Goal: Task Accomplishment & Management: Manage account settings

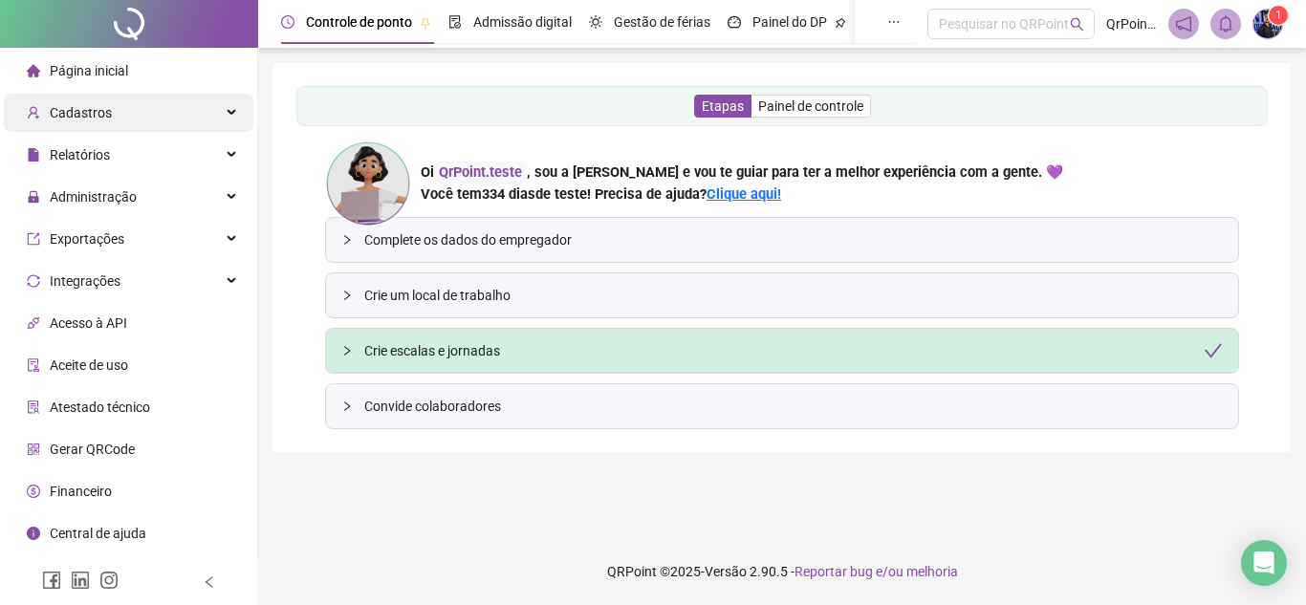
click at [163, 123] on div "Cadastros" at bounding box center [129, 113] width 250 height 38
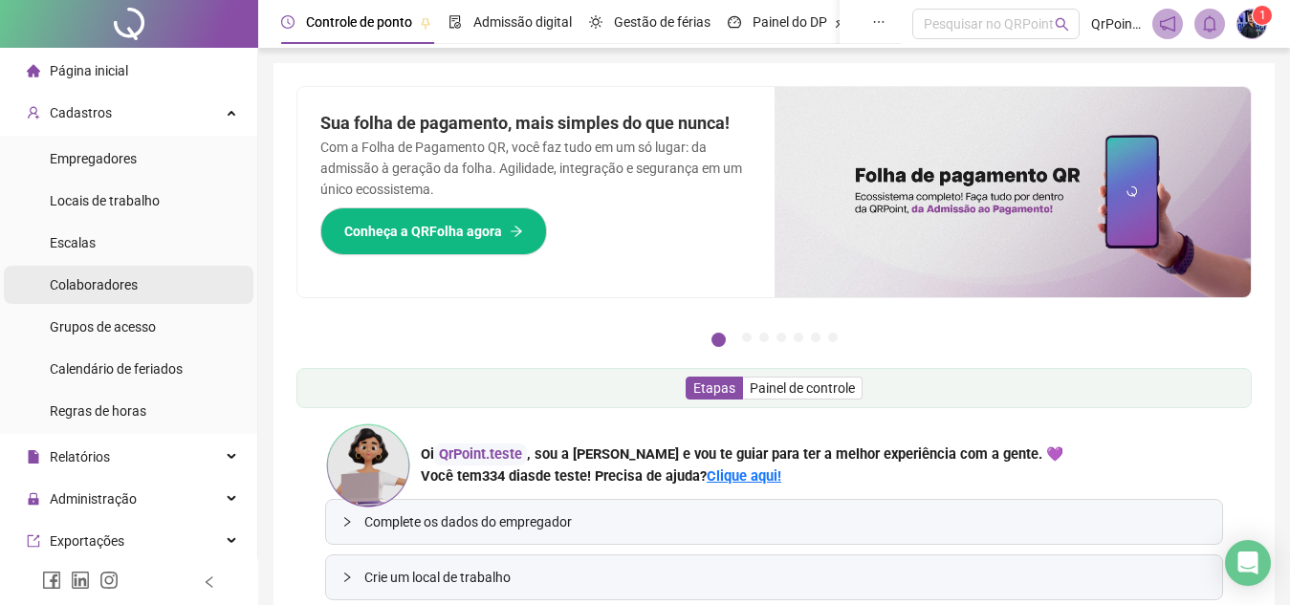
click at [185, 292] on li "Colaboradores" at bounding box center [129, 285] width 250 height 38
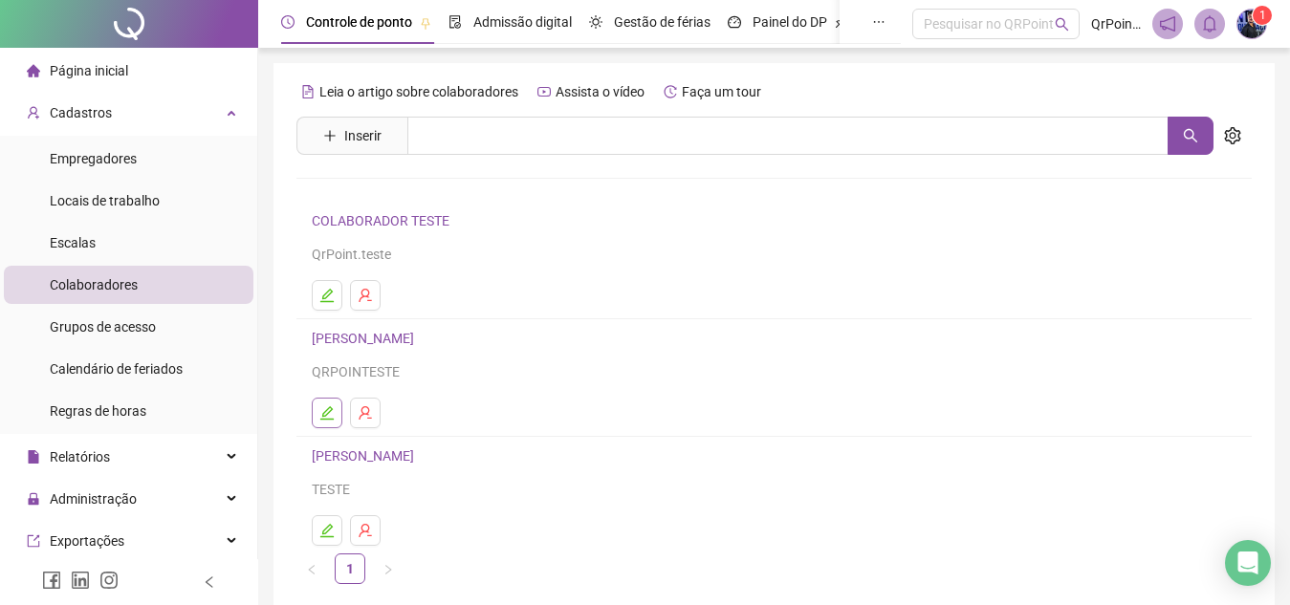
click at [315, 403] on button "button" at bounding box center [327, 413] width 31 height 31
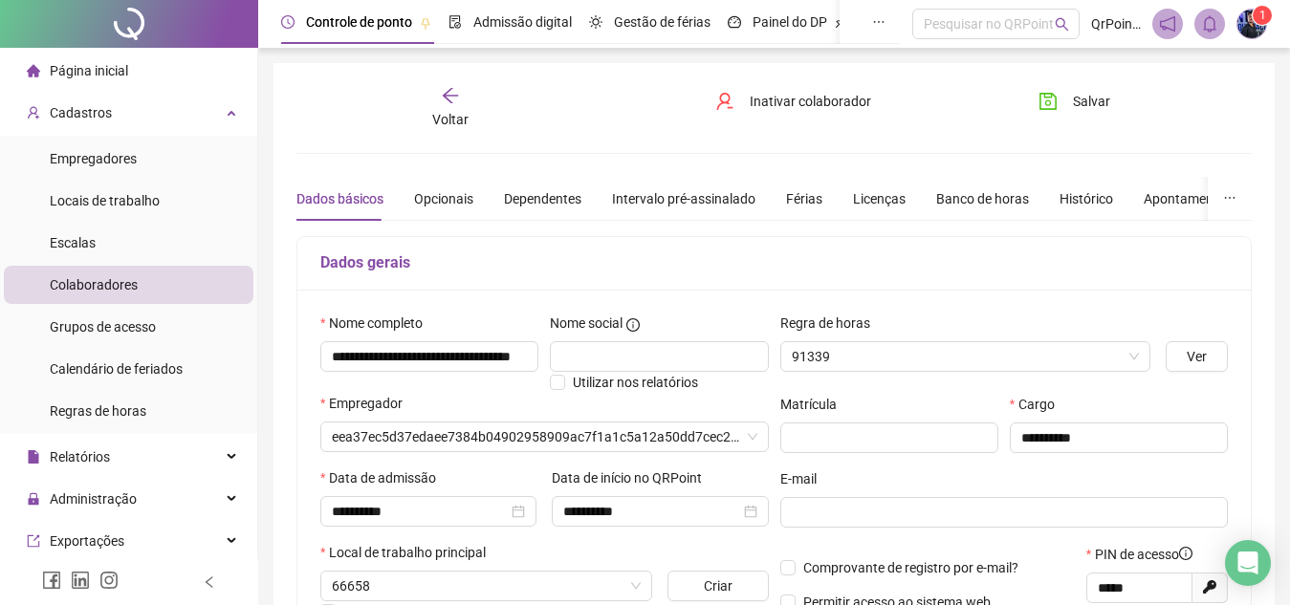
type input "**********"
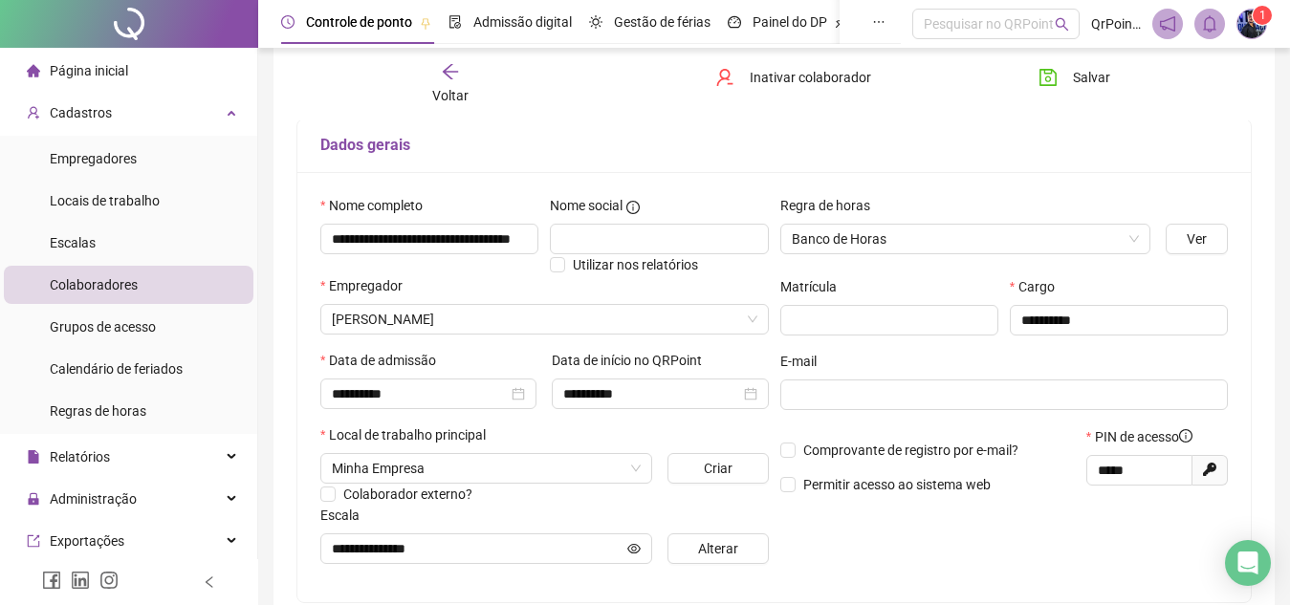
scroll to position [119, 0]
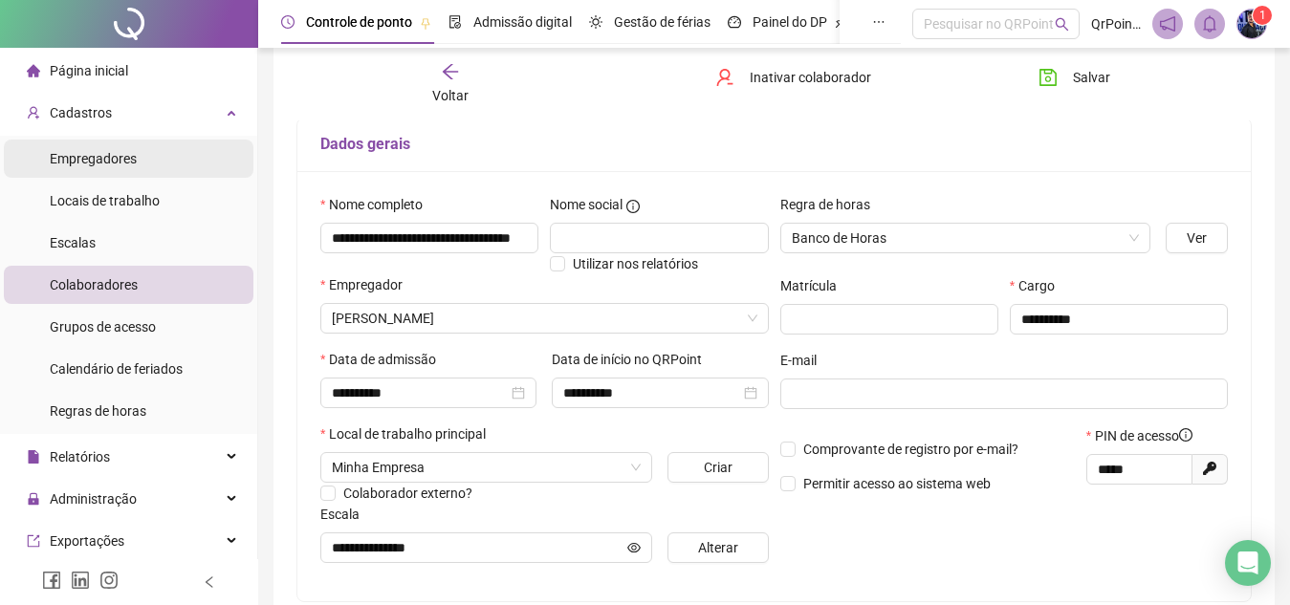
click at [75, 164] on span "Empregadores" at bounding box center [93, 158] width 87 height 15
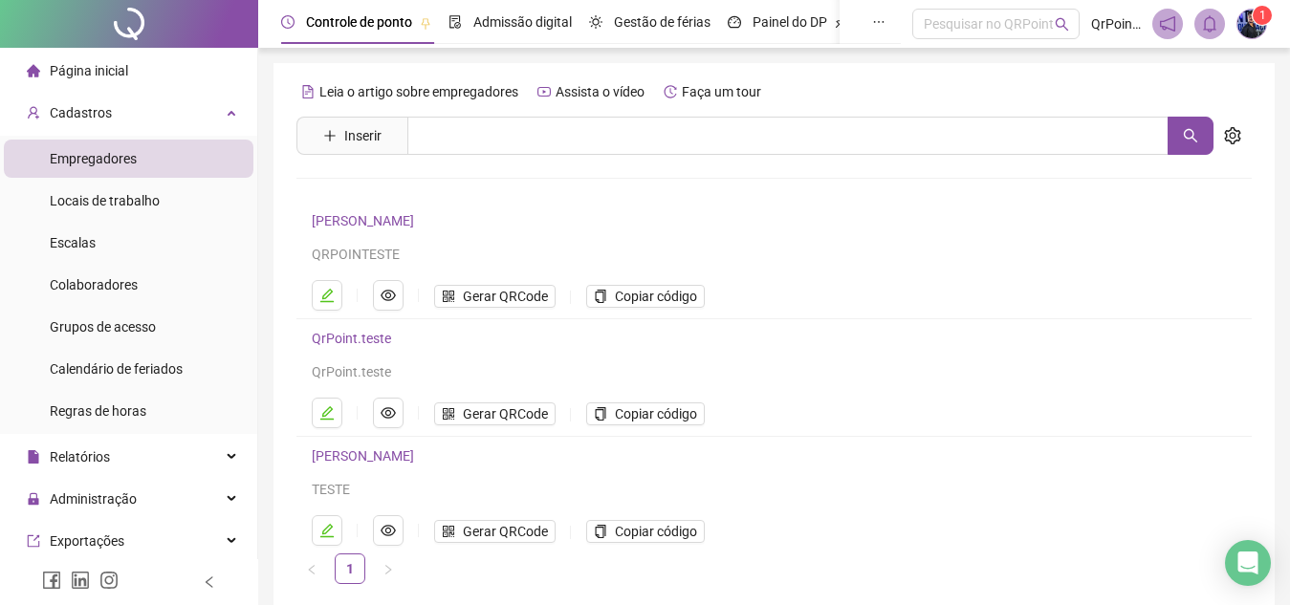
click at [1246, 24] on img at bounding box center [1251, 24] width 29 height 29
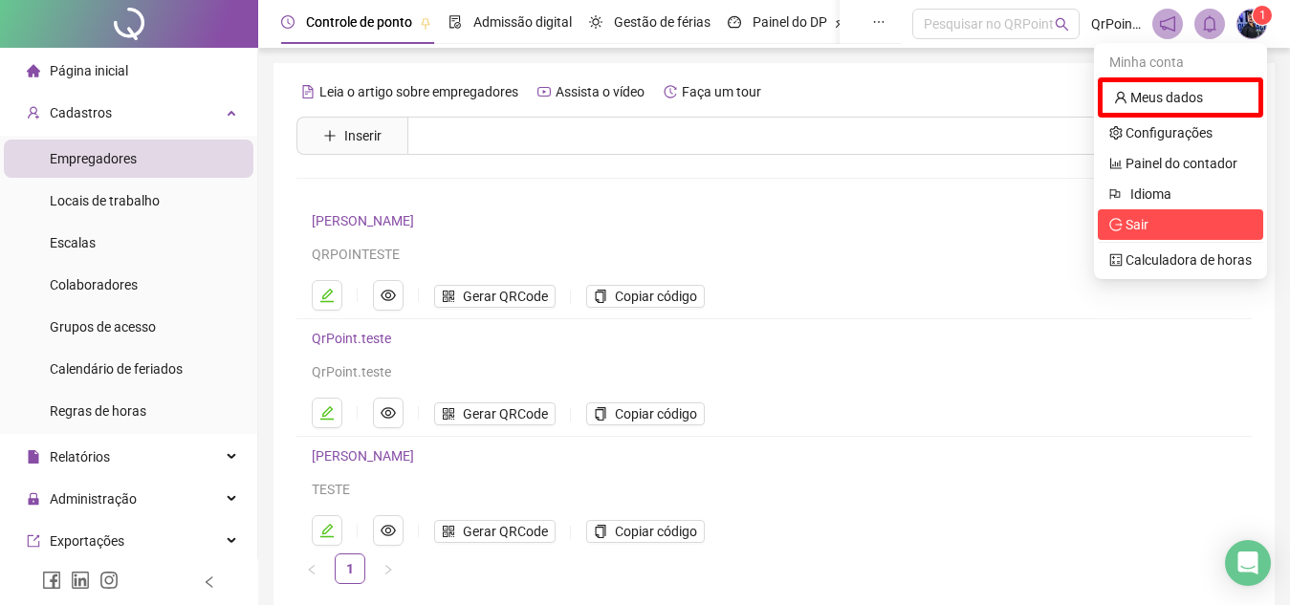
click at [1134, 221] on span "Sair" at bounding box center [1136, 224] width 23 height 15
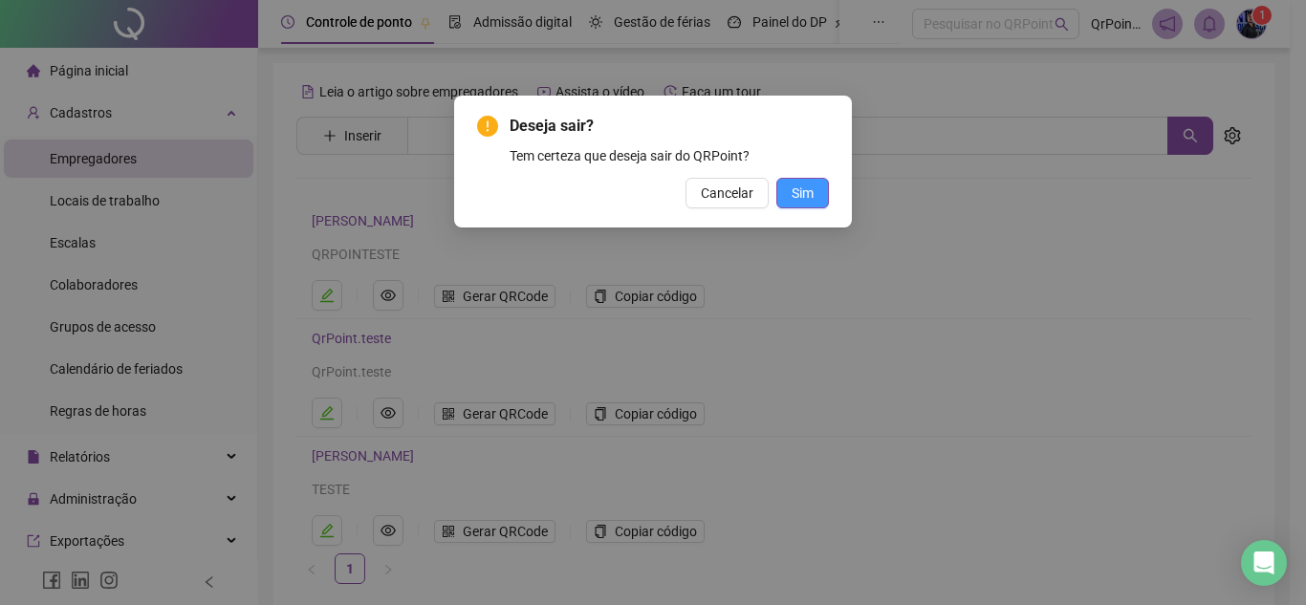
click at [782, 198] on button "Sim" at bounding box center [802, 193] width 53 height 31
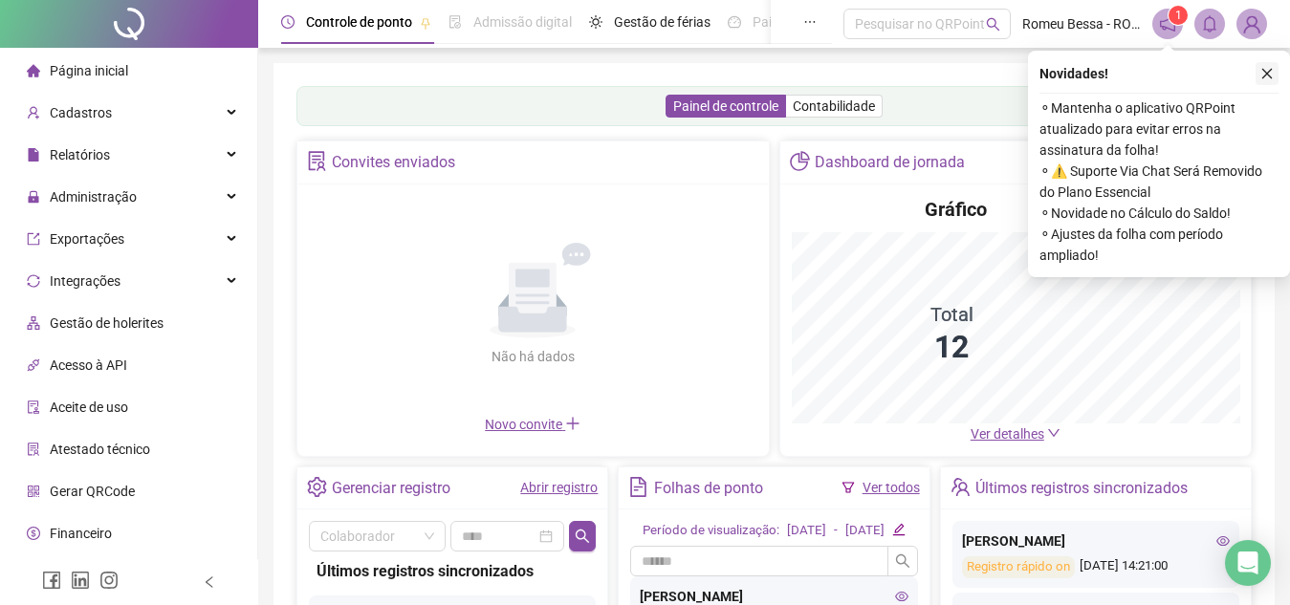
click at [1271, 79] on icon "close" at bounding box center [1266, 73] width 13 height 13
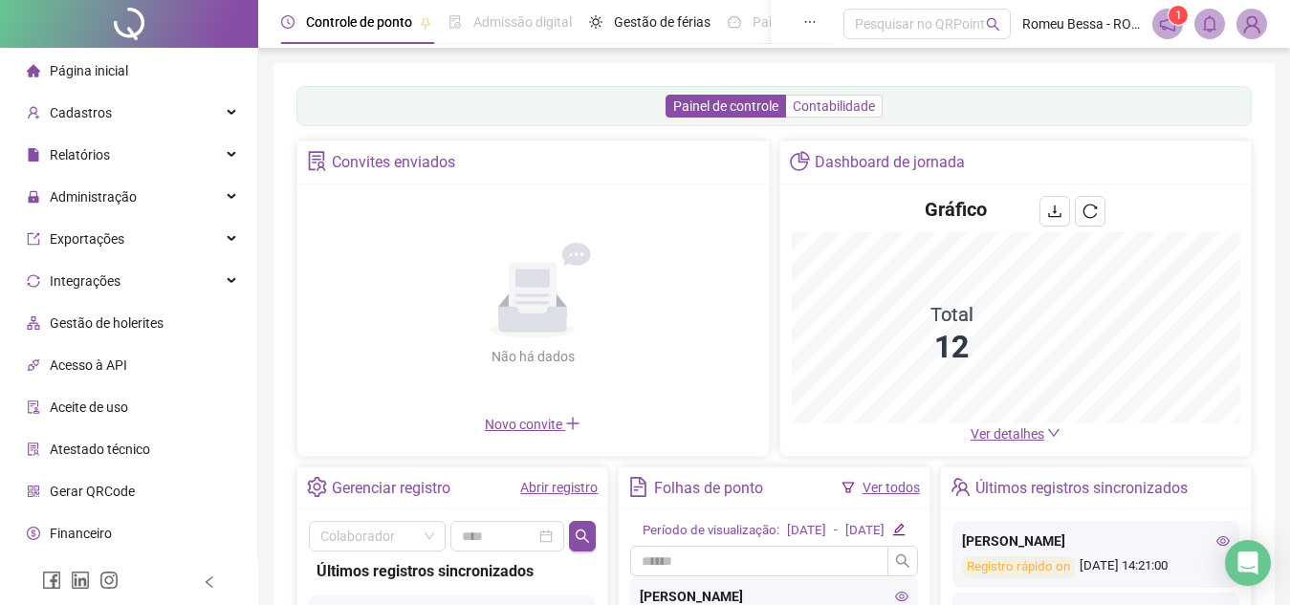
click at [843, 105] on span "Contabilidade" at bounding box center [834, 105] width 82 height 15
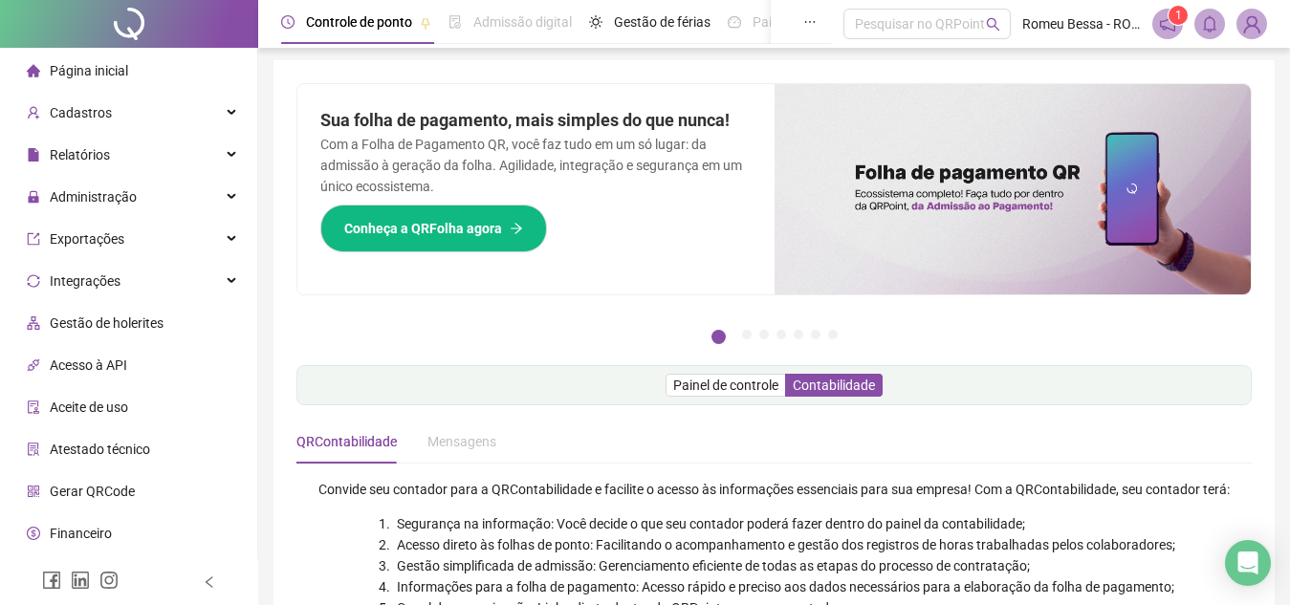
scroll to position [2, 0]
click at [683, 382] on span "Painel de controle" at bounding box center [725, 386] width 105 height 15
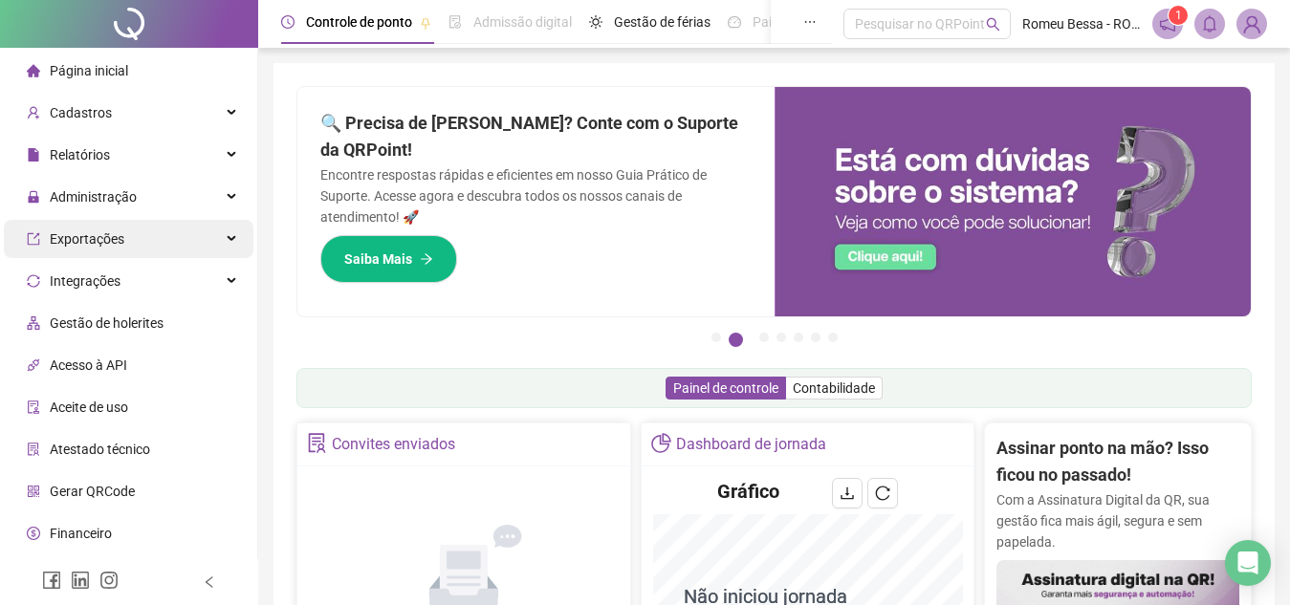
scroll to position [6, 0]
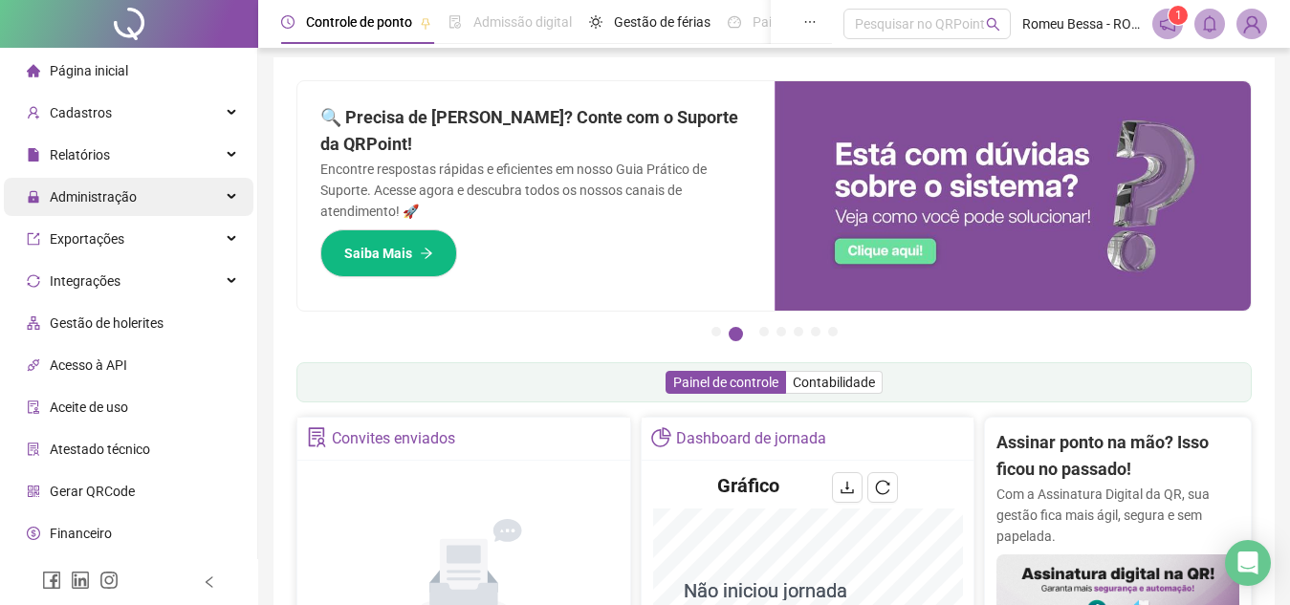
click at [150, 204] on div "Administração" at bounding box center [129, 197] width 250 height 38
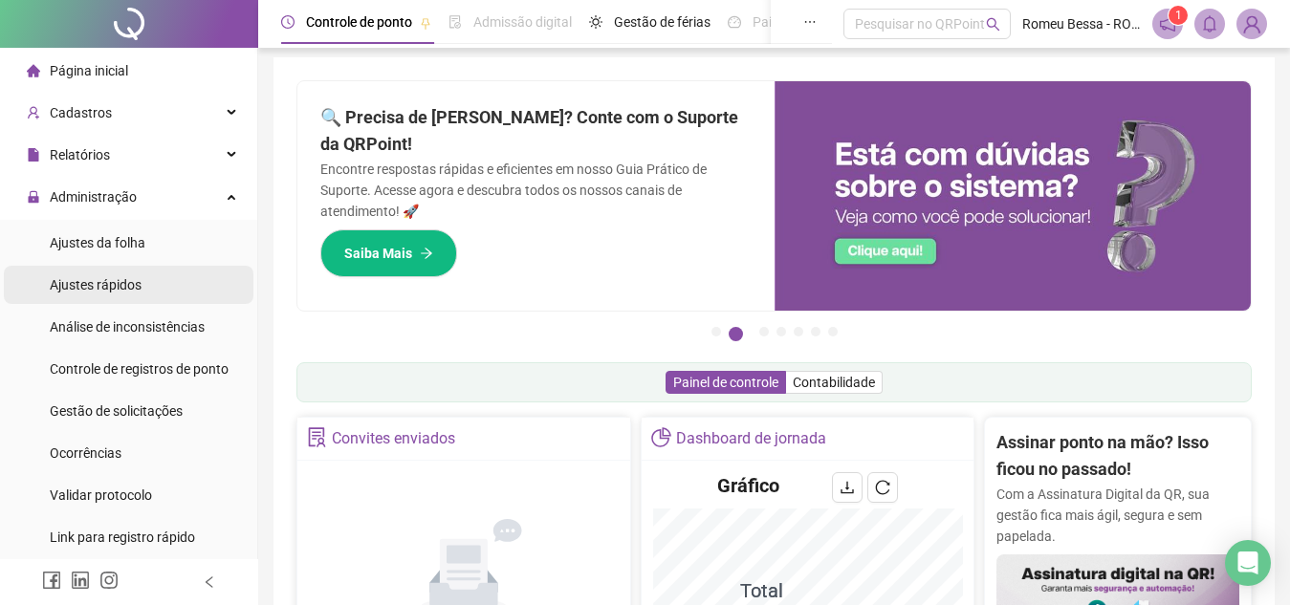
click at [153, 289] on li "Ajustes rápidos" at bounding box center [129, 285] width 250 height 38
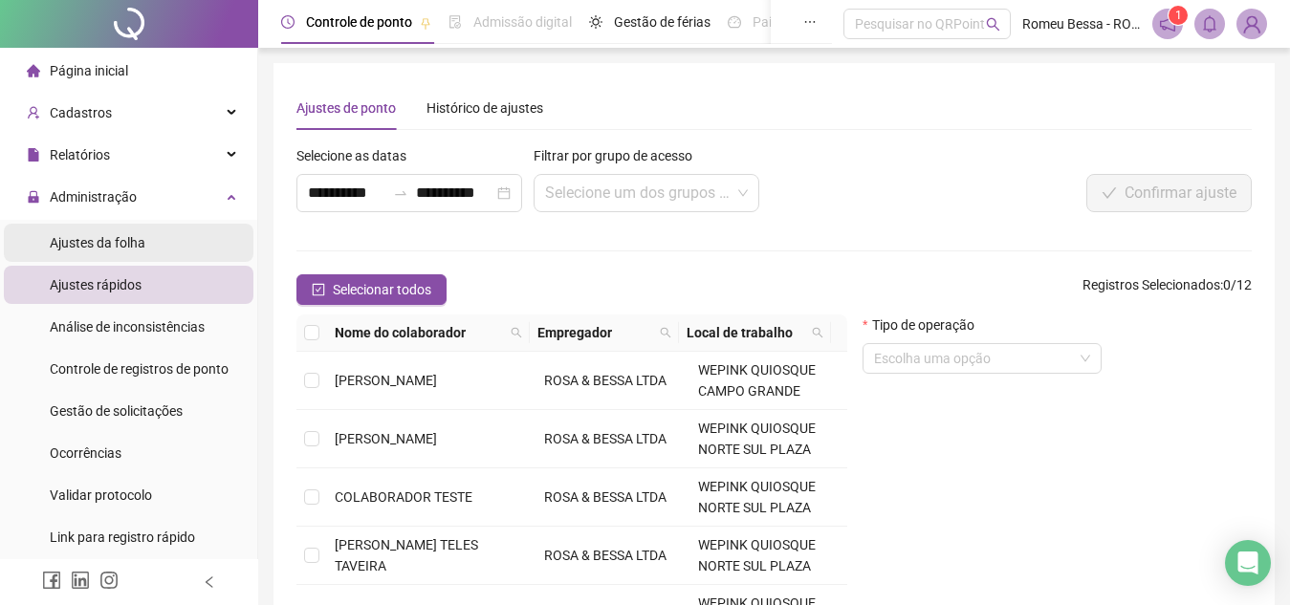
click at [158, 255] on li "Ajustes da folha" at bounding box center [129, 243] width 250 height 38
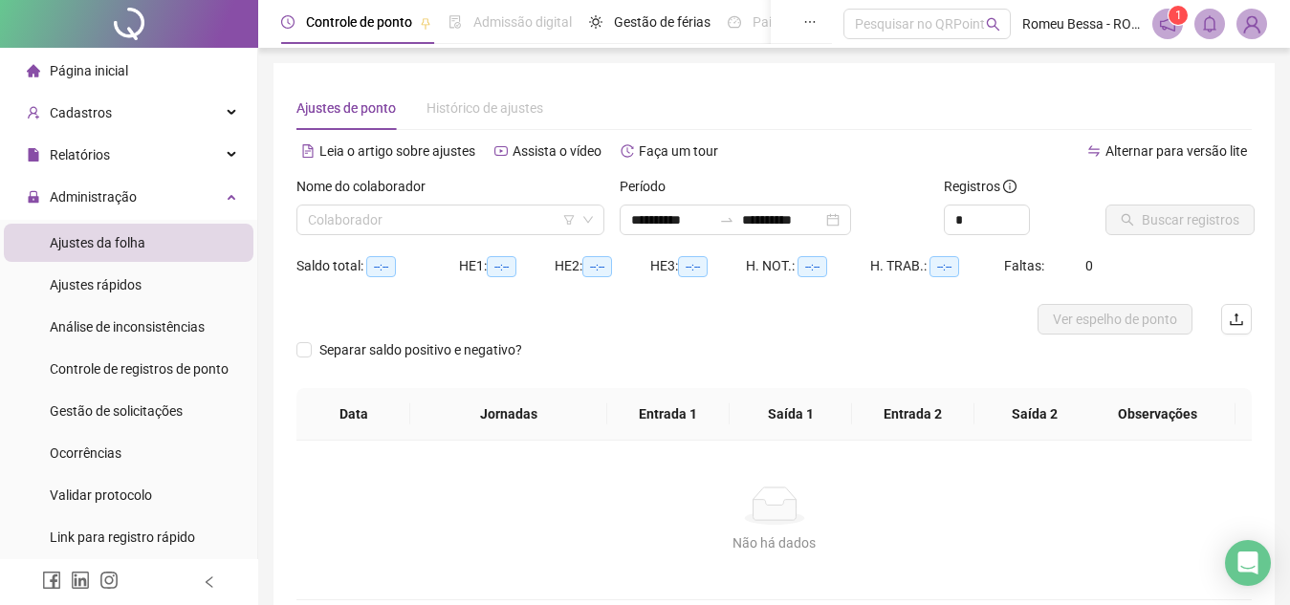
type input "**********"
click at [503, 207] on input "search" at bounding box center [442, 220] width 268 height 29
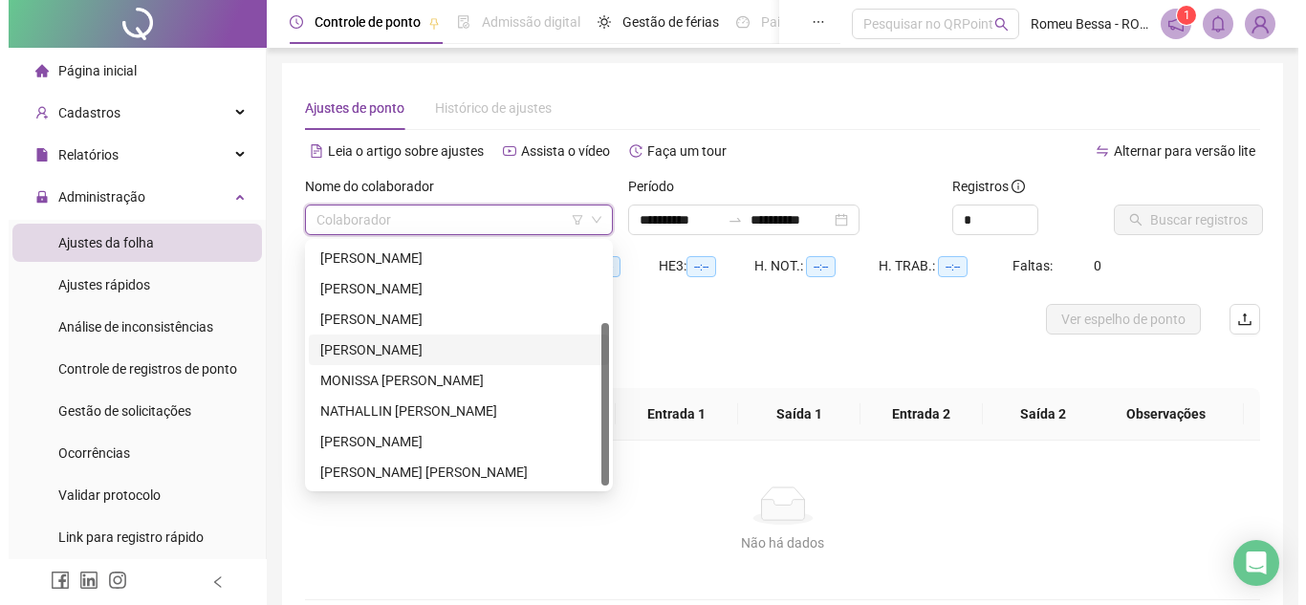
scroll to position [120, 0]
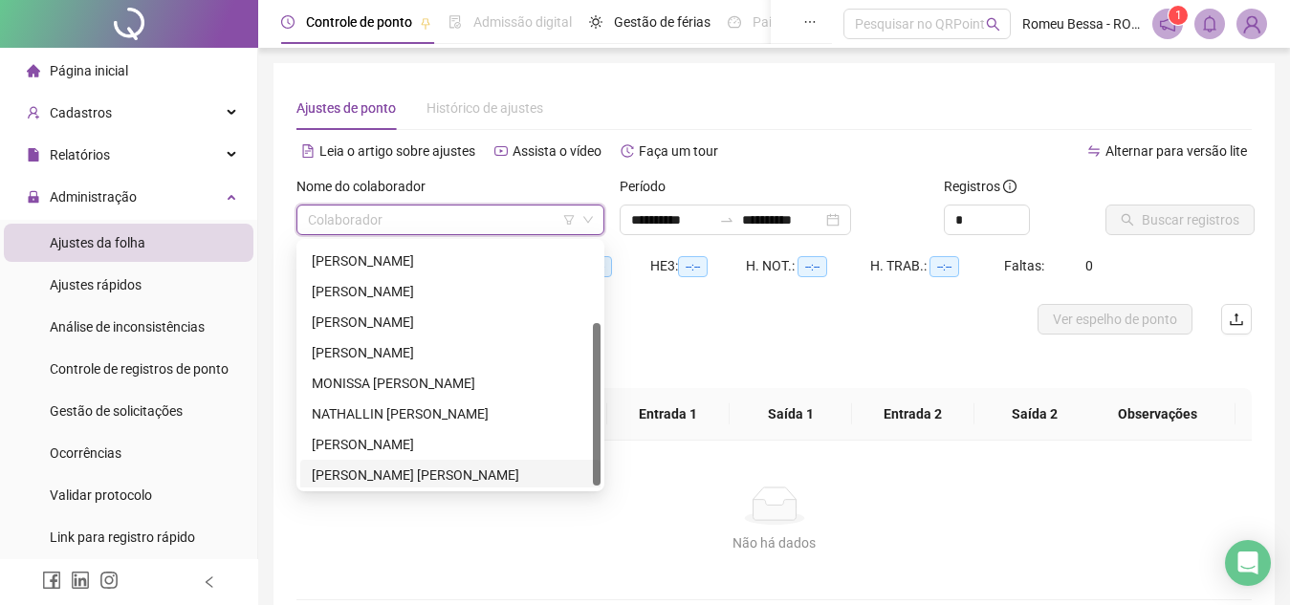
click at [401, 467] on div "[PERSON_NAME] [PERSON_NAME]" at bounding box center [450, 475] width 277 height 21
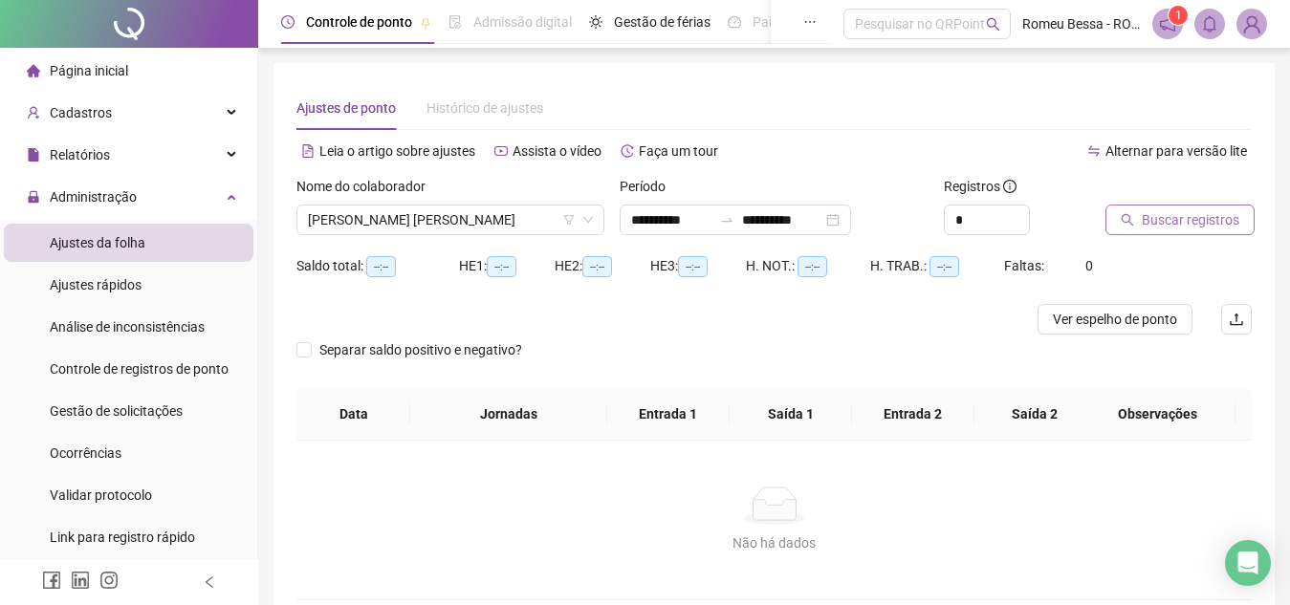
click at [1144, 206] on button "Buscar registros" at bounding box center [1179, 220] width 149 height 31
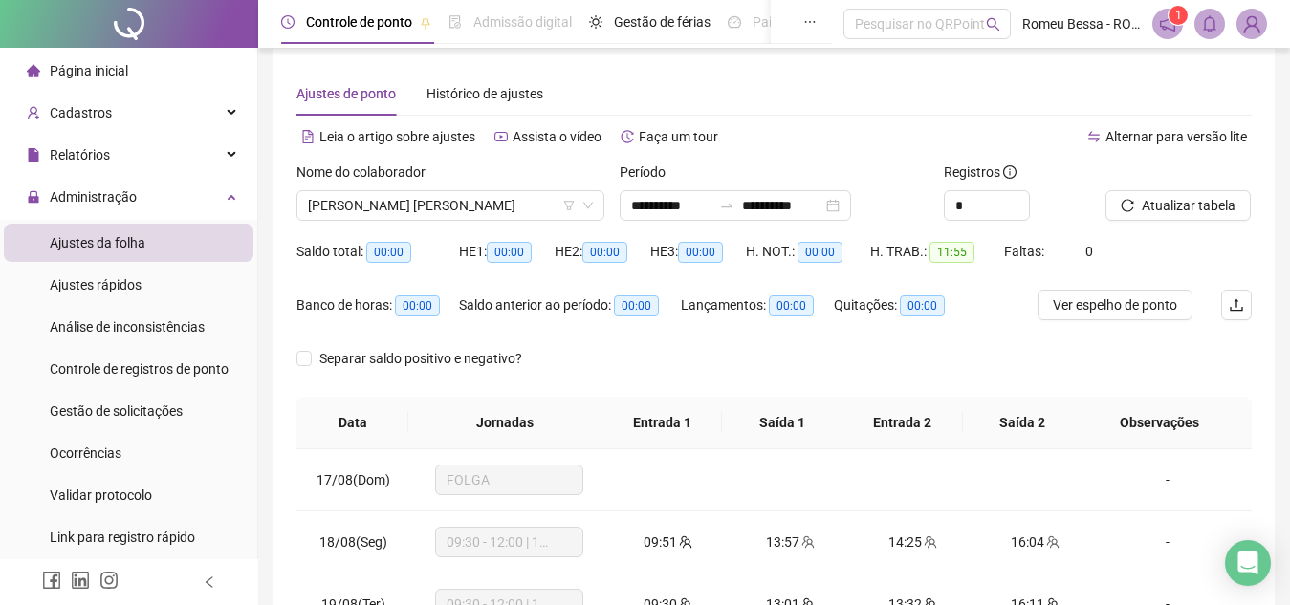
scroll to position [15, 0]
click at [1120, 198] on icon "reload" at bounding box center [1126, 204] width 13 height 13
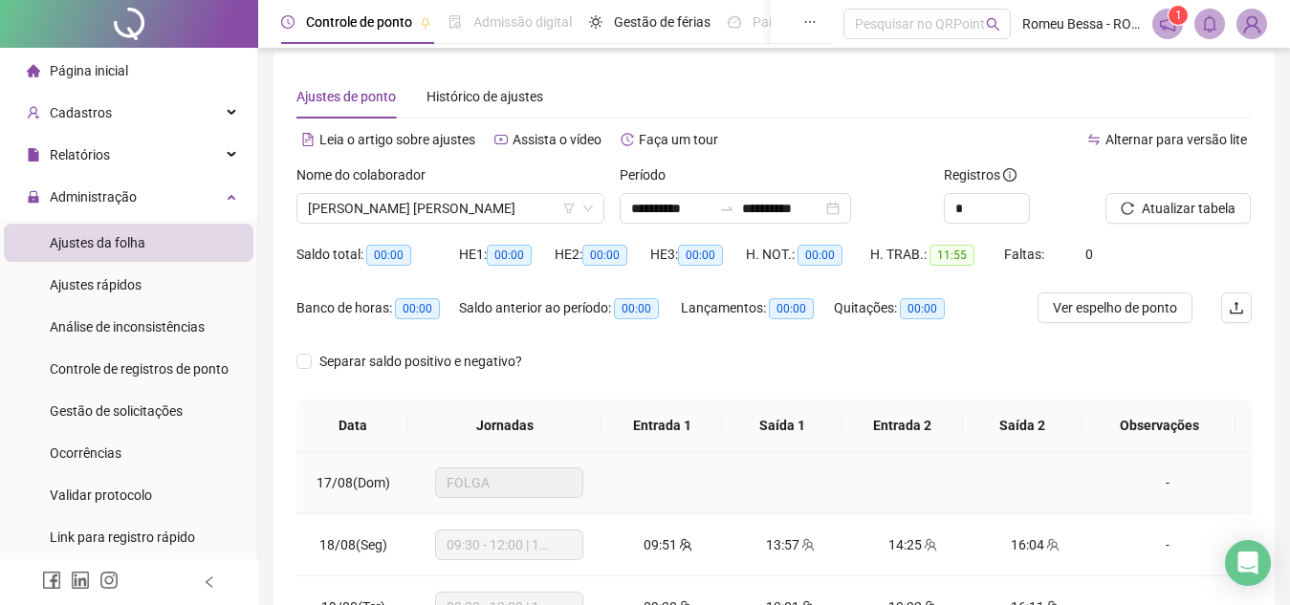
scroll to position [0, 0]
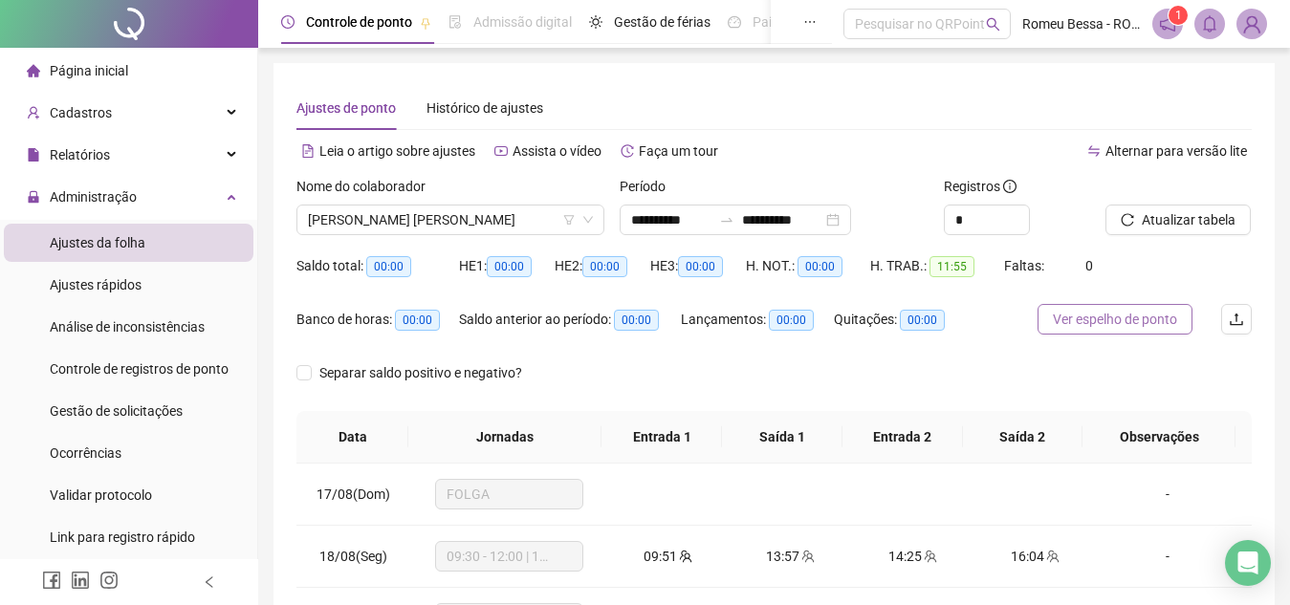
click at [1113, 329] on span "Ver espelho de ponto" at bounding box center [1115, 319] width 124 height 21
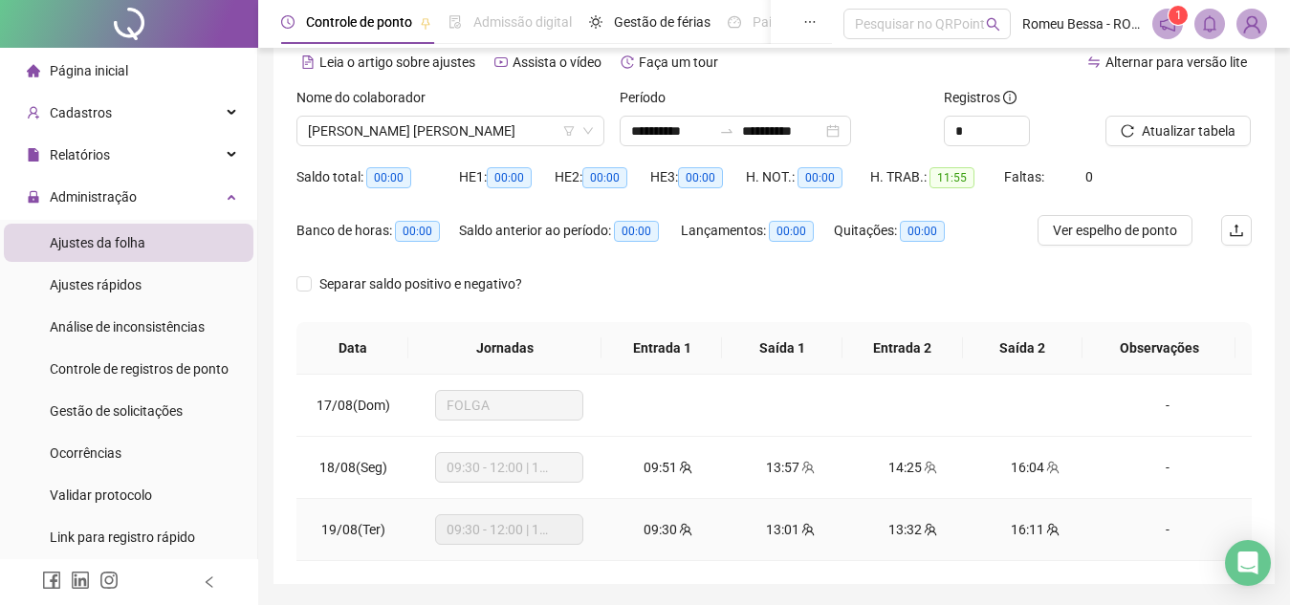
scroll to position [90, 0]
click at [479, 399] on span "FOLGA" at bounding box center [508, 404] width 125 height 29
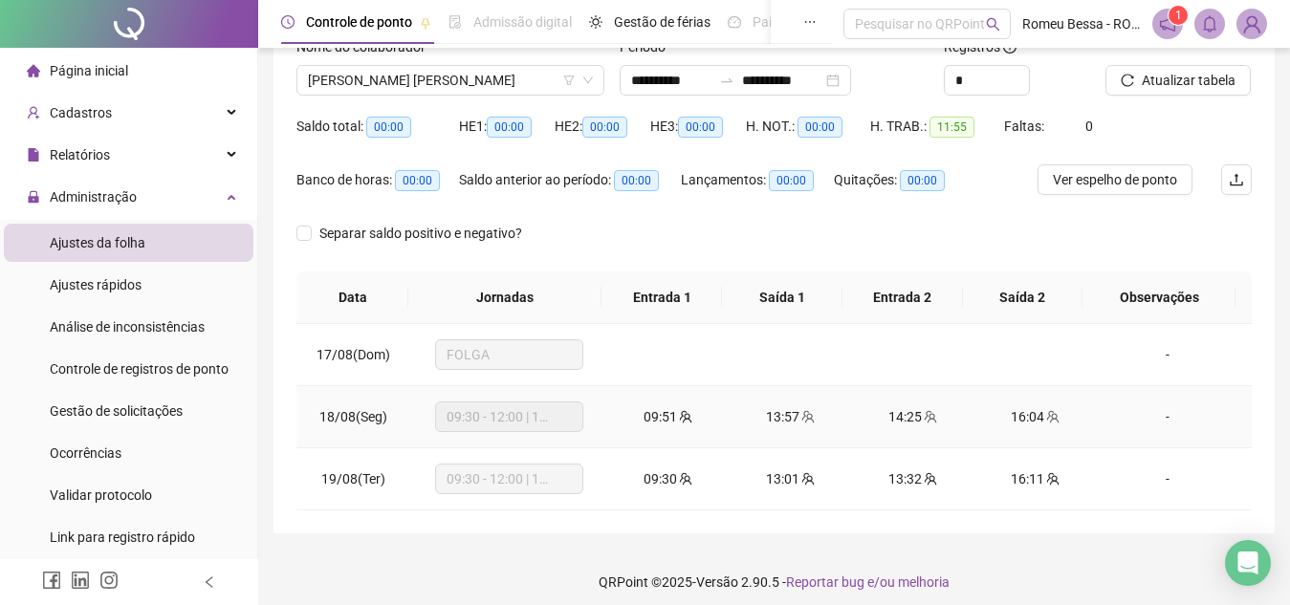
scroll to position [141, 0]
click at [141, 142] on div "Relatórios" at bounding box center [129, 155] width 250 height 38
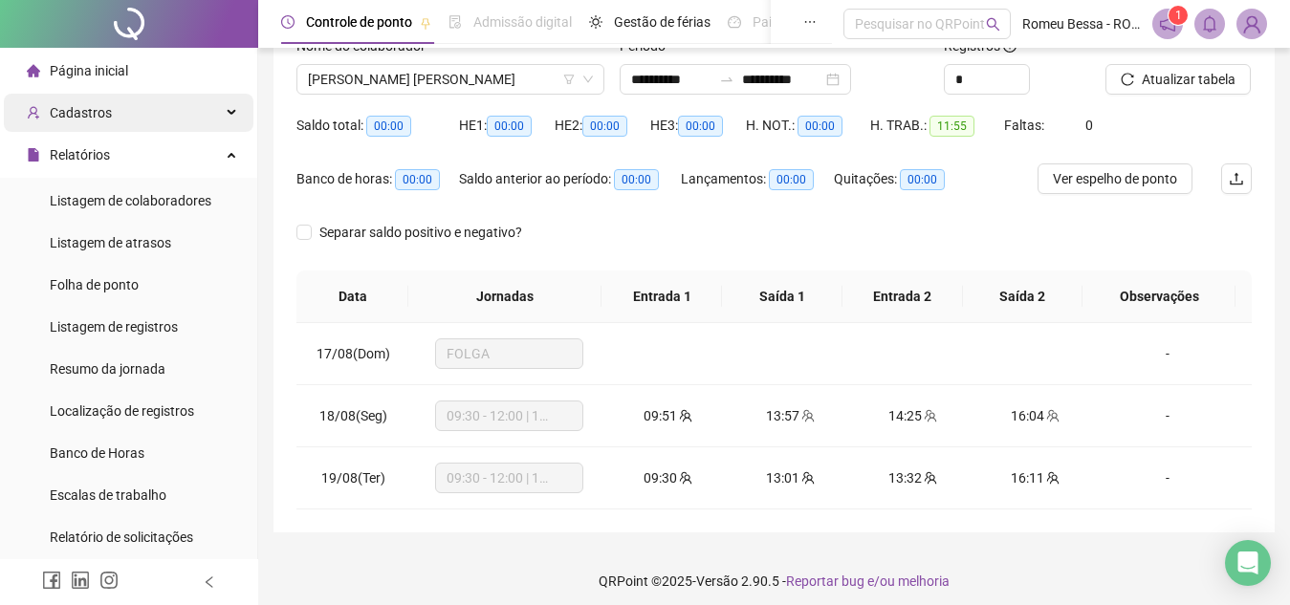
drag, startPoint x: 124, startPoint y: 295, endPoint x: 70, endPoint y: 112, distance: 191.5
click at [70, 112] on span "Cadastros" at bounding box center [81, 112] width 62 height 15
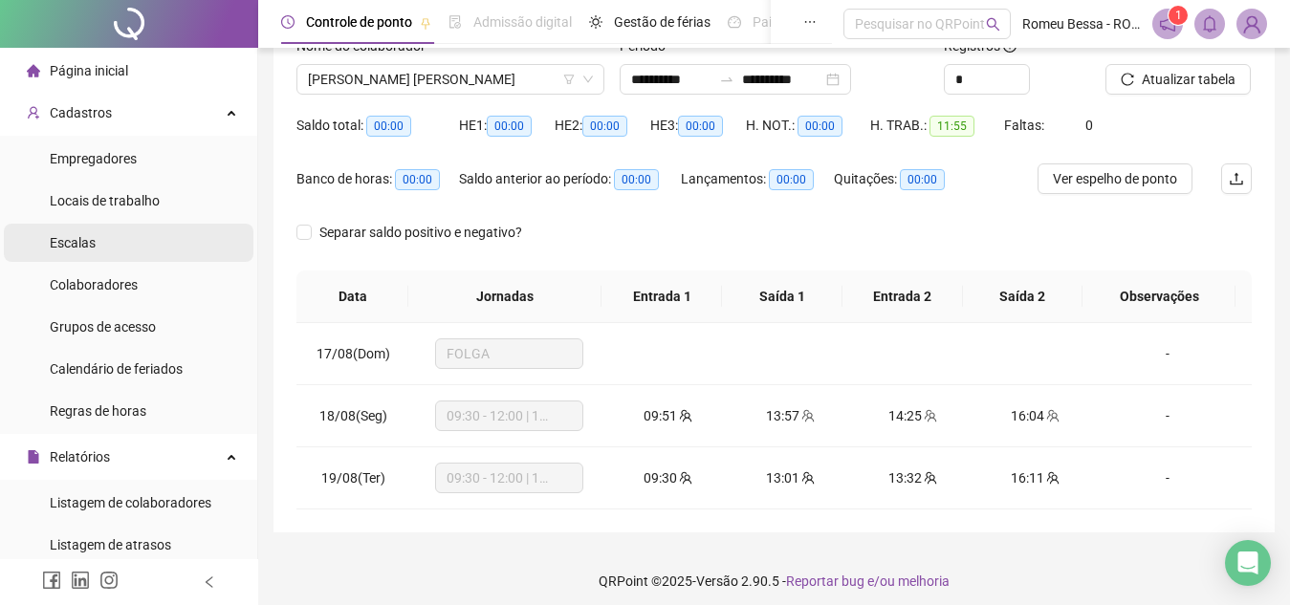
click at [133, 247] on li "Escalas" at bounding box center [129, 243] width 250 height 38
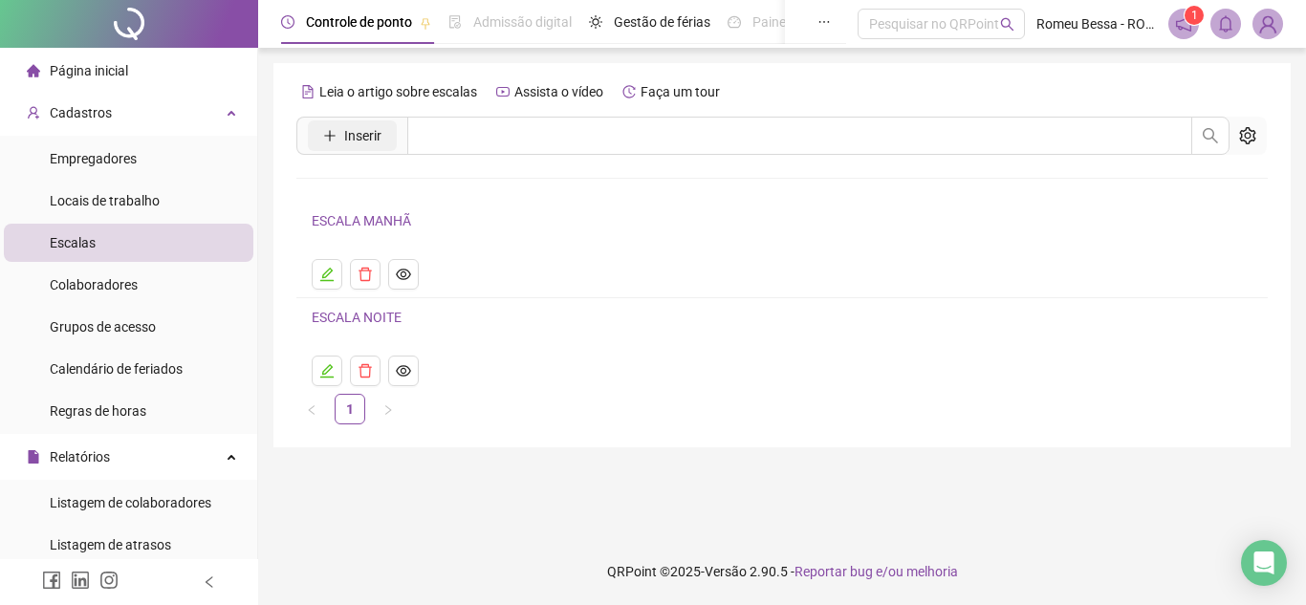
click at [335, 136] on icon "plus" at bounding box center [329, 135] width 11 height 1
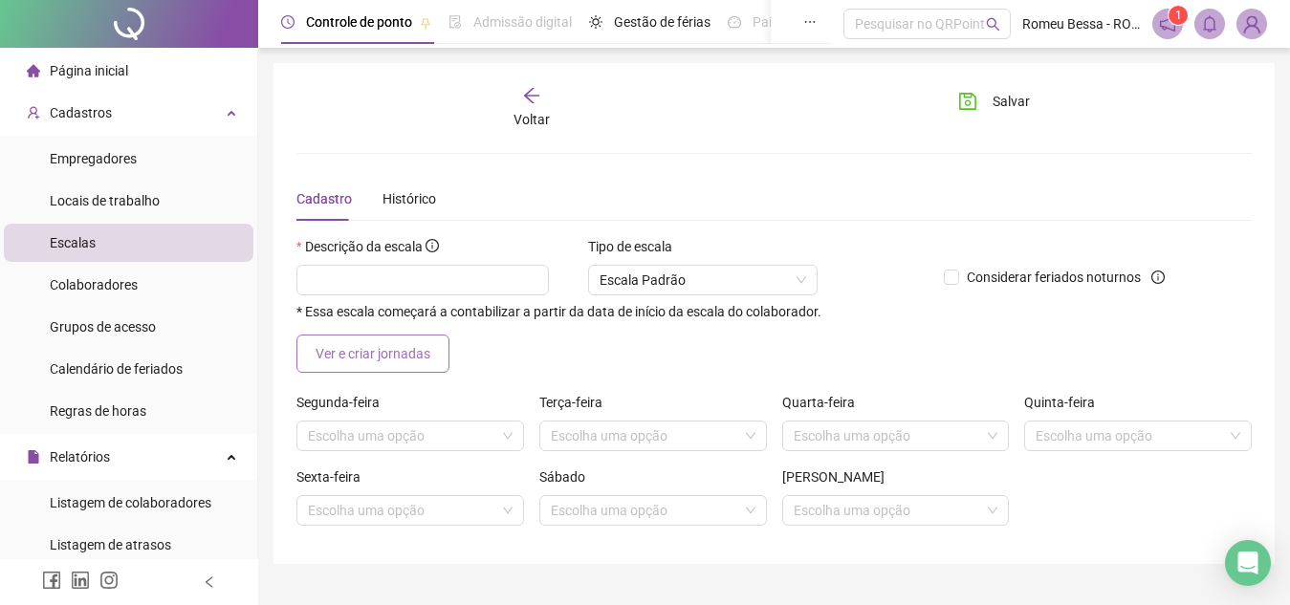
click at [360, 364] on button "Ver e criar jornadas" at bounding box center [372, 354] width 153 height 38
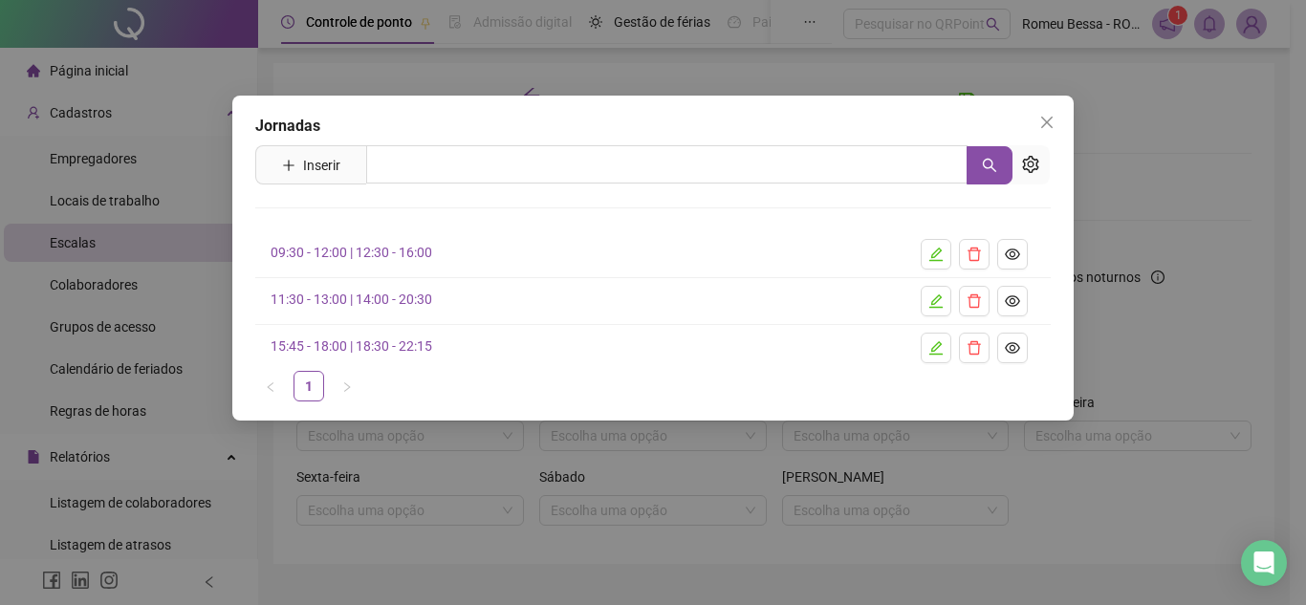
click at [147, 350] on div "Jornadas Inserir Nenhum resultado 09:30 - 12:00 | 12:30 - 16:00 11:30 - 13:00 |…" at bounding box center [653, 302] width 1306 height 605
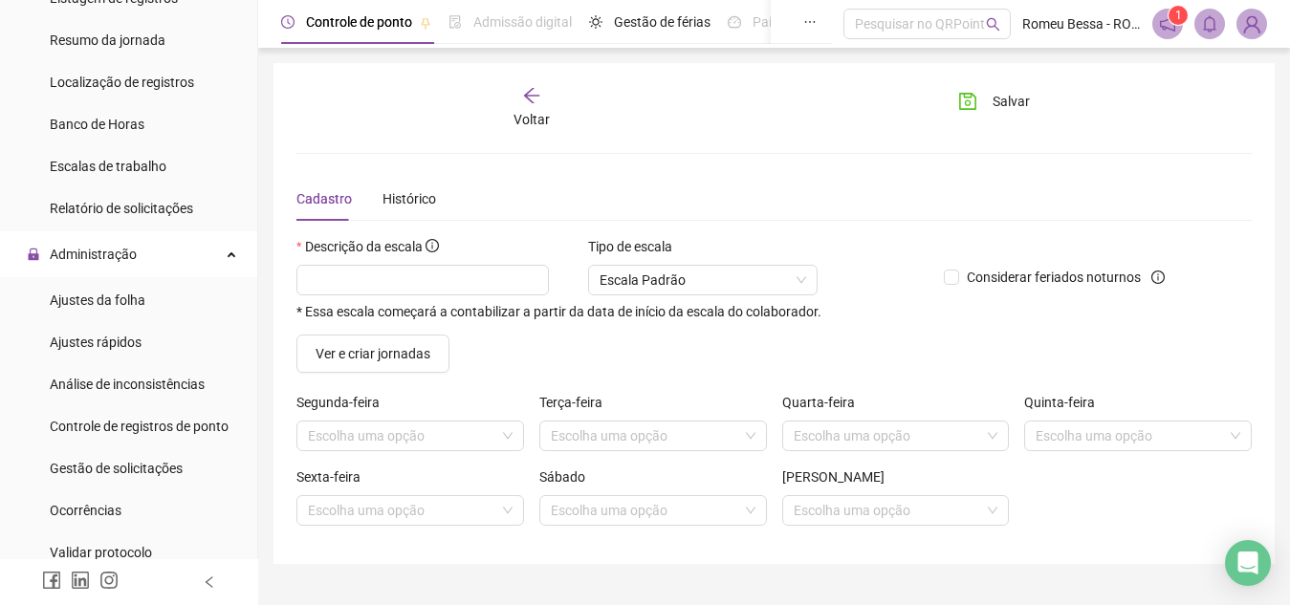
scroll to position [631, 0]
click at [140, 308] on span "Ajustes da folha" at bounding box center [98, 300] width 96 height 15
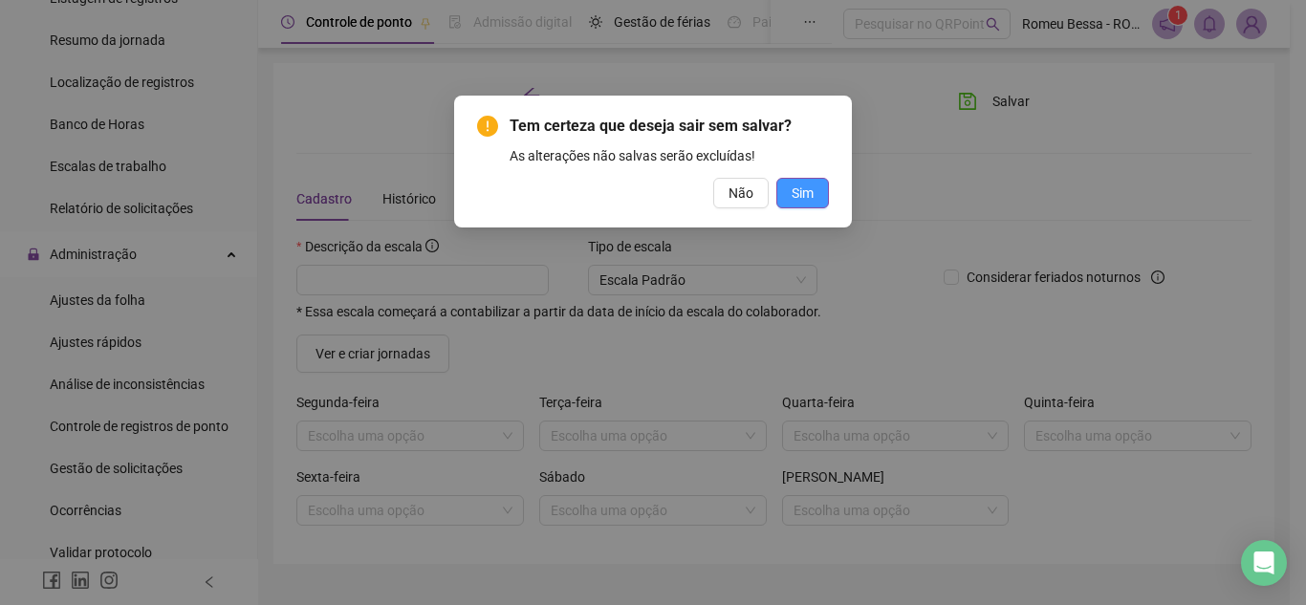
click at [790, 187] on button "Sim" at bounding box center [802, 193] width 53 height 31
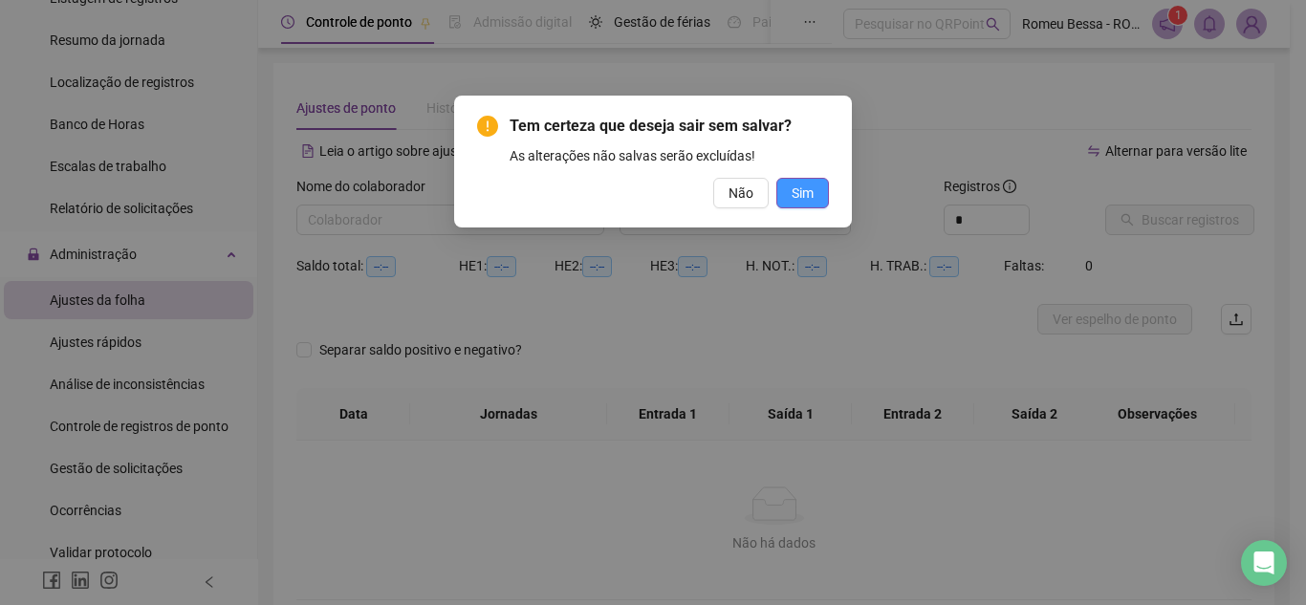
type input "**********"
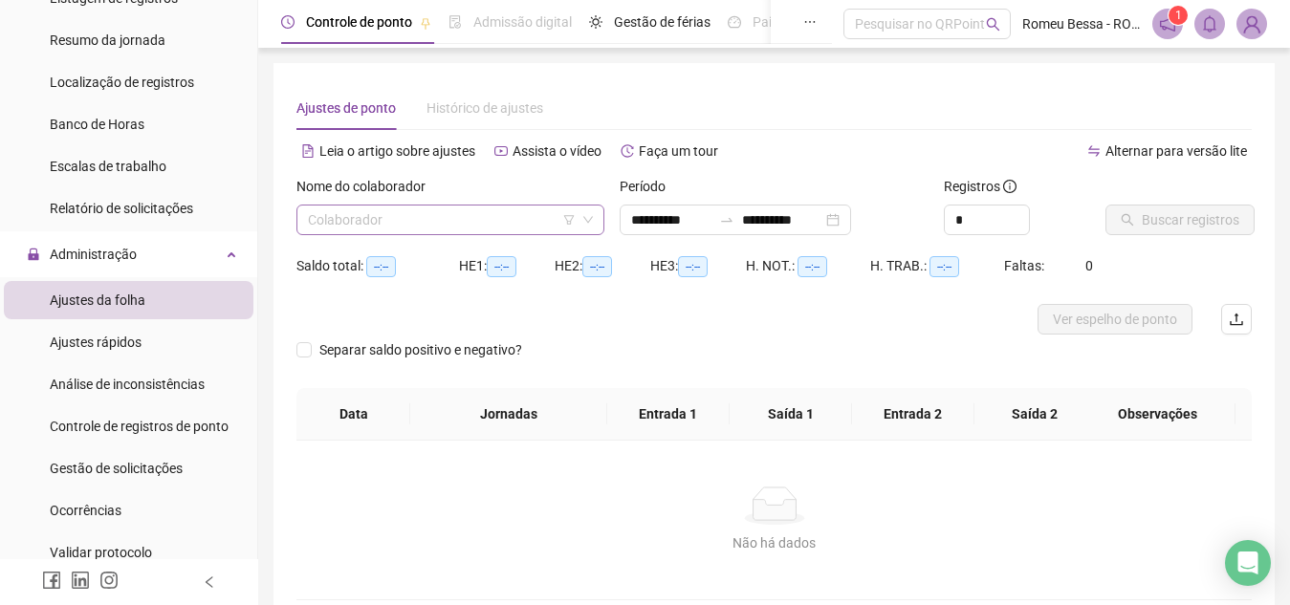
click at [467, 212] on input "search" at bounding box center [442, 220] width 268 height 29
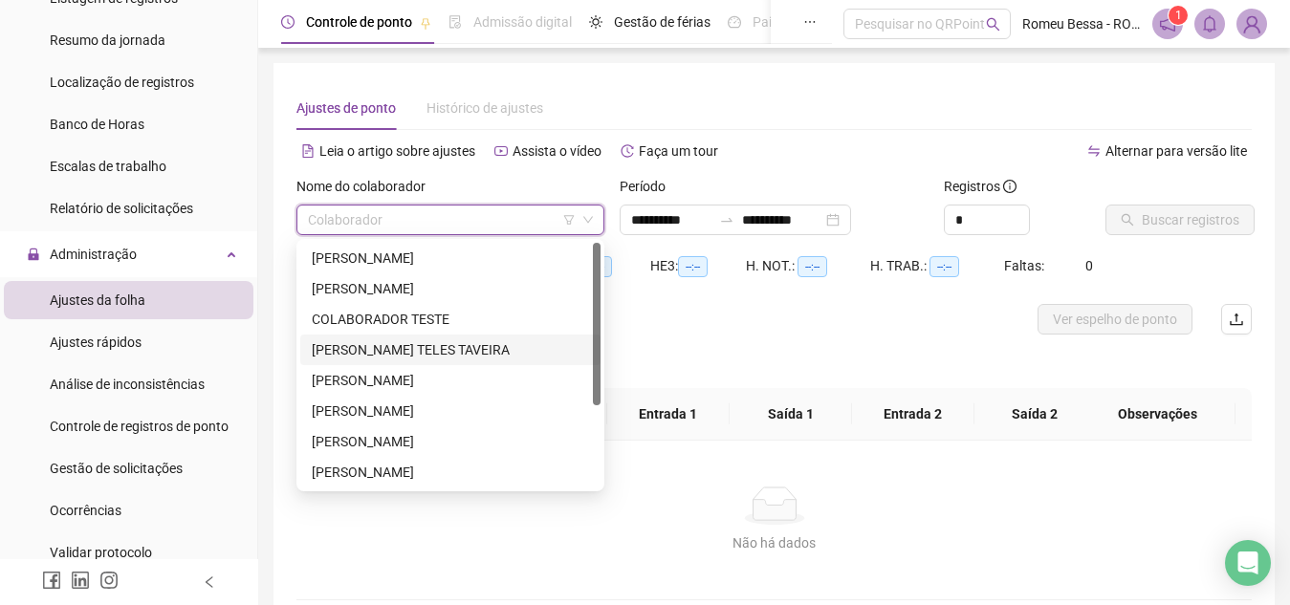
scroll to position [122, 0]
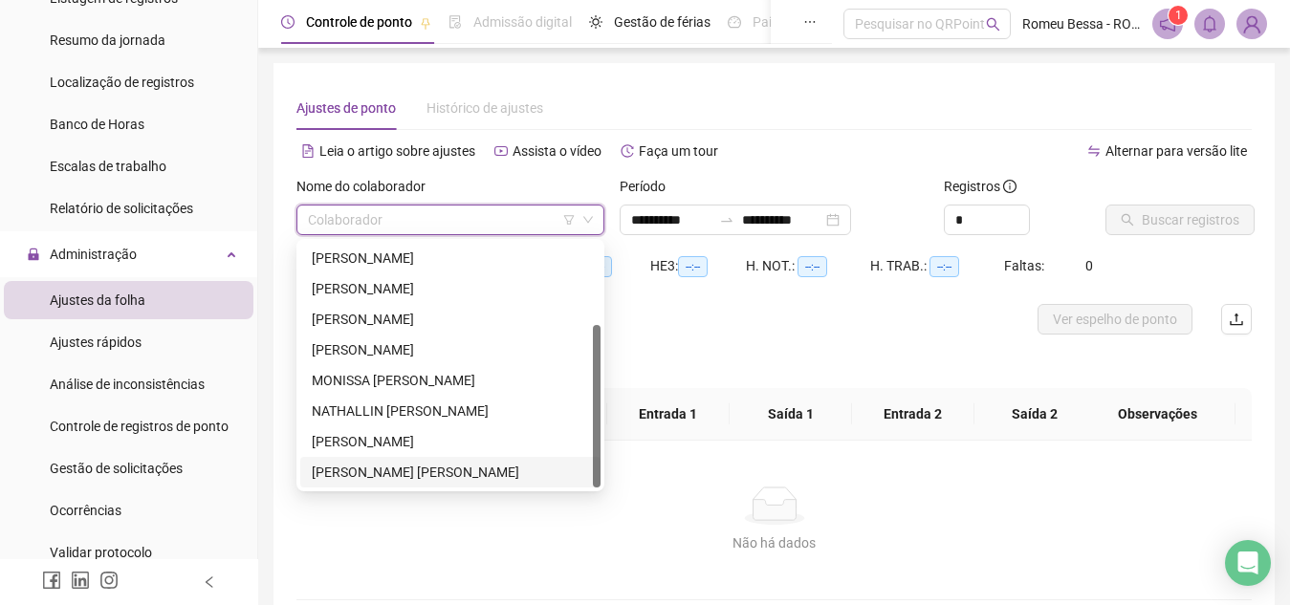
click at [426, 475] on div "[PERSON_NAME] [PERSON_NAME]" at bounding box center [450, 472] width 277 height 21
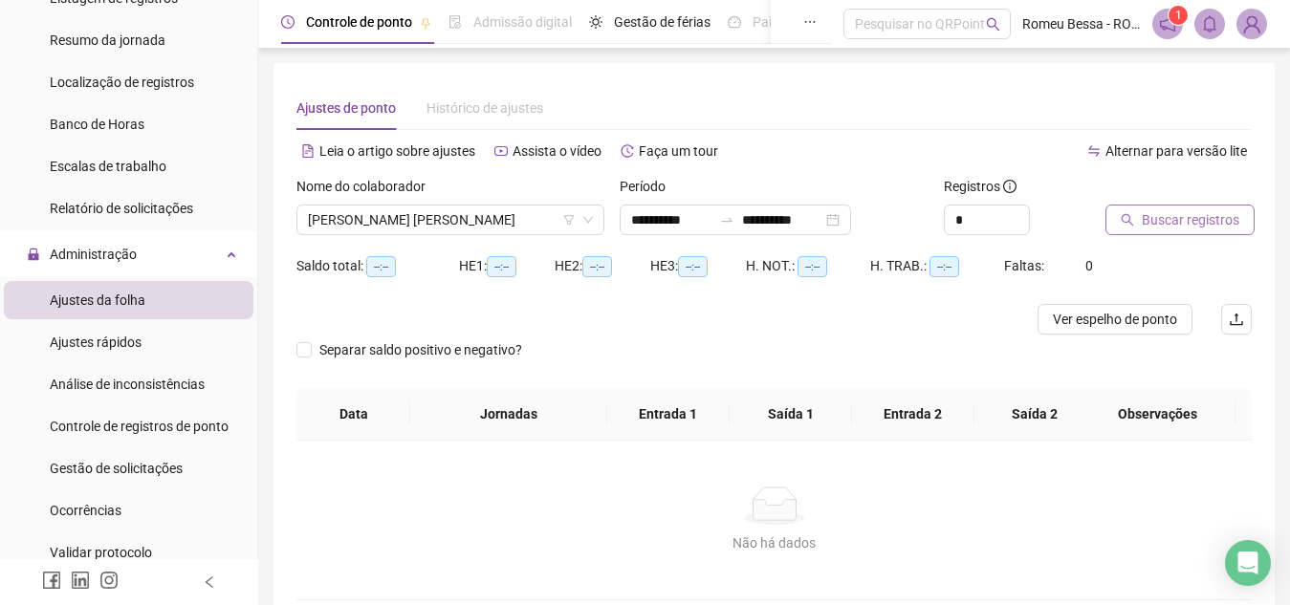
click at [1141, 217] on span "Buscar registros" at bounding box center [1190, 219] width 98 height 21
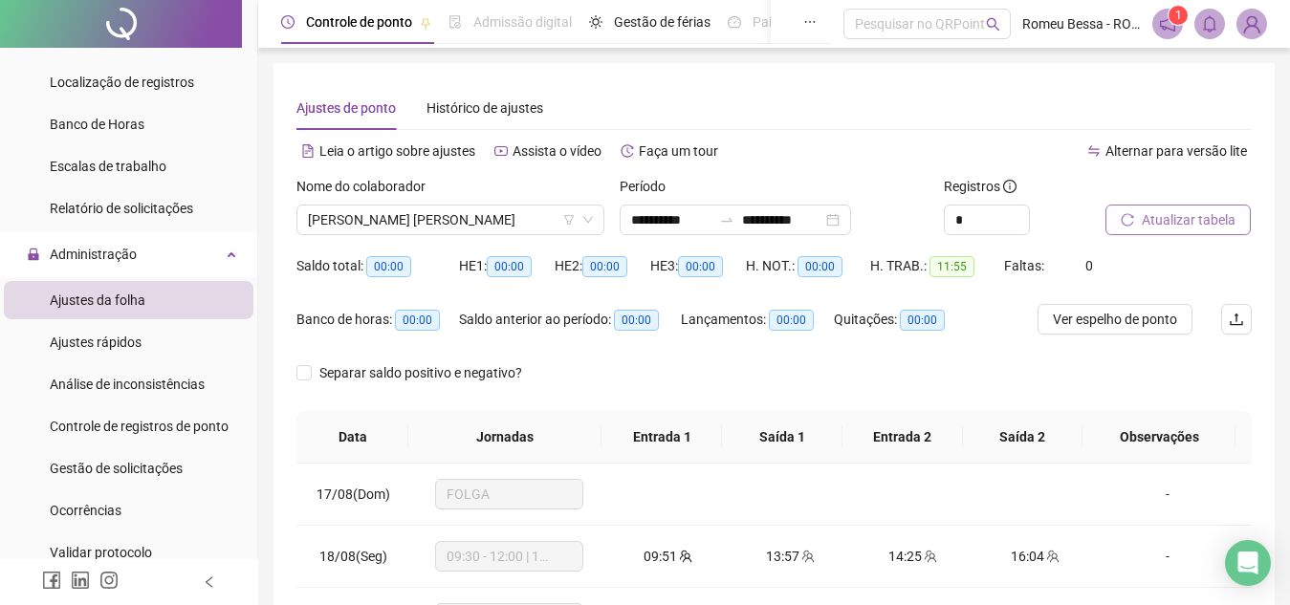
scroll to position [150, 0]
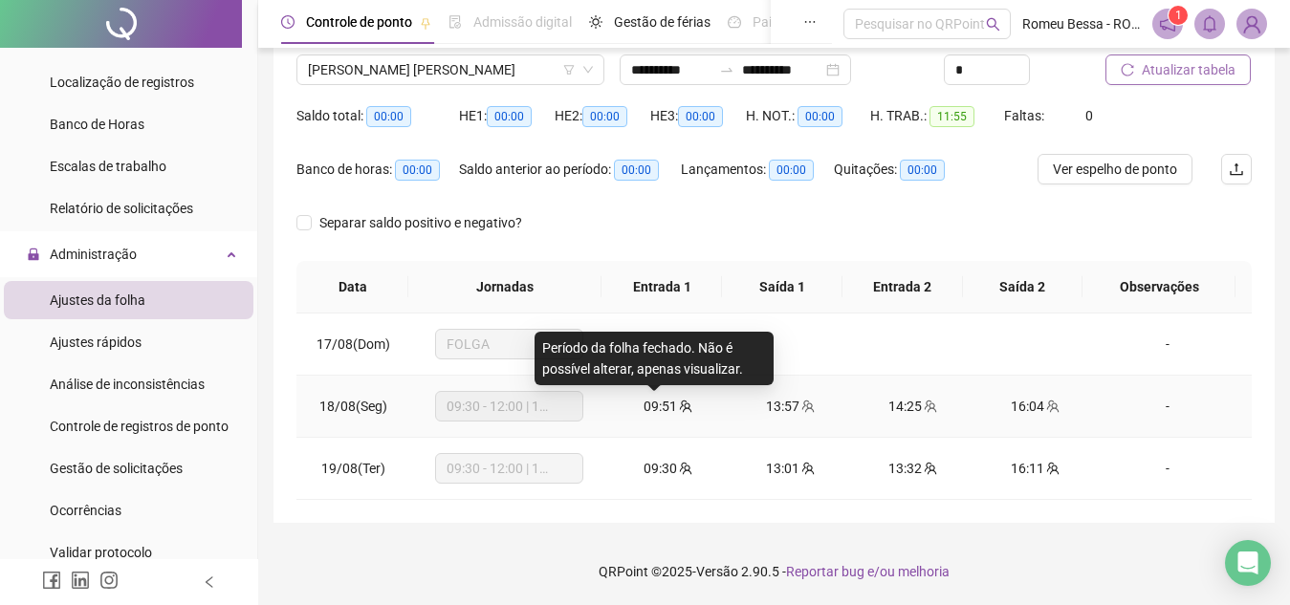
click at [659, 407] on span "09:51" at bounding box center [659, 406] width 33 height 15
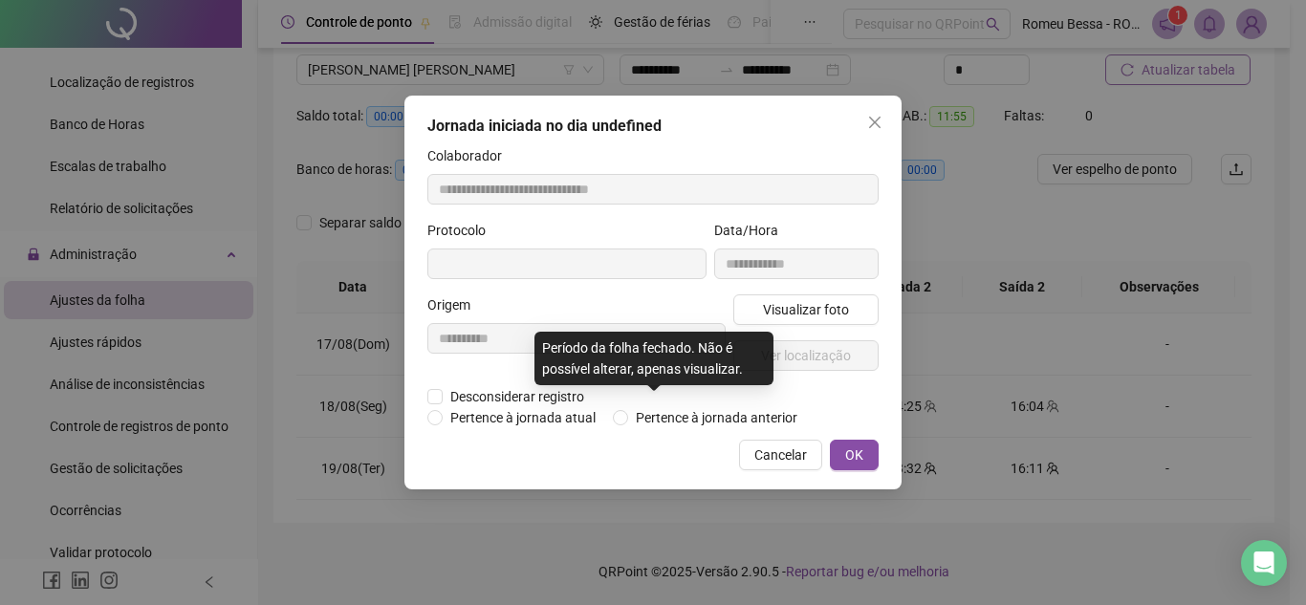
type input "**********"
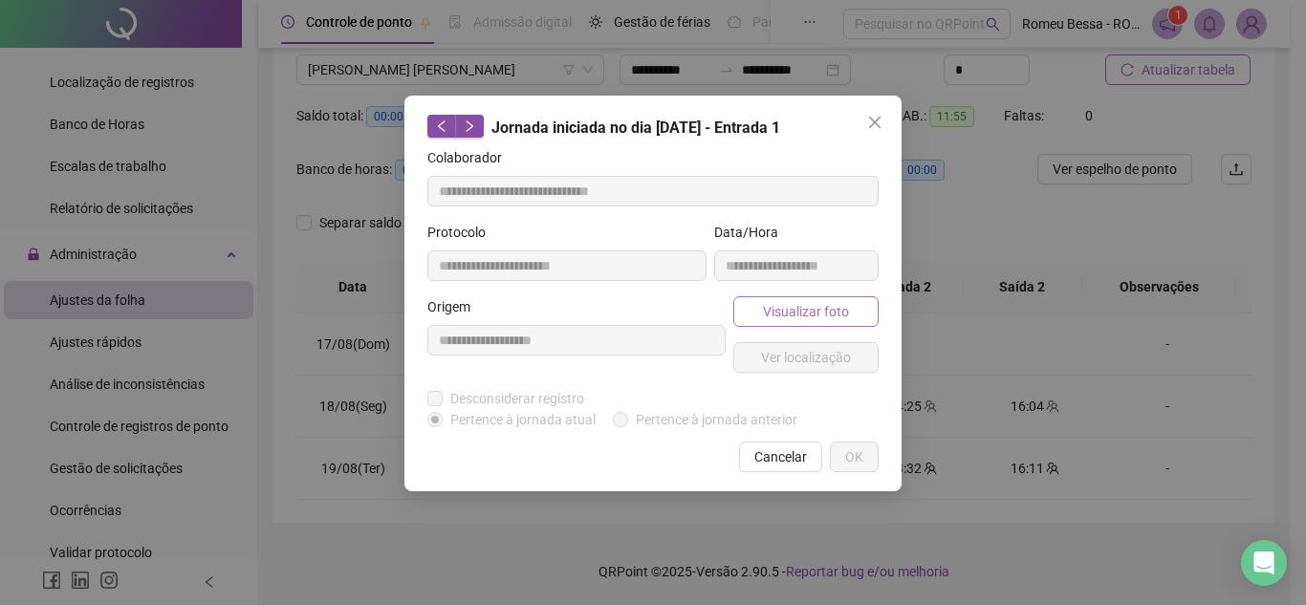
click at [788, 306] on span "Visualizar foto" at bounding box center [806, 311] width 86 height 21
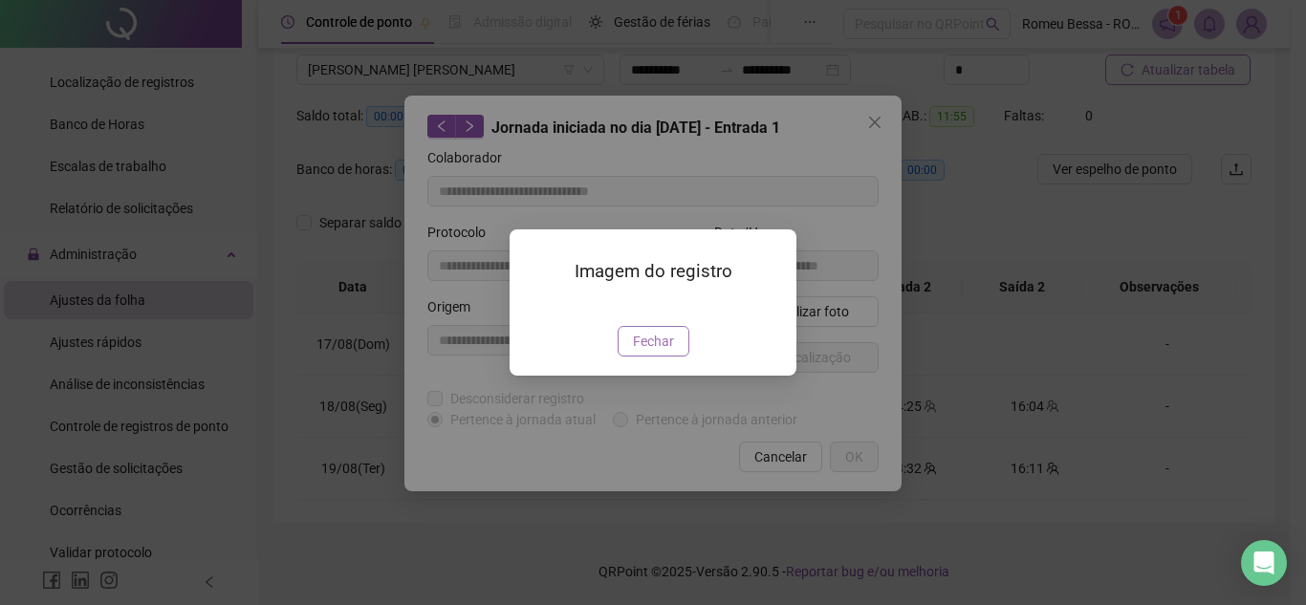
click at [643, 352] on span "Fechar" at bounding box center [653, 341] width 41 height 21
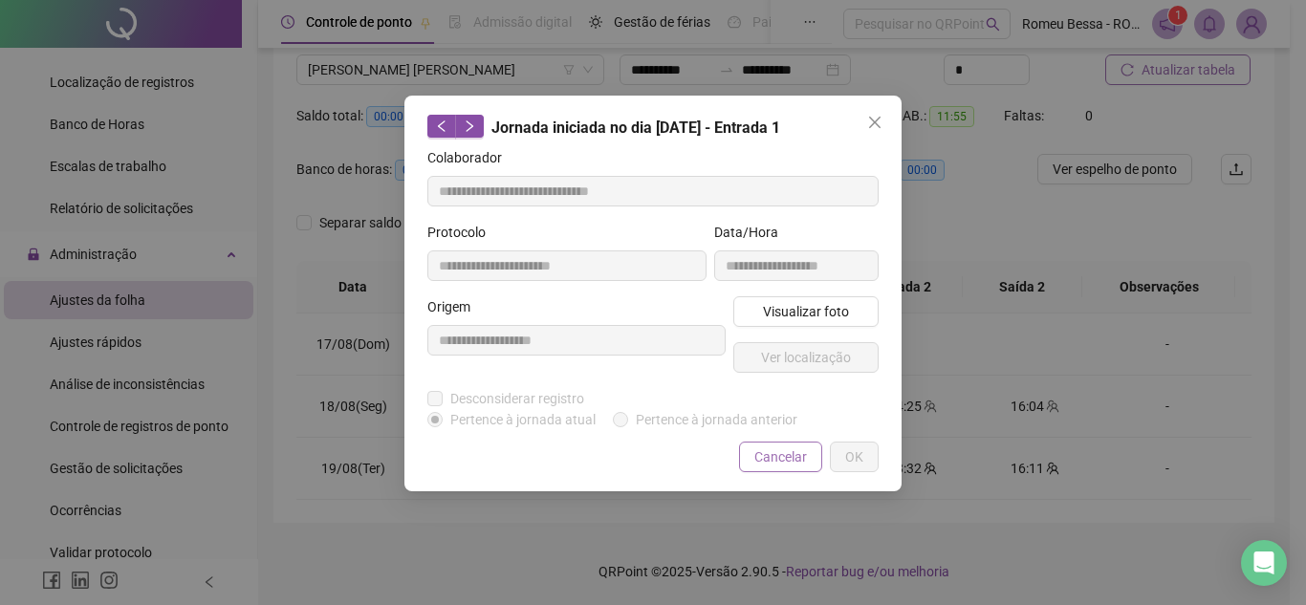
click at [751, 451] on button "Cancelar" at bounding box center [780, 457] width 83 height 31
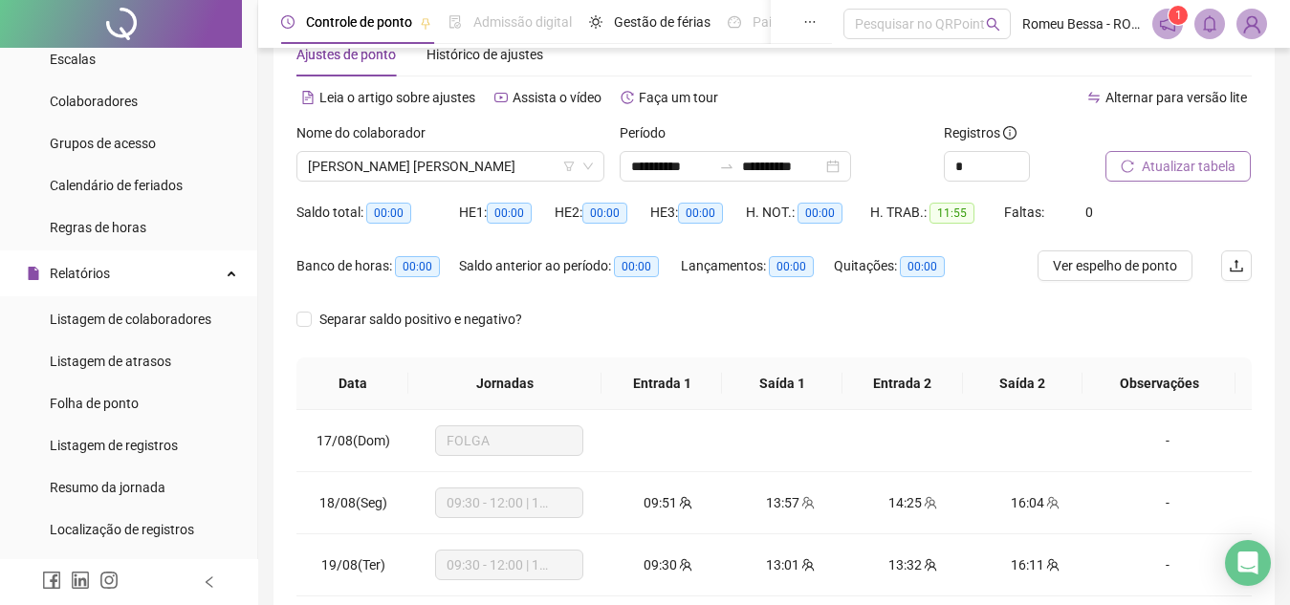
scroll to position [181, 0]
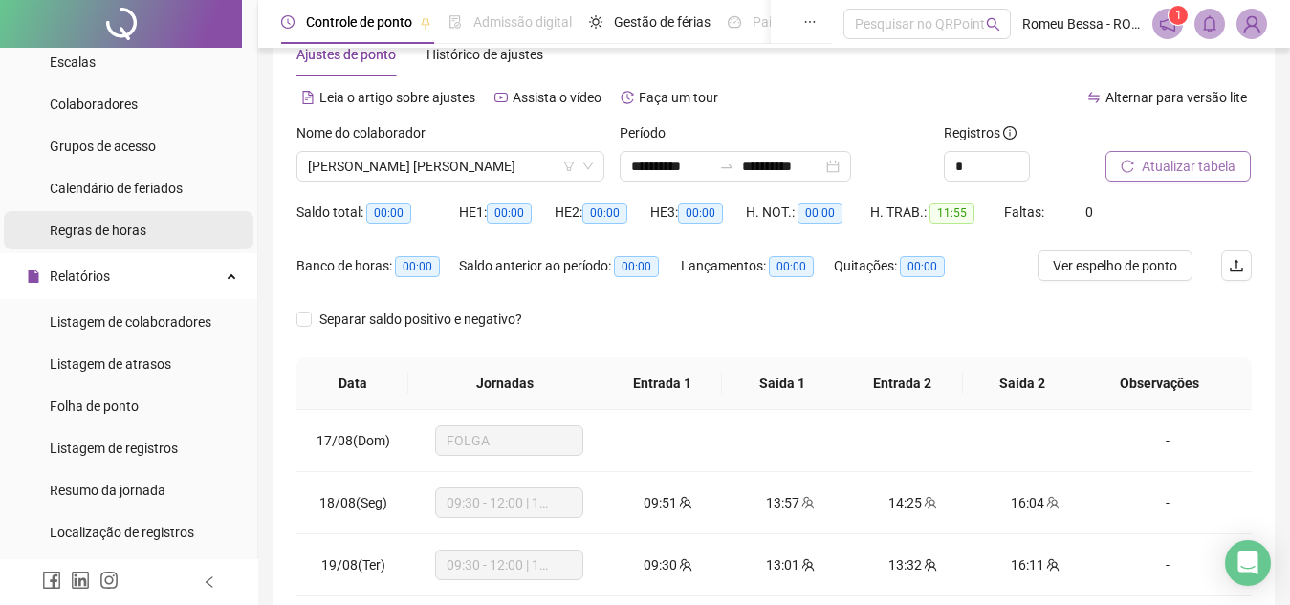
click at [146, 228] on li "Regras de horas" at bounding box center [129, 230] width 250 height 38
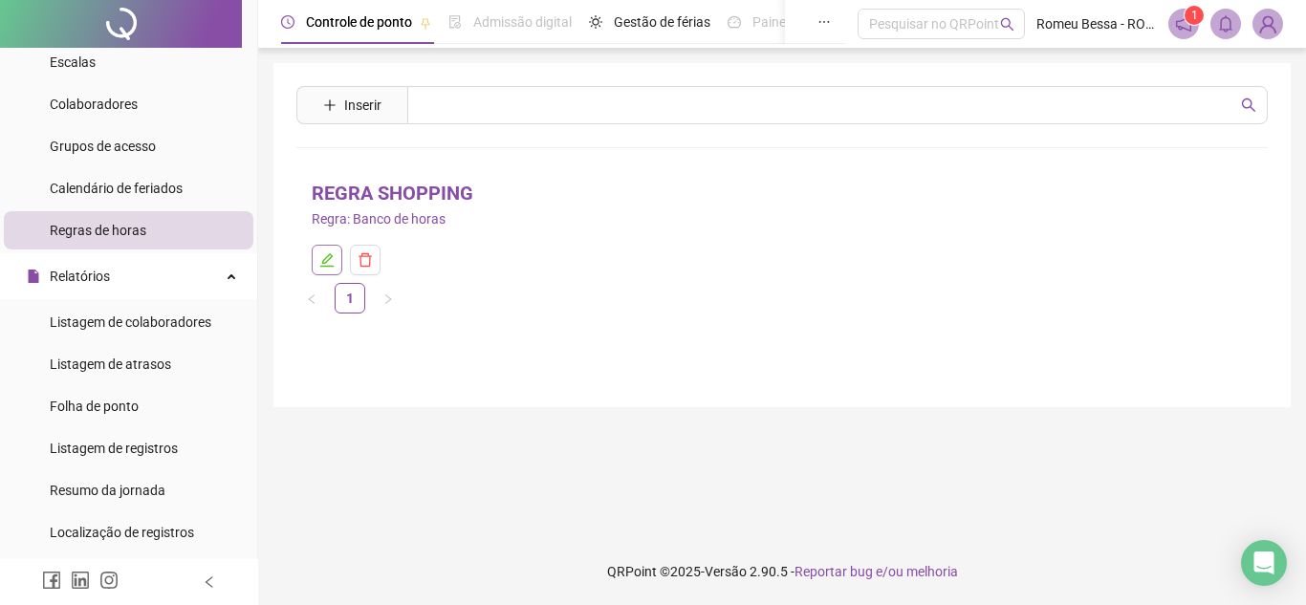
click at [313, 264] on button "button" at bounding box center [327, 260] width 31 height 31
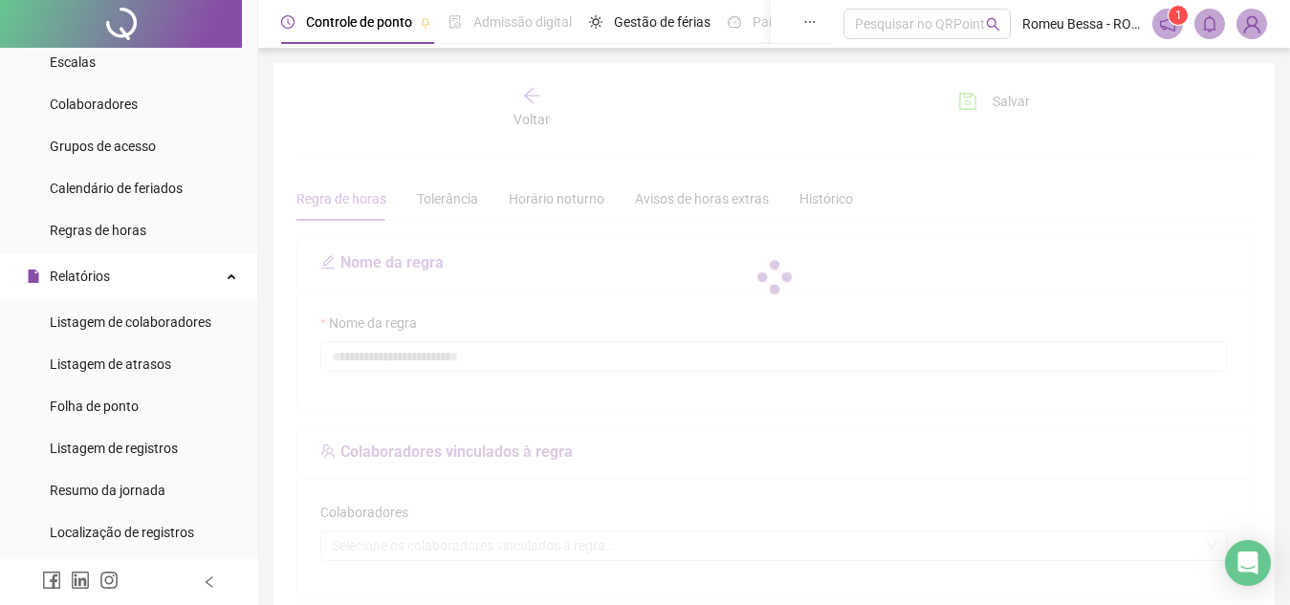
type input "**********"
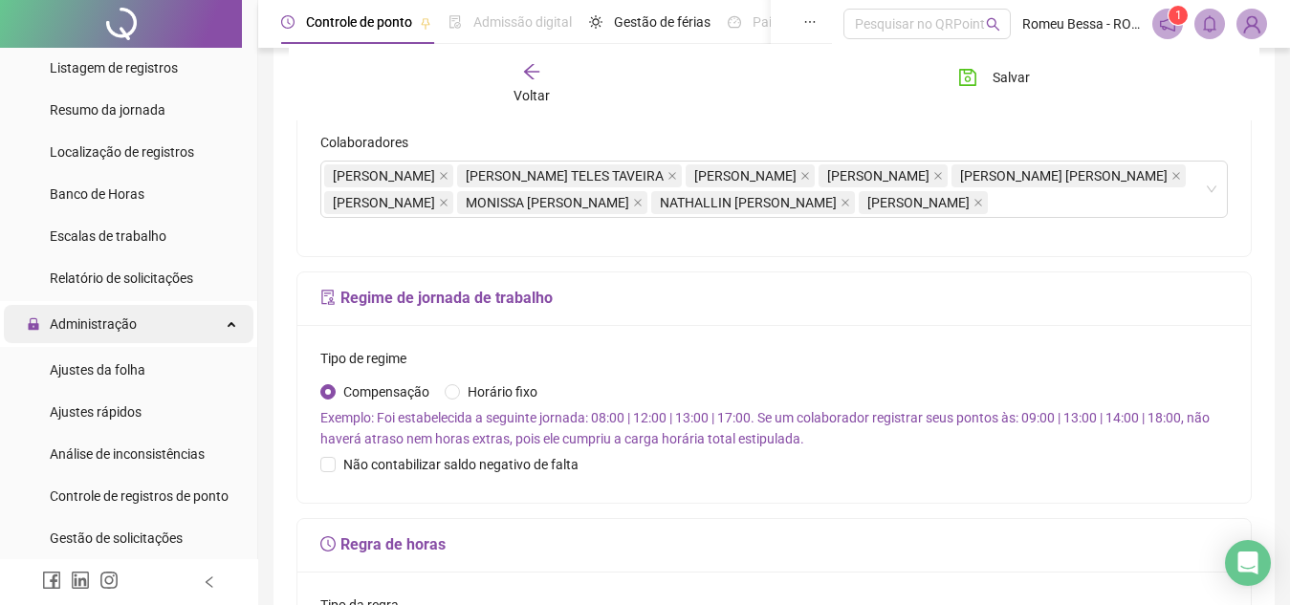
scroll to position [561, 0]
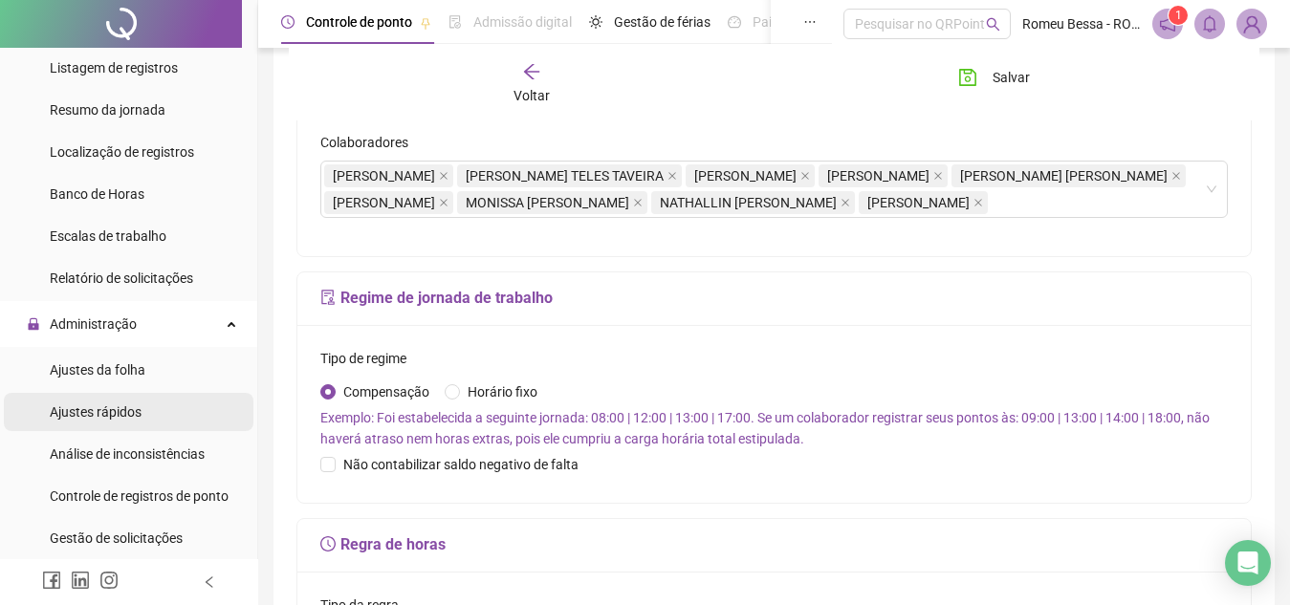
click at [122, 429] on div "Ajustes rápidos" at bounding box center [96, 412] width 92 height 38
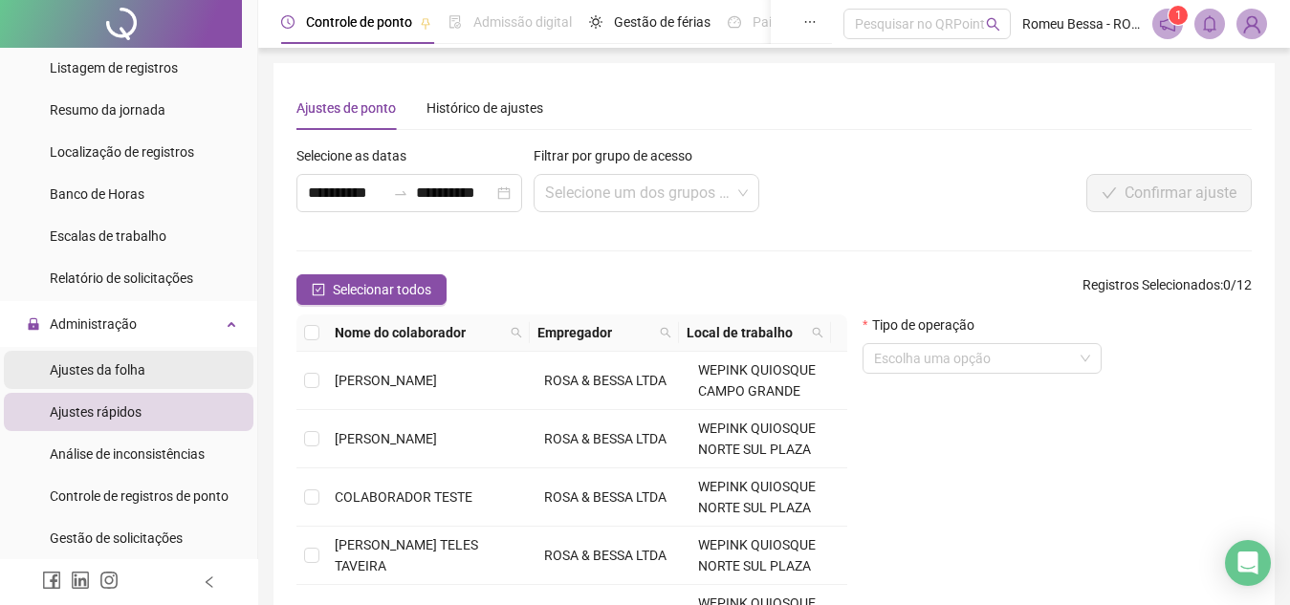
click at [50, 372] on span "Ajustes da folha" at bounding box center [98, 369] width 96 height 15
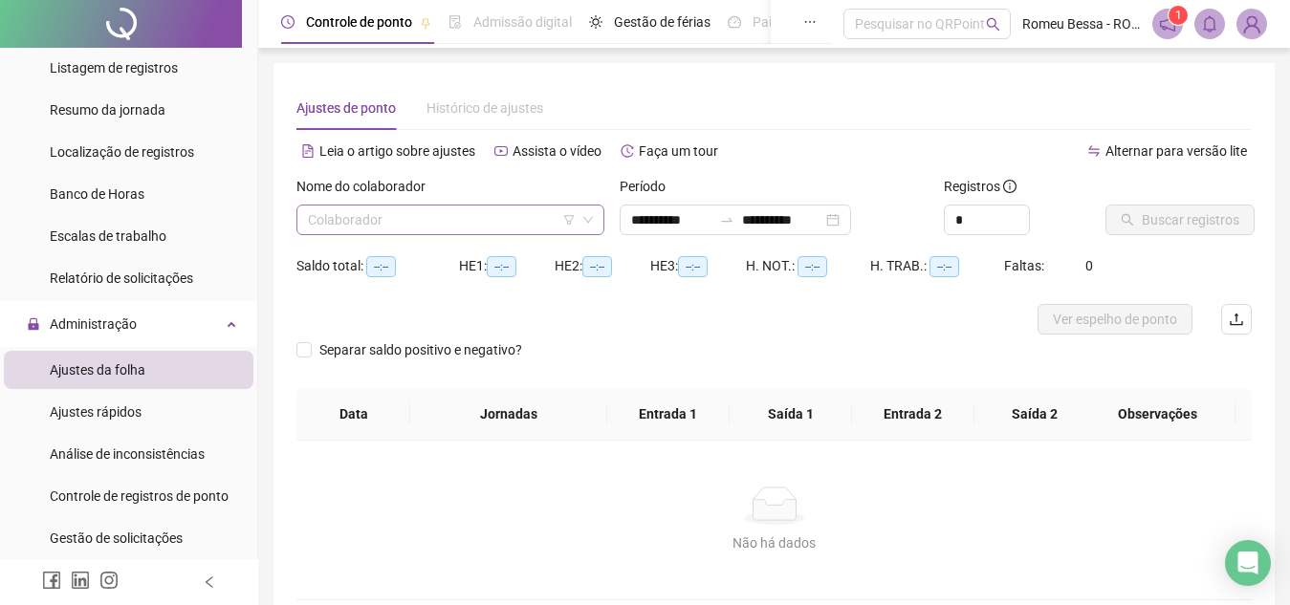
type input "**********"
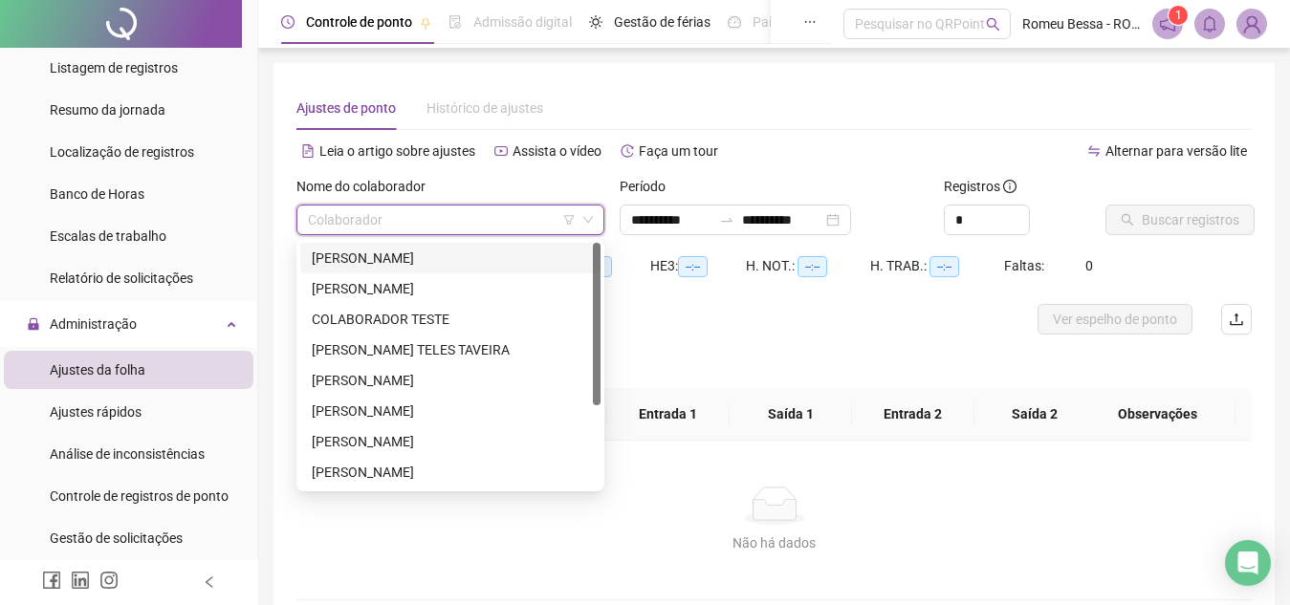
click at [510, 230] on input "search" at bounding box center [442, 220] width 268 height 29
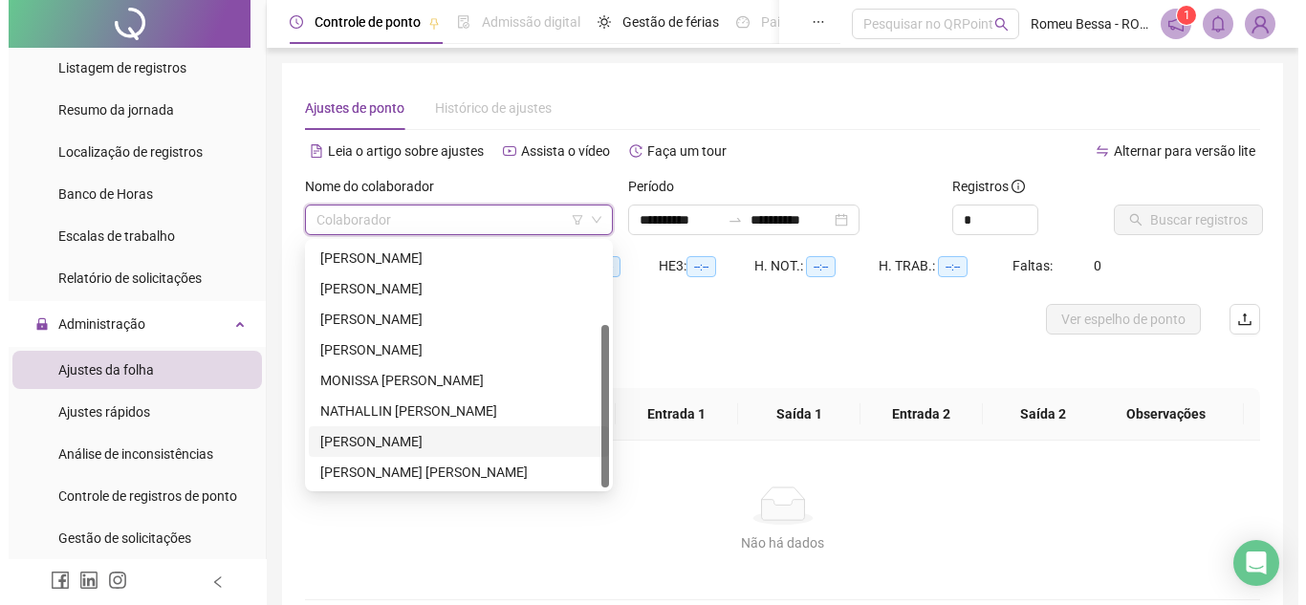
scroll to position [1, 0]
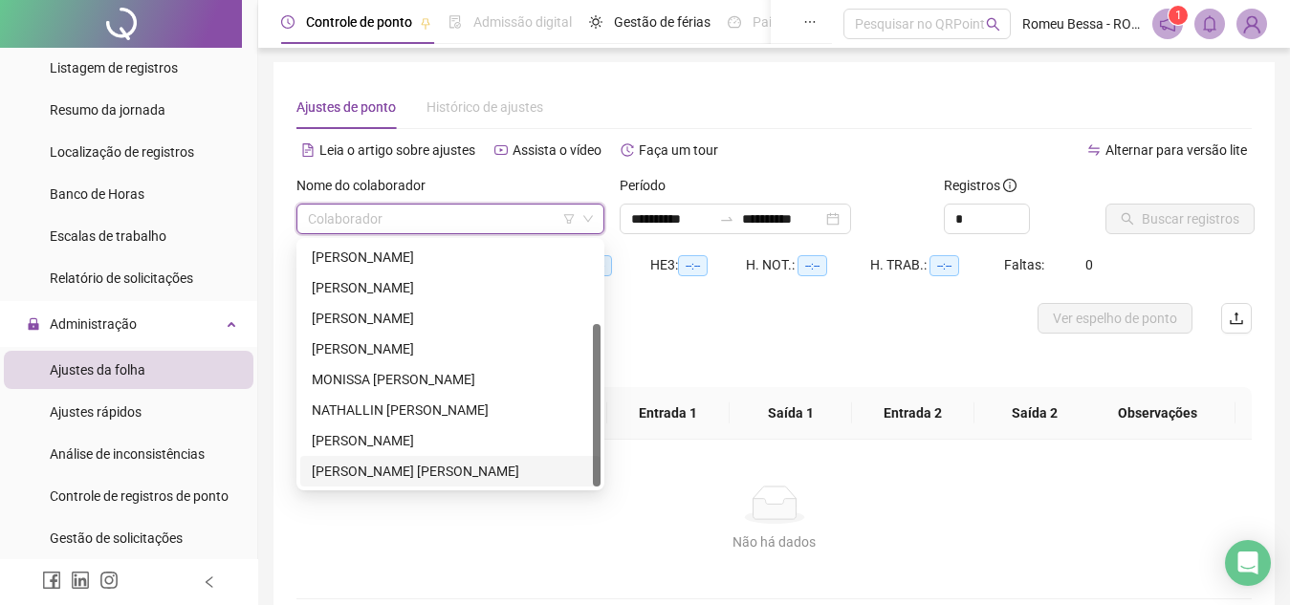
click at [466, 473] on div "[PERSON_NAME] [PERSON_NAME]" at bounding box center [450, 471] width 277 height 21
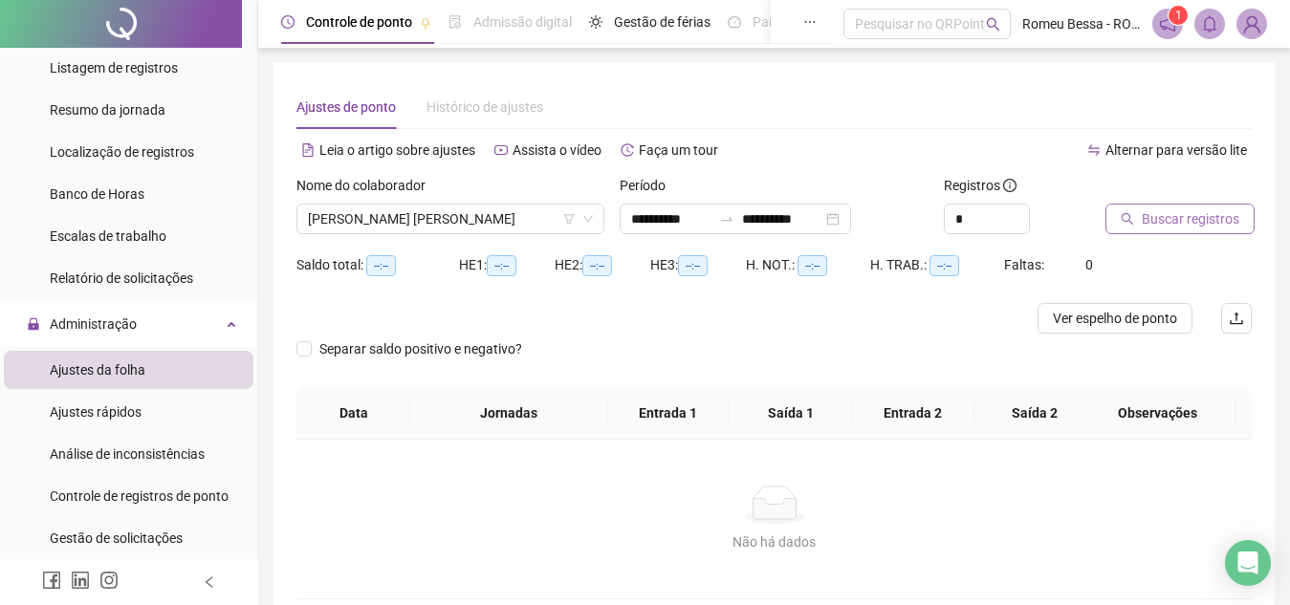
click at [1174, 208] on span "Buscar registros" at bounding box center [1190, 218] width 98 height 21
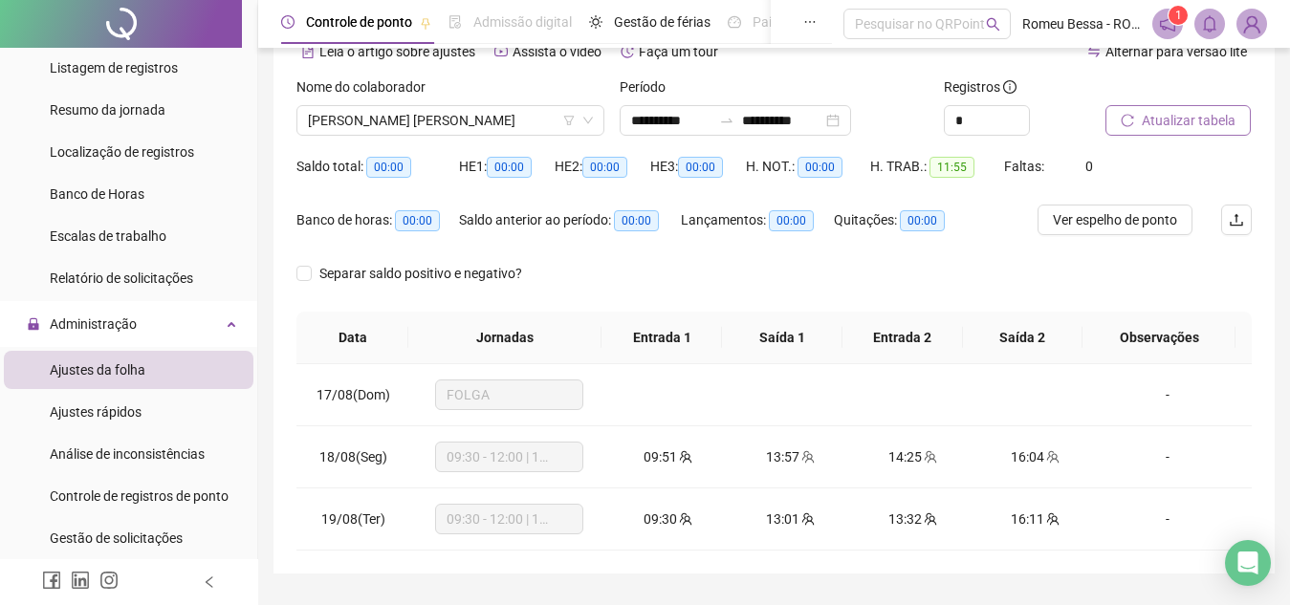
scroll to position [63, 0]
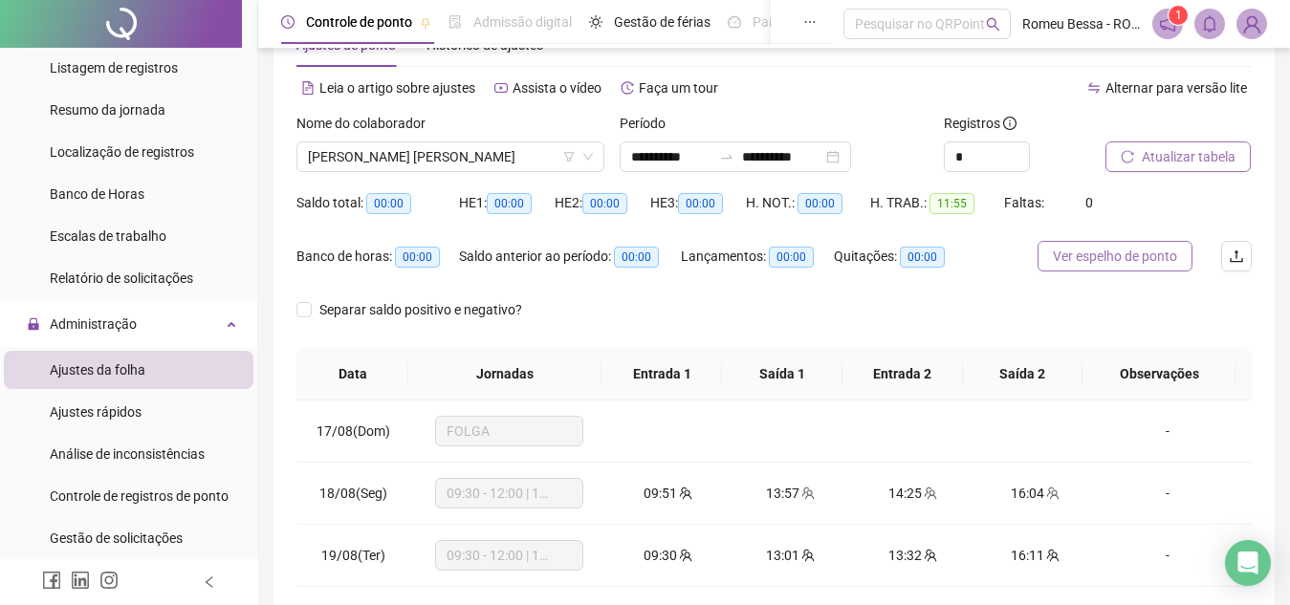
click at [1098, 243] on button "Ver espelho de ponto" at bounding box center [1114, 256] width 155 height 31
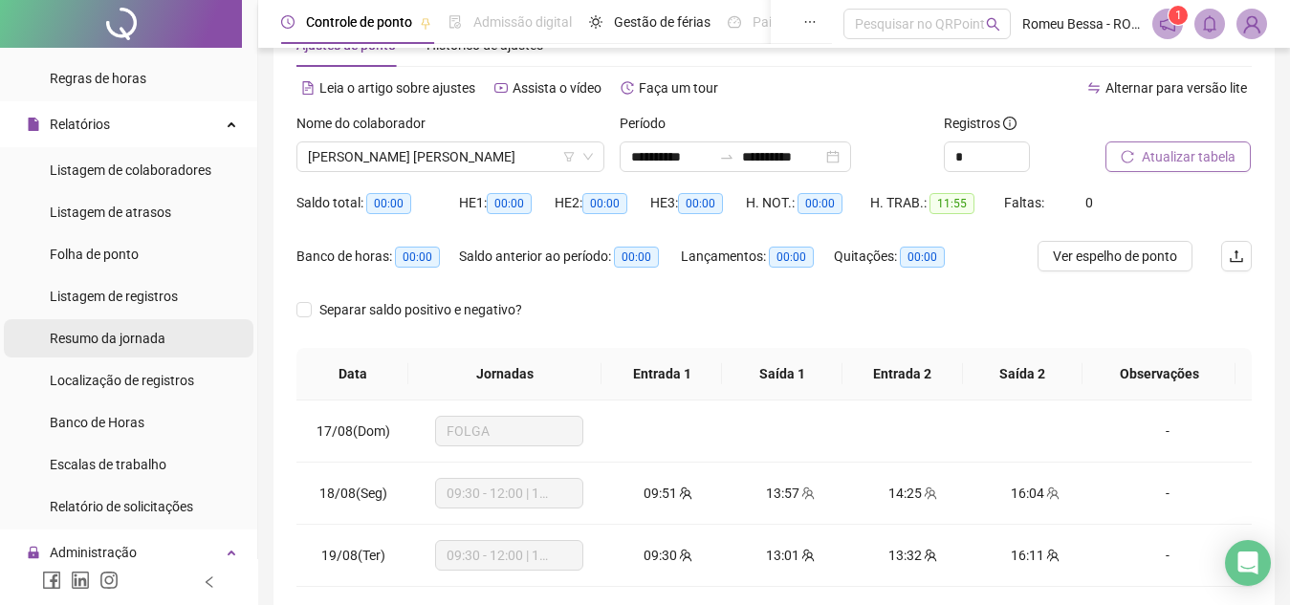
scroll to position [334, 0]
click at [109, 345] on span "Resumo da jornada" at bounding box center [108, 337] width 116 height 15
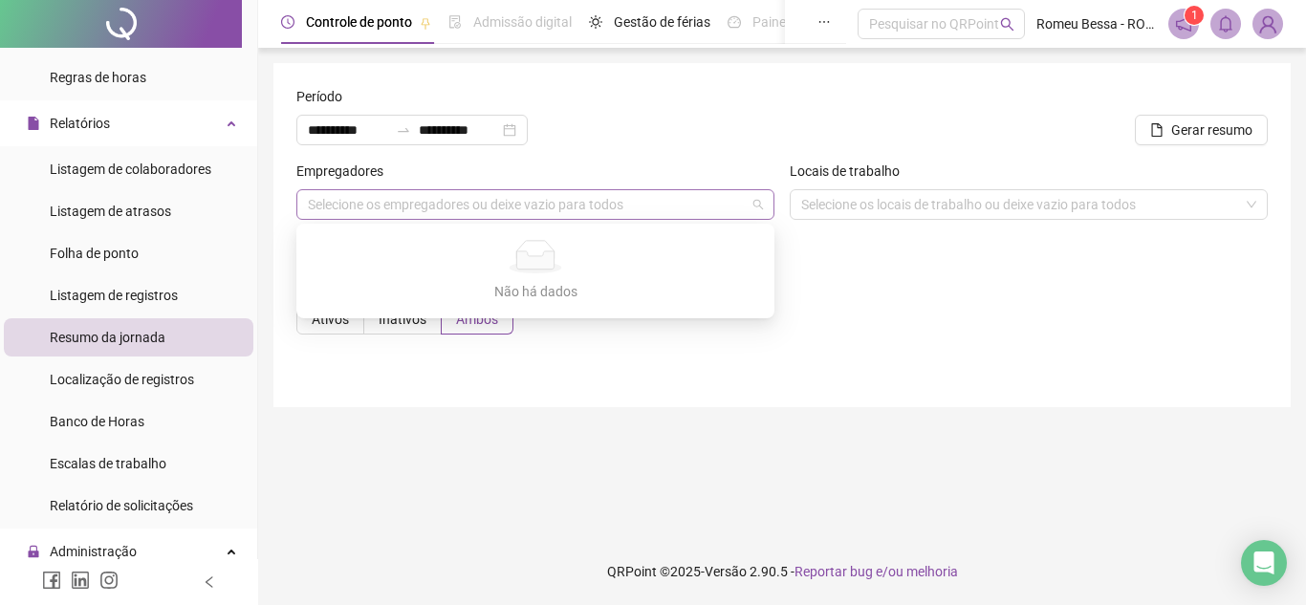
click at [481, 193] on div "Selecione os empregadores ou deixe vazio para todos" at bounding box center [535, 204] width 478 height 31
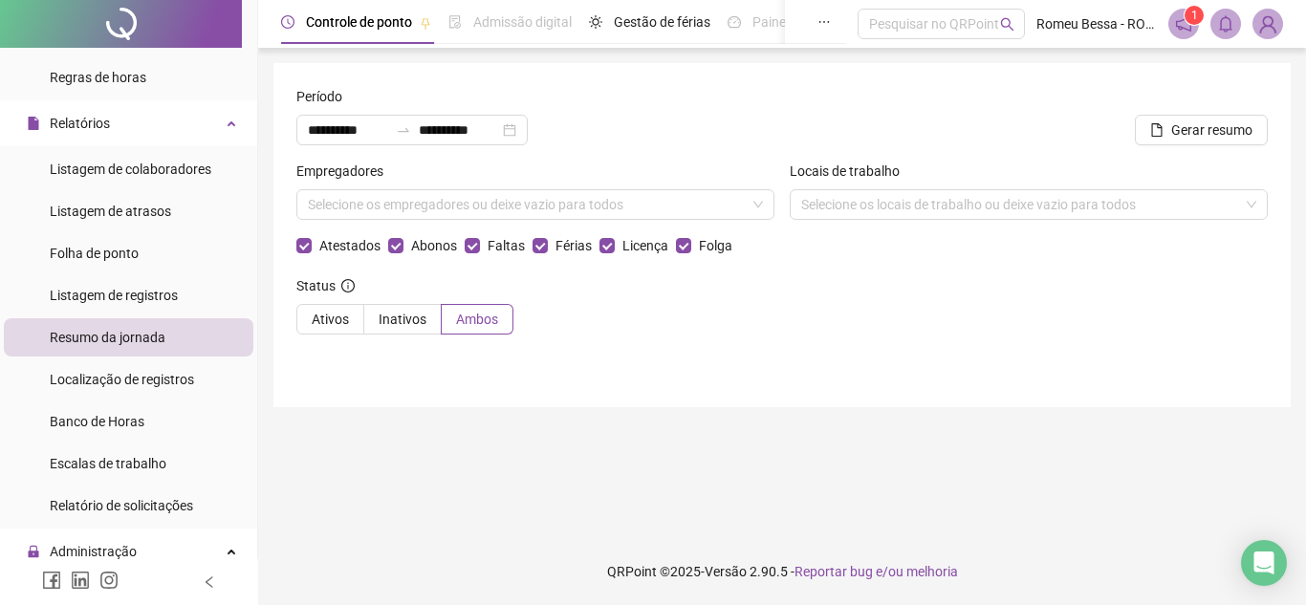
click at [547, 169] on div "Empregadores" at bounding box center [535, 175] width 478 height 29
click at [755, 210] on div "Selecione os empregadores ou deixe vazio para todos" at bounding box center [535, 204] width 478 height 31
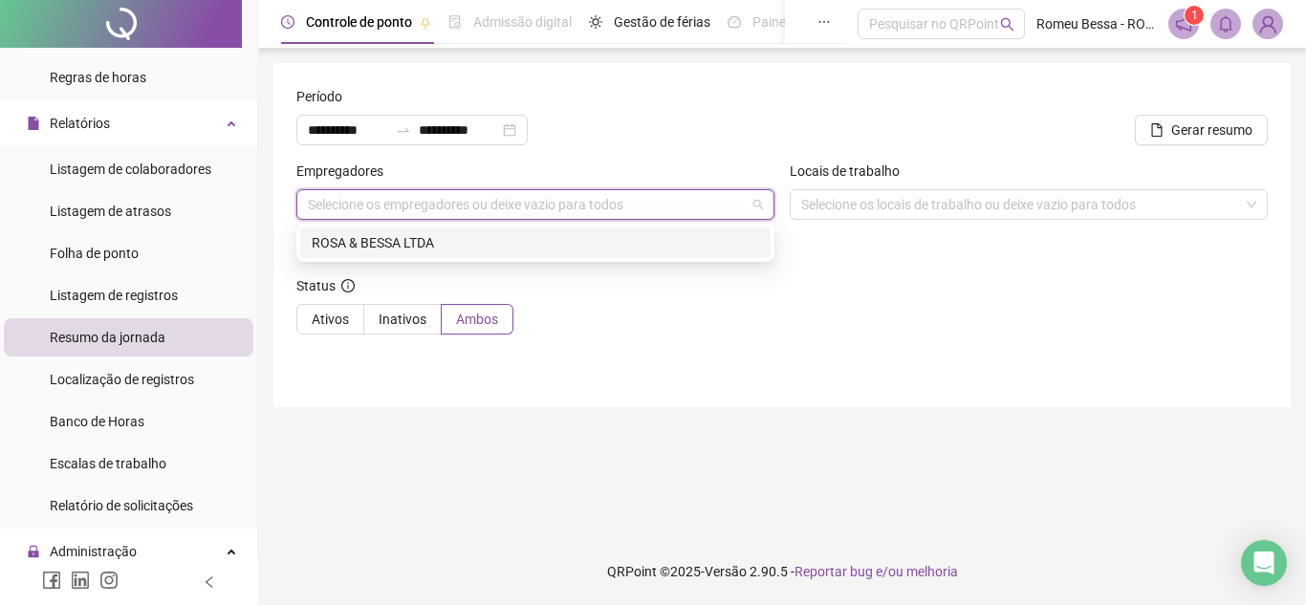
click at [728, 228] on div "ROSA & BESSA LTDA" at bounding box center [535, 243] width 470 height 31
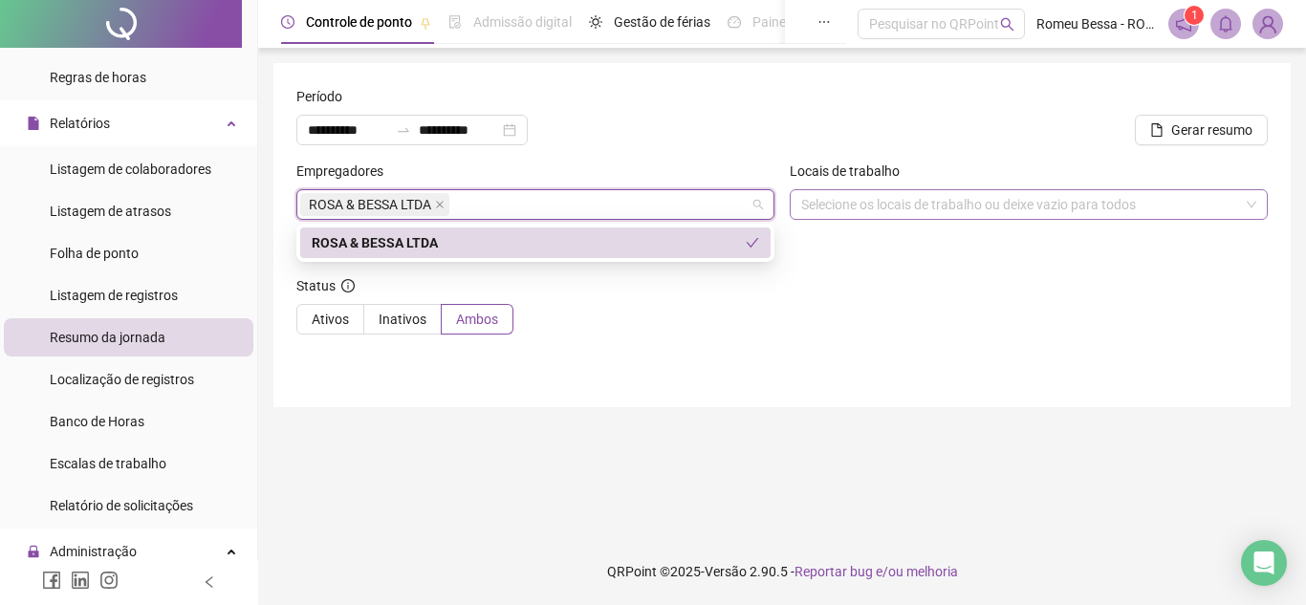
click at [859, 197] on div "Selecione os locais de trabalho ou deixe vazio para todos" at bounding box center [1029, 204] width 478 height 31
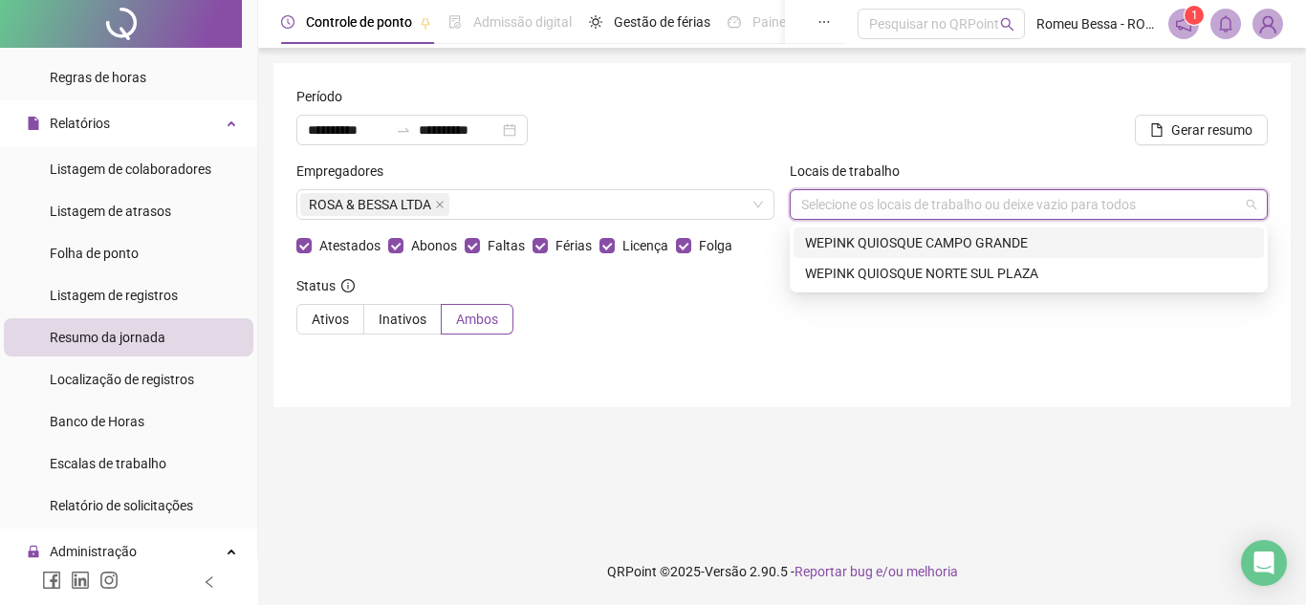
click at [970, 215] on div "Selecione os locais de trabalho ou deixe vazio para todos" at bounding box center [1029, 204] width 478 height 31
click at [961, 245] on div "WEPINK QUIOSQUE CAMPO GRANDE" at bounding box center [1028, 242] width 447 height 21
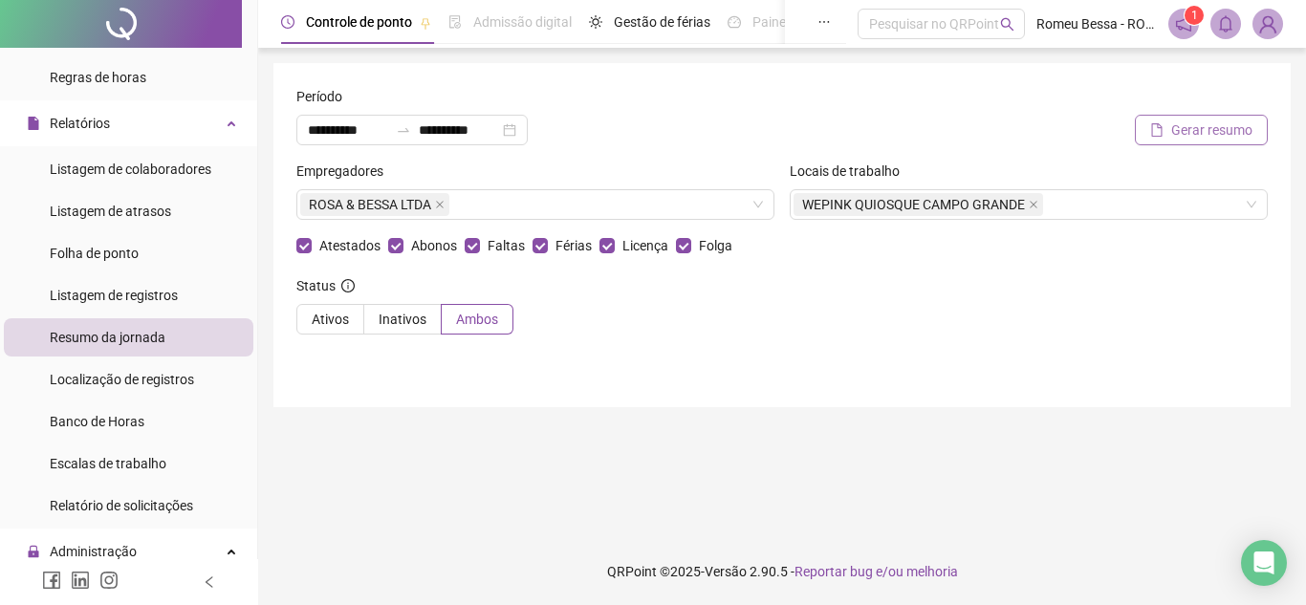
click at [1195, 127] on span "Gerar resumo" at bounding box center [1211, 130] width 81 height 21
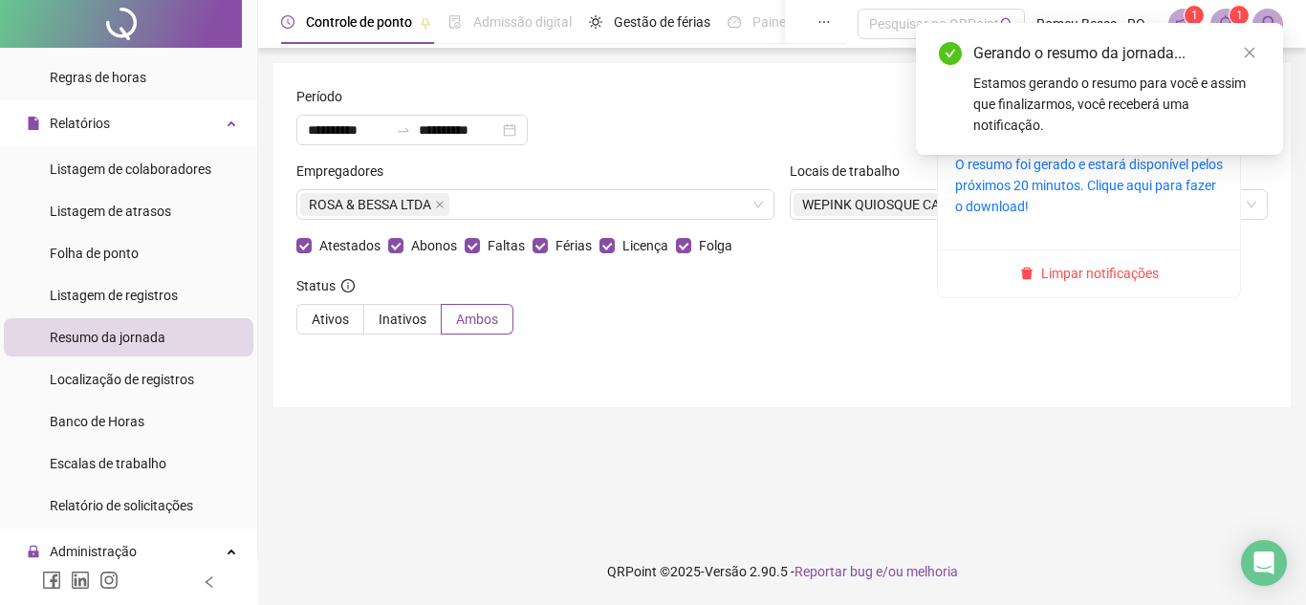
click at [1217, 14] on span at bounding box center [1225, 24] width 31 height 31
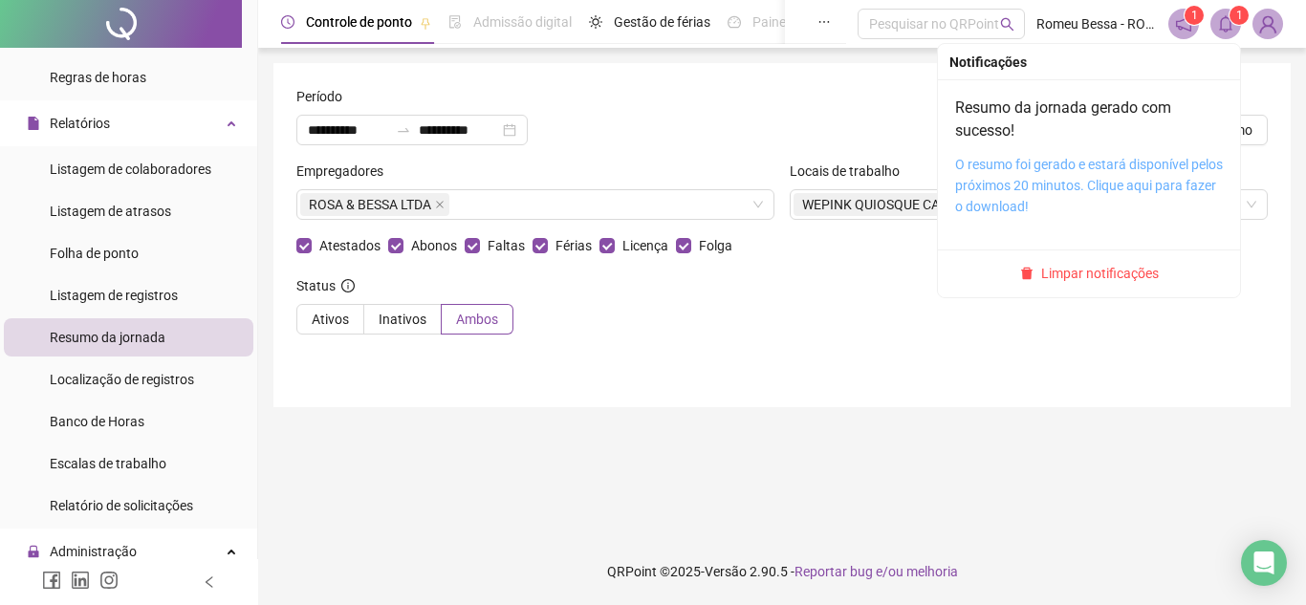
click at [1037, 182] on link "O resumo foi gerado e estará disponível pelos próximos 20 minutos. Clique aqui …" at bounding box center [1089, 185] width 268 height 57
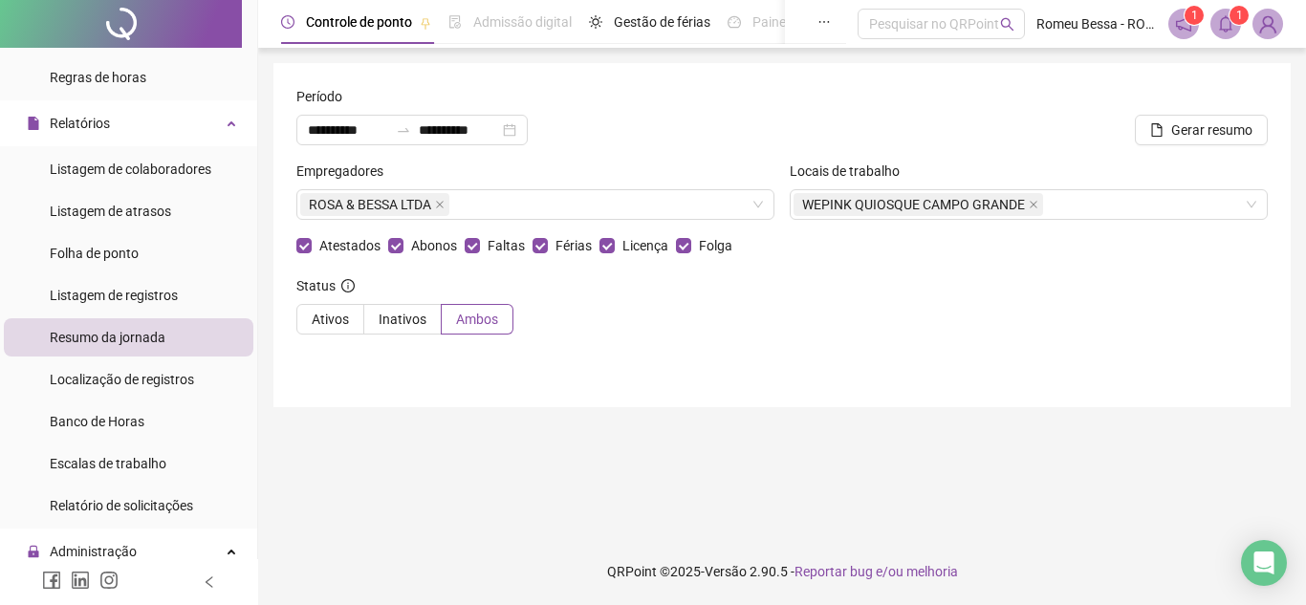
click at [1185, 22] on icon "notification" at bounding box center [1183, 23] width 17 height 17
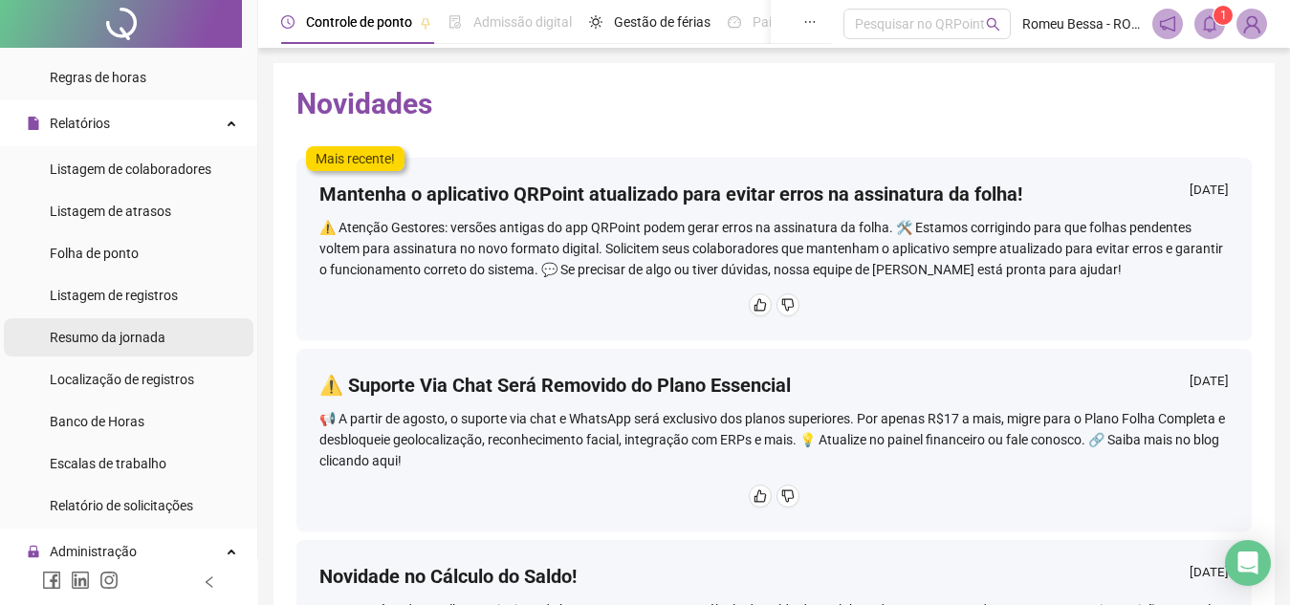
click at [150, 330] on span "Resumo da jornada" at bounding box center [108, 337] width 116 height 15
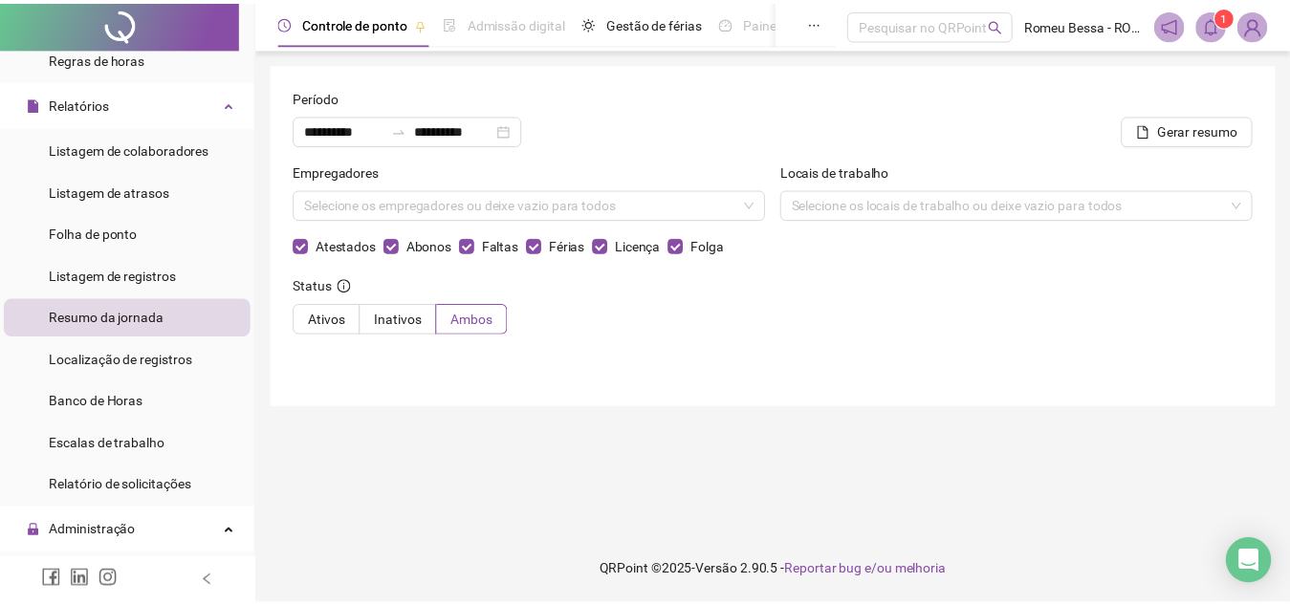
scroll to position [352, 0]
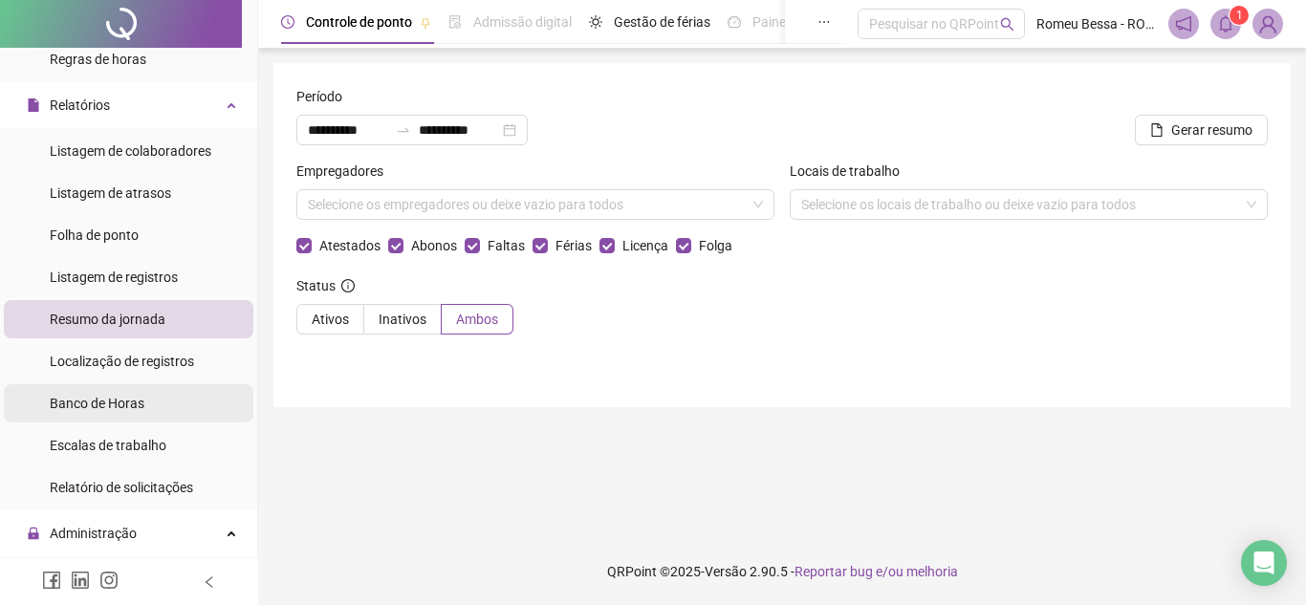
click at [133, 398] on span "Banco de Horas" at bounding box center [97, 403] width 95 height 15
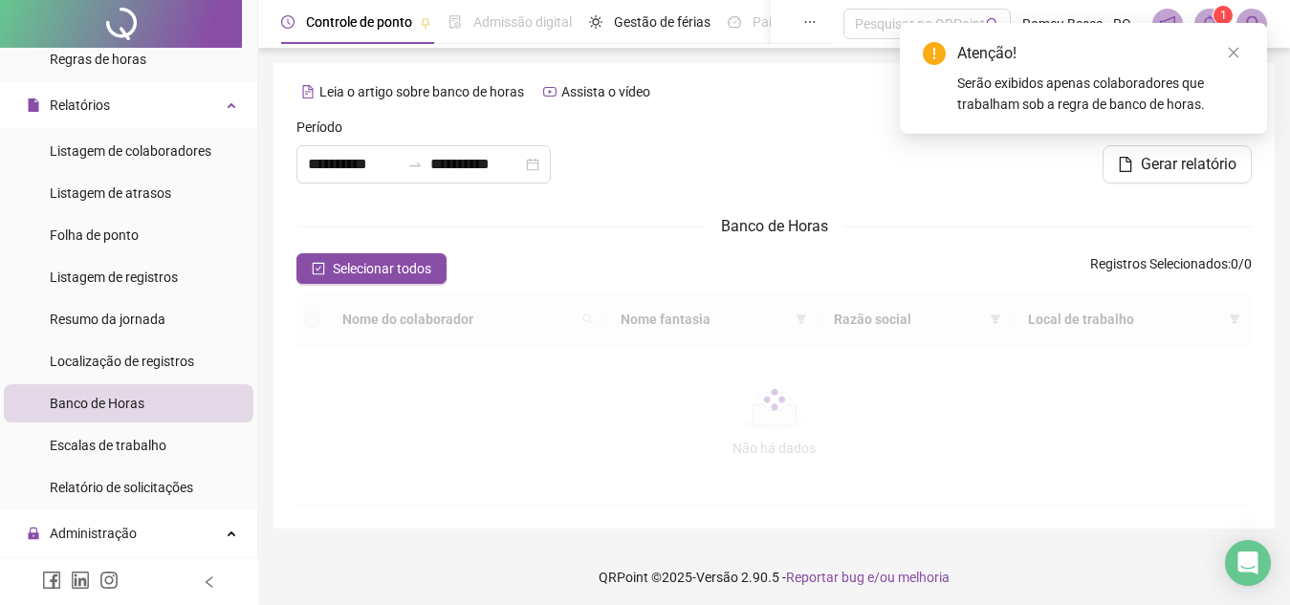
type input "**********"
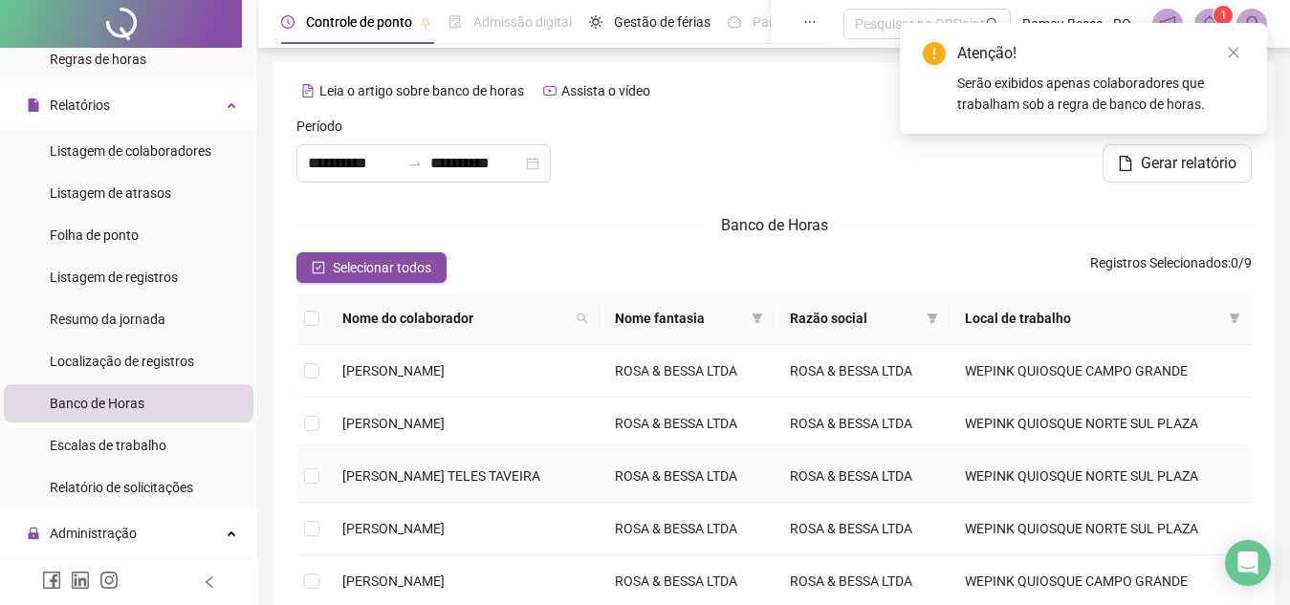
scroll to position [380, 0]
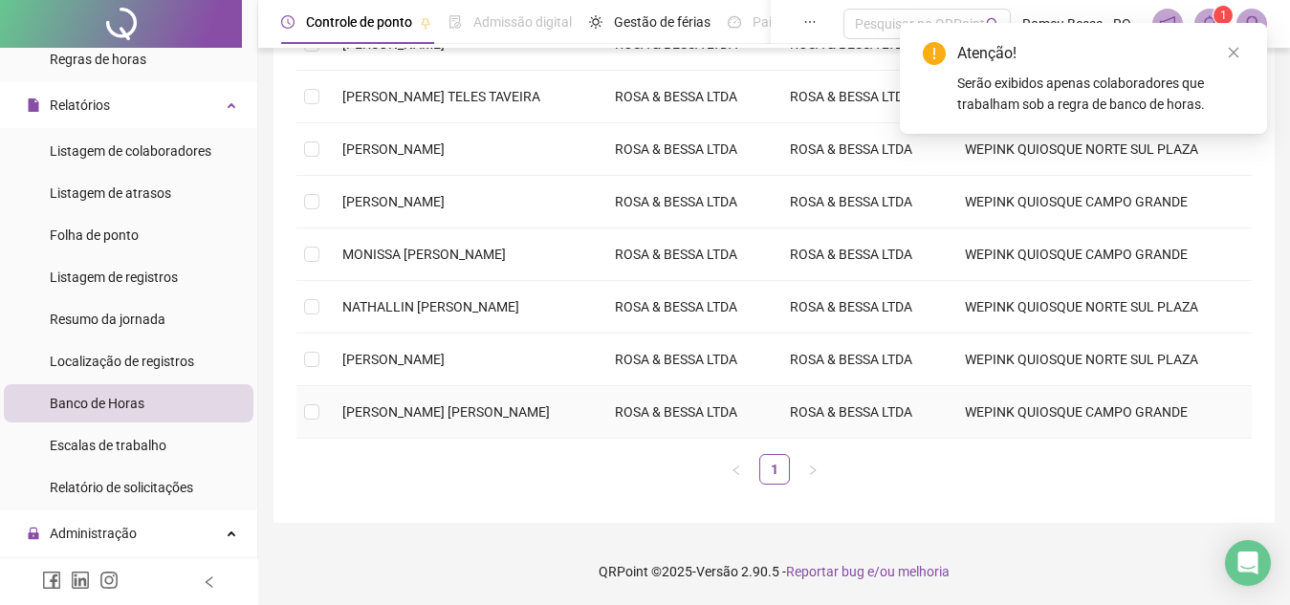
click at [547, 419] on span "[PERSON_NAME] [PERSON_NAME]" at bounding box center [445, 411] width 207 height 15
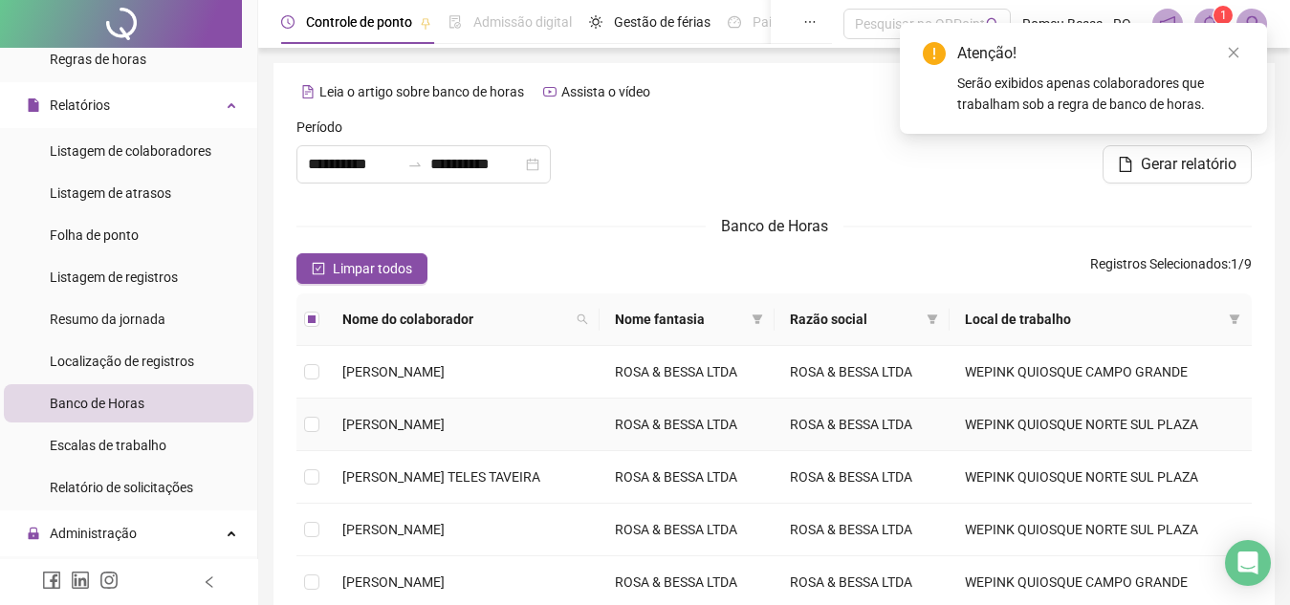
scroll to position [4, 0]
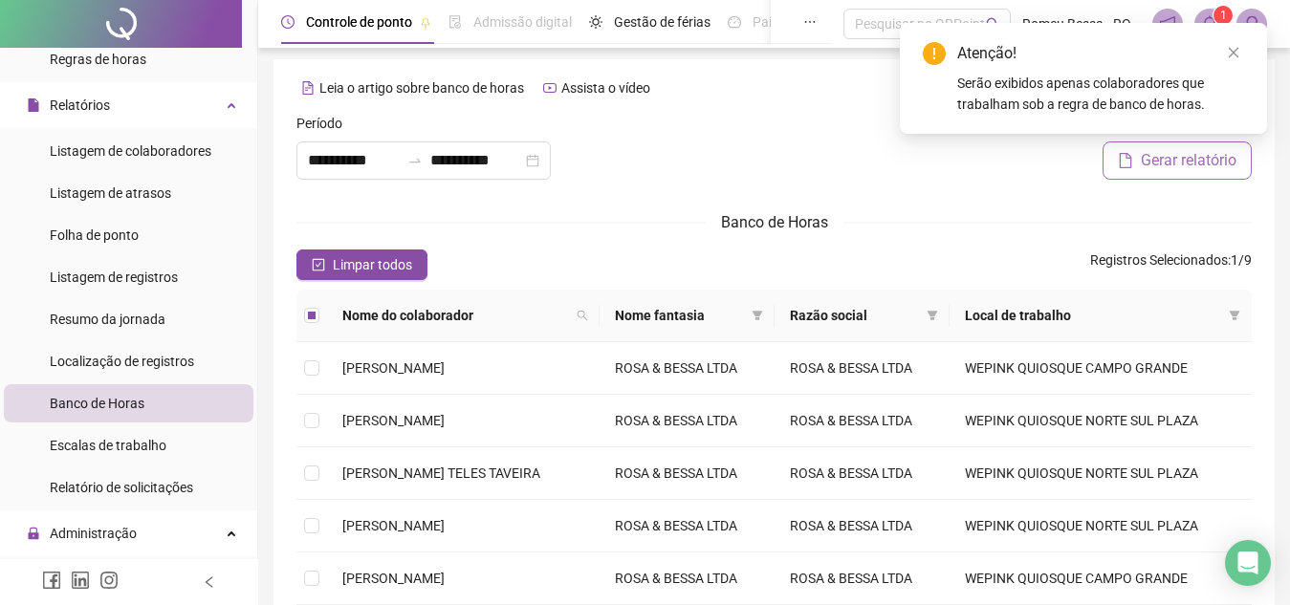
click at [1202, 160] on span "Gerar relatório" at bounding box center [1189, 160] width 96 height 23
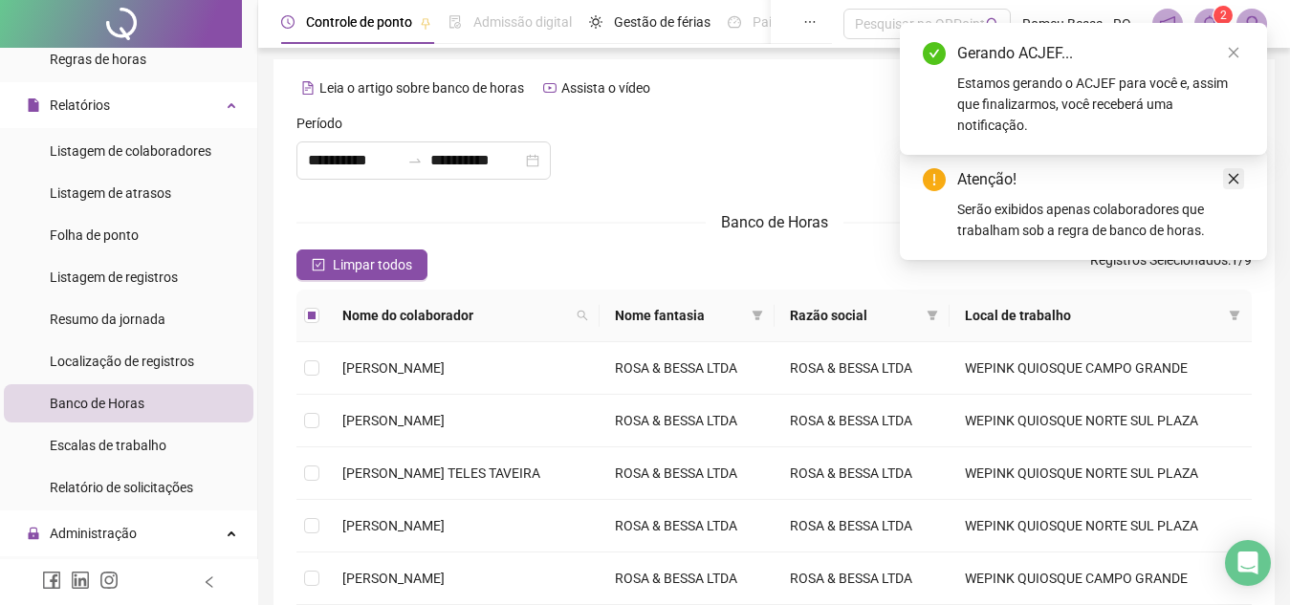
click at [1241, 185] on link "Close" at bounding box center [1233, 178] width 21 height 21
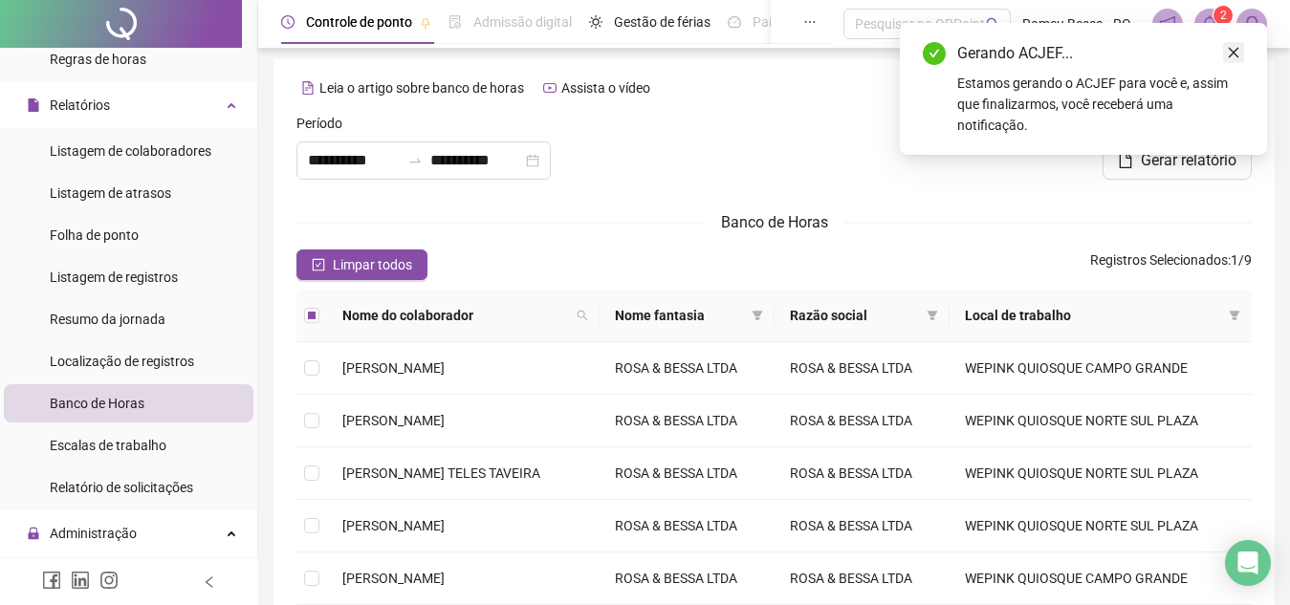
click at [1232, 62] on link "Close" at bounding box center [1233, 52] width 21 height 21
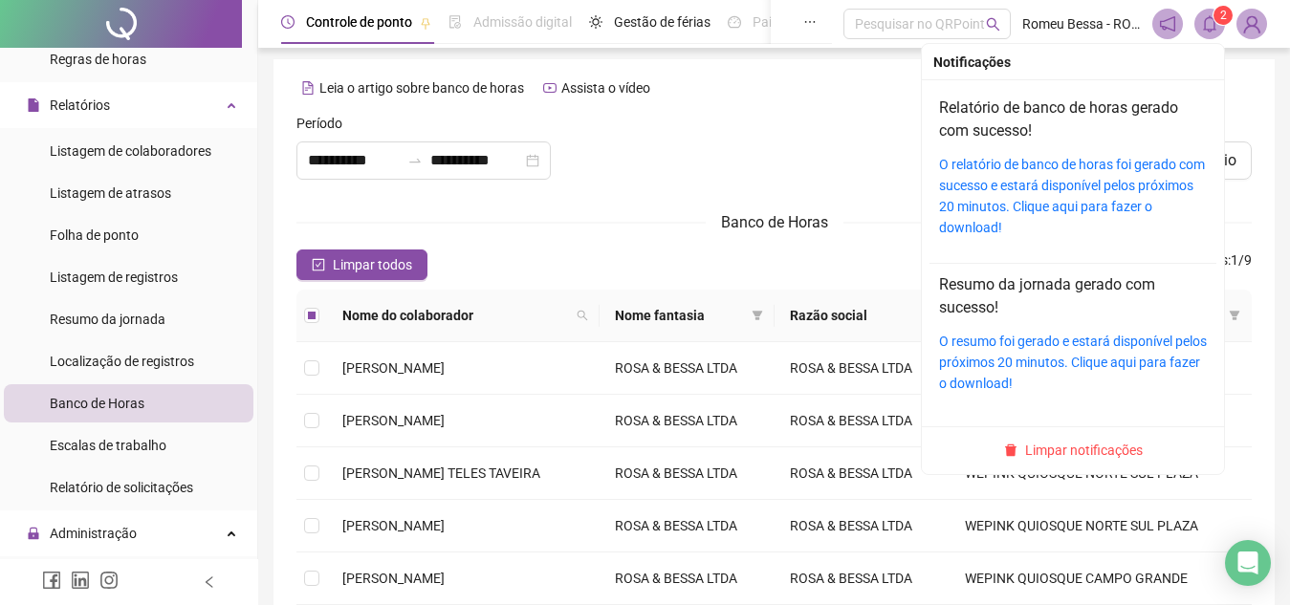
click at [1205, 19] on icon "bell" at bounding box center [1209, 23] width 17 height 17
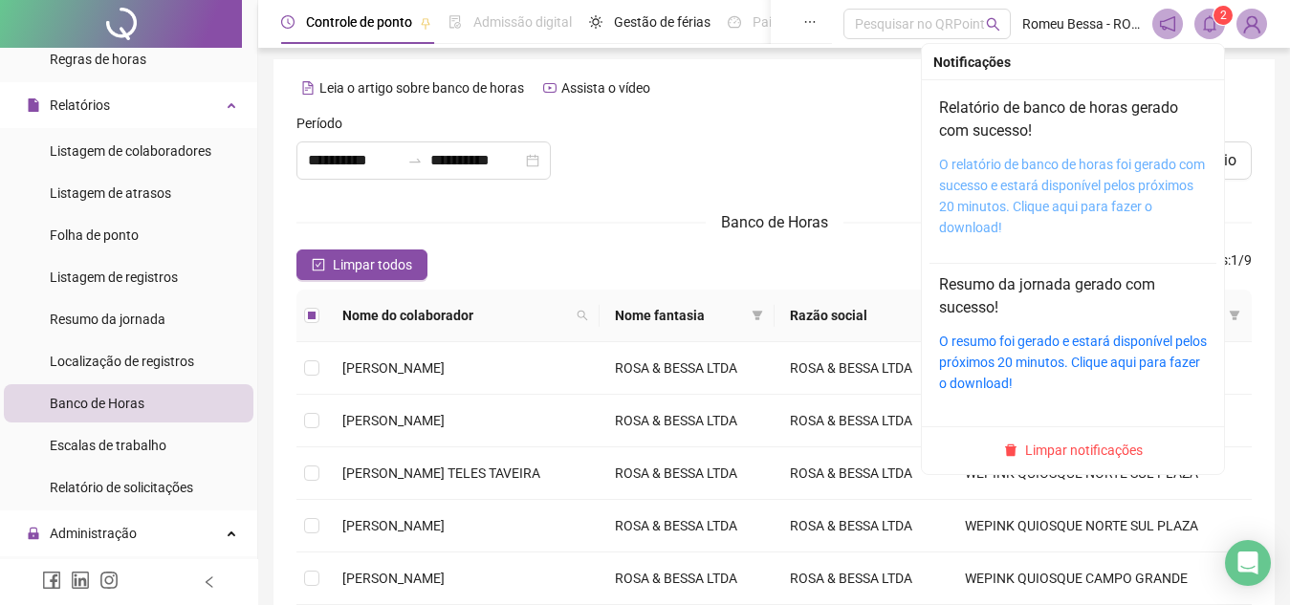
click at [1117, 182] on link "O relatório de banco de horas foi gerado com sucesso e estará disponível pelos …" at bounding box center [1072, 196] width 266 height 78
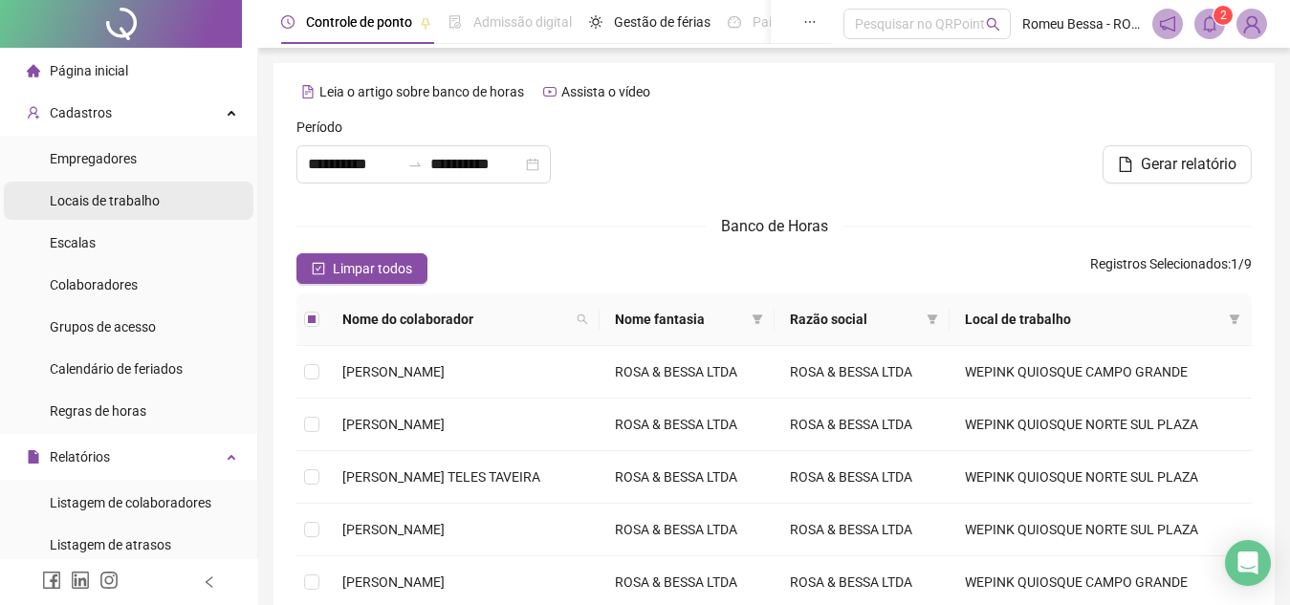
scroll to position [3, 0]
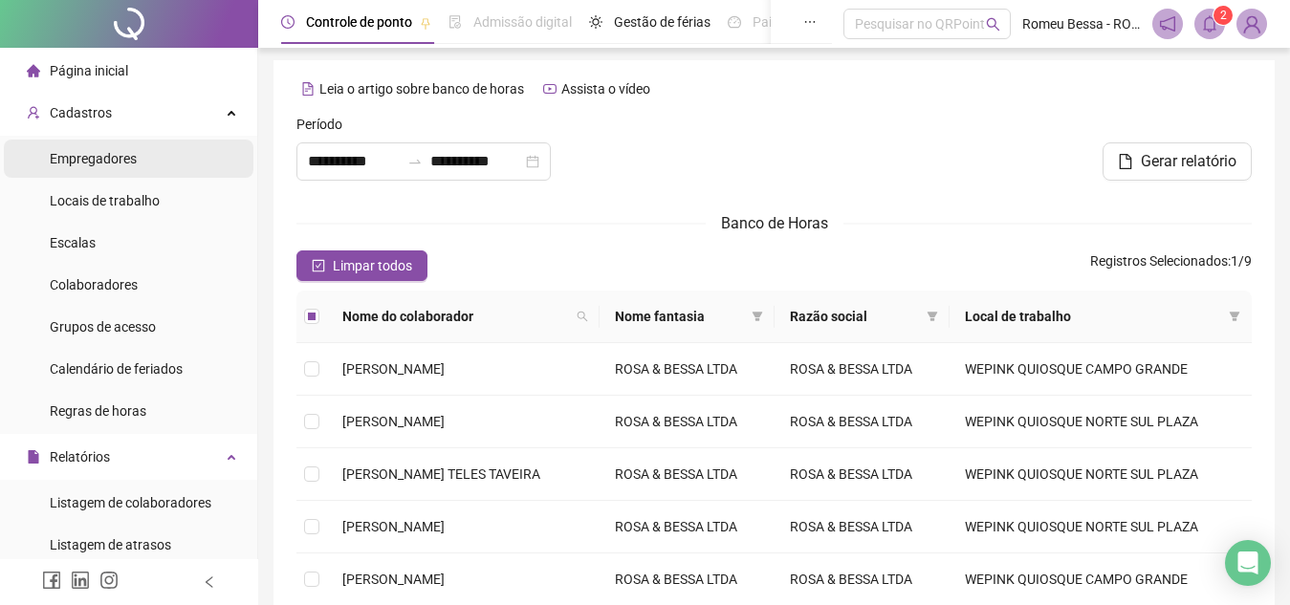
click at [137, 163] on li "Empregadores" at bounding box center [129, 159] width 250 height 38
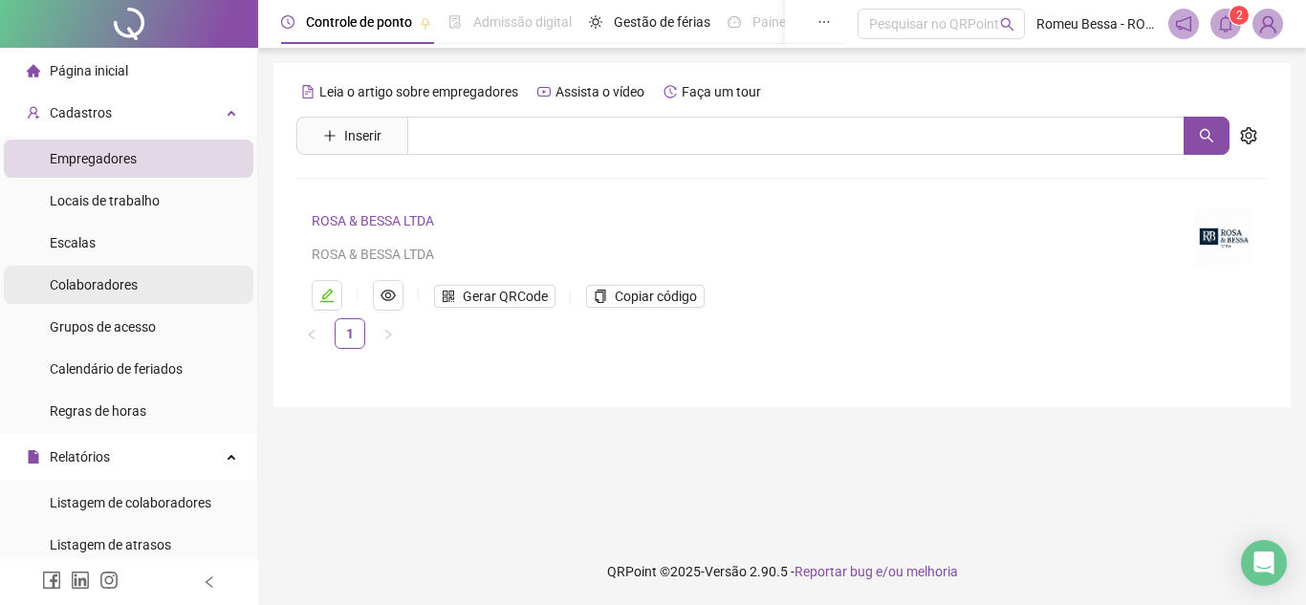
click at [111, 280] on span "Colaboradores" at bounding box center [94, 284] width 88 height 15
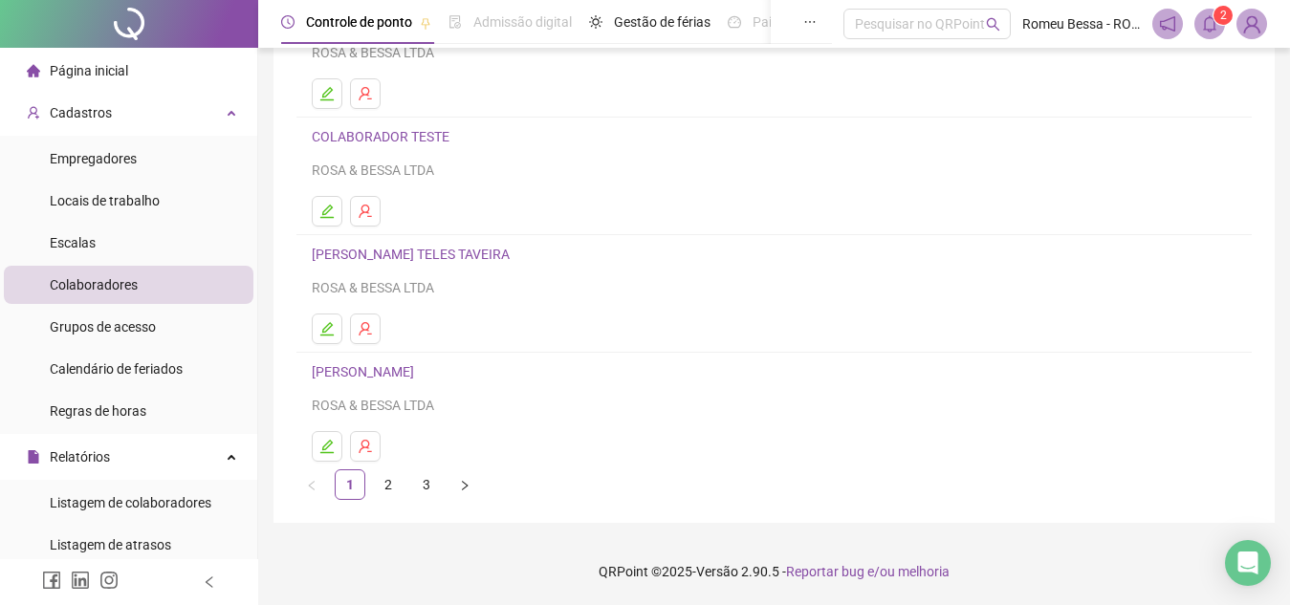
scroll to position [318, 0]
click at [380, 491] on link "2" at bounding box center [388, 485] width 29 height 29
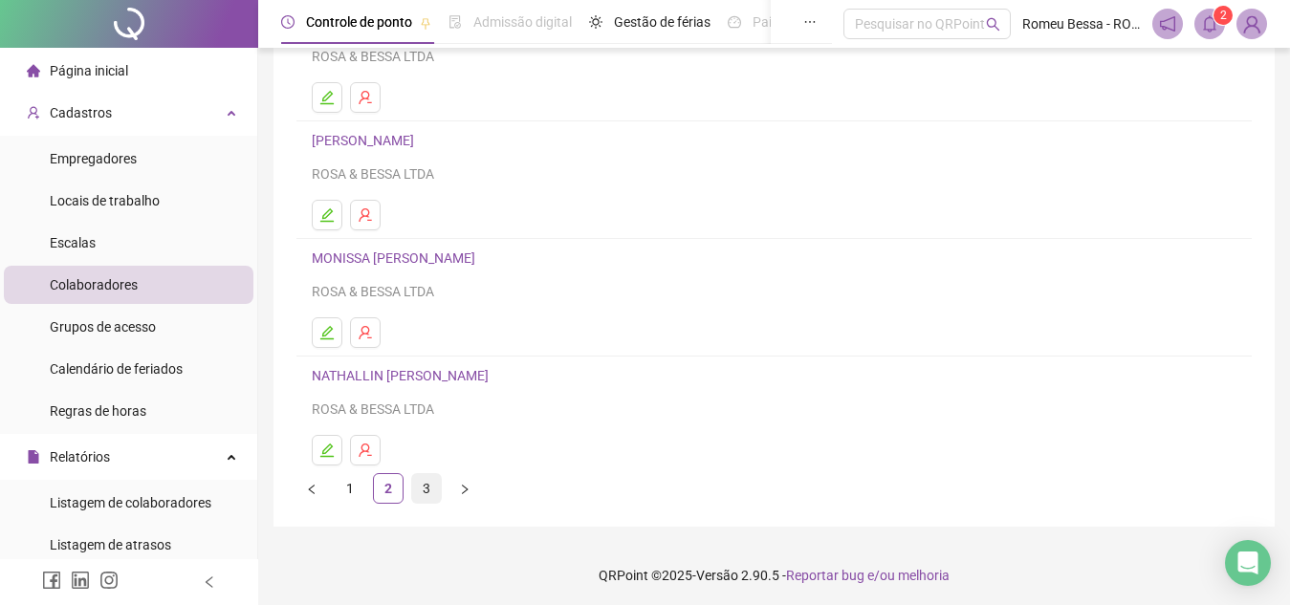
click at [422, 492] on link "3" at bounding box center [426, 488] width 29 height 29
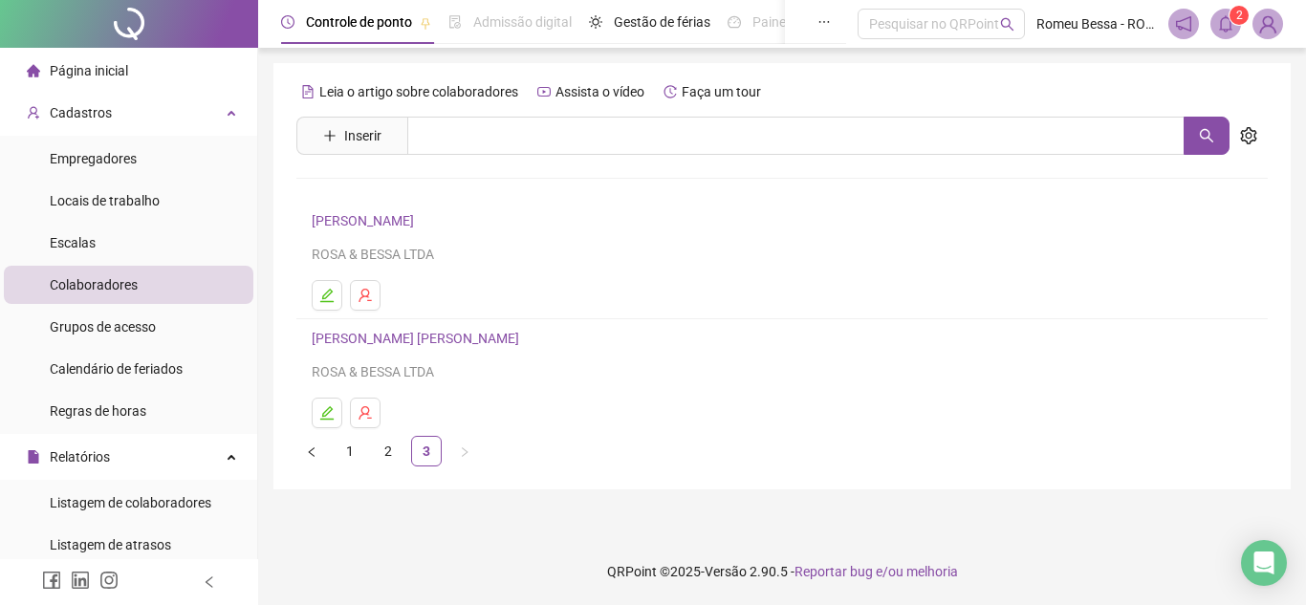
click at [375, 336] on link "[PERSON_NAME] [PERSON_NAME]" at bounding box center [418, 338] width 213 height 15
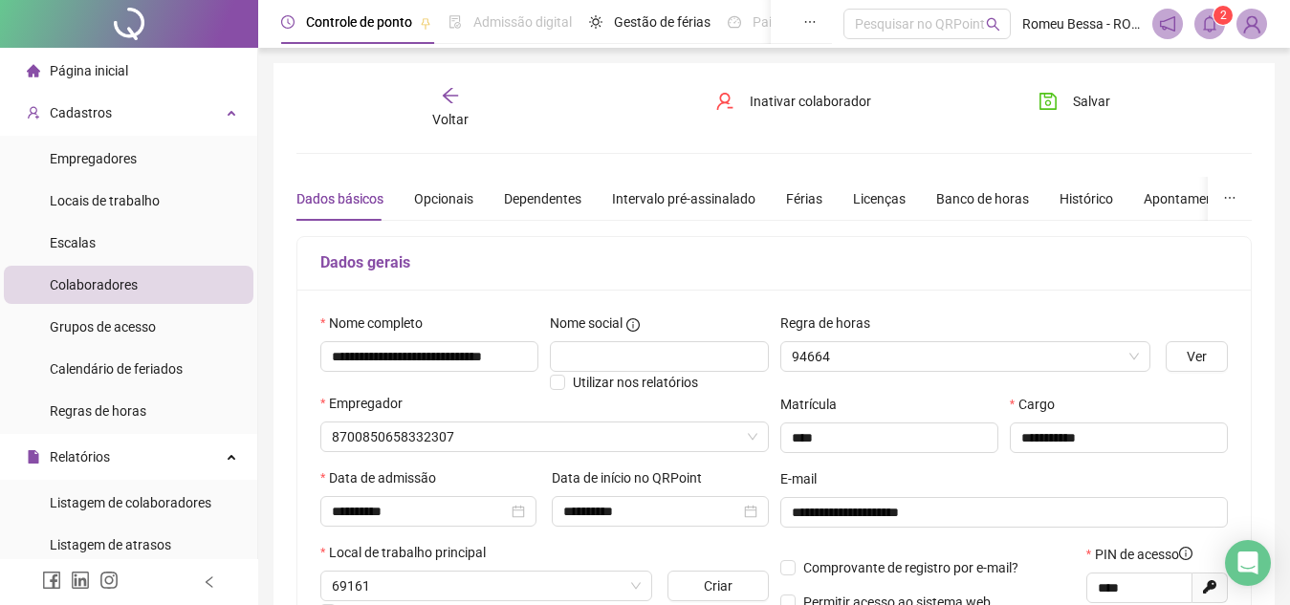
type input "**********"
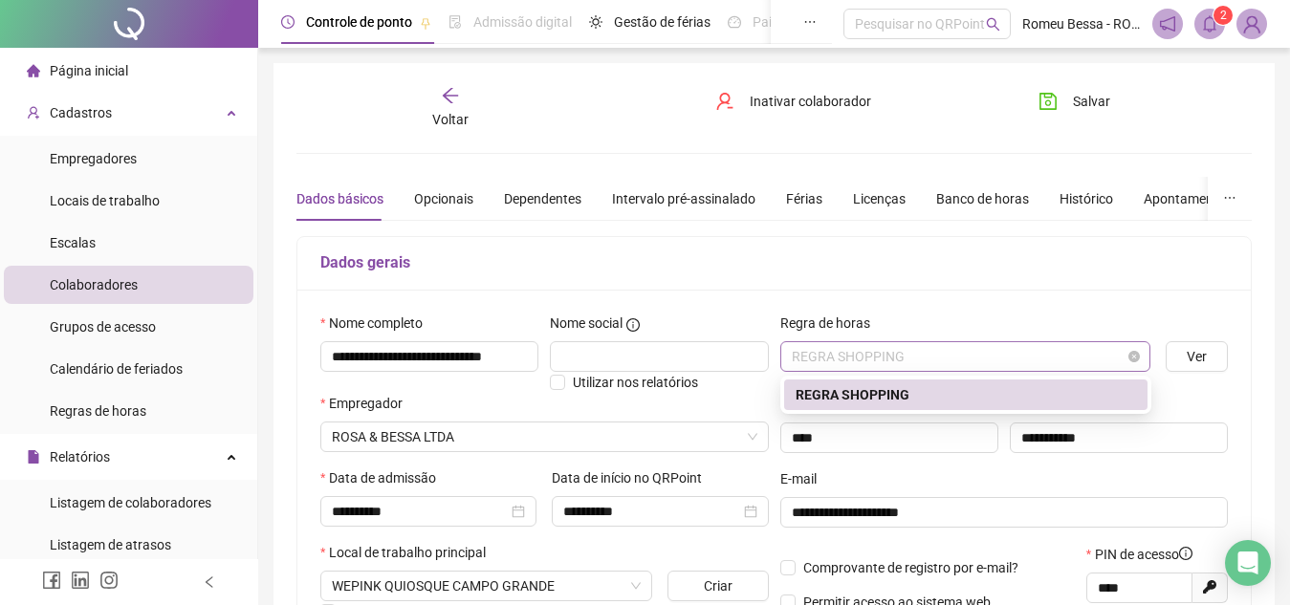
click at [1041, 359] on span "REGRA SHOPPING" at bounding box center [966, 356] width 348 height 29
click at [993, 264] on h5 "Dados gerais" at bounding box center [773, 262] width 907 height 23
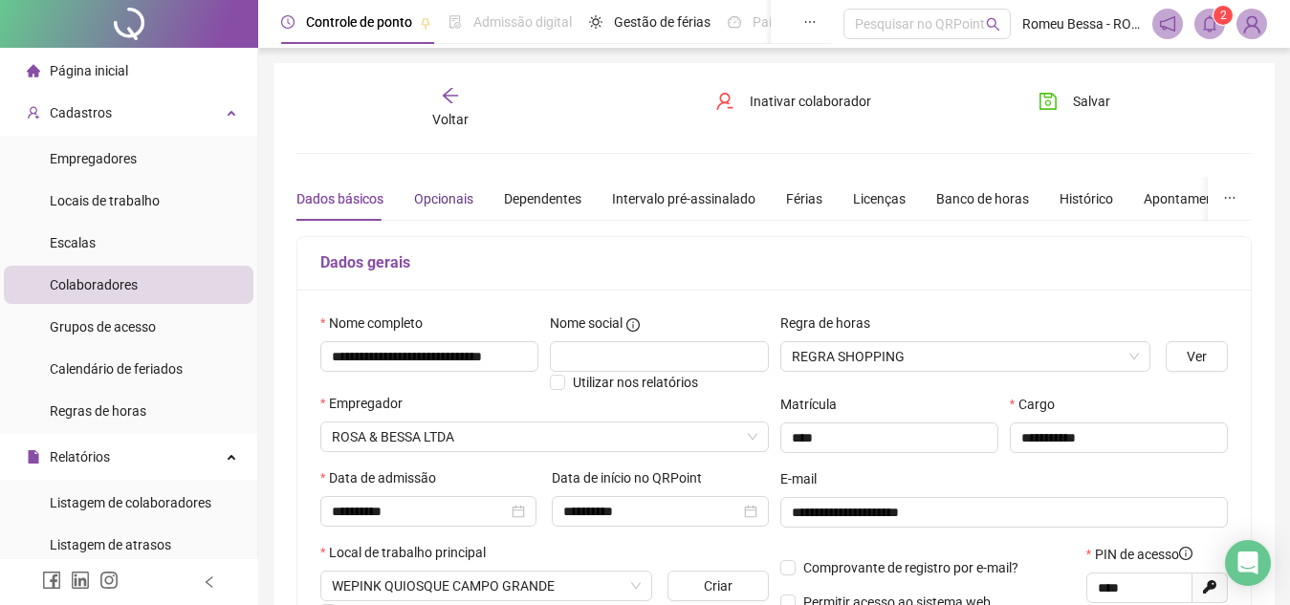
click at [440, 191] on div "Opcionais" at bounding box center [443, 198] width 59 height 21
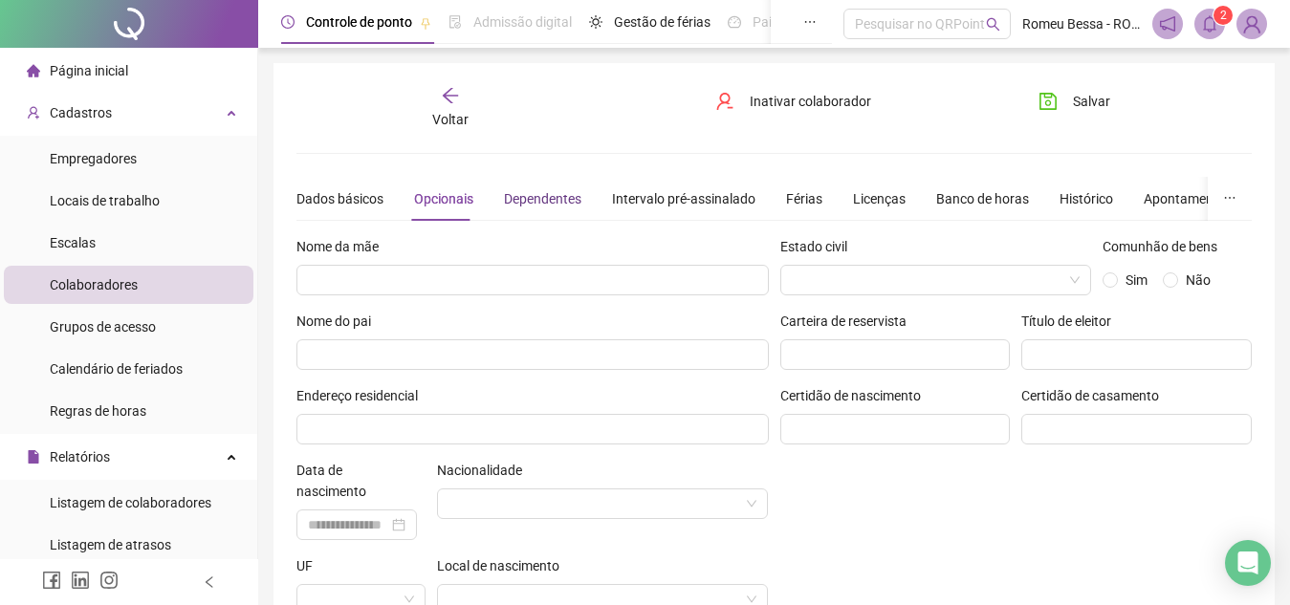
click at [517, 205] on div "Dependentes" at bounding box center [542, 198] width 77 height 21
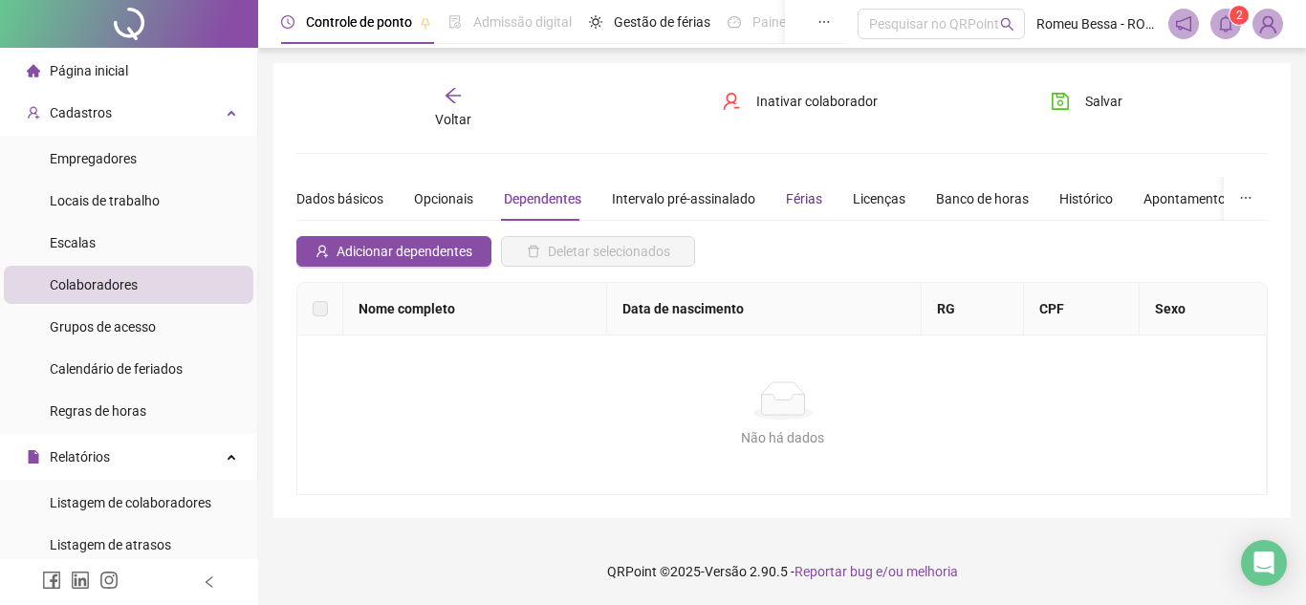
click at [808, 196] on div "Férias" at bounding box center [804, 198] width 36 height 21
click at [941, 204] on div "Banco de horas" at bounding box center [982, 198] width 93 height 21
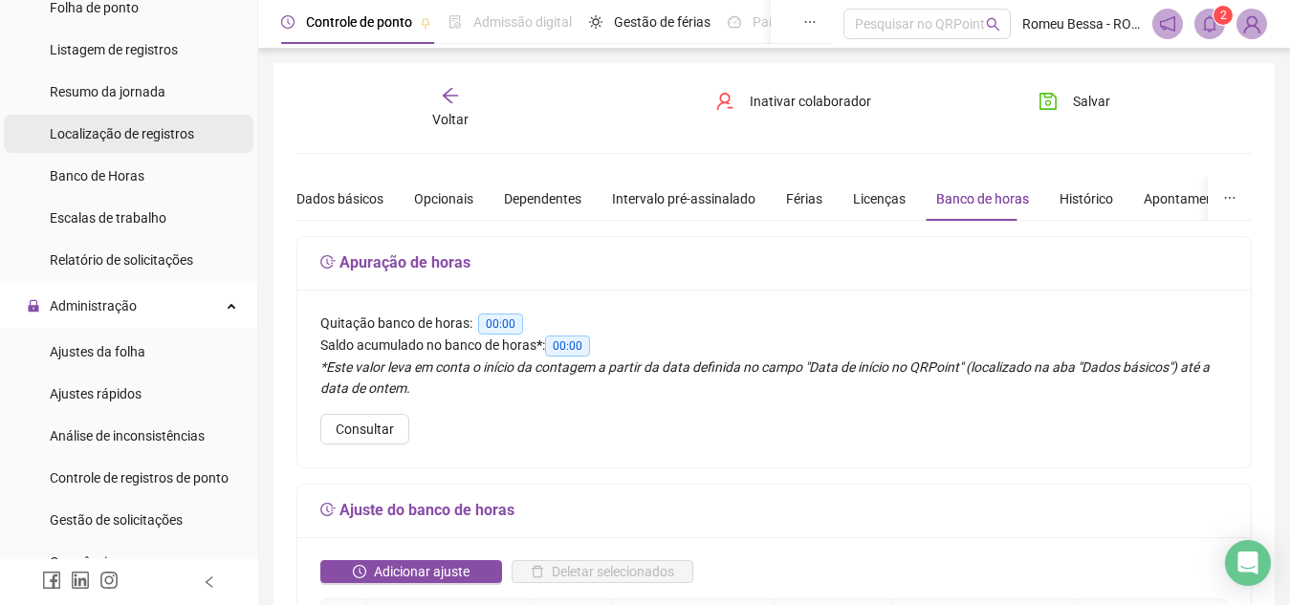
scroll to position [660, 0]
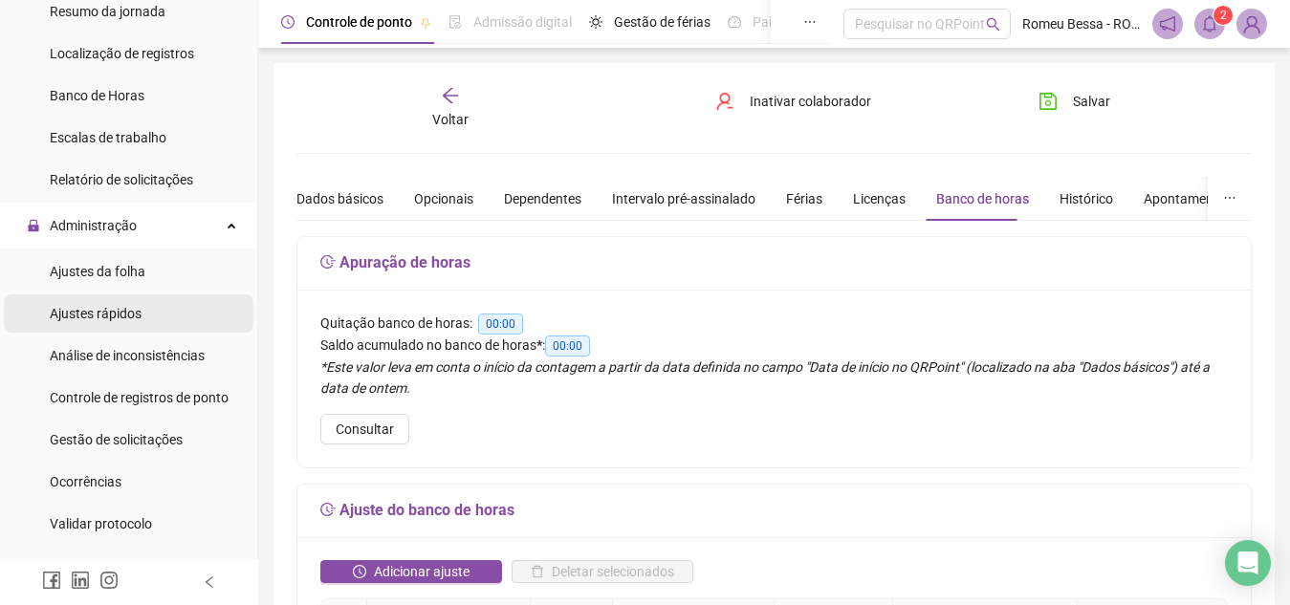
click at [106, 320] on span "Ajustes rápidos" at bounding box center [96, 313] width 92 height 15
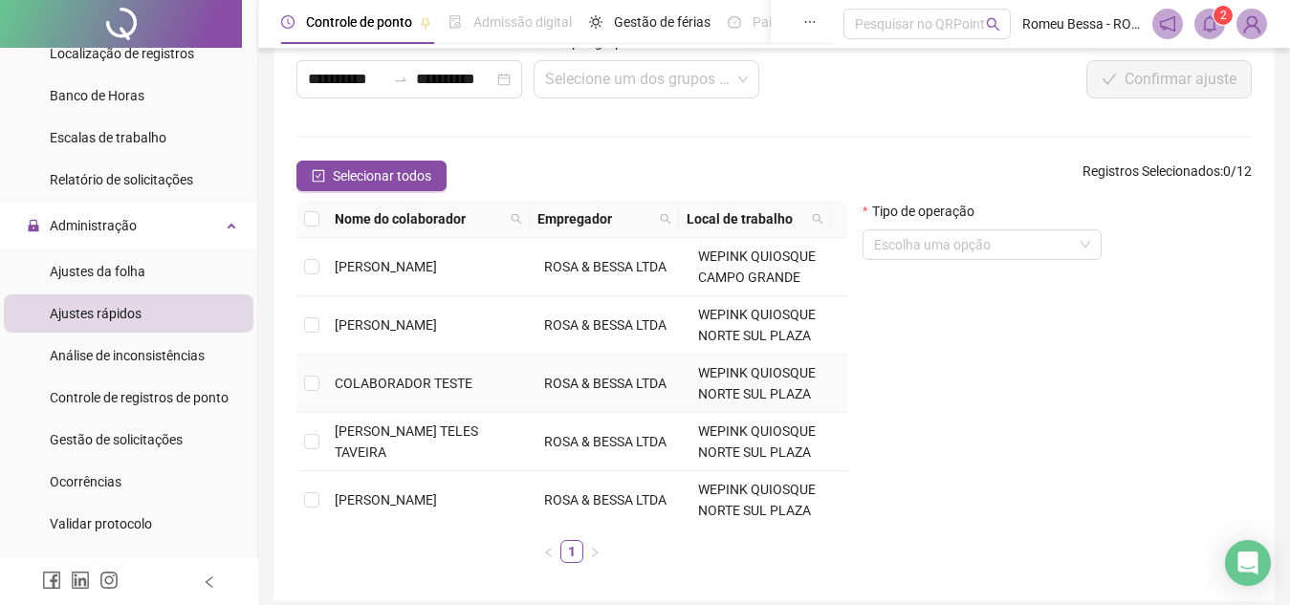
scroll to position [413, 0]
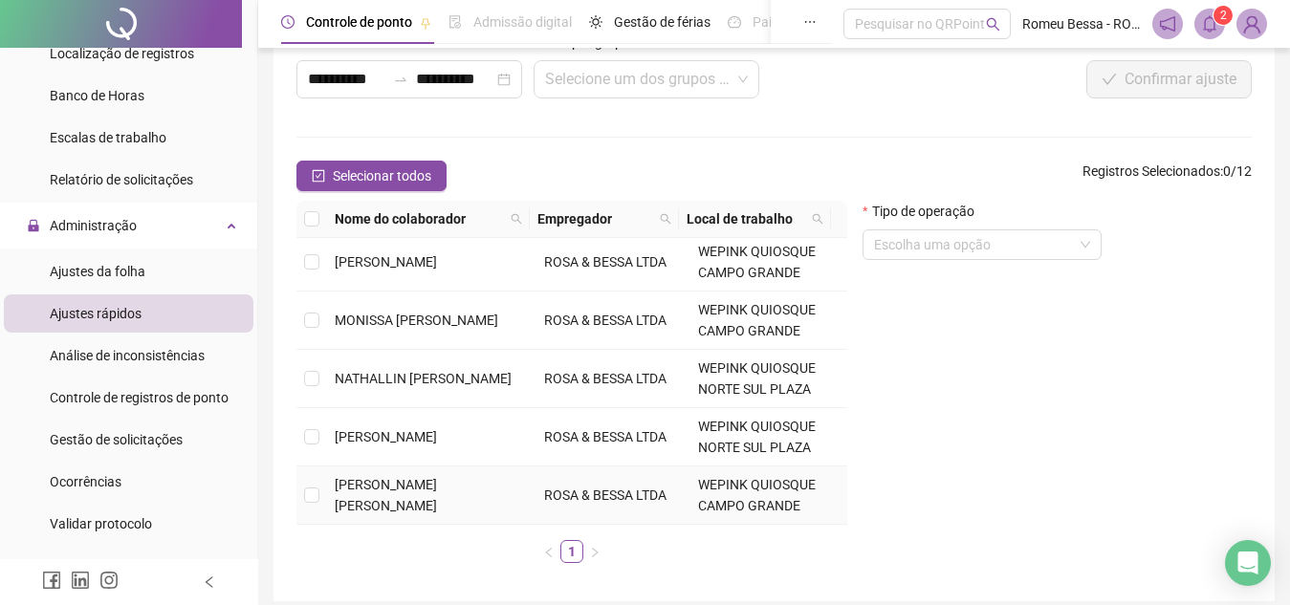
click at [330, 475] on td "[PERSON_NAME] [PERSON_NAME]" at bounding box center [431, 496] width 209 height 58
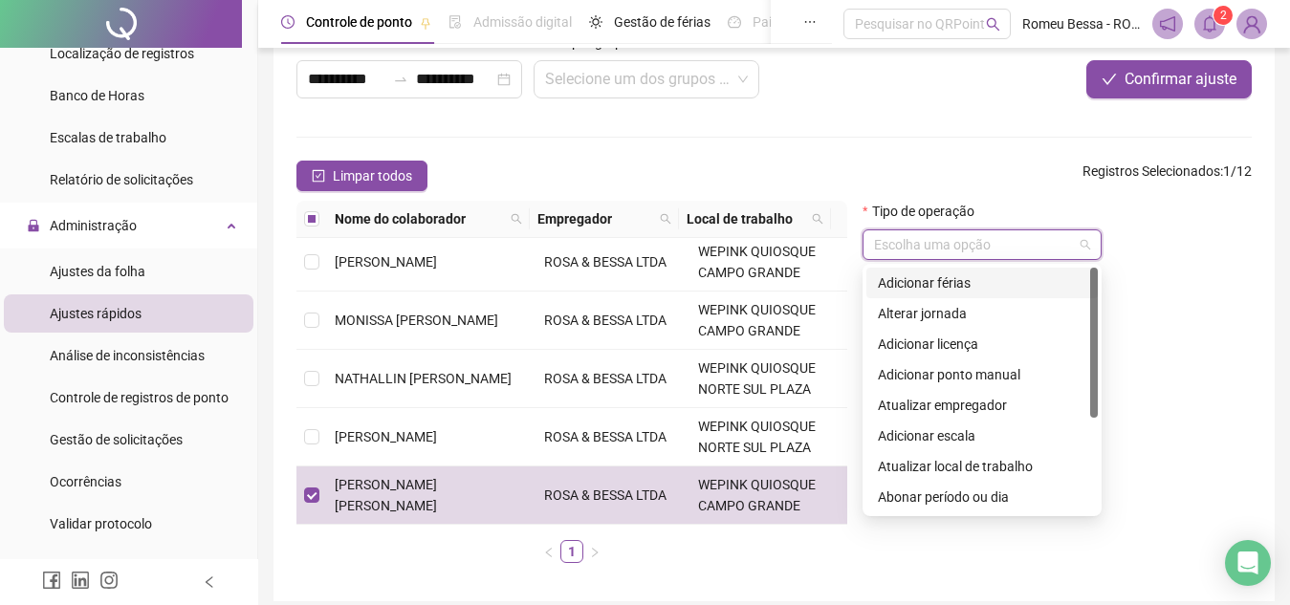
click at [972, 249] on input "search" at bounding box center [973, 244] width 199 height 29
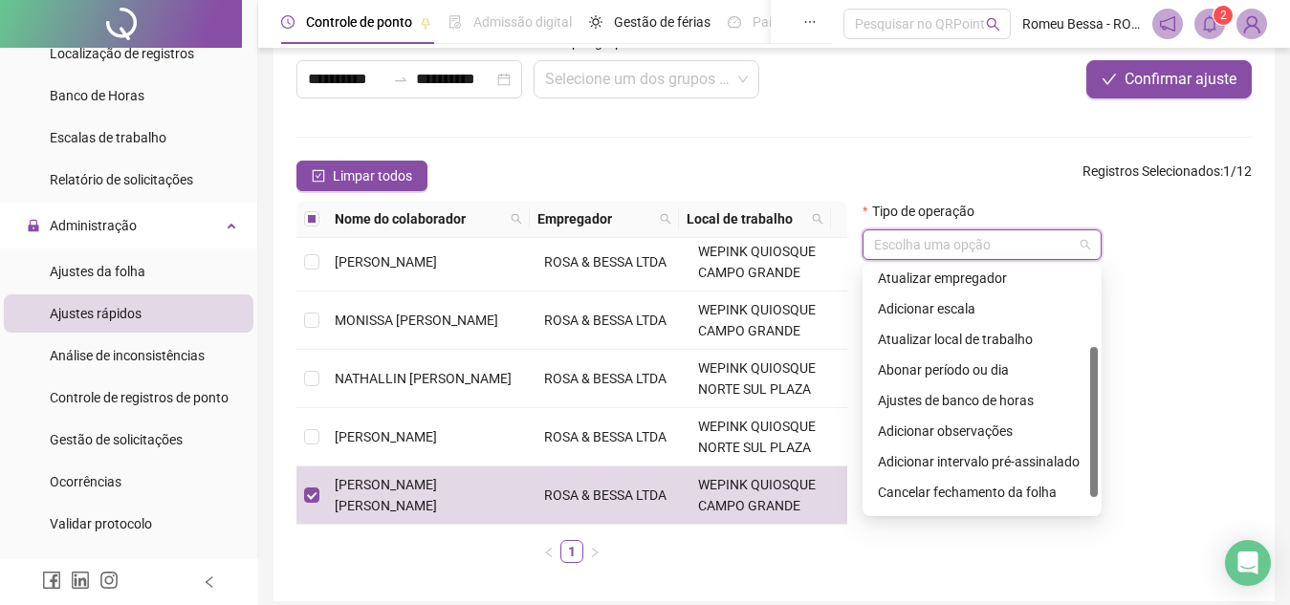
scroll to position [128, 0]
click at [949, 399] on div "Ajustes de banco de horas" at bounding box center [982, 399] width 208 height 21
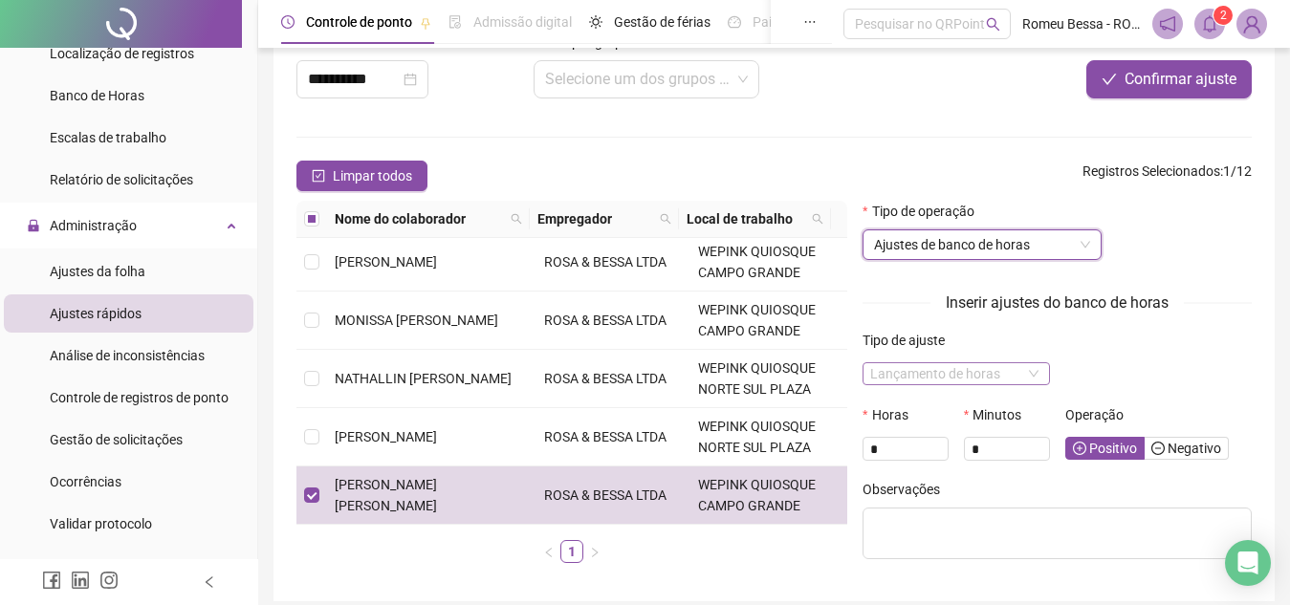
click at [931, 376] on span "Lançamento de horas" at bounding box center [955, 373] width 171 height 21
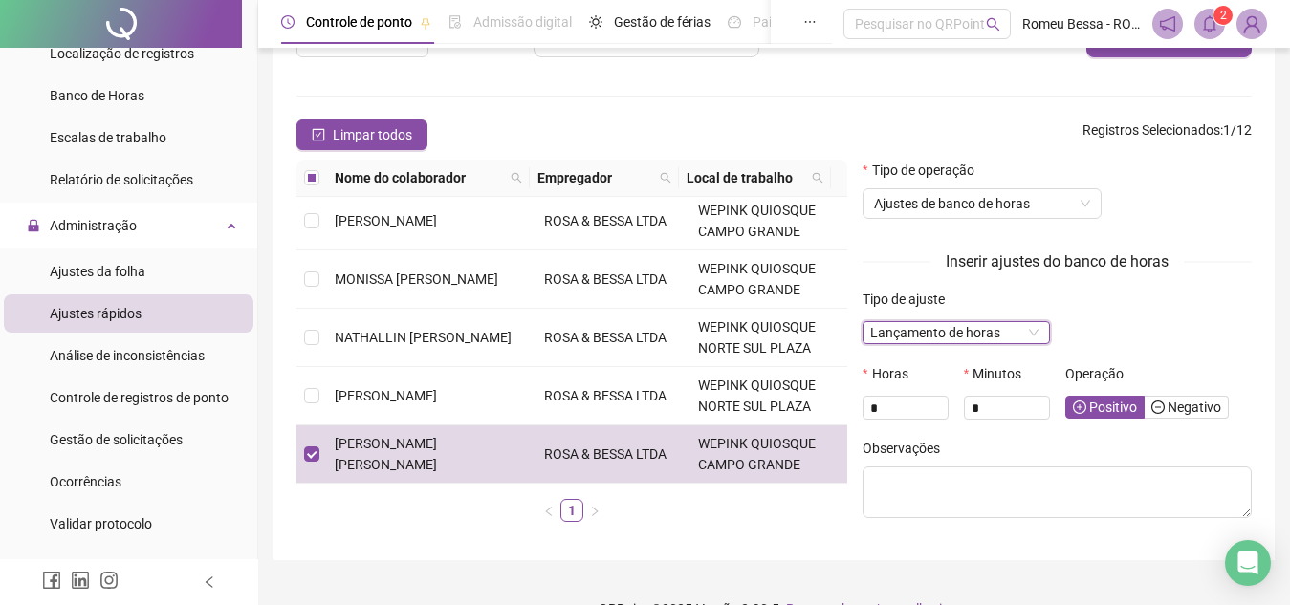
scroll to position [159, 0]
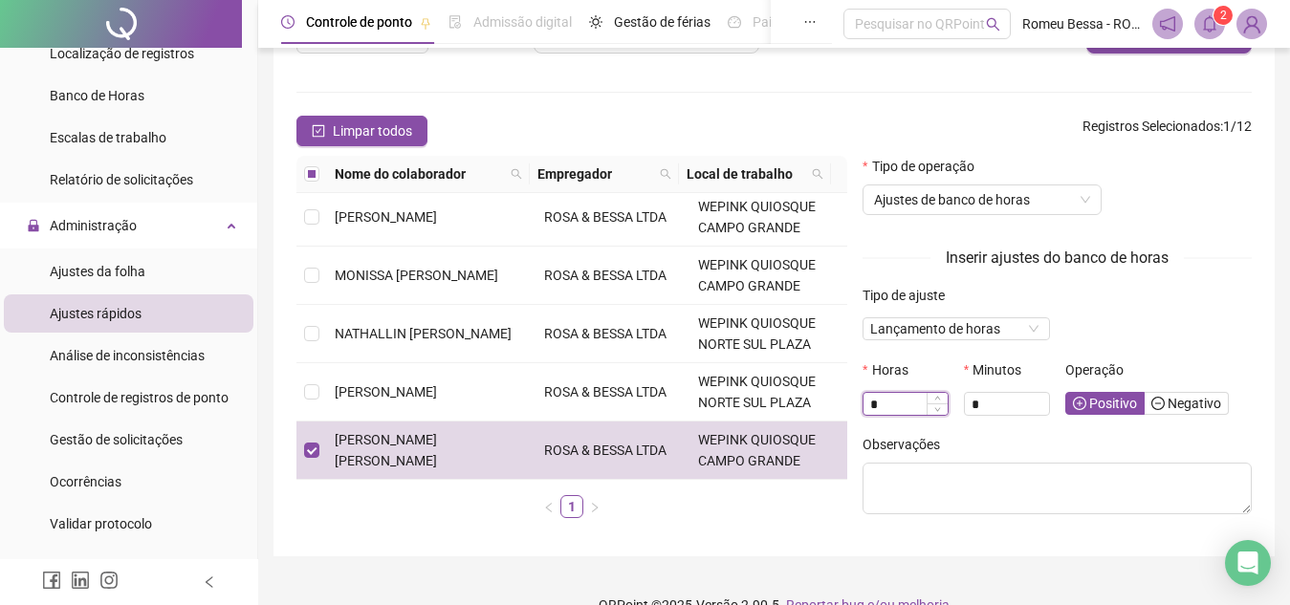
click at [916, 396] on input "*" at bounding box center [905, 404] width 84 height 21
click at [999, 396] on input "*" at bounding box center [1007, 404] width 84 height 21
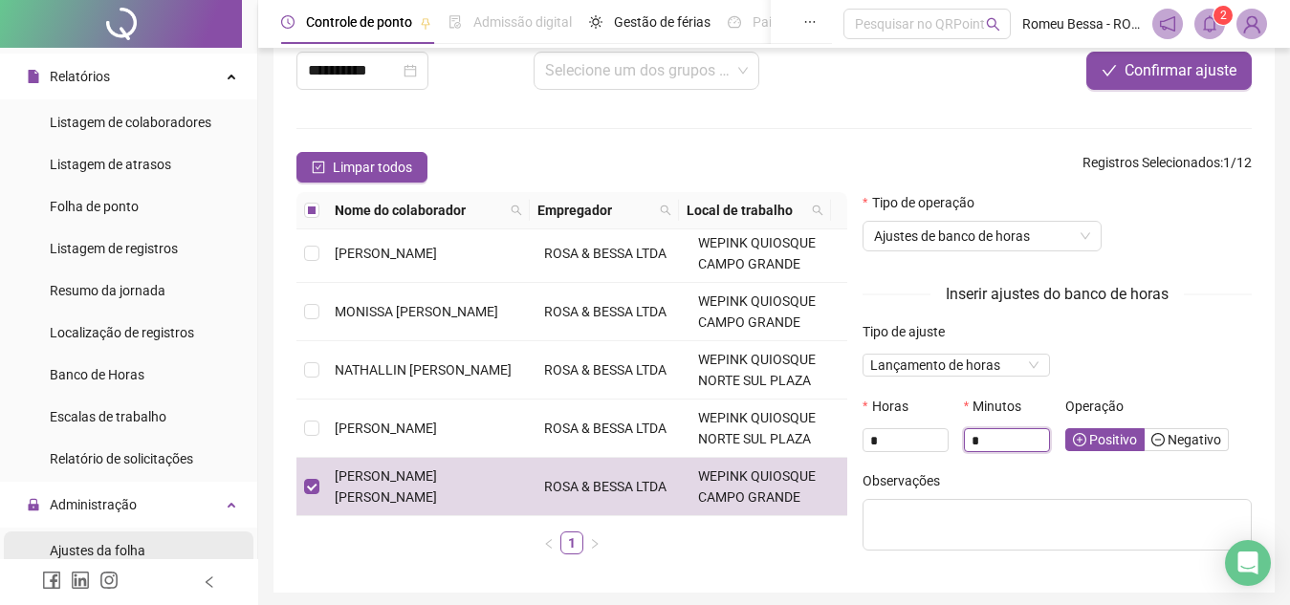
scroll to position [373, 0]
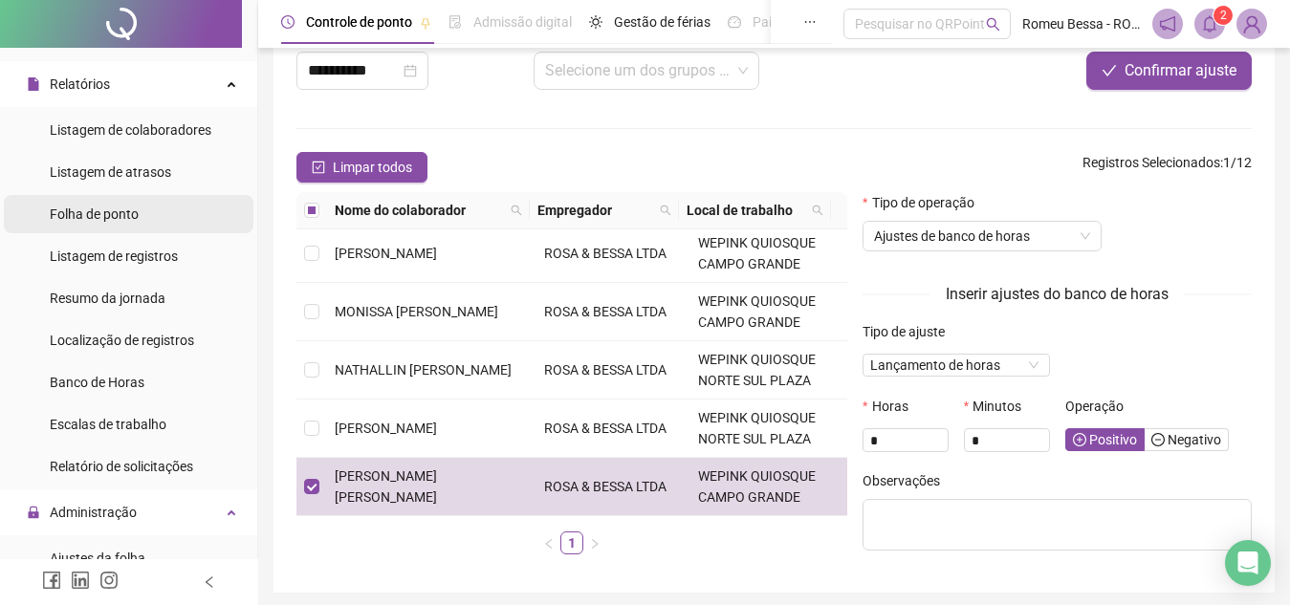
click at [130, 208] on span "Folha de ponto" at bounding box center [94, 214] width 89 height 15
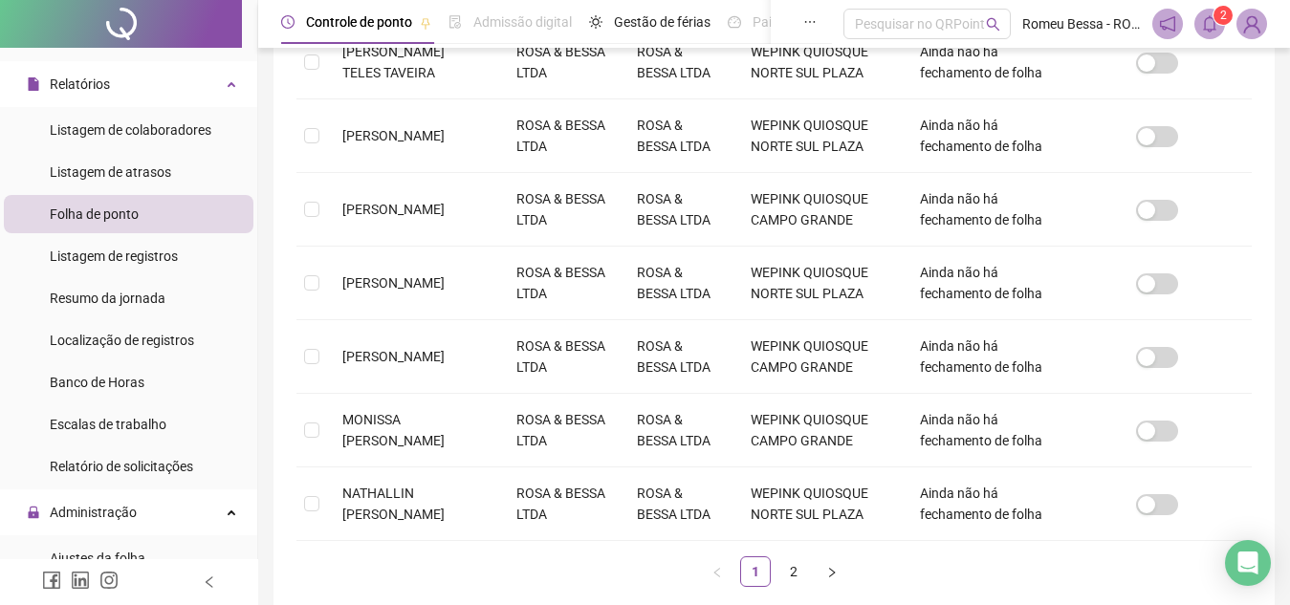
scroll to position [726, 0]
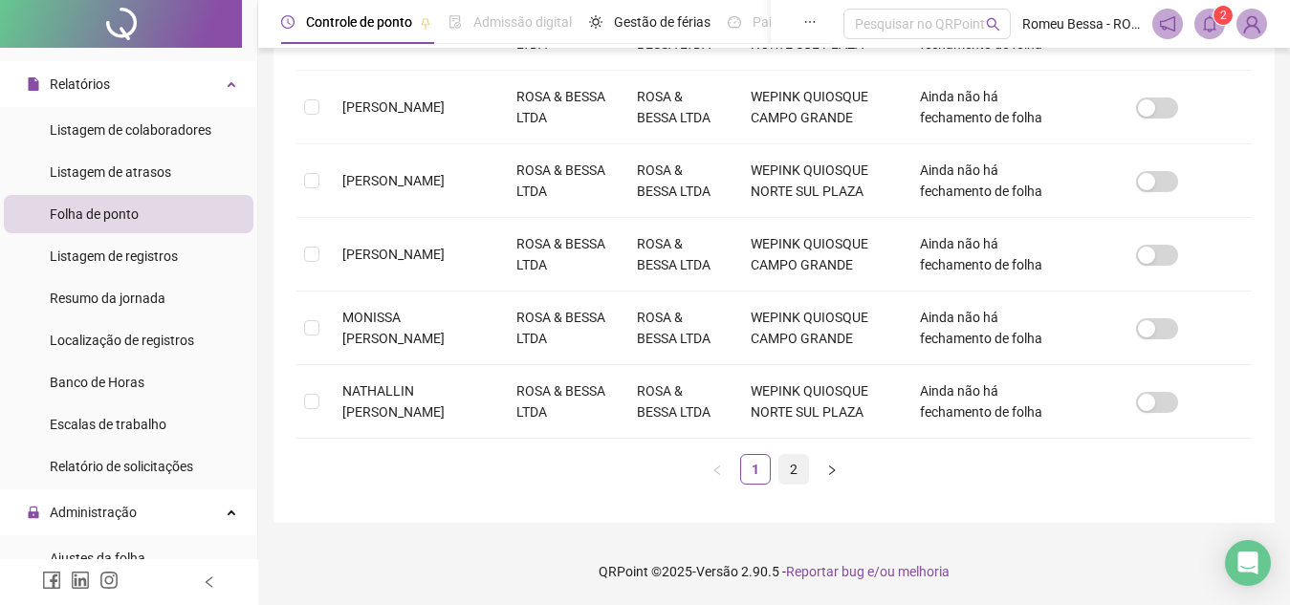
click at [786, 483] on link "2" at bounding box center [793, 469] width 29 height 29
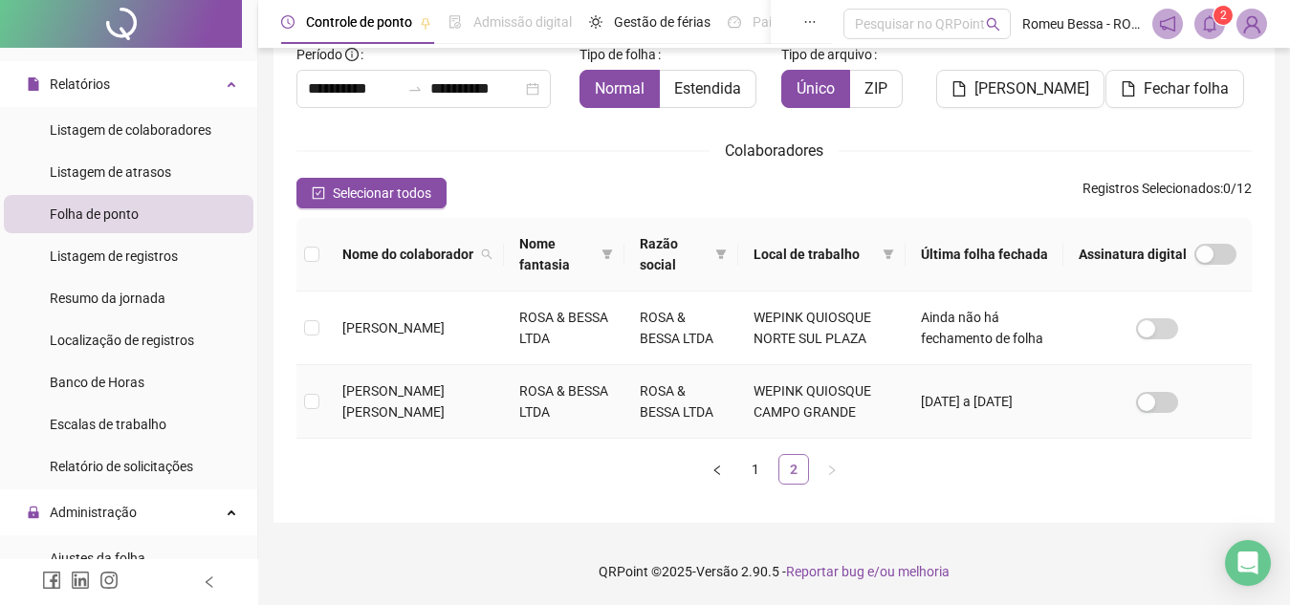
scroll to position [89, 0]
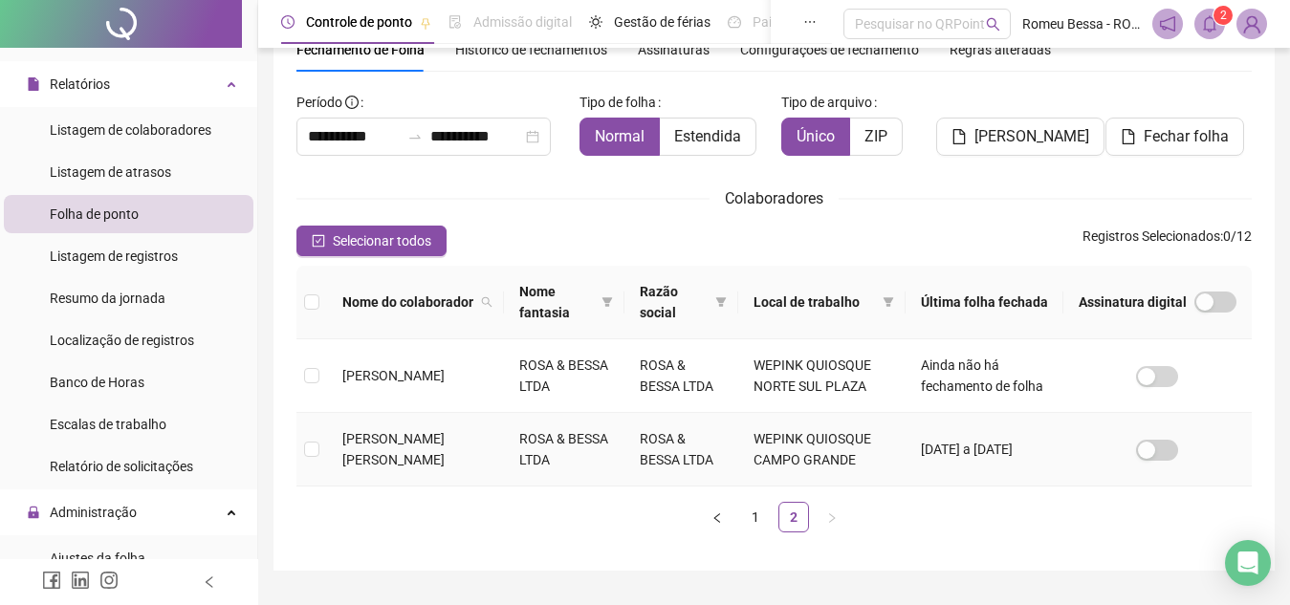
click at [389, 433] on span "[PERSON_NAME] [PERSON_NAME]" at bounding box center [393, 449] width 102 height 36
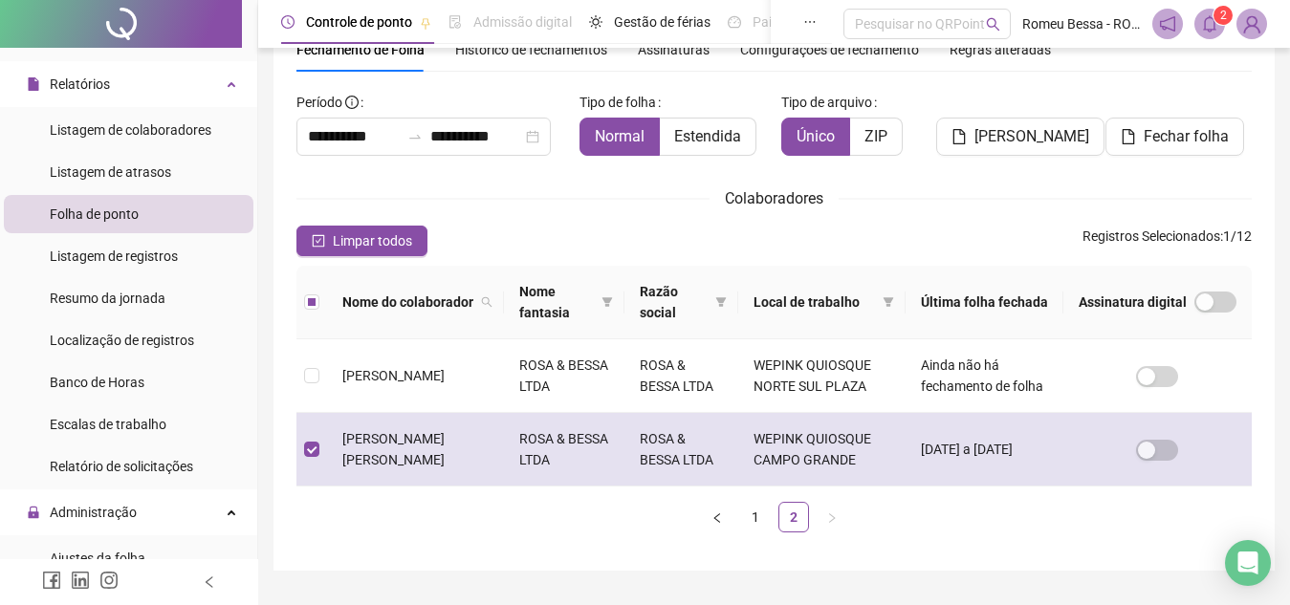
scroll to position [0, 0]
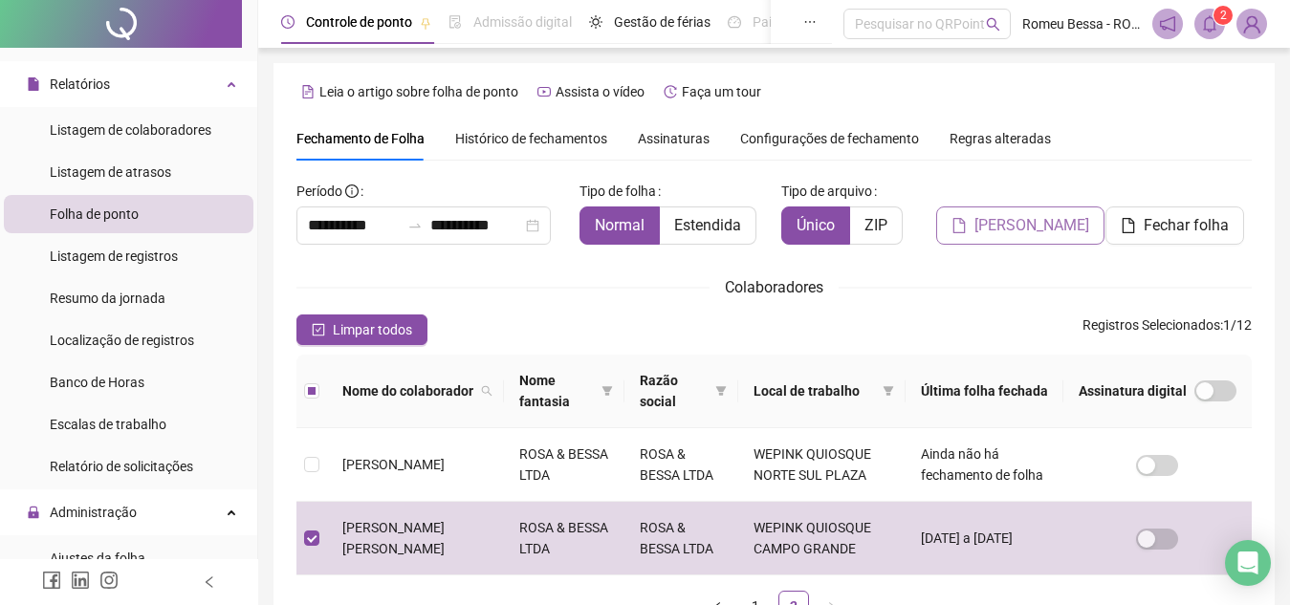
click at [1045, 229] on span "[PERSON_NAME]" at bounding box center [1031, 225] width 115 height 23
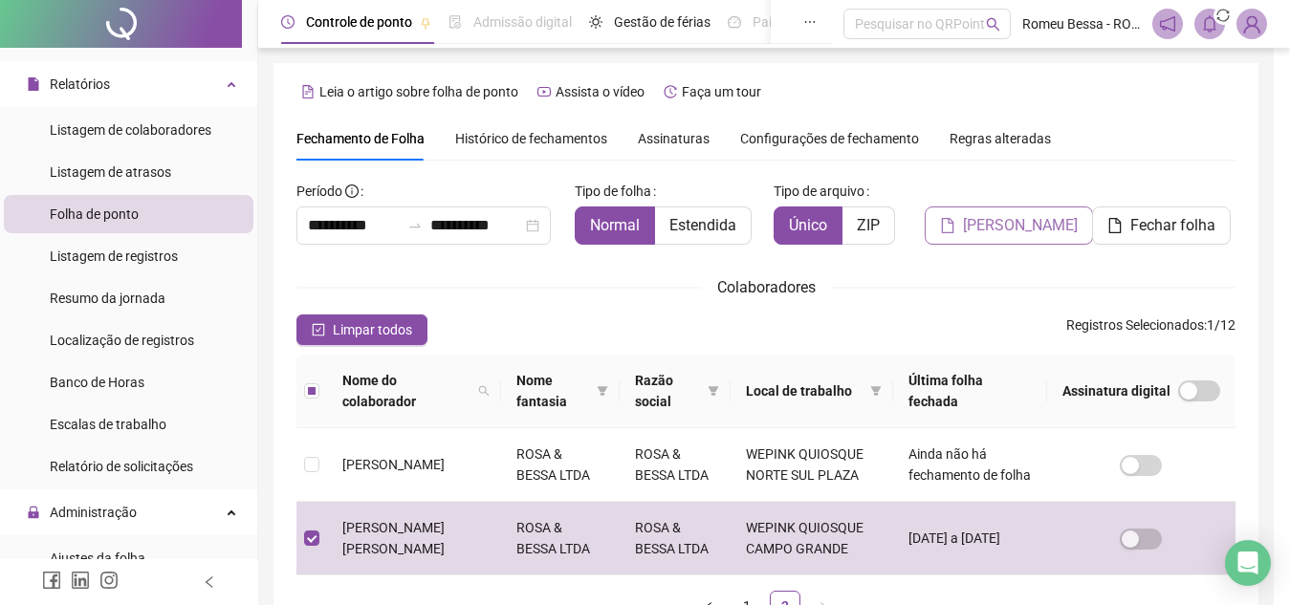
scroll to position [89, 0]
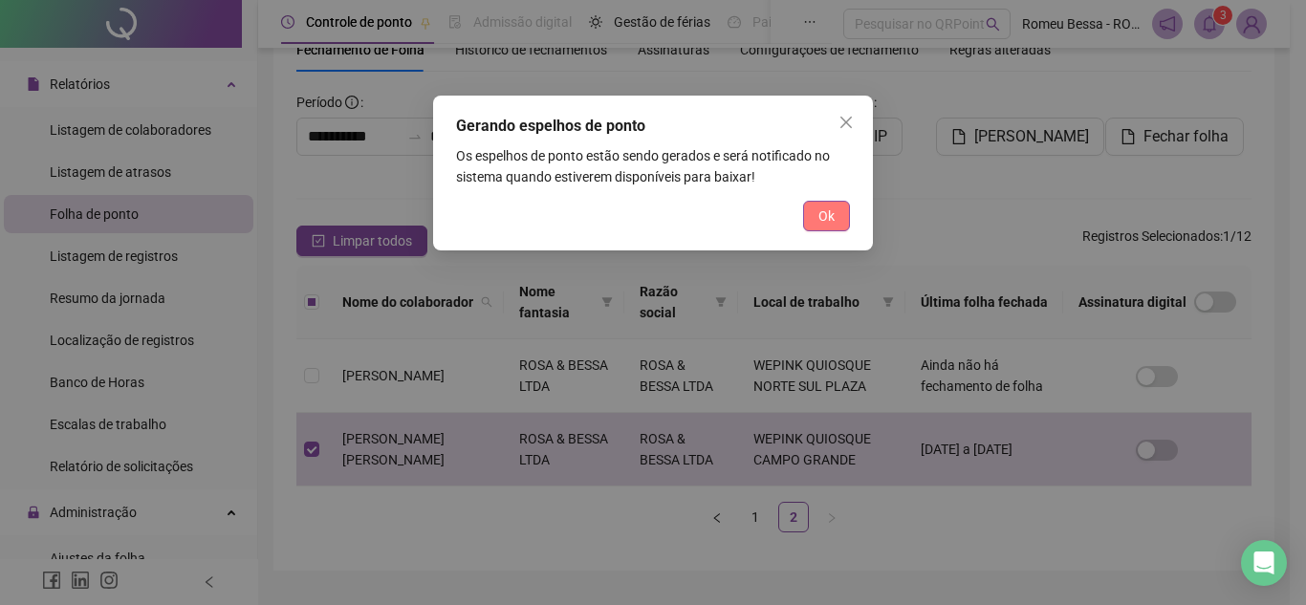
click at [844, 216] on button "Ok" at bounding box center [826, 216] width 47 height 31
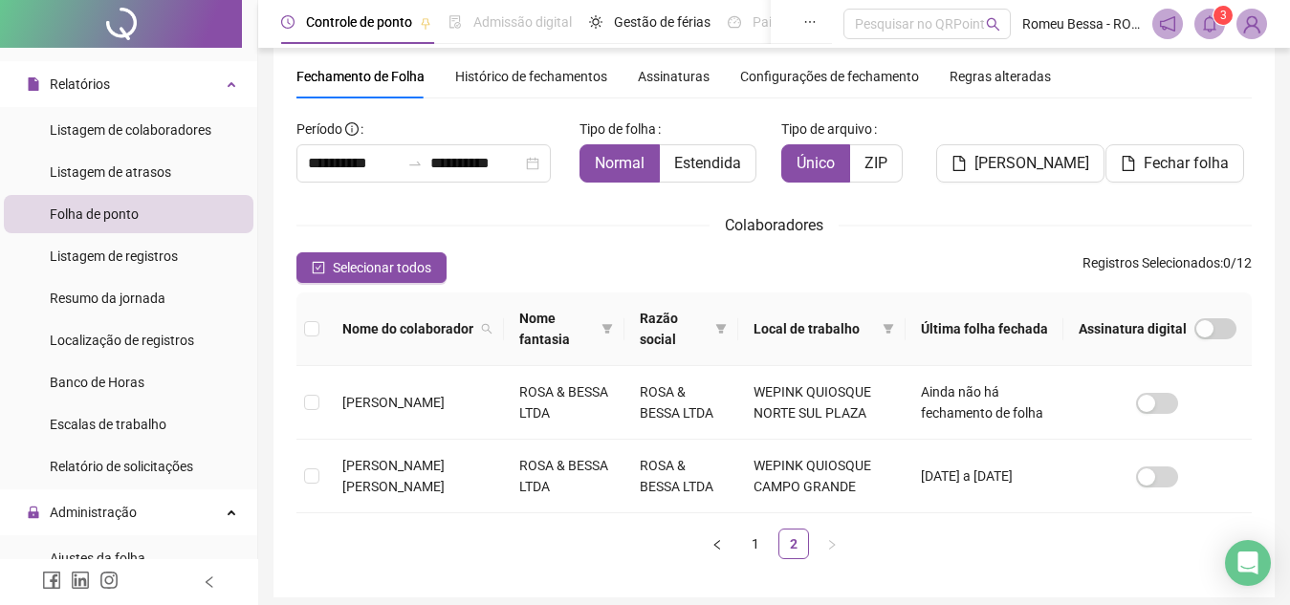
scroll to position [61, 0]
click at [1195, 21] on span at bounding box center [1209, 24] width 31 height 31
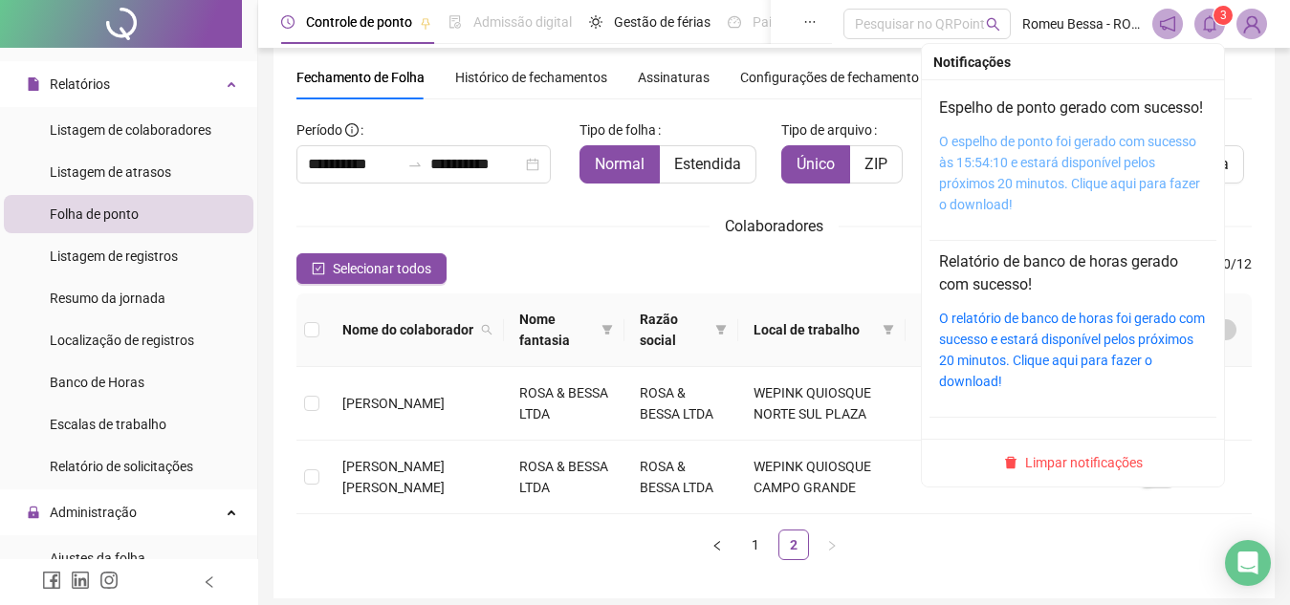
click at [1072, 185] on link "O espelho de ponto foi gerado com sucesso às 15:54:10 e estará disponível pelos…" at bounding box center [1069, 173] width 261 height 78
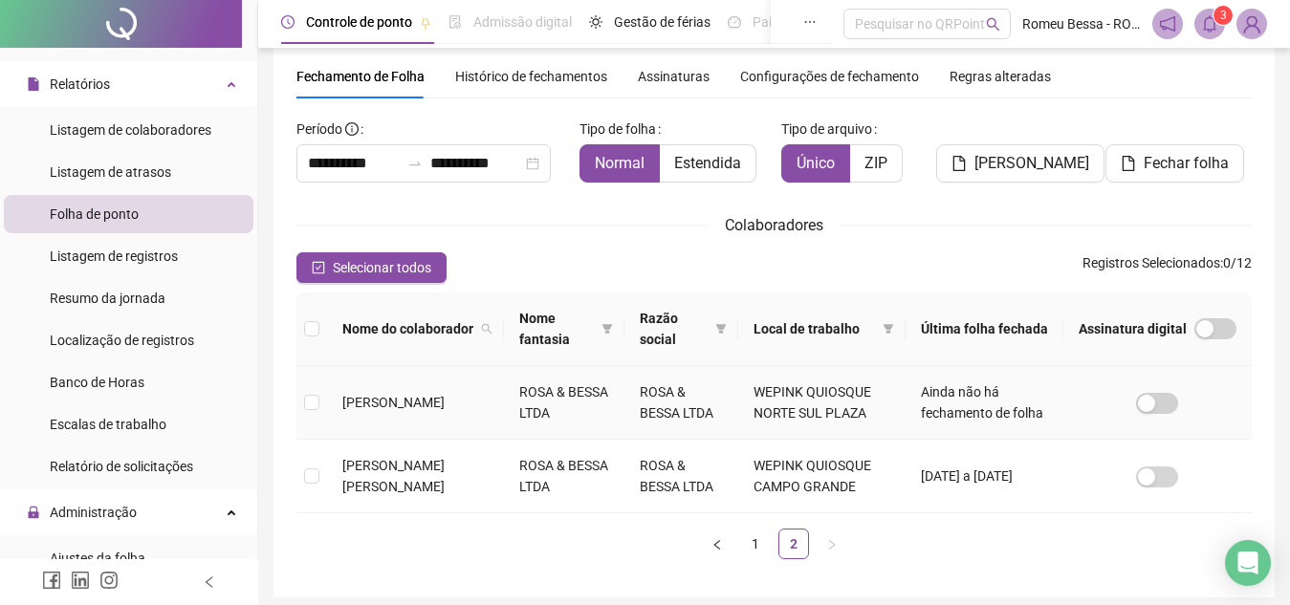
scroll to position [137, 0]
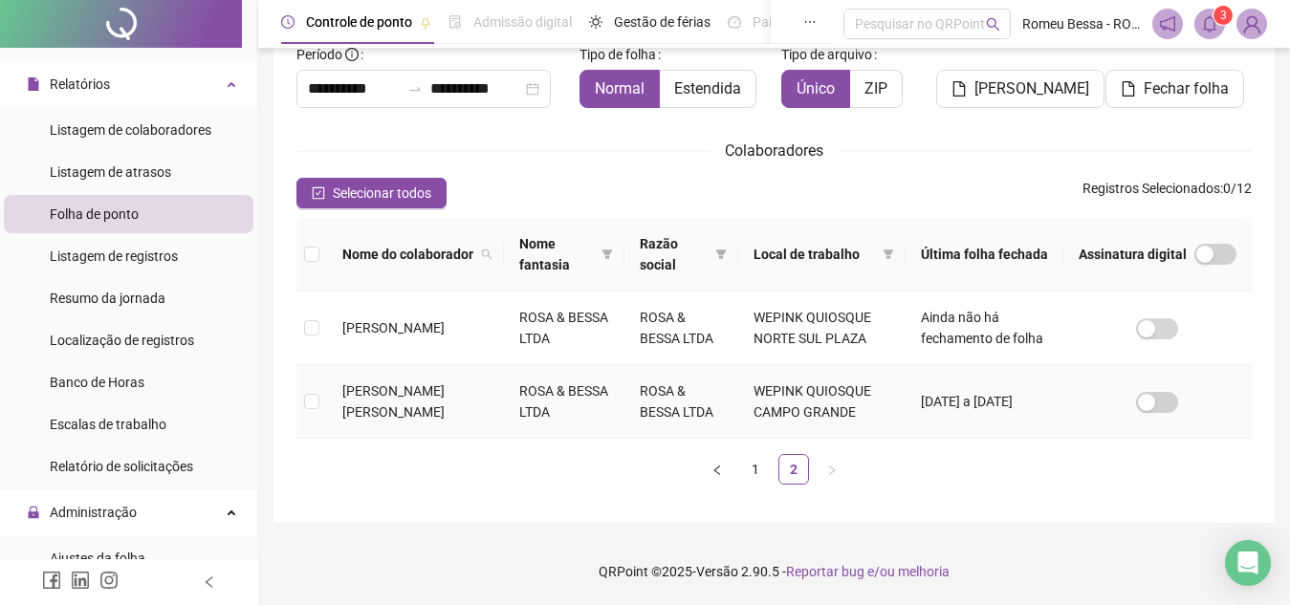
click at [956, 393] on td "[DATE] a [DATE]" at bounding box center [984, 402] width 158 height 74
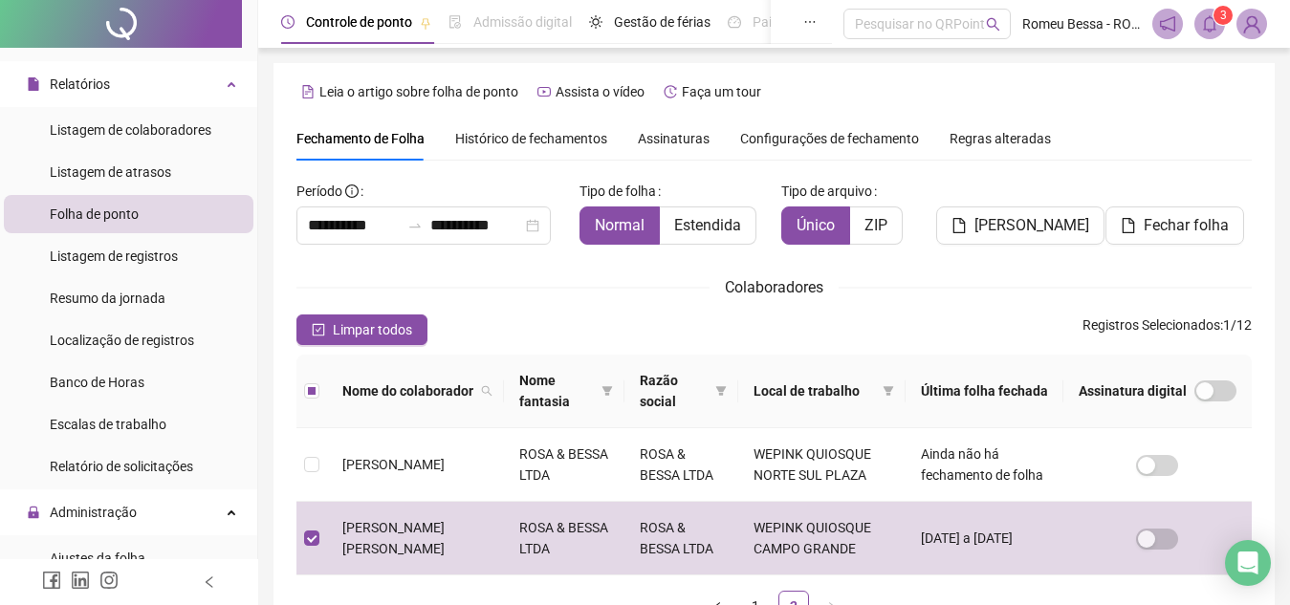
scroll to position [3, 0]
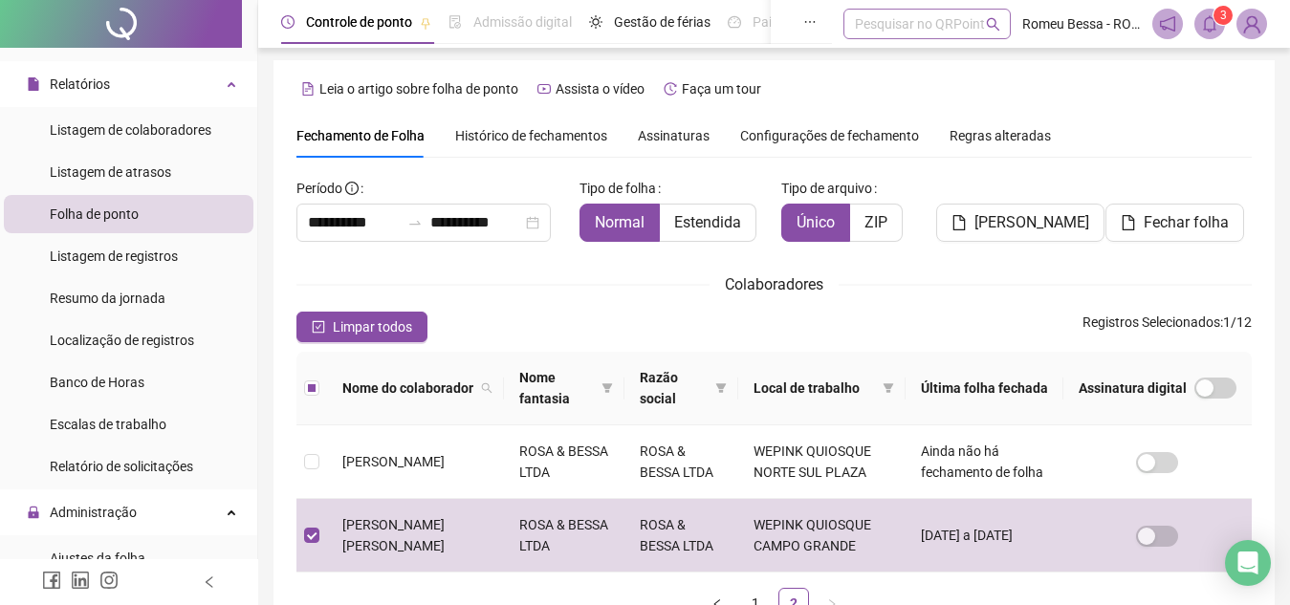
click at [904, 30] on div "Pesquisar no QRPoint" at bounding box center [926, 24] width 167 height 31
type input "**********"
click at [881, 59] on div "Ajustes da folha" at bounding box center [926, 62] width 137 height 21
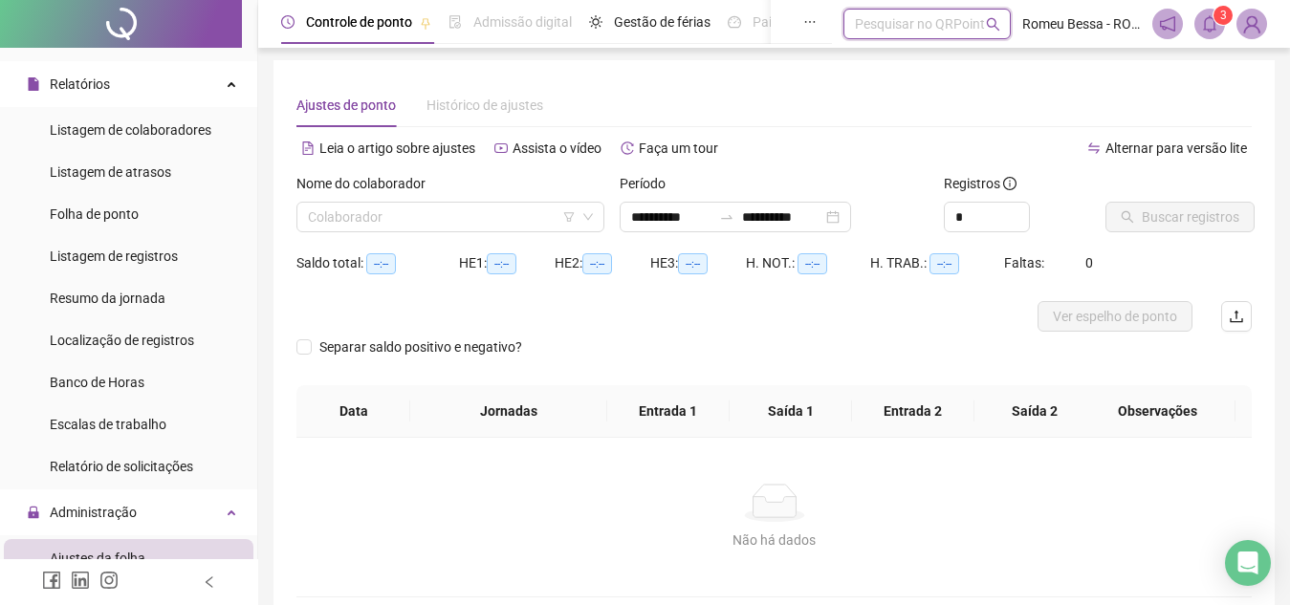
type input "**********"
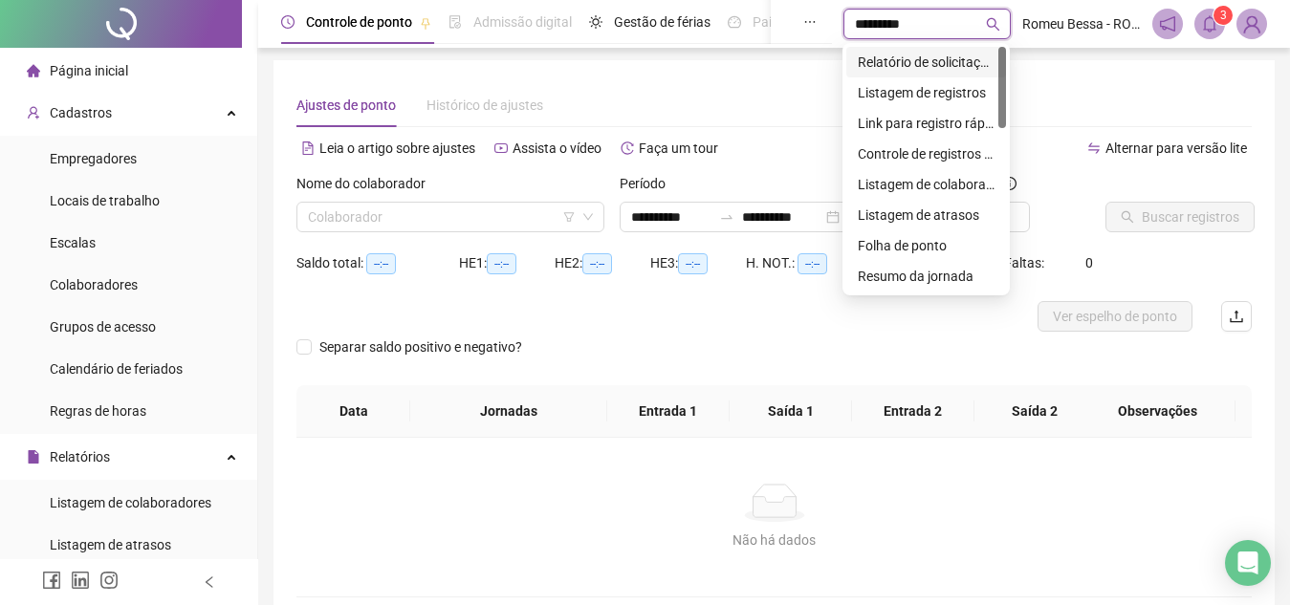
type input "*********"
click at [869, 245] on div "Folha de ponto" at bounding box center [926, 245] width 137 height 21
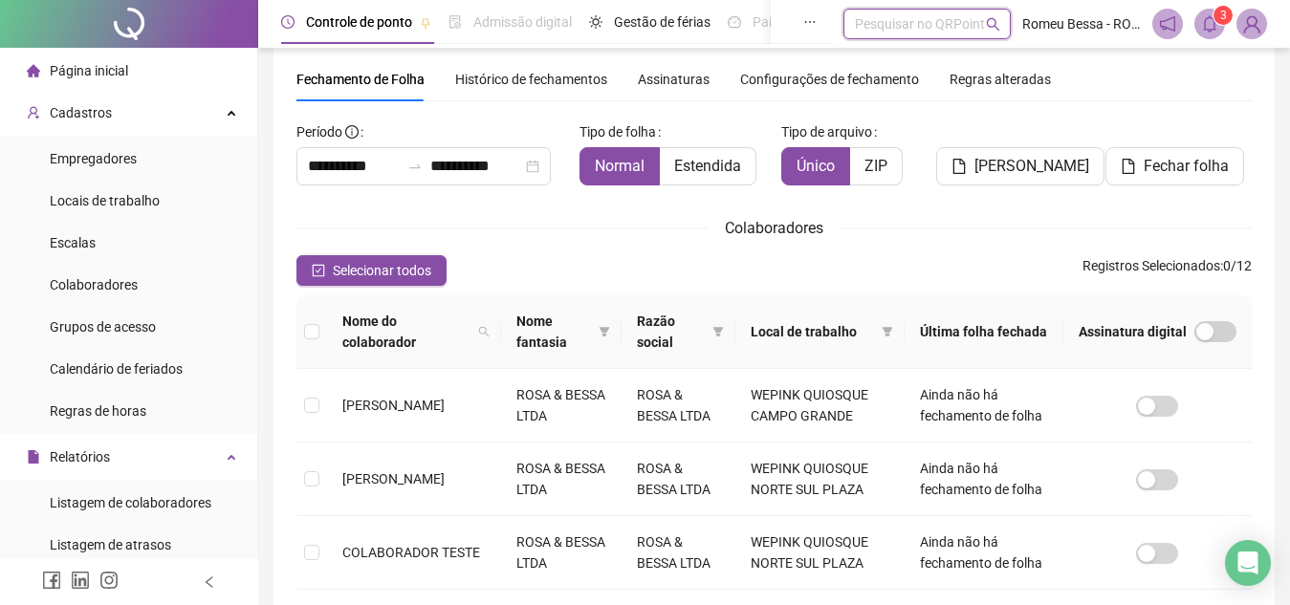
scroll to position [33, 0]
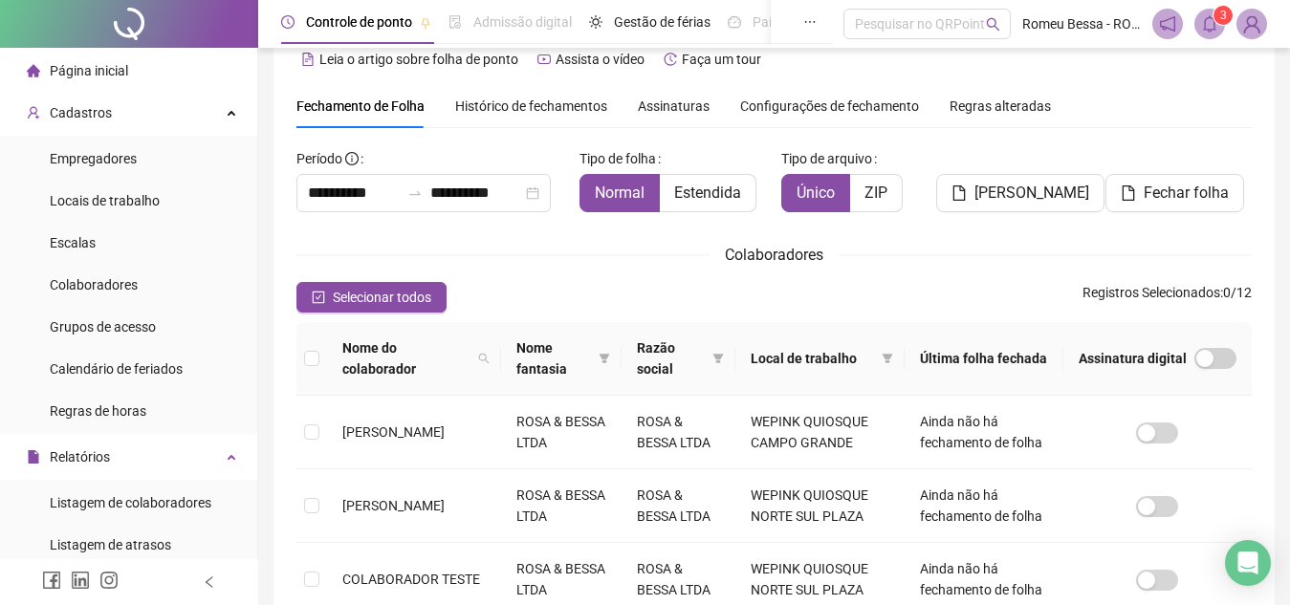
click at [550, 103] on span "Histórico de fechamentos" at bounding box center [531, 105] width 152 height 15
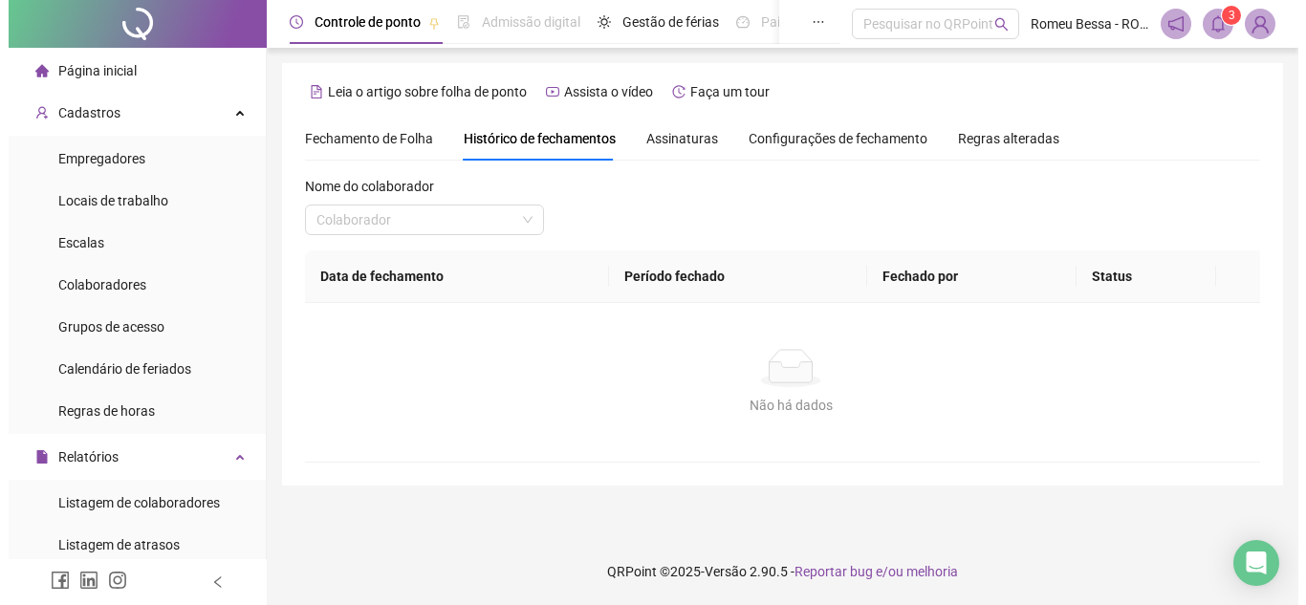
scroll to position [0, 0]
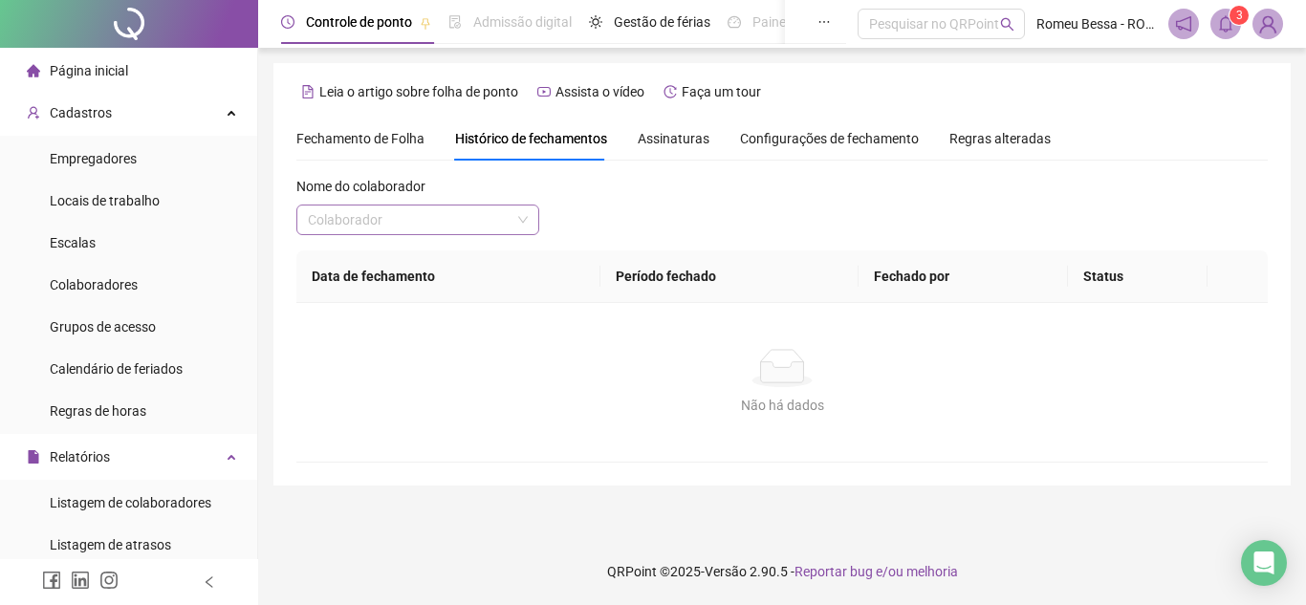
click at [434, 207] on input "search" at bounding box center [409, 220] width 203 height 29
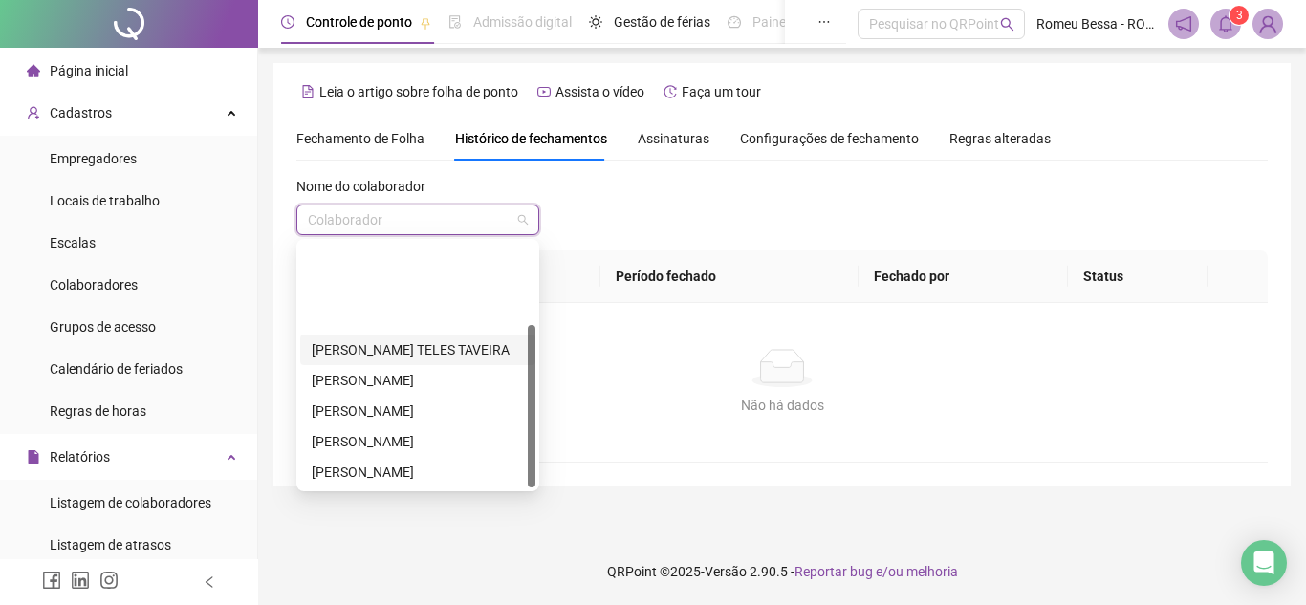
scroll to position [122, 0]
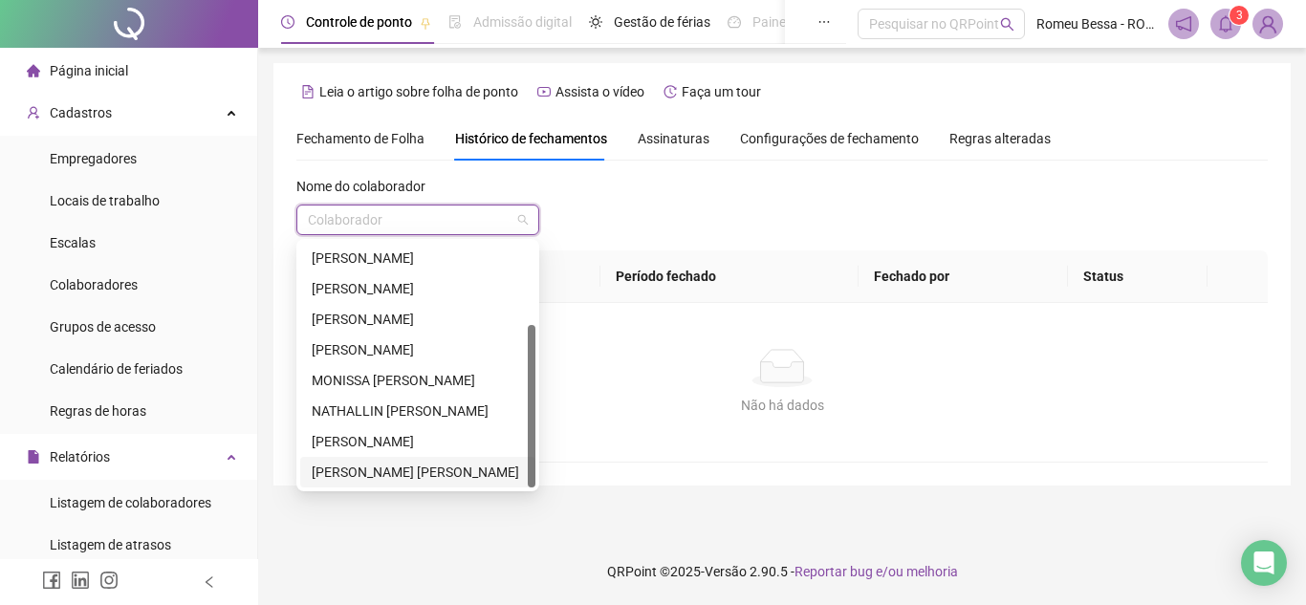
click at [378, 464] on div "[PERSON_NAME] [PERSON_NAME]" at bounding box center [418, 472] width 212 height 21
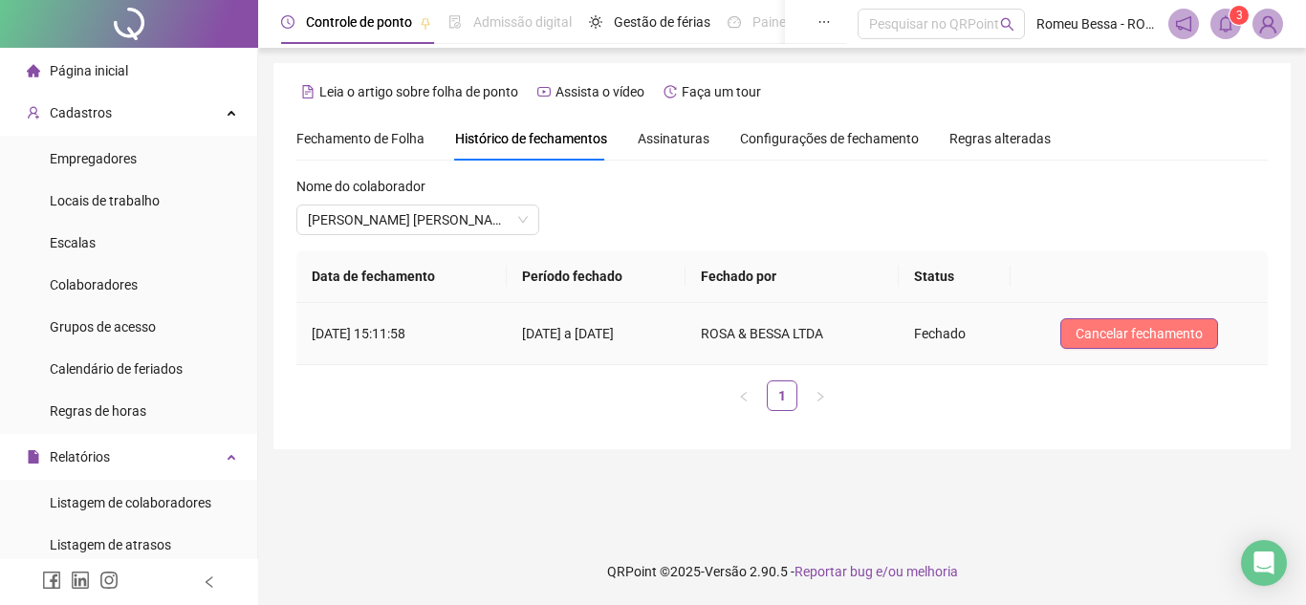
click at [1090, 325] on span "Cancelar fechamento" at bounding box center [1139, 333] width 127 height 21
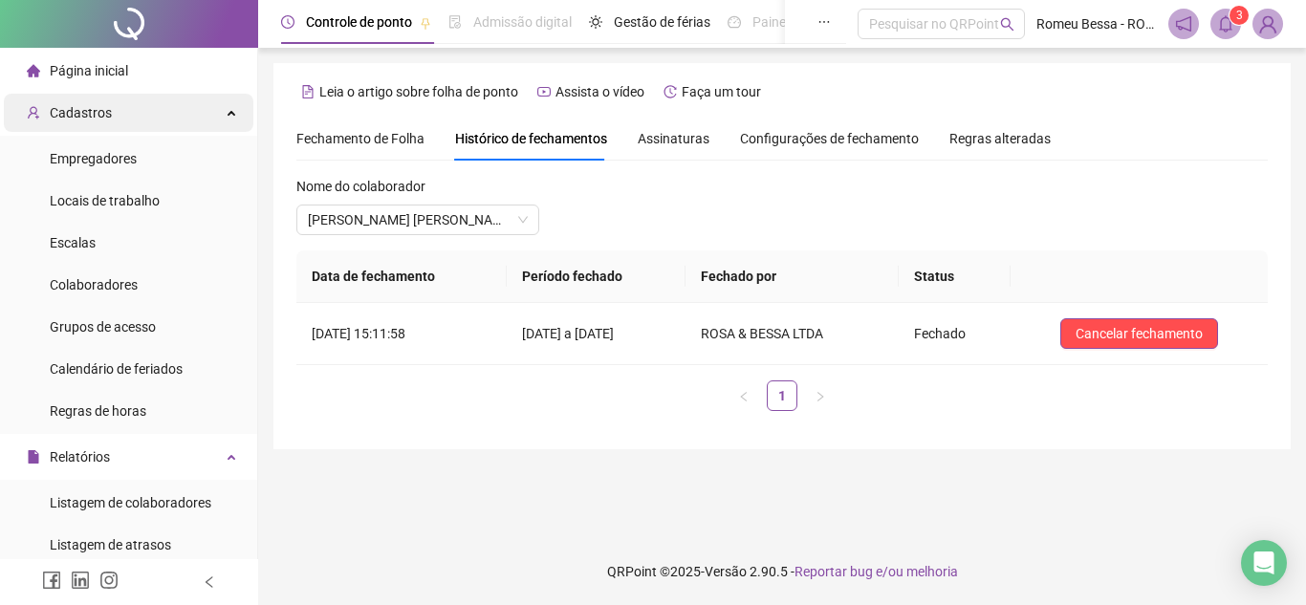
click at [149, 129] on div "Cadastros" at bounding box center [129, 113] width 250 height 38
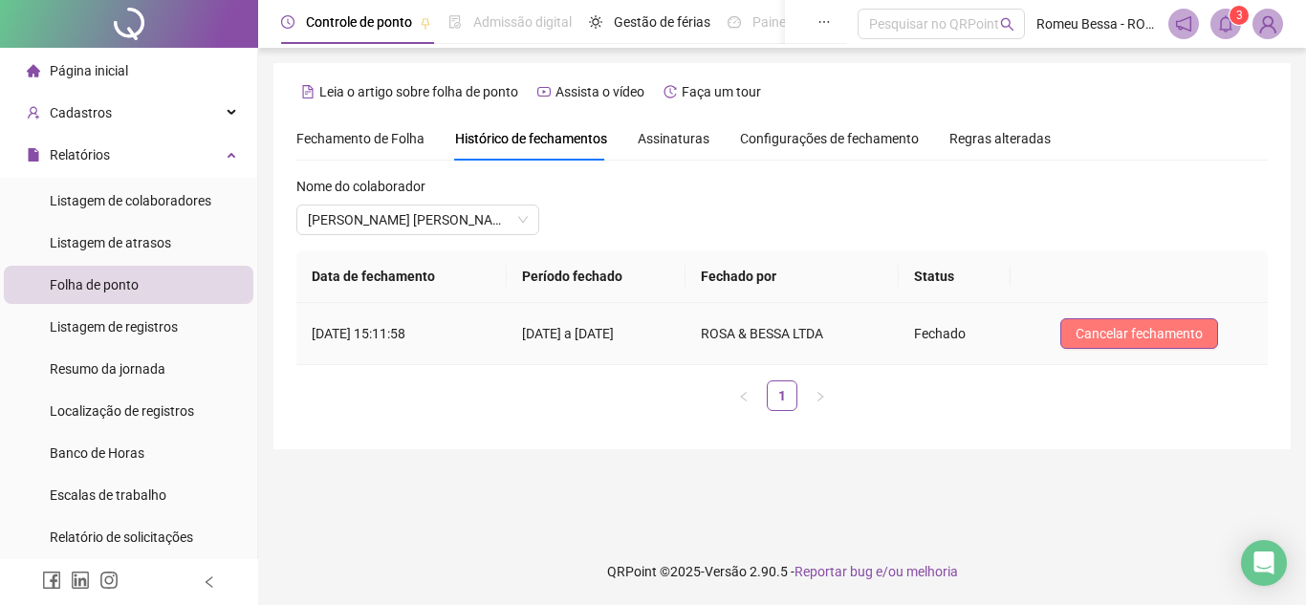
click at [1096, 327] on span "Cancelar fechamento" at bounding box center [1139, 333] width 127 height 21
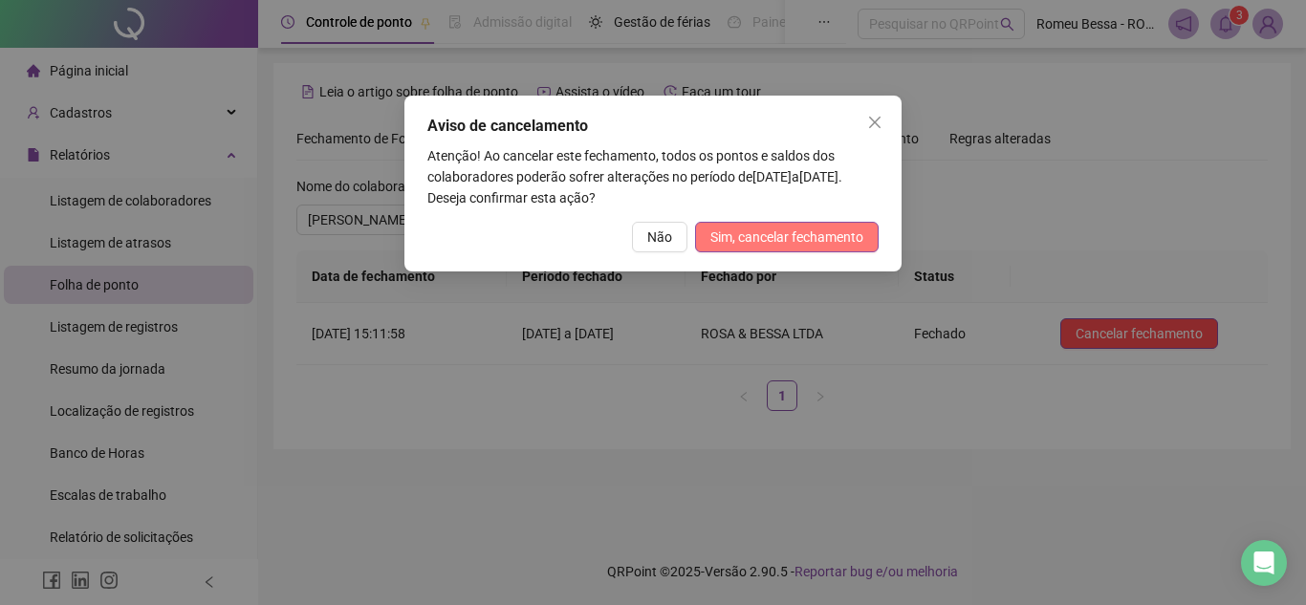
click at [725, 234] on span "Sim, cancelar fechamento" at bounding box center [786, 237] width 153 height 21
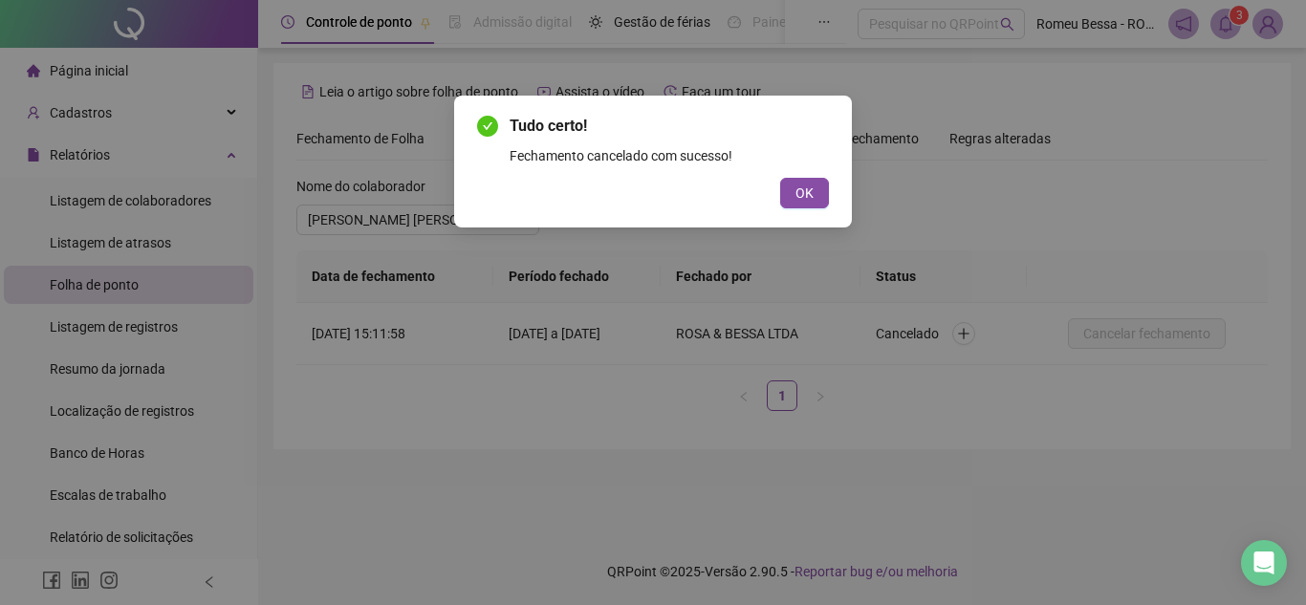
click at [779, 196] on div "OK" at bounding box center [653, 193] width 352 height 31
click at [799, 190] on span "OK" at bounding box center [804, 193] width 18 height 21
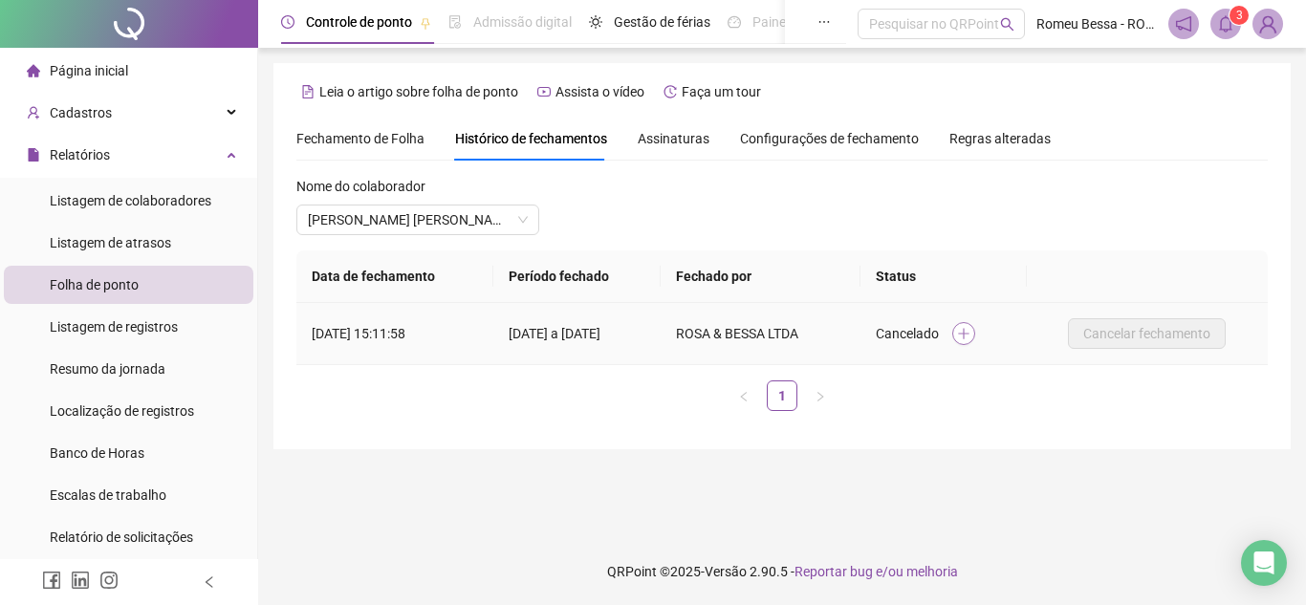
click at [975, 338] on button "button" at bounding box center [963, 333] width 23 height 23
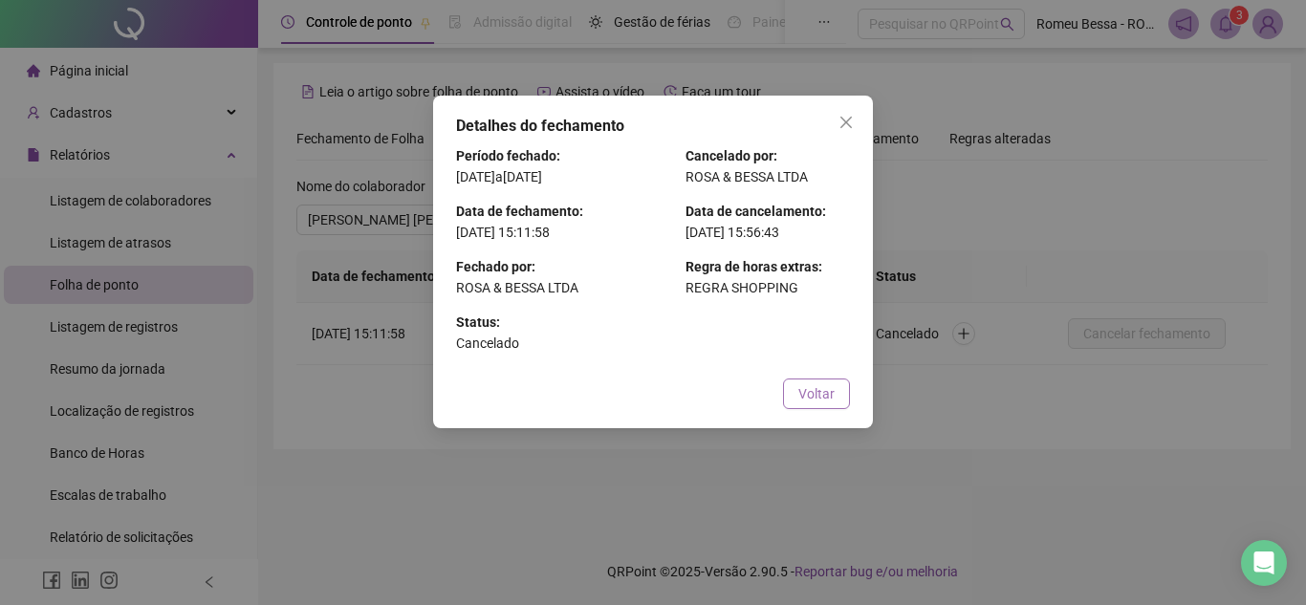
click at [804, 398] on span "Voltar" at bounding box center [816, 393] width 36 height 21
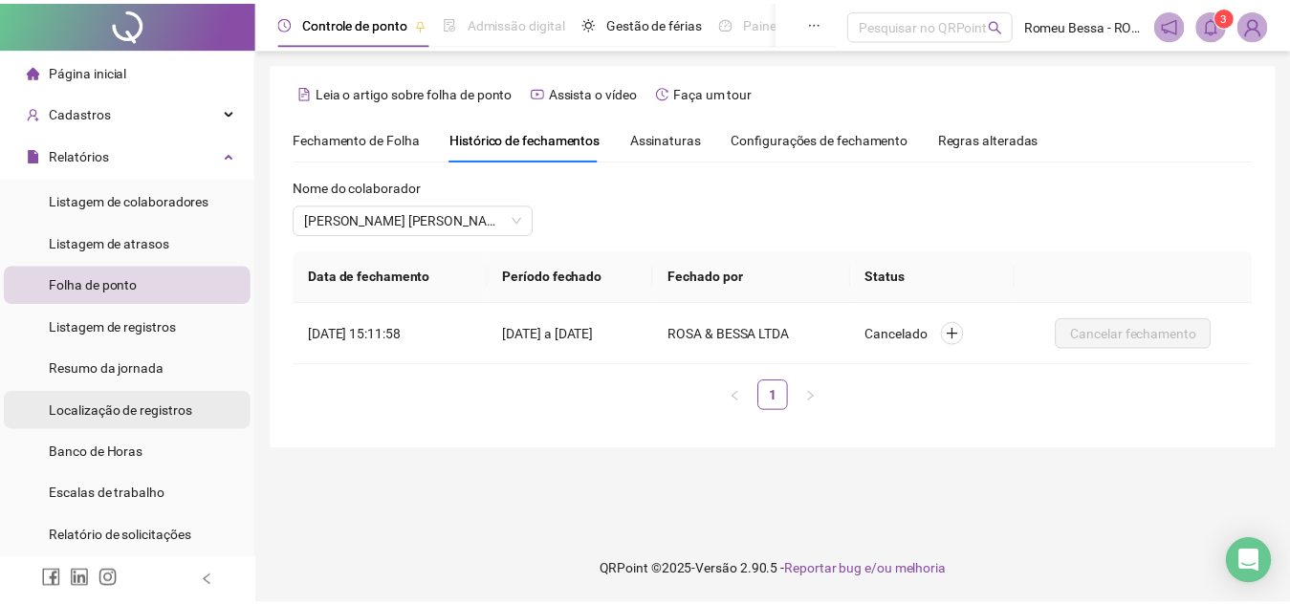
scroll to position [265, 0]
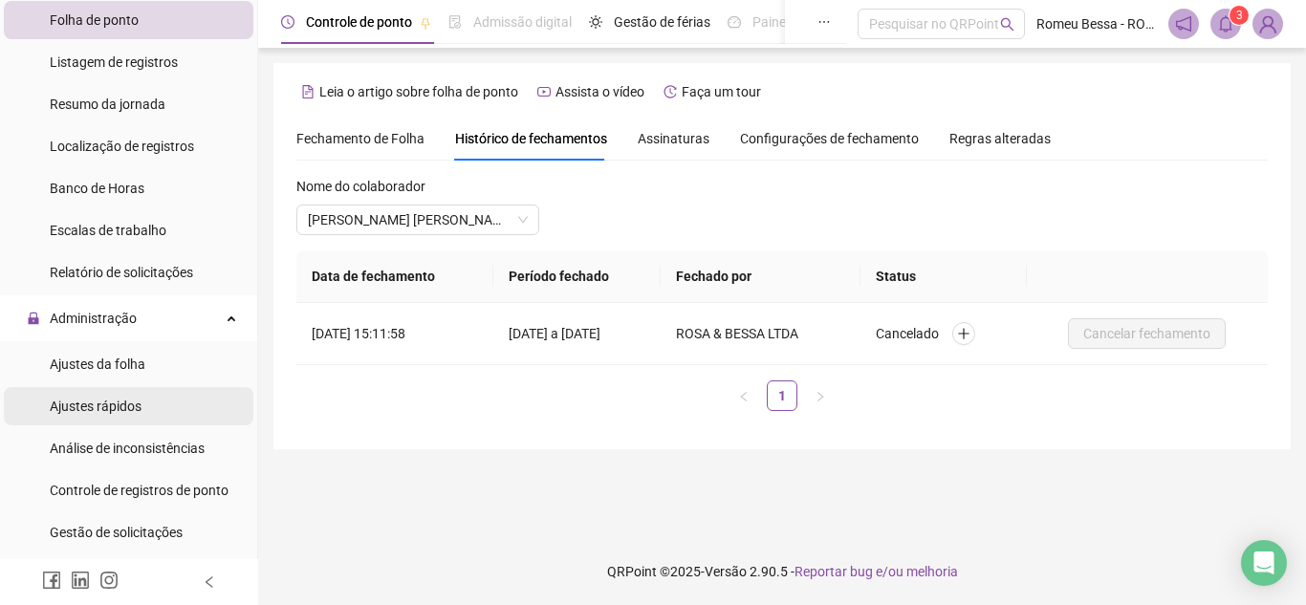
click at [146, 404] on li "Ajustes rápidos" at bounding box center [129, 406] width 250 height 38
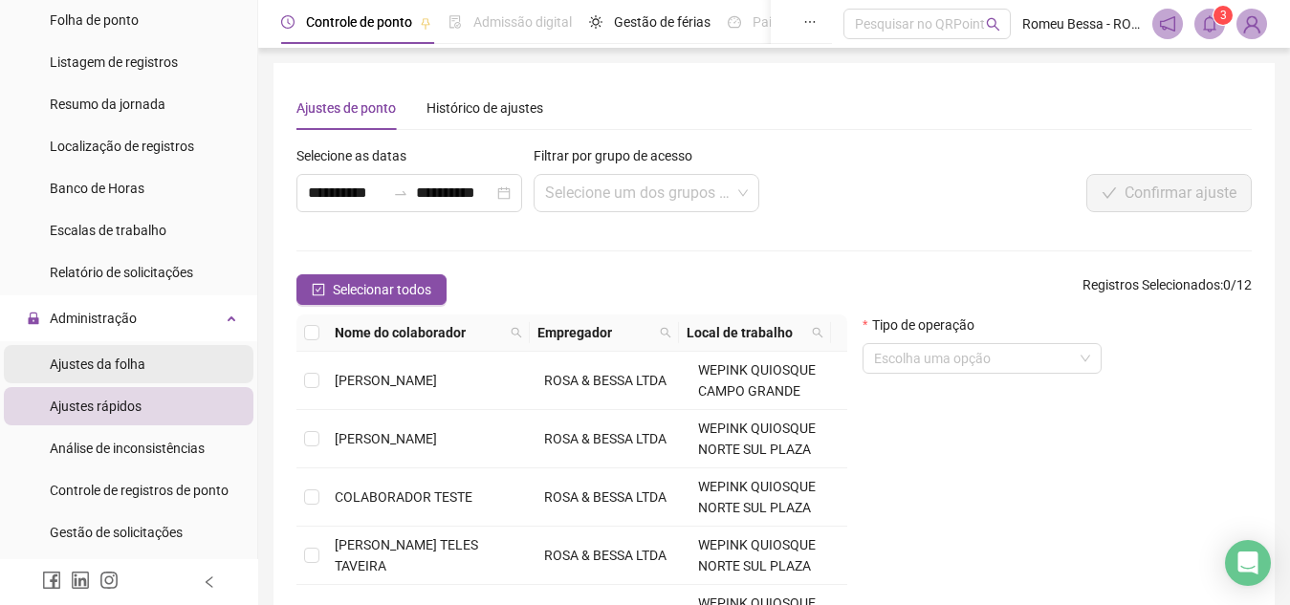
click at [153, 352] on li "Ajustes da folha" at bounding box center [129, 364] width 250 height 38
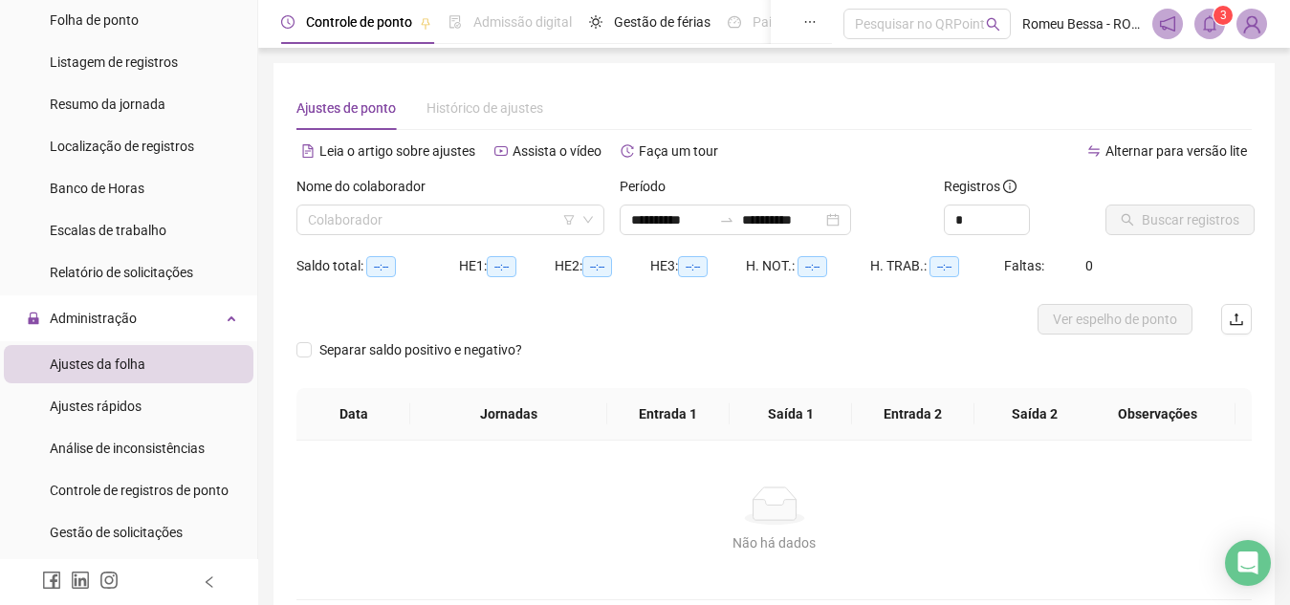
type input "**********"
click at [411, 219] on input "search" at bounding box center [442, 220] width 268 height 29
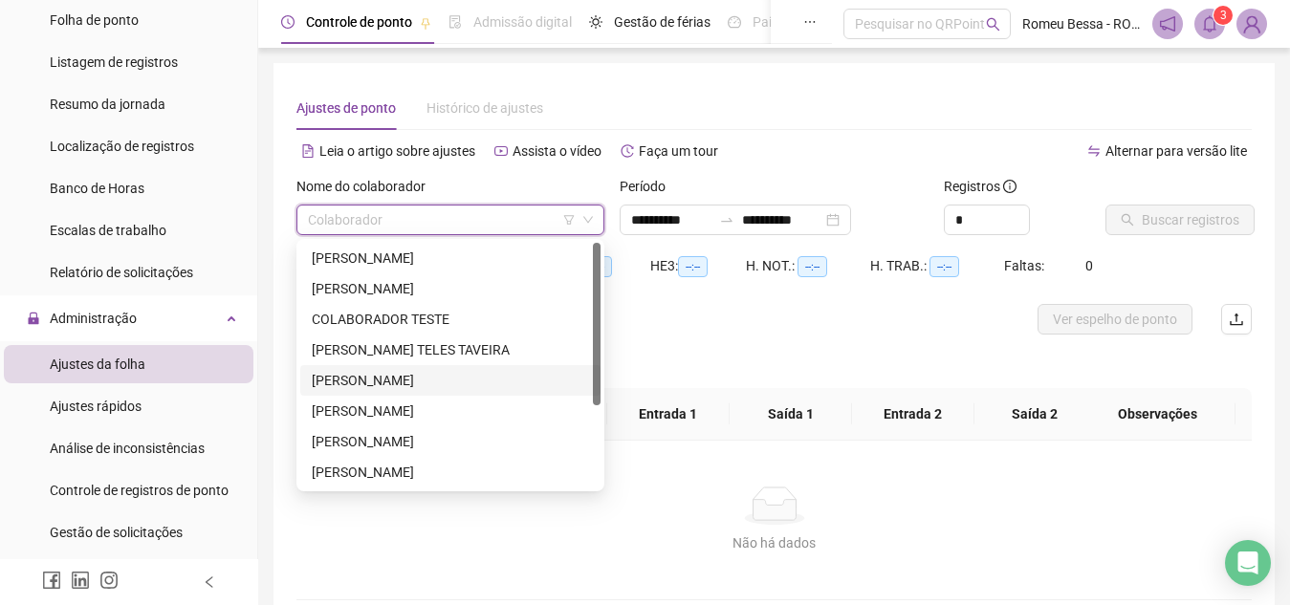
scroll to position [122, 0]
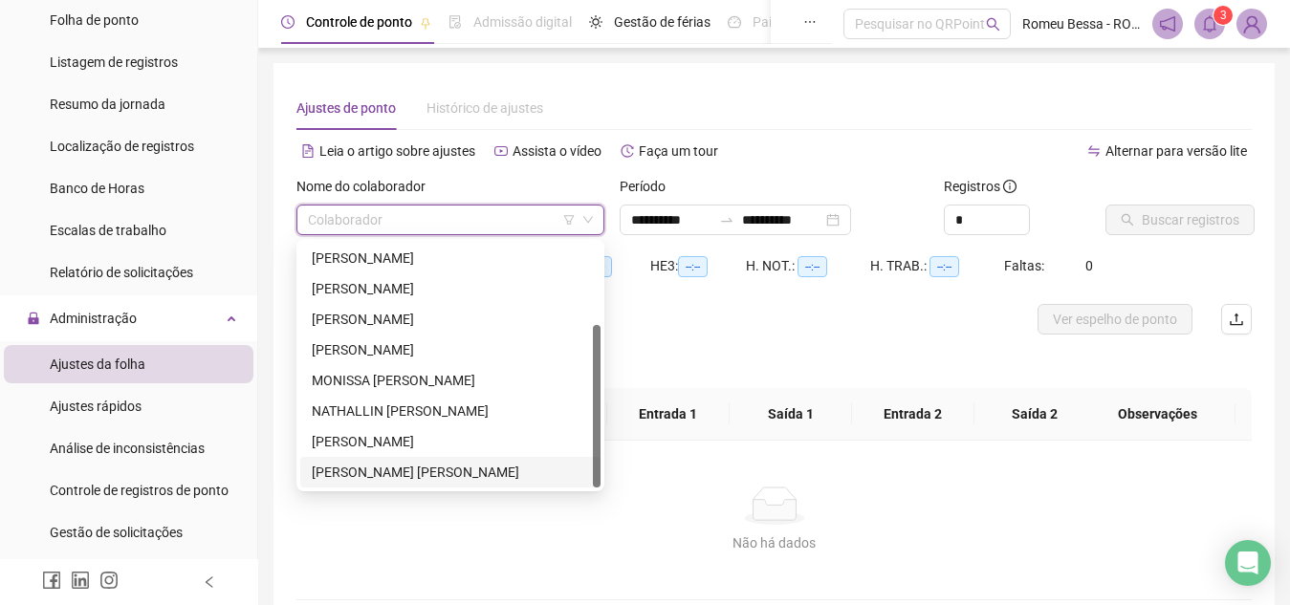
click at [339, 484] on div "[PERSON_NAME] [PERSON_NAME]" at bounding box center [450, 472] width 300 height 31
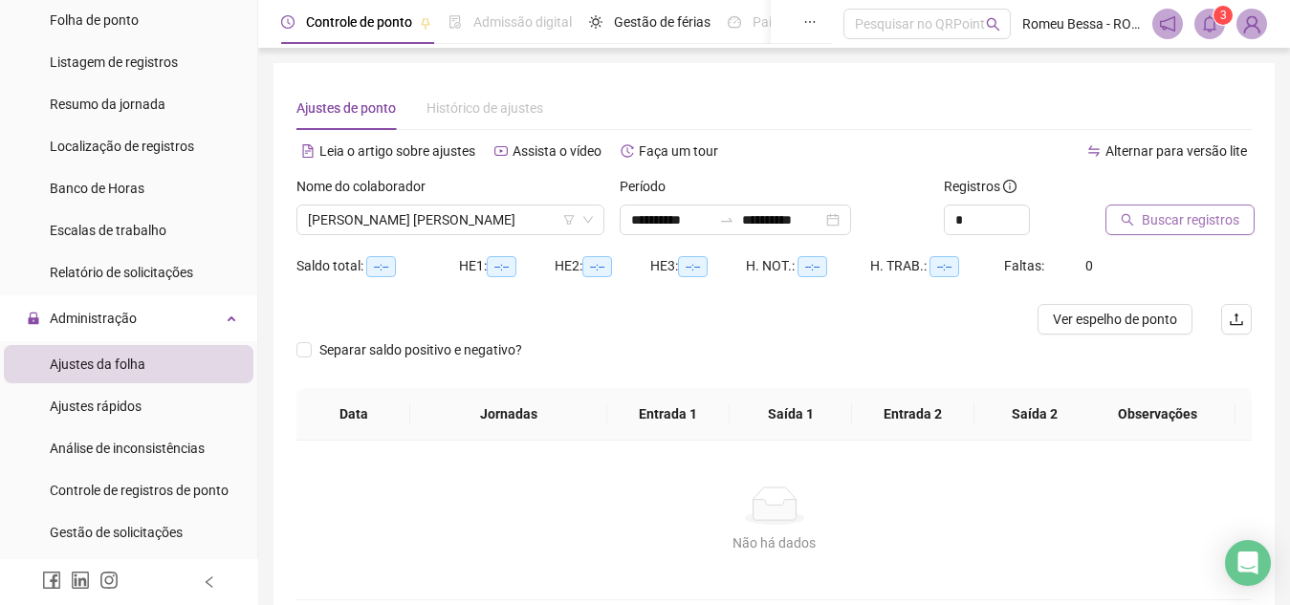
click at [1163, 232] on button "Buscar registros" at bounding box center [1179, 220] width 149 height 31
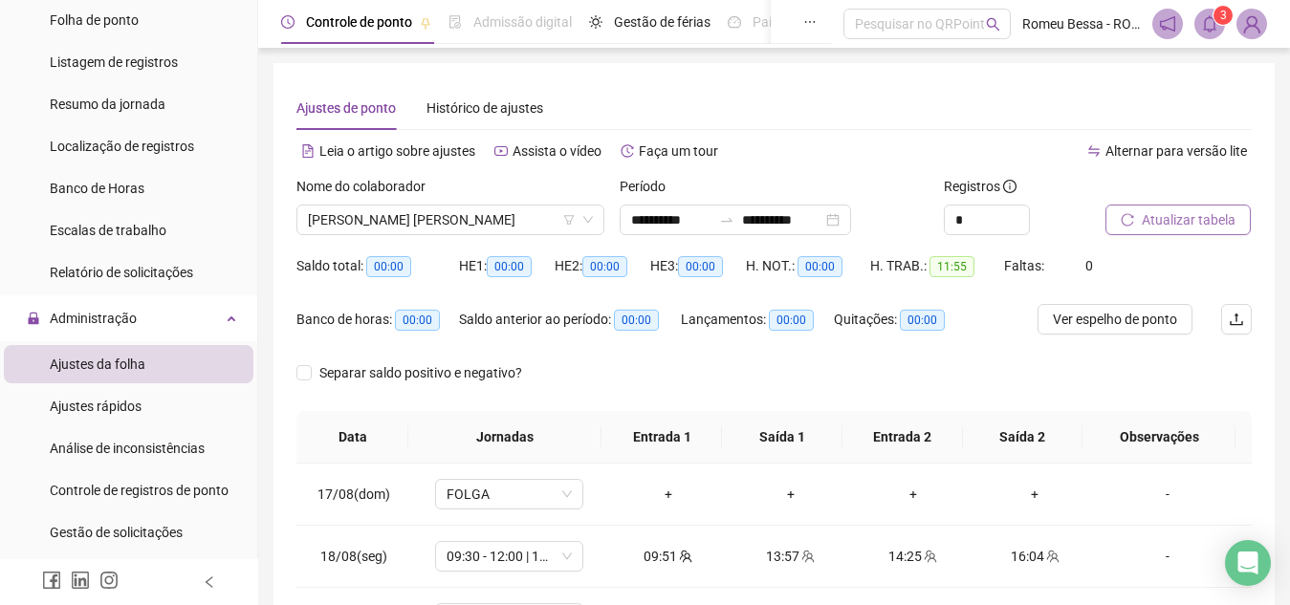
scroll to position [150, 0]
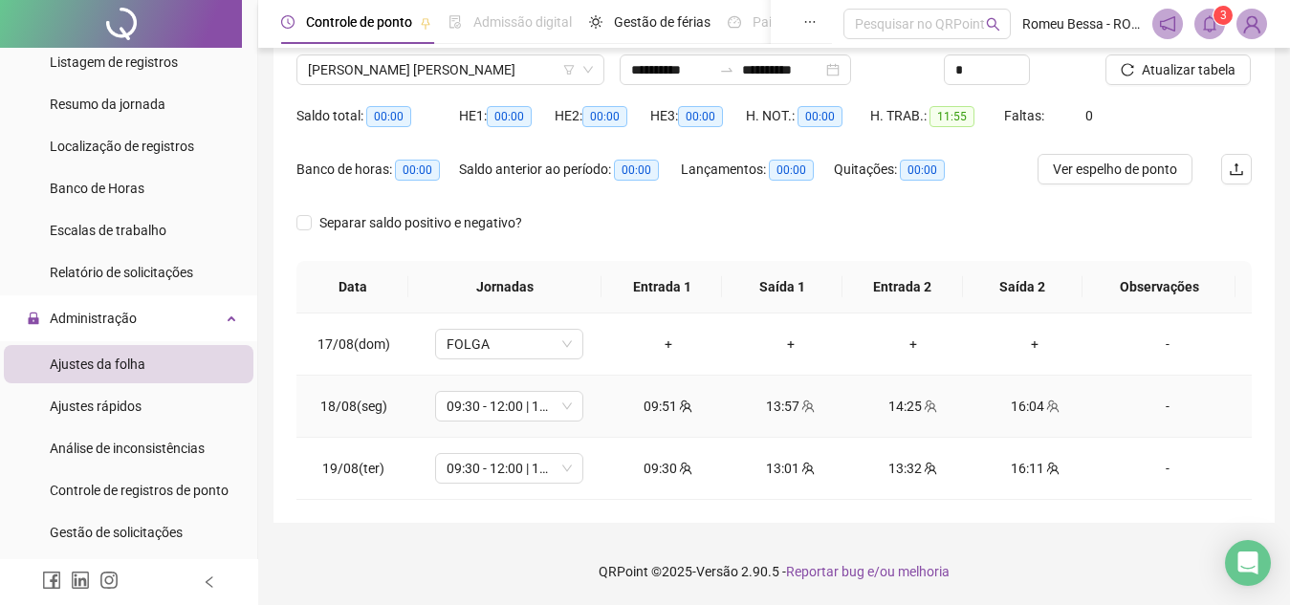
click at [661, 405] on div "09:51" at bounding box center [668, 406] width 92 height 21
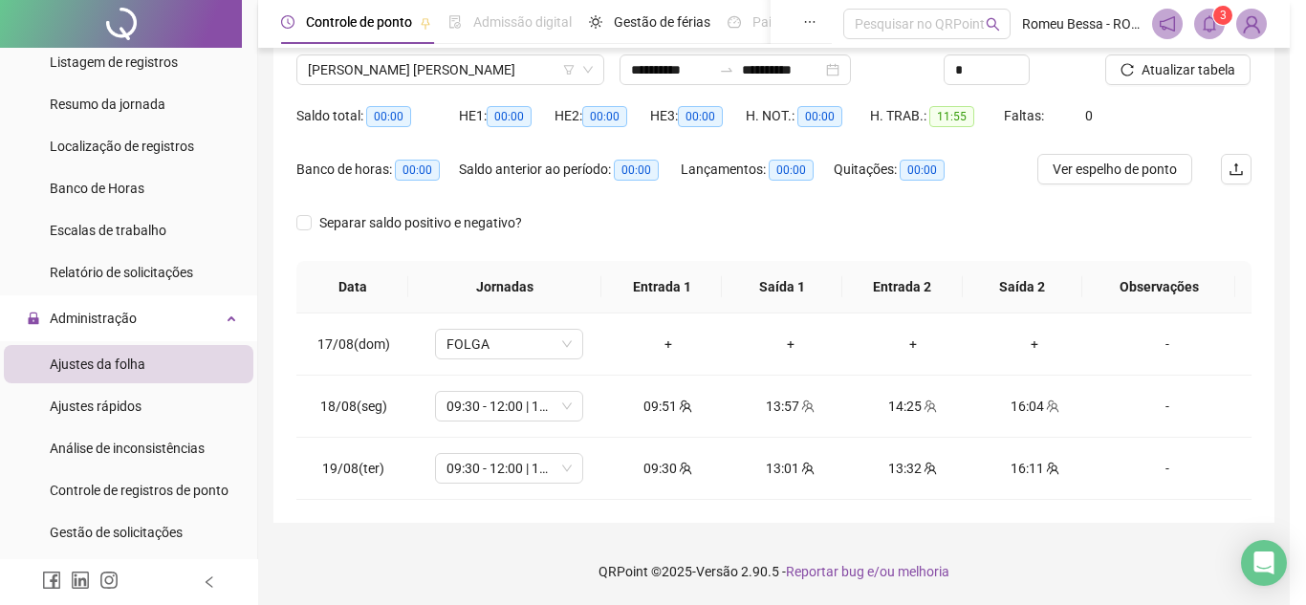
type input "**********"
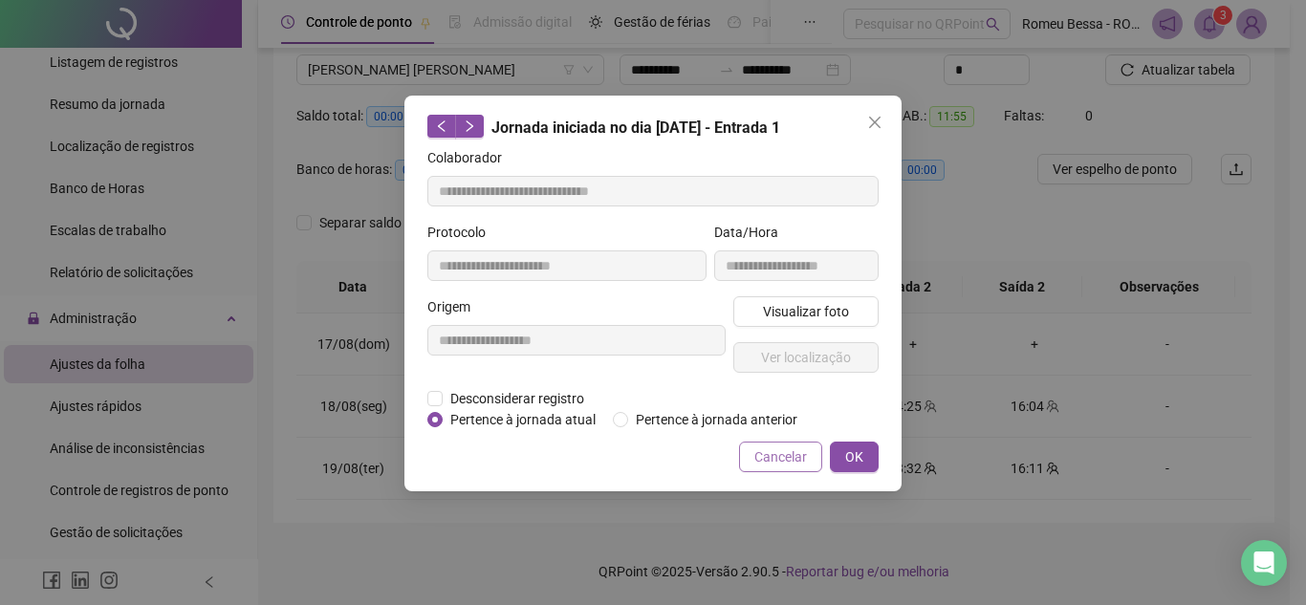
click at [782, 460] on span "Cancelar" at bounding box center [780, 456] width 53 height 21
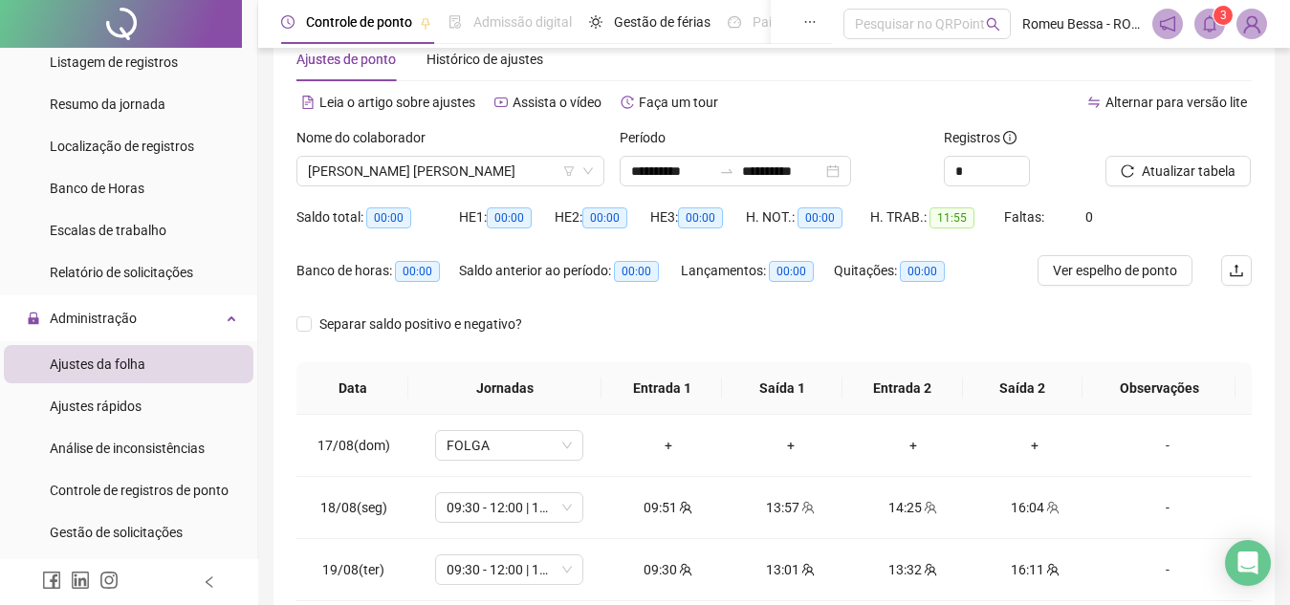
scroll to position [48, 0]
click at [1181, 160] on button "Atualizar tabela" at bounding box center [1177, 172] width 145 height 31
click at [456, 329] on span "Separar saldo positivo e negativo?" at bounding box center [421, 325] width 218 height 21
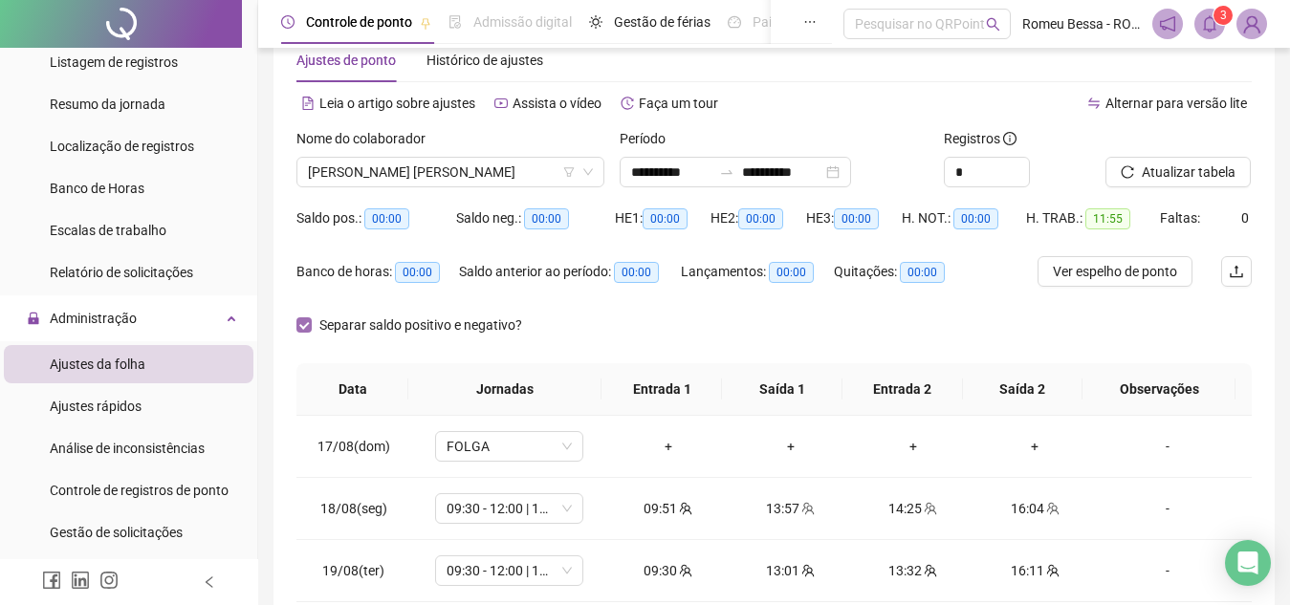
click at [456, 329] on span "Separar saldo positivo e negativo?" at bounding box center [421, 325] width 218 height 21
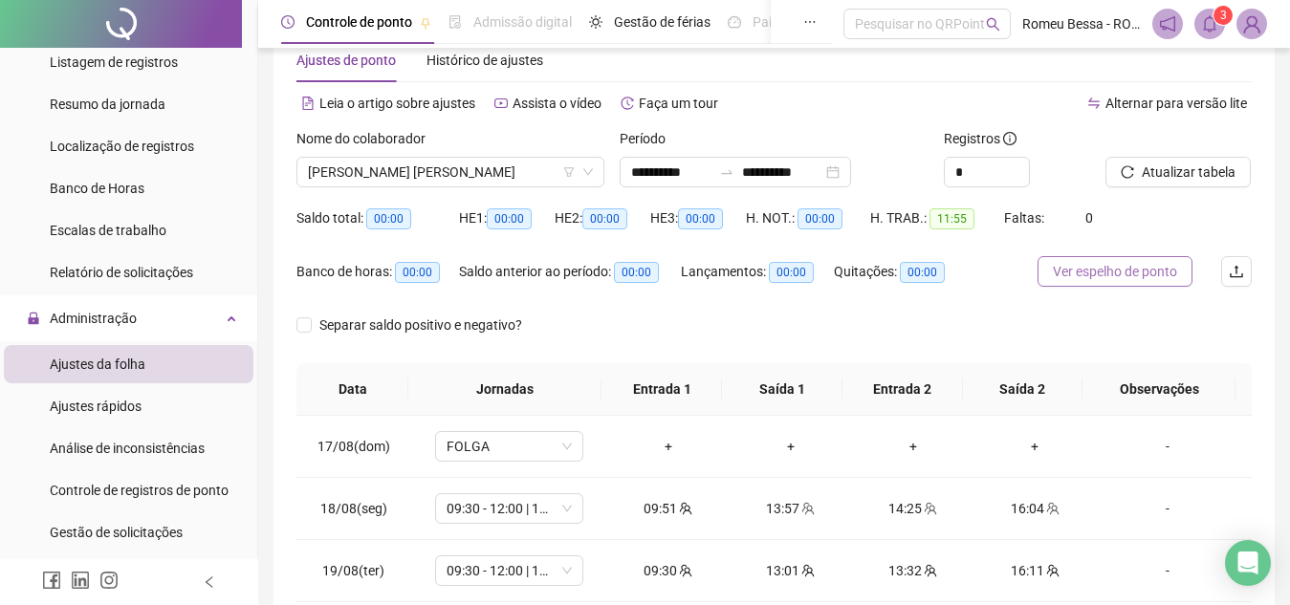
click at [1111, 278] on span "Ver espelho de ponto" at bounding box center [1115, 271] width 124 height 21
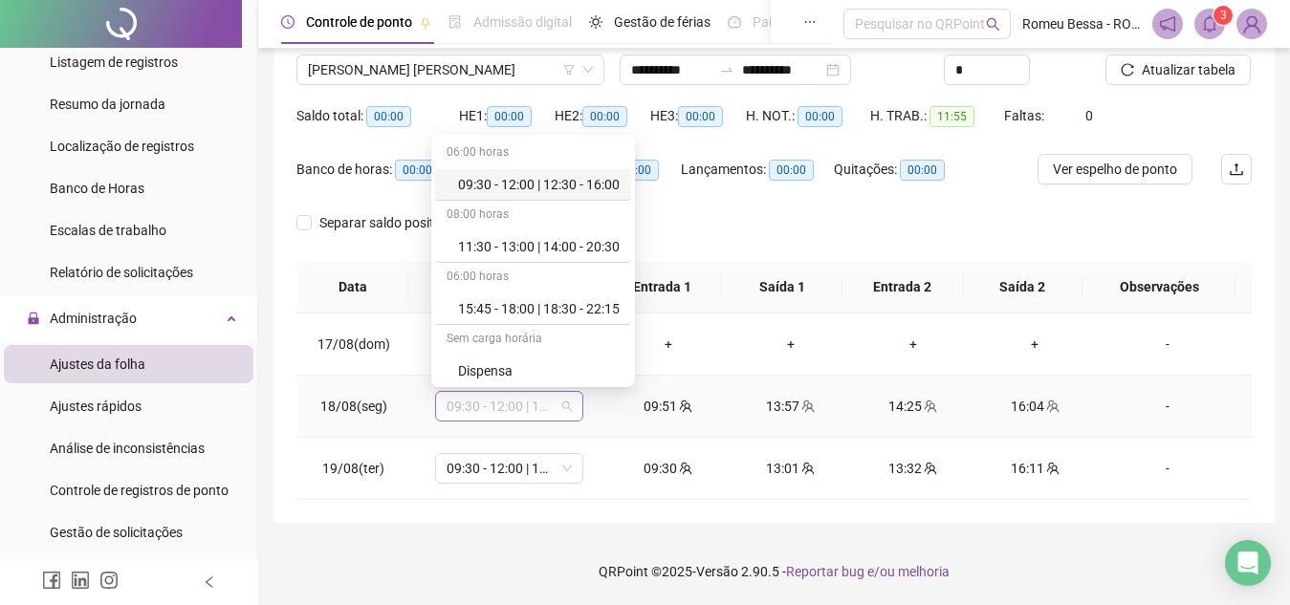
click at [537, 414] on span "09:30 - 12:00 | 12:30 - 16:00" at bounding box center [508, 406] width 125 height 29
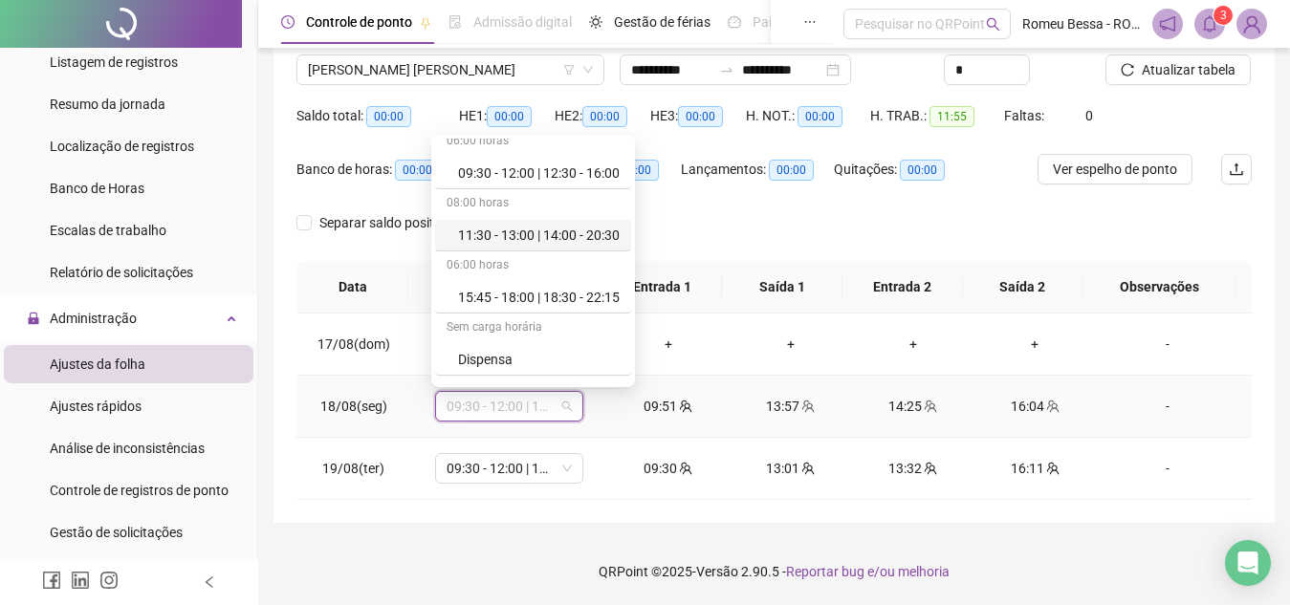
scroll to position [0, 0]
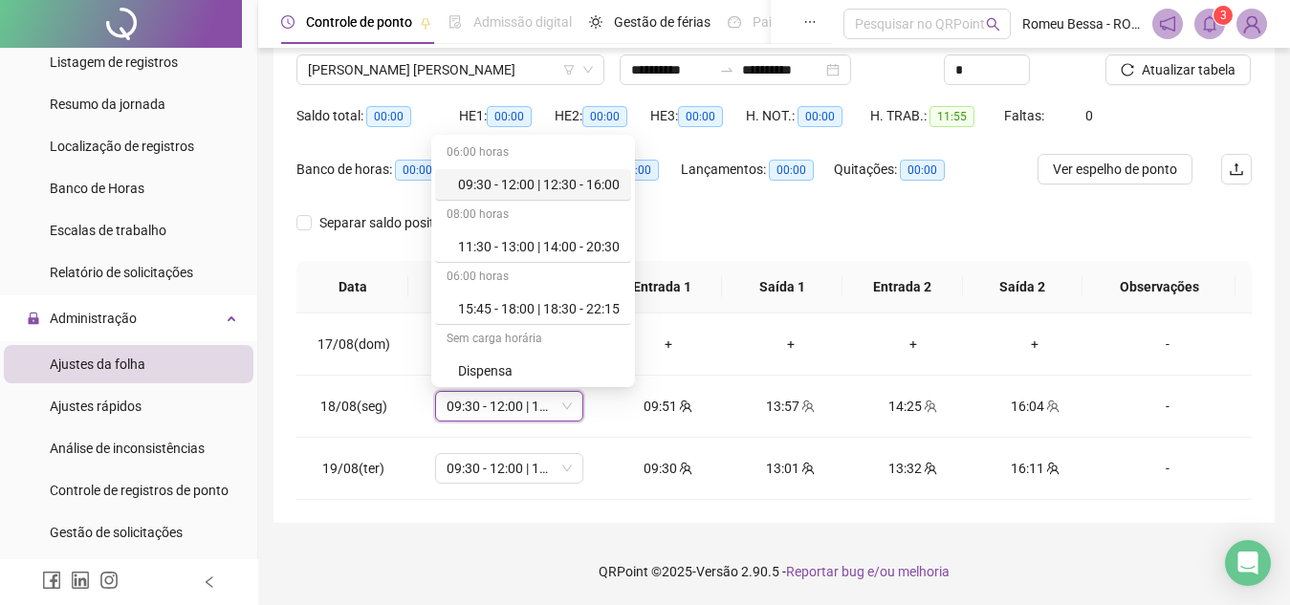
click at [707, 192] on div "Lançamentos: 00:00" at bounding box center [757, 181] width 153 height 54
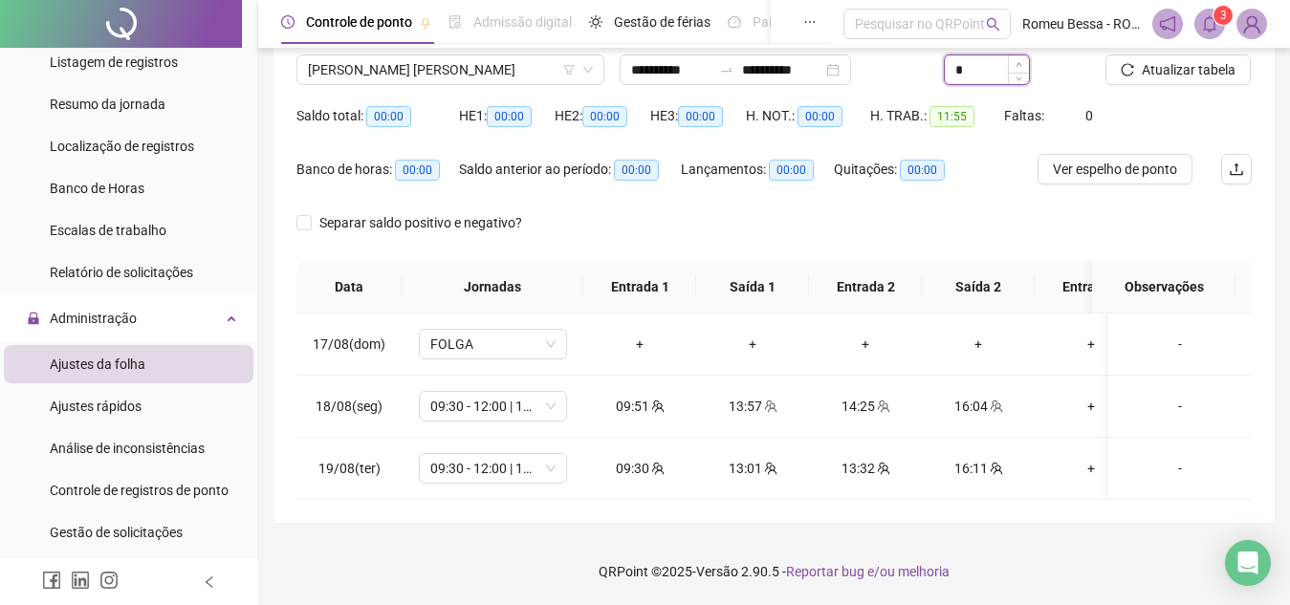
click at [1021, 59] on span "Increase Value" at bounding box center [1018, 63] width 21 height 17
type input "*"
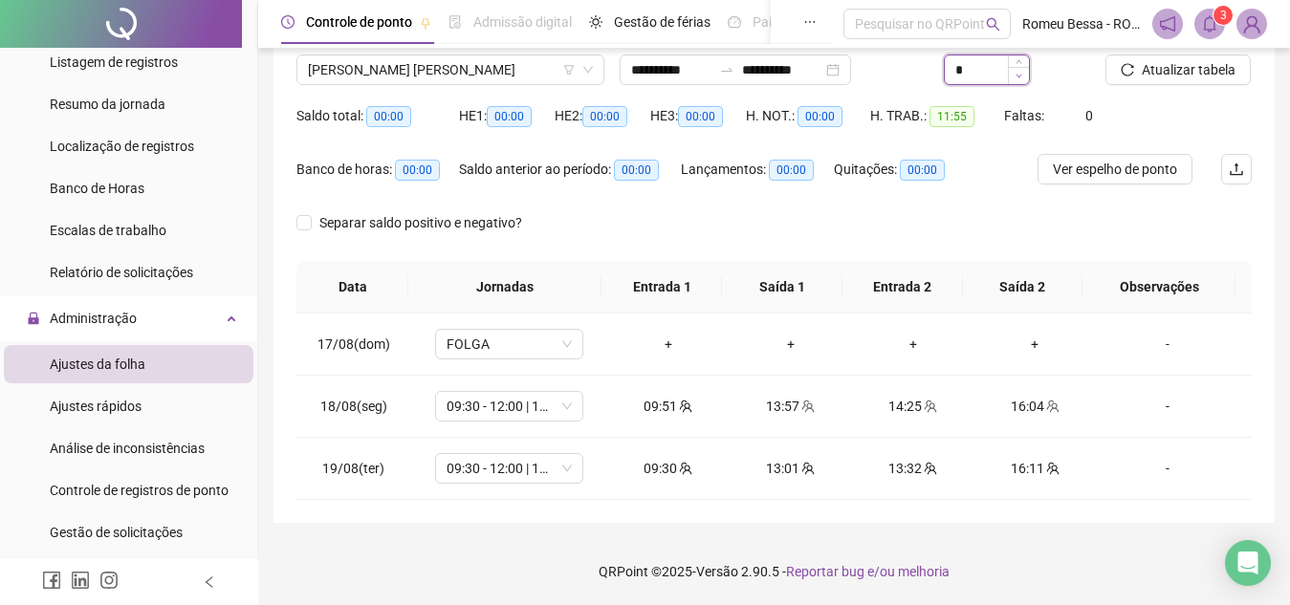
click at [1010, 77] on span "Decrease Value" at bounding box center [1018, 75] width 21 height 17
click at [1177, 71] on span "Atualizar tabela" at bounding box center [1188, 69] width 94 height 21
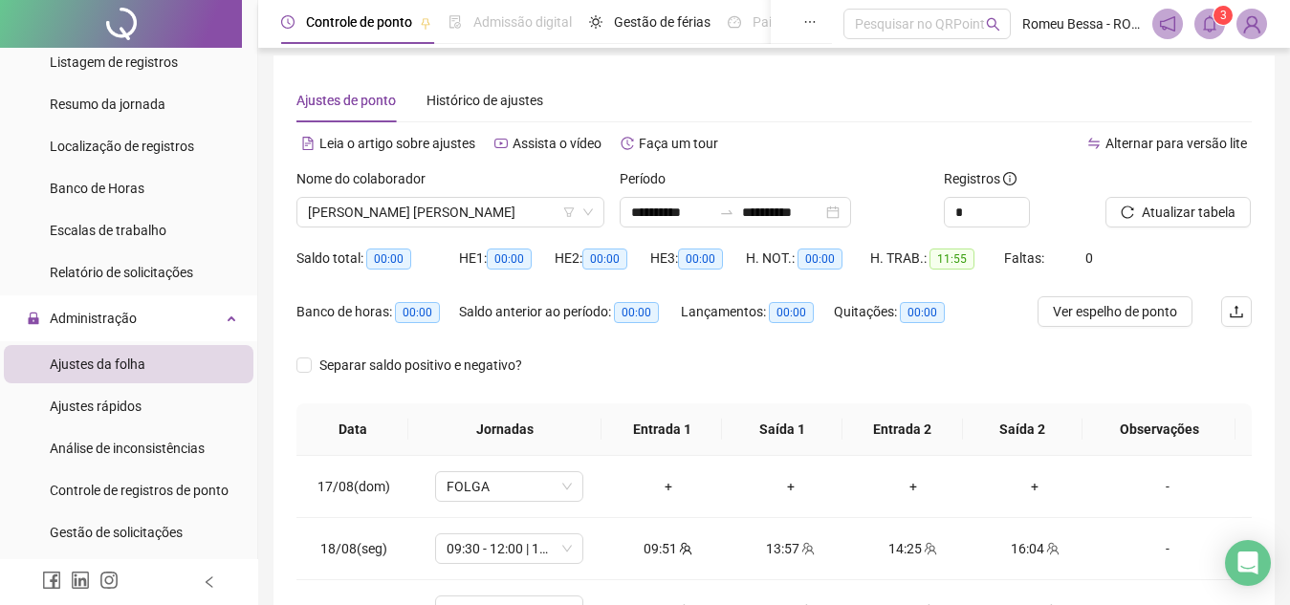
scroll to position [6, 0]
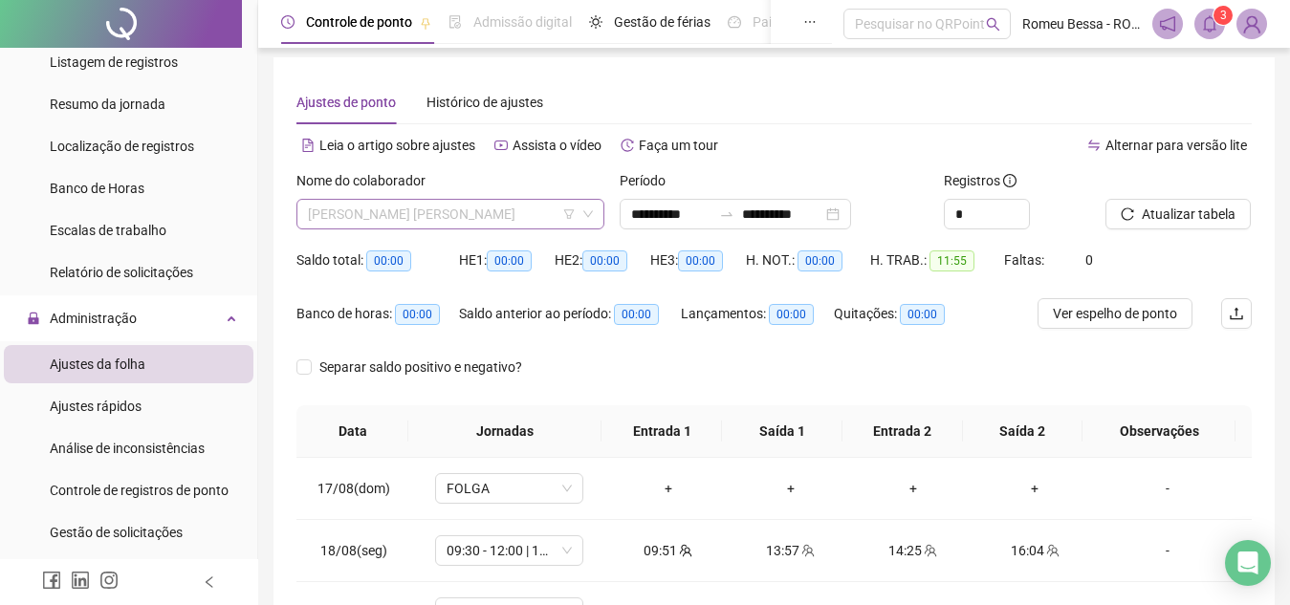
click at [478, 208] on span "[PERSON_NAME] [PERSON_NAME]" at bounding box center [450, 214] width 285 height 29
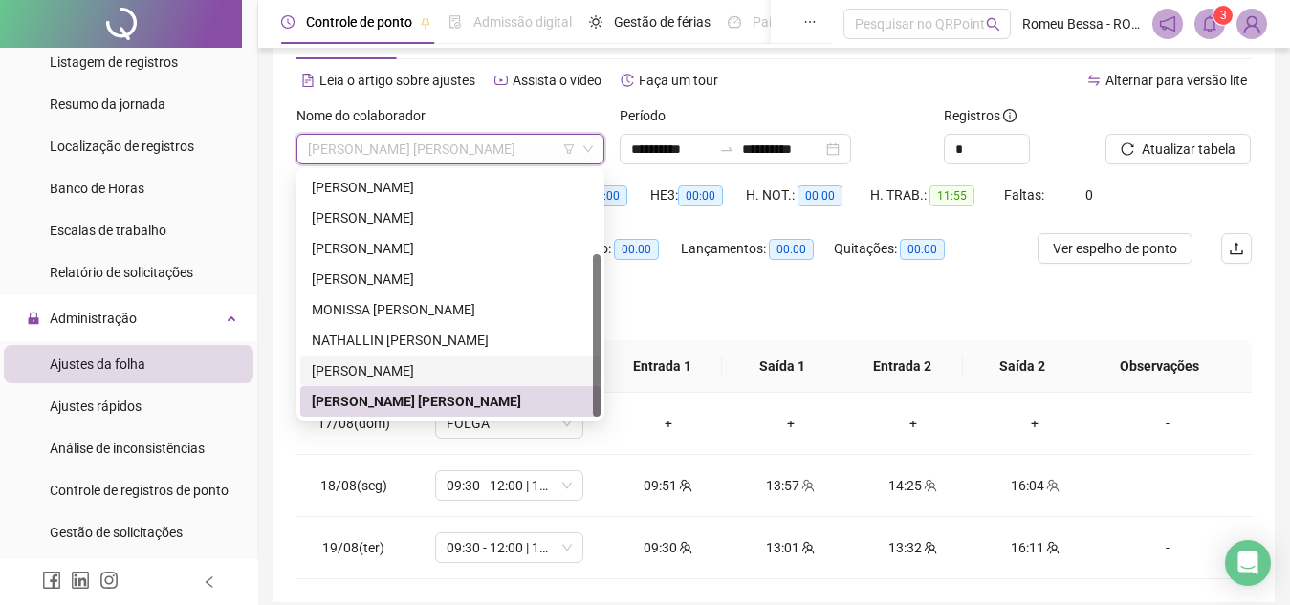
scroll to position [70, 0]
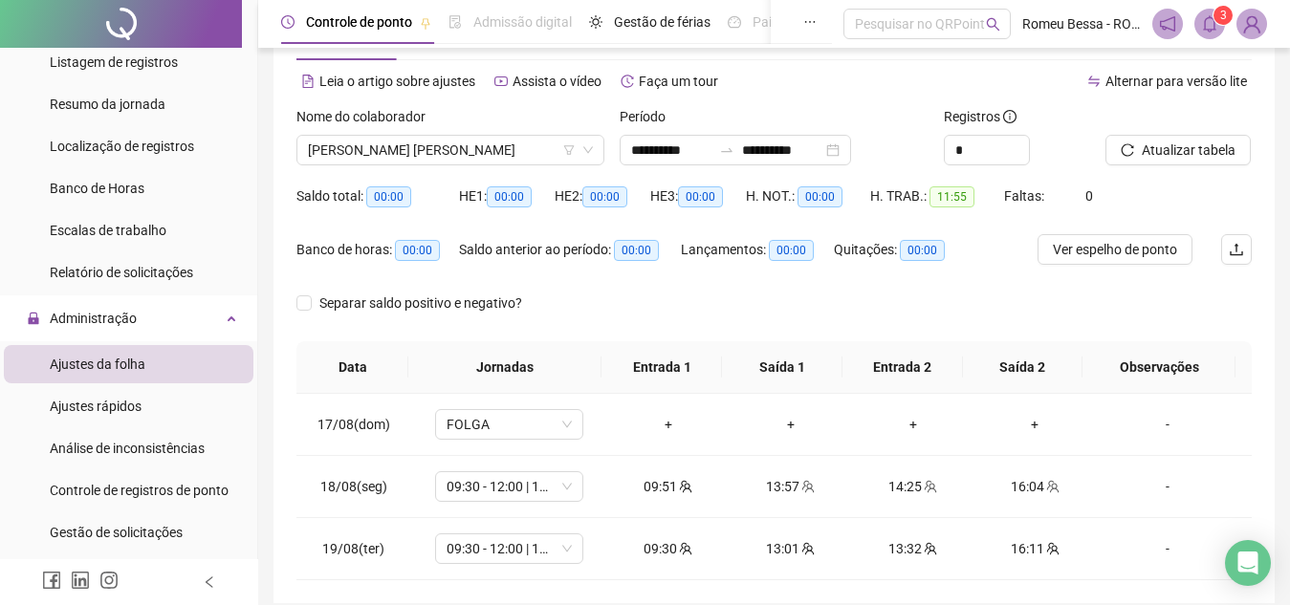
click at [731, 272] on div "Lançamentos: 00:00" at bounding box center [757, 261] width 153 height 54
click at [484, 490] on span "09:30 - 12:00 | 12:30 - 16:00" at bounding box center [508, 486] width 125 height 29
click at [372, 305] on span "Separar saldo positivo e negativo?" at bounding box center [421, 303] width 218 height 21
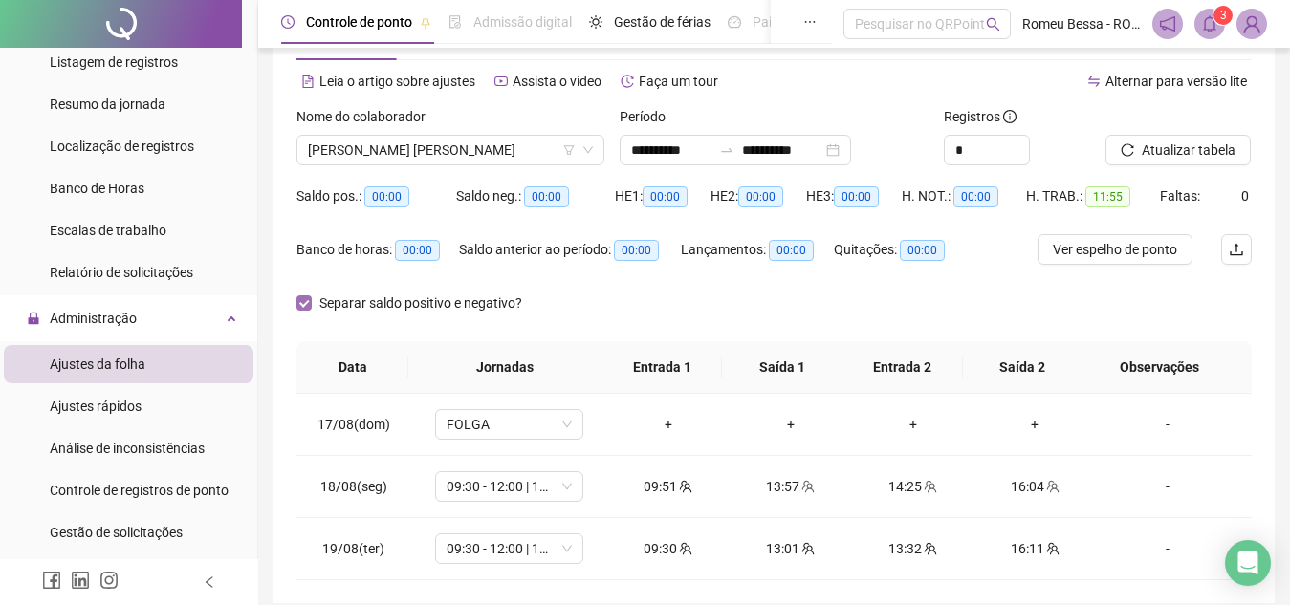
click at [372, 305] on span "Separar saldo positivo e negativo?" at bounding box center [421, 303] width 218 height 21
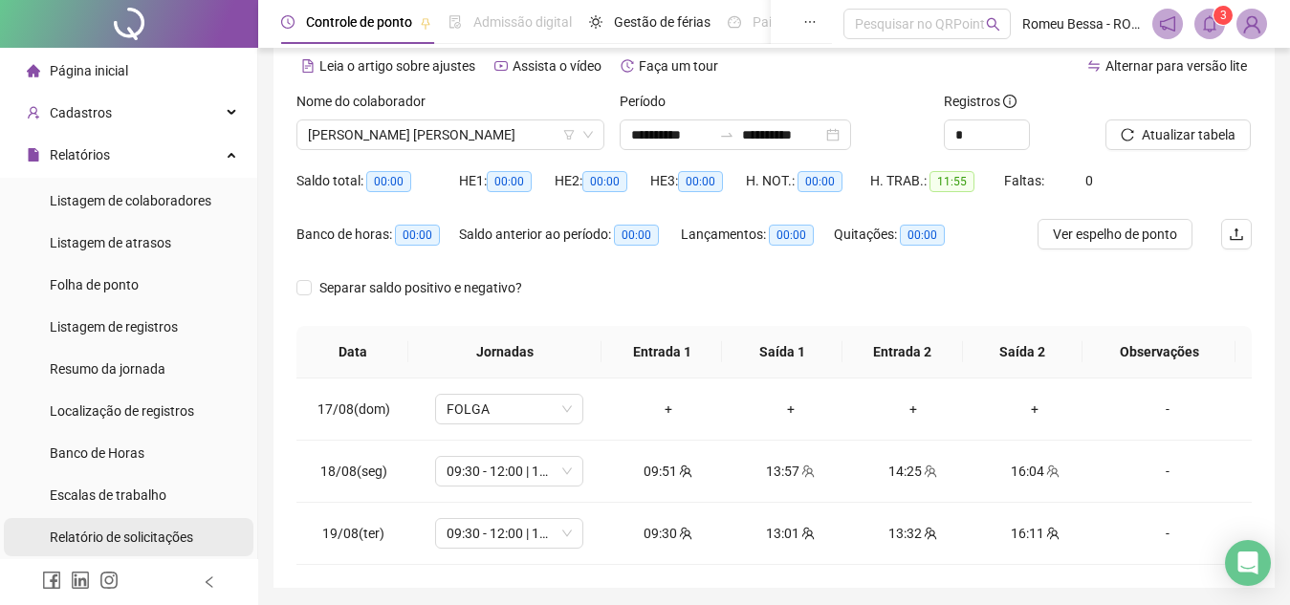
scroll to position [84, 0]
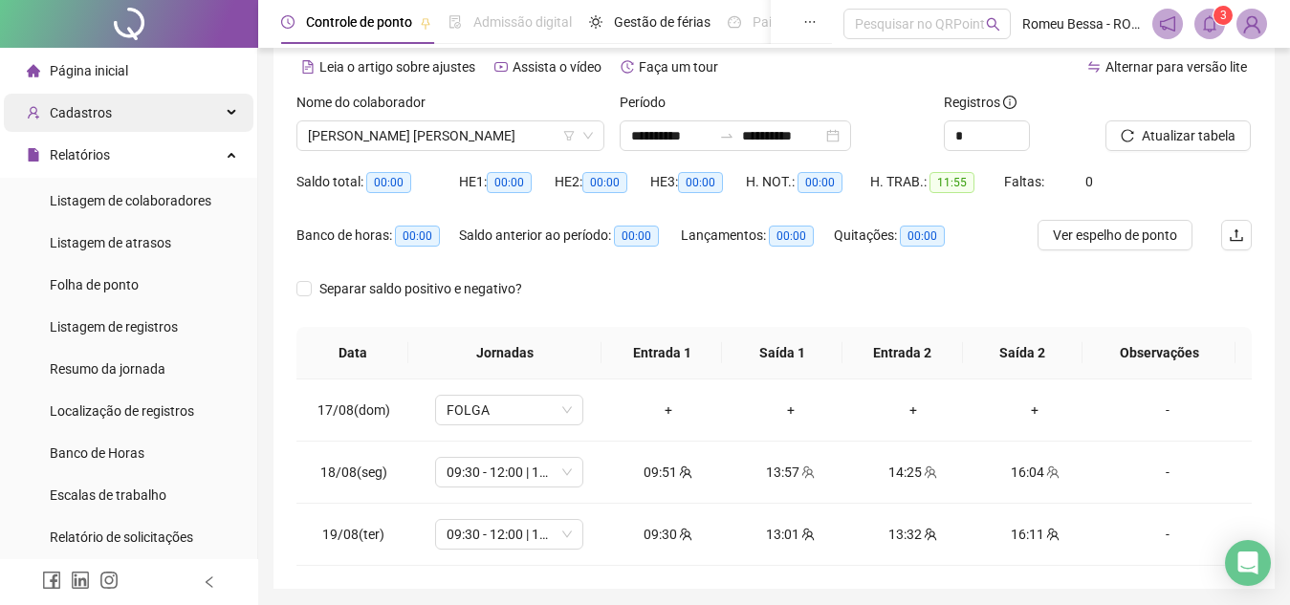
click at [126, 113] on div "Cadastros" at bounding box center [129, 113] width 250 height 38
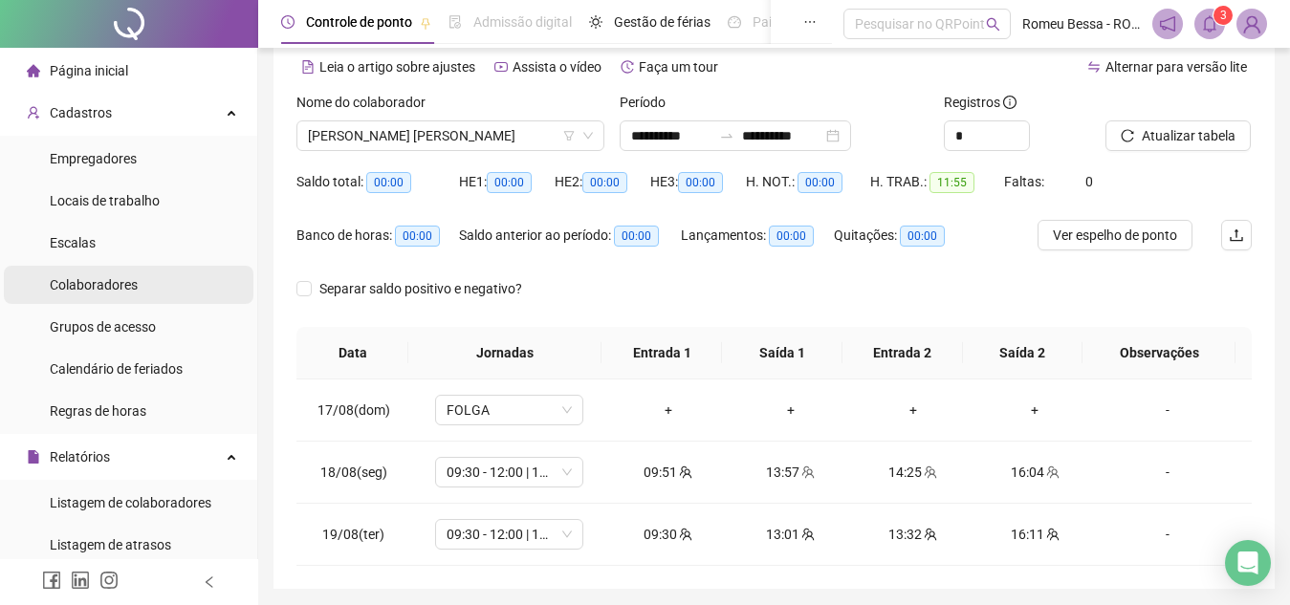
click at [121, 278] on span "Colaboradores" at bounding box center [94, 284] width 88 height 15
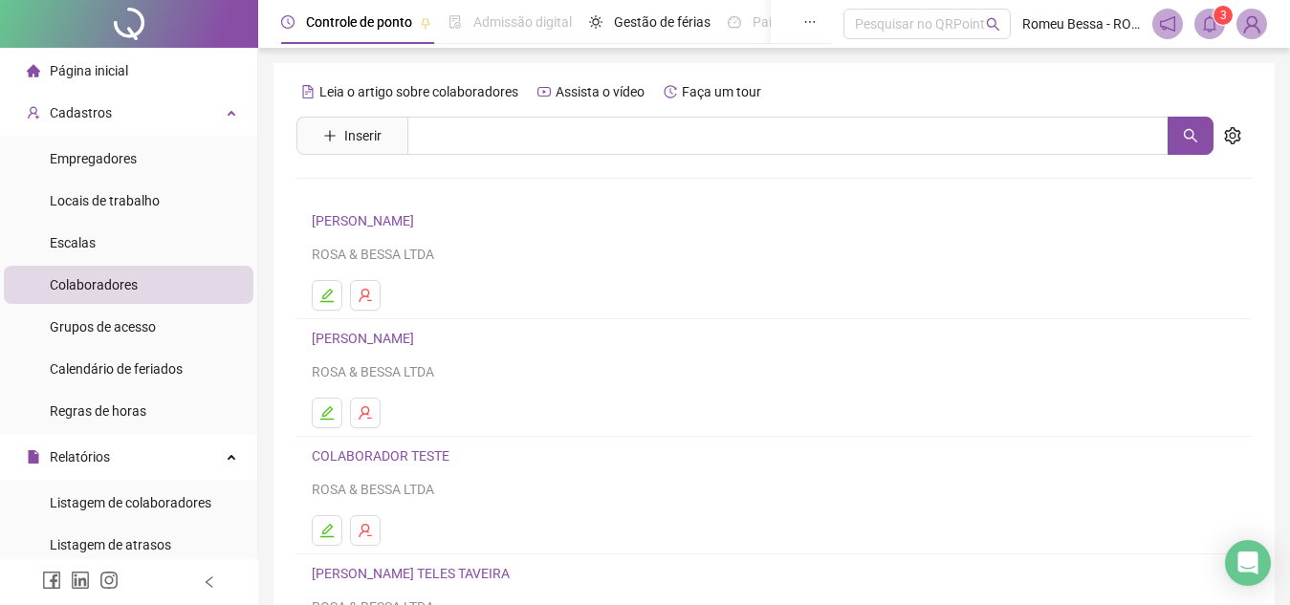
scroll to position [319, 0]
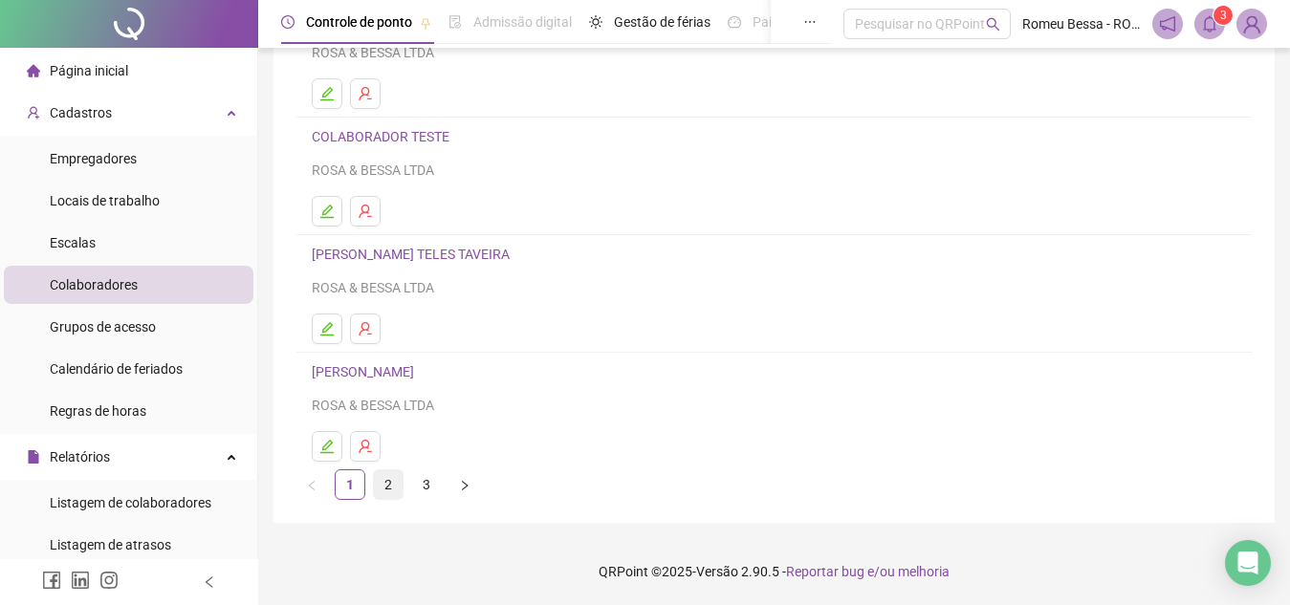
click at [380, 476] on link "2" at bounding box center [388, 484] width 29 height 29
click at [412, 483] on link "3" at bounding box center [426, 484] width 29 height 29
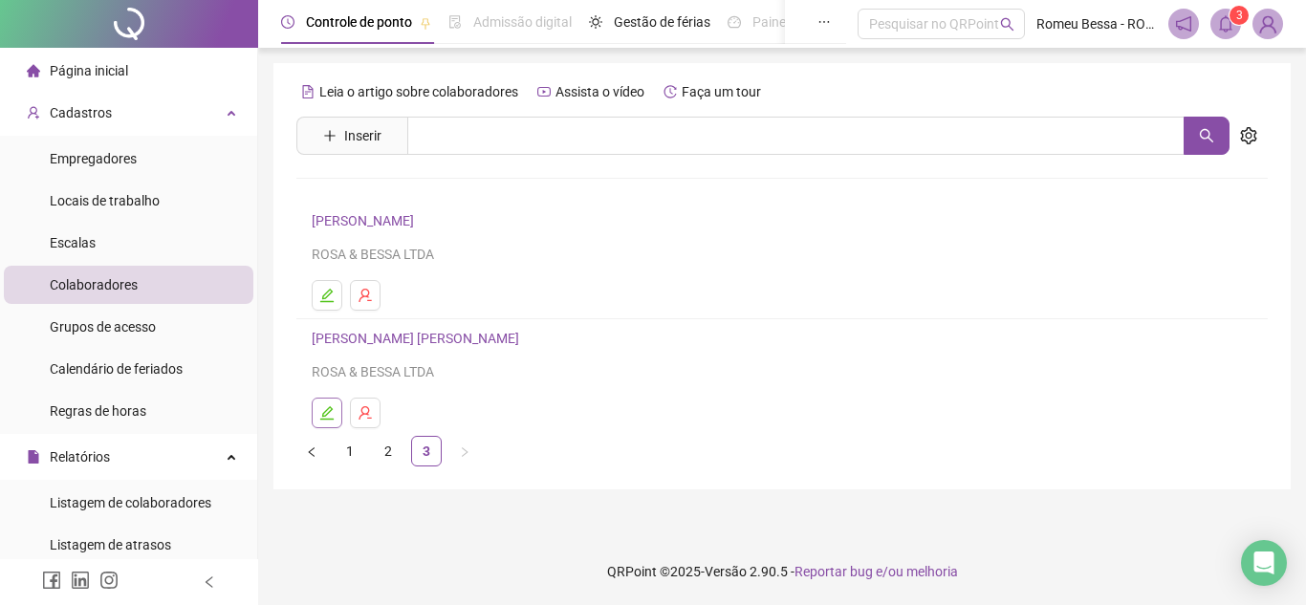
click at [326, 411] on icon "edit" at bounding box center [326, 412] width 13 height 13
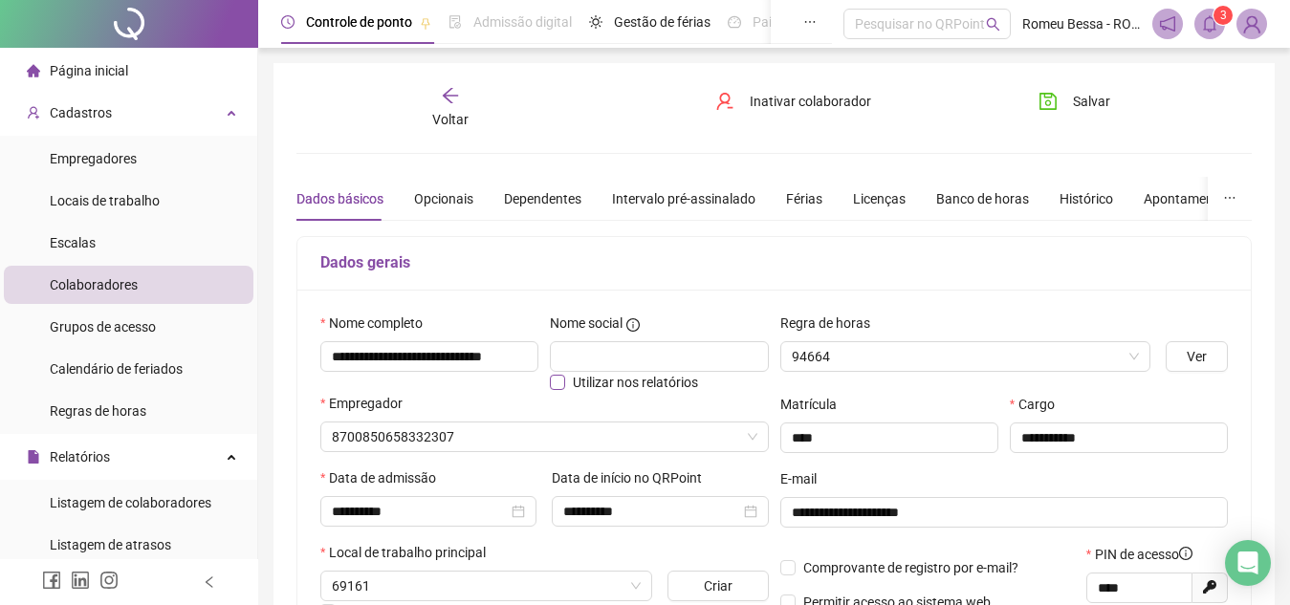
type input "**********"
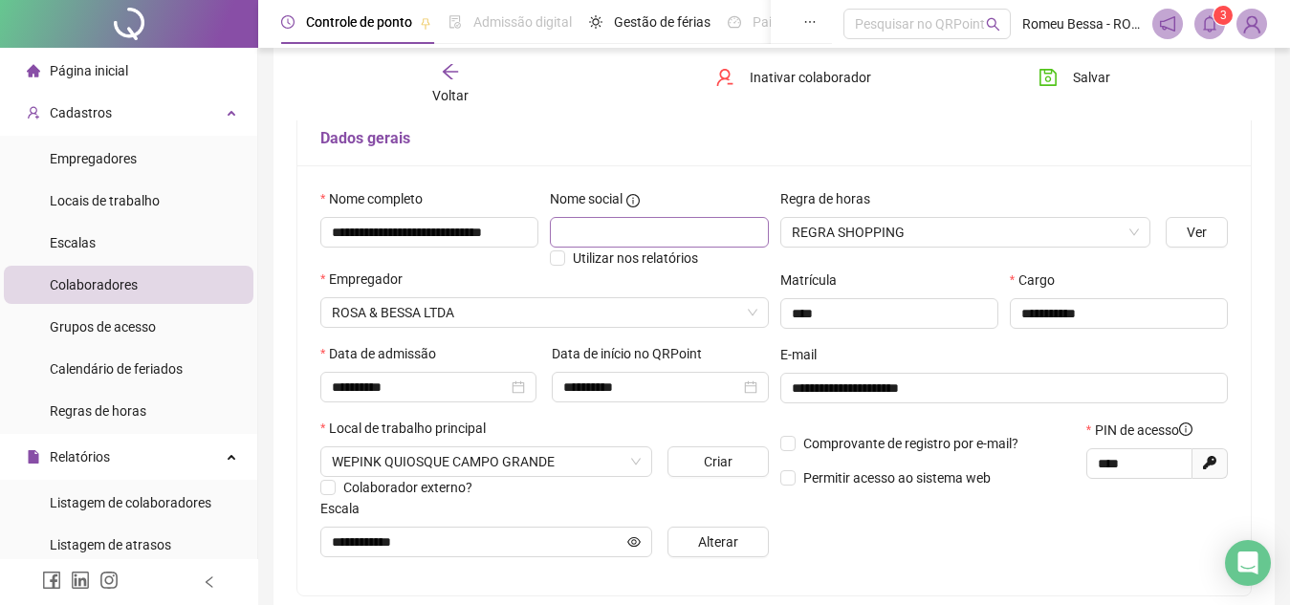
scroll to position [126, 0]
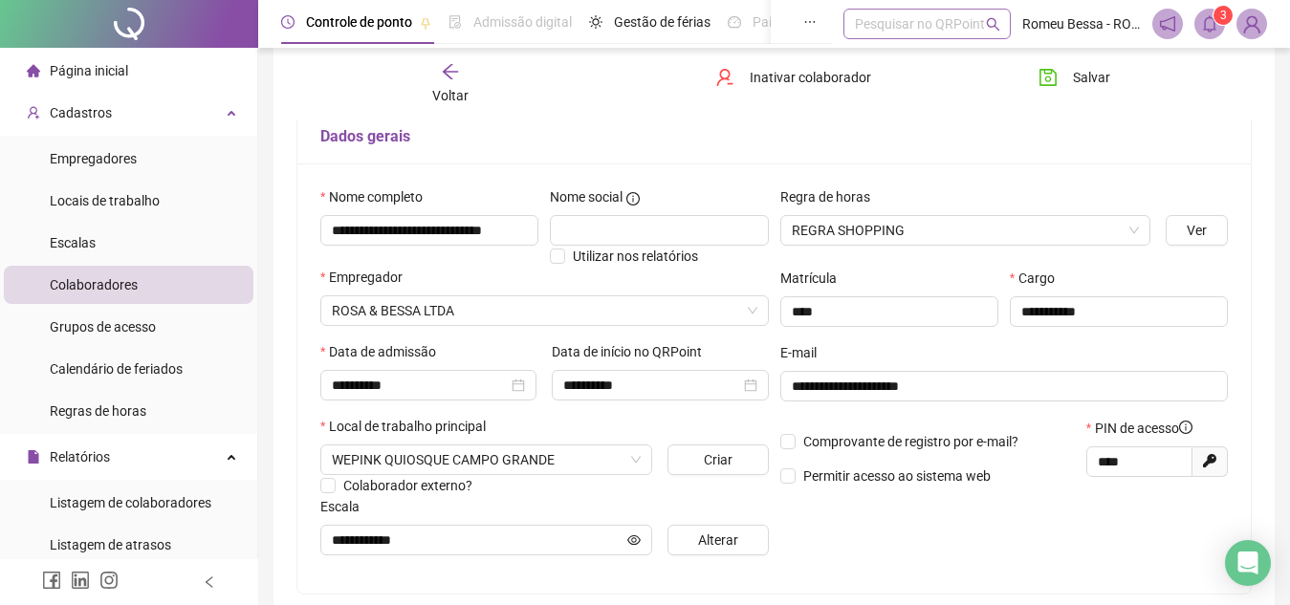
click at [912, 30] on div "Pesquisar no QRPoint" at bounding box center [926, 24] width 167 height 31
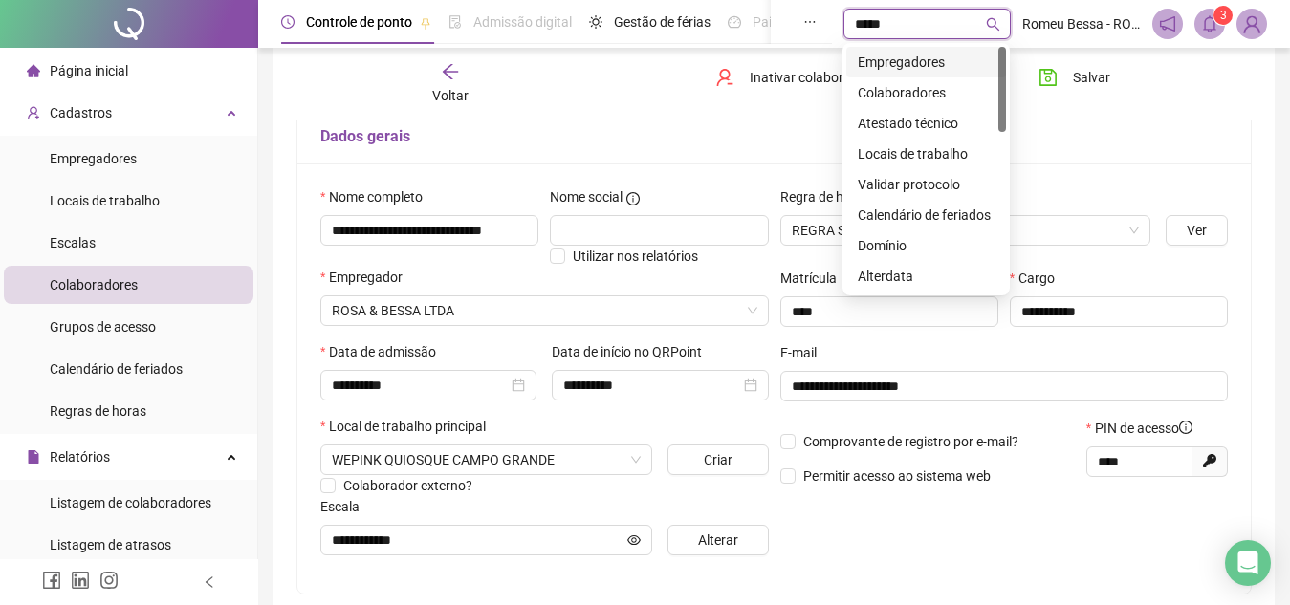
type input "*****"
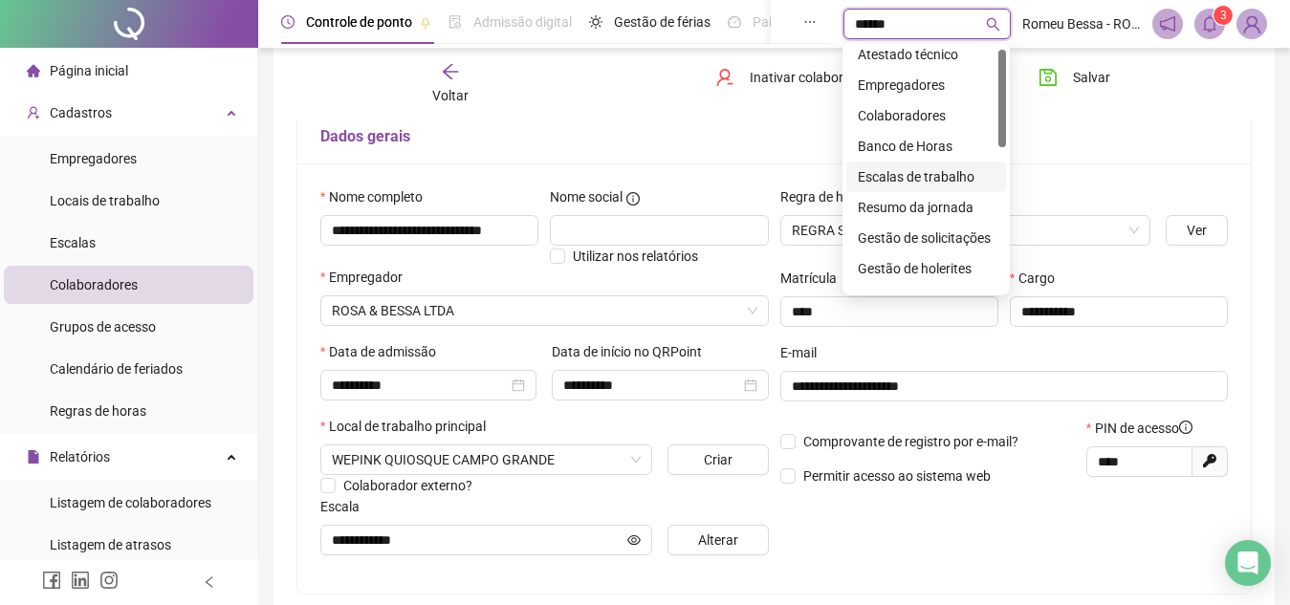
scroll to position [9, 0]
click at [881, 210] on div "Resumo da jornada" at bounding box center [926, 206] width 137 height 21
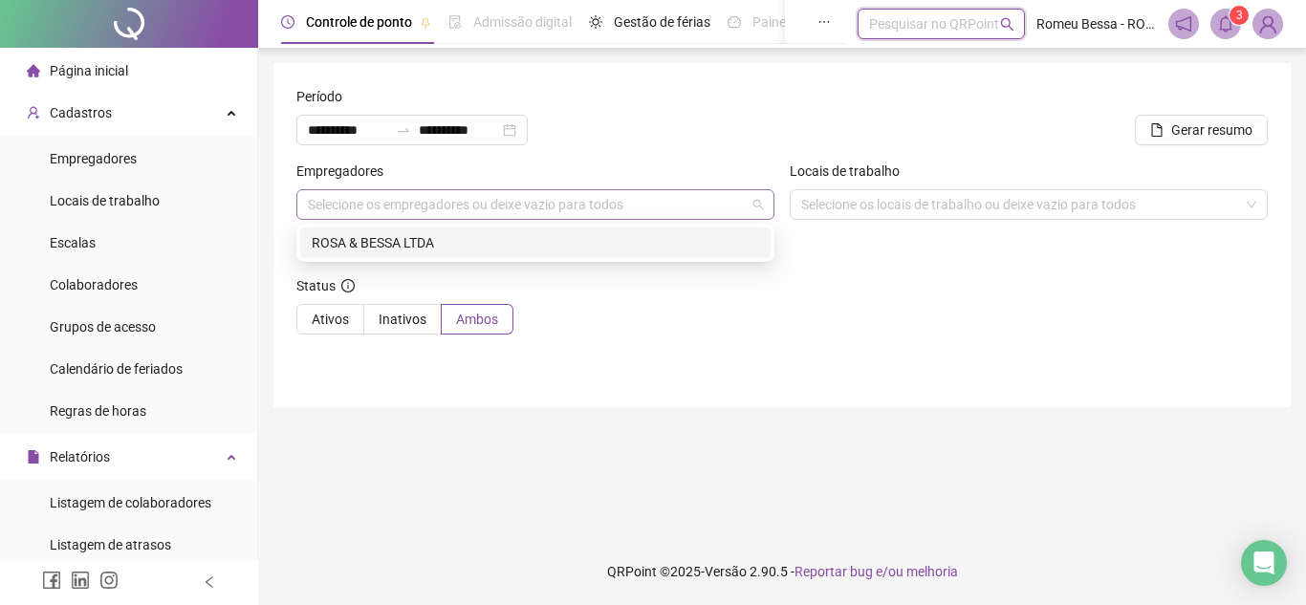
click at [607, 212] on div "Selecione os empregadores ou deixe vazio para todos" at bounding box center [535, 204] width 478 height 31
click at [610, 240] on div "ROSA & BESSA LTDA" at bounding box center [535, 242] width 447 height 21
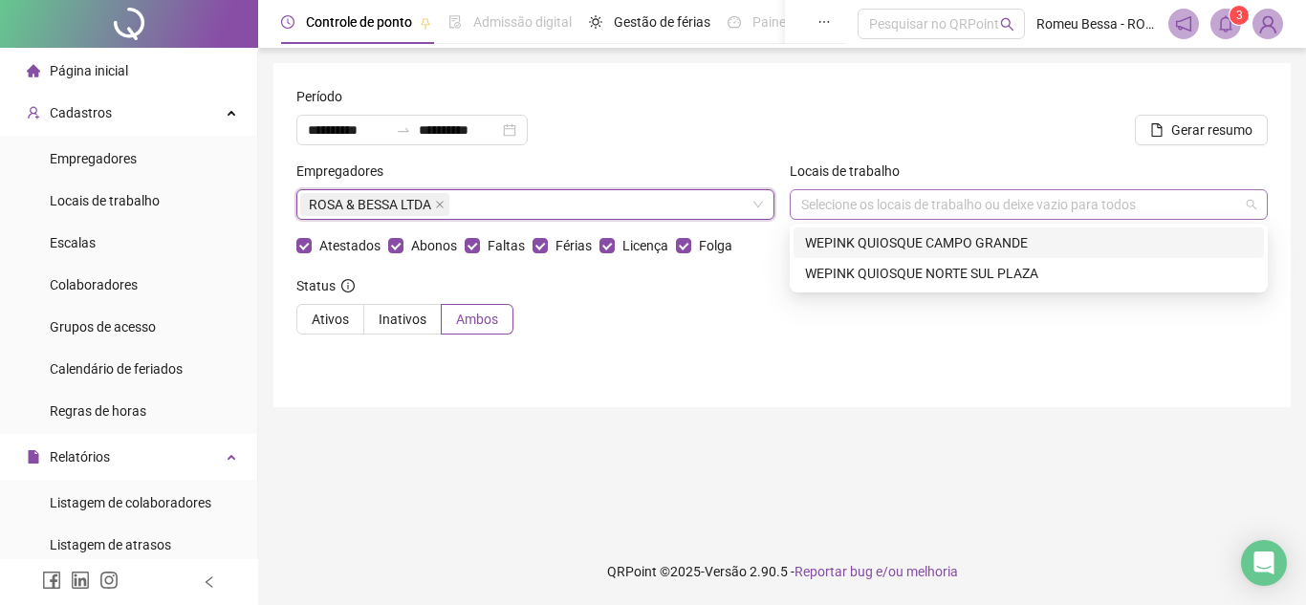
click at [867, 207] on div "Selecione os locais de trabalho ou deixe vazio para todos" at bounding box center [1029, 204] width 478 height 31
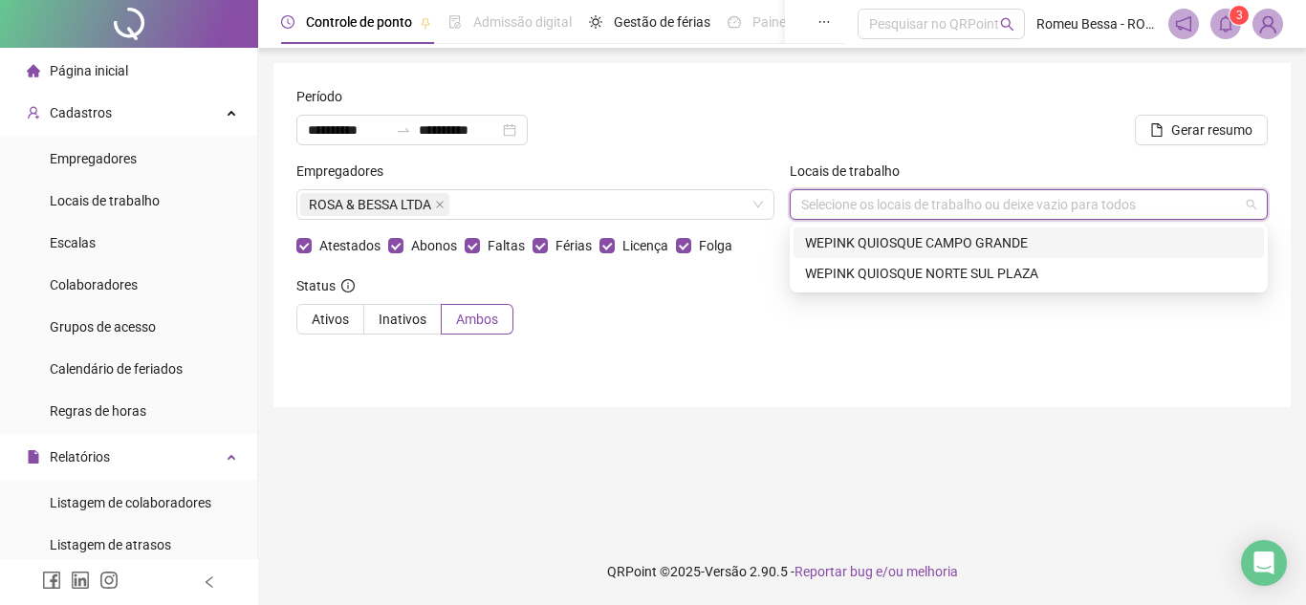
click at [889, 236] on div "WEPINK QUIOSQUE CAMPO GRANDE" at bounding box center [1028, 242] width 447 height 21
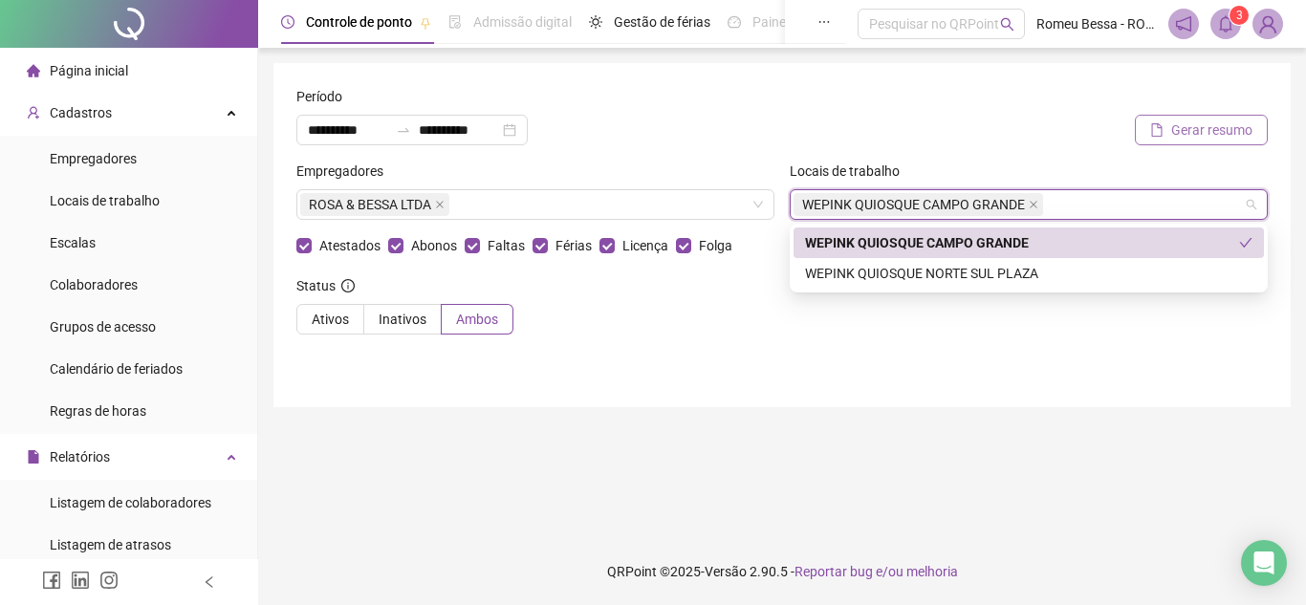
click at [1226, 129] on span "Gerar resumo" at bounding box center [1211, 130] width 81 height 21
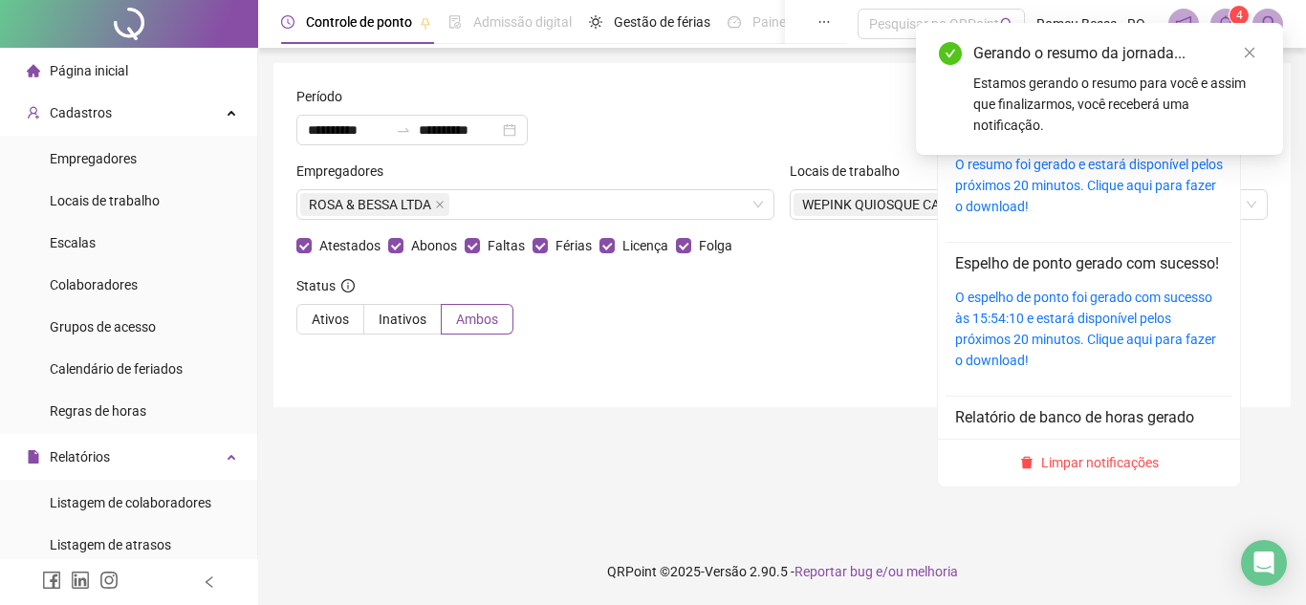
click at [1223, 15] on icon "bell" at bounding box center [1225, 23] width 17 height 17
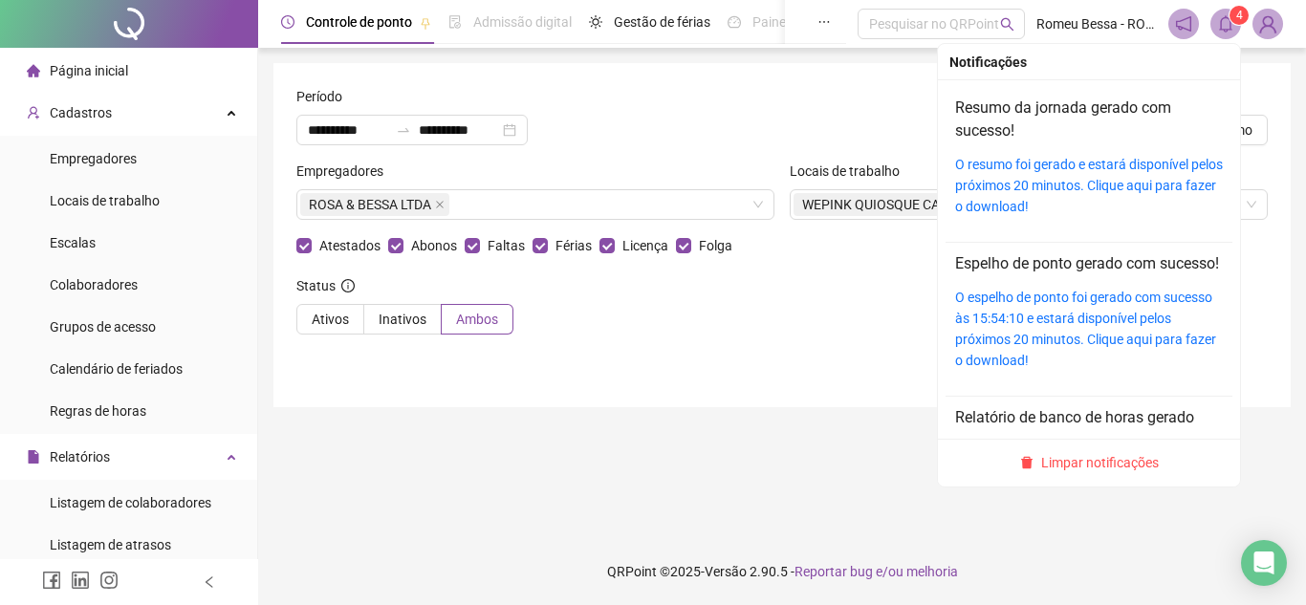
click at [1241, 15] on span "4" at bounding box center [1239, 15] width 7 height 13
click at [1063, 157] on link "O resumo foi gerado e estará disponível pelos próximos 20 minutos. Clique aqui …" at bounding box center [1089, 185] width 268 height 57
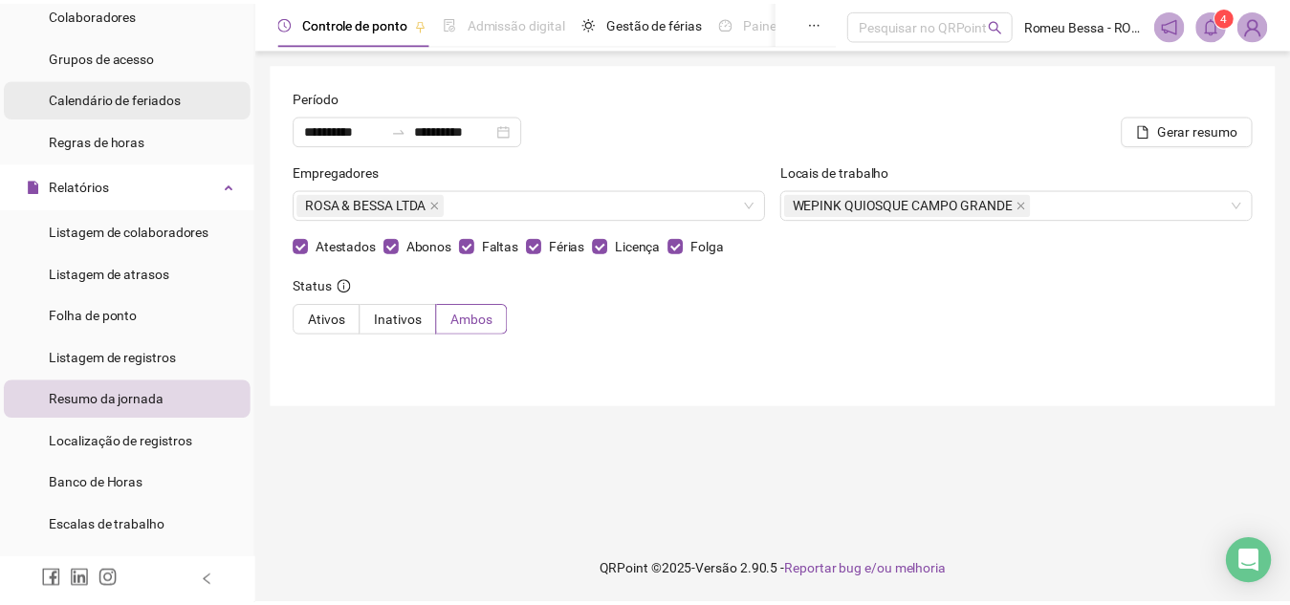
scroll to position [317, 0]
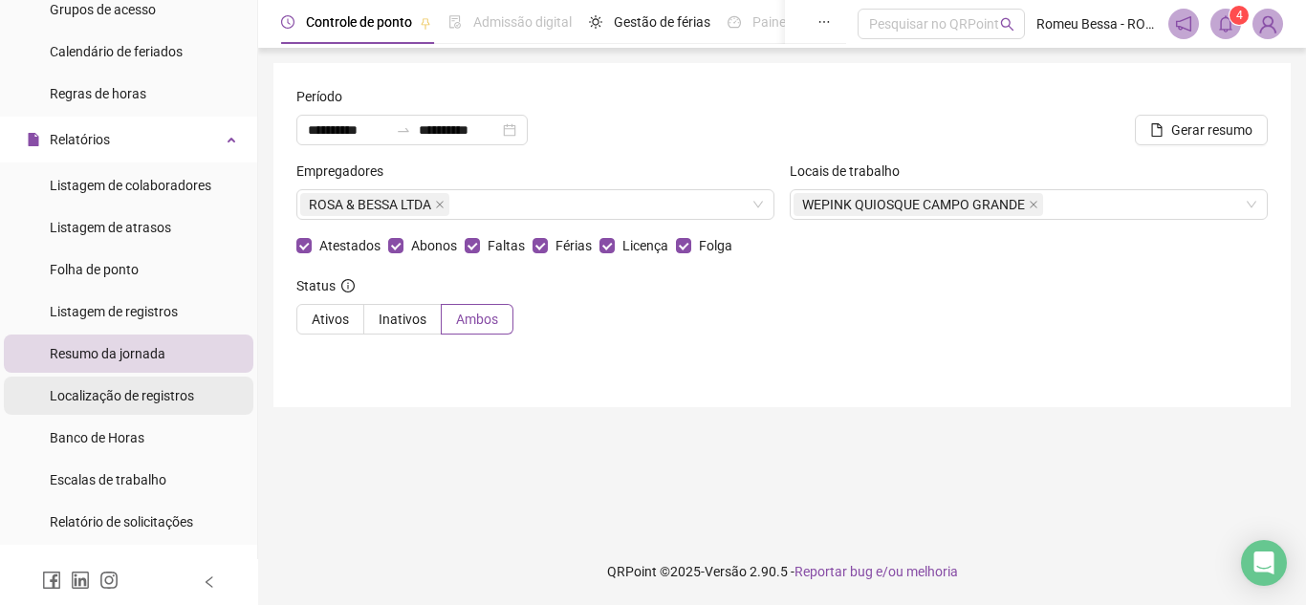
click at [149, 388] on span "Localização de registros" at bounding box center [122, 395] width 144 height 15
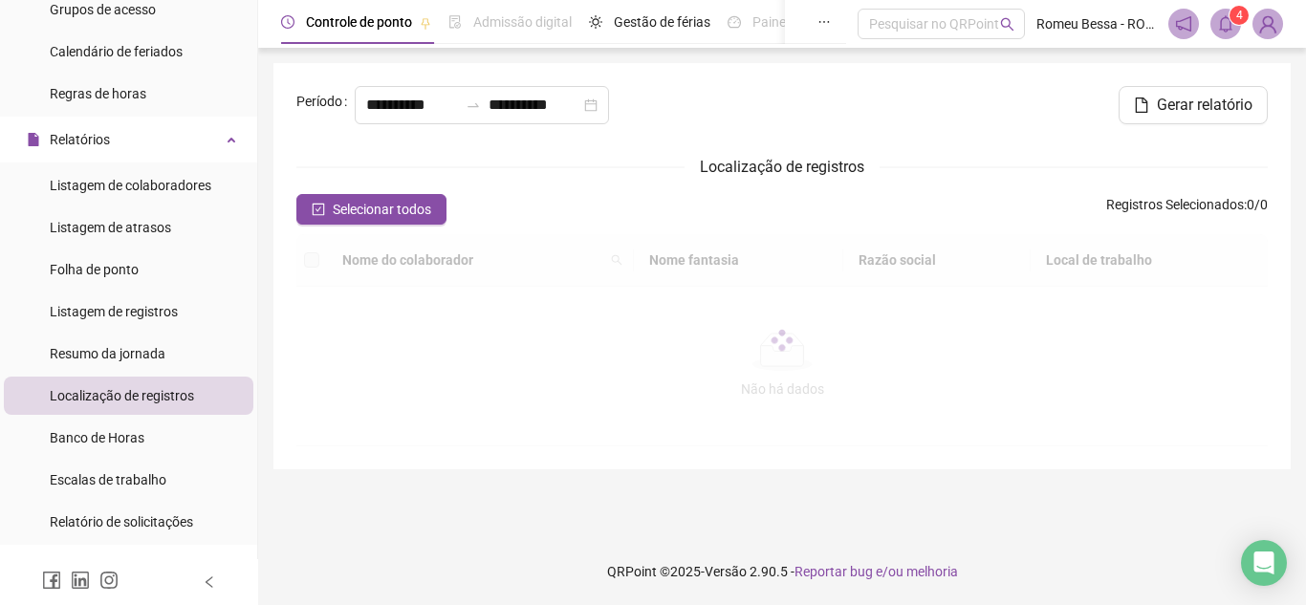
type input "**********"
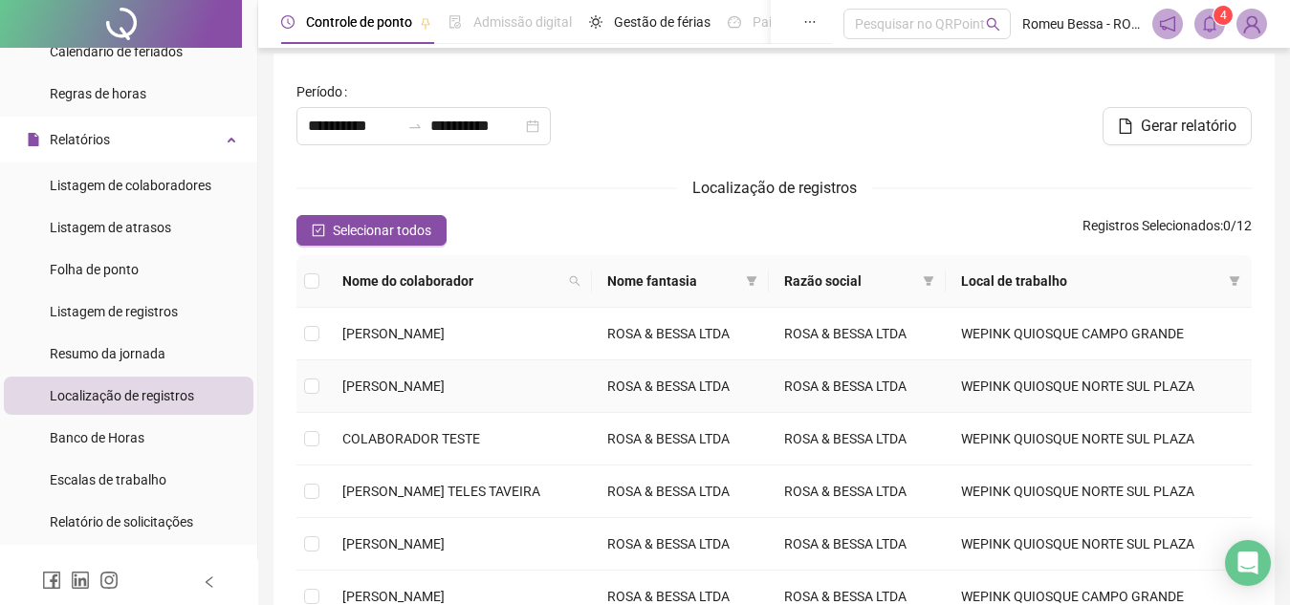
scroll to position [15, 0]
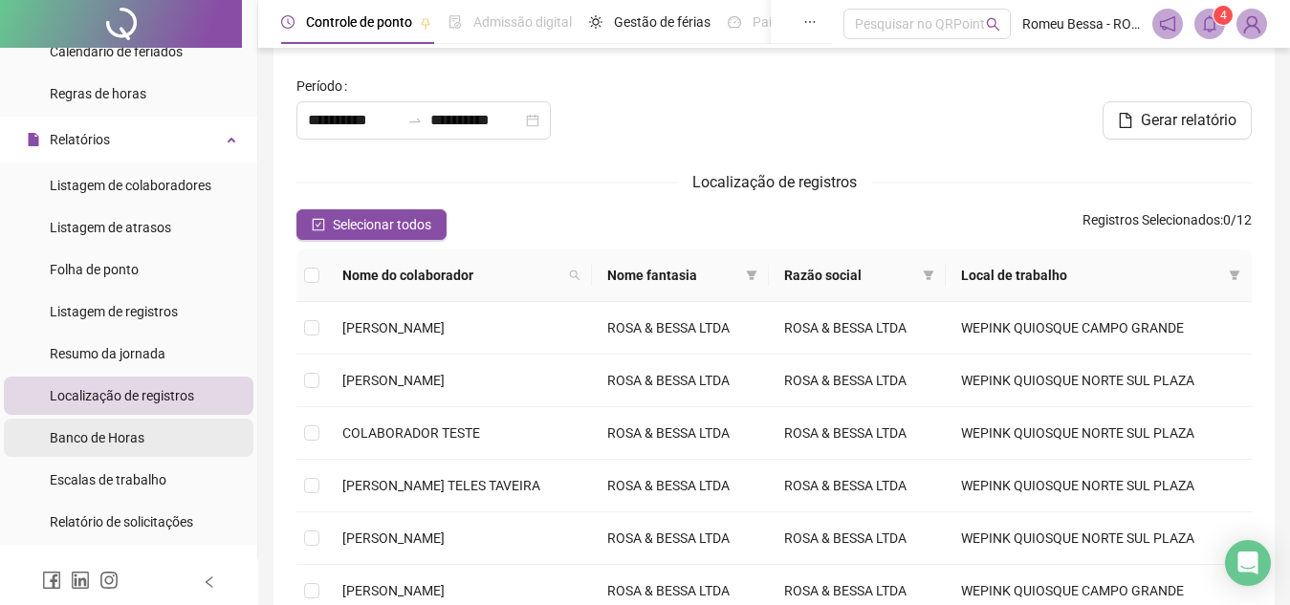
click at [184, 426] on li "Banco de Horas" at bounding box center [129, 438] width 250 height 38
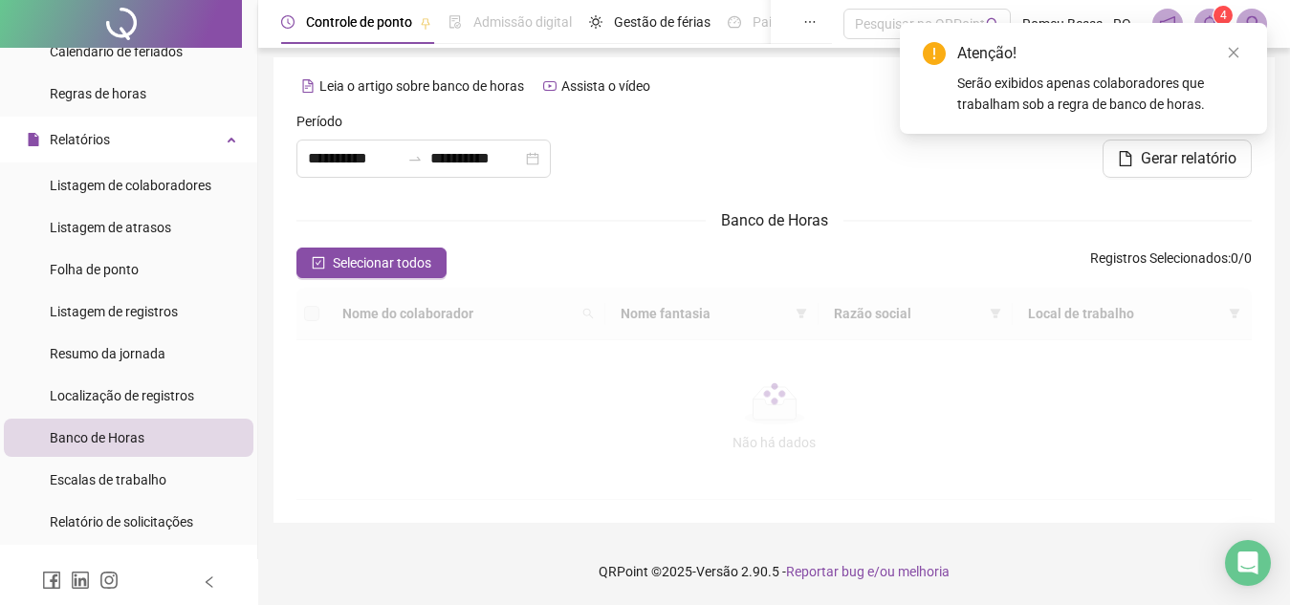
type input "**********"
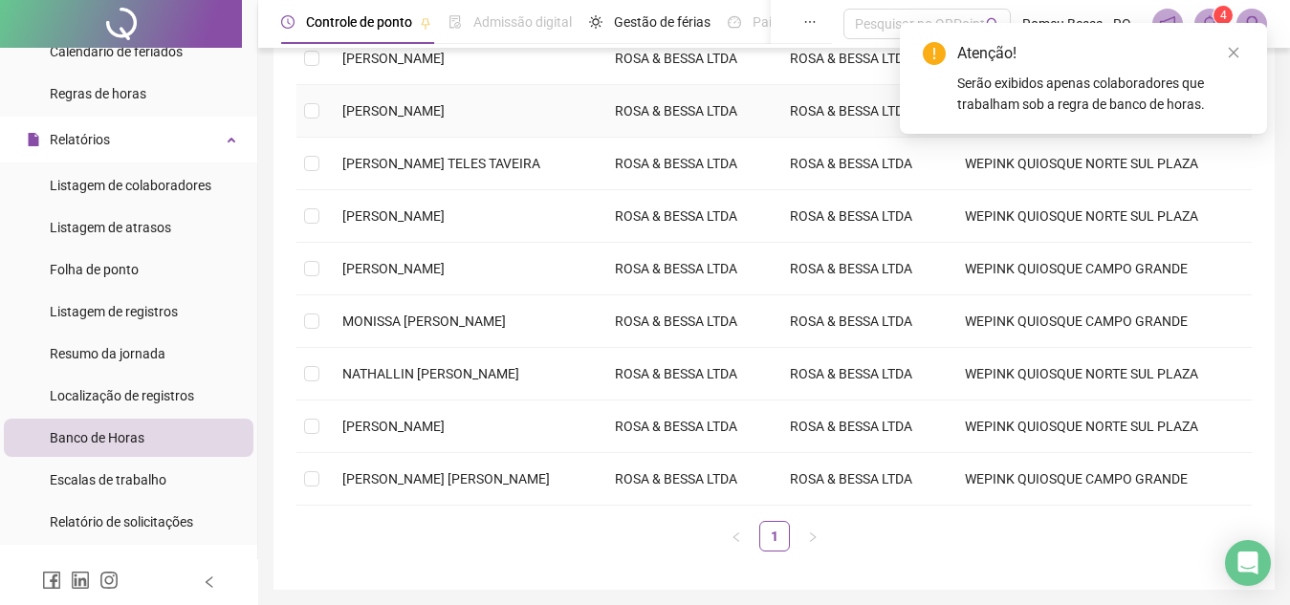
scroll to position [380, 0]
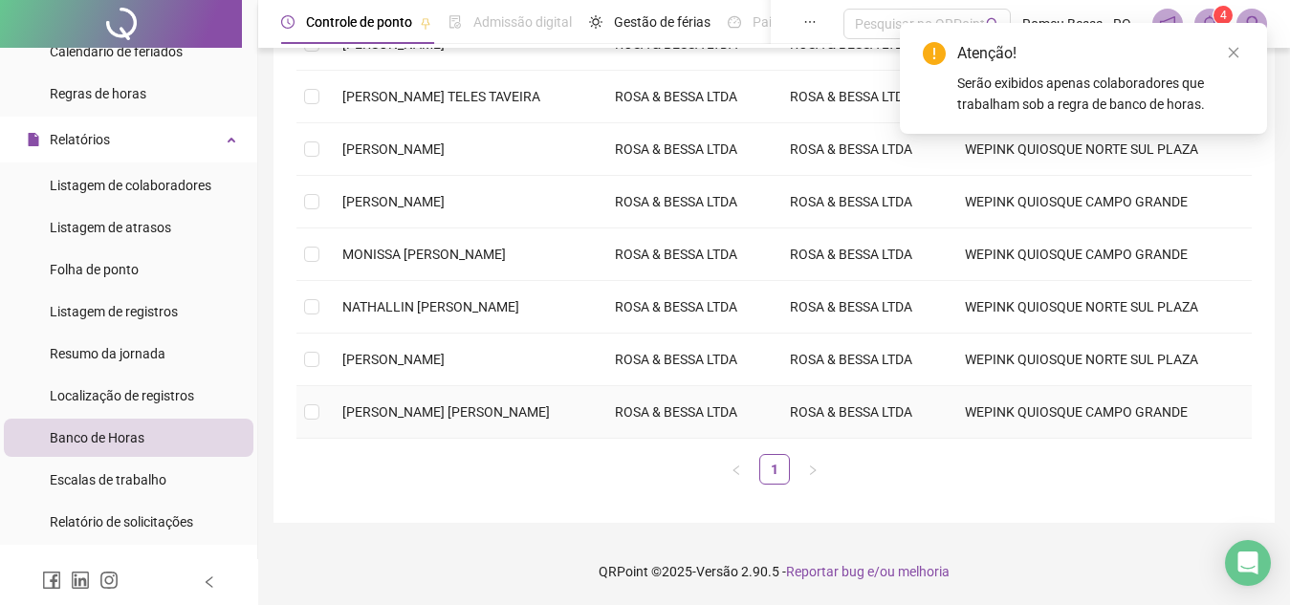
click at [599, 429] on td "[PERSON_NAME] [PERSON_NAME]" at bounding box center [463, 412] width 272 height 53
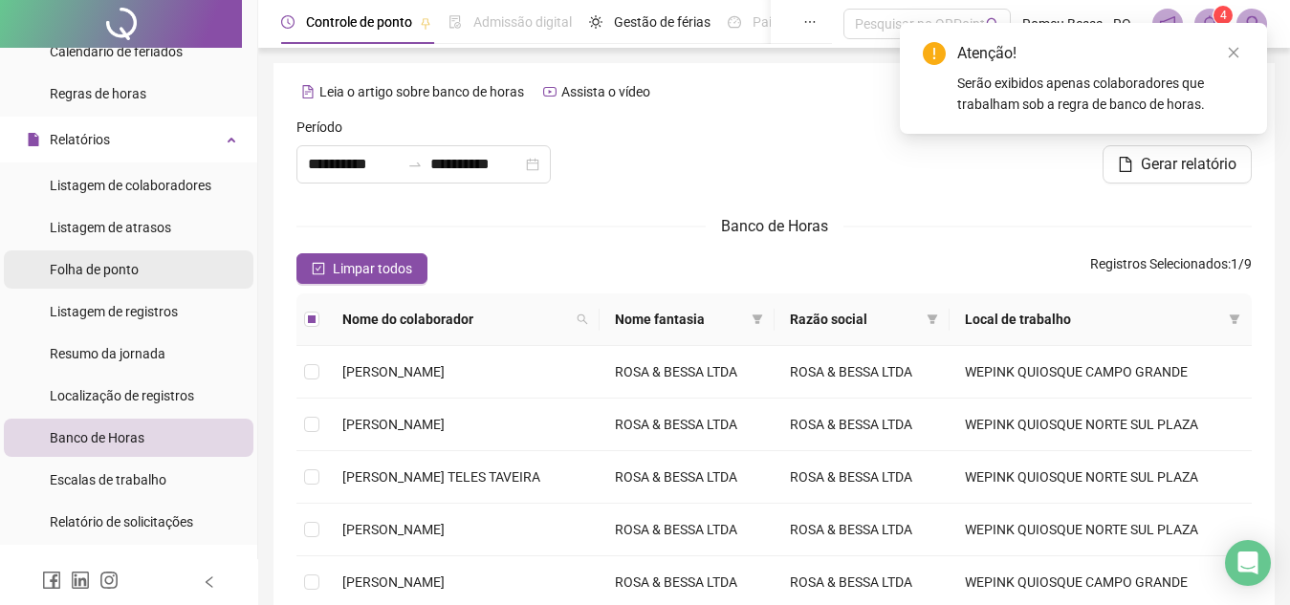
scroll to position [0, 0]
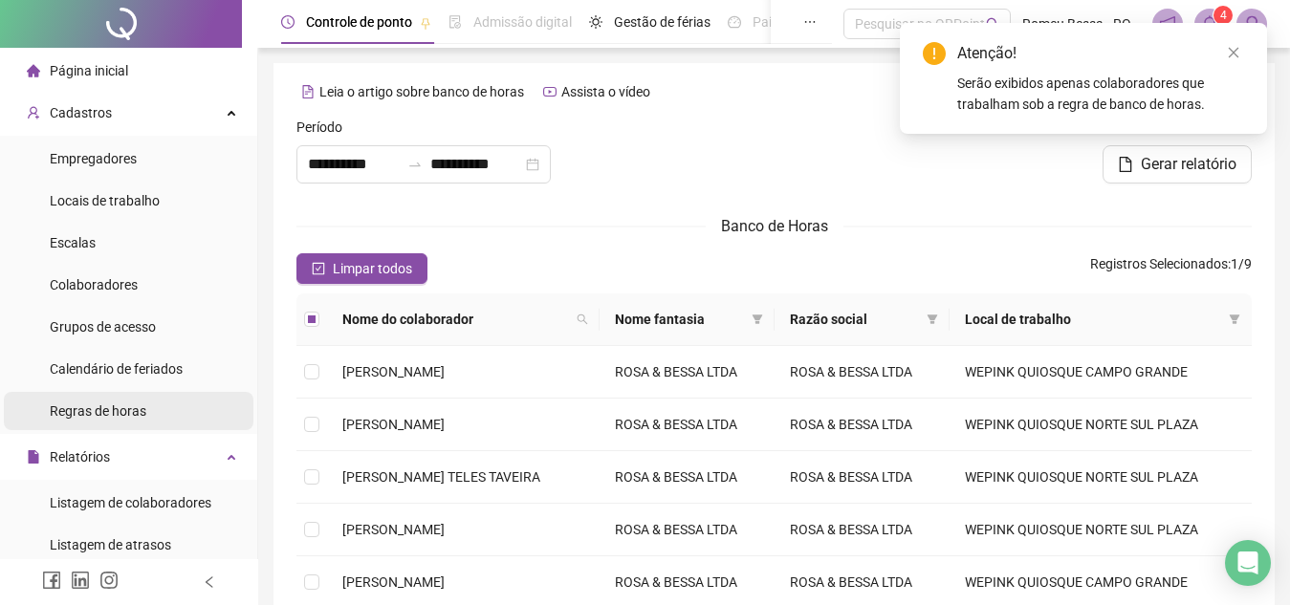
click at [98, 416] on span "Regras de horas" at bounding box center [98, 410] width 97 height 15
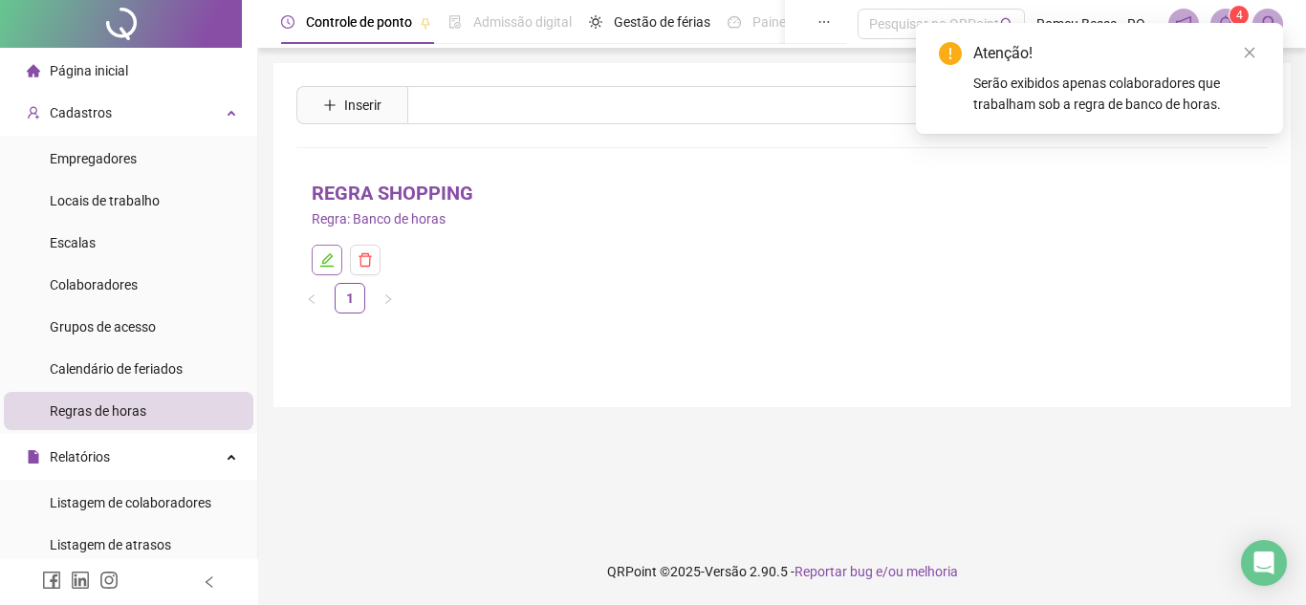
drag, startPoint x: 317, startPoint y: 243, endPoint x: 319, endPoint y: 257, distance: 14.5
click at [319, 257] on li "REGRA SHOPPING Regra: Banco de horas" at bounding box center [781, 227] width 971 height 112
click at [319, 257] on icon "edit" at bounding box center [326, 259] width 15 height 15
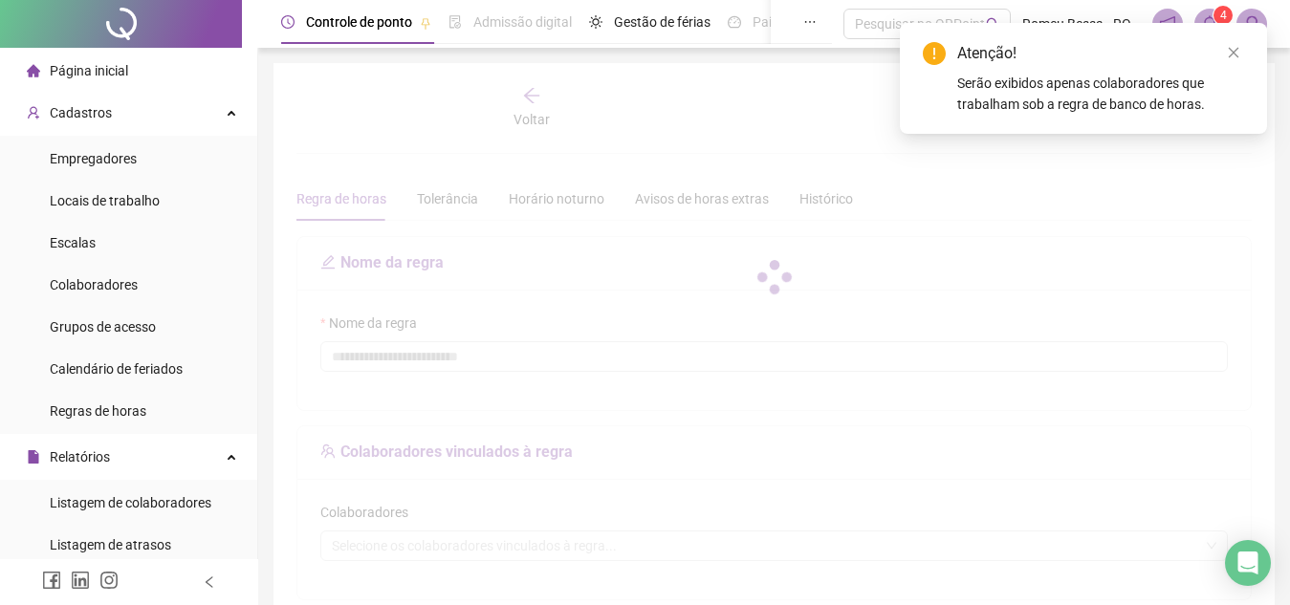
type input "**********"
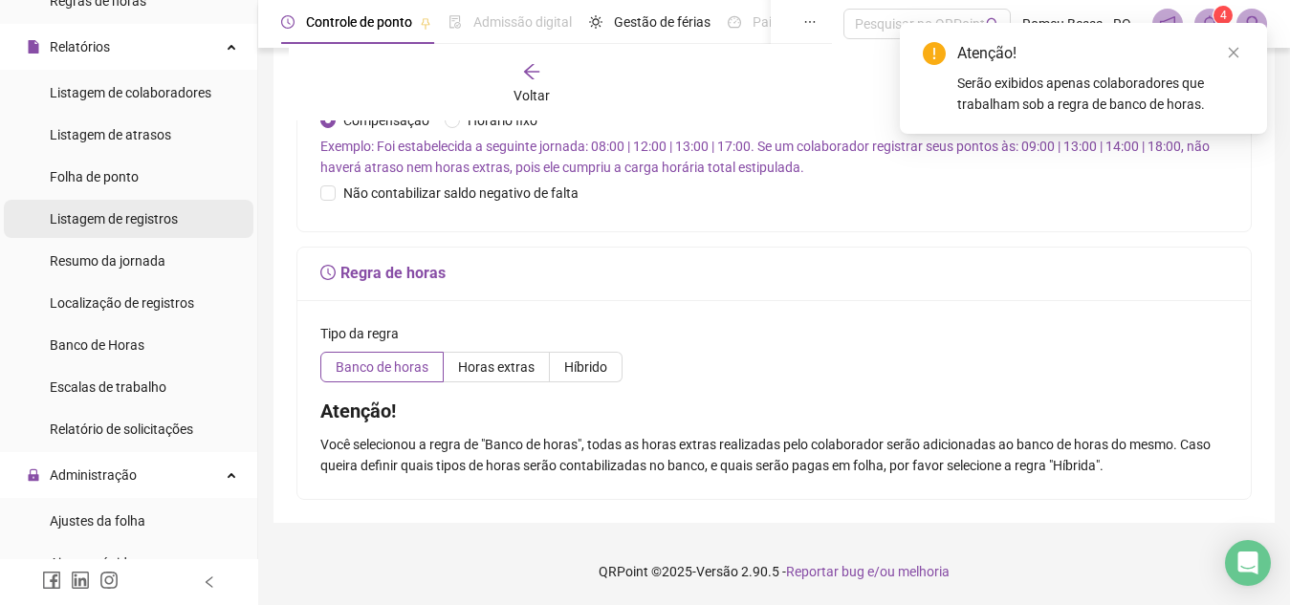
scroll to position [423, 0]
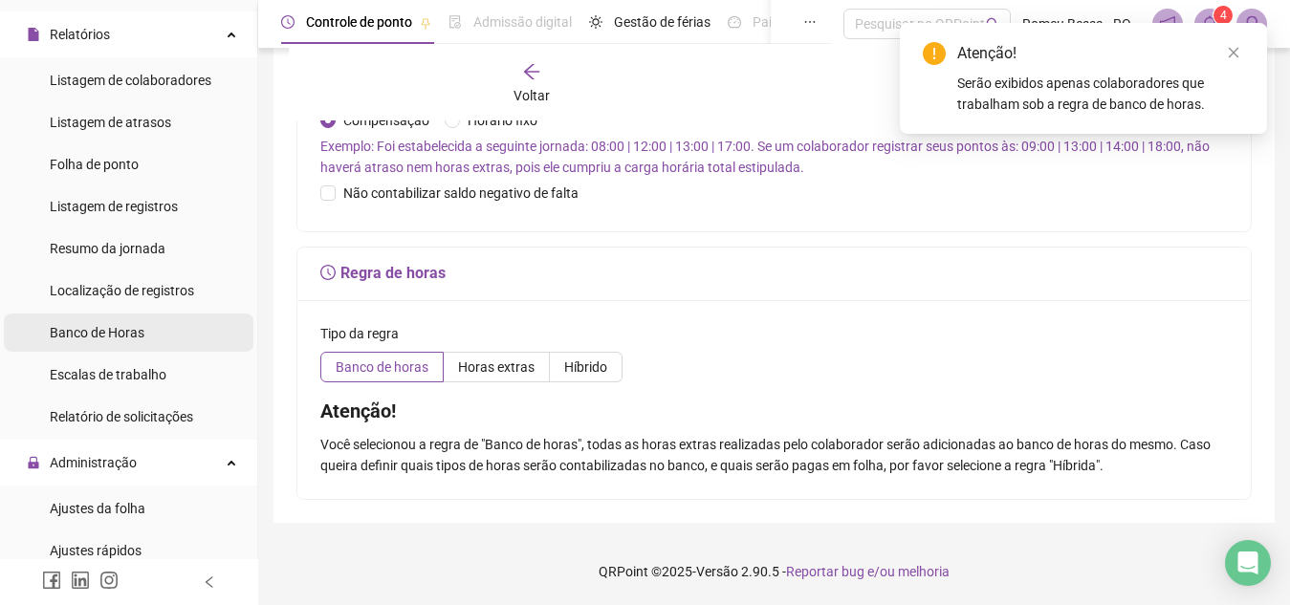
click at [115, 317] on div "Banco de Horas" at bounding box center [97, 333] width 95 height 38
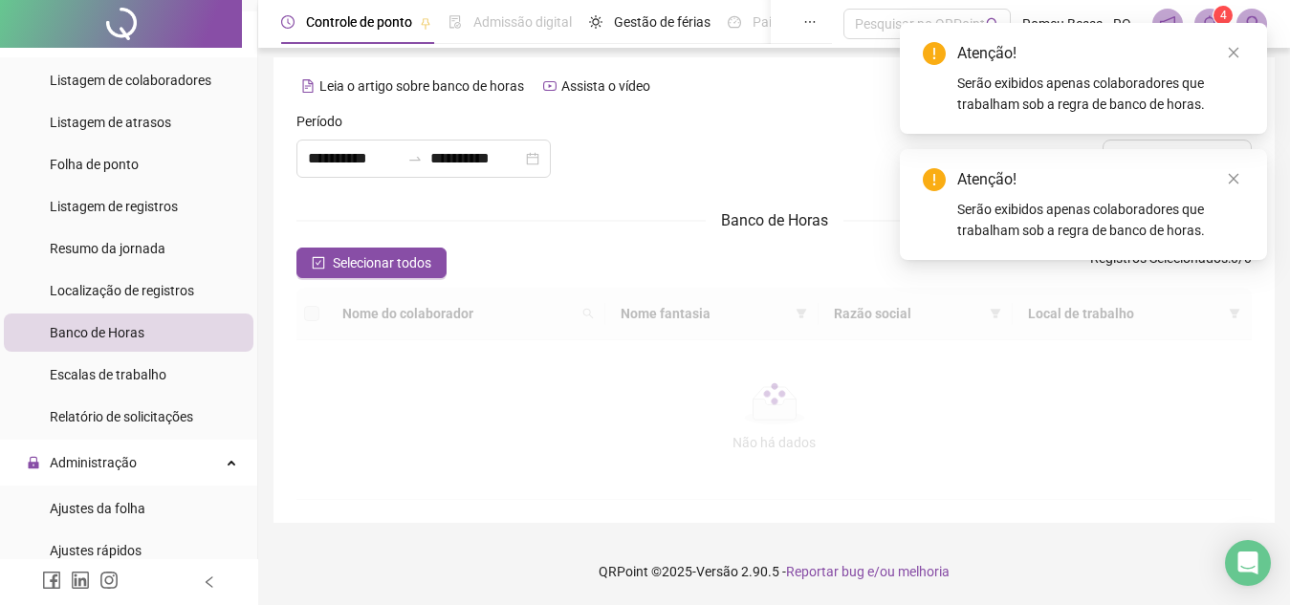
type input "**********"
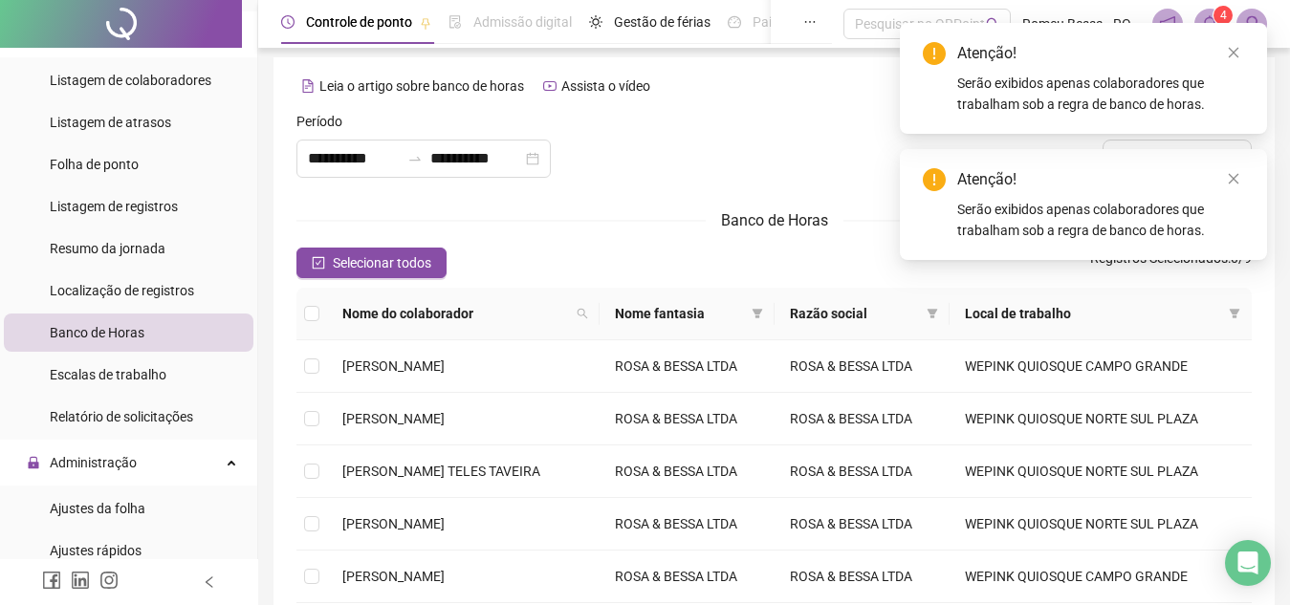
scroll to position [380, 0]
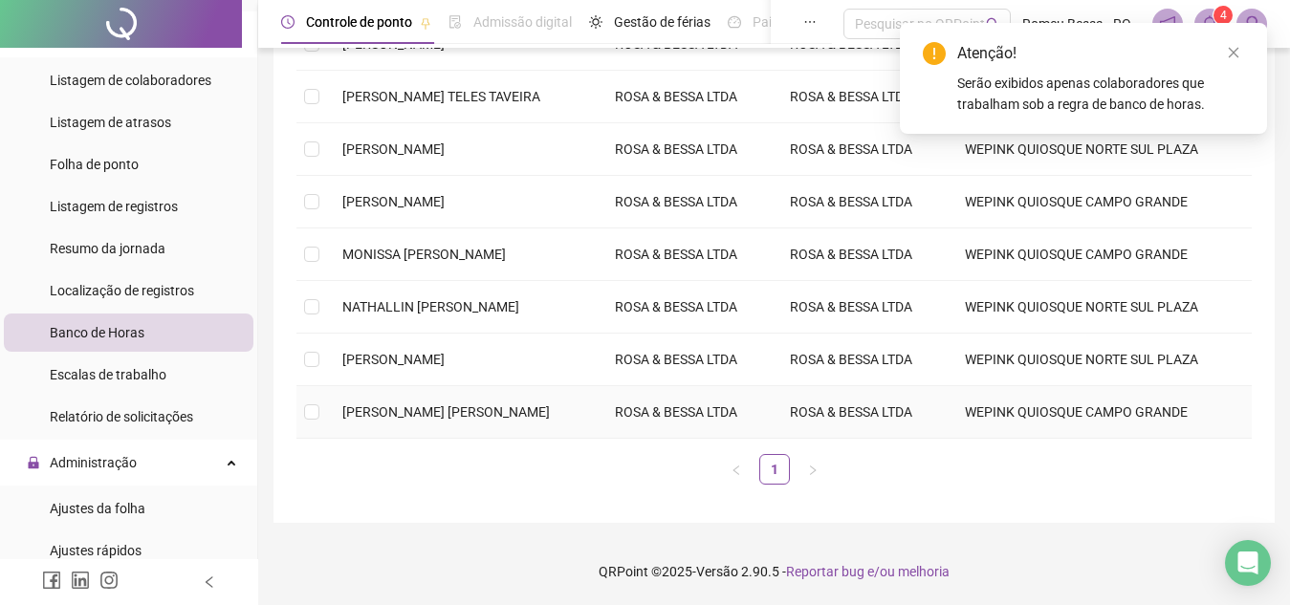
click at [453, 402] on td "[PERSON_NAME] [PERSON_NAME]" at bounding box center [463, 412] width 272 height 53
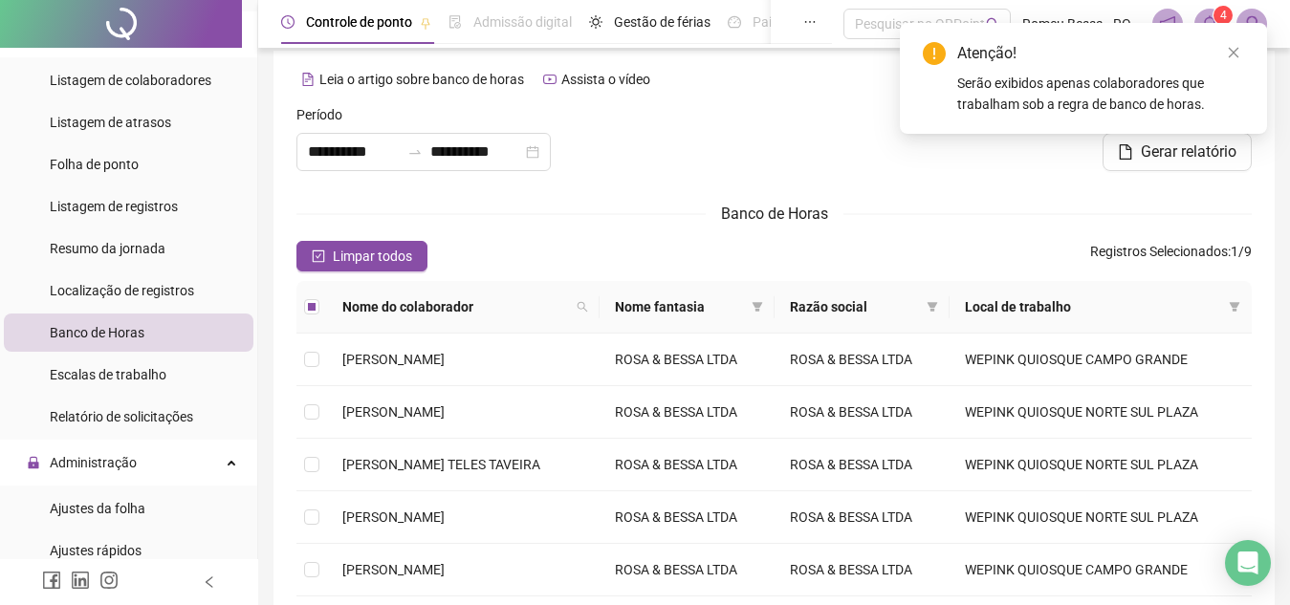
scroll to position [0, 0]
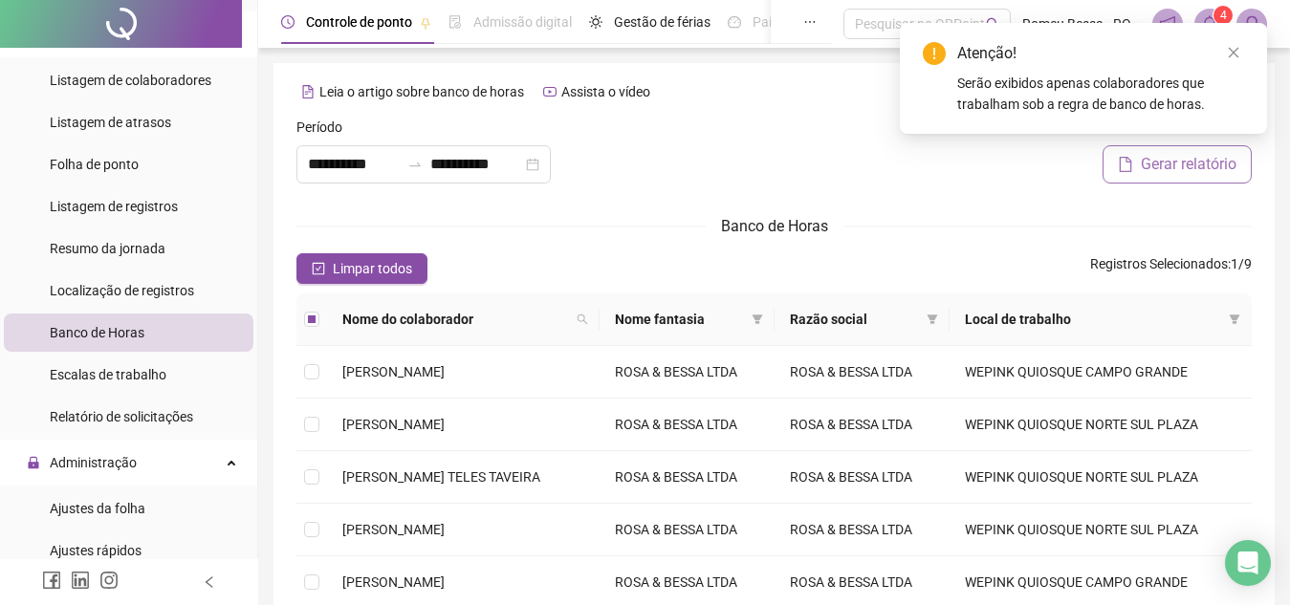
click at [1140, 181] on button "Gerar relatório" at bounding box center [1176, 164] width 149 height 38
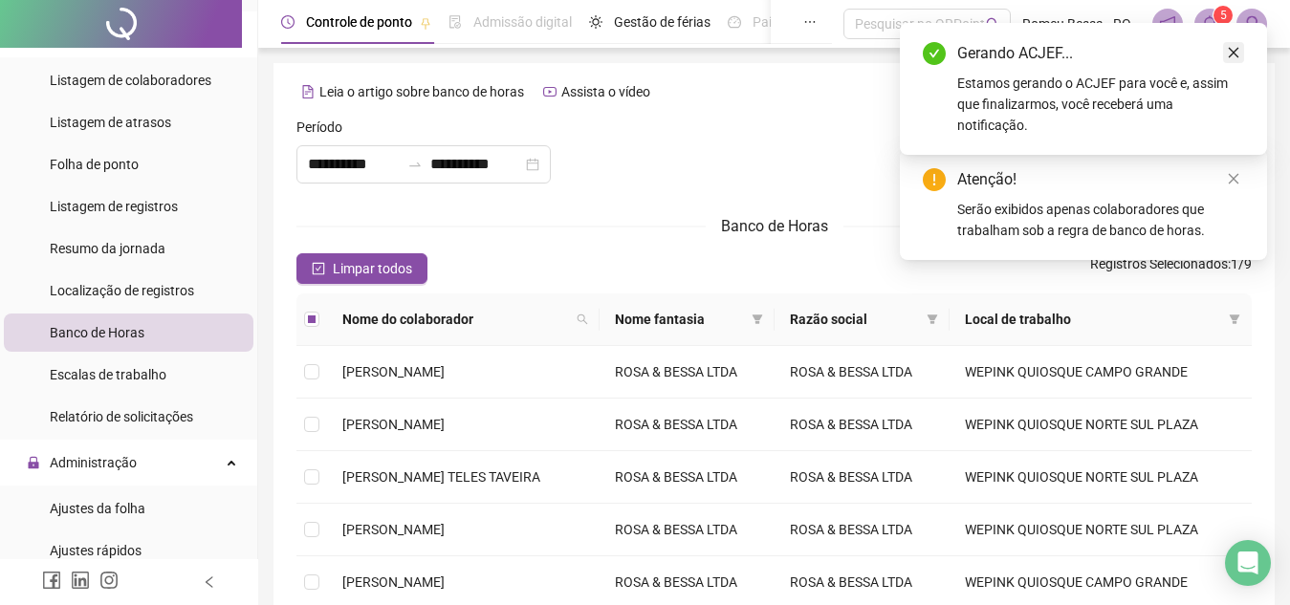
click at [1233, 43] on link "Close" at bounding box center [1233, 52] width 21 height 21
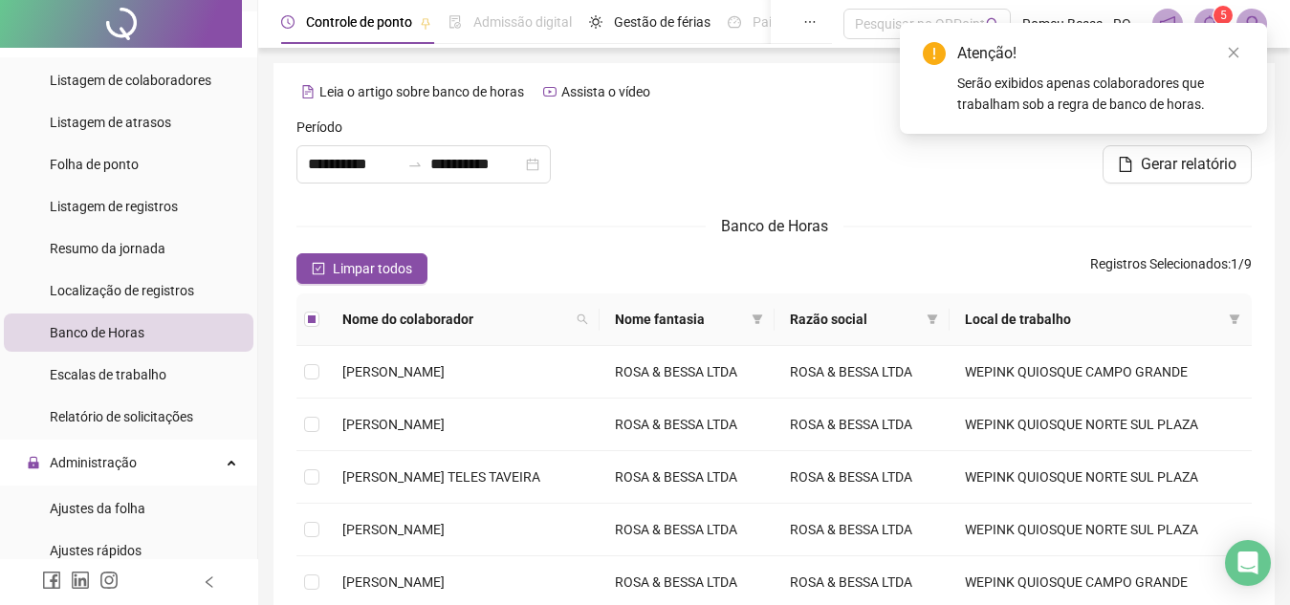
click at [1227, 41] on div "Atenção! Serão exibidos apenas colaboradores que trabalham sob a regra de banco…" at bounding box center [1083, 78] width 367 height 111
click at [1236, 49] on icon "close" at bounding box center [1233, 52] width 13 height 13
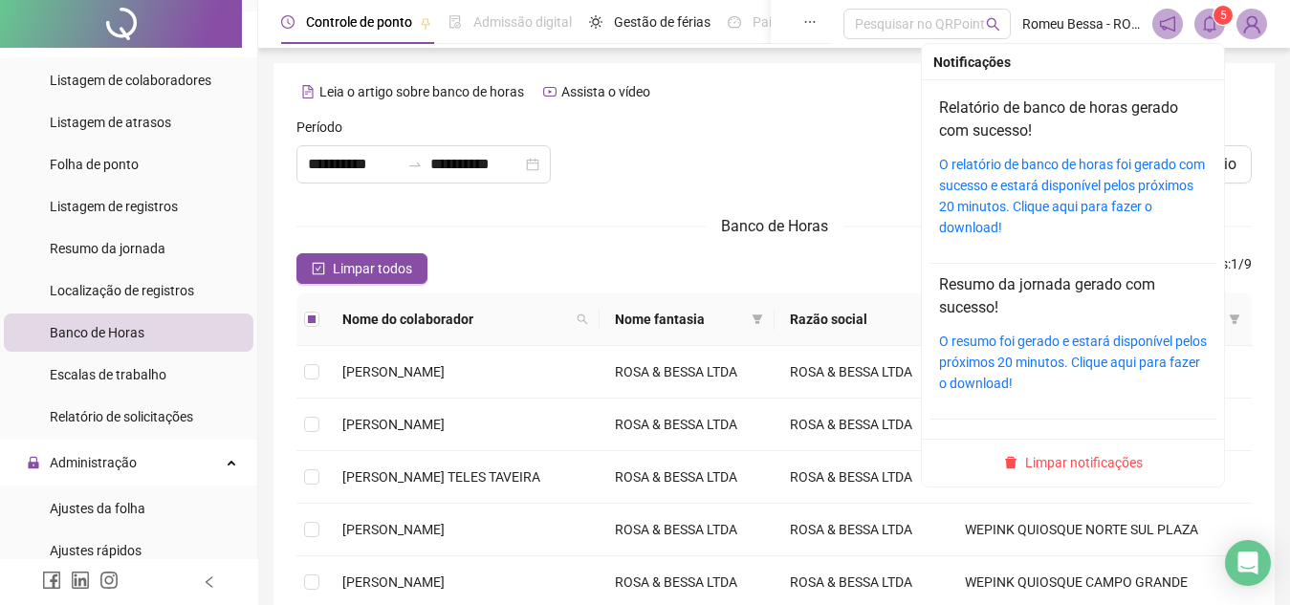
click at [1212, 28] on icon "bell" at bounding box center [1209, 23] width 17 height 17
click at [1053, 174] on div "O relatório de banco de horas foi gerado com sucesso e estará disponível pelos …" at bounding box center [1073, 196] width 268 height 84
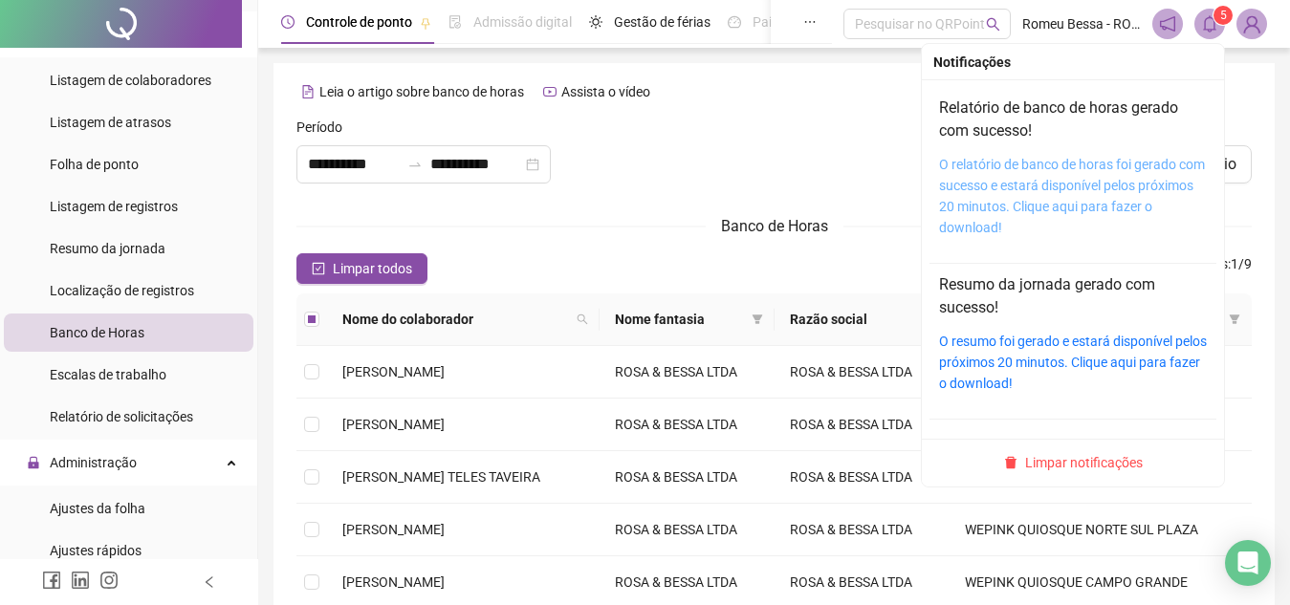
click at [969, 189] on link "O relatório de banco de horas foi gerado com sucesso e estará disponível pelos …" at bounding box center [1072, 196] width 266 height 78
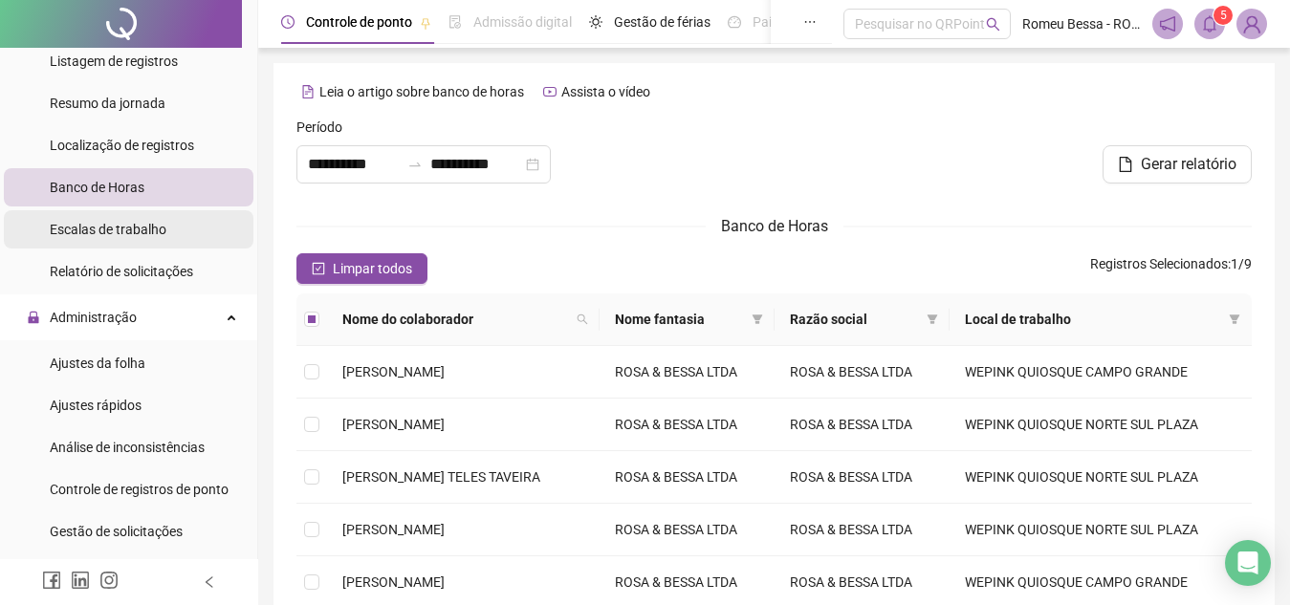
scroll to position [569, 0]
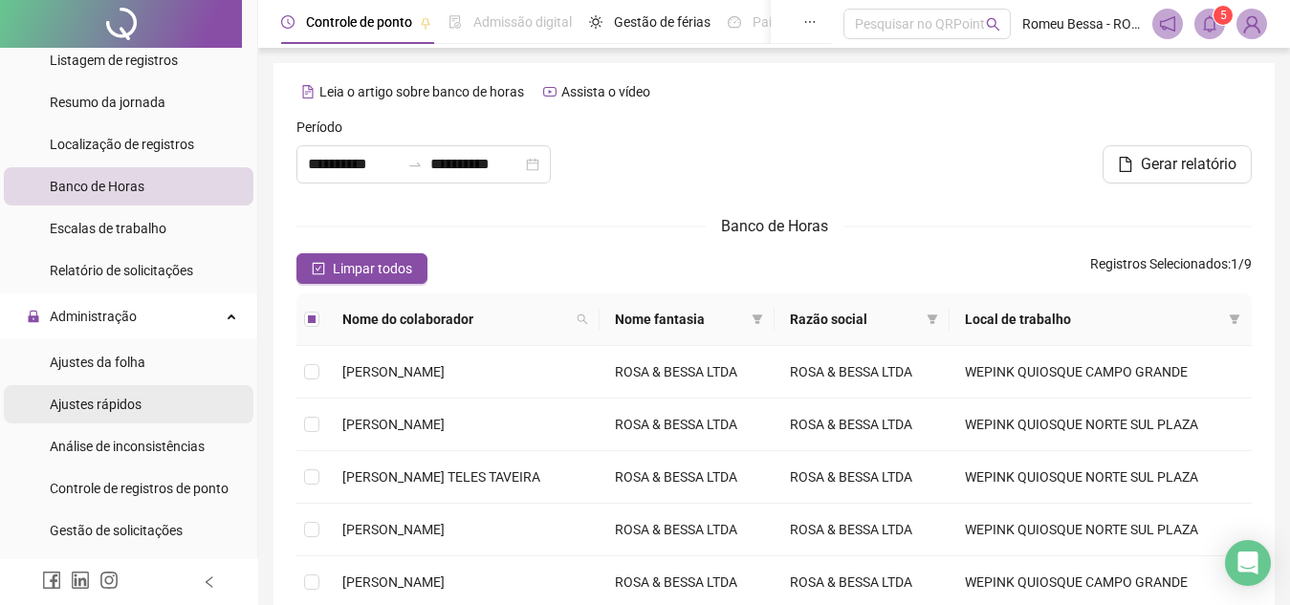
click at [127, 417] on div "Ajustes rápidos" at bounding box center [96, 404] width 92 height 38
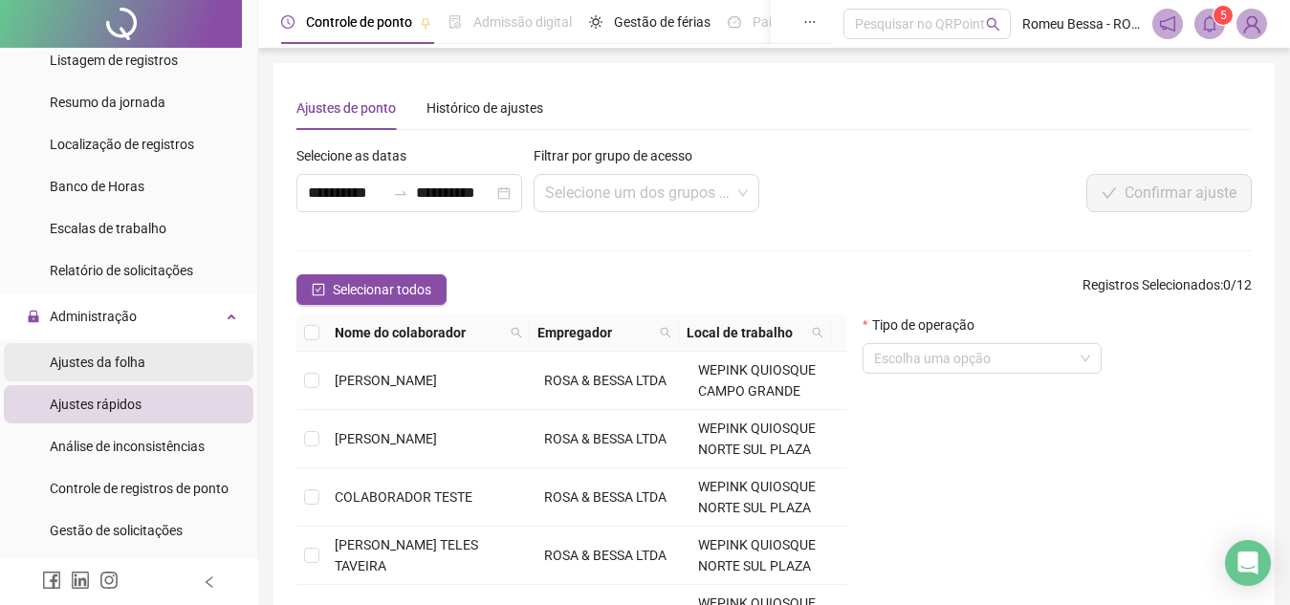
click at [88, 349] on div "Ajustes da folha" at bounding box center [98, 362] width 96 height 38
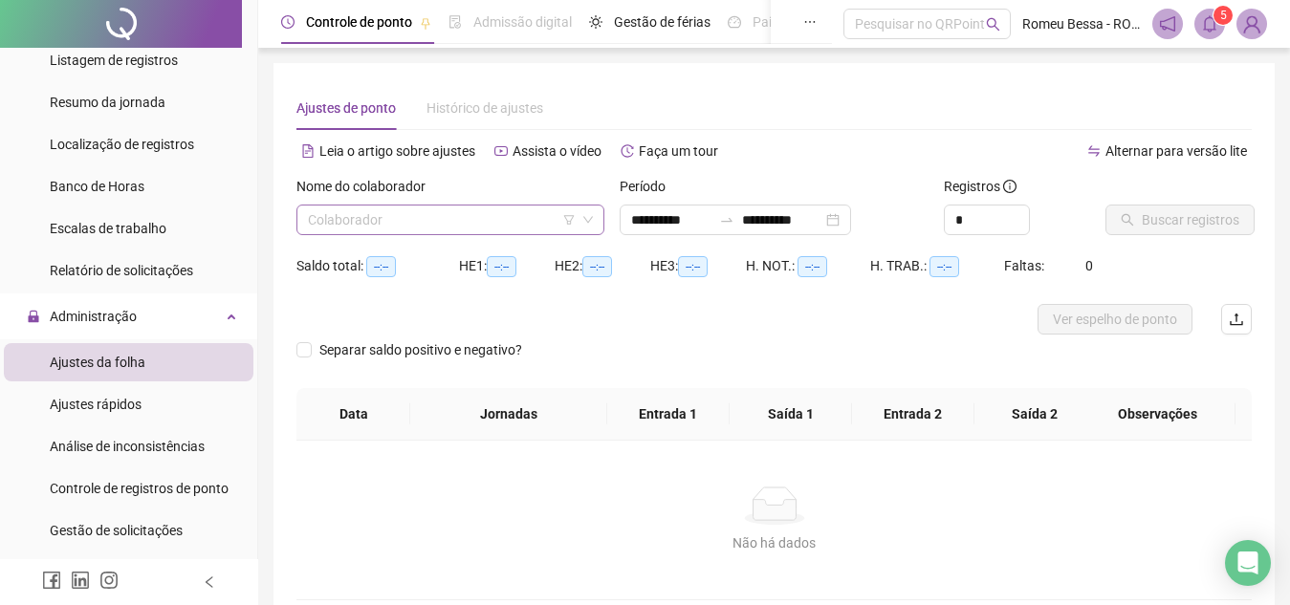
type input "**********"
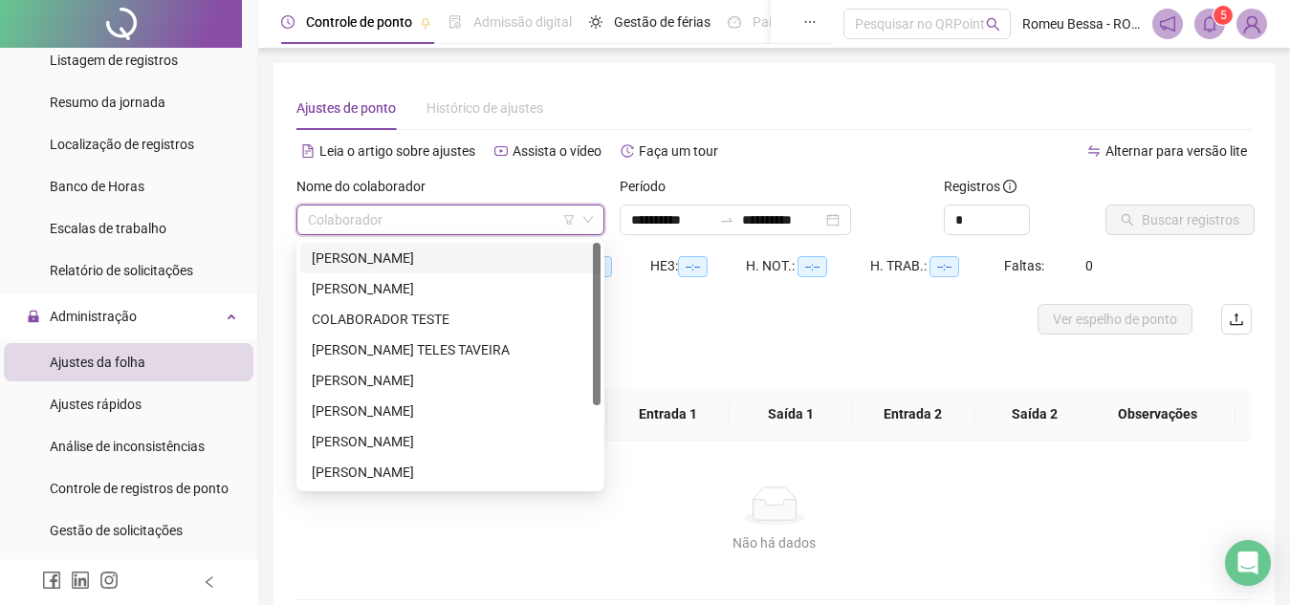
click at [492, 217] on input "search" at bounding box center [442, 220] width 268 height 29
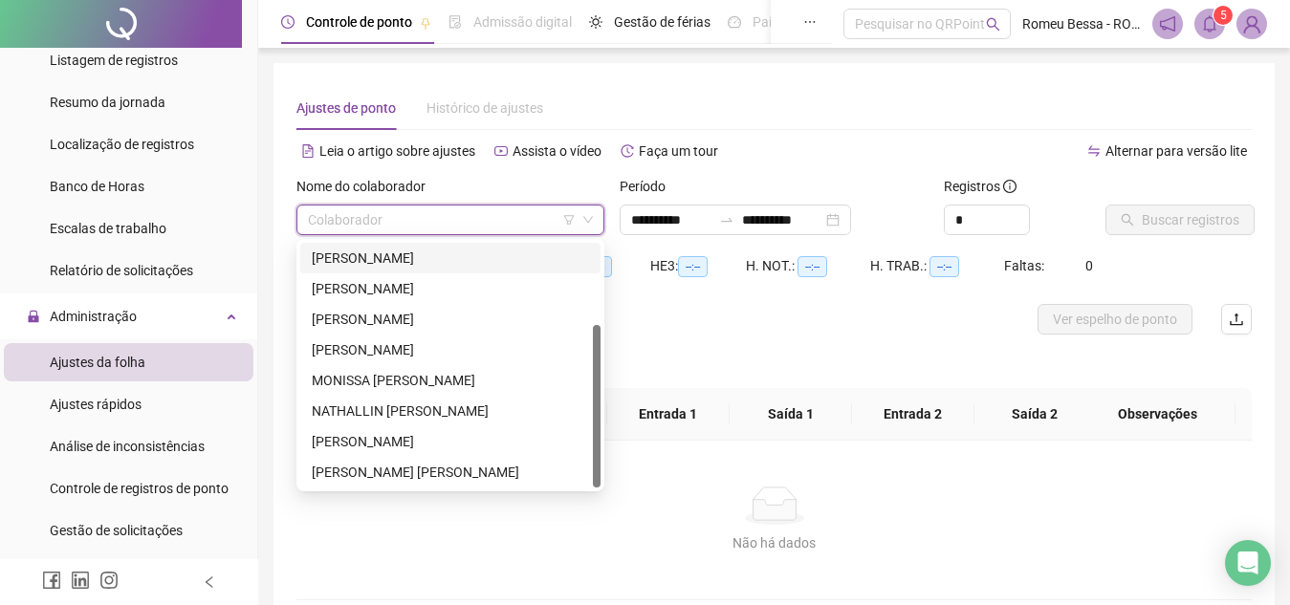
scroll to position [1, 0]
click at [409, 464] on div "[PERSON_NAME] [PERSON_NAME]" at bounding box center [450, 471] width 277 height 21
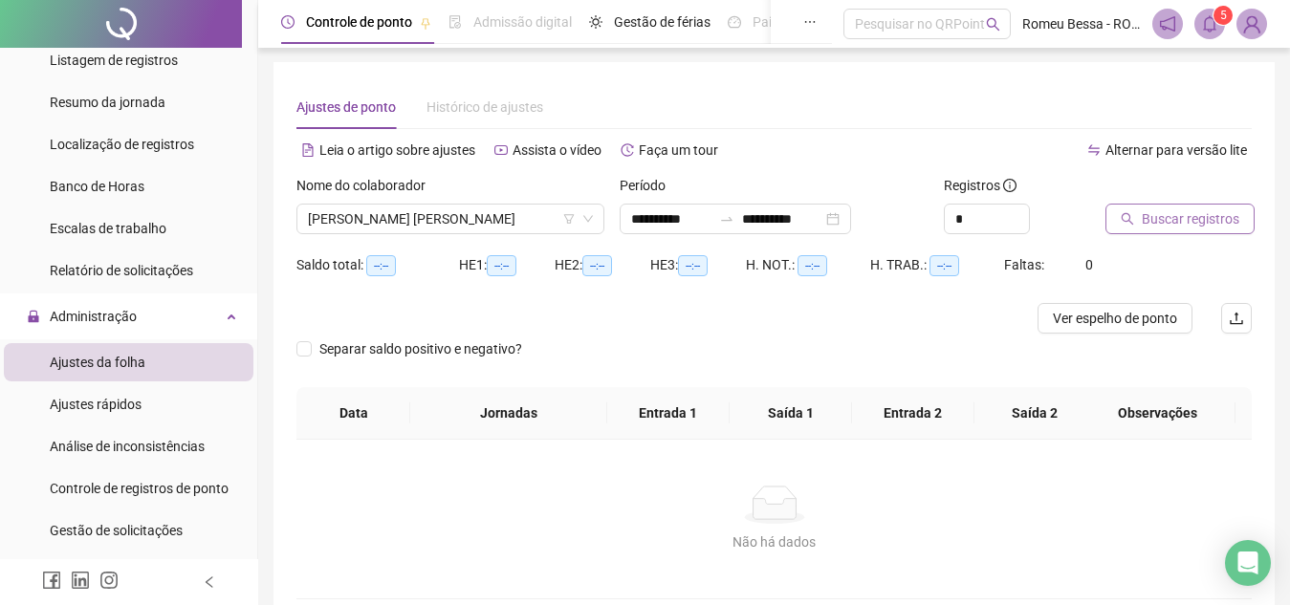
drag, startPoint x: 1182, startPoint y: 199, endPoint x: 1157, endPoint y: 217, distance: 30.8
click at [1157, 217] on div "Buscar registros" at bounding box center [1154, 204] width 98 height 59
click at [1157, 217] on span "Buscar registros" at bounding box center [1190, 218] width 98 height 21
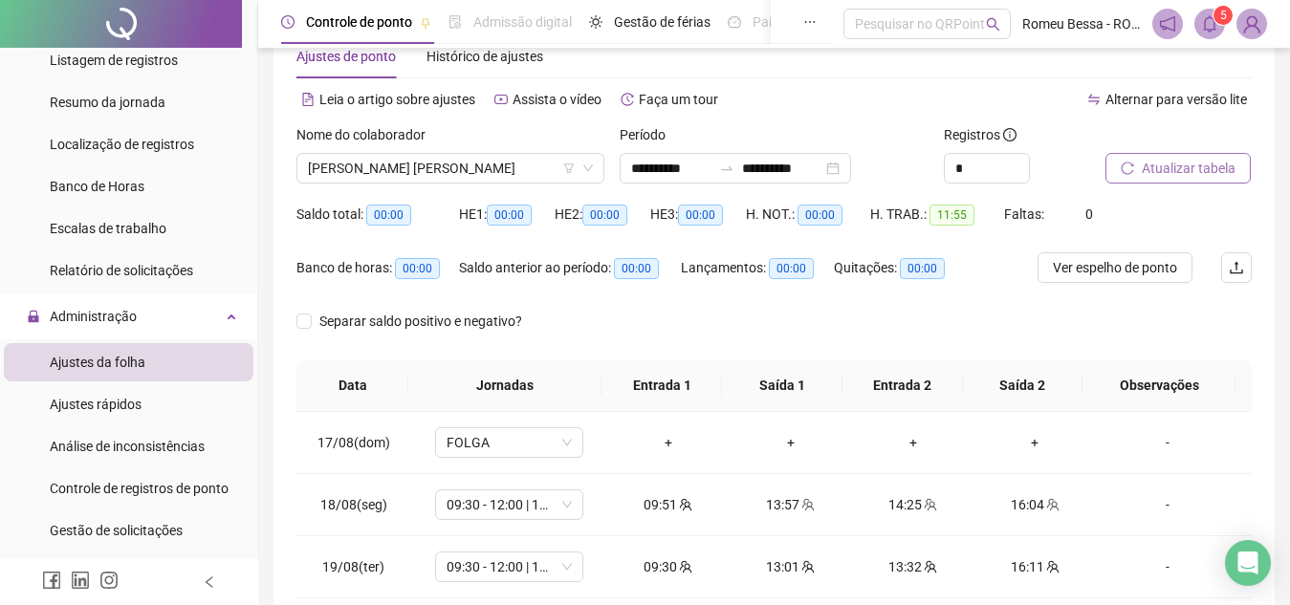
scroll to position [51, 0]
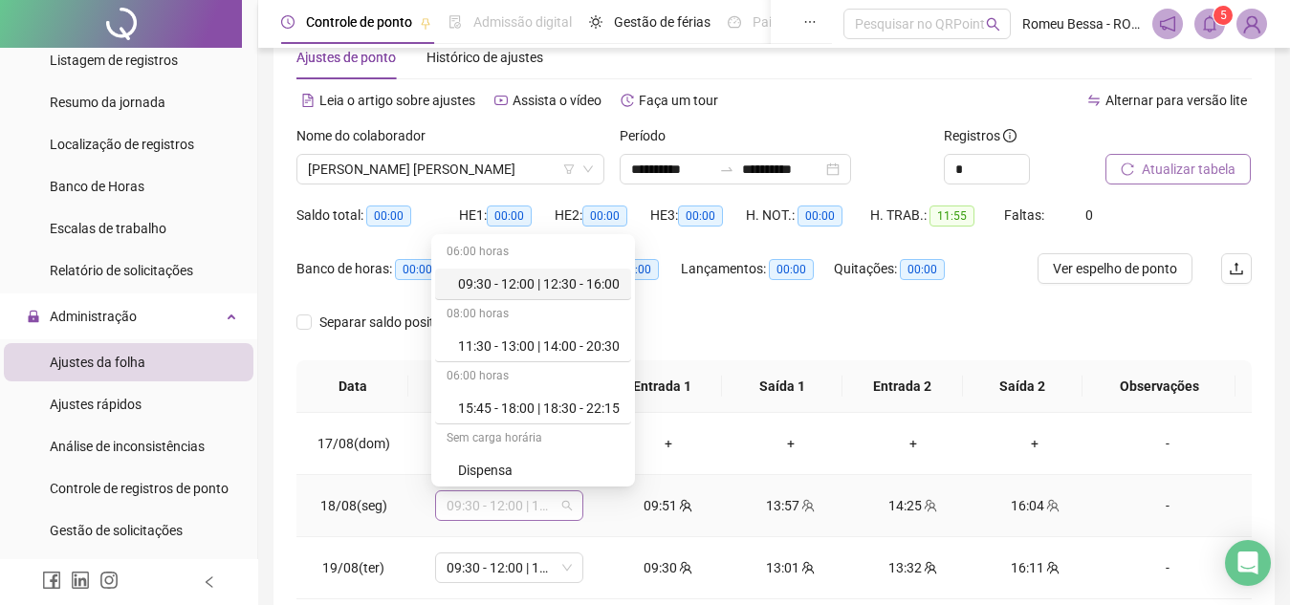
click at [512, 515] on span "09:30 - 12:00 | 12:30 - 16:00" at bounding box center [508, 505] width 125 height 29
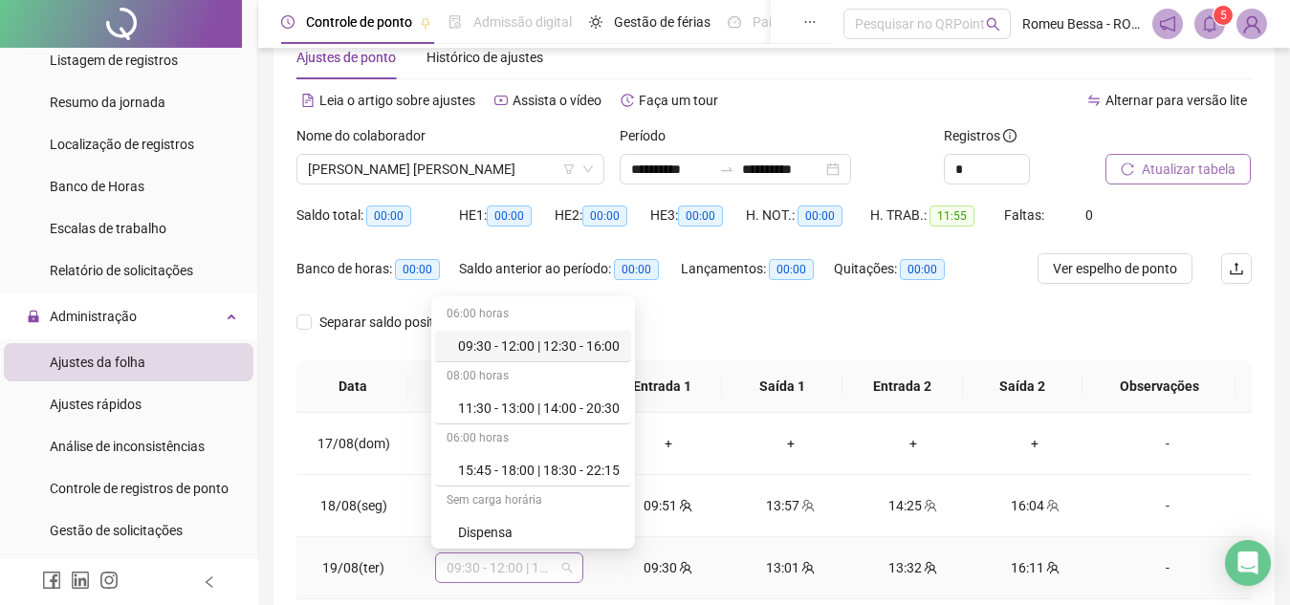
click at [515, 563] on span "09:30 - 12:00 | 12:30 - 16:00" at bounding box center [508, 568] width 125 height 29
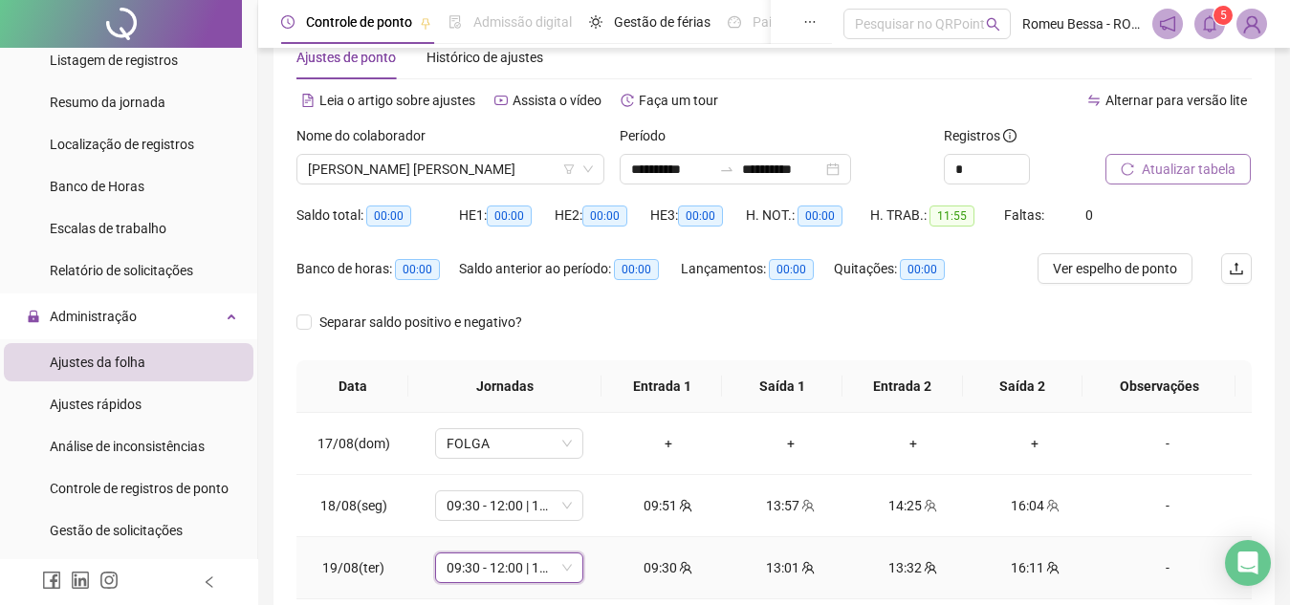
click at [515, 563] on span "09:30 - 12:00 | 12:30 - 16:00" at bounding box center [508, 568] width 125 height 29
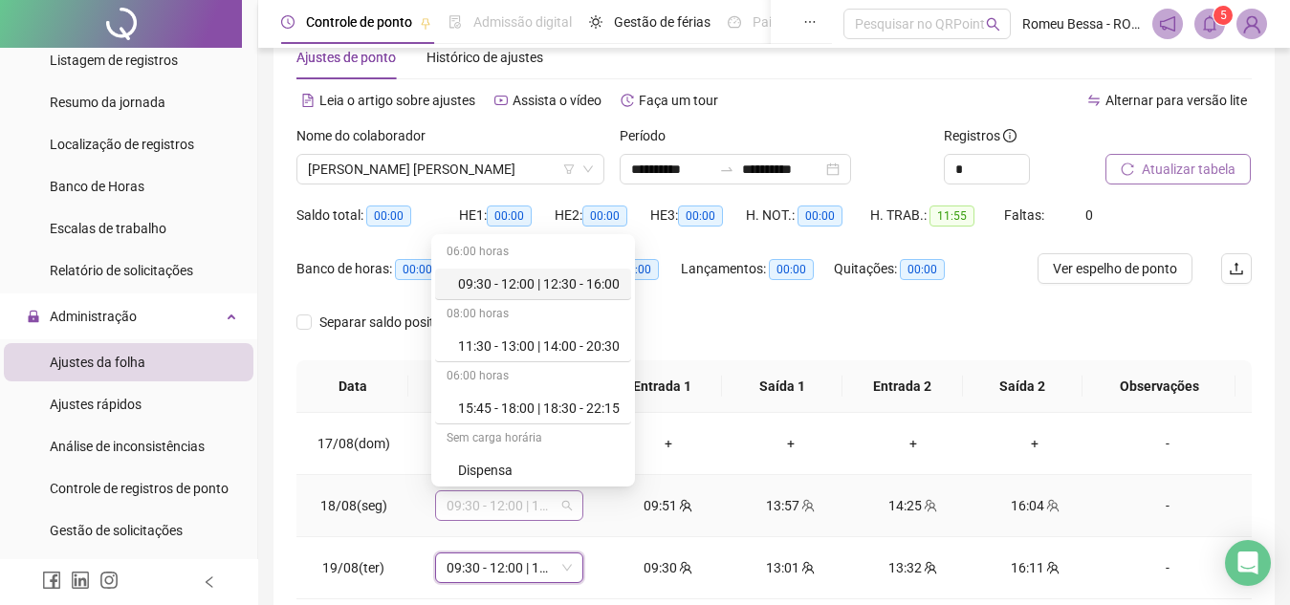
click at [501, 511] on span "09:30 - 12:00 | 12:30 - 16:00" at bounding box center [508, 505] width 125 height 29
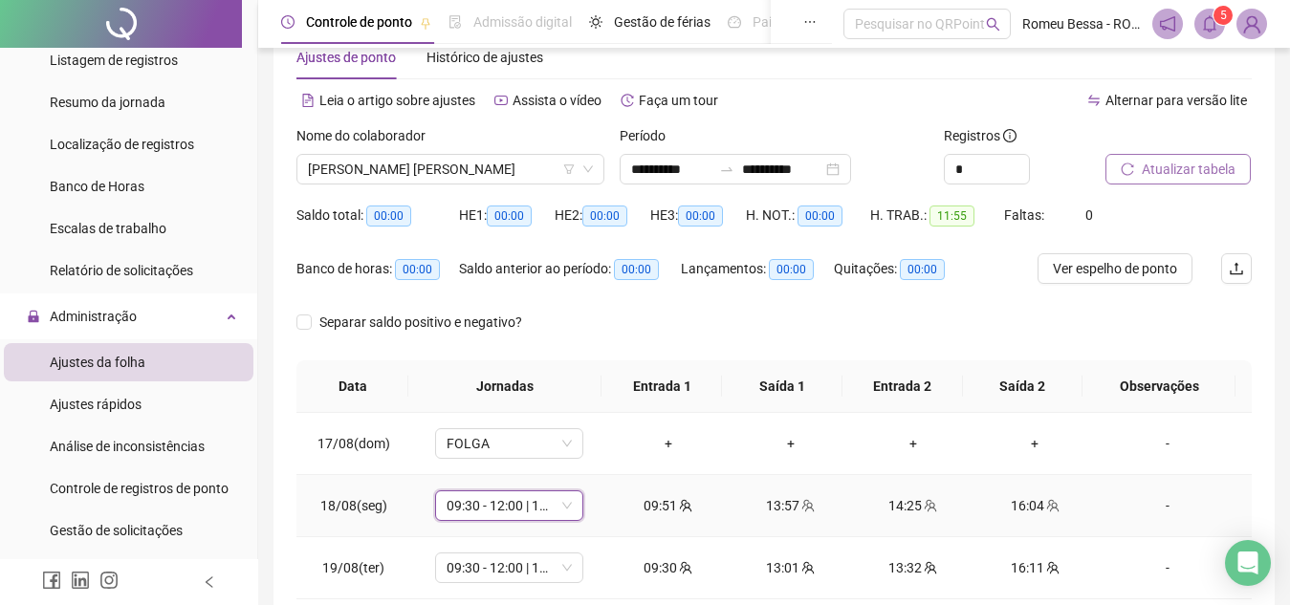
click at [519, 523] on td "09:30 - 12:00 | 12:30 - 16:00 09:30 - 12:00 | 12:30 - 16:00" at bounding box center [508, 506] width 197 height 62
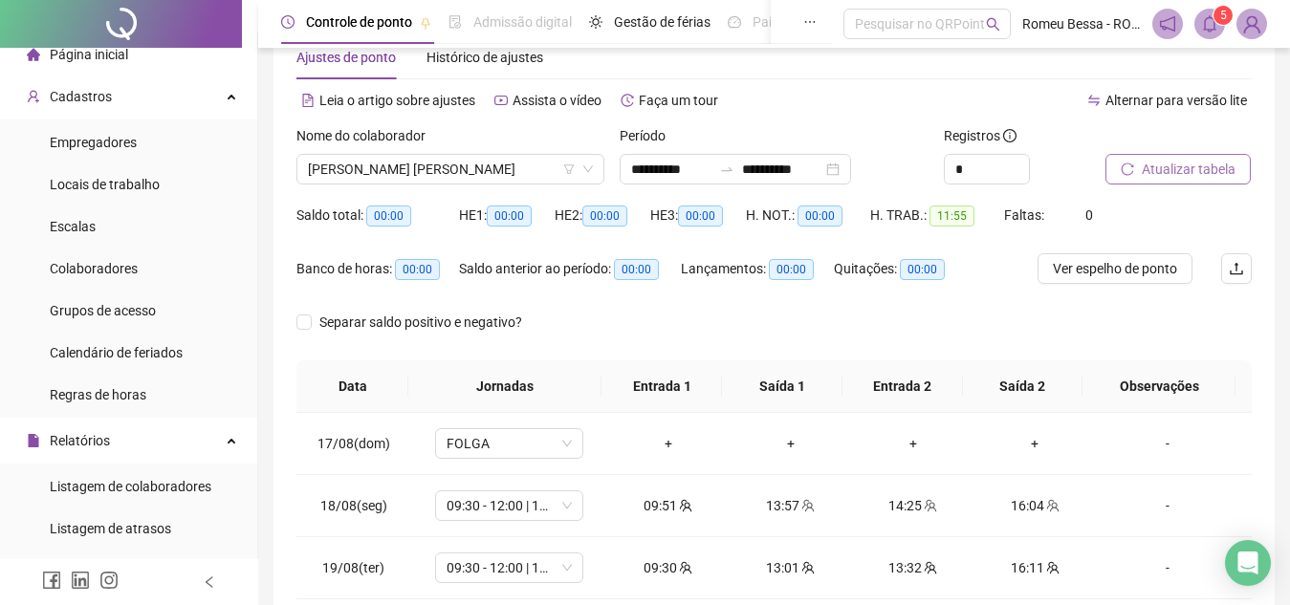
scroll to position [0, 0]
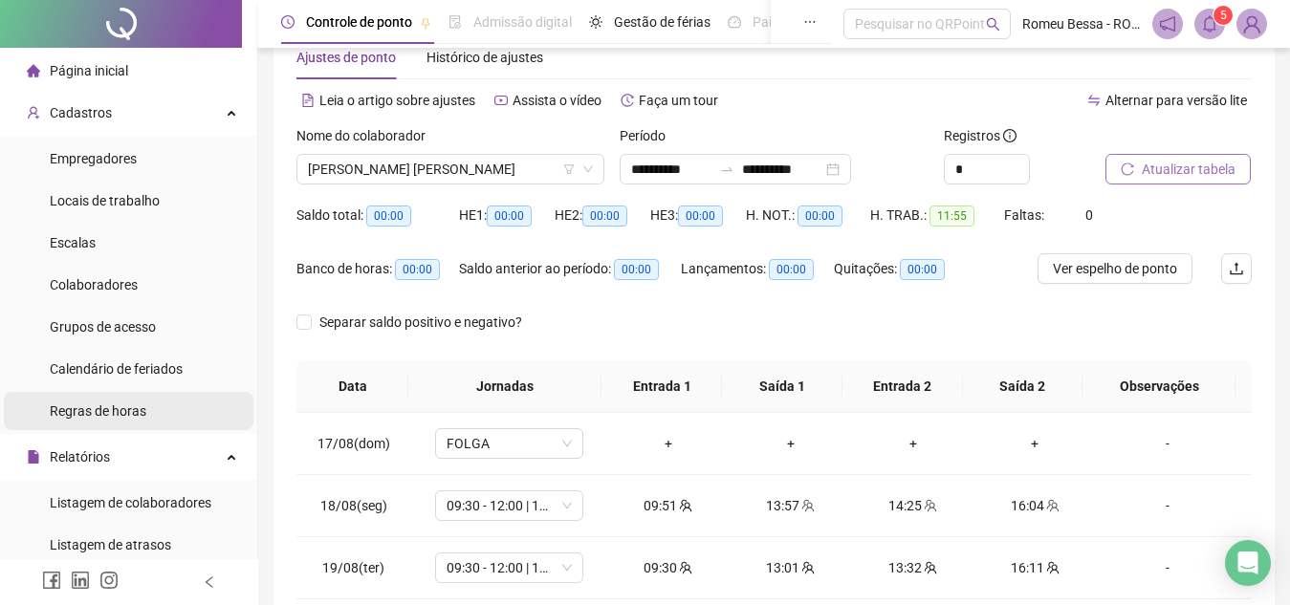
click at [122, 400] on div "Regras de horas" at bounding box center [98, 411] width 97 height 38
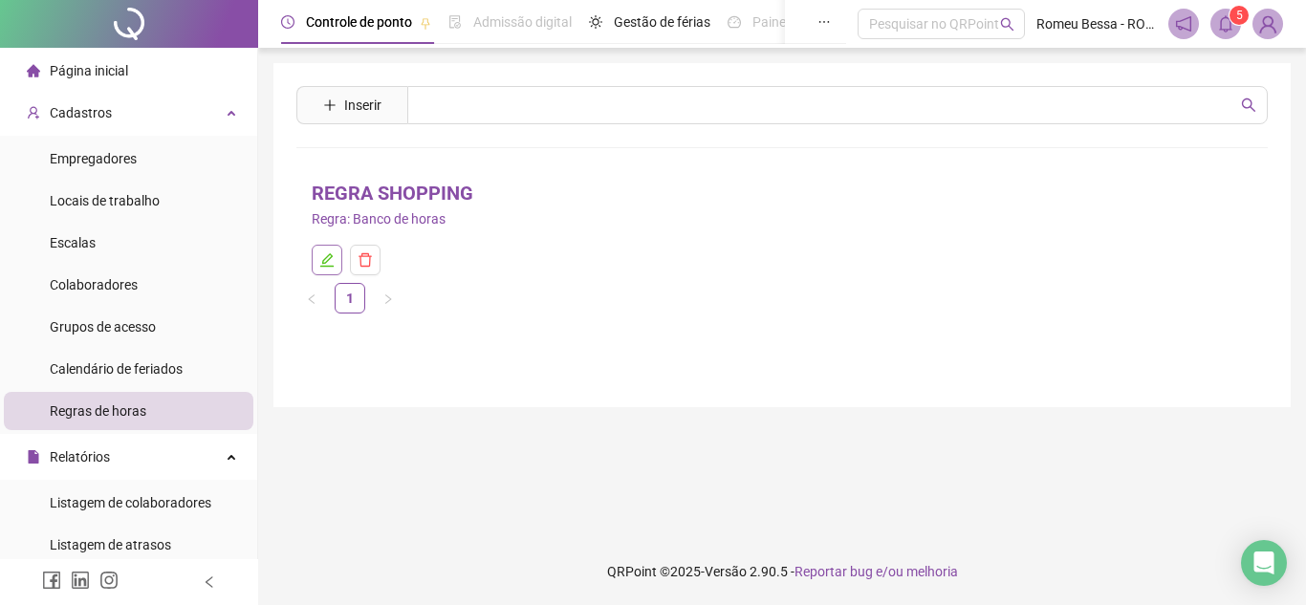
click at [334, 262] on icon "edit" at bounding box center [326, 259] width 15 height 15
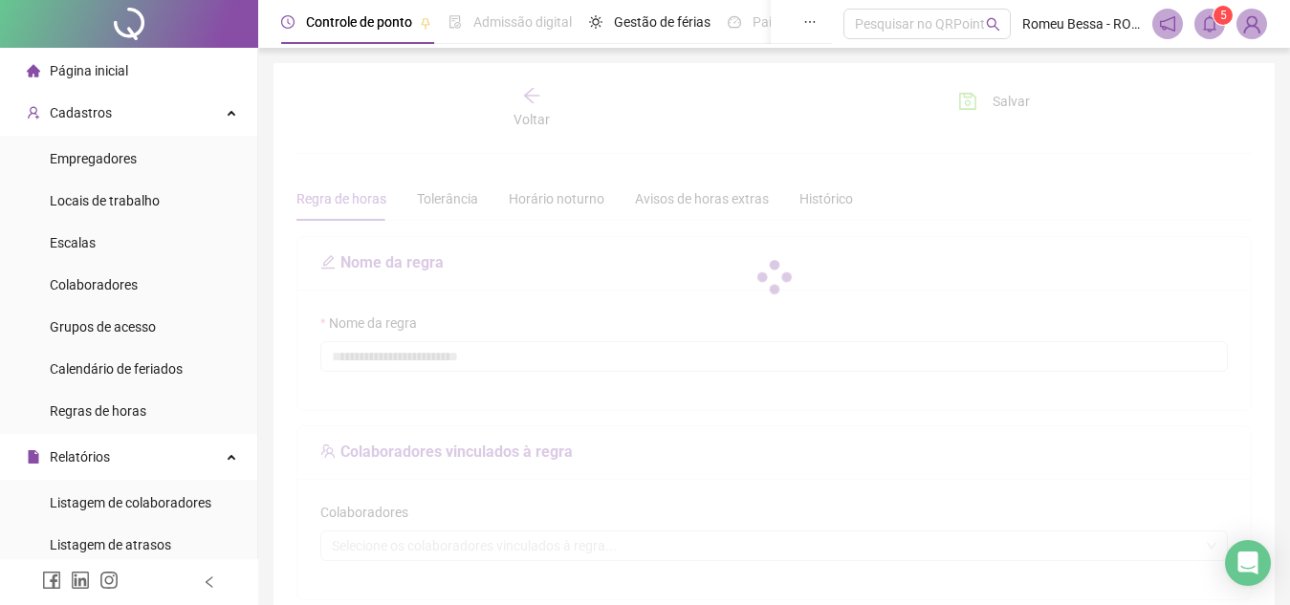
type input "**********"
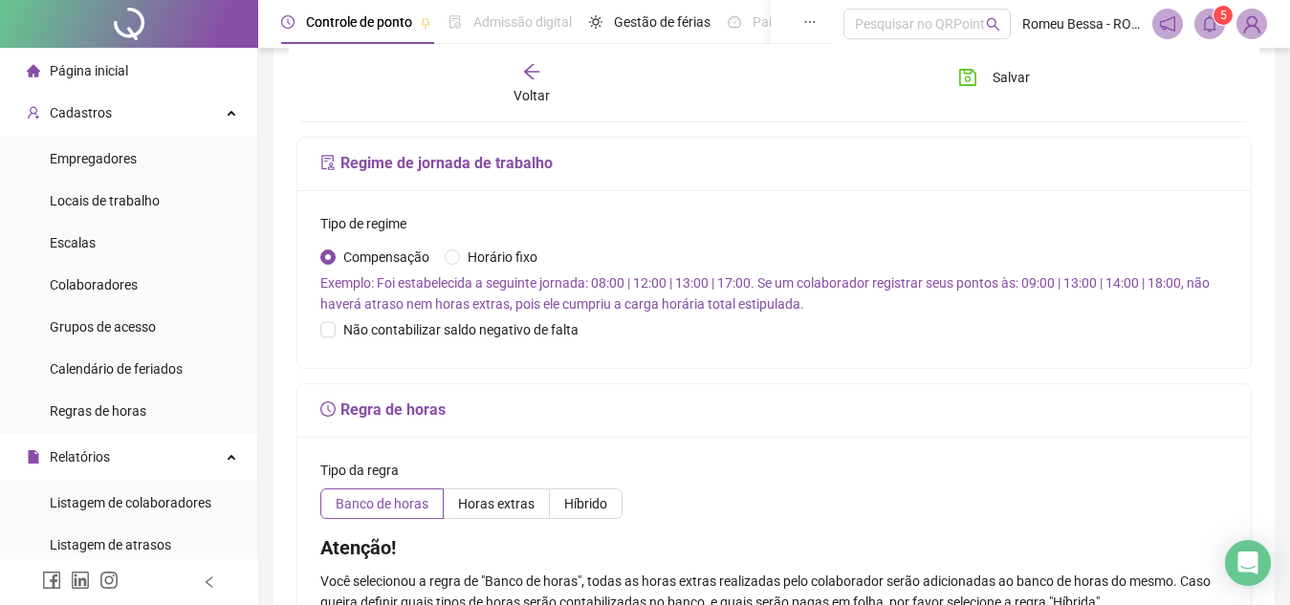
scroll to position [504, 0]
click at [372, 341] on span "Não contabilizar saldo negativo de falta" at bounding box center [461, 330] width 250 height 21
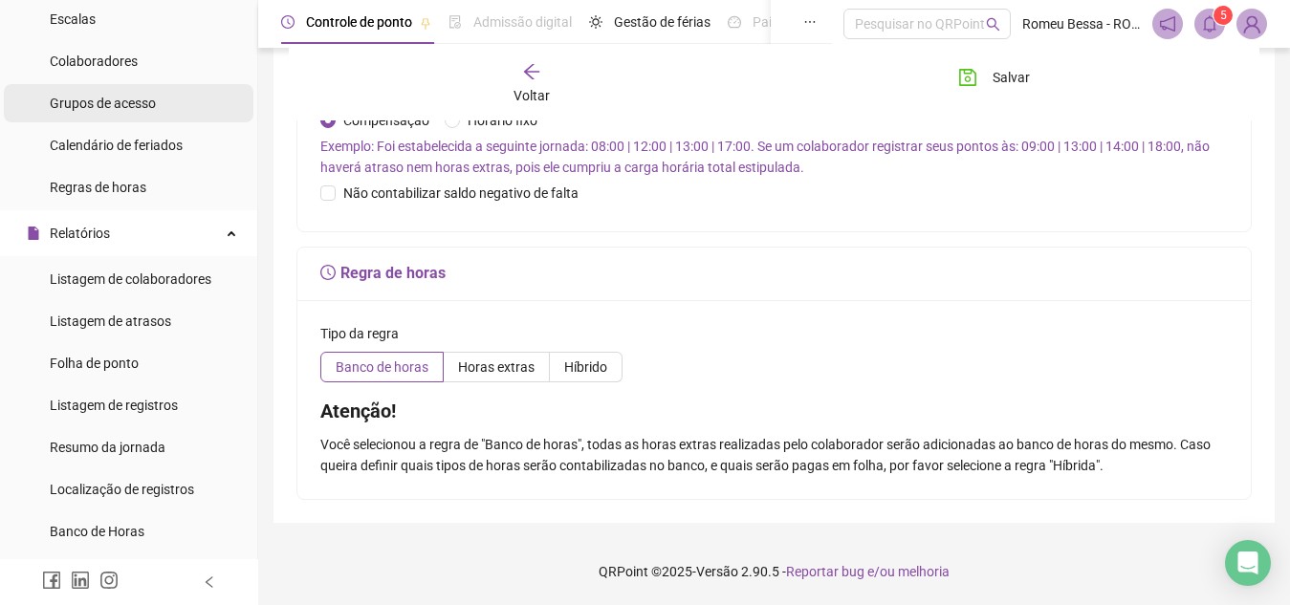
scroll to position [225, 0]
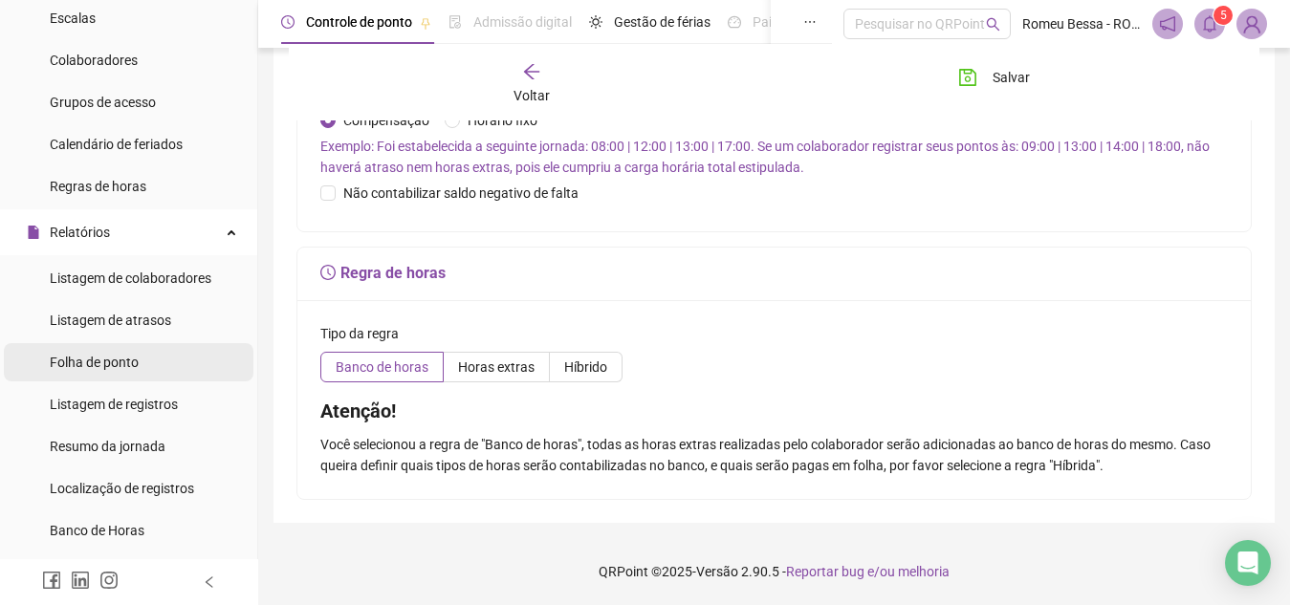
click at [117, 364] on span "Folha de ponto" at bounding box center [94, 362] width 89 height 15
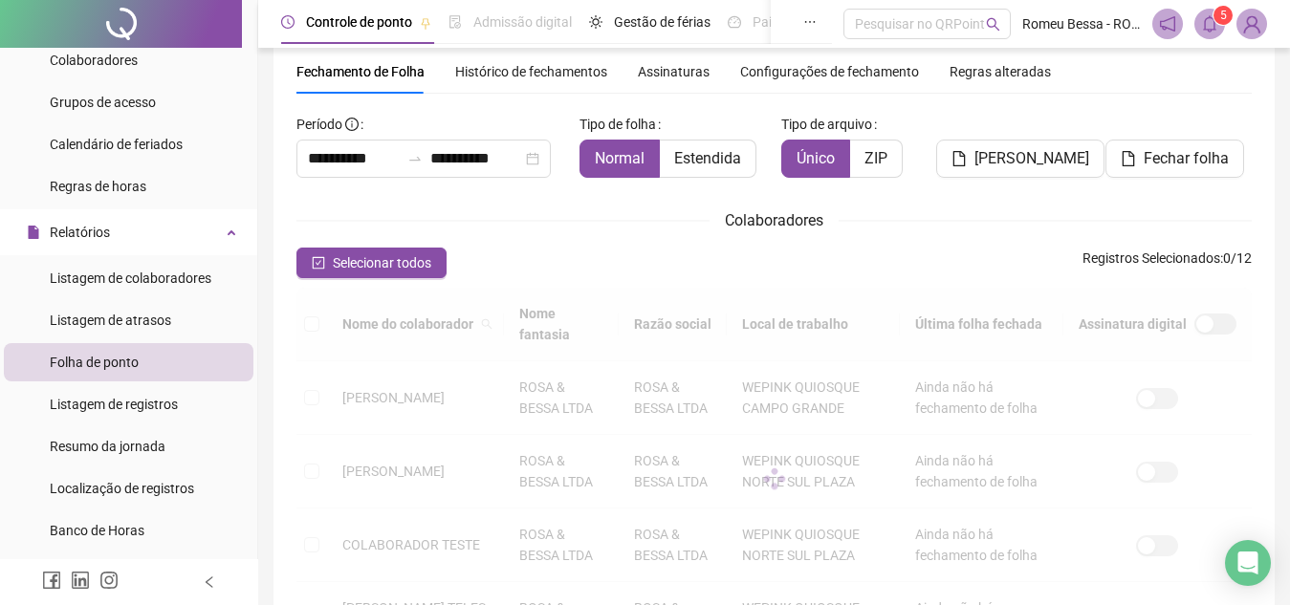
scroll to position [89, 0]
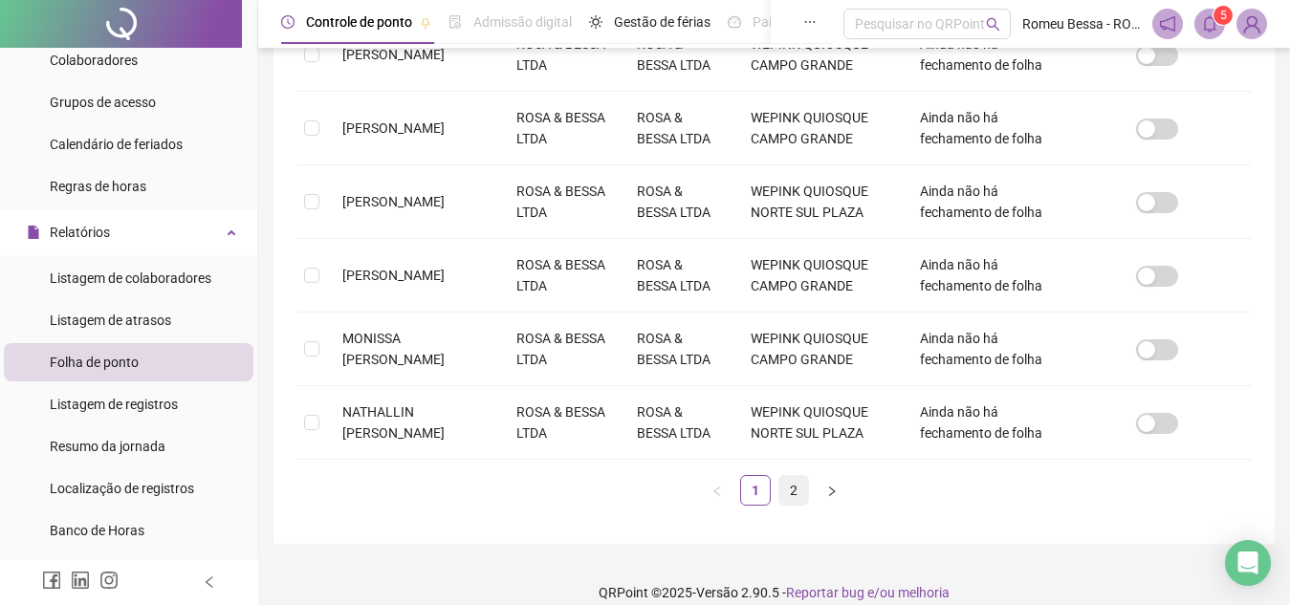
click at [798, 487] on link "2" at bounding box center [793, 490] width 29 height 29
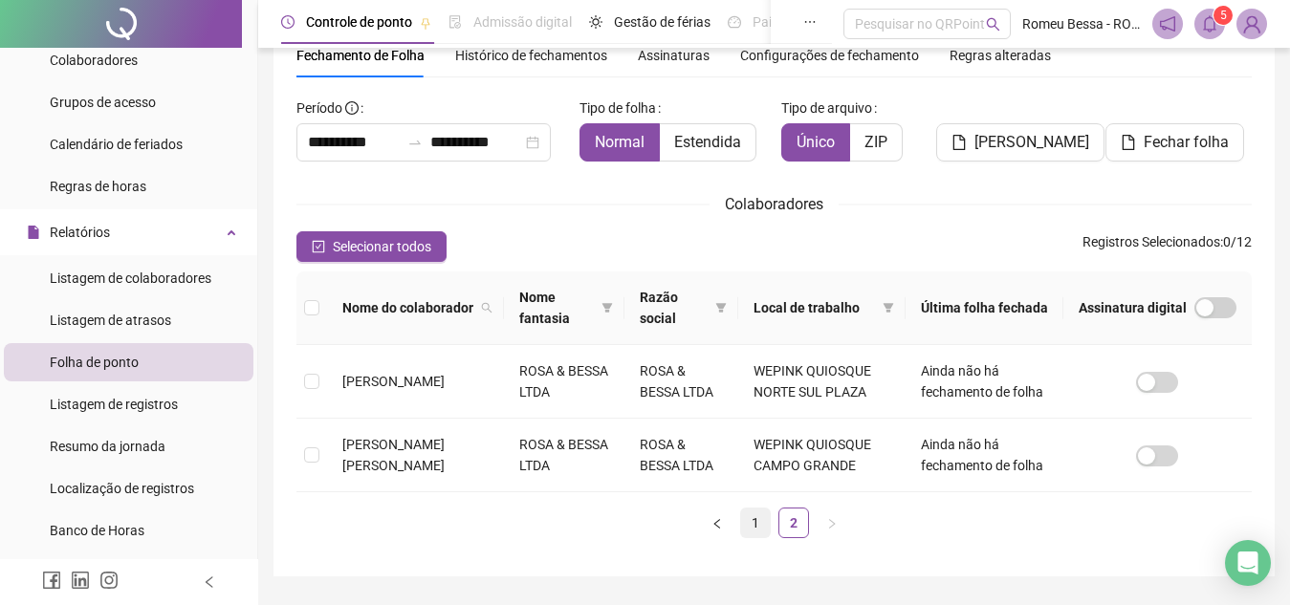
click at [750, 527] on link "1" at bounding box center [755, 523] width 29 height 29
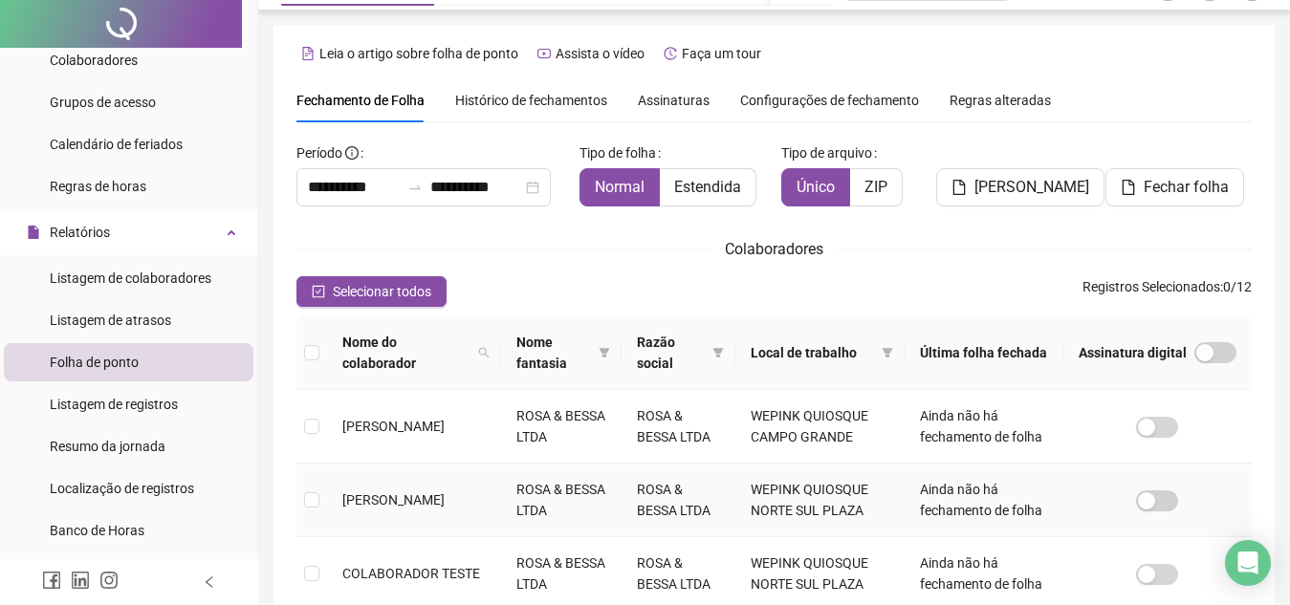
scroll to position [0, 0]
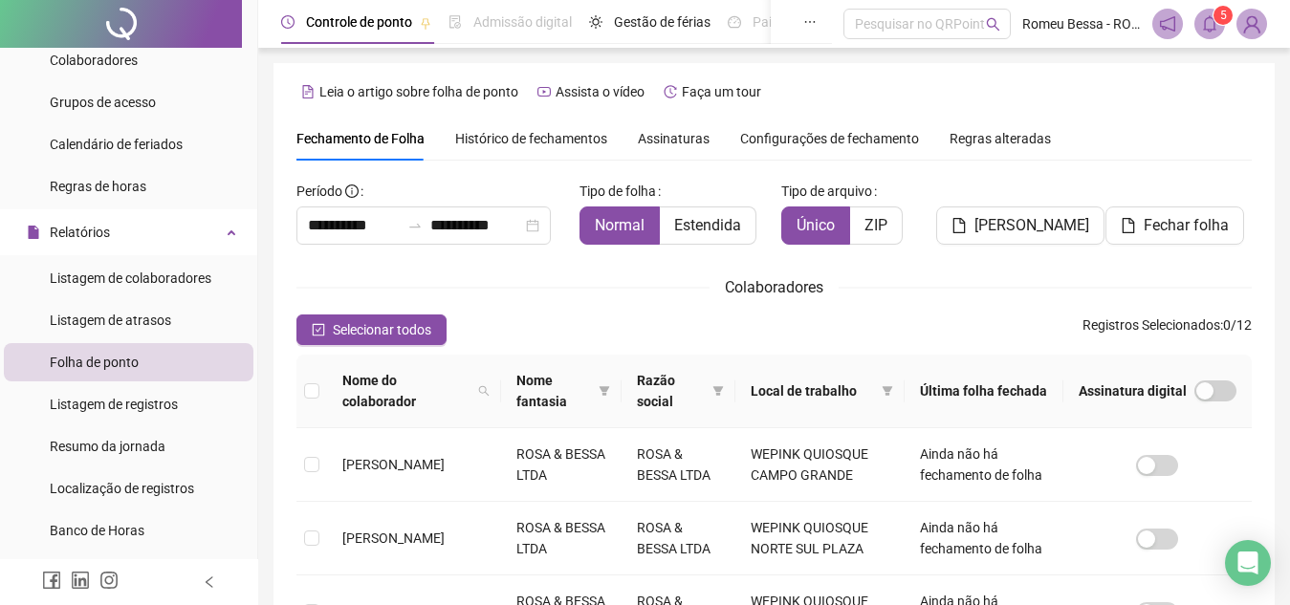
click at [494, 141] on span "Histórico de fechamentos" at bounding box center [531, 138] width 152 height 15
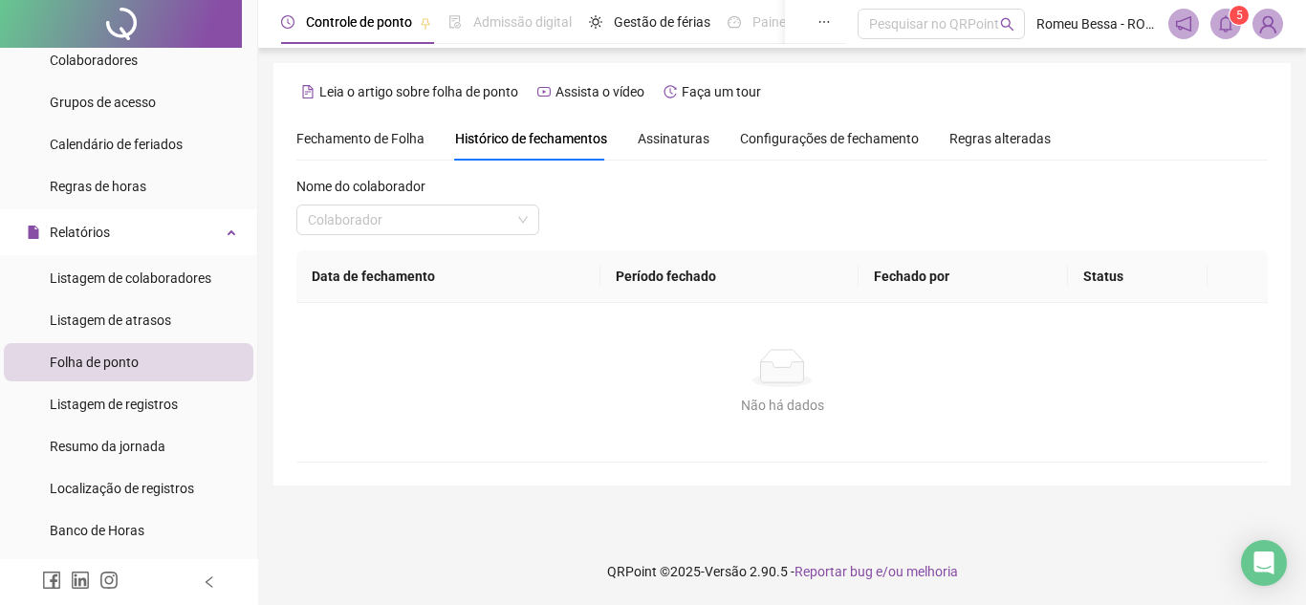
drag, startPoint x: 907, startPoint y: 151, endPoint x: 937, endPoint y: 146, distance: 30.0
click at [937, 146] on div "Fechamento de Folha Histórico de fechamentos Assinaturas Configurações de fecha…" at bounding box center [673, 139] width 754 height 44
click at [950, 141] on span "Regras alteradas" at bounding box center [999, 138] width 101 height 13
click at [880, 141] on span "Configurações de fechamento" at bounding box center [829, 138] width 179 height 13
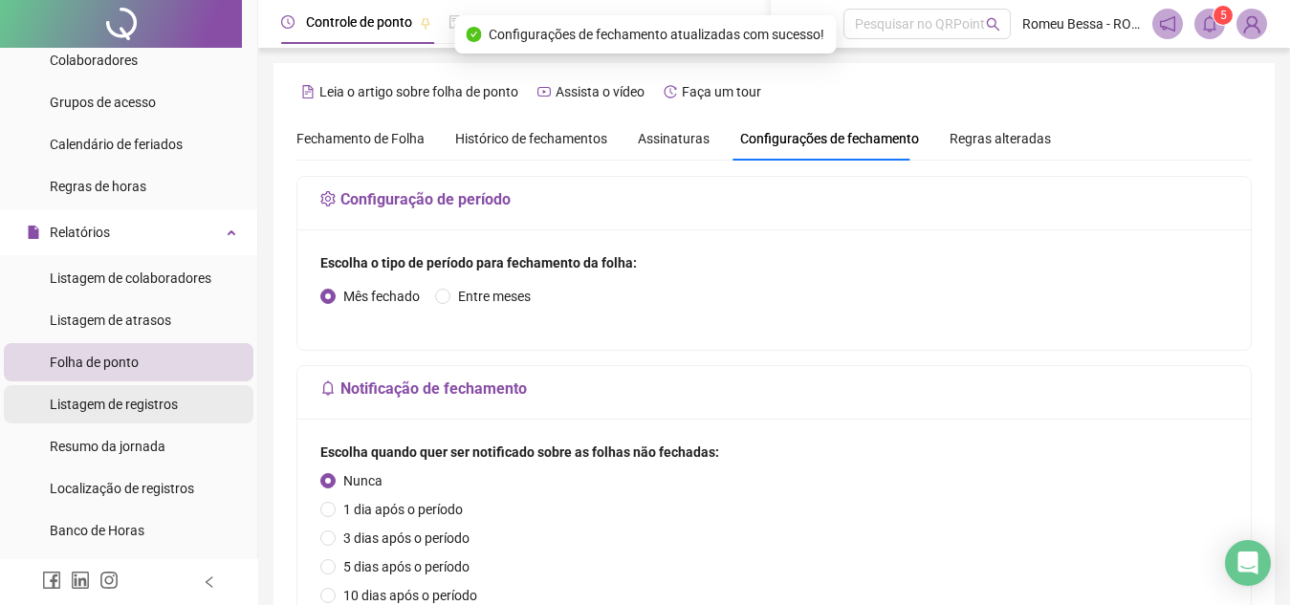
scroll to position [302, 0]
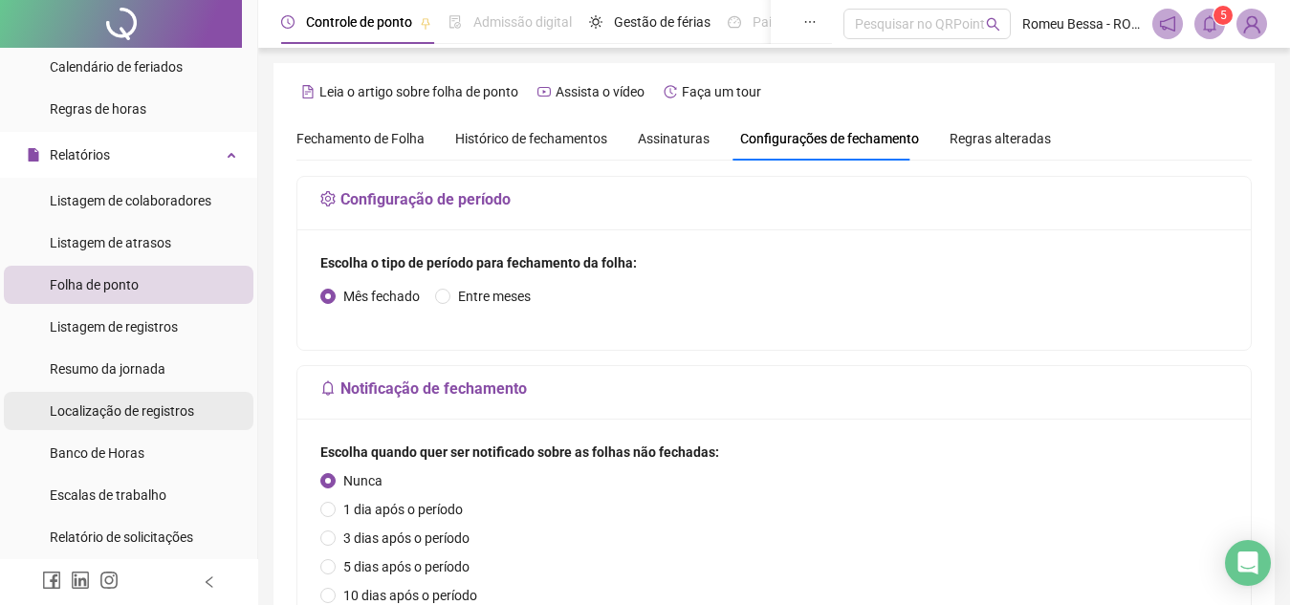
click at [151, 414] on span "Localização de registros" at bounding box center [122, 410] width 144 height 15
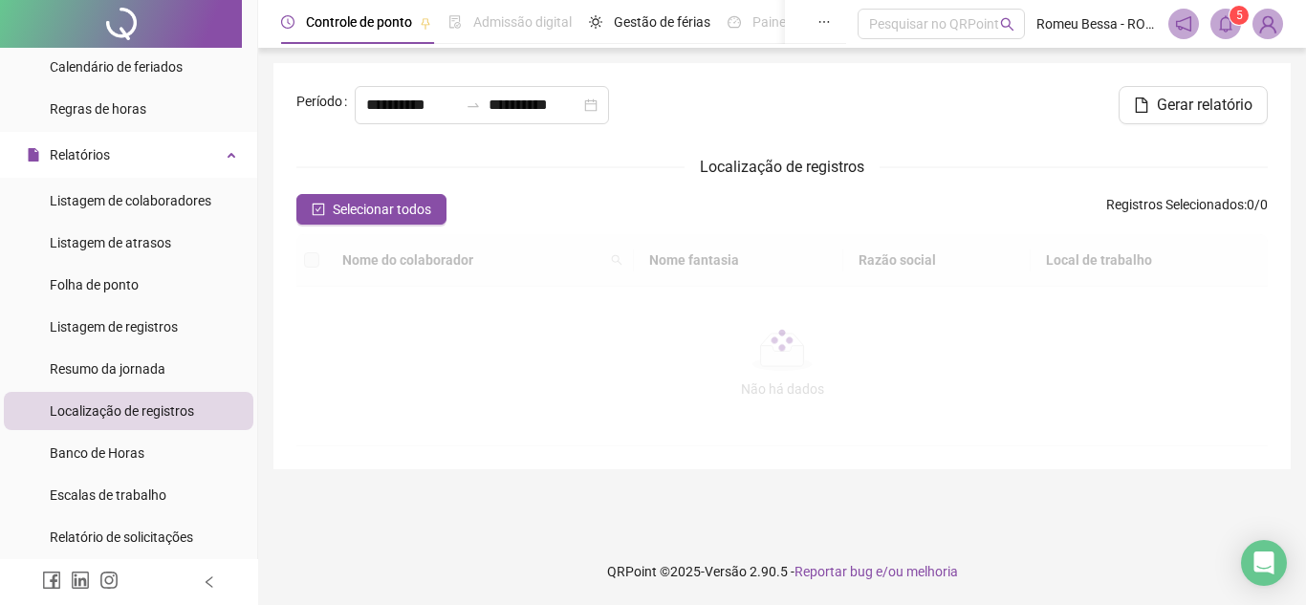
type input "**********"
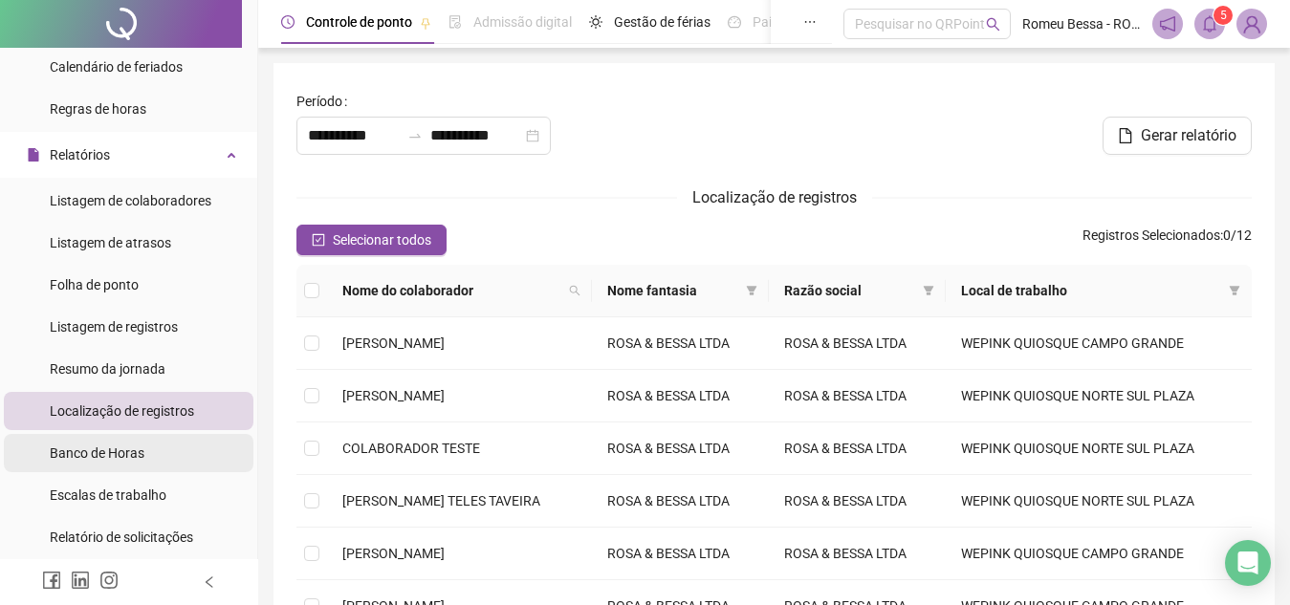
click at [130, 471] on div "Banco de Horas" at bounding box center [97, 453] width 95 height 38
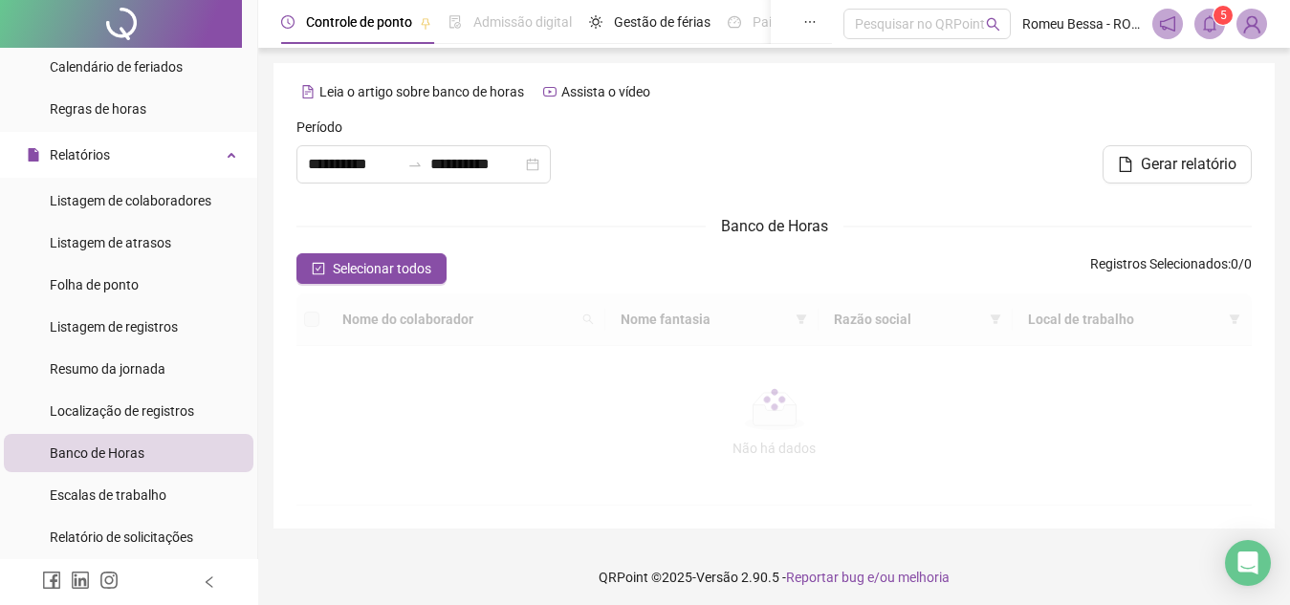
type input "**********"
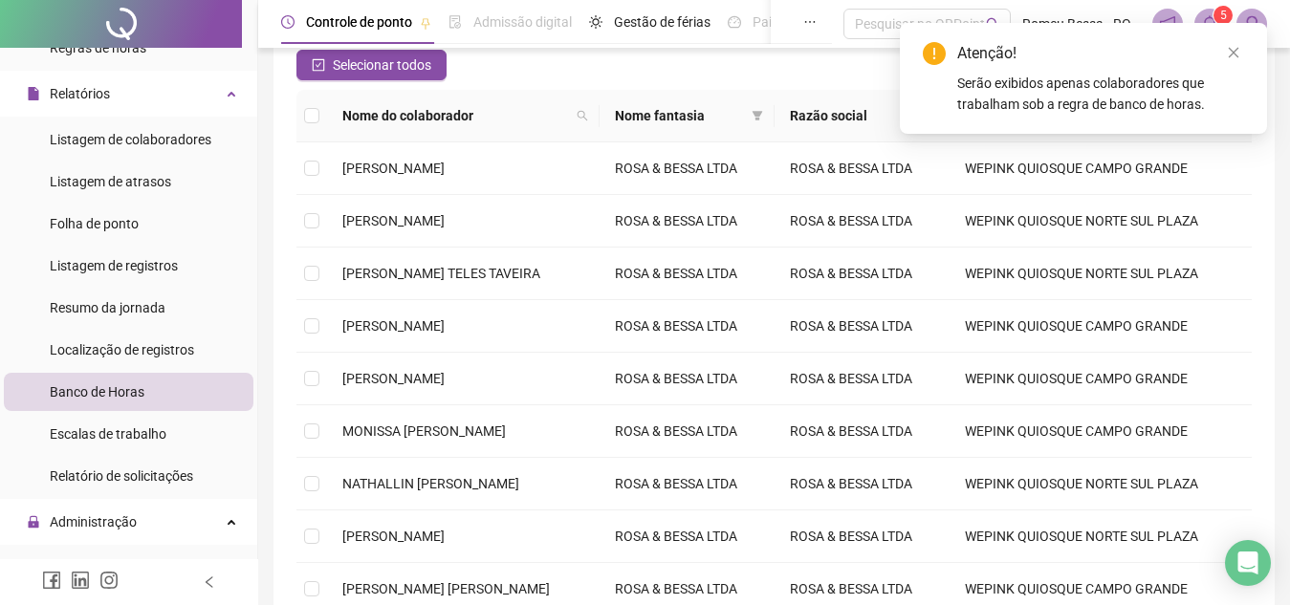
scroll to position [365, 0]
click at [106, 429] on span "Escalas de trabalho" at bounding box center [108, 431] width 117 height 15
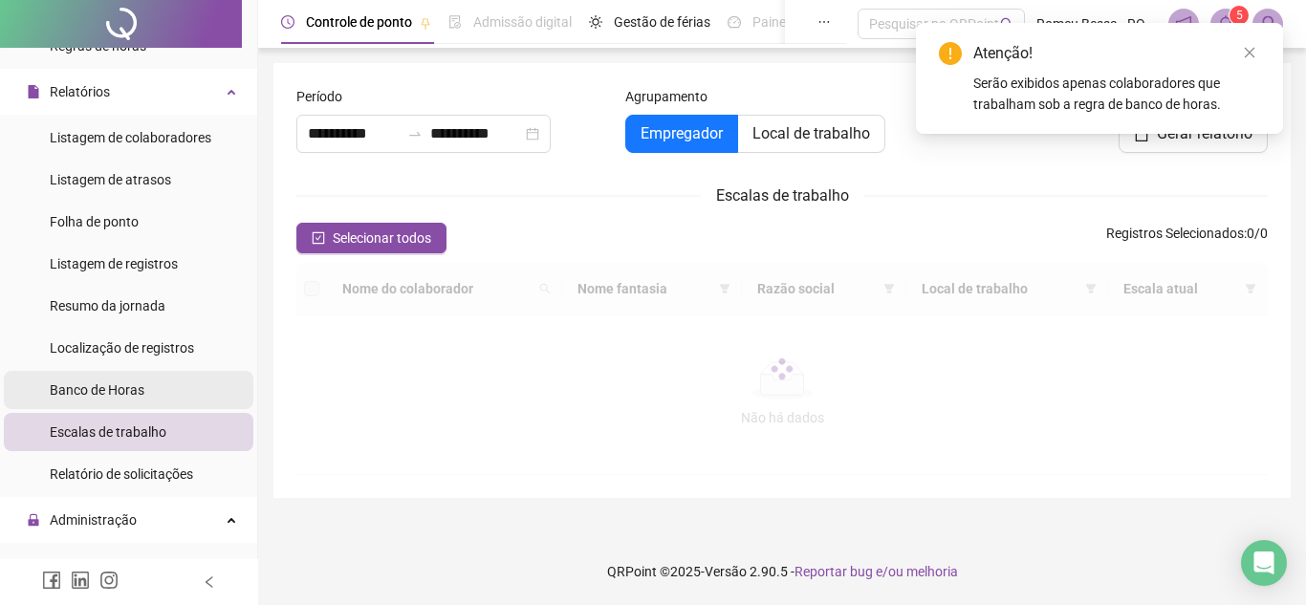
type input "**********"
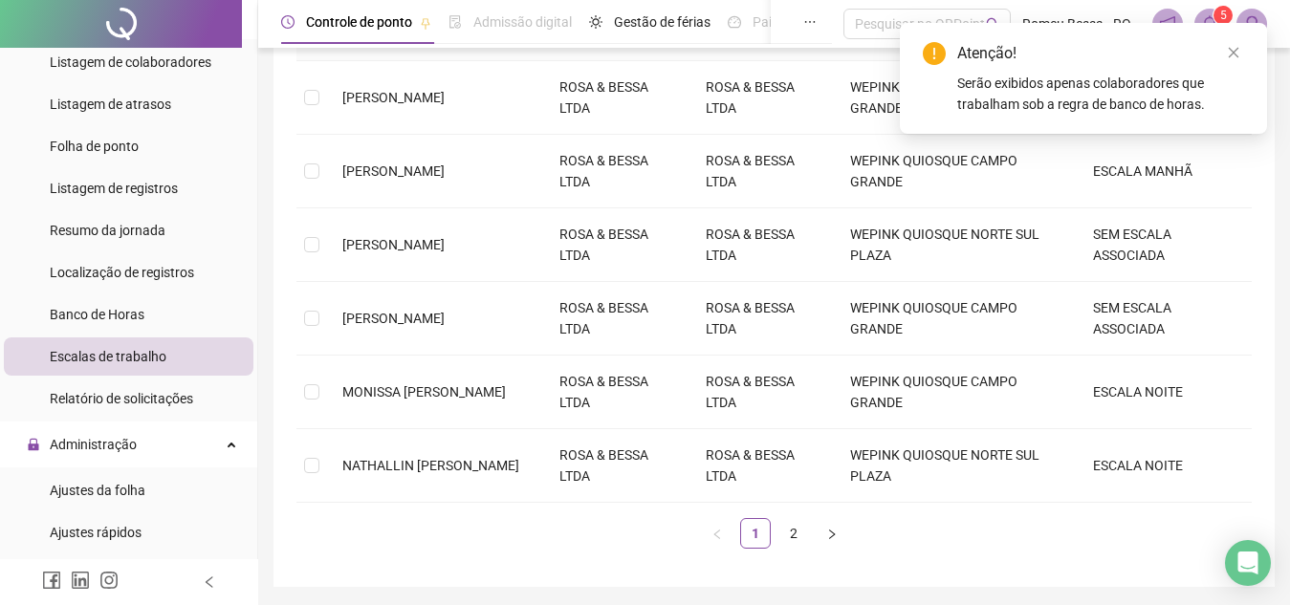
scroll to position [548, 0]
click at [794, 536] on link "2" at bounding box center [793, 534] width 29 height 29
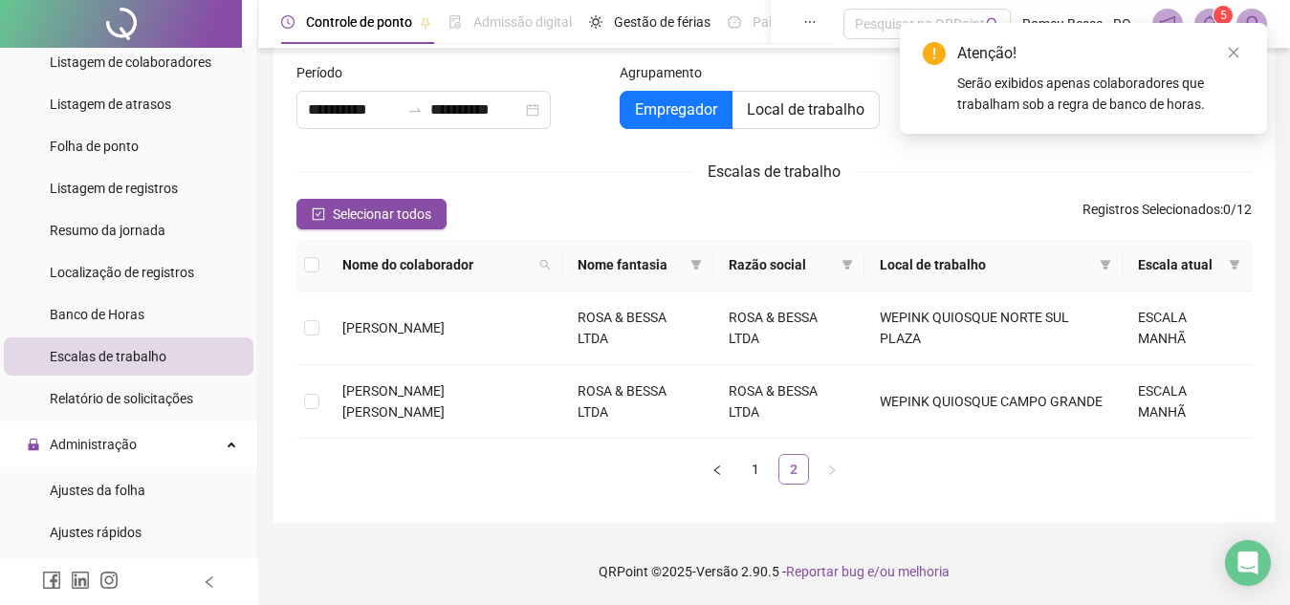
scroll to position [24, 0]
click at [433, 411] on td "[PERSON_NAME] [PERSON_NAME]" at bounding box center [444, 402] width 235 height 74
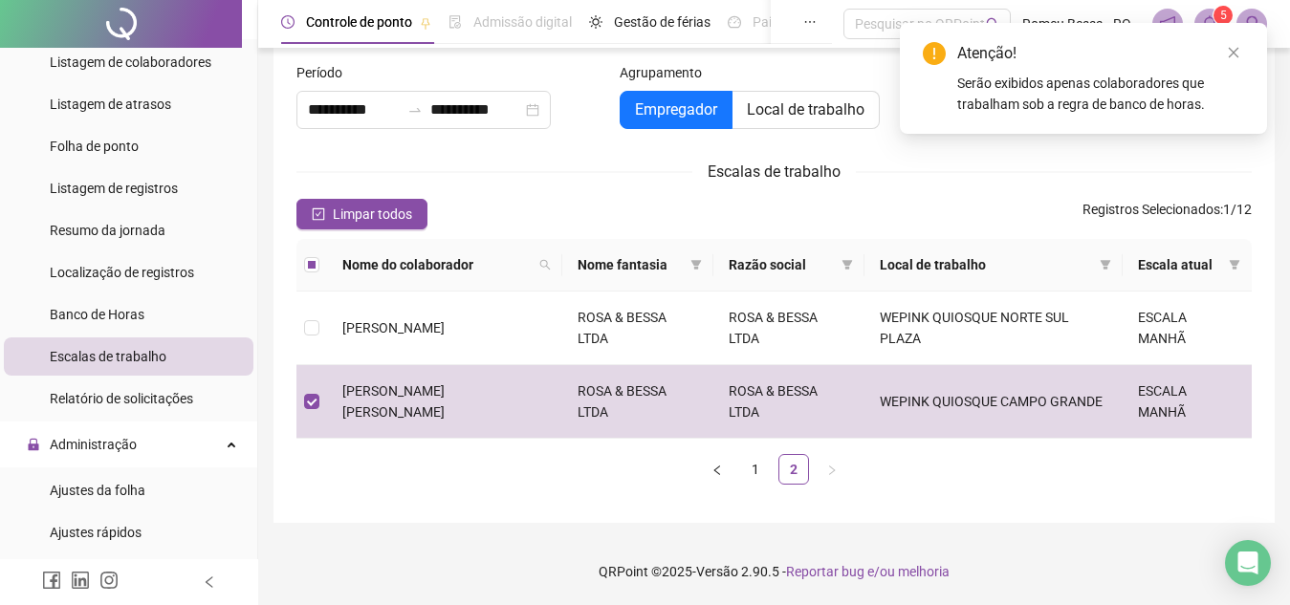
click at [1227, 40] on div "Atenção! Serão exibidos apenas colaboradores que trabalham sob a regra de banco…" at bounding box center [1083, 78] width 367 height 111
click at [1229, 50] on icon "close" at bounding box center [1233, 52] width 13 height 13
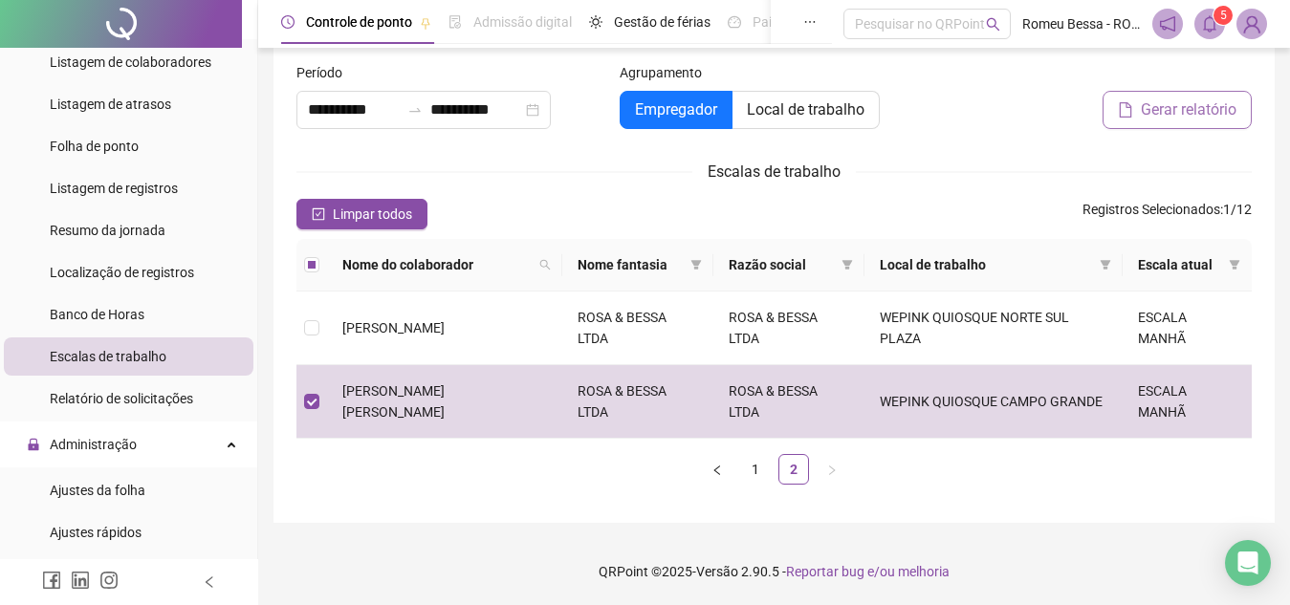
scroll to position [14, 0]
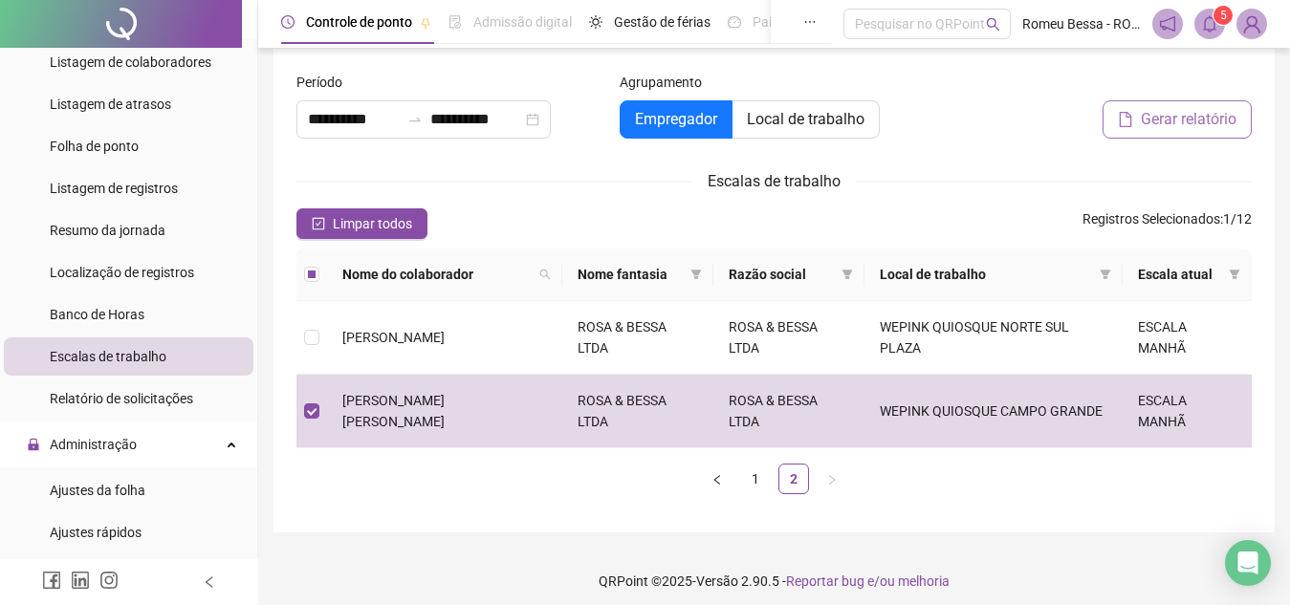
click at [1159, 130] on span "Gerar relatório" at bounding box center [1189, 119] width 96 height 23
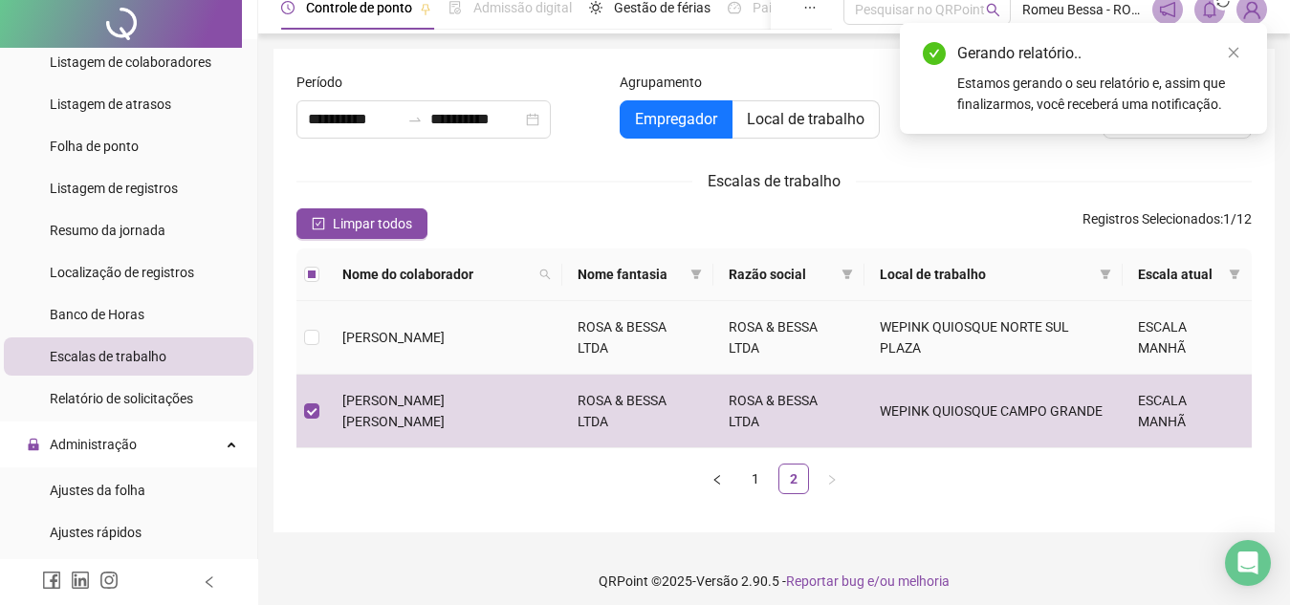
scroll to position [0, 0]
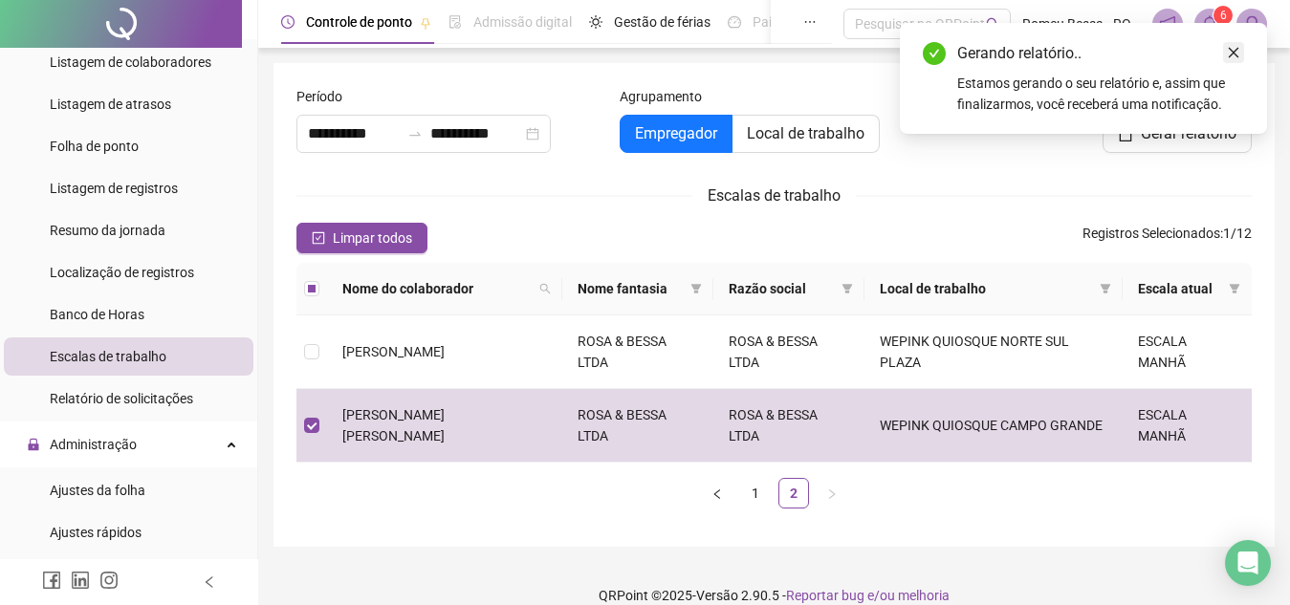
click at [1225, 48] on link "Close" at bounding box center [1233, 52] width 21 height 21
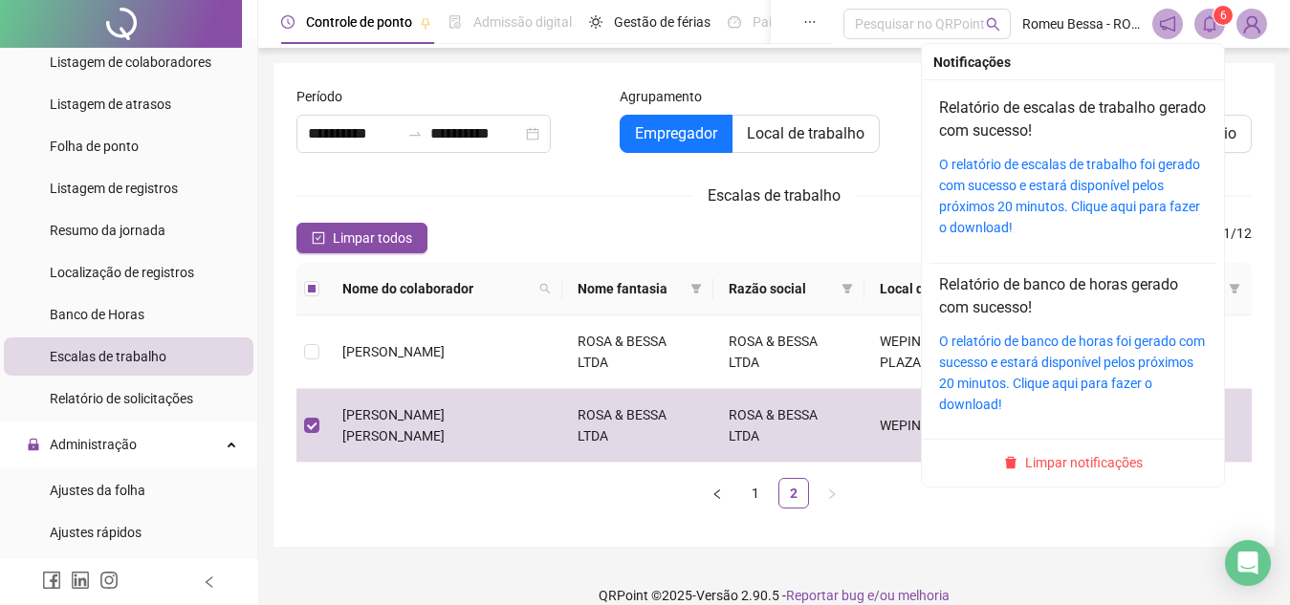
click at [1220, 33] on span at bounding box center [1209, 24] width 31 height 31
click at [1124, 143] on div "Relatório de escalas de trabalho gerado com sucesso! O relatório de escalas de …" at bounding box center [1073, 167] width 268 height 141
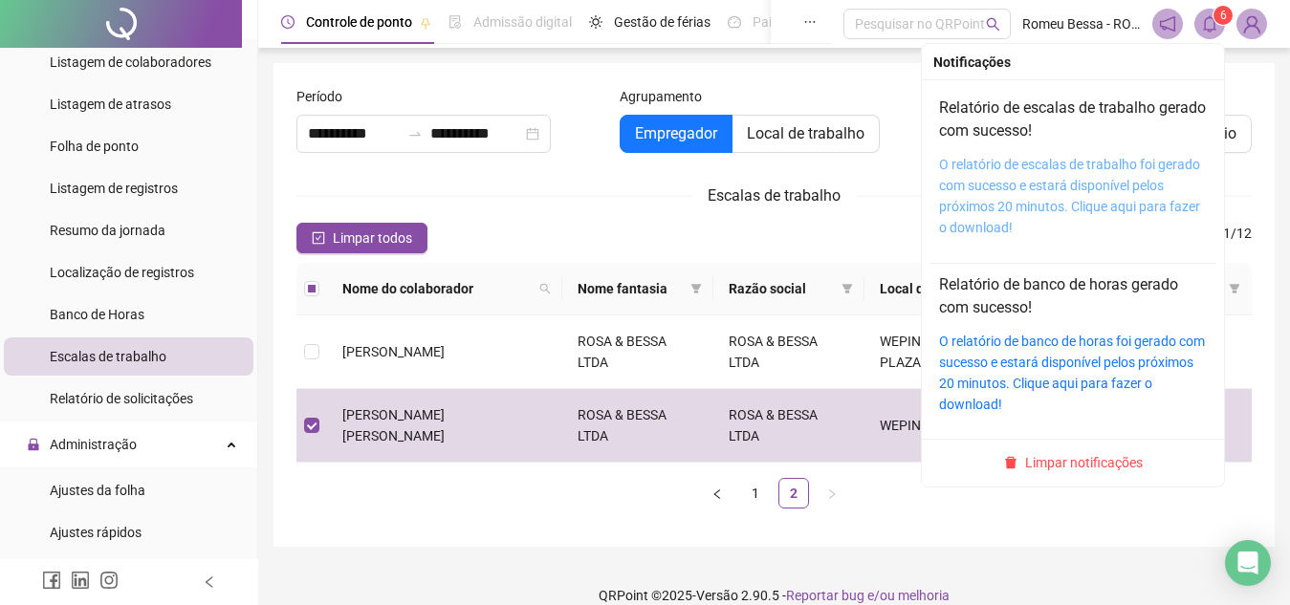
click at [1079, 166] on link "O relatório de escalas de trabalho foi gerado com sucesso e estará disponível p…" at bounding box center [1069, 196] width 261 height 78
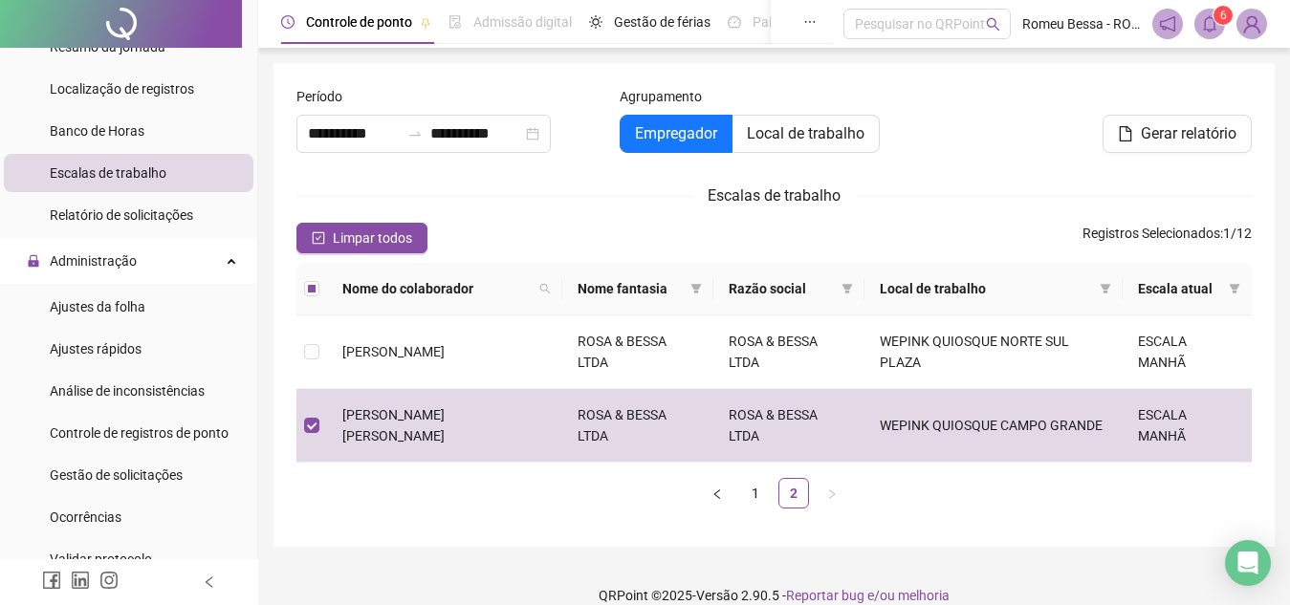
scroll to position [625, 0]
click at [184, 400] on div "Análise de inconsistências" at bounding box center [127, 390] width 155 height 38
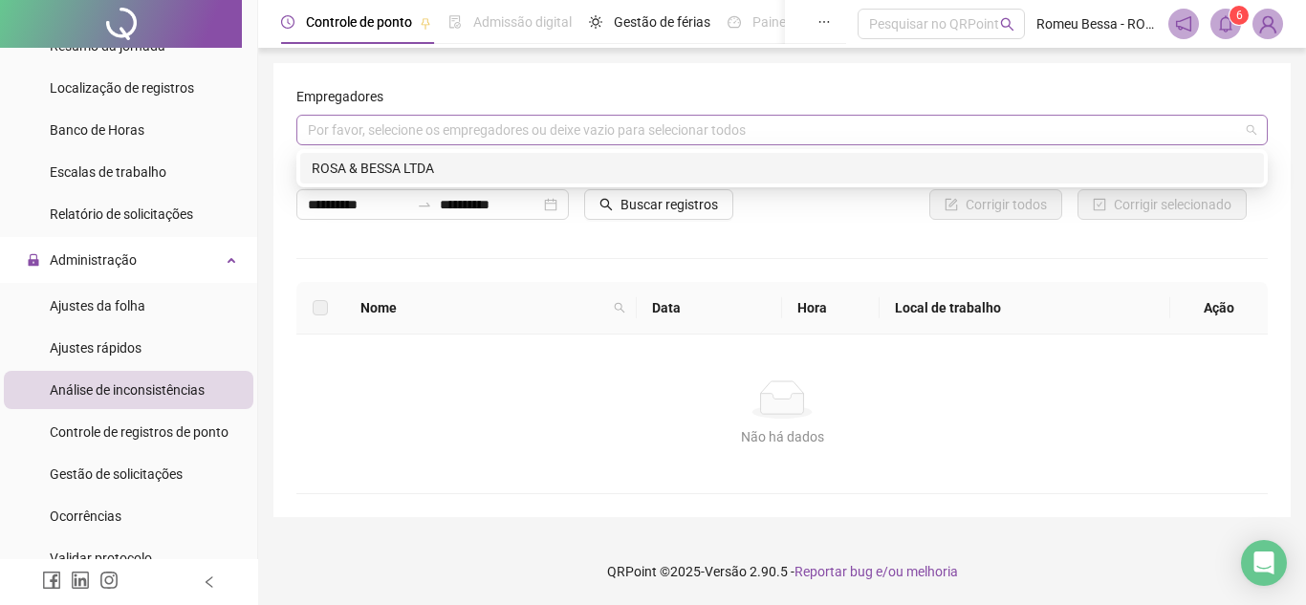
click at [802, 119] on div "Por favor, selecione os empregadores ou deixe vazio para selecionar todos" at bounding box center [781, 130] width 971 height 31
click at [582, 150] on div "8700850658332307 ROSA & BESSA LTDA" at bounding box center [781, 168] width 971 height 38
click at [580, 159] on div "ROSA & BESSA LTDA" at bounding box center [782, 168] width 941 height 21
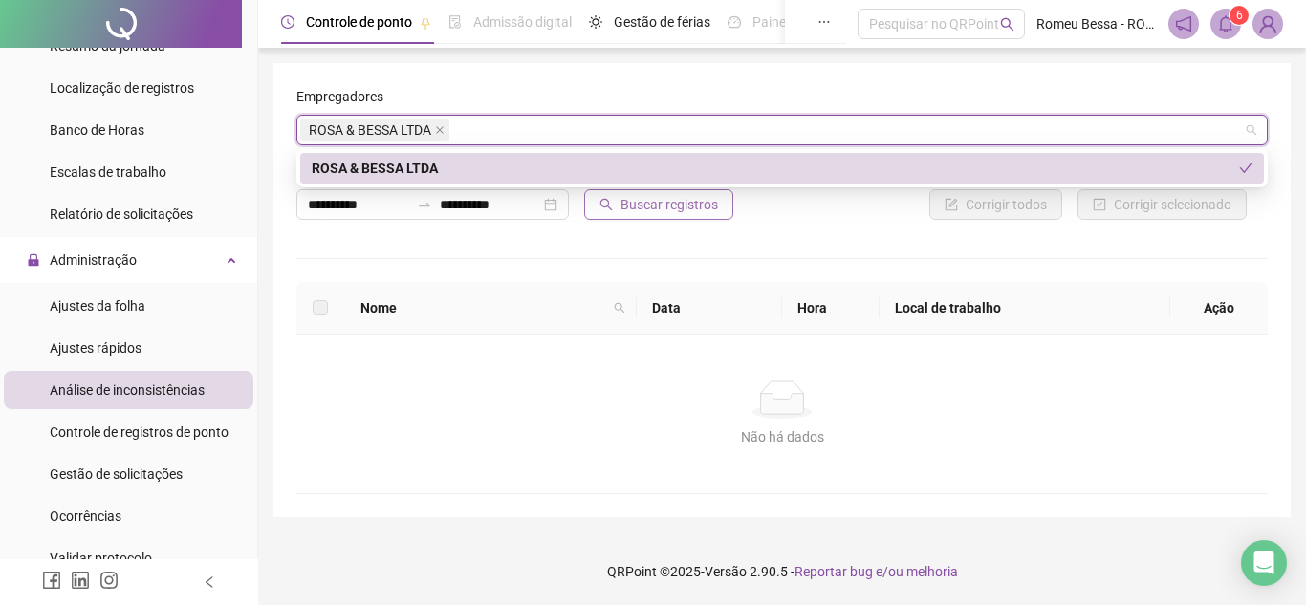
click at [632, 203] on span "Buscar registros" at bounding box center [669, 204] width 98 height 21
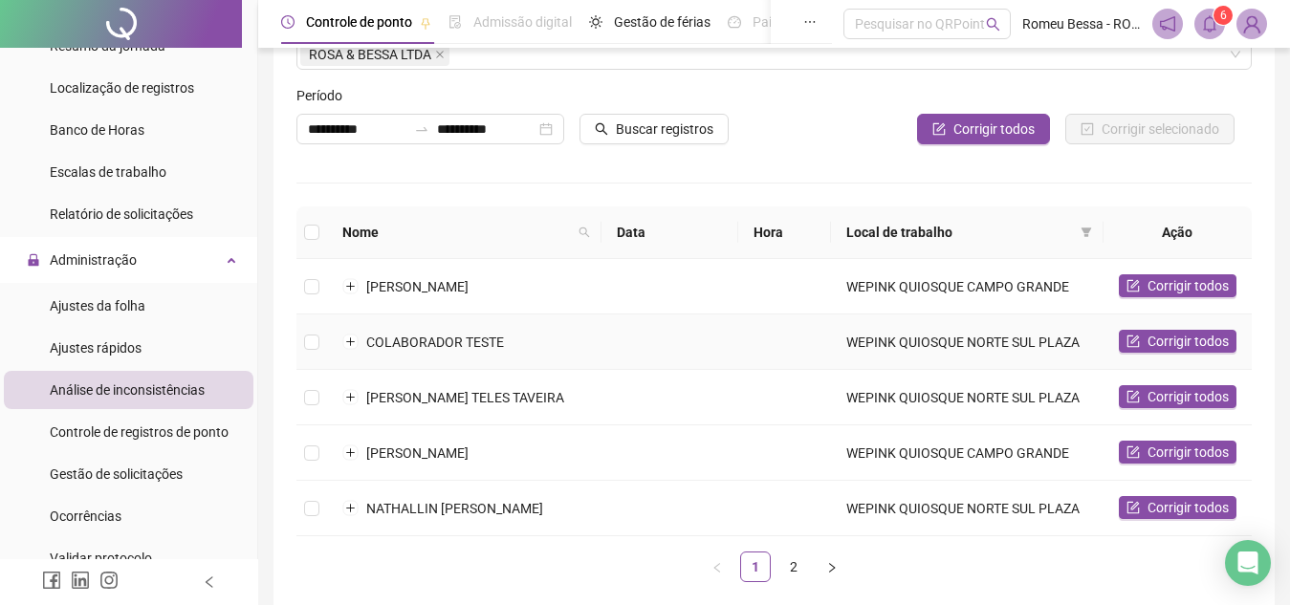
scroll to position [173, 0]
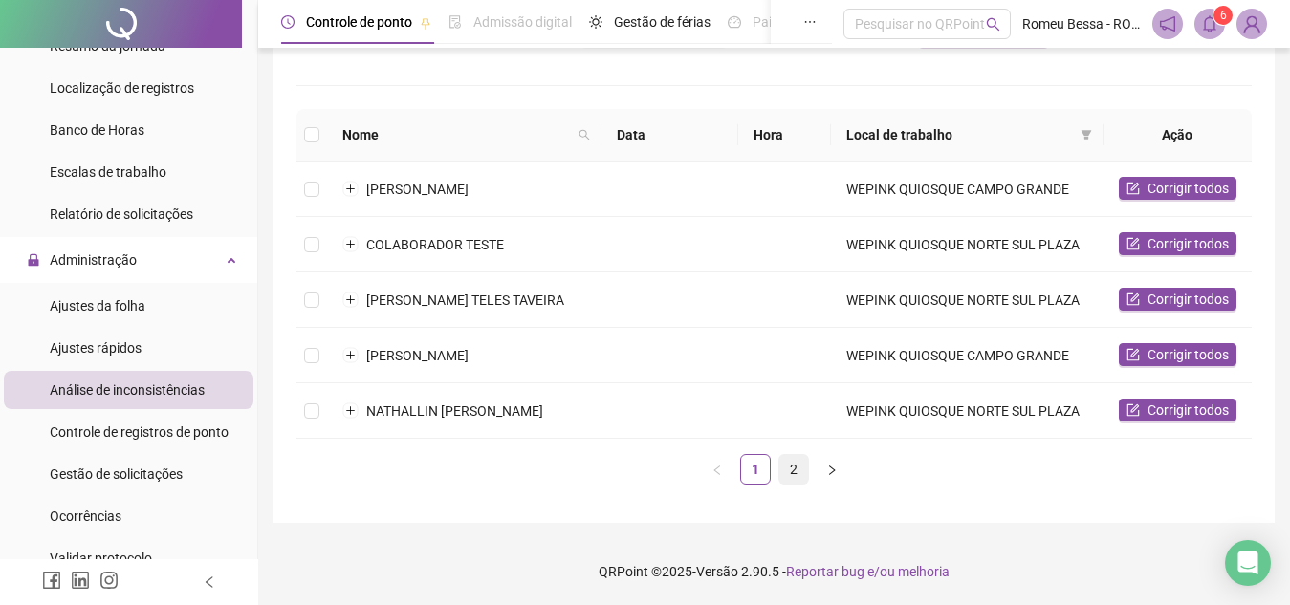
click at [797, 469] on link "2" at bounding box center [793, 469] width 29 height 29
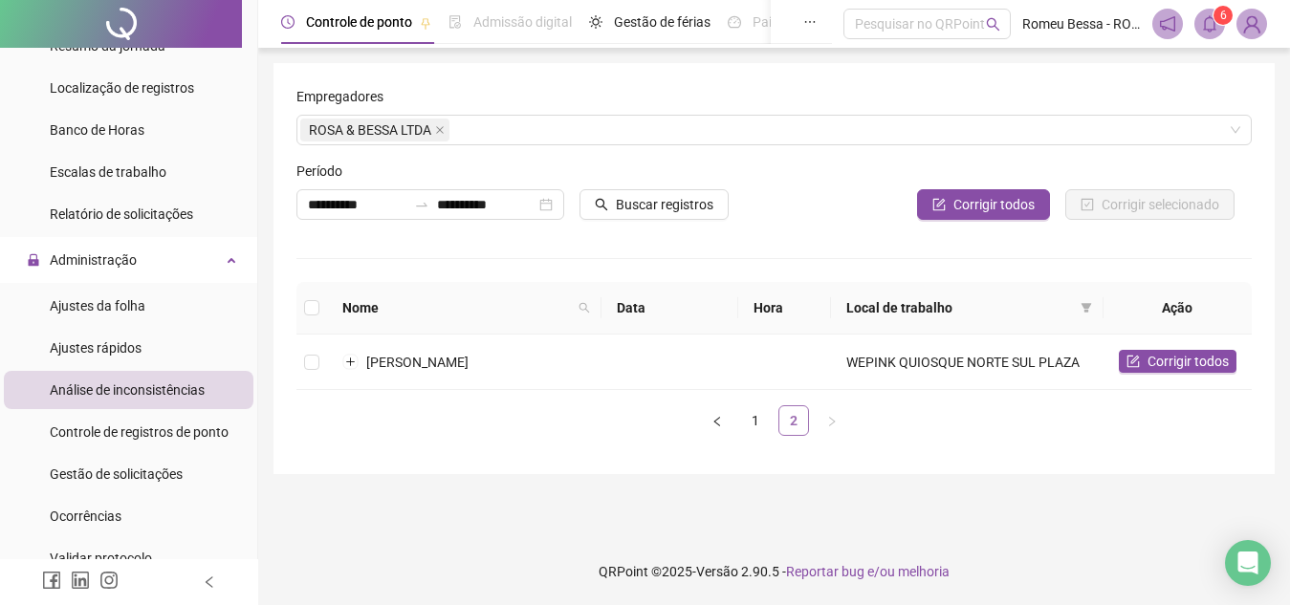
scroll to position [0, 0]
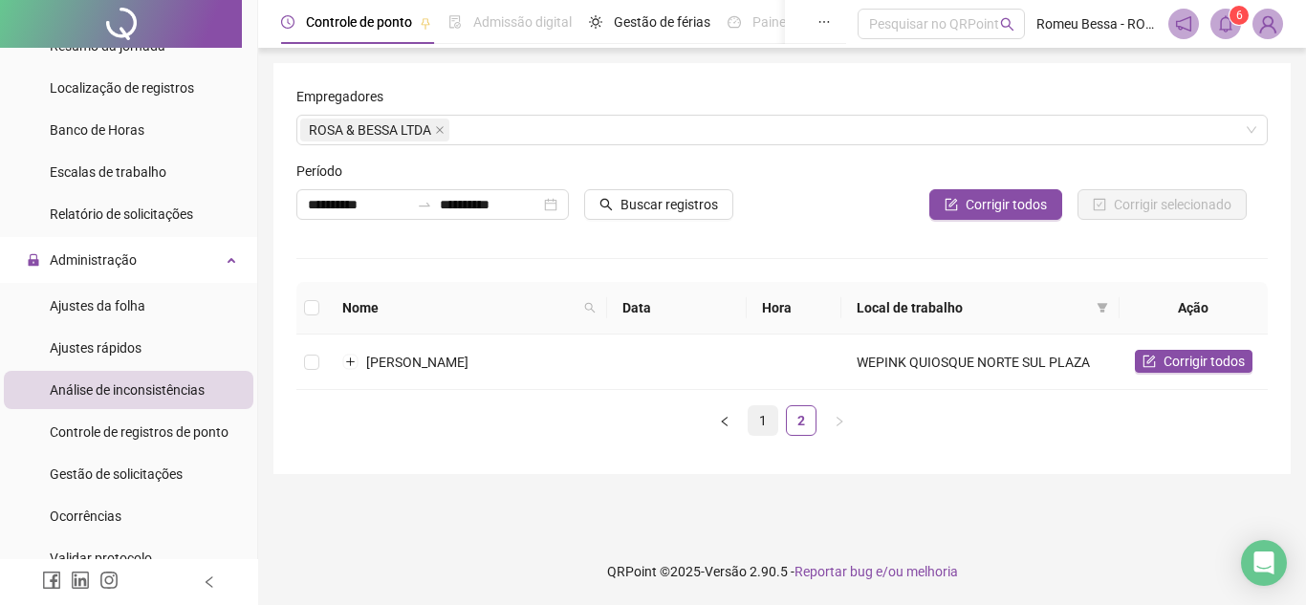
click at [763, 430] on link "1" at bounding box center [763, 420] width 29 height 29
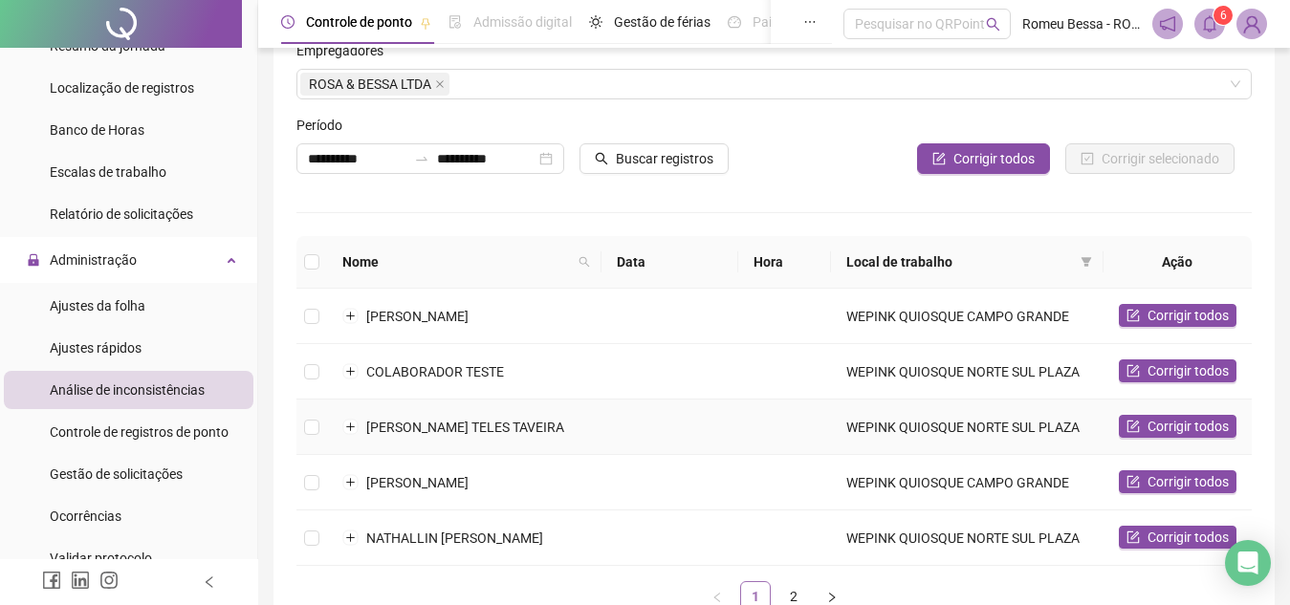
scroll to position [42, 0]
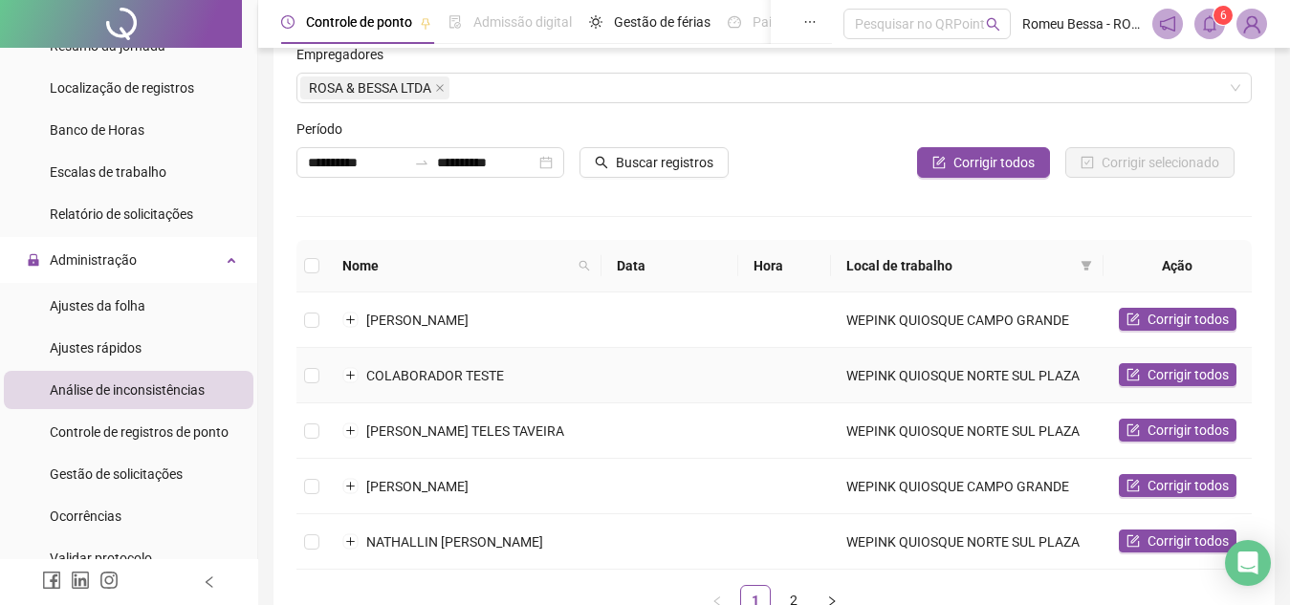
click at [524, 396] on td "COLABORADOR TESTE" at bounding box center [464, 375] width 274 height 55
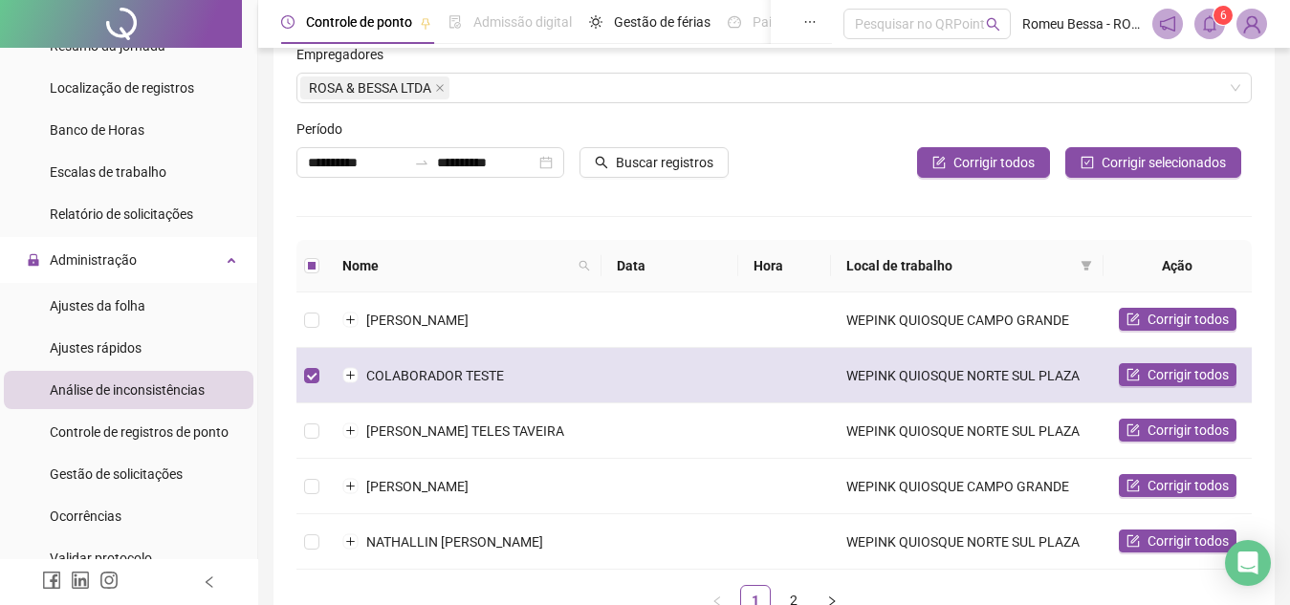
click at [524, 396] on td "COLABORADOR TESTE" at bounding box center [464, 375] width 274 height 55
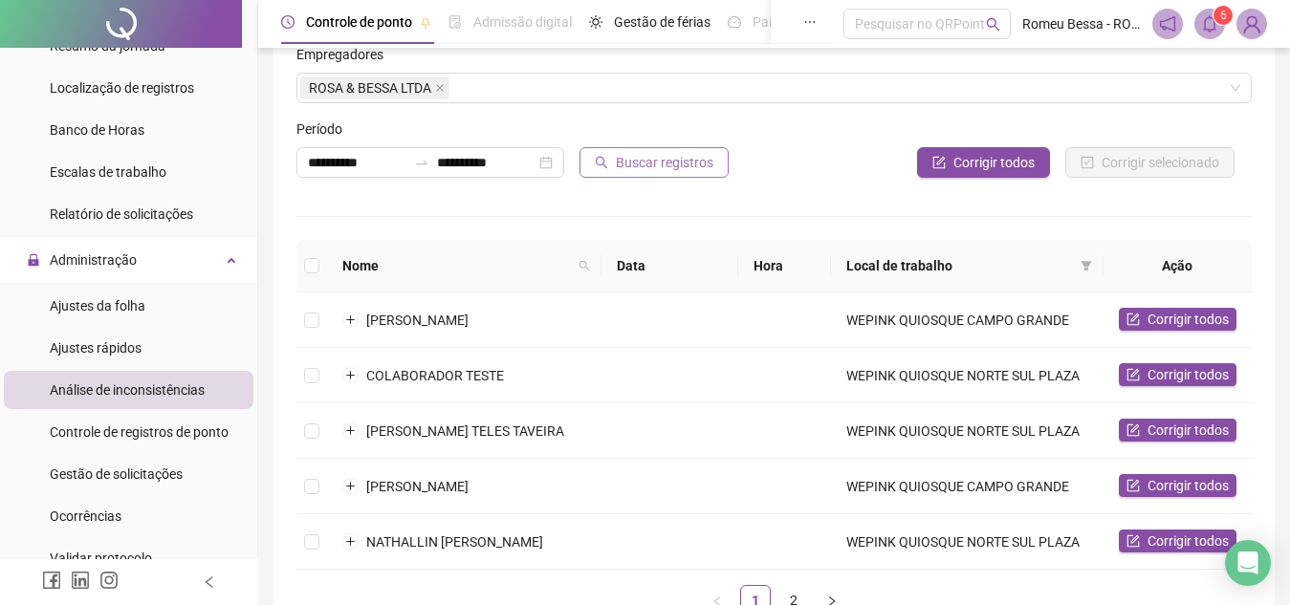
click at [612, 175] on button "Buscar registros" at bounding box center [653, 162] width 149 height 31
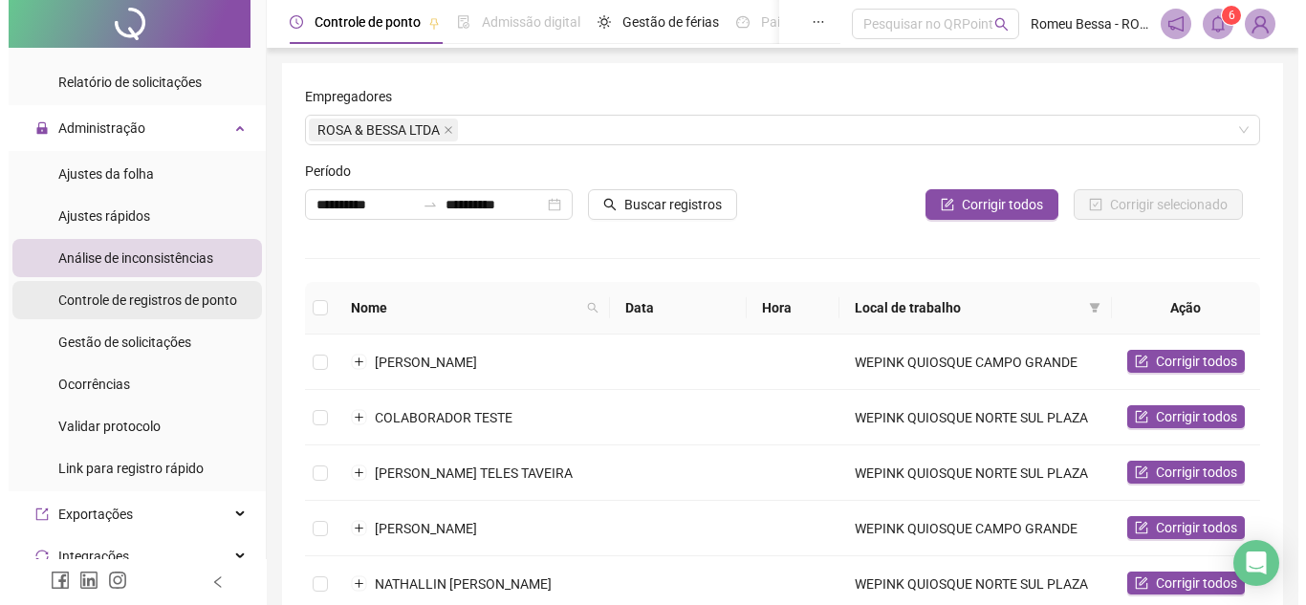
scroll to position [758, 0]
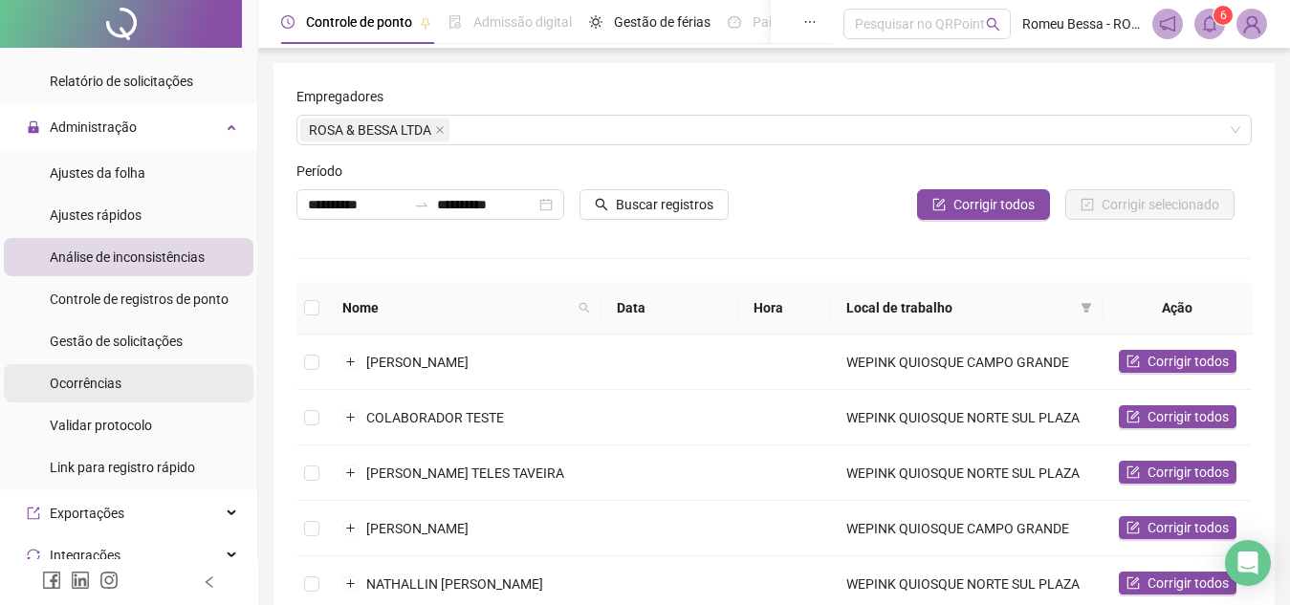
click at [133, 388] on li "Ocorrências" at bounding box center [129, 383] width 250 height 38
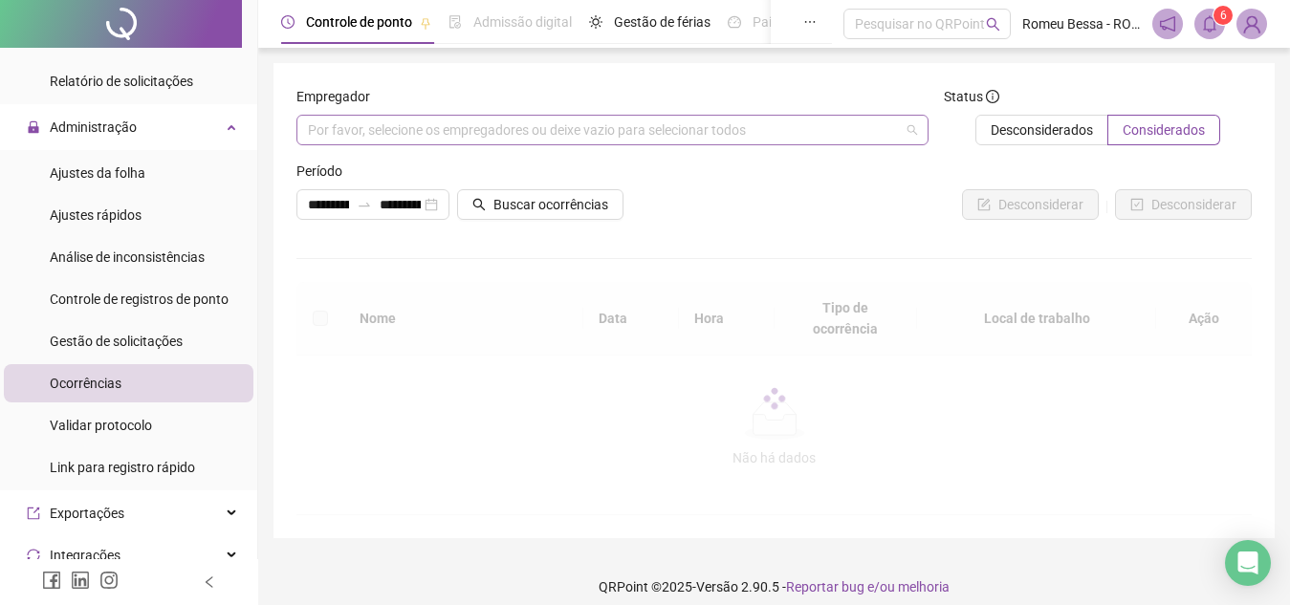
click at [402, 134] on div "Por favor, selecione os empregadores ou deixe vazio para selecionar todos" at bounding box center [612, 130] width 632 height 31
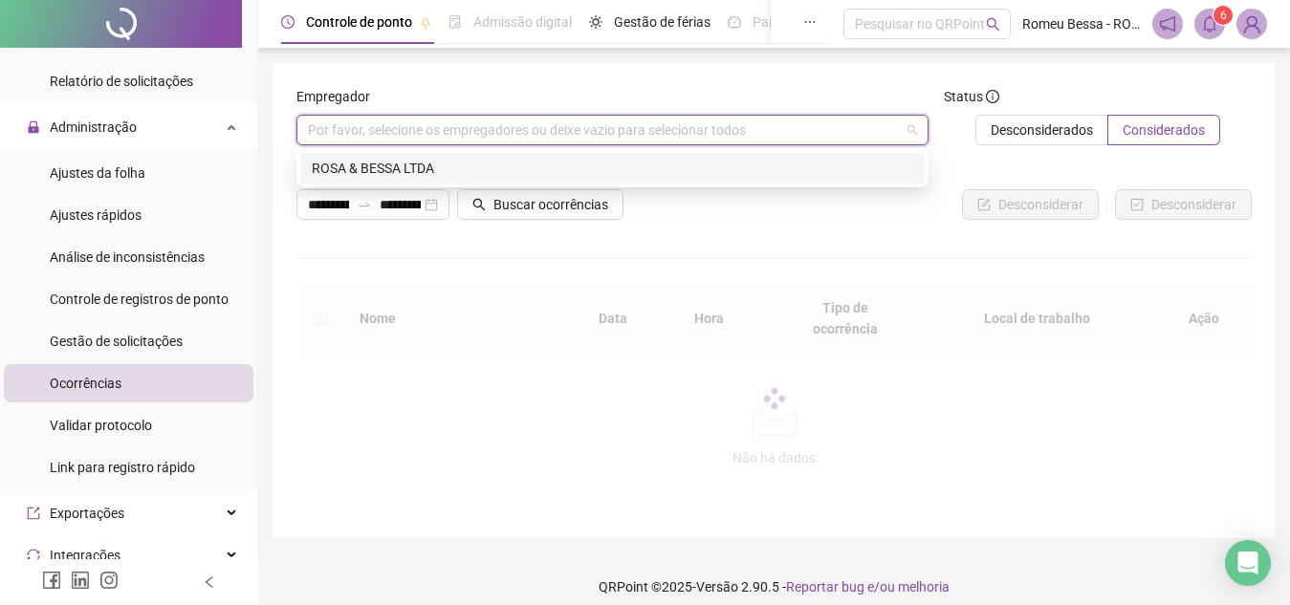
click at [412, 163] on div "ROSA & BESSA LTDA" at bounding box center [612, 168] width 601 height 21
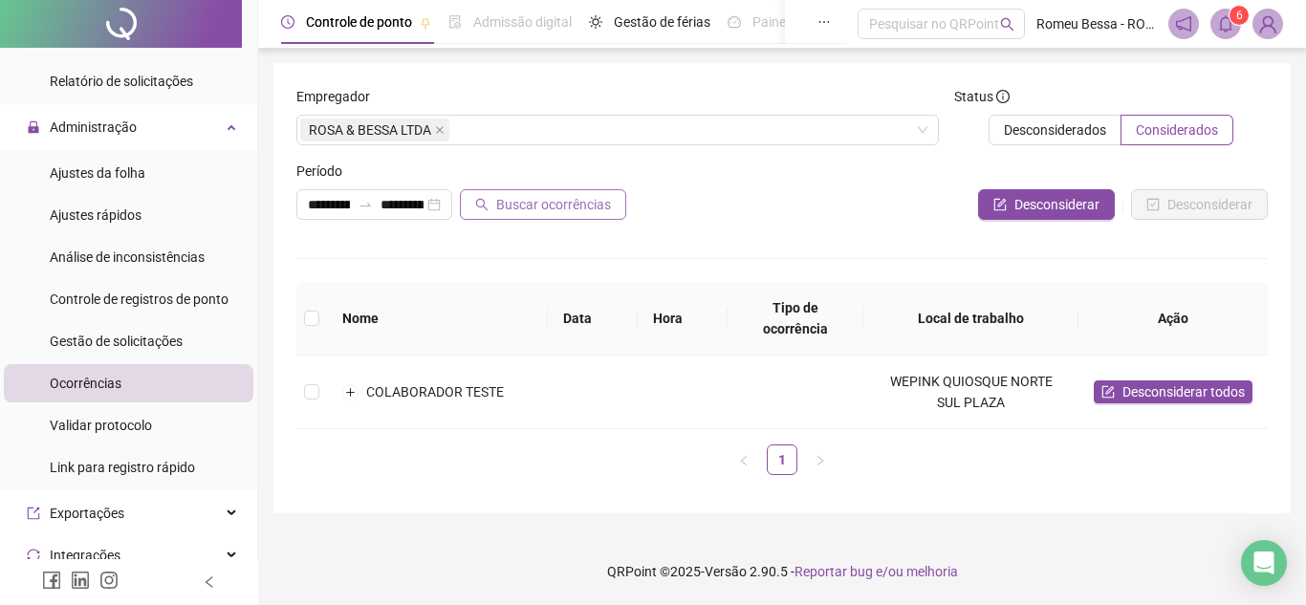
click at [561, 200] on span "Buscar ocorrências" at bounding box center [553, 204] width 115 height 21
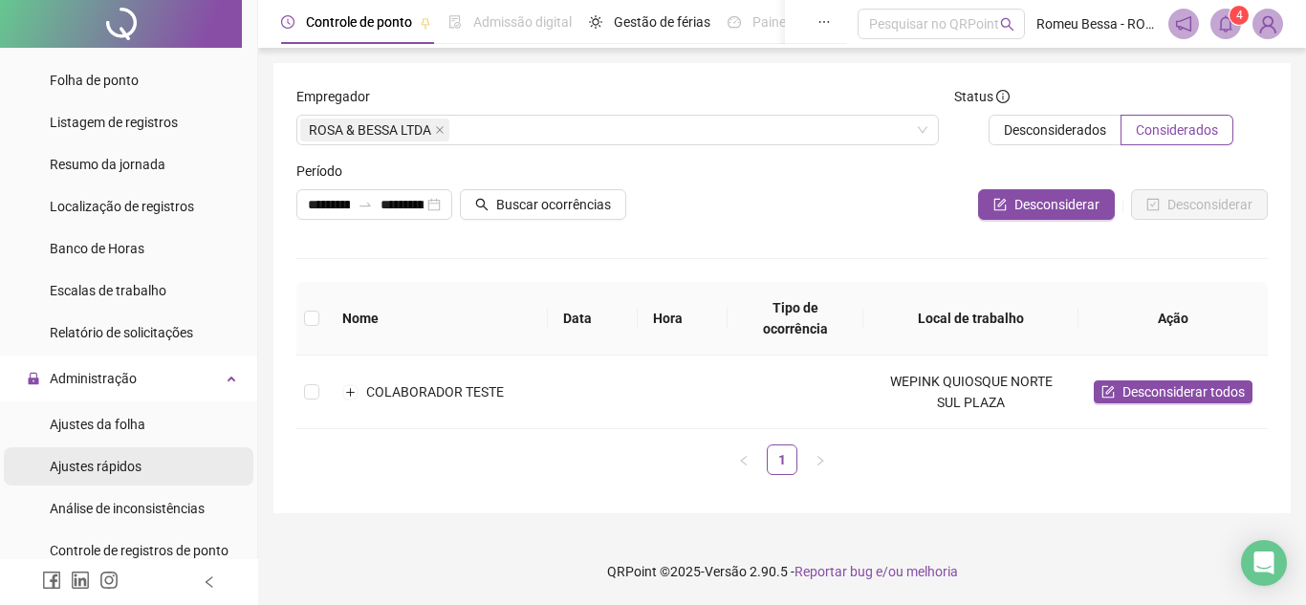
scroll to position [508, 0]
click at [122, 505] on span "Análise de inconsistências" at bounding box center [127, 507] width 155 height 15
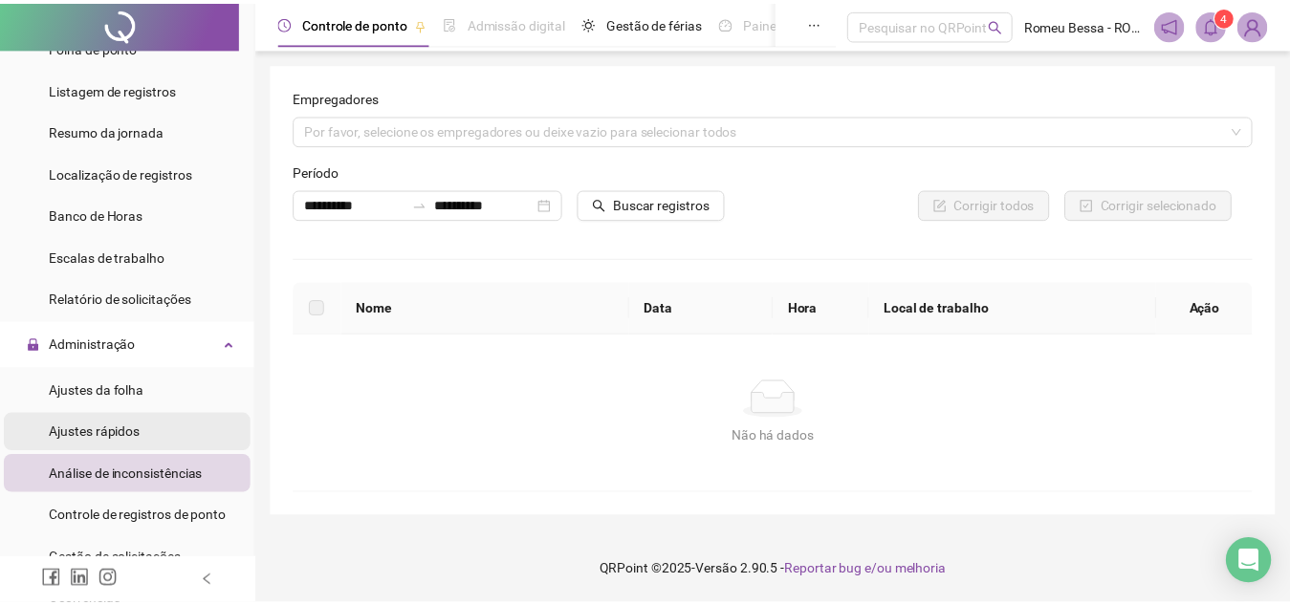
scroll to position [542, 0]
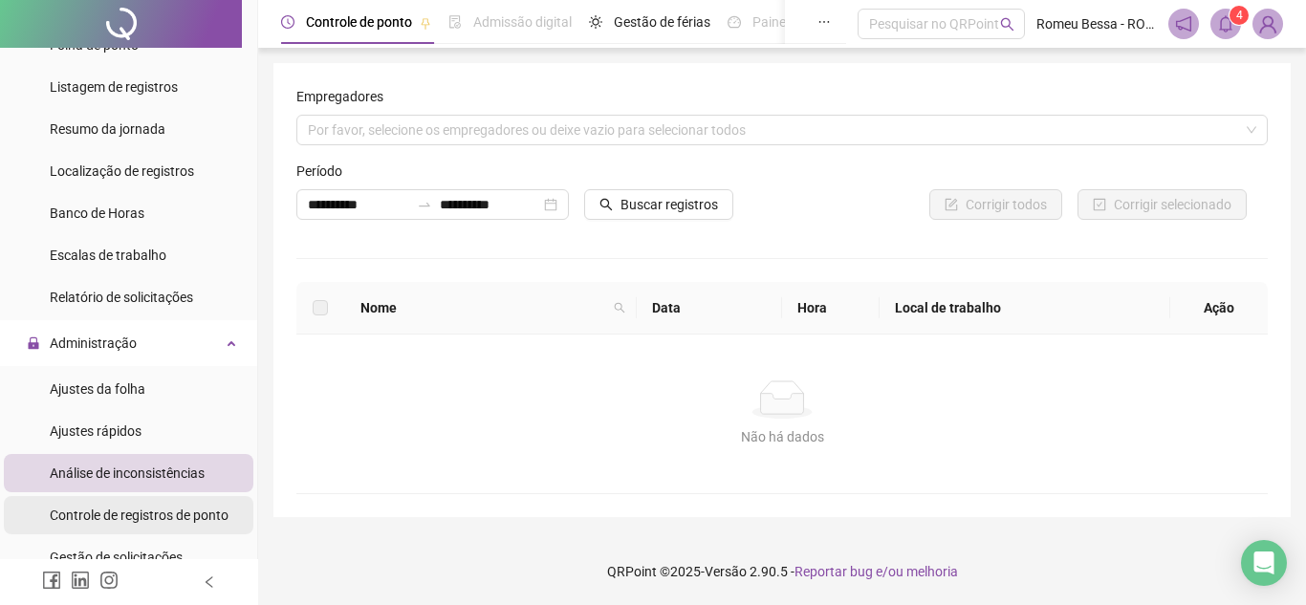
click at [131, 522] on span "Controle de registros de ponto" at bounding box center [139, 515] width 179 height 15
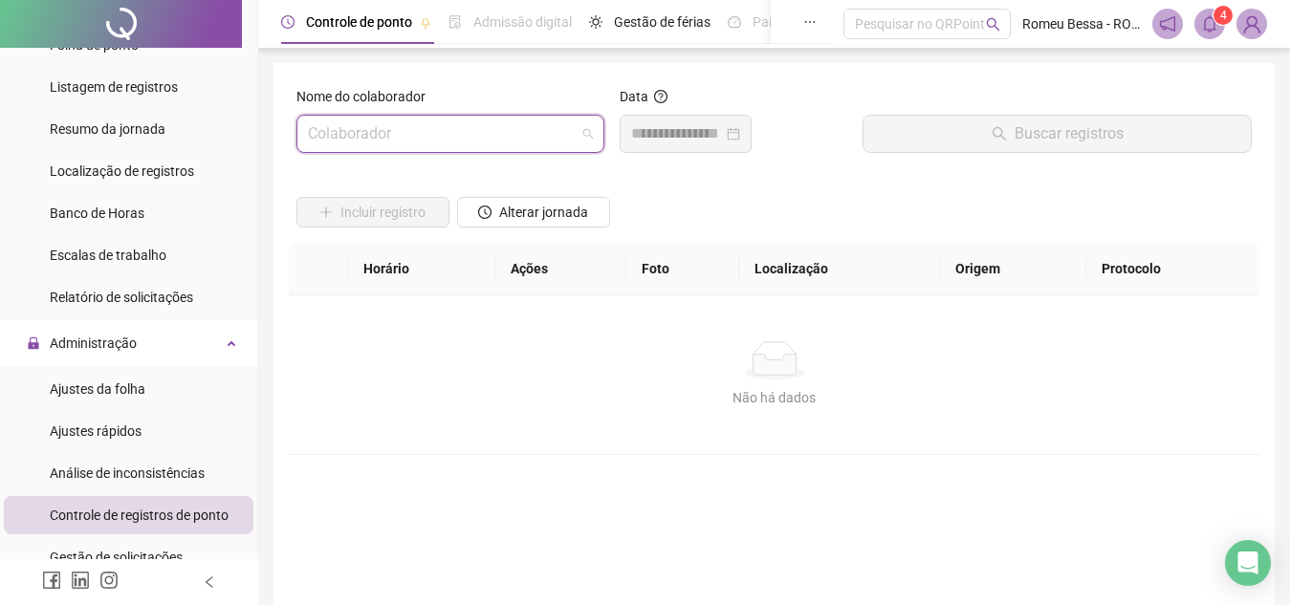
click at [404, 132] on input "search" at bounding box center [442, 134] width 268 height 36
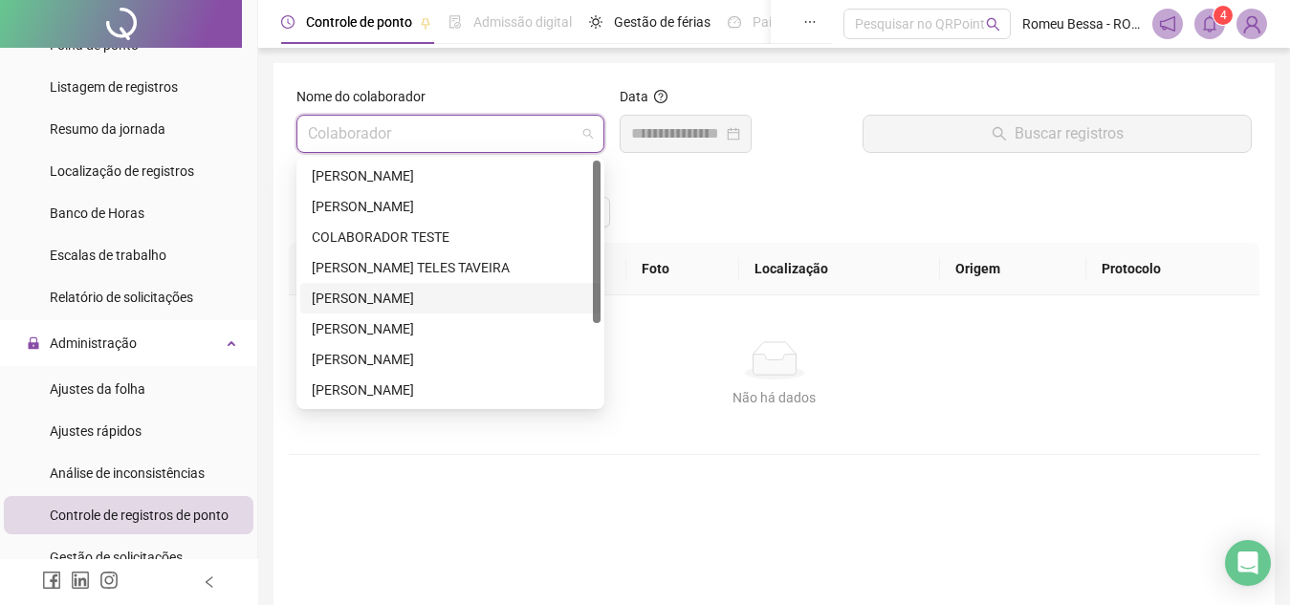
scroll to position [122, 0]
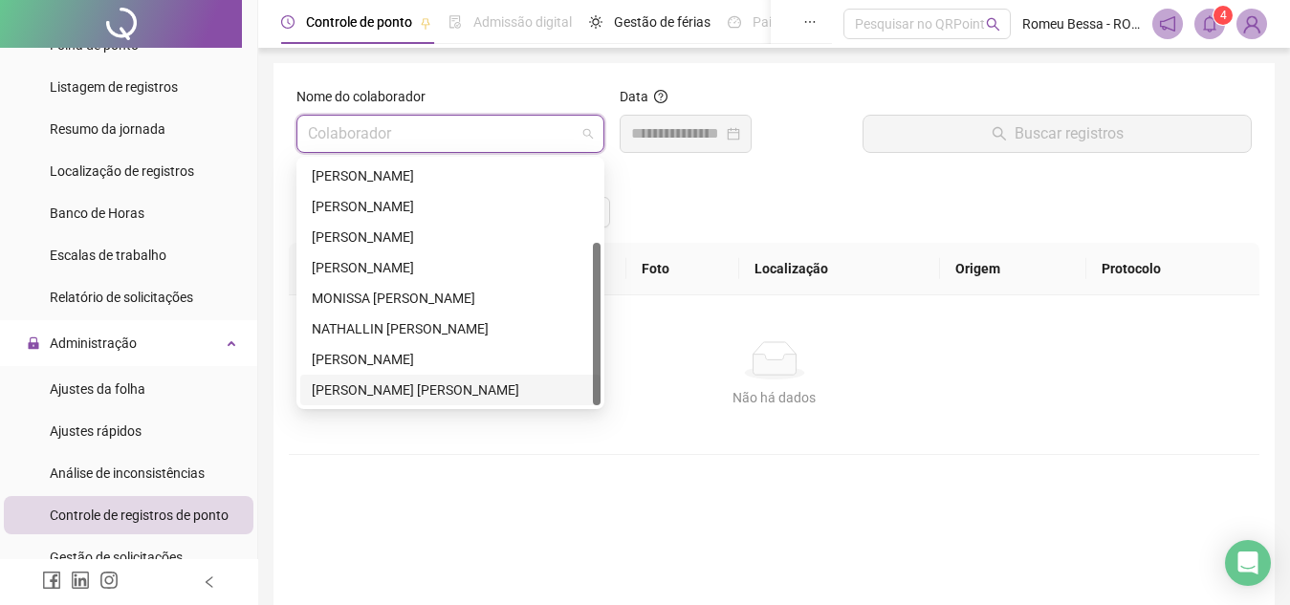
click at [435, 395] on div "[PERSON_NAME] [PERSON_NAME]" at bounding box center [450, 390] width 277 height 21
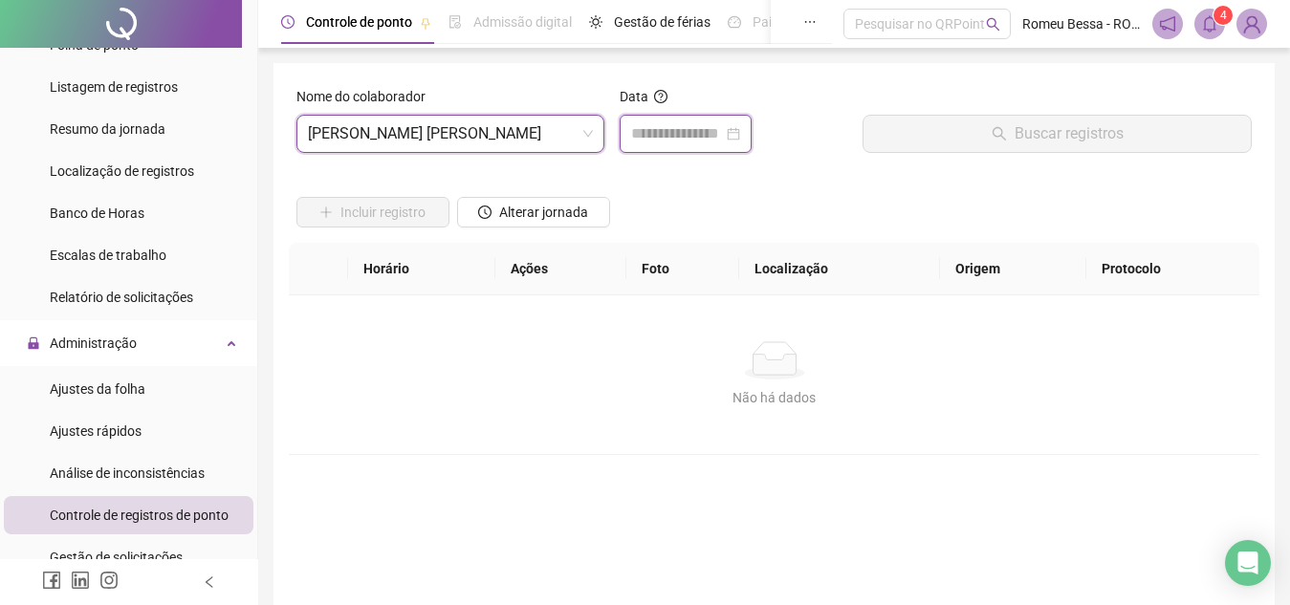
click at [672, 130] on input at bounding box center [677, 133] width 92 height 23
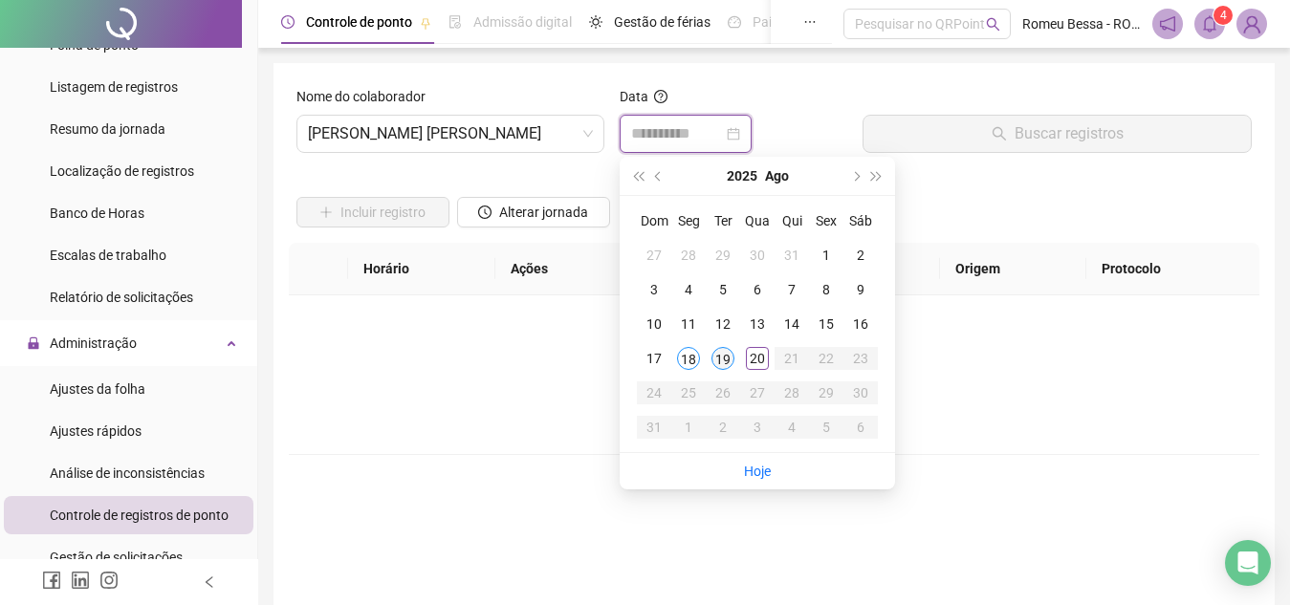
type input "**********"
click at [716, 359] on div "19" at bounding box center [722, 358] width 23 height 23
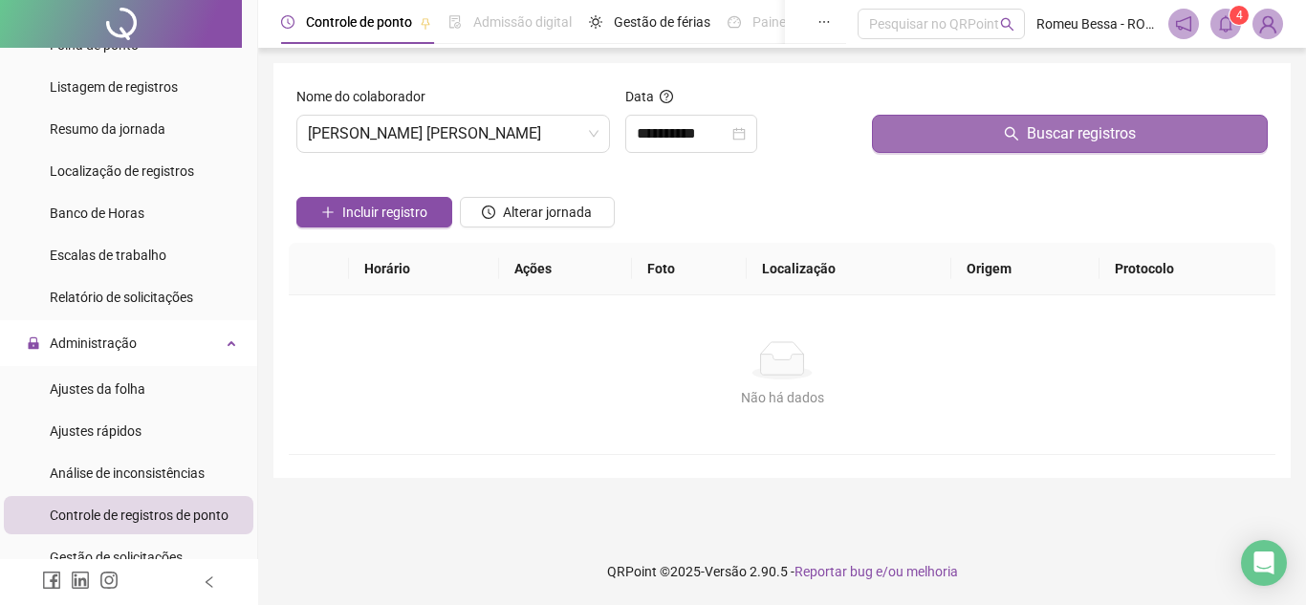
click at [976, 136] on button "Buscar registros" at bounding box center [1070, 134] width 396 height 38
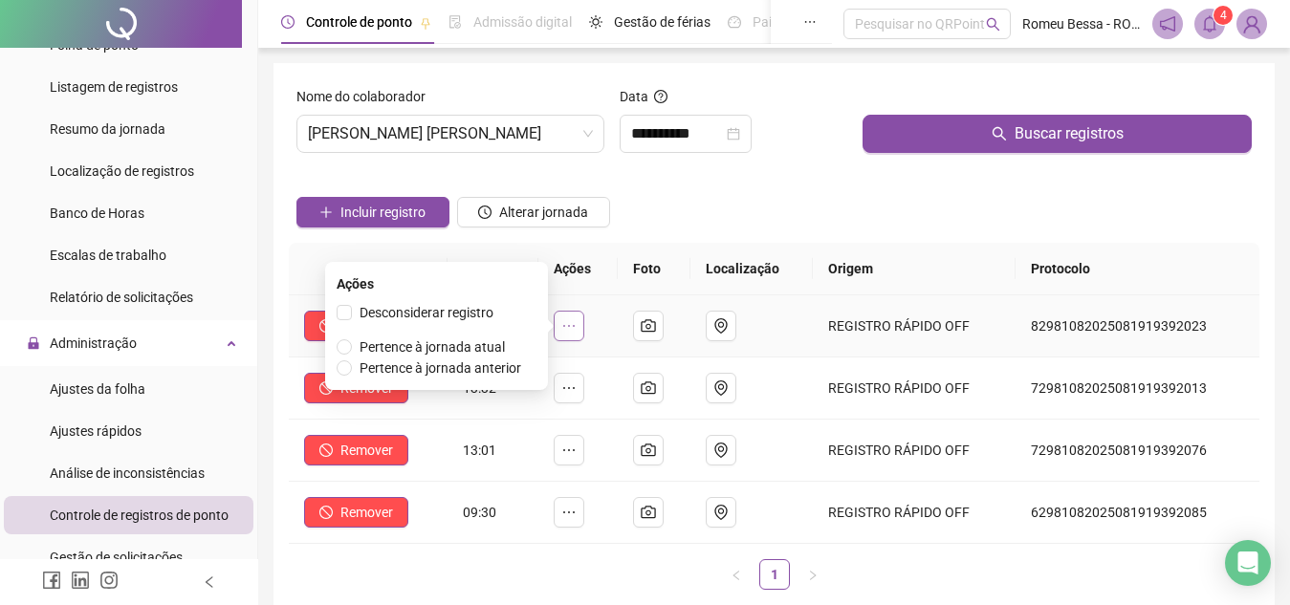
click at [568, 316] on button "button" at bounding box center [569, 326] width 31 height 31
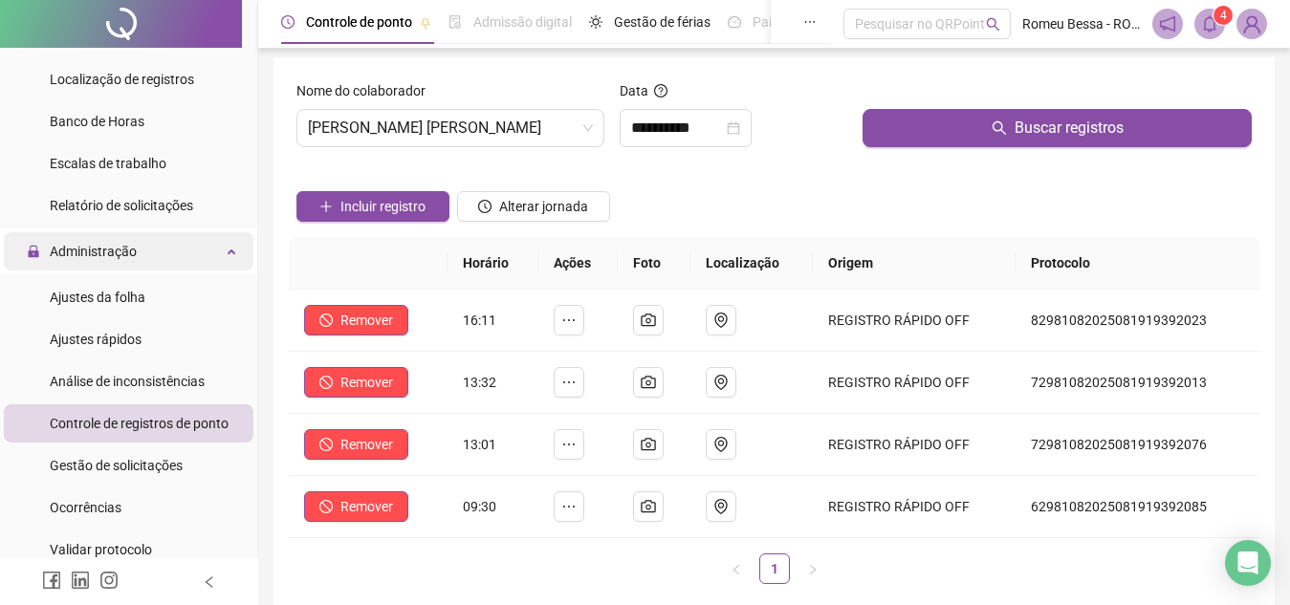
scroll to position [635, 0]
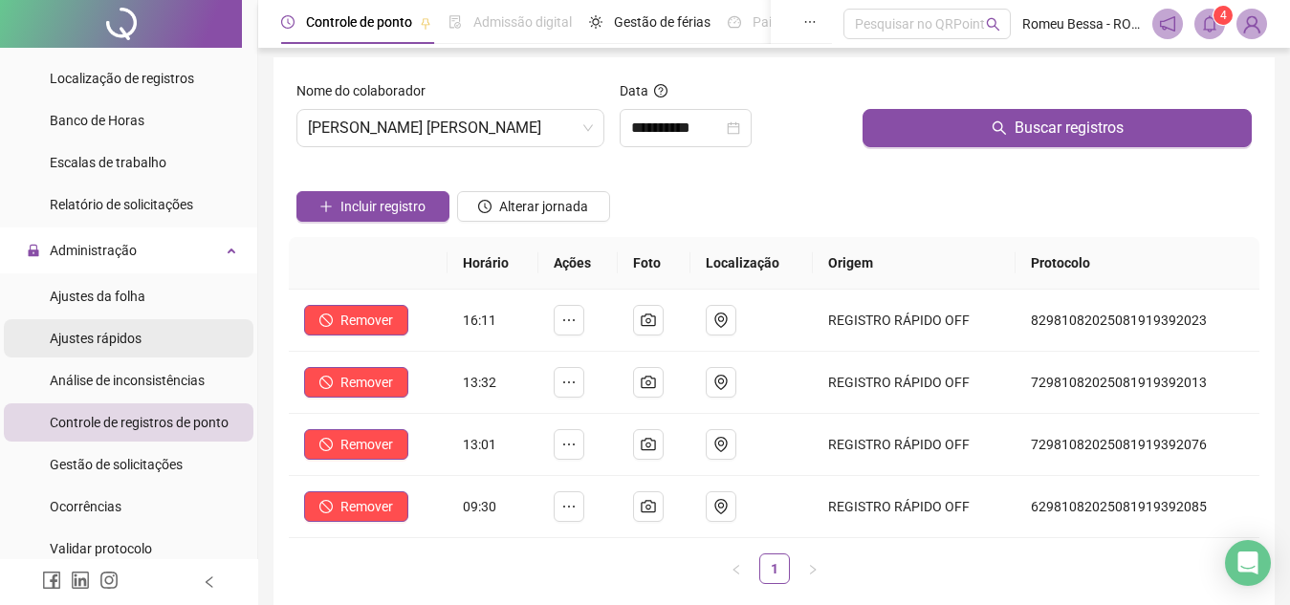
click at [134, 327] on div "Ajustes rápidos" at bounding box center [96, 338] width 92 height 38
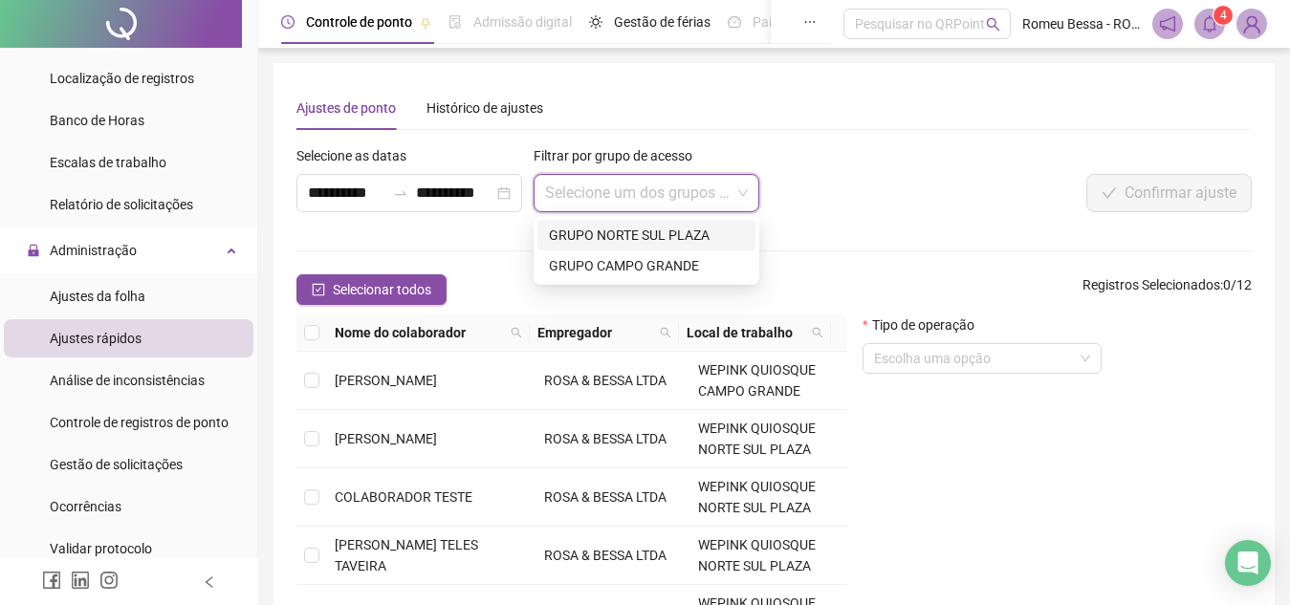
click at [602, 185] on input "search" at bounding box center [637, 193] width 185 height 36
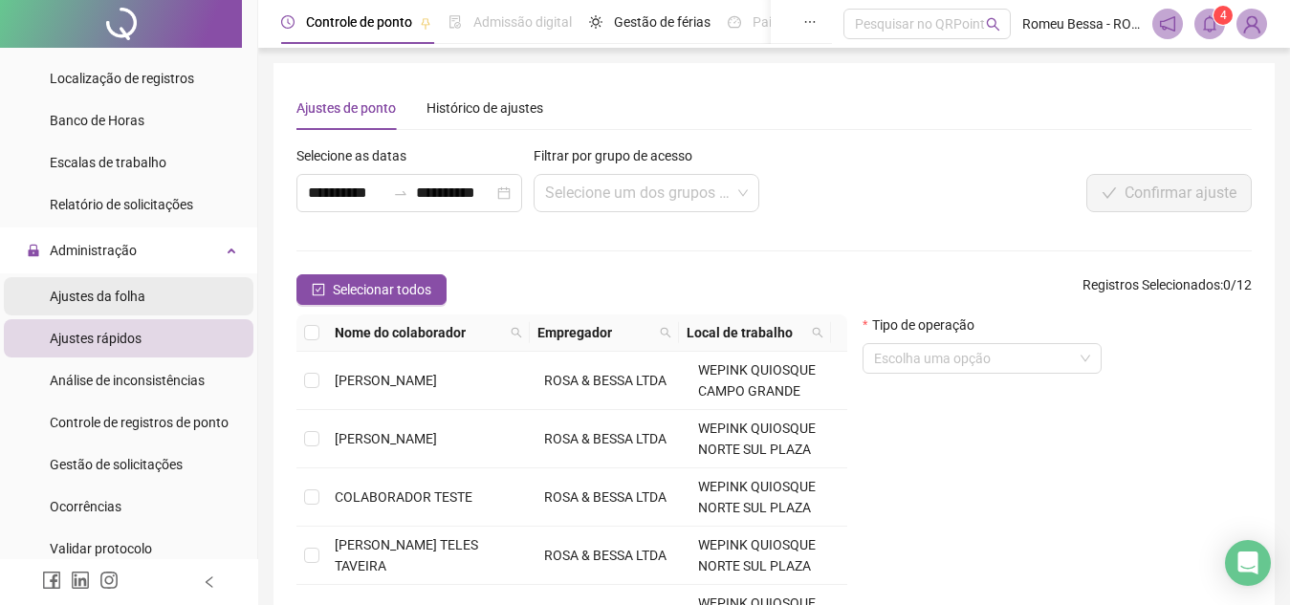
click at [151, 307] on li "Ajustes da folha" at bounding box center [129, 296] width 250 height 38
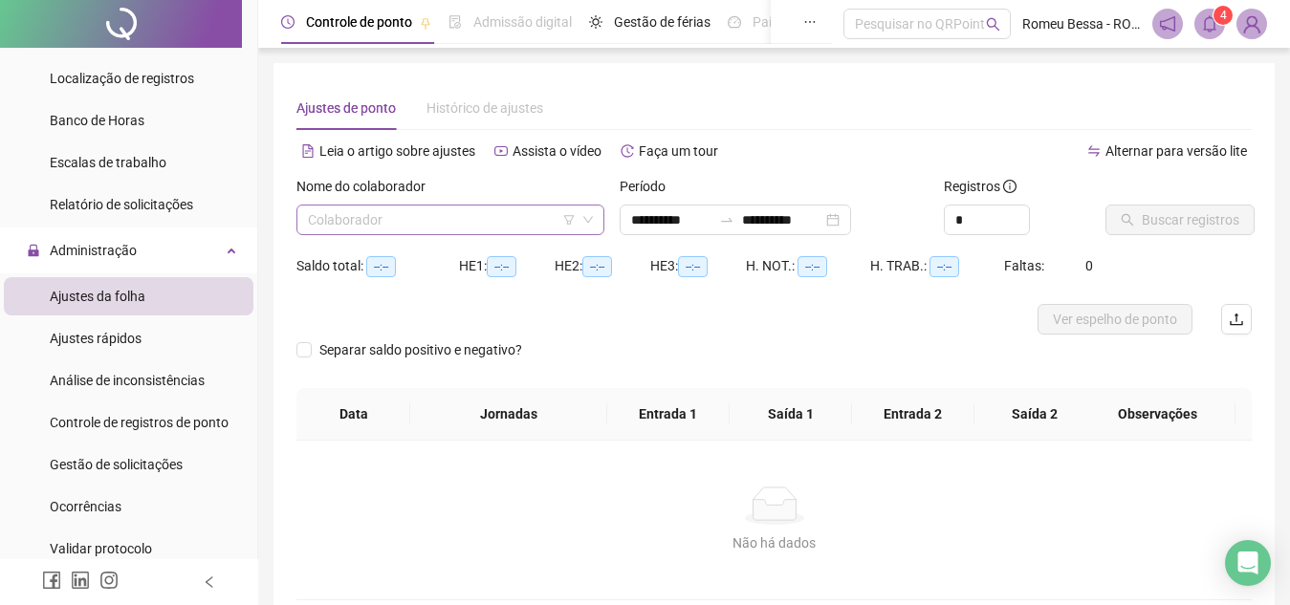
type input "**********"
click at [489, 210] on input "search" at bounding box center [442, 220] width 268 height 29
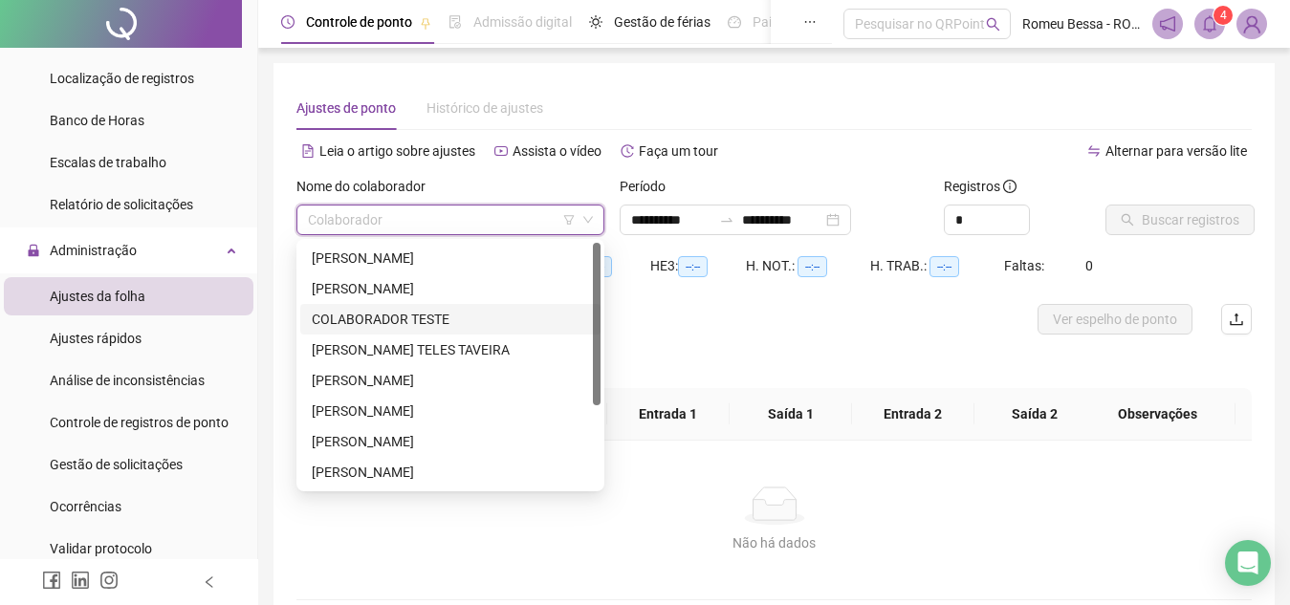
scroll to position [122, 0]
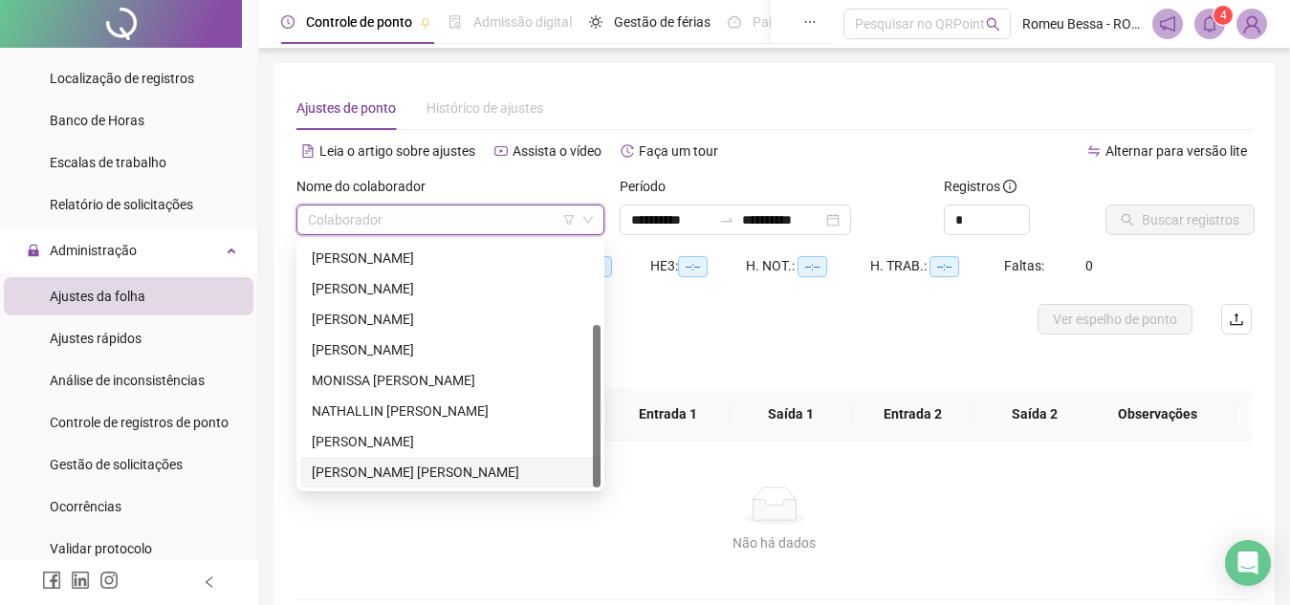
click at [446, 457] on div "[PERSON_NAME] [PERSON_NAME]" at bounding box center [450, 472] width 300 height 31
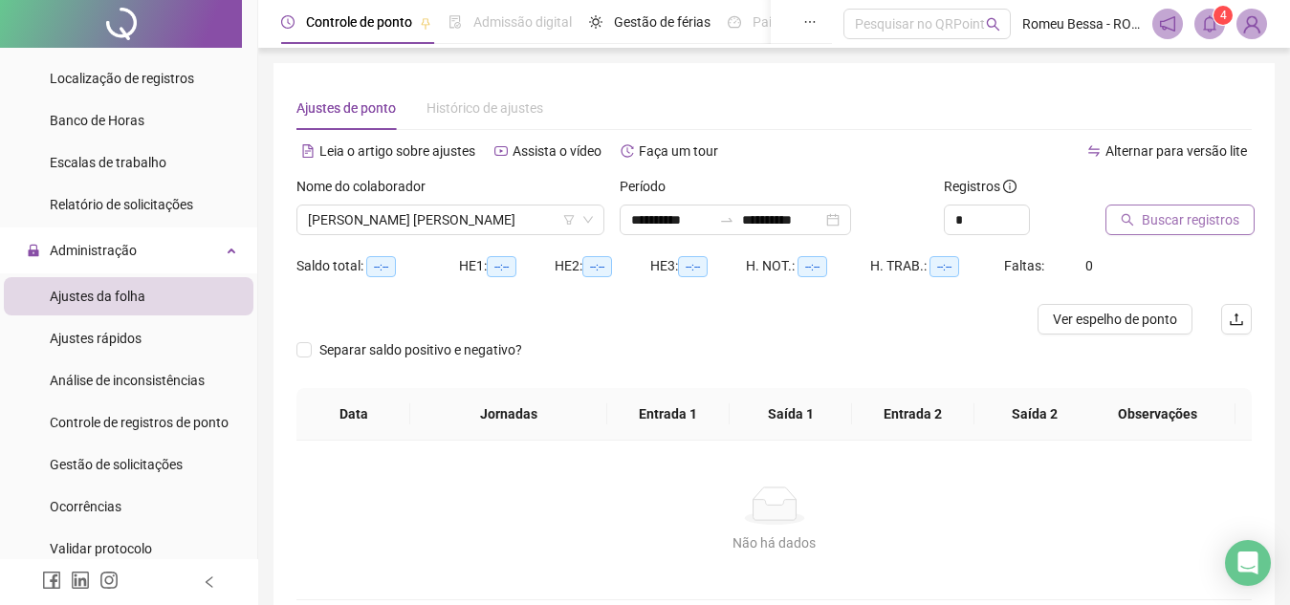
click at [1215, 221] on span "Buscar registros" at bounding box center [1190, 219] width 98 height 21
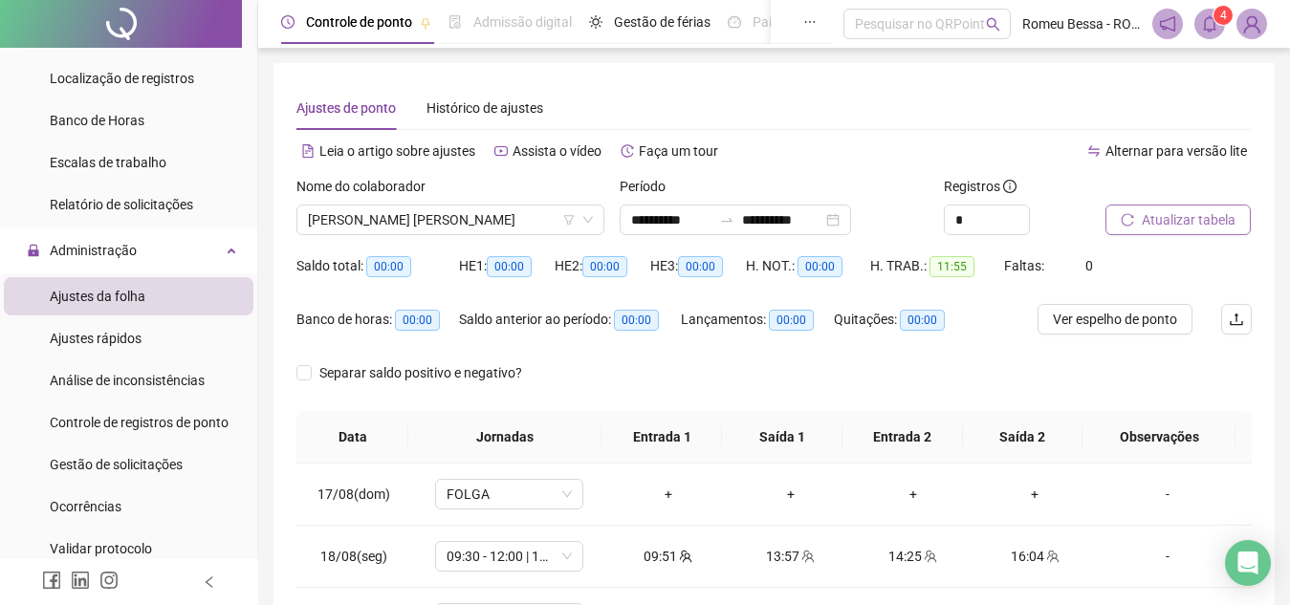
scroll to position [111, 0]
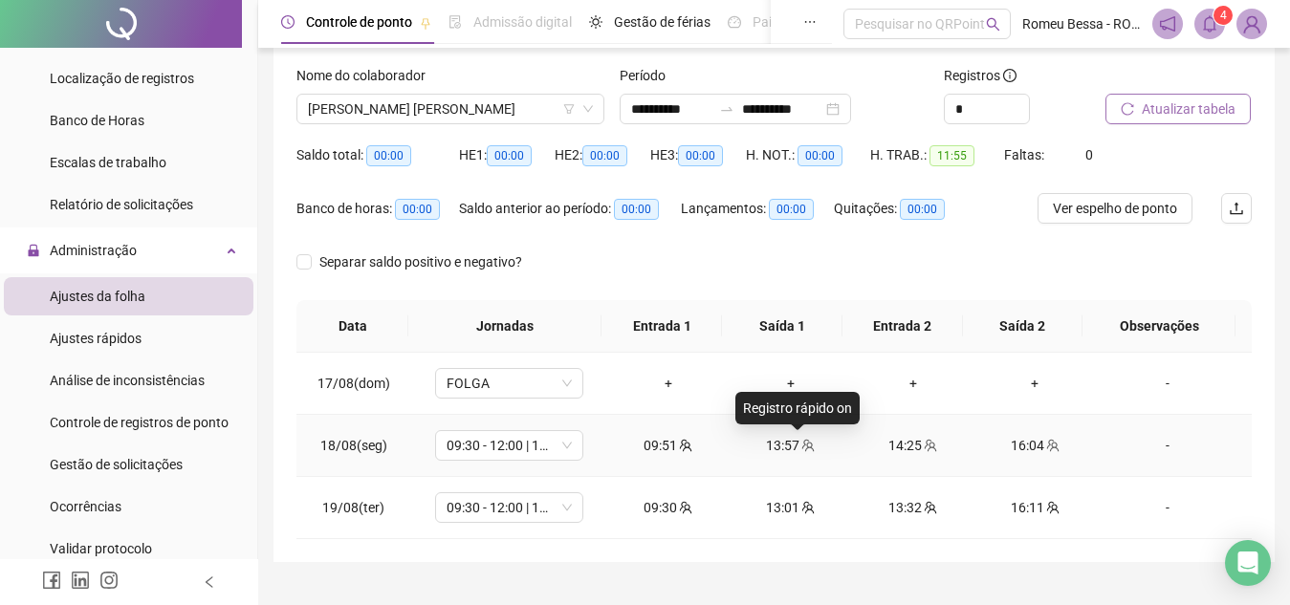
click at [802, 446] on icon "team" at bounding box center [808, 445] width 12 height 12
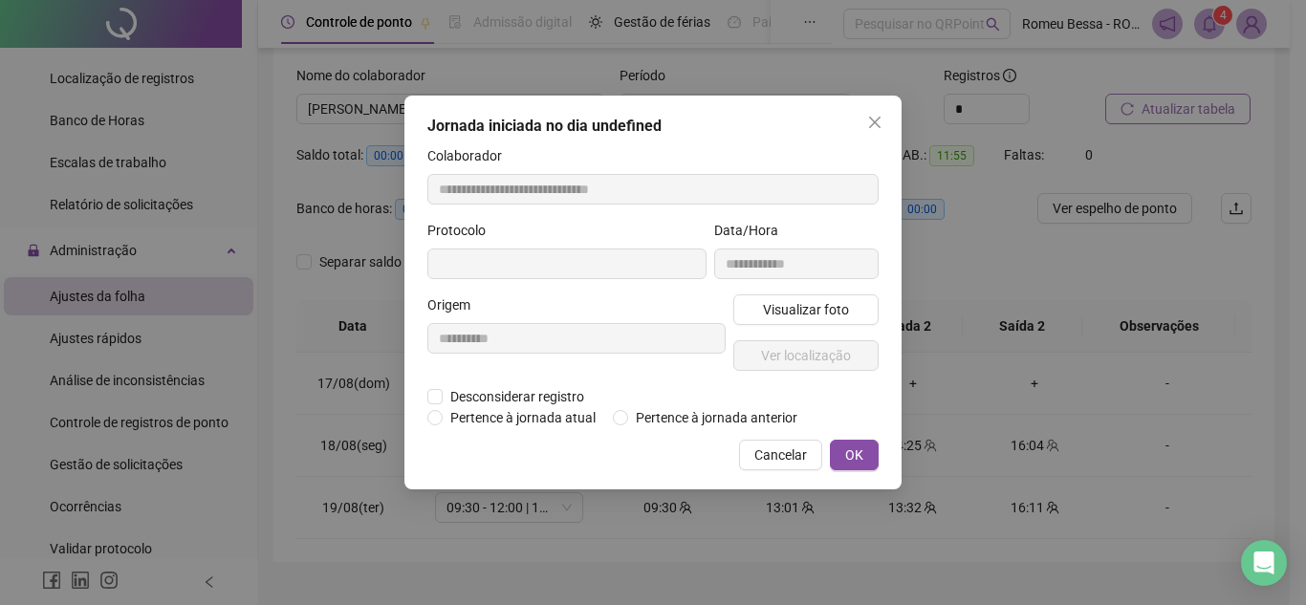
type input "**********"
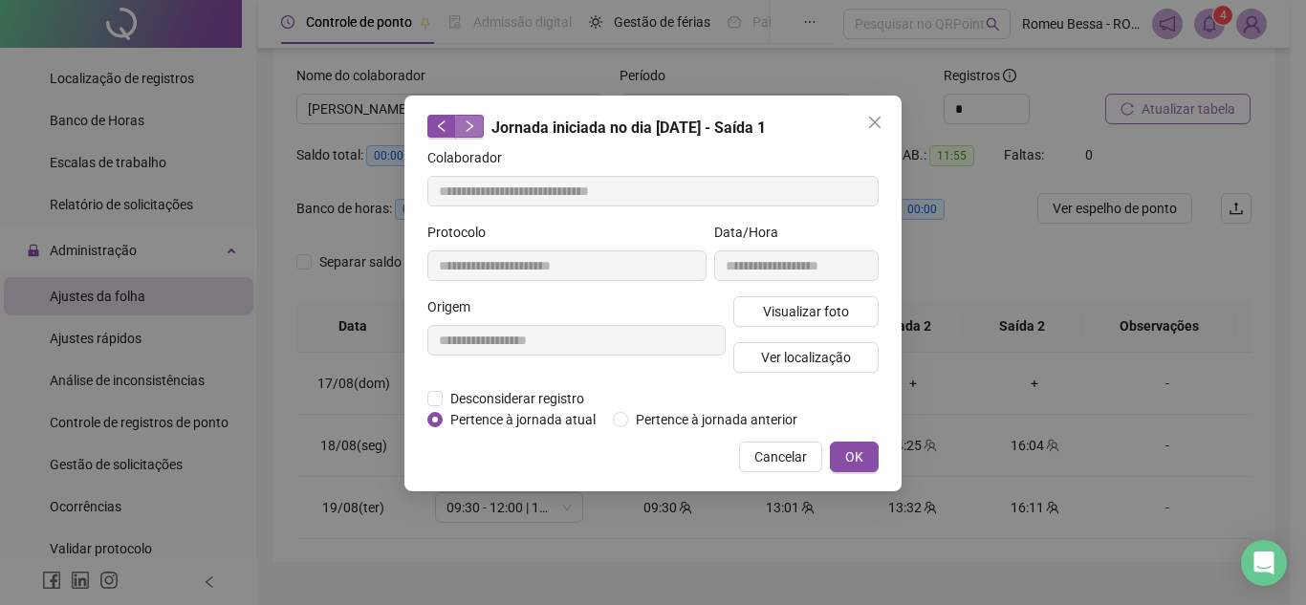
click at [473, 127] on icon "right" at bounding box center [469, 126] width 13 height 13
type input "**********"
click at [441, 129] on icon "left" at bounding box center [441, 126] width 13 height 13
type input "**********"
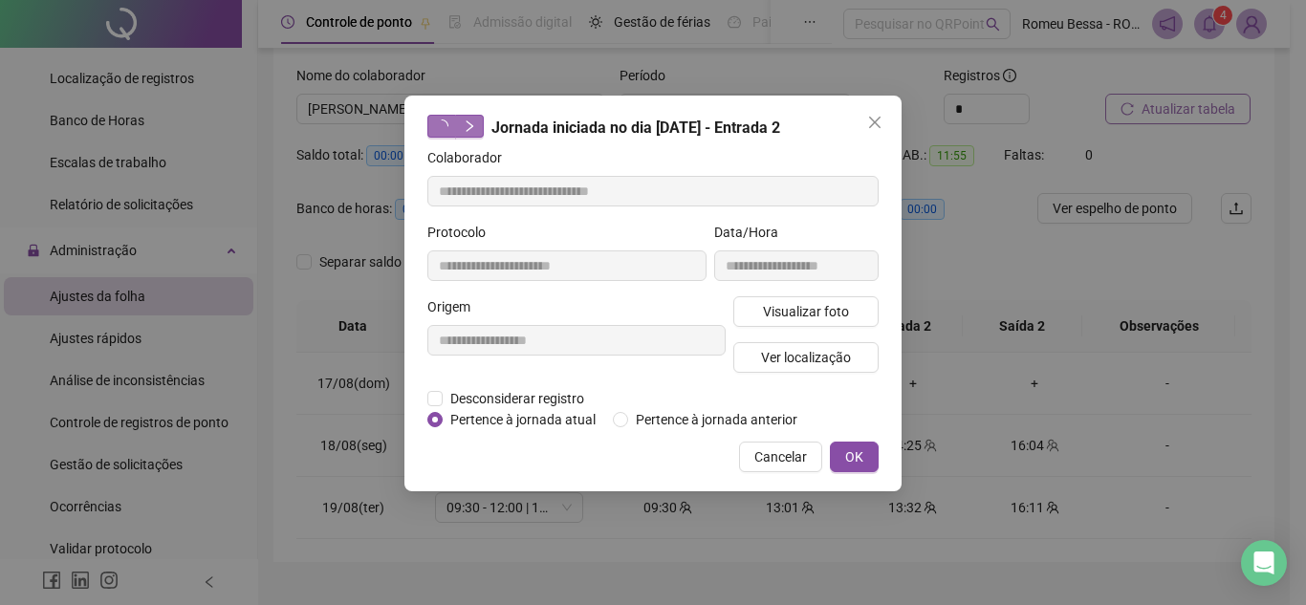
type input "**********"
click at [441, 129] on icon "left" at bounding box center [441, 126] width 13 height 13
type input "**********"
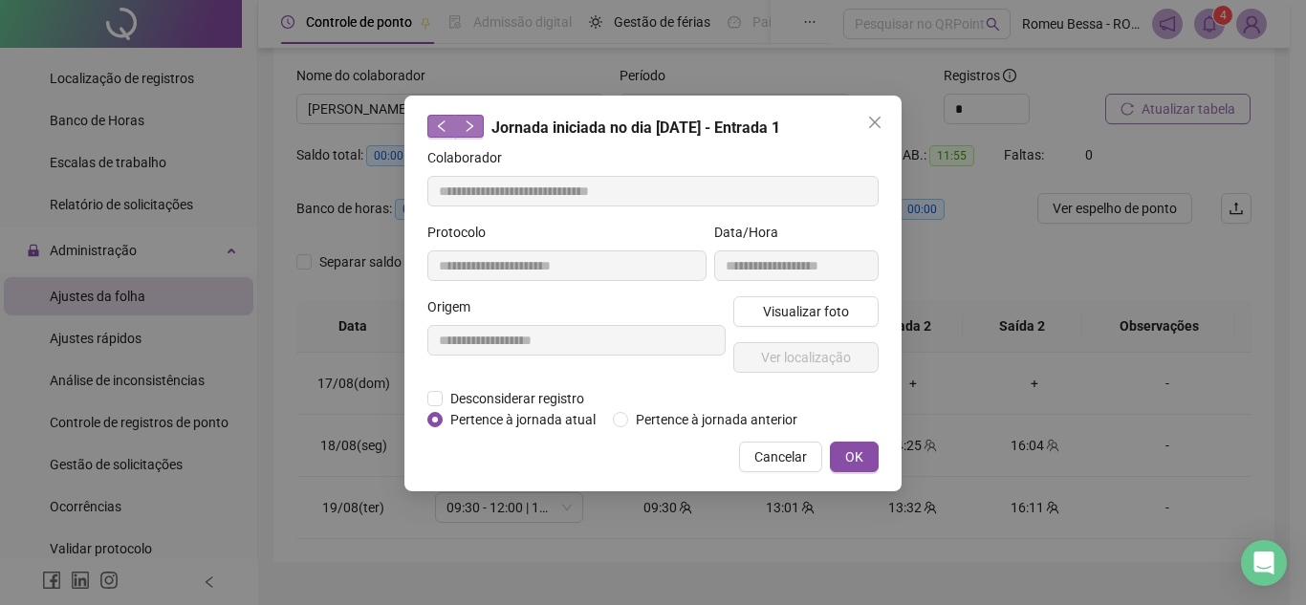
click at [452, 132] on button "button" at bounding box center [441, 126] width 29 height 23
click at [434, 132] on button "button" at bounding box center [441, 126] width 29 height 23
click at [454, 132] on button "button" at bounding box center [441, 126] width 29 height 23
click at [458, 132] on button "button" at bounding box center [469, 126] width 29 height 23
type input "**********"
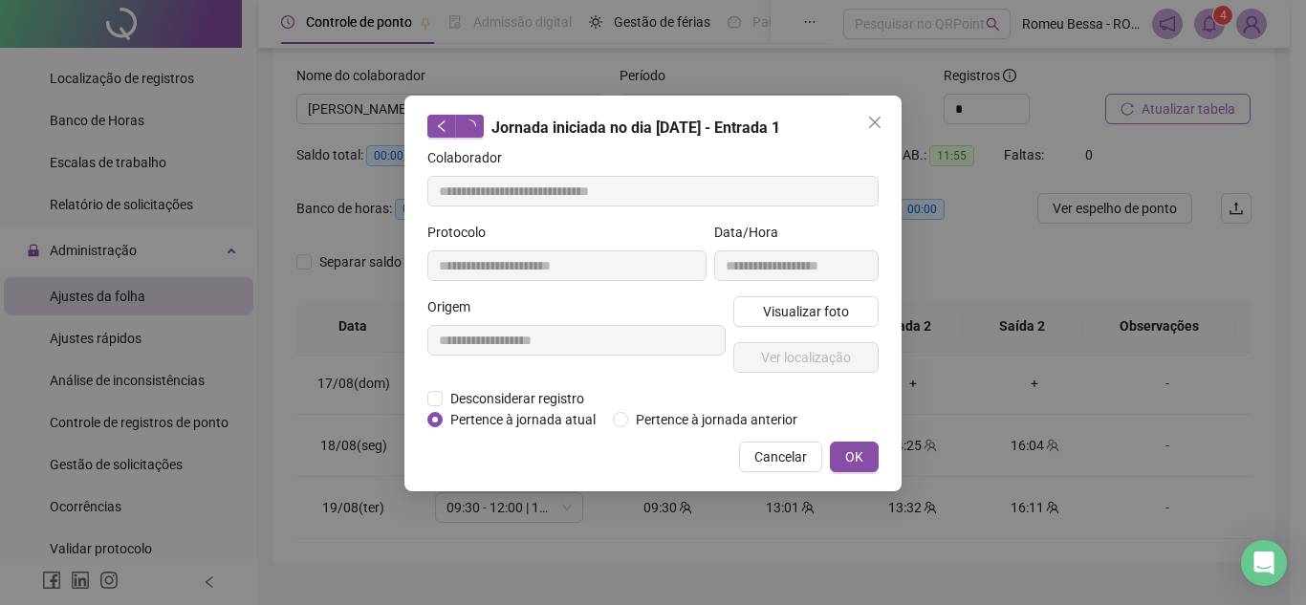
type input "**********"
click at [794, 344] on button "Ver localização" at bounding box center [805, 357] width 145 height 31
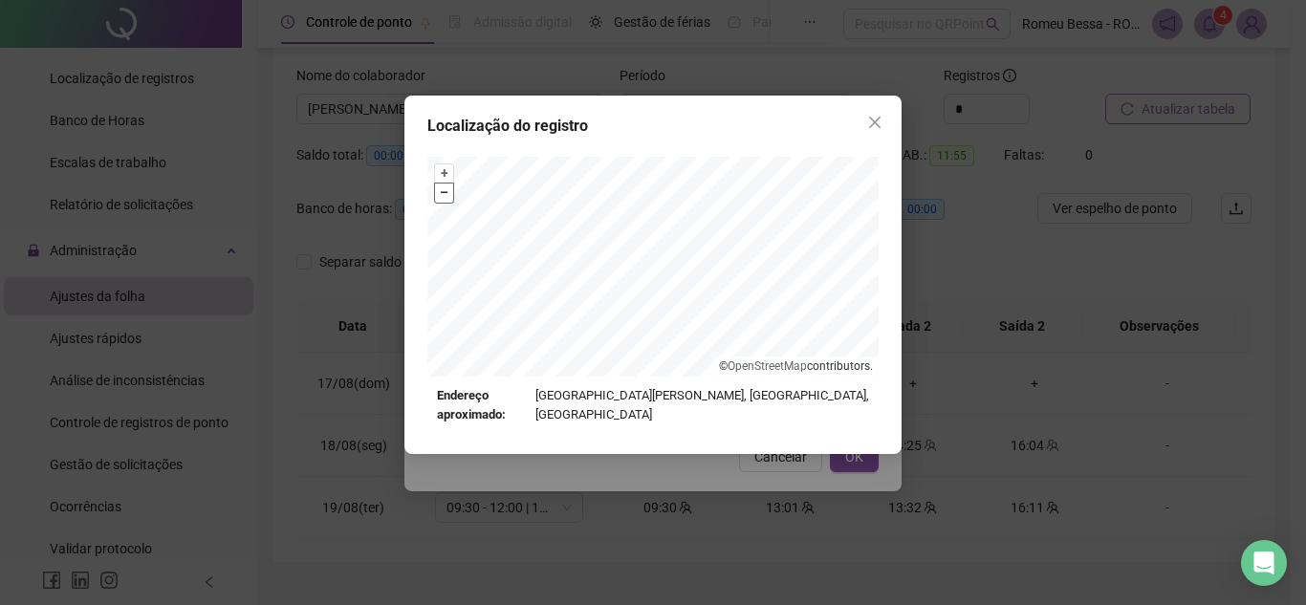
click at [445, 198] on button "–" at bounding box center [444, 193] width 18 height 18
click at [870, 128] on icon "close" at bounding box center [874, 122] width 11 height 11
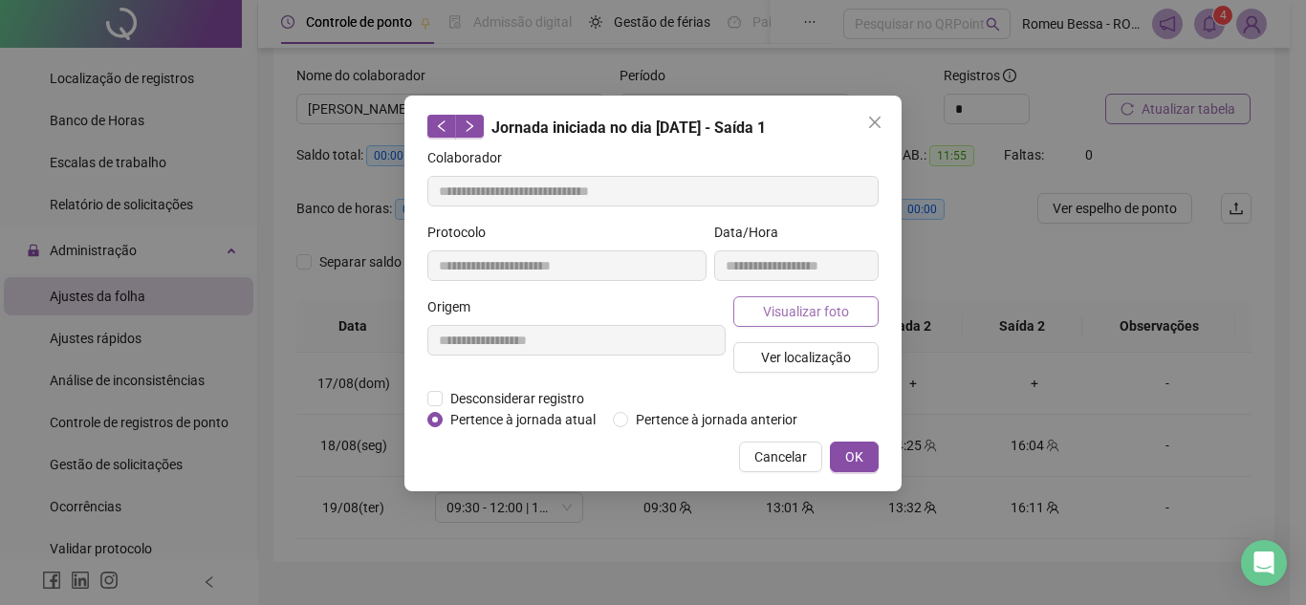
click at [790, 321] on div "Visualizar foto Ver localização" at bounding box center [805, 342] width 153 height 92
click at [790, 321] on button "Visualizar foto" at bounding box center [805, 311] width 145 height 31
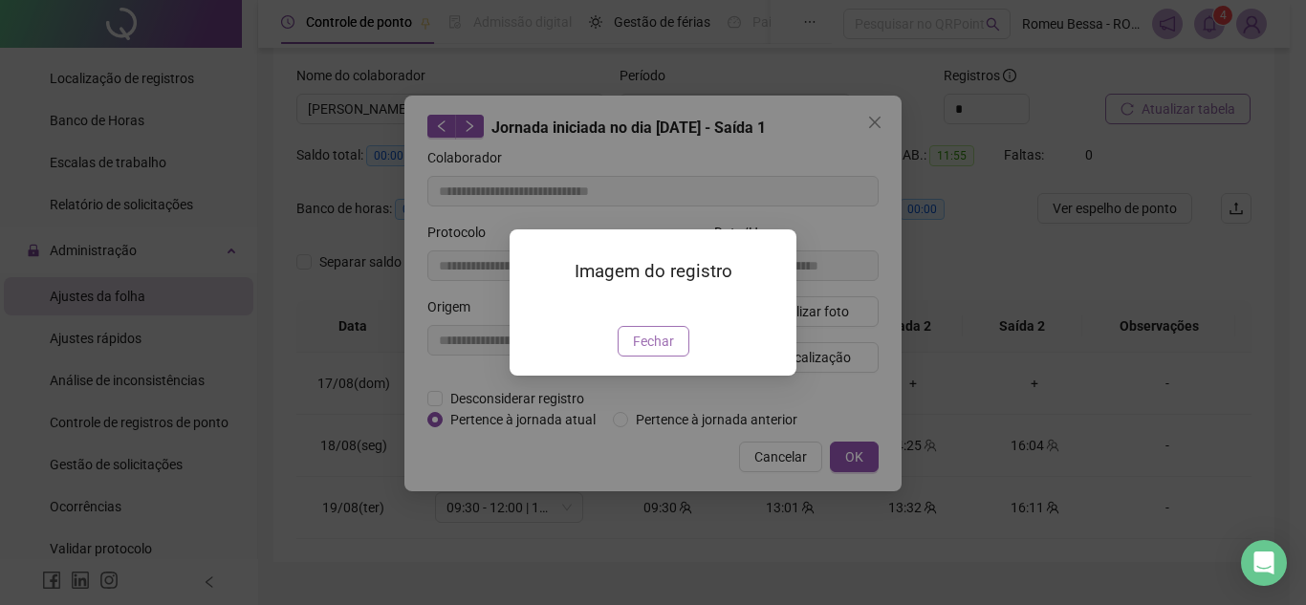
click at [671, 352] on span "Fechar" at bounding box center [653, 341] width 41 height 21
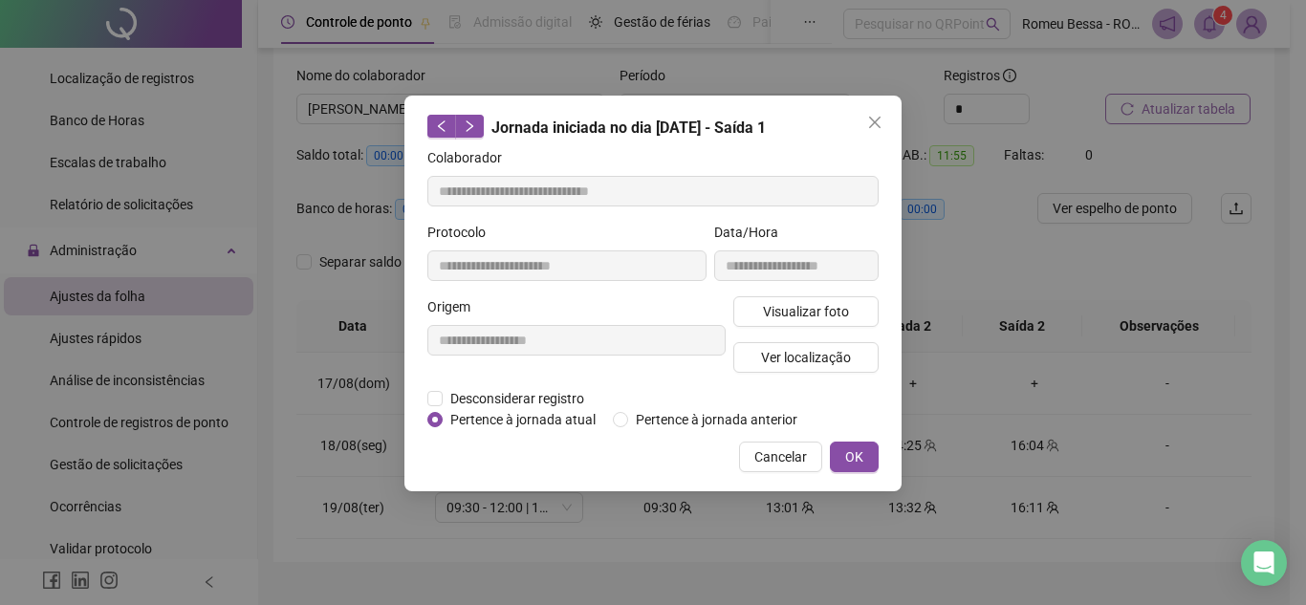
drag, startPoint x: 750, startPoint y: 463, endPoint x: 792, endPoint y: 453, distance: 42.2
click at [792, 453] on button "Cancelar" at bounding box center [780, 457] width 83 height 31
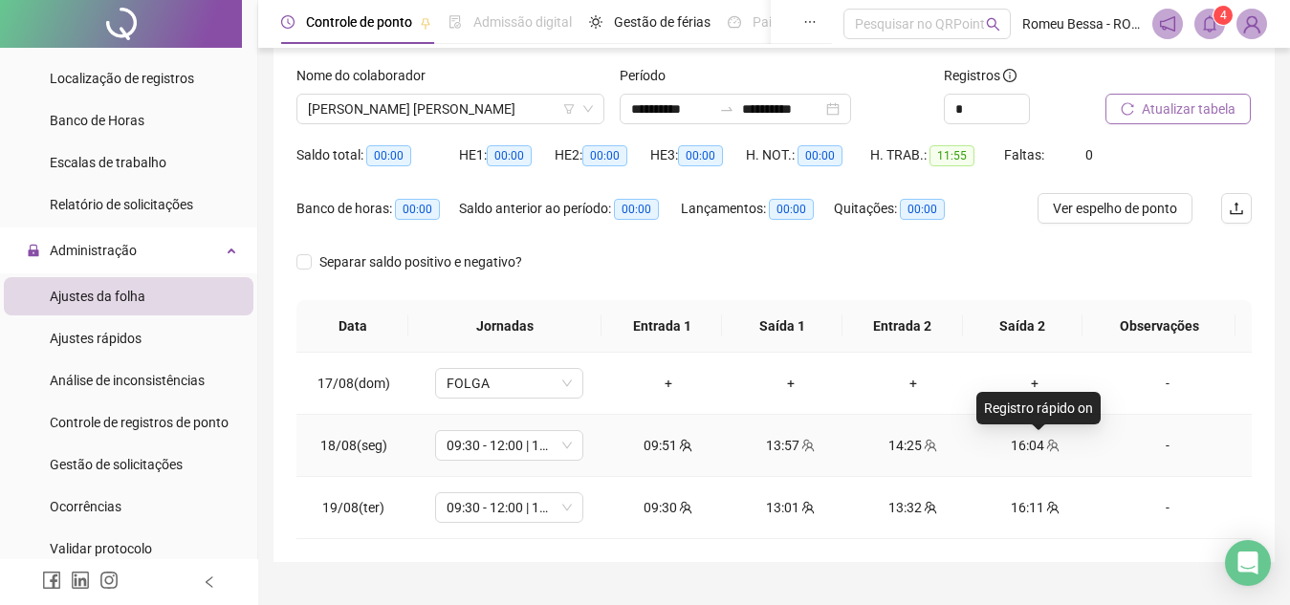
click at [1046, 444] on icon "team" at bounding box center [1052, 445] width 13 height 13
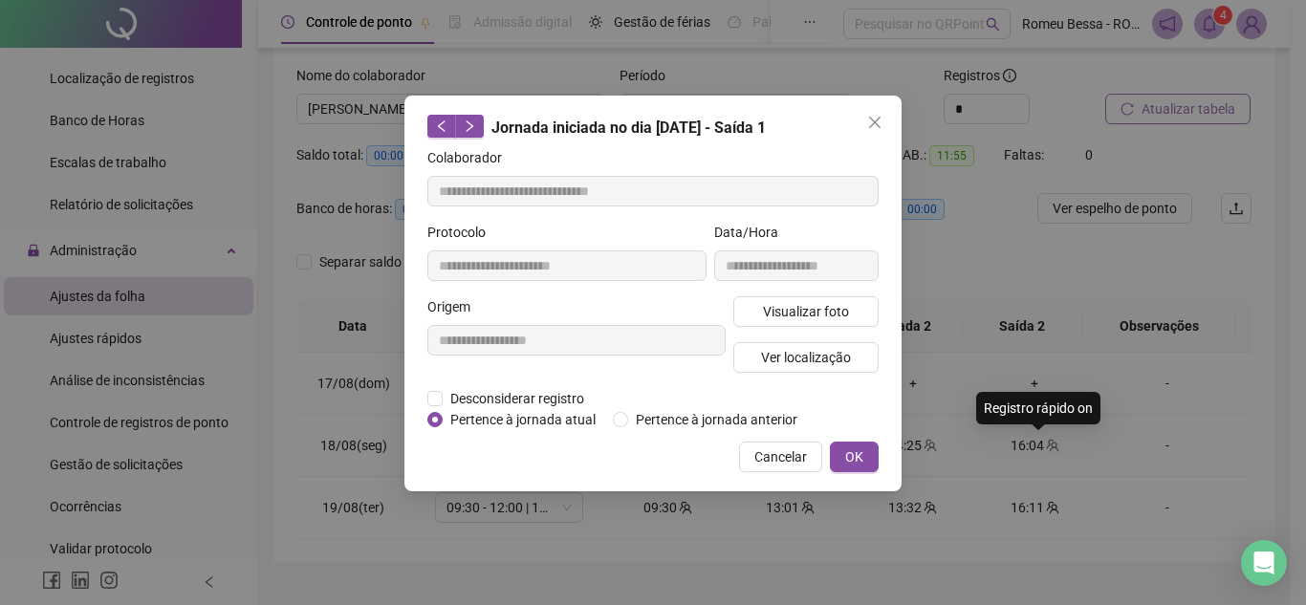
type input "**********"
click at [800, 367] on button "Ver localização" at bounding box center [805, 357] width 145 height 31
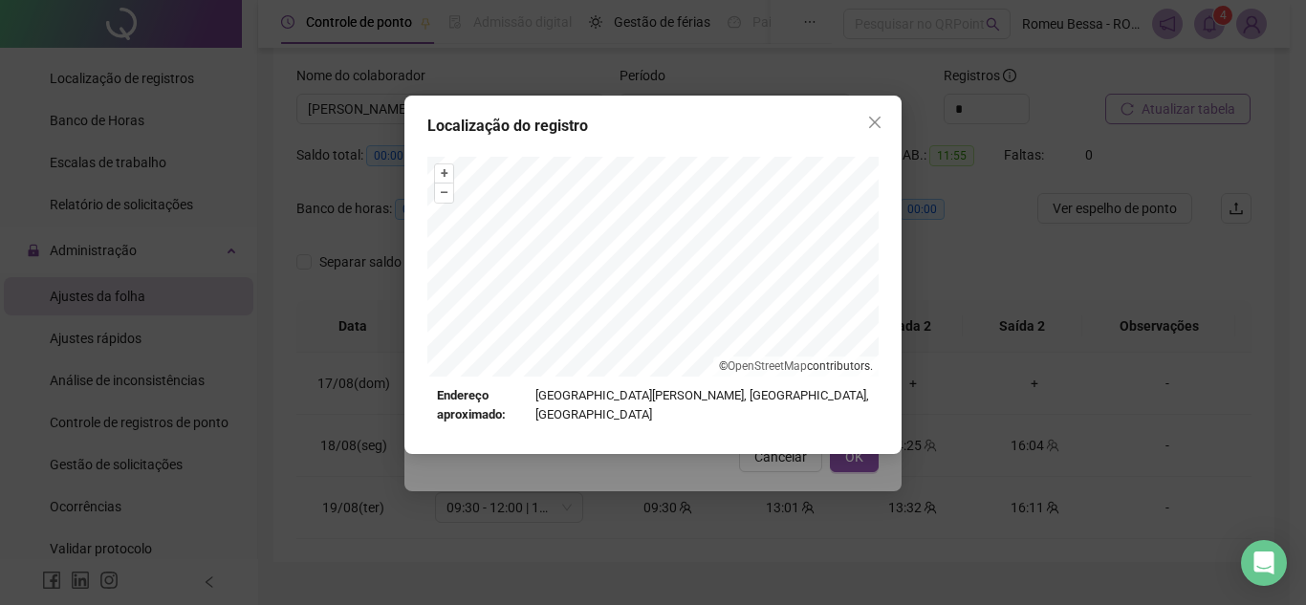
click at [918, 270] on div "Localização do registro + – ⇧ › © OpenStreetMap contributors. Endereço aproxima…" at bounding box center [653, 302] width 1306 height 605
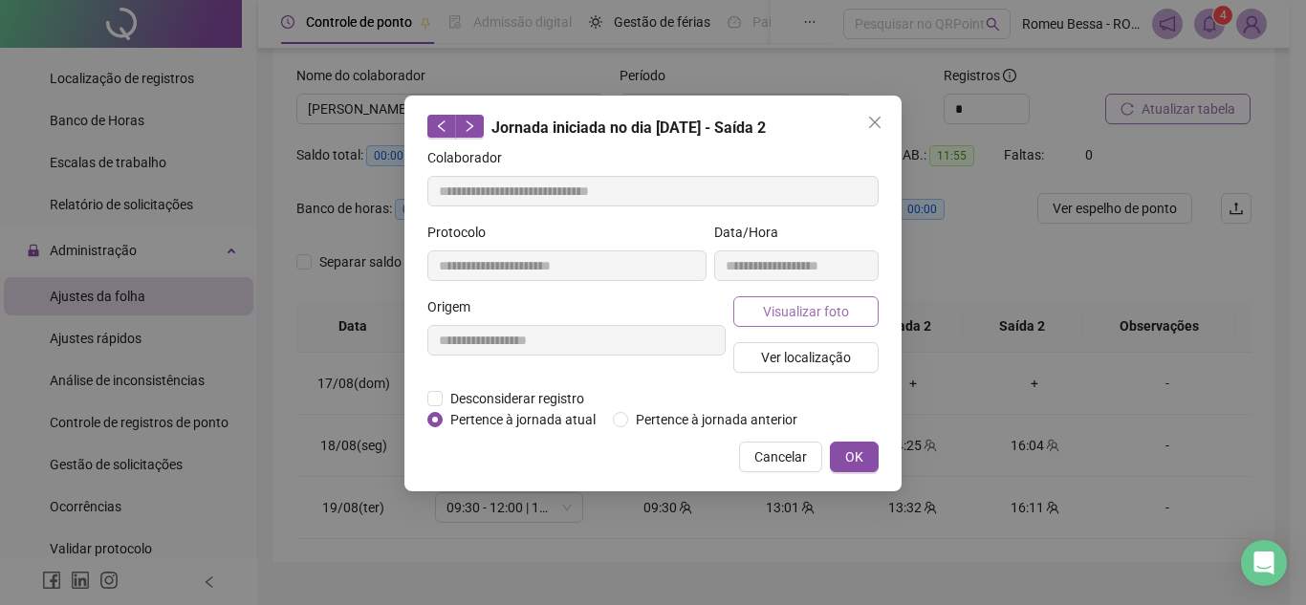
click at [824, 317] on span "Visualizar foto" at bounding box center [806, 311] width 86 height 21
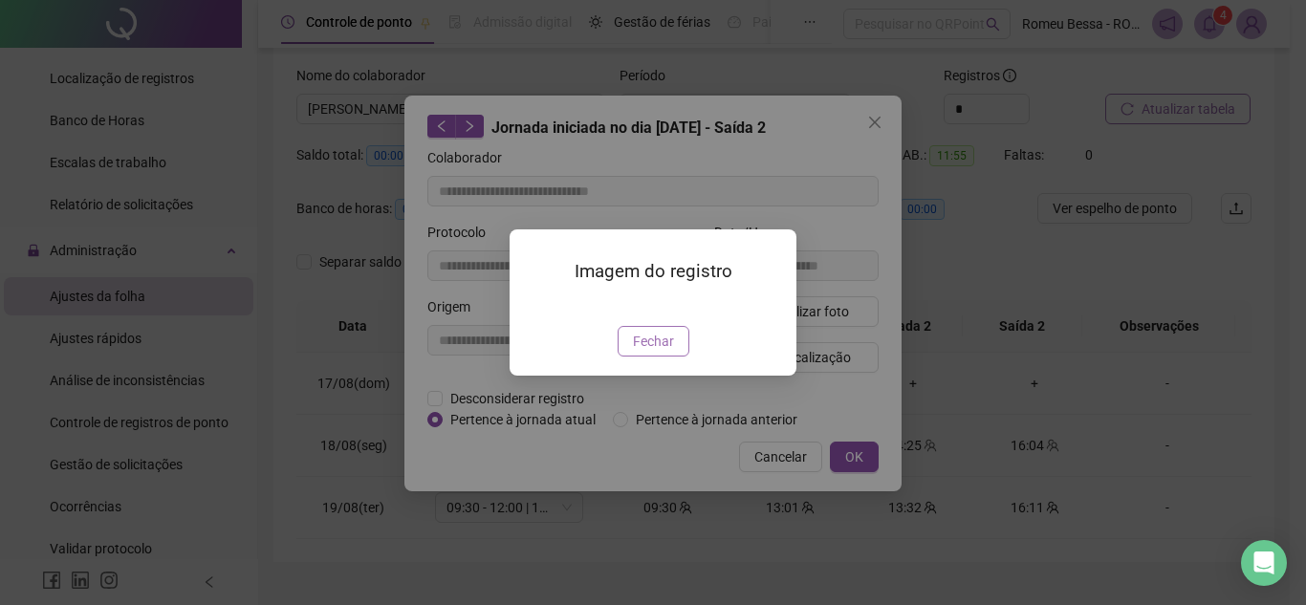
click at [657, 352] on span "Fechar" at bounding box center [653, 341] width 41 height 21
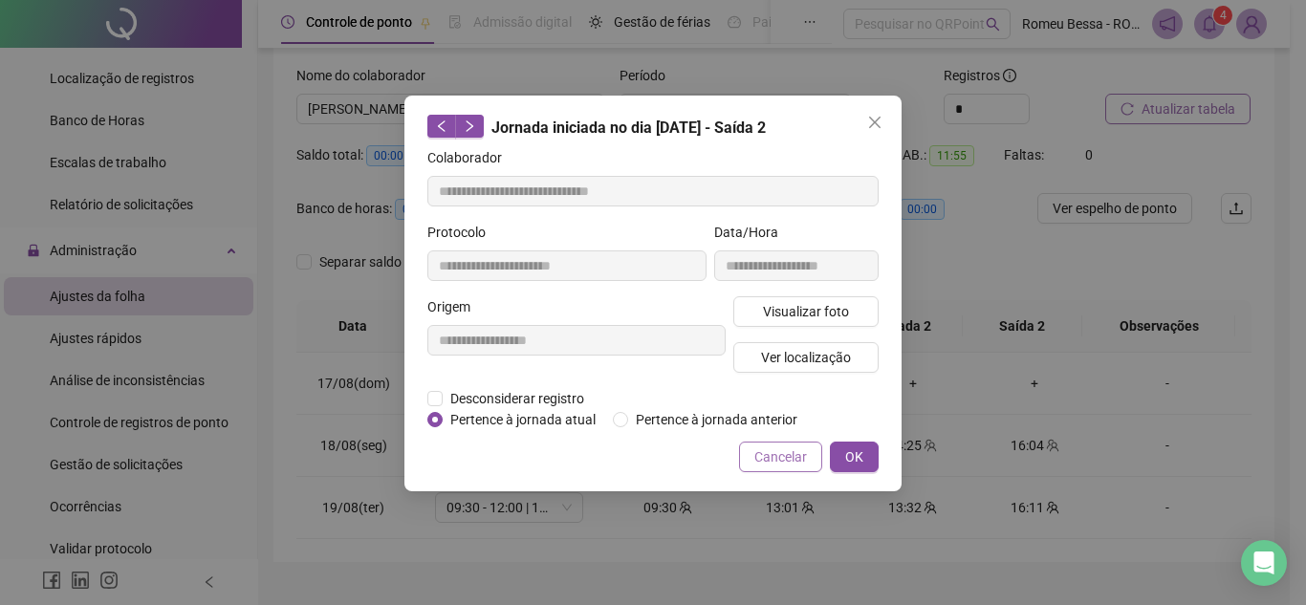
click at [779, 457] on span "Cancelar" at bounding box center [780, 456] width 53 height 21
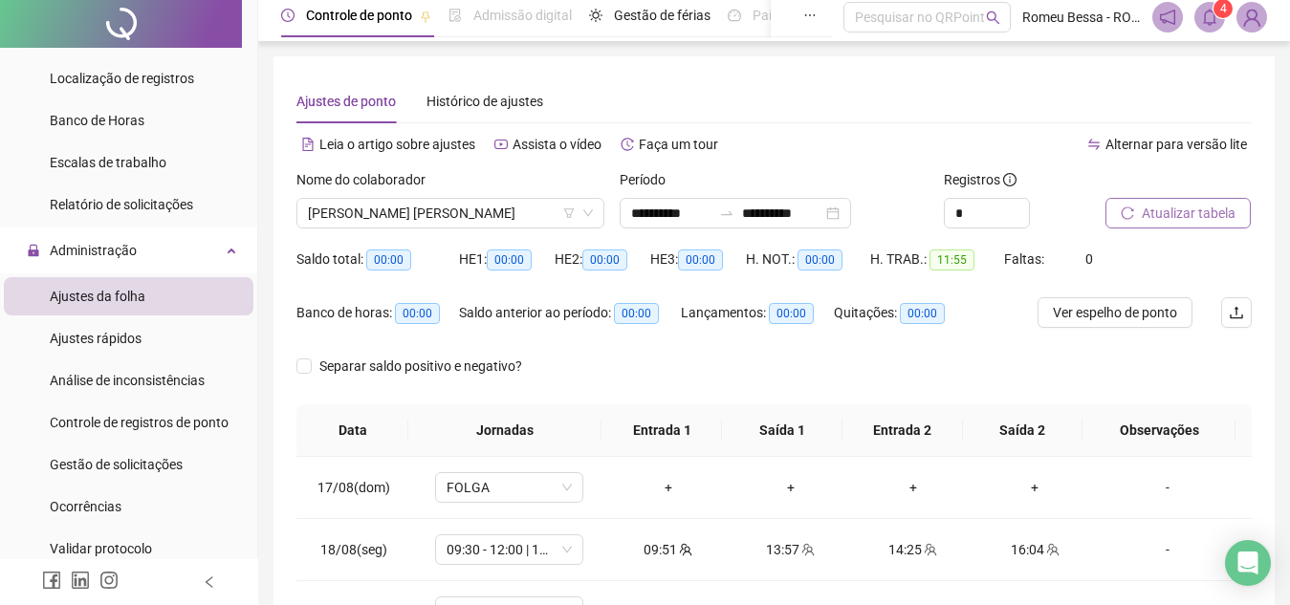
scroll to position [0, 0]
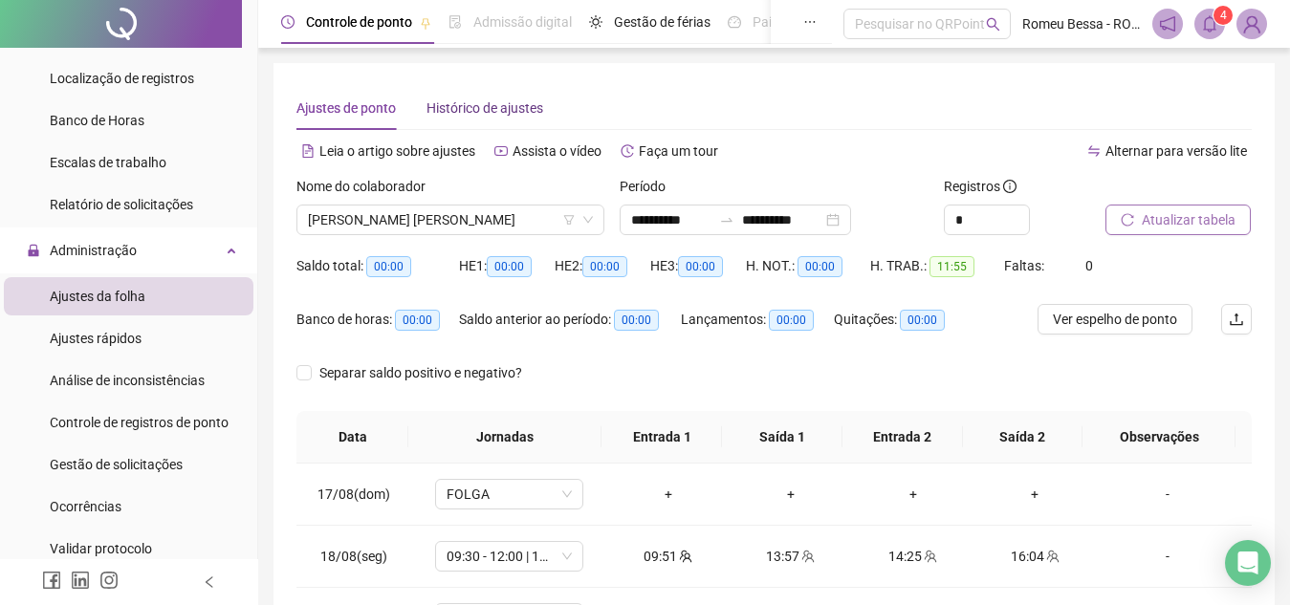
click at [467, 112] on span "Histórico de ajustes" at bounding box center [484, 107] width 117 height 15
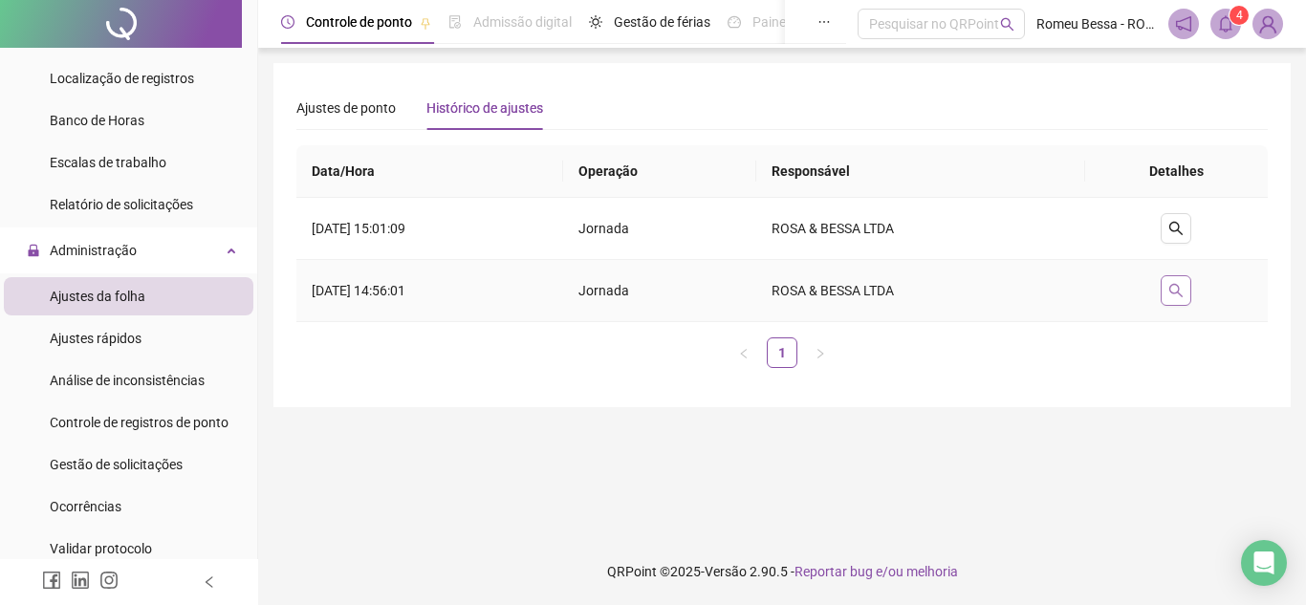
click at [1178, 291] on icon "search" at bounding box center [1175, 290] width 15 height 15
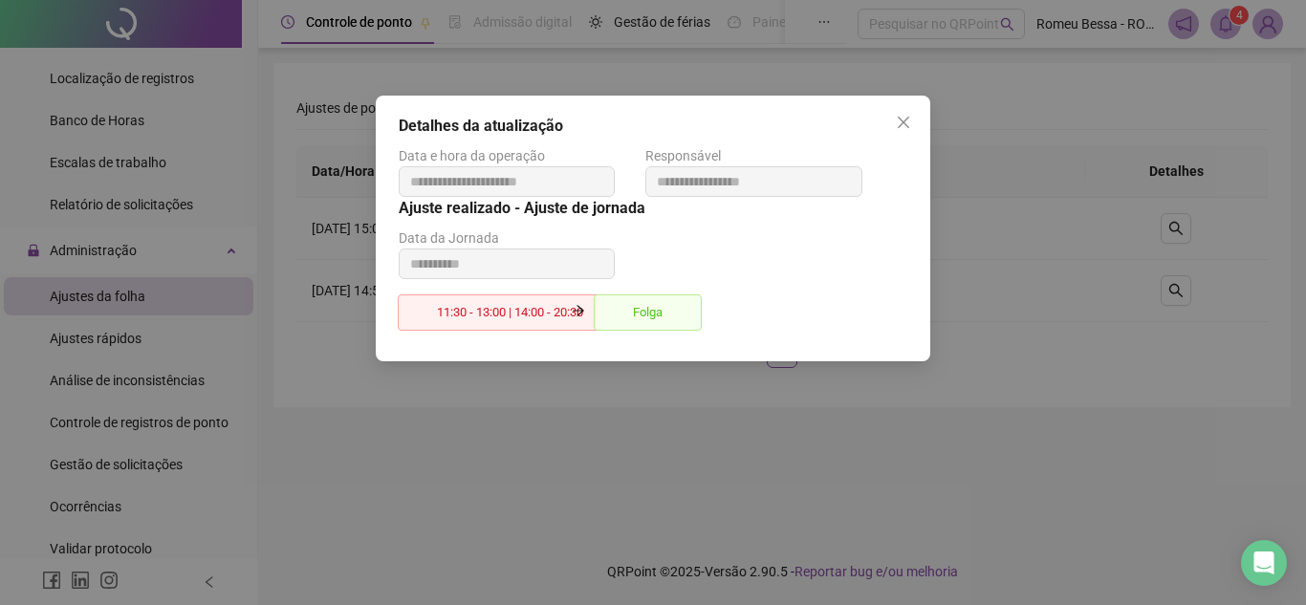
click at [946, 298] on div "**********" at bounding box center [653, 302] width 1306 height 605
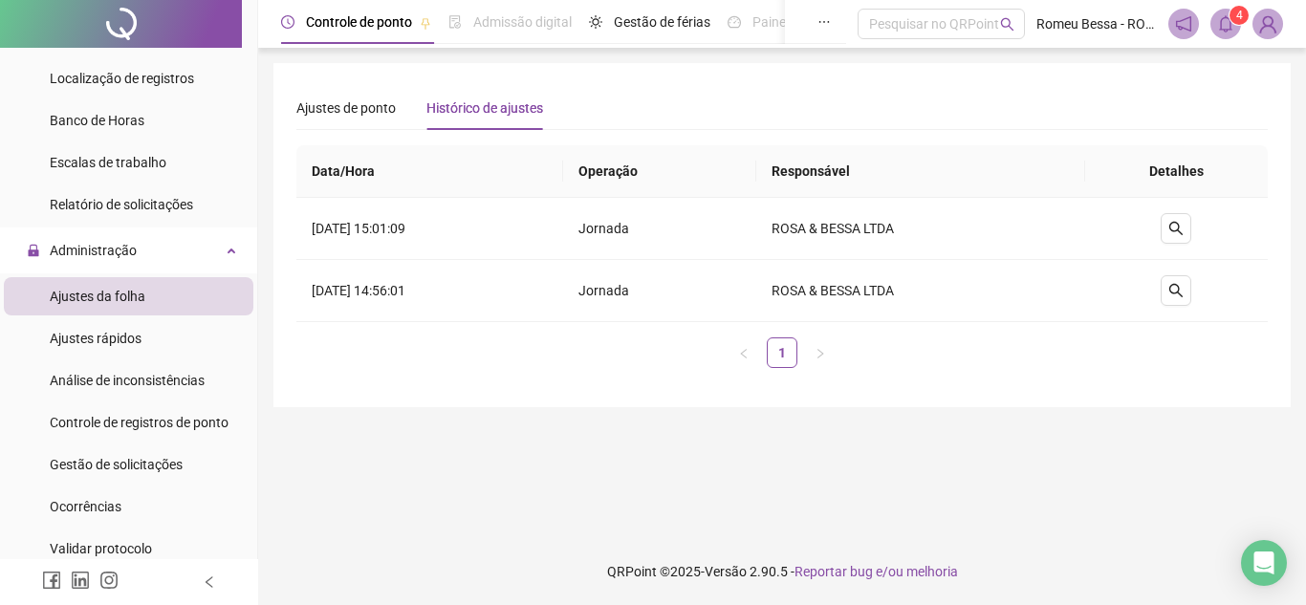
click at [402, 108] on div "Ajustes de ponto Histórico de ajustes" at bounding box center [419, 108] width 247 height 44
click at [383, 106] on span "Ajustes de ponto" at bounding box center [345, 107] width 99 height 15
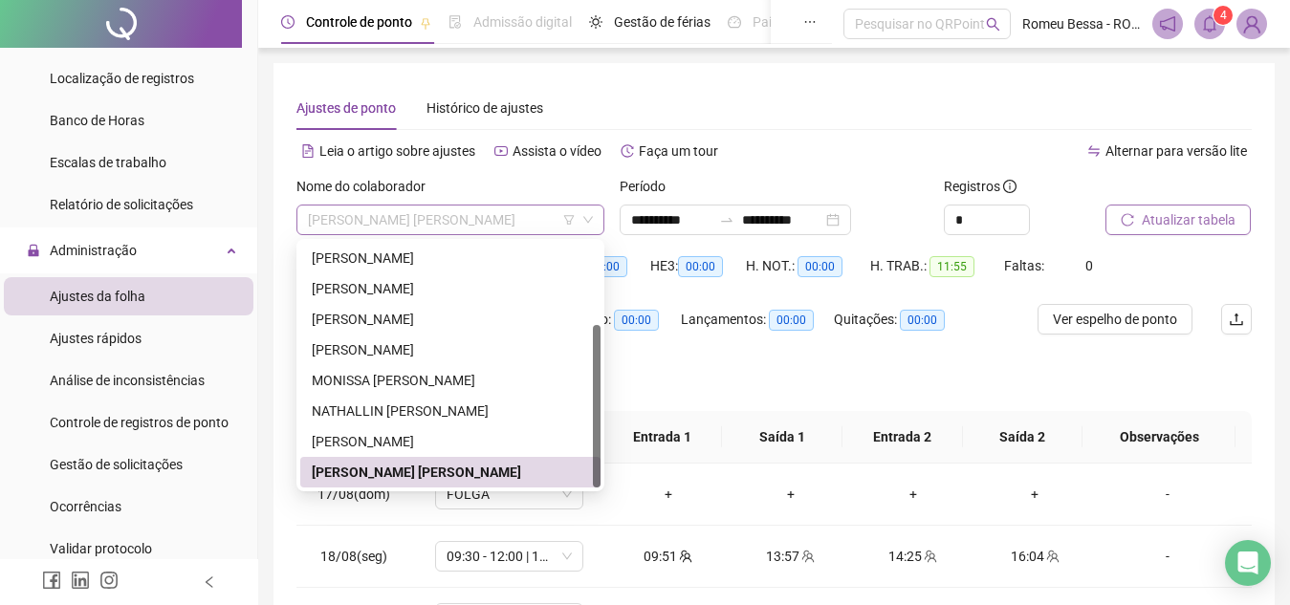
click at [577, 214] on span "[PERSON_NAME] [PERSON_NAME]" at bounding box center [450, 220] width 285 height 29
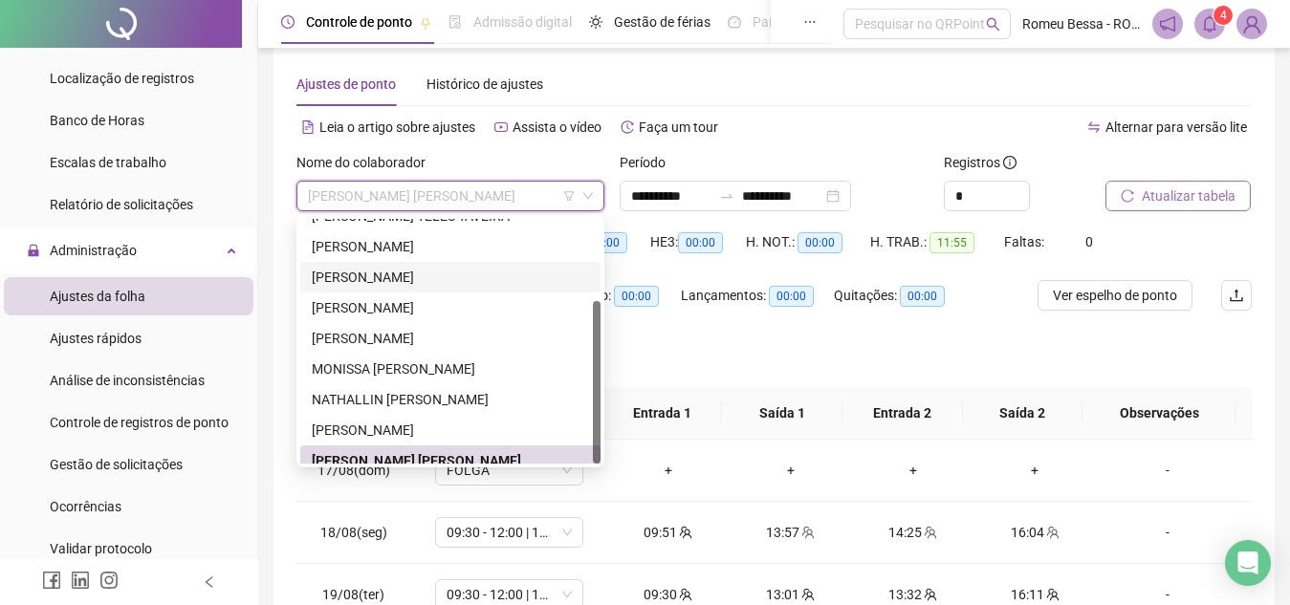
scroll to position [122, 0]
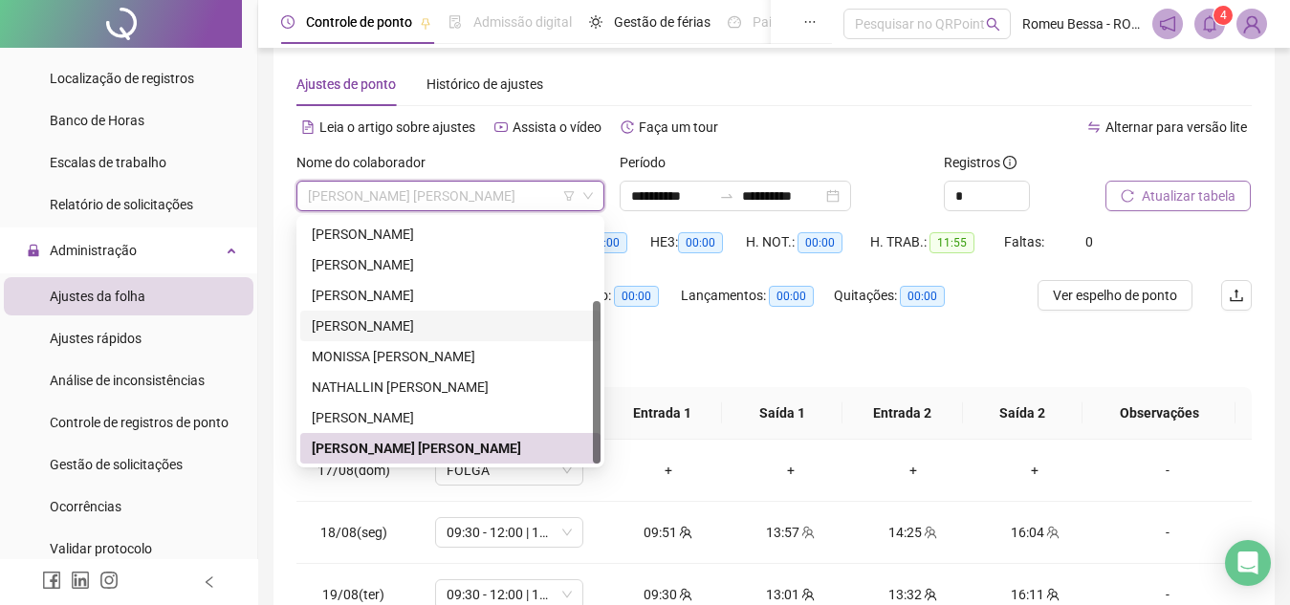
click at [729, 353] on div "Separar saldo positivo e negativo?" at bounding box center [773, 361] width 955 height 54
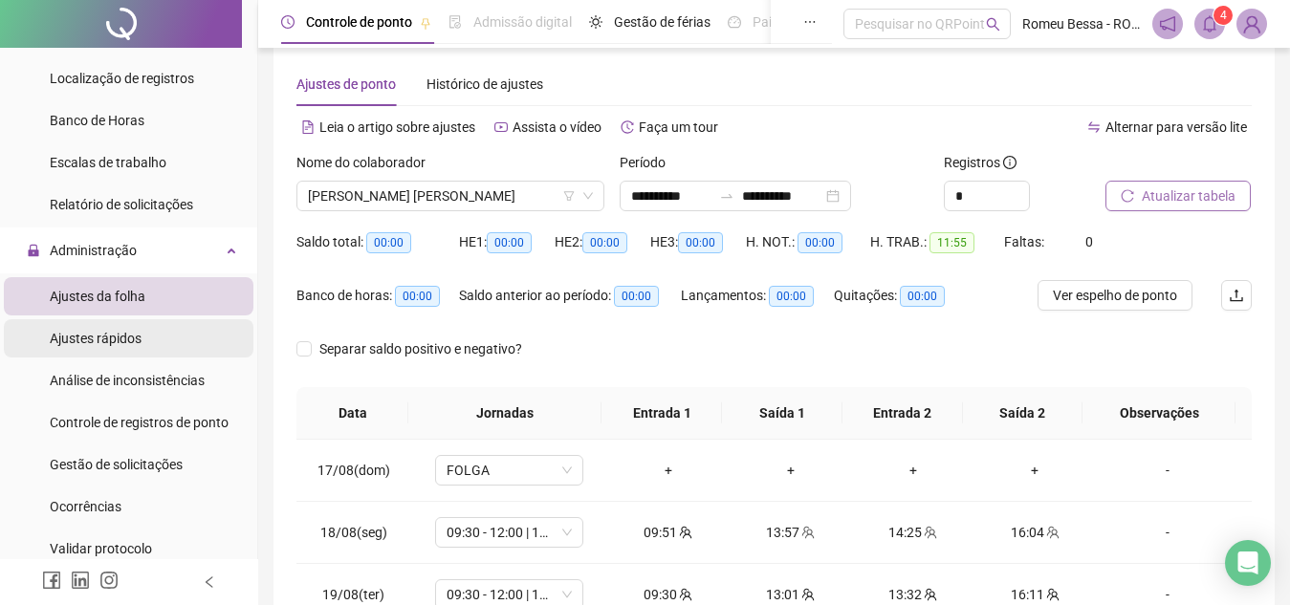
click at [159, 337] on li "Ajustes rápidos" at bounding box center [129, 338] width 250 height 38
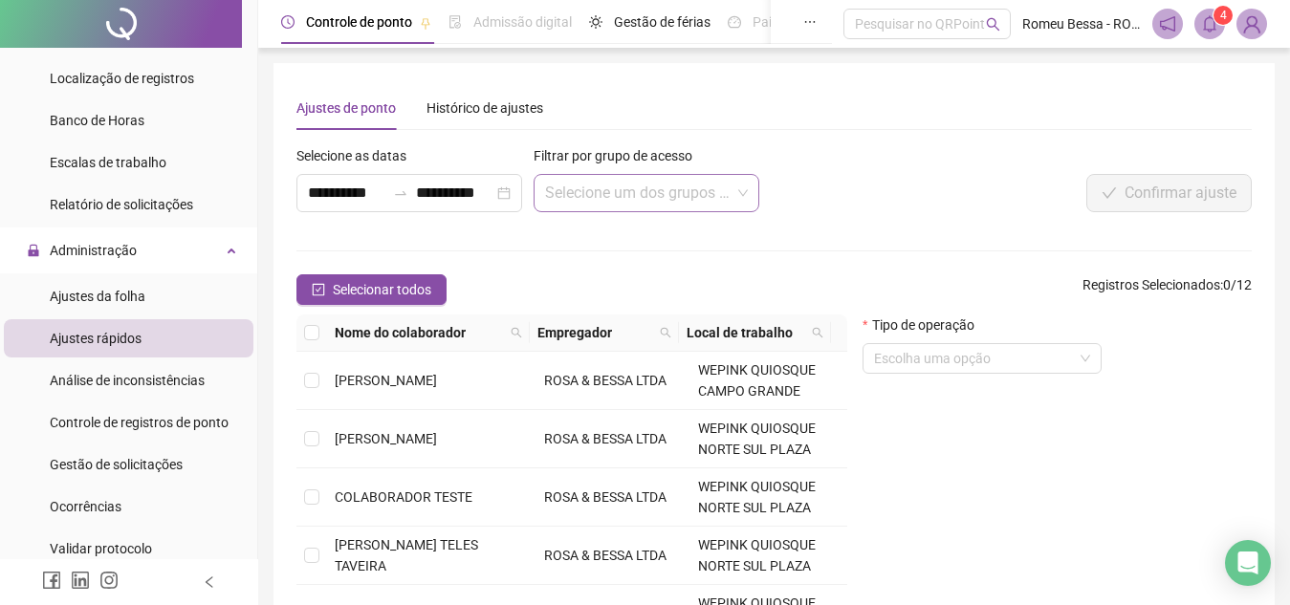
drag, startPoint x: 626, startPoint y: 170, endPoint x: 627, endPoint y: 189, distance: 19.1
click at [627, 189] on div "Filtrar por grupo de acesso Selecione um dos grupos de acesso..." at bounding box center [646, 178] width 226 height 67
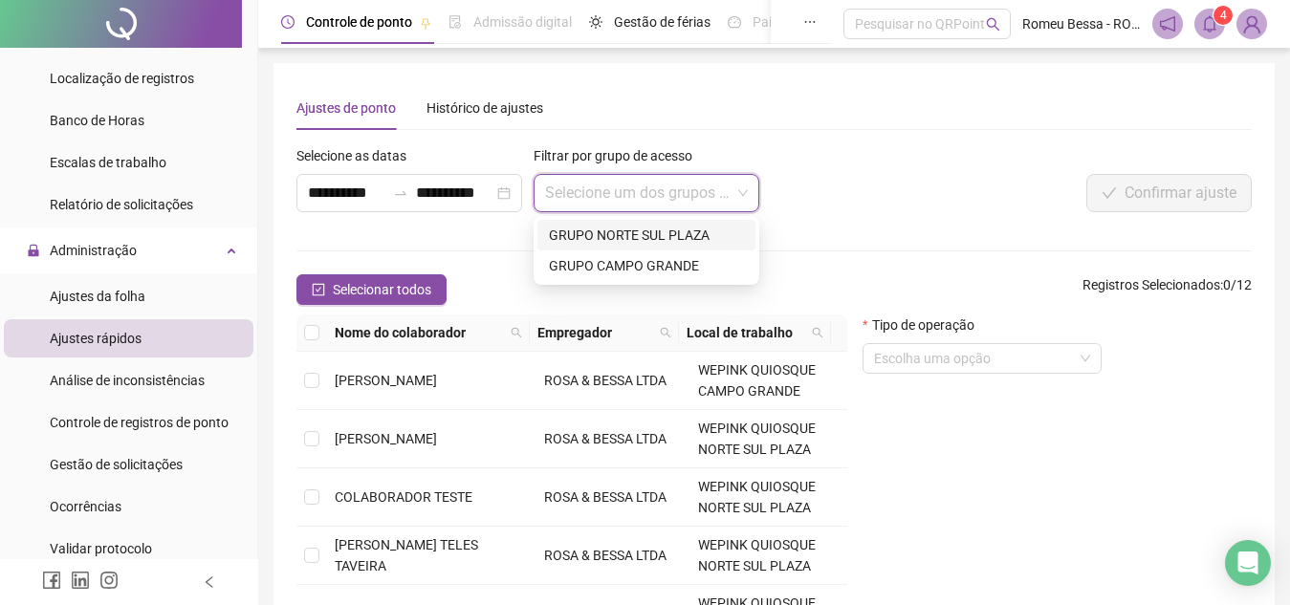
click at [627, 189] on input "search" at bounding box center [637, 193] width 185 height 36
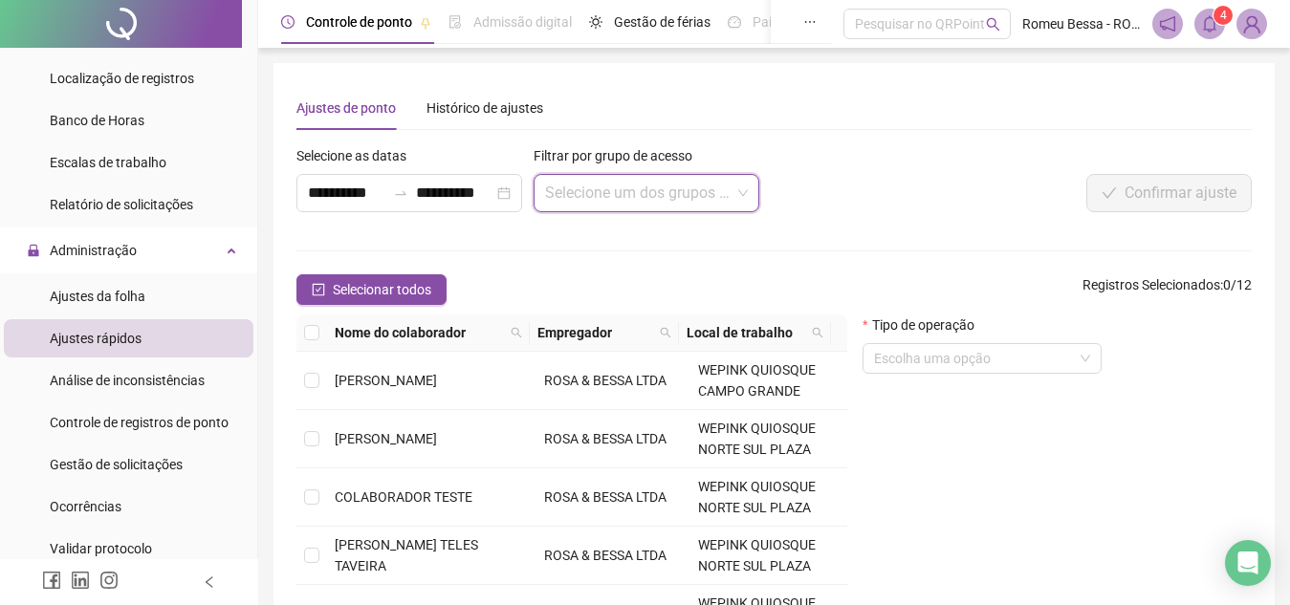
click at [627, 189] on input "search" at bounding box center [637, 193] width 185 height 36
click at [620, 260] on div "GRUPO CAMPO GRANDE" at bounding box center [646, 265] width 195 height 21
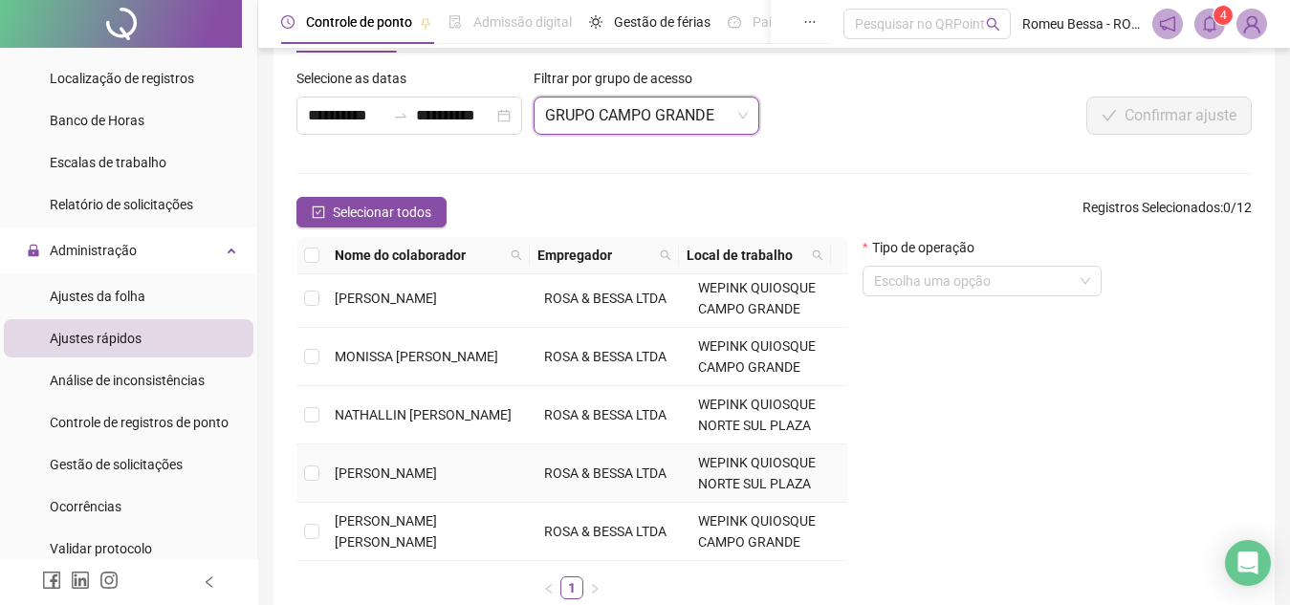
scroll to position [78, 0]
click at [398, 536] on td "[PERSON_NAME] [PERSON_NAME]" at bounding box center [431, 531] width 209 height 58
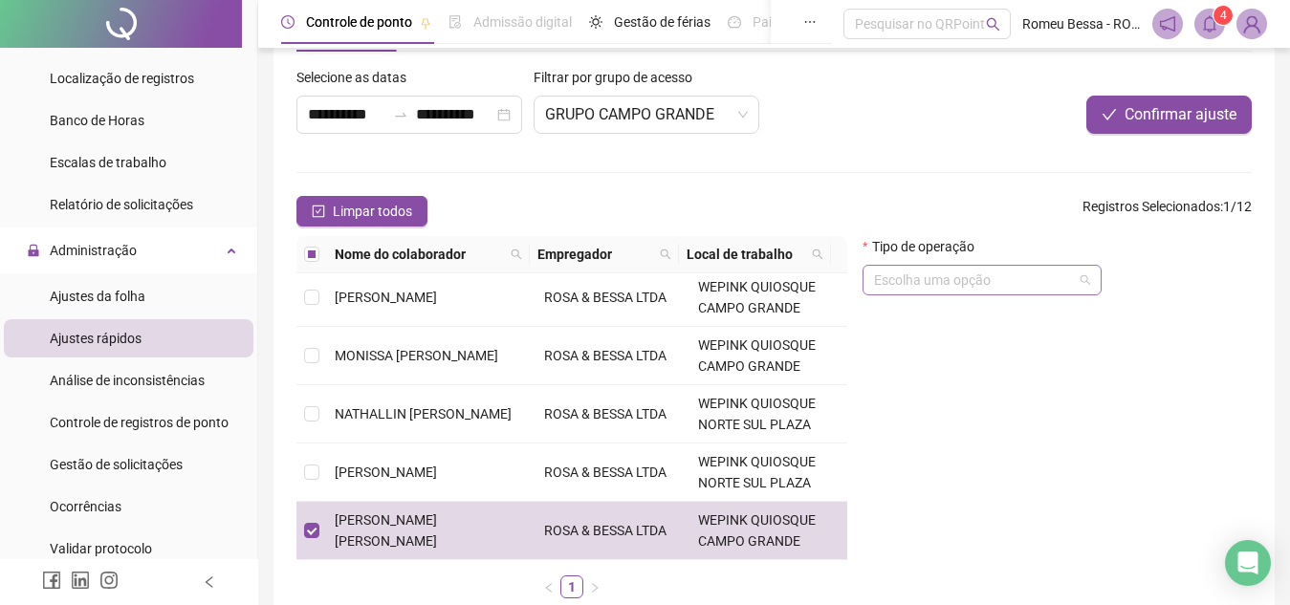
click at [929, 294] on div "Escolha uma opção" at bounding box center [981, 280] width 239 height 31
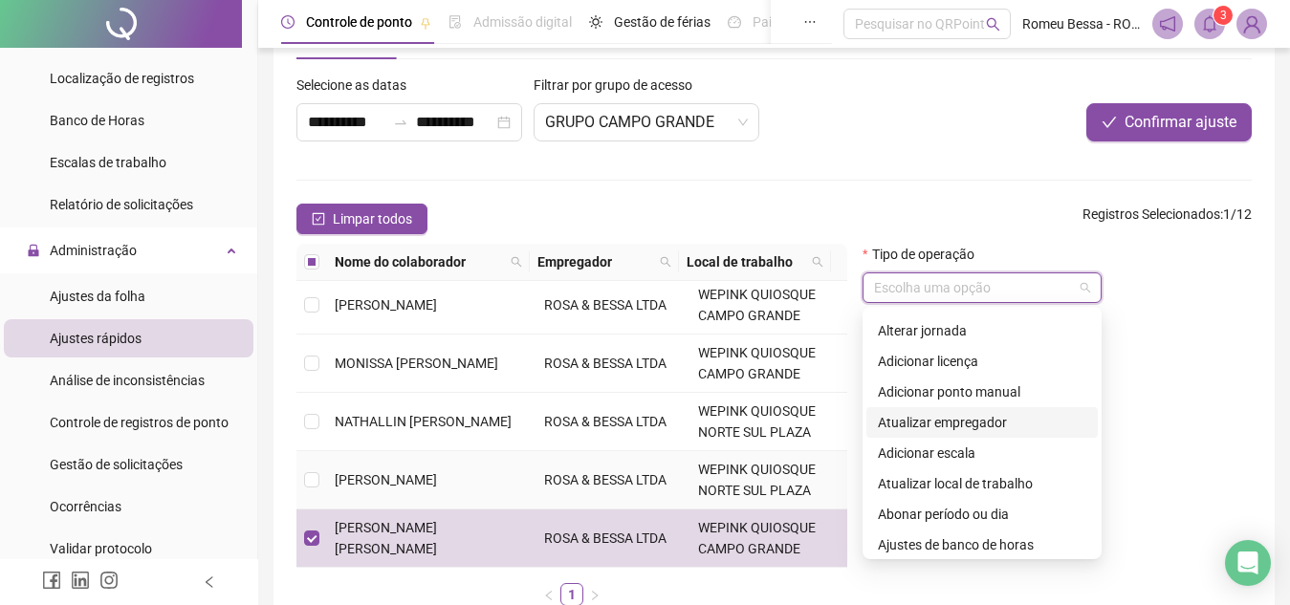
scroll to position [75, 0]
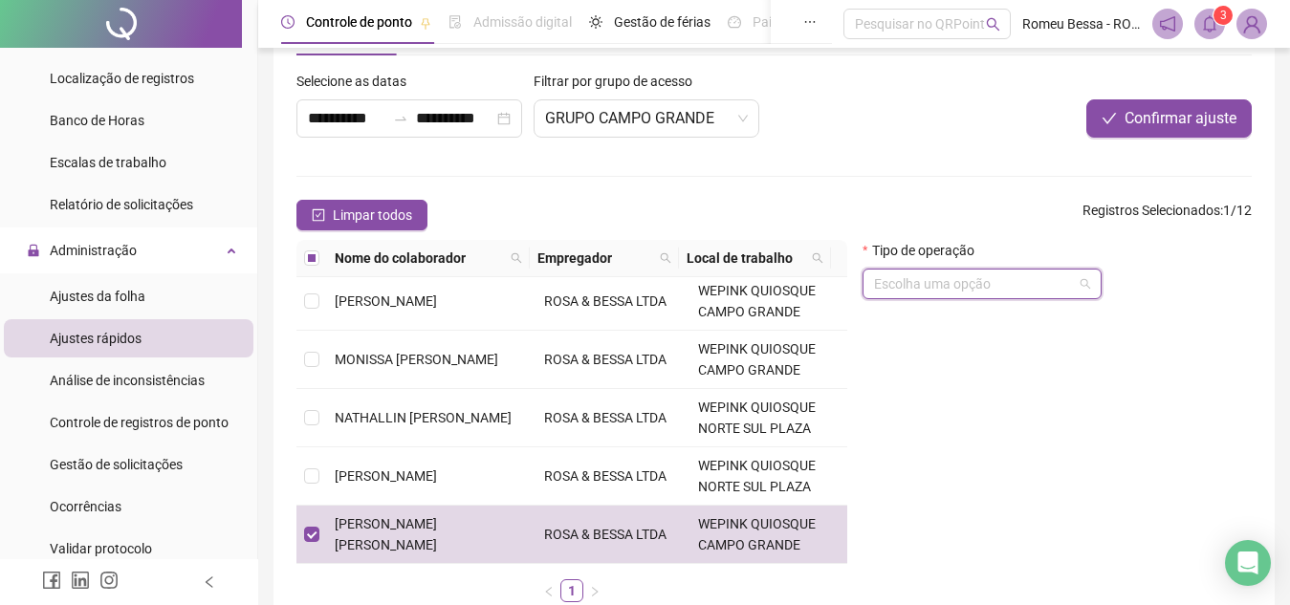
click at [885, 288] on input "search" at bounding box center [973, 284] width 199 height 29
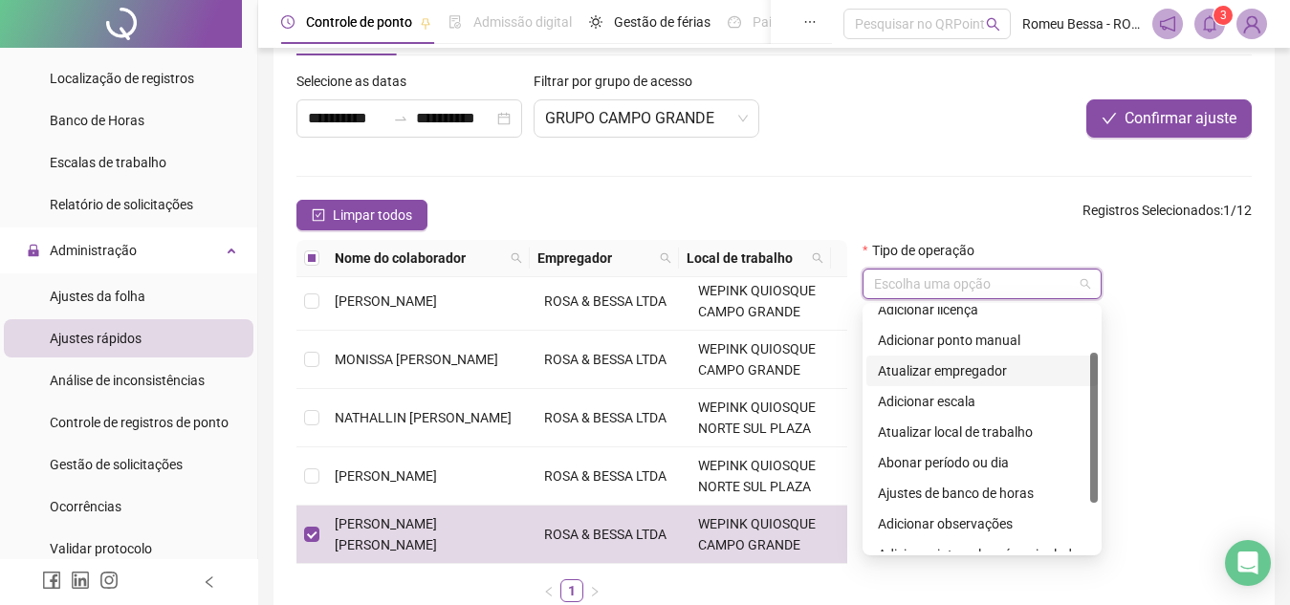
scroll to position [76, 0]
click at [967, 291] on input "search" at bounding box center [973, 284] width 199 height 29
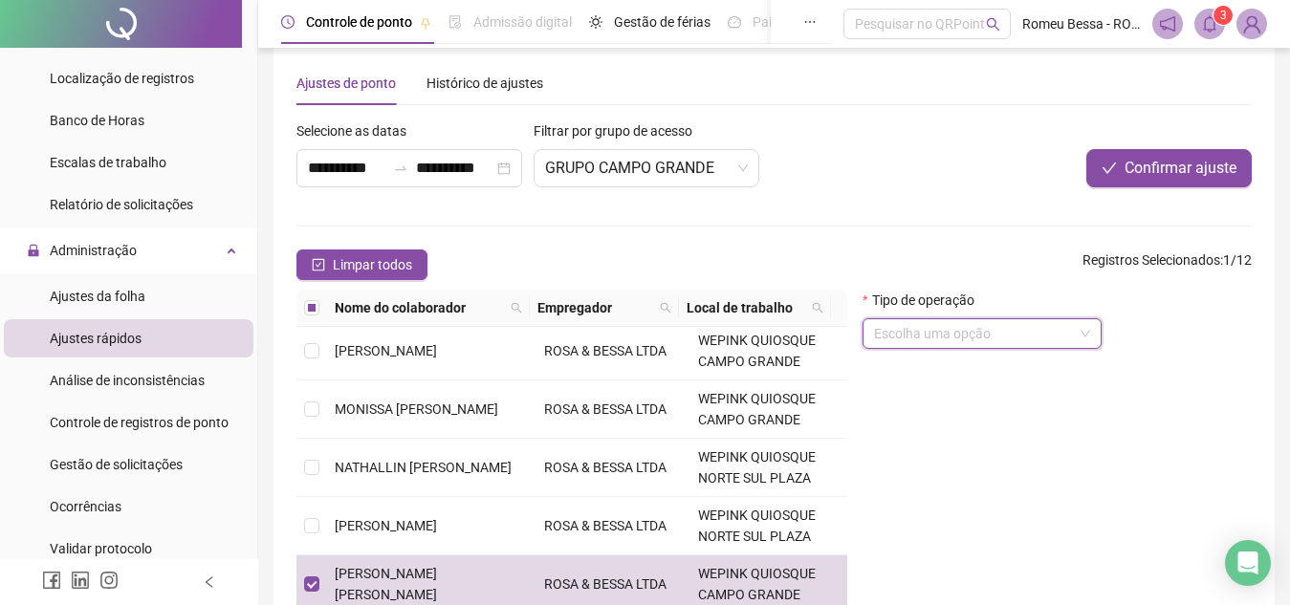
scroll to position [21, 0]
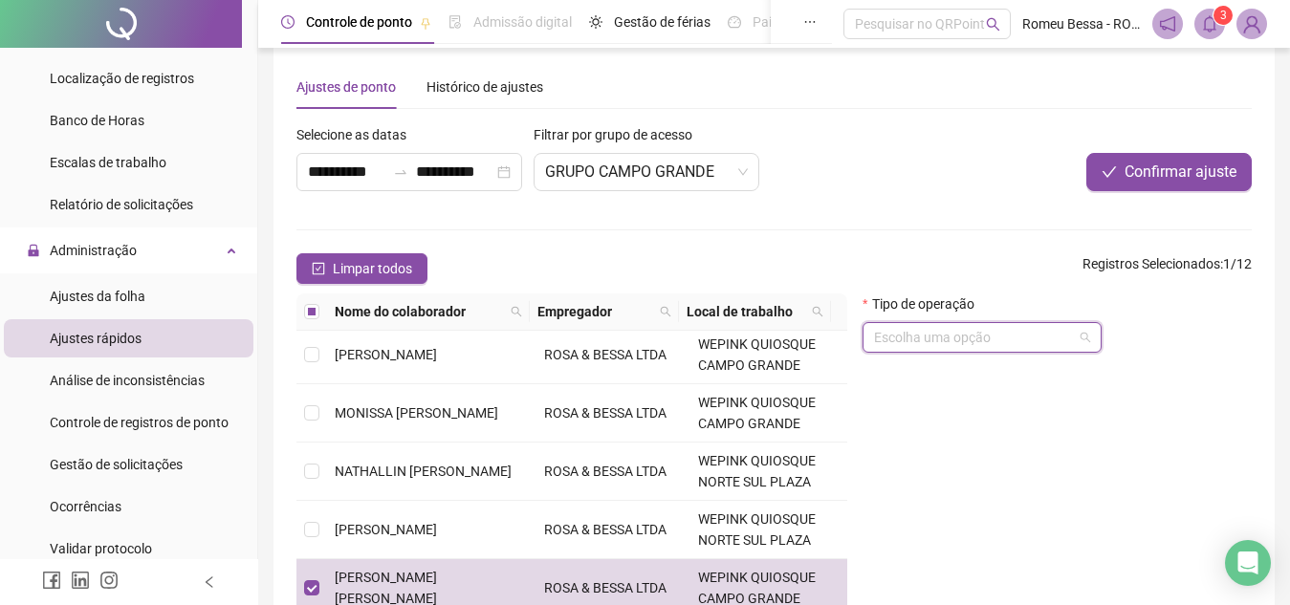
click at [979, 342] on input "search" at bounding box center [973, 337] width 199 height 29
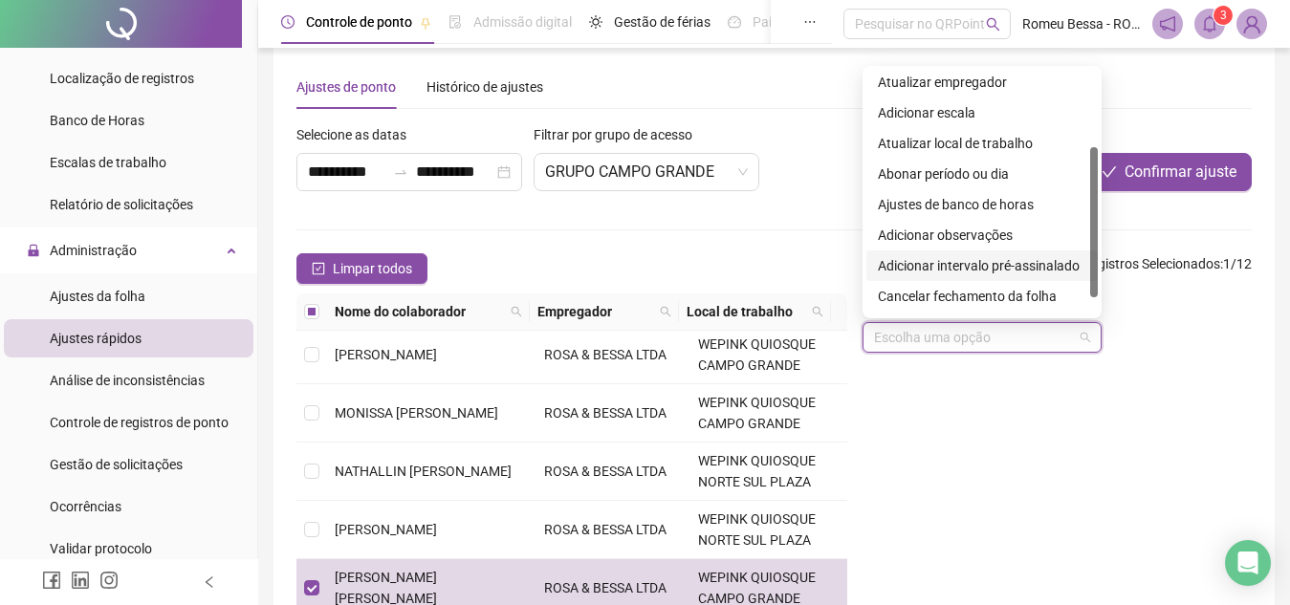
scroll to position [153, 0]
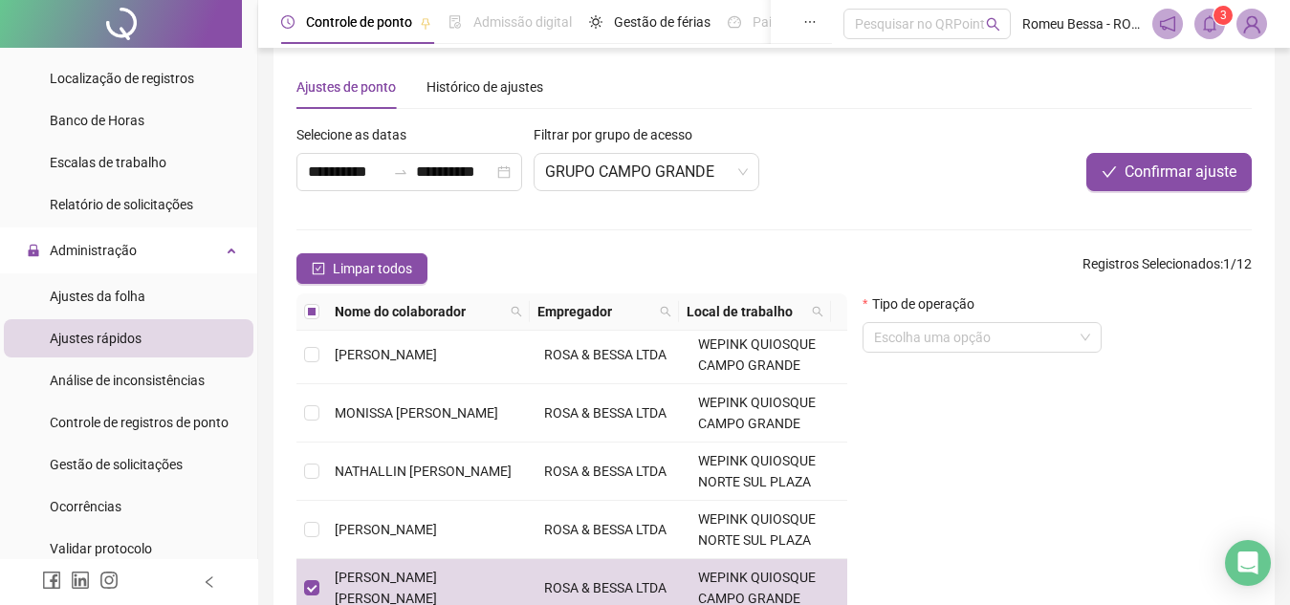
click at [703, 233] on form "**********" at bounding box center [773, 397] width 955 height 547
click at [969, 352] on div "Escolha uma opção" at bounding box center [981, 337] width 239 height 31
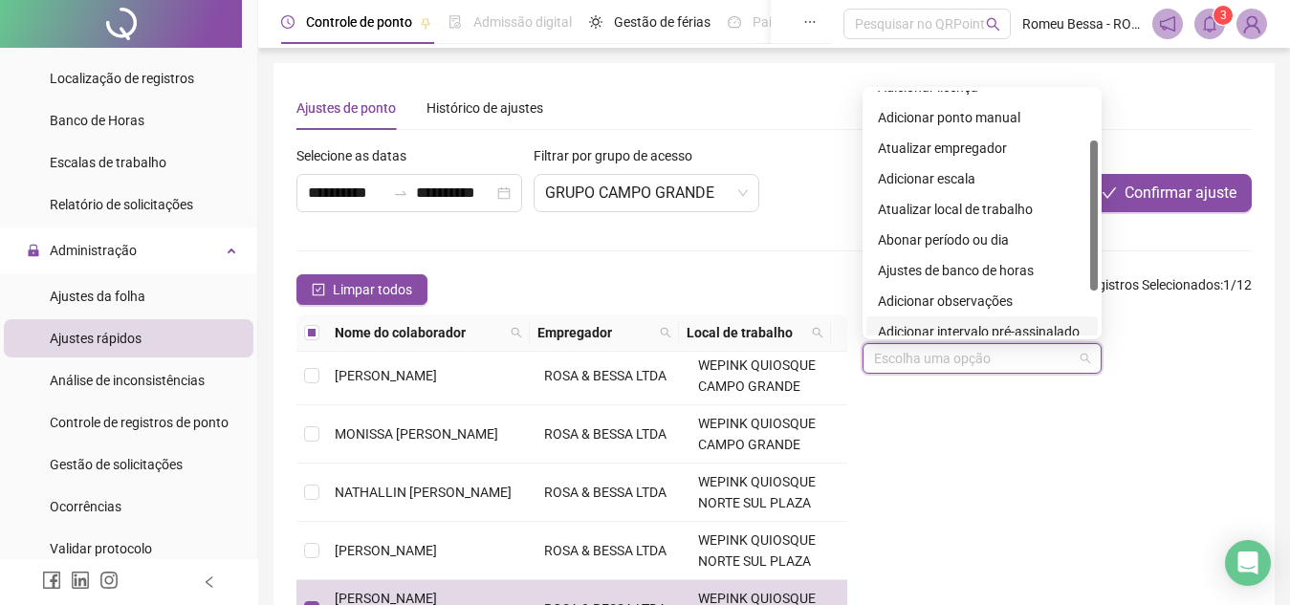
scroll to position [79, 0]
click at [946, 263] on div "Ajustes de banco de horas" at bounding box center [982, 271] width 208 height 21
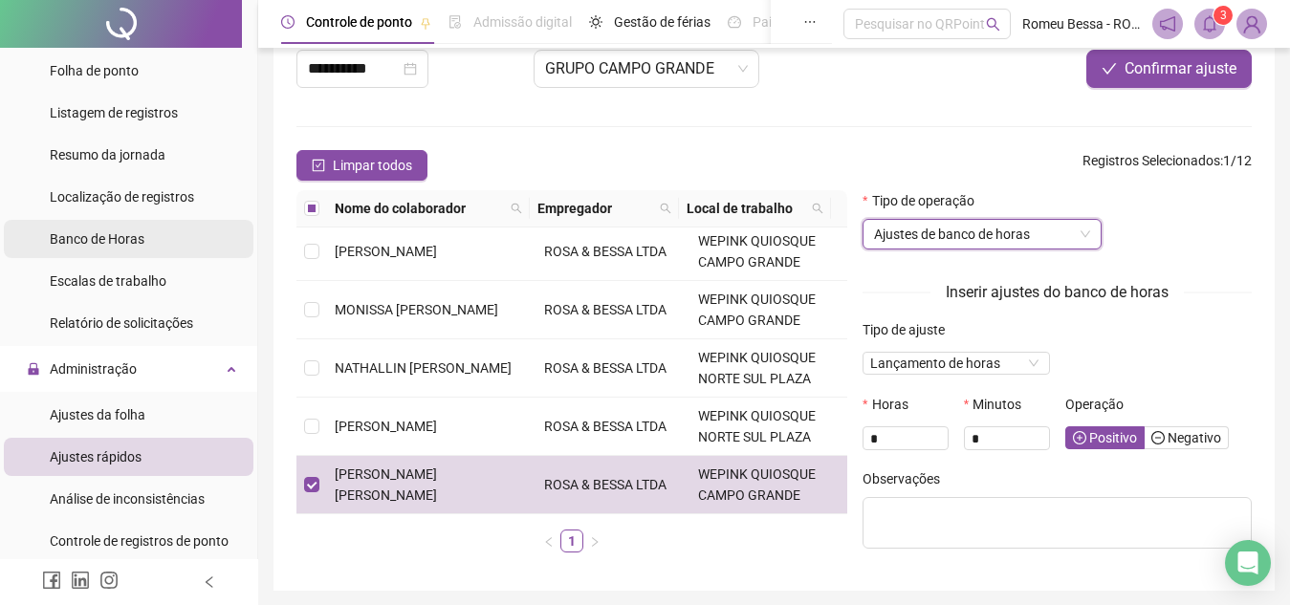
scroll to position [33, 0]
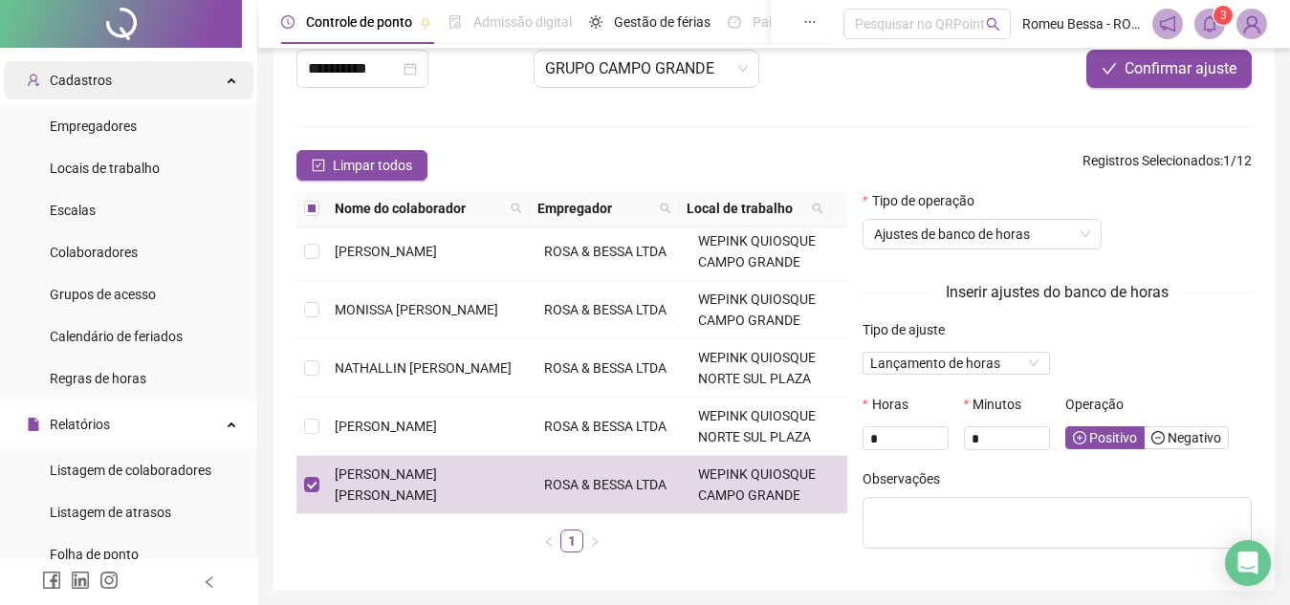
click at [116, 80] on div "Cadastros" at bounding box center [129, 80] width 250 height 38
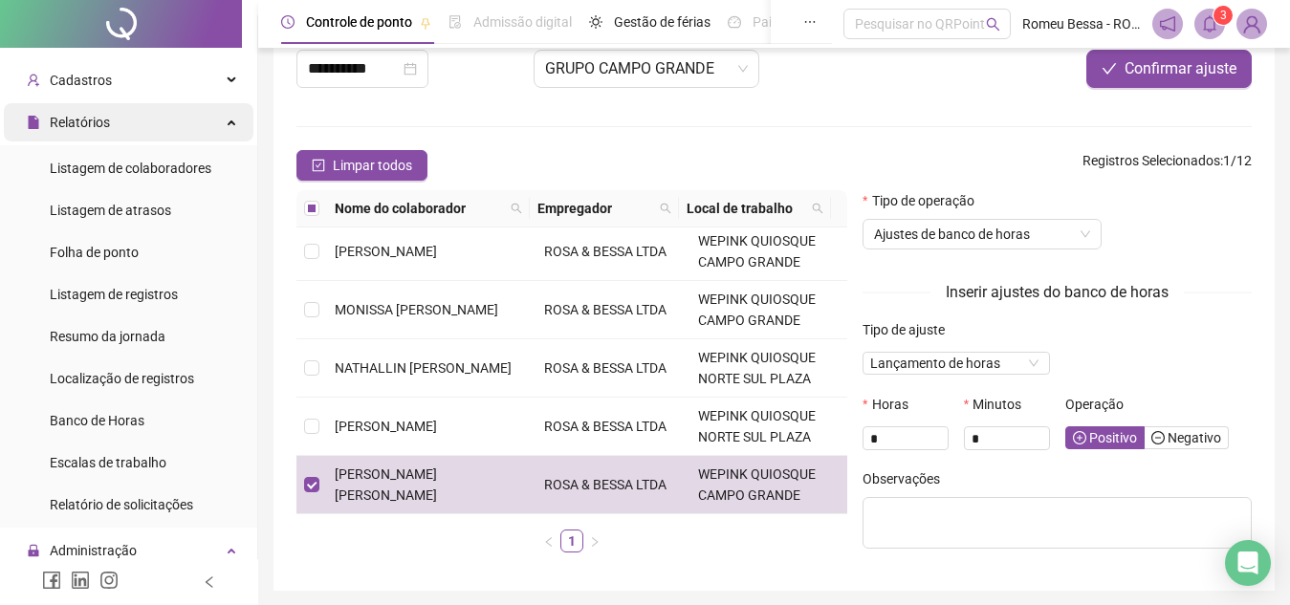
click at [148, 118] on div "Relatórios" at bounding box center [129, 122] width 250 height 38
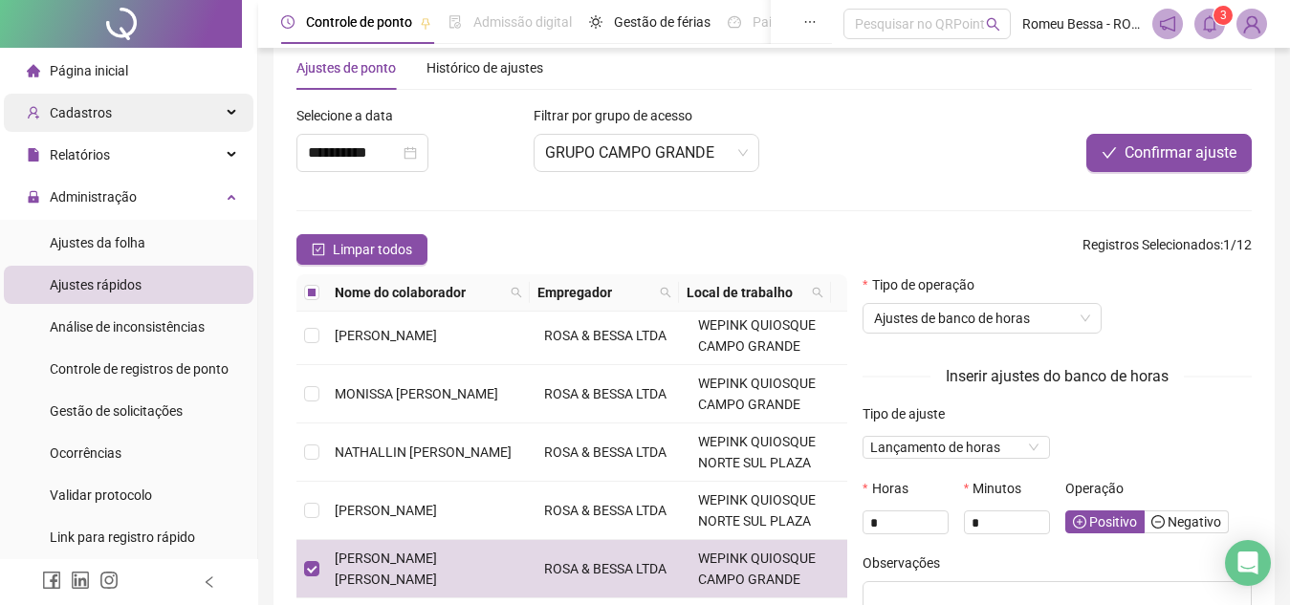
scroll to position [0, 0]
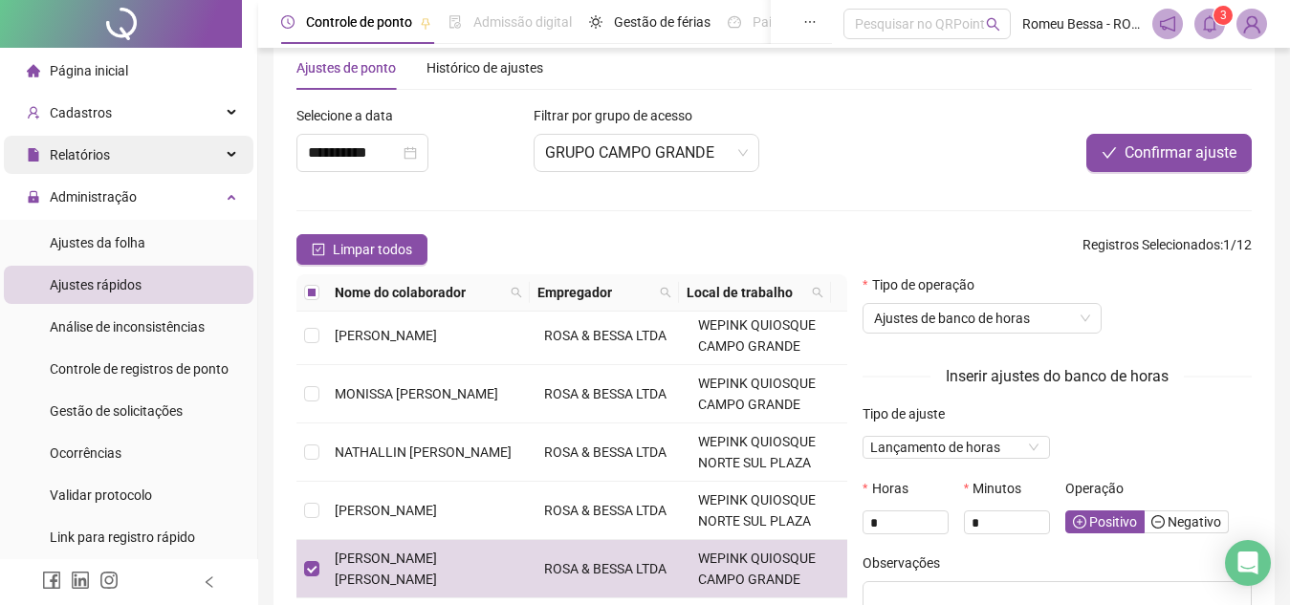
click at [153, 171] on div "Relatórios" at bounding box center [129, 155] width 250 height 38
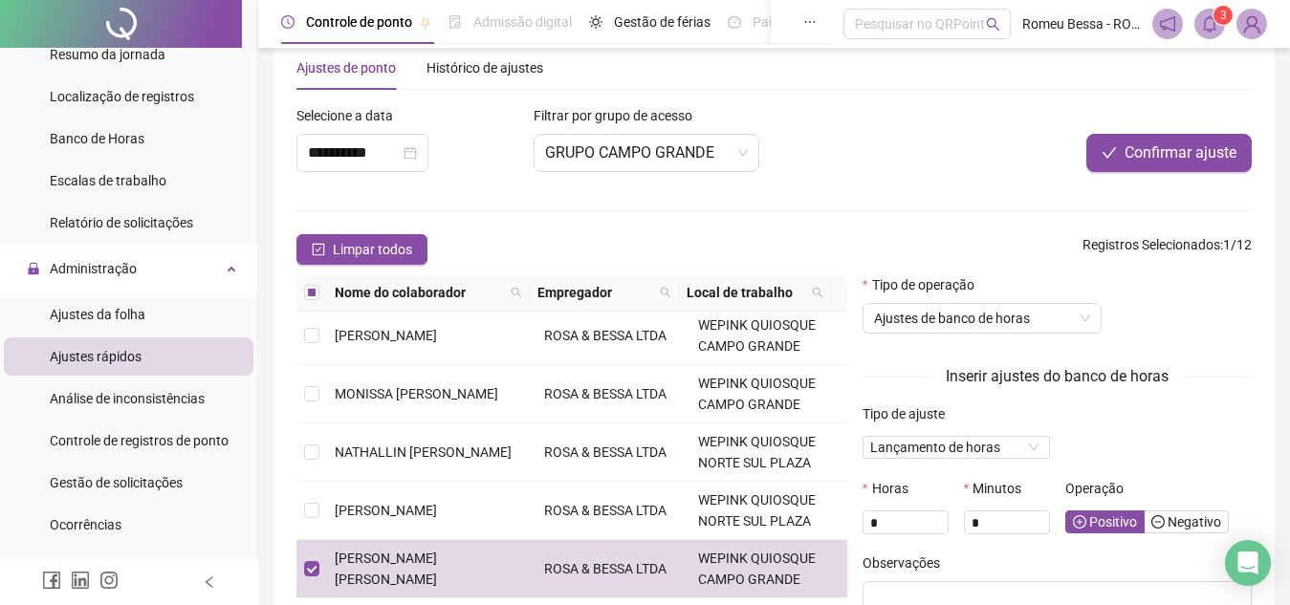
scroll to position [310, 0]
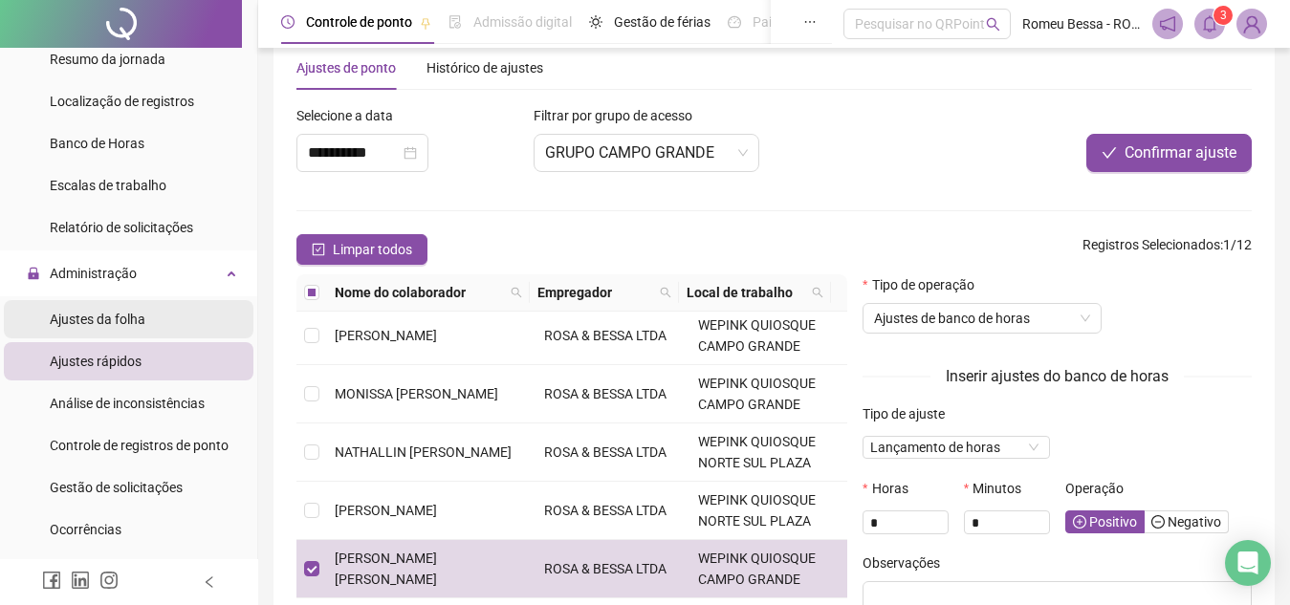
click at [152, 313] on li "Ajustes da folha" at bounding box center [129, 319] width 250 height 38
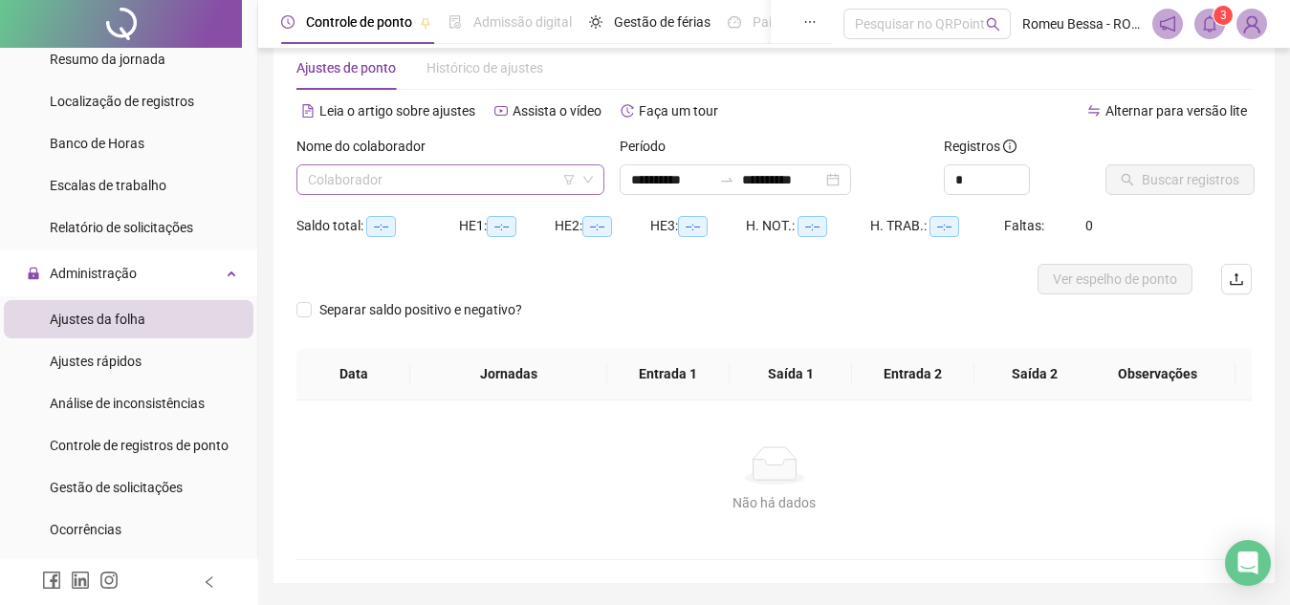
type input "**********"
click at [563, 167] on input "search" at bounding box center [442, 179] width 268 height 29
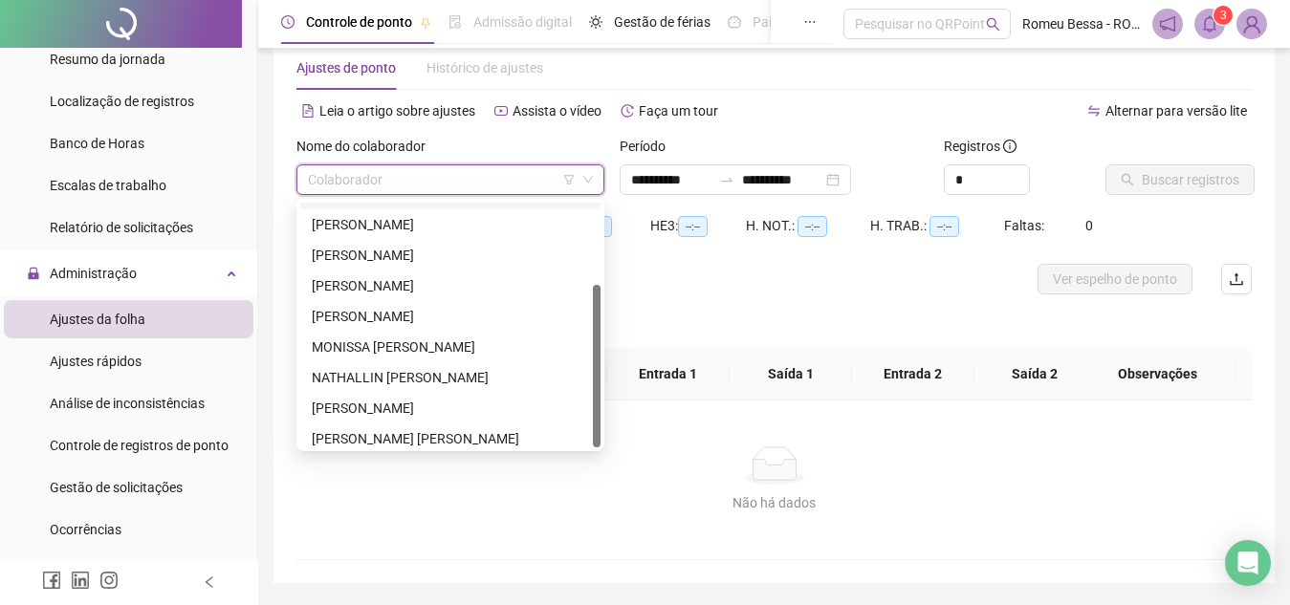
scroll to position [122, 0]
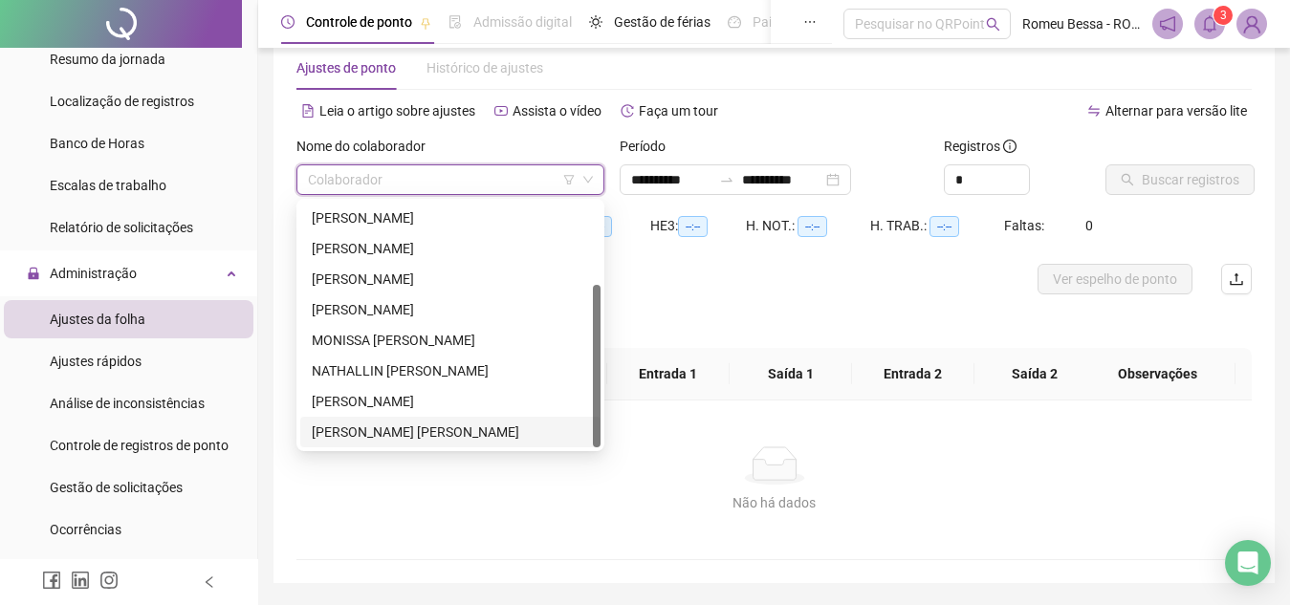
click at [400, 424] on div "[PERSON_NAME] [PERSON_NAME]" at bounding box center [450, 432] width 277 height 21
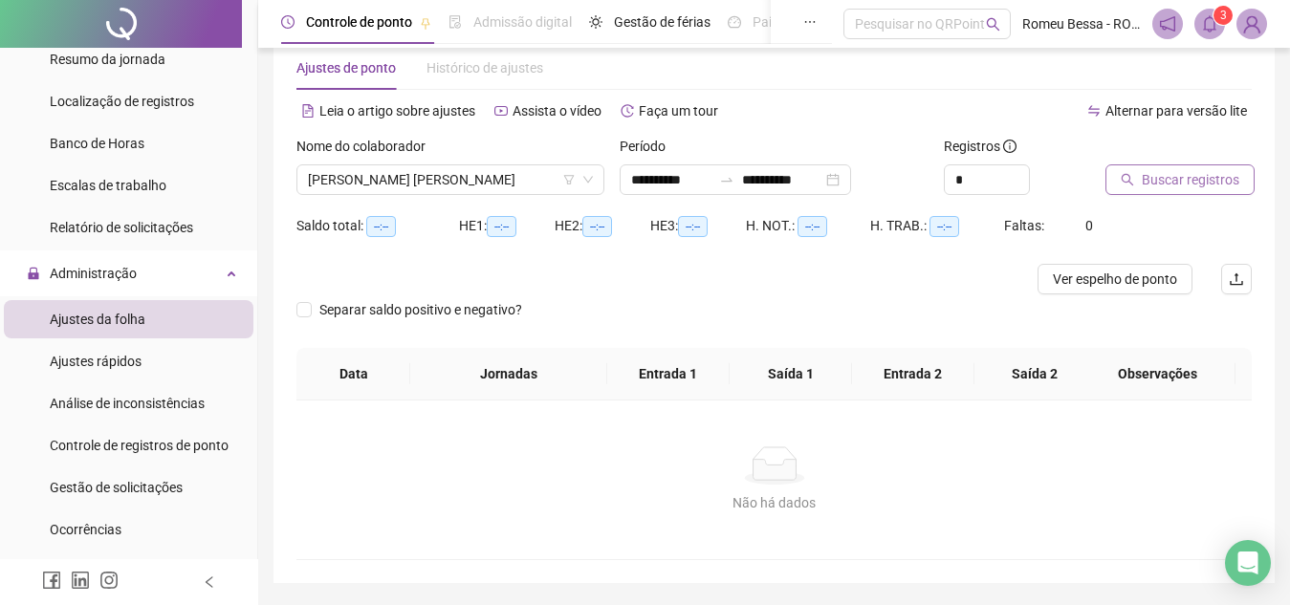
click at [1142, 176] on span "Buscar registros" at bounding box center [1190, 179] width 98 height 21
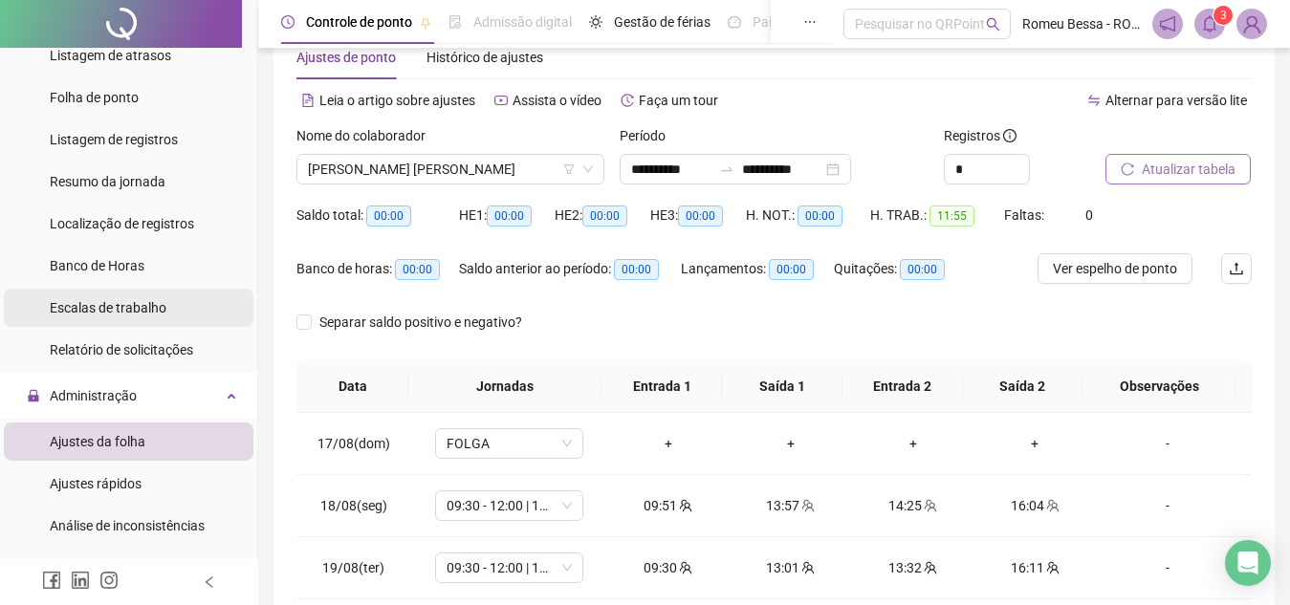
scroll to position [187, 0]
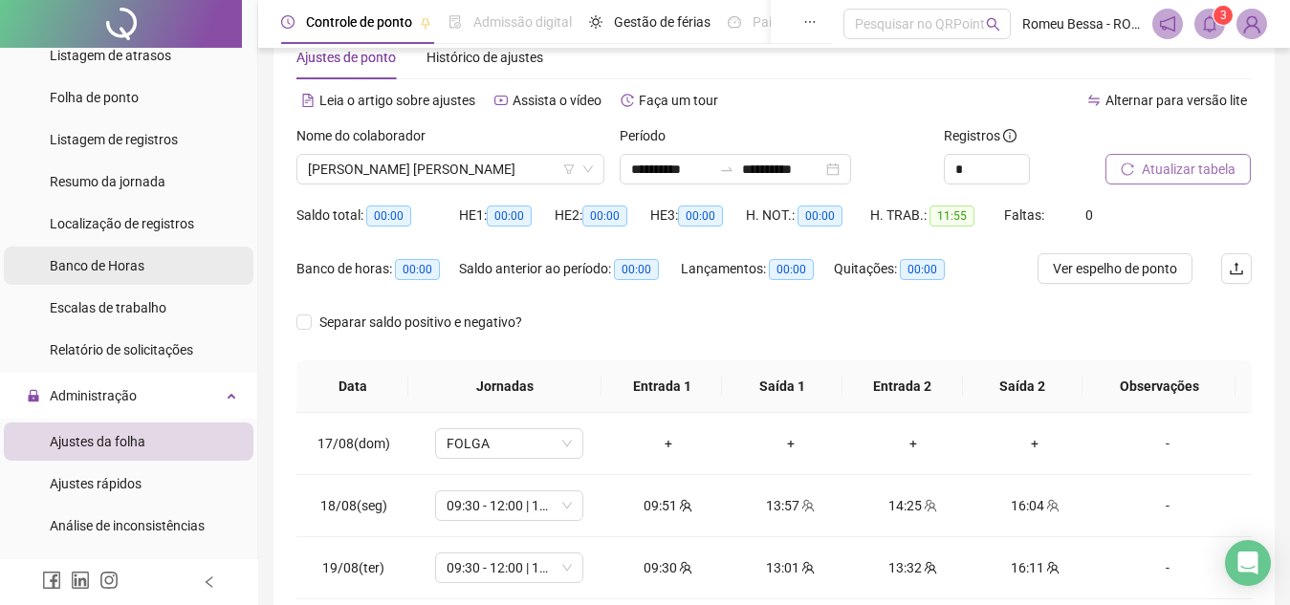
click at [140, 269] on span "Banco de Horas" at bounding box center [97, 265] width 95 height 15
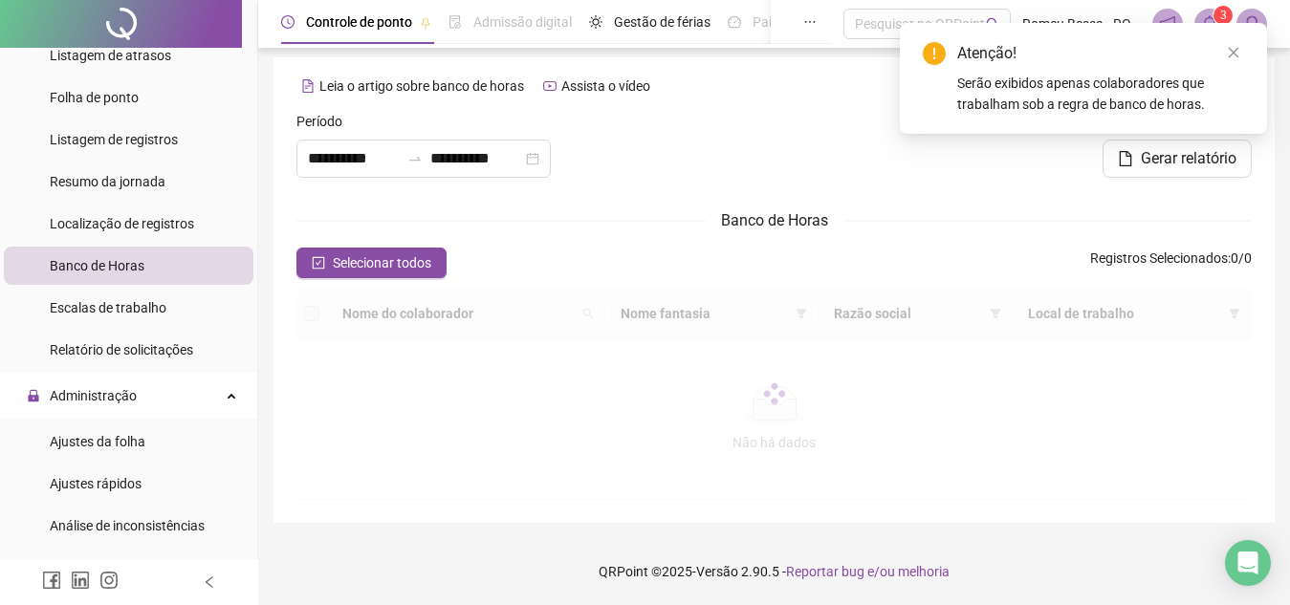
type input "**********"
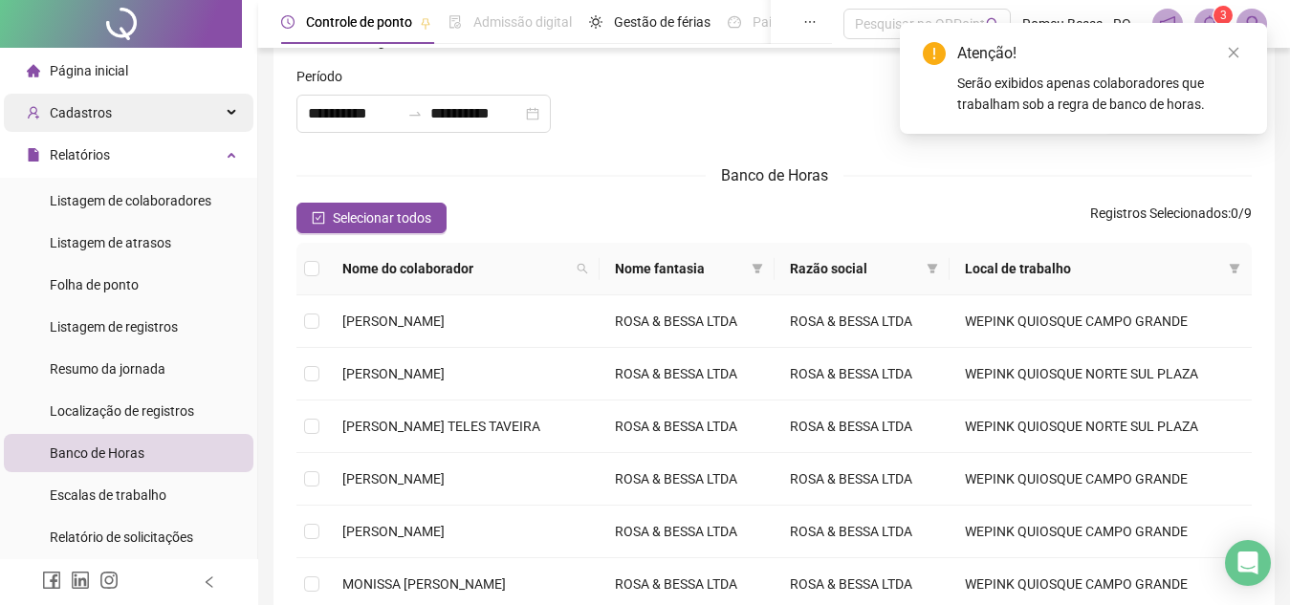
click at [162, 109] on div "Cadastros" at bounding box center [129, 113] width 250 height 38
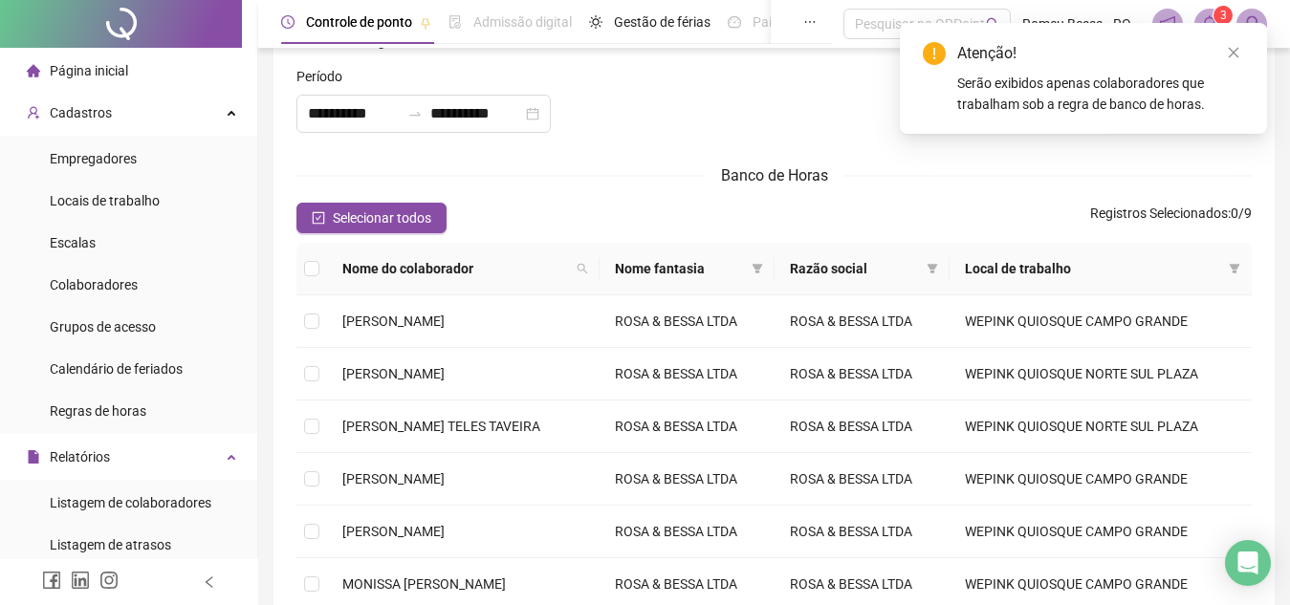
scroll to position [9, 0]
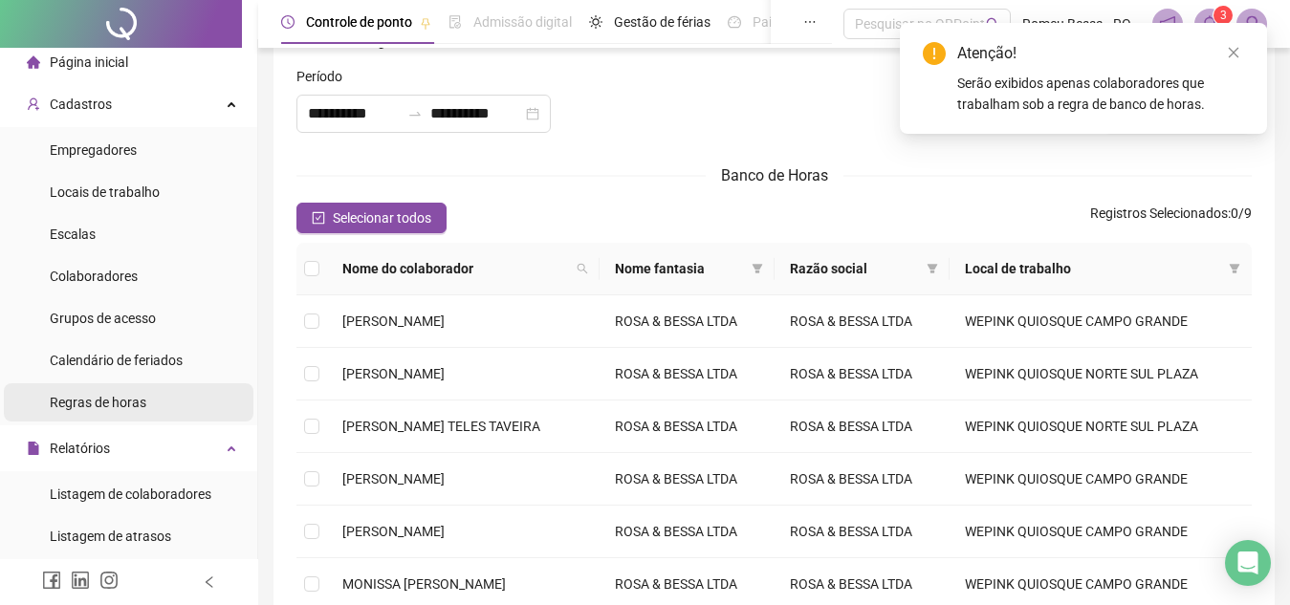
click at [69, 390] on div "Regras de horas" at bounding box center [98, 402] width 97 height 38
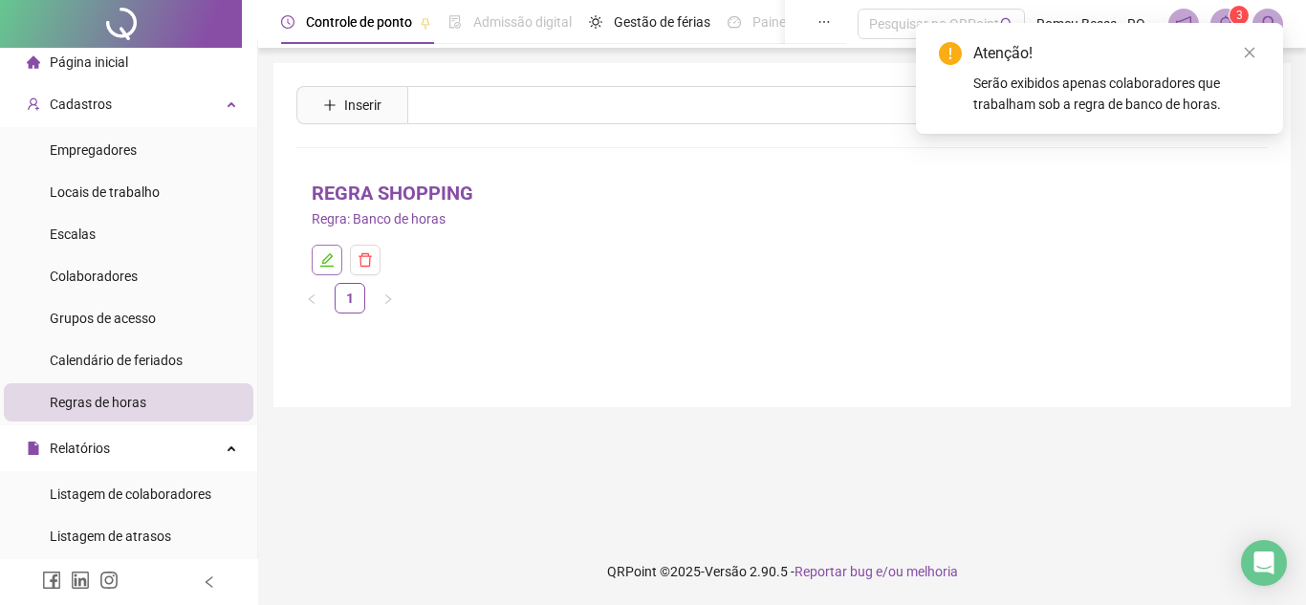
click at [322, 257] on icon "edit" at bounding box center [326, 259] width 15 height 15
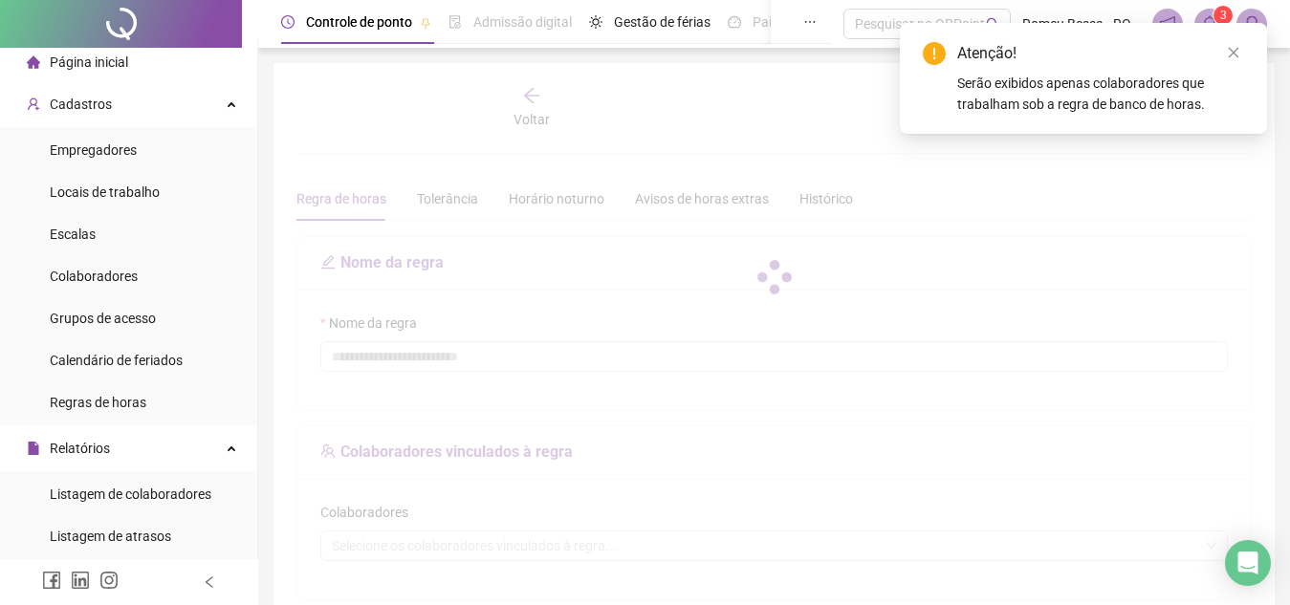
type input "**********"
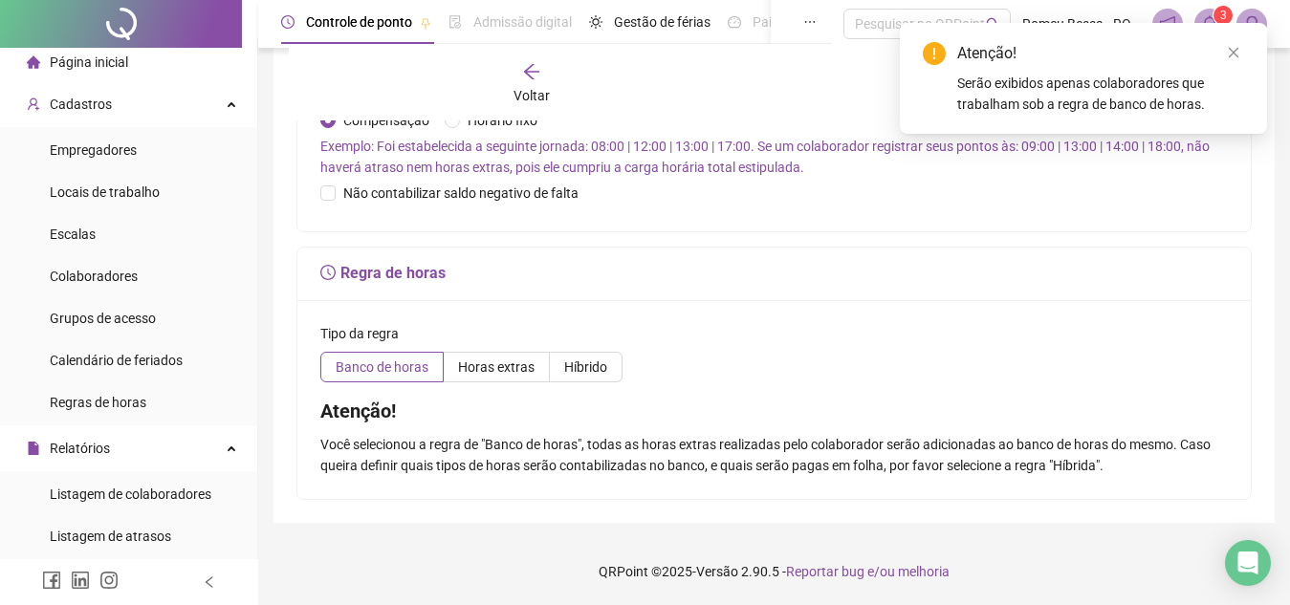
scroll to position [663, 0]
click at [588, 375] on span "Híbrido" at bounding box center [585, 366] width 43 height 15
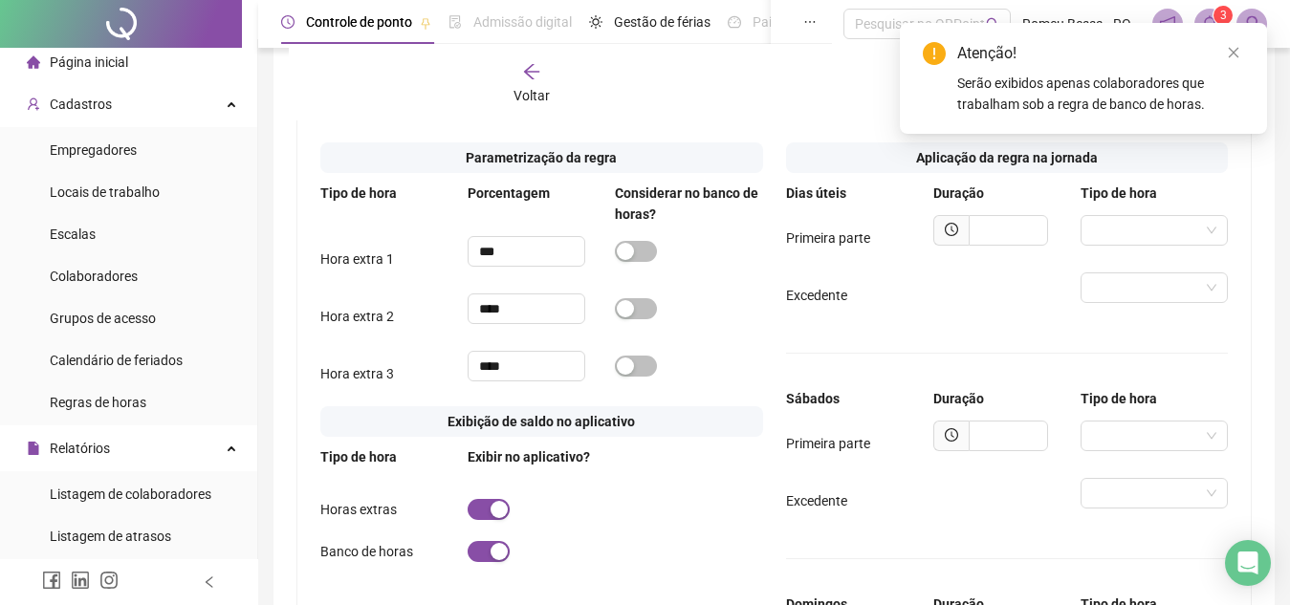
scroll to position [905, 0]
click at [997, 247] on input "text" at bounding box center [1007, 231] width 79 height 31
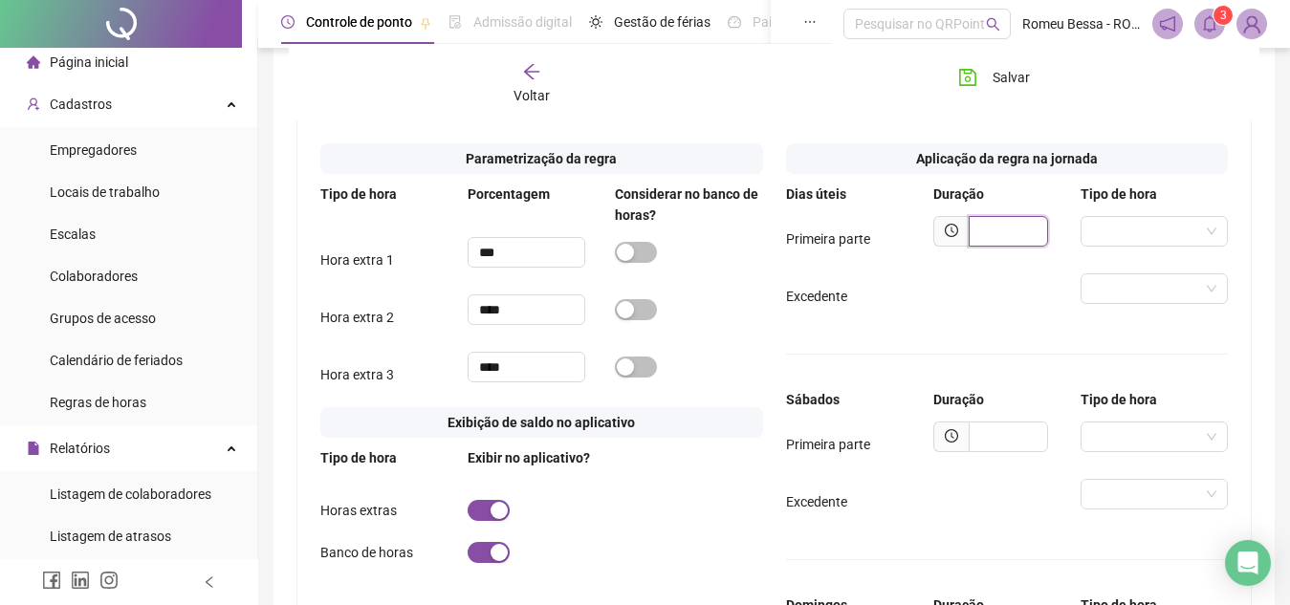
scroll to position [0, 0]
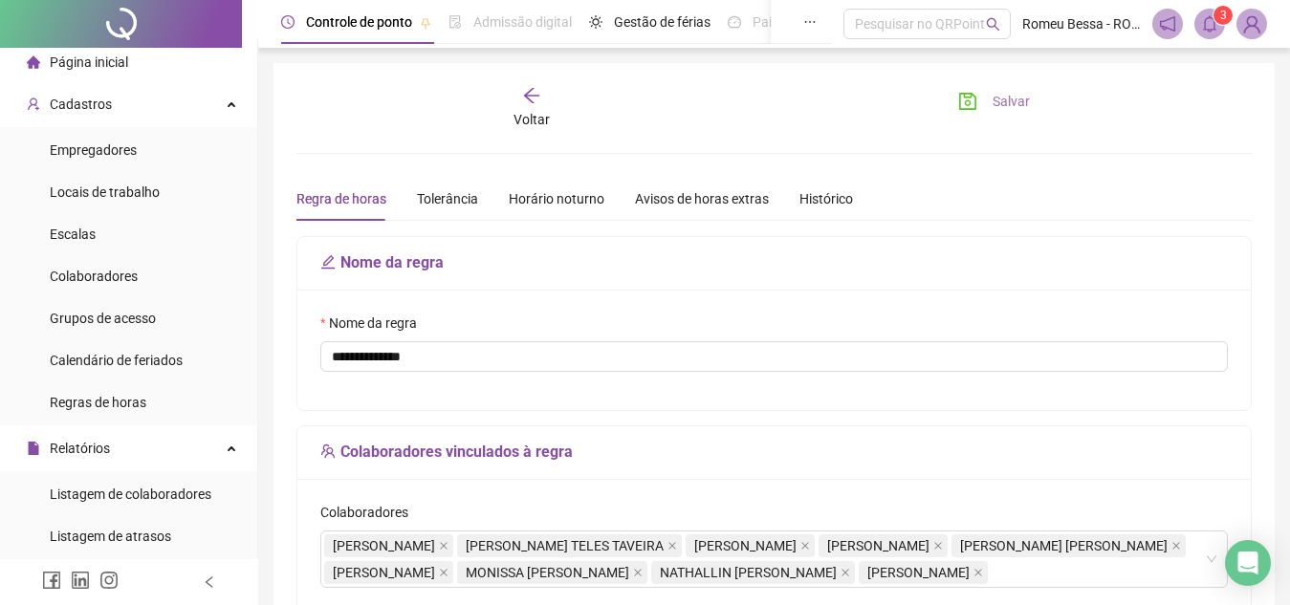
click at [1006, 94] on span "Salvar" at bounding box center [1010, 101] width 37 height 21
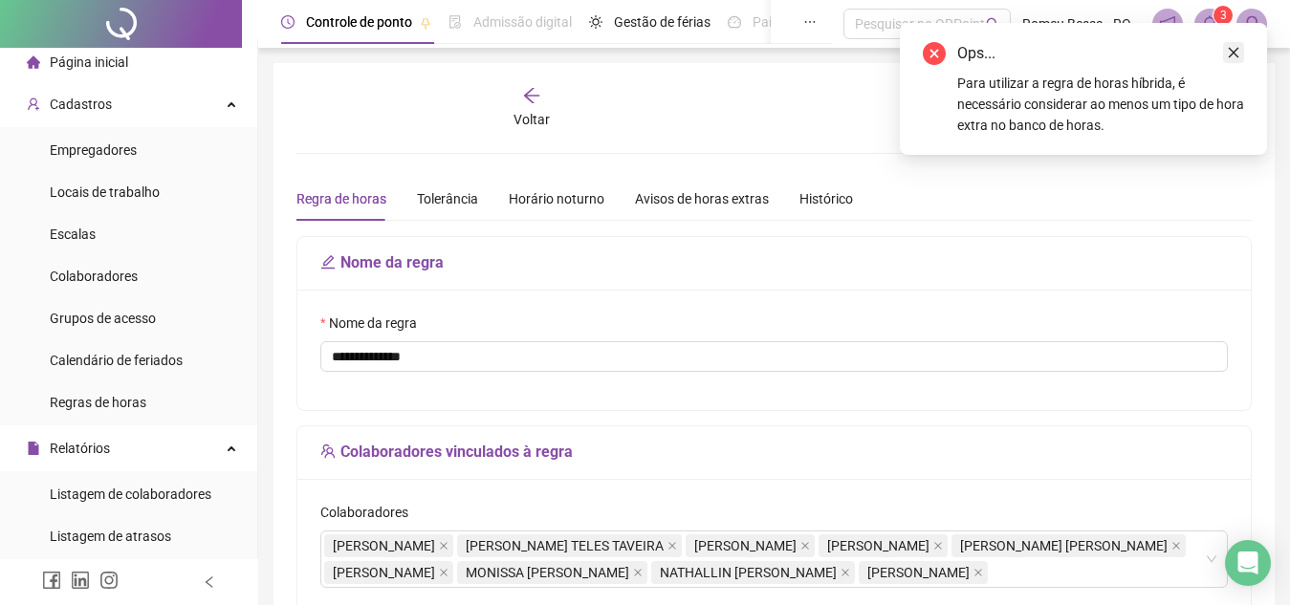
click at [1238, 47] on icon "close" at bounding box center [1233, 52] width 13 height 13
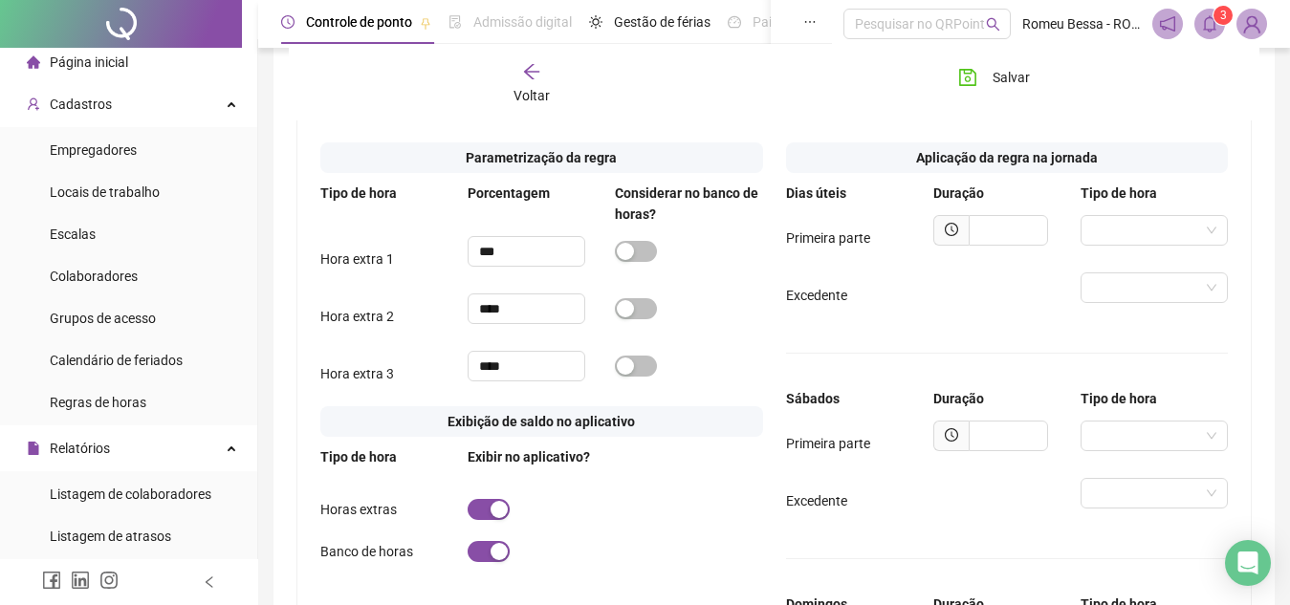
scroll to position [907, 0]
click at [639, 261] on span "button" at bounding box center [636, 250] width 42 height 21
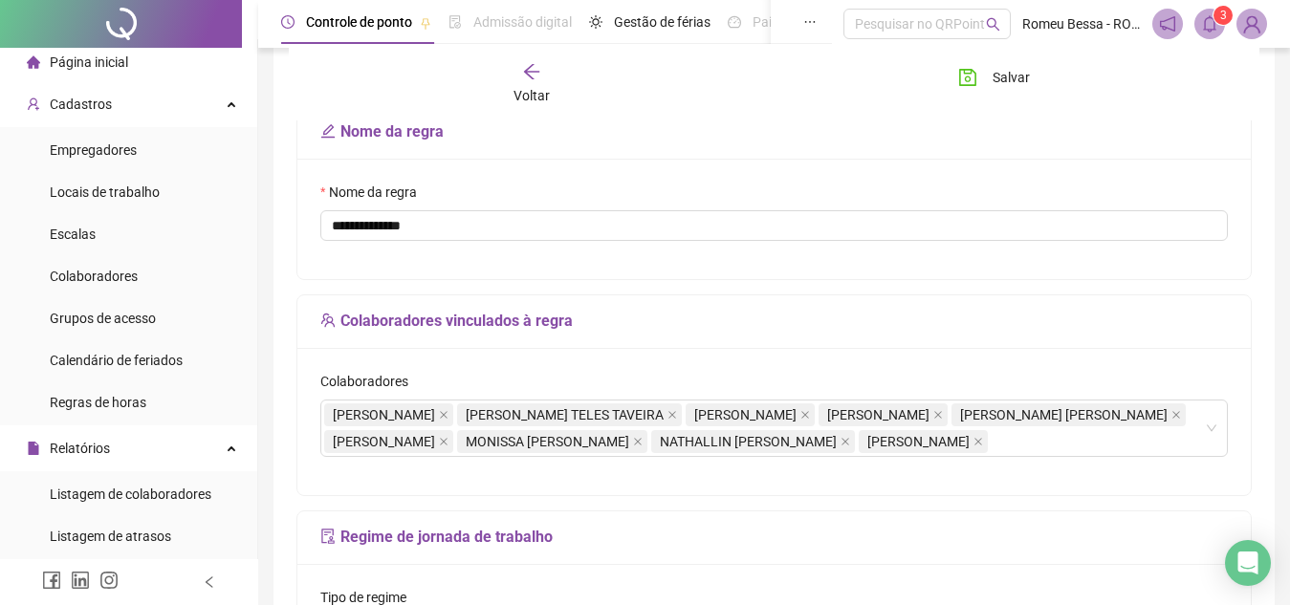
scroll to position [0, 0]
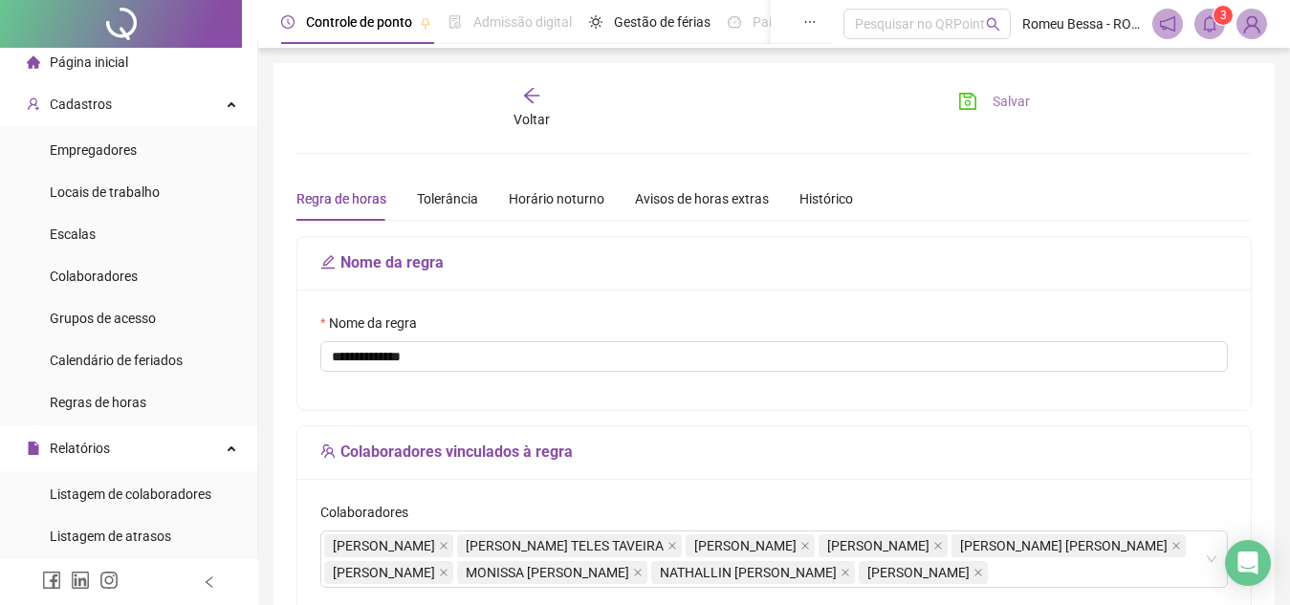
click at [980, 108] on button "Salvar" at bounding box center [994, 101] width 100 height 31
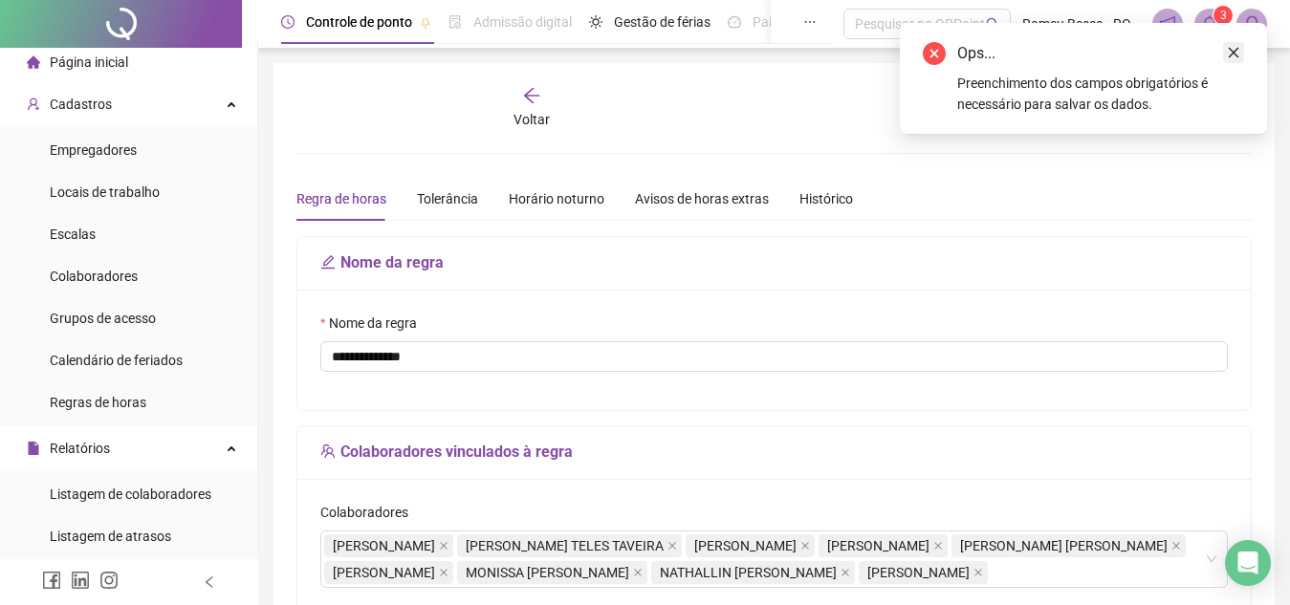
click at [1232, 48] on icon "close" at bounding box center [1233, 52] width 13 height 13
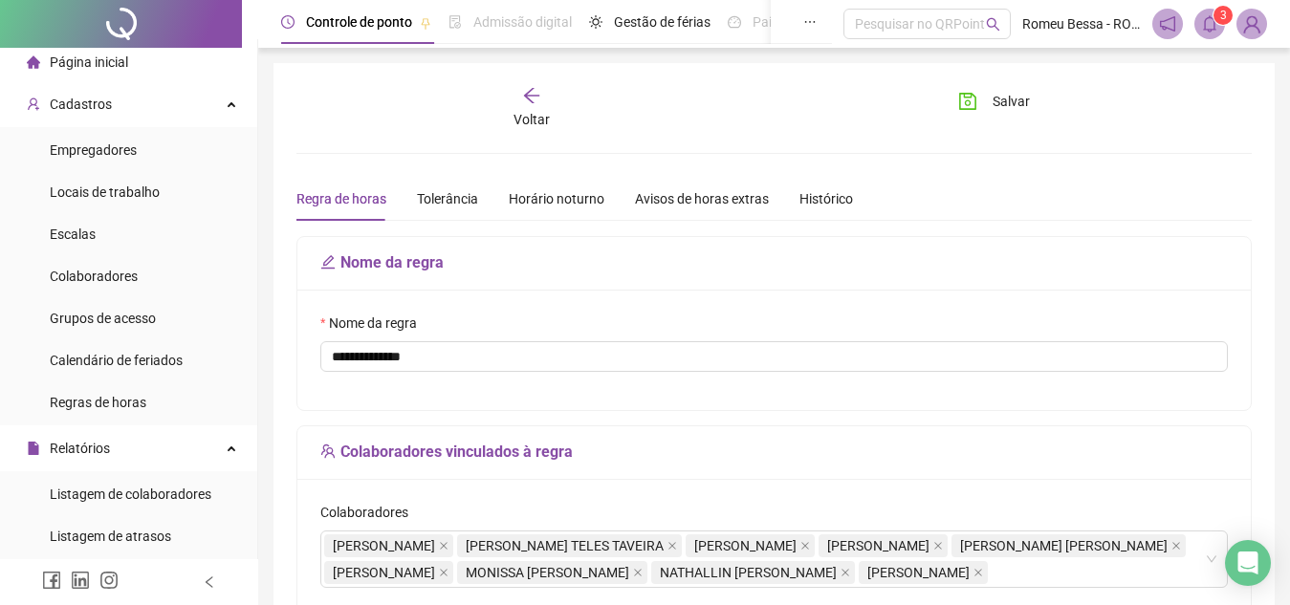
click at [537, 87] on icon "arrow-left" at bounding box center [531, 95] width 19 height 19
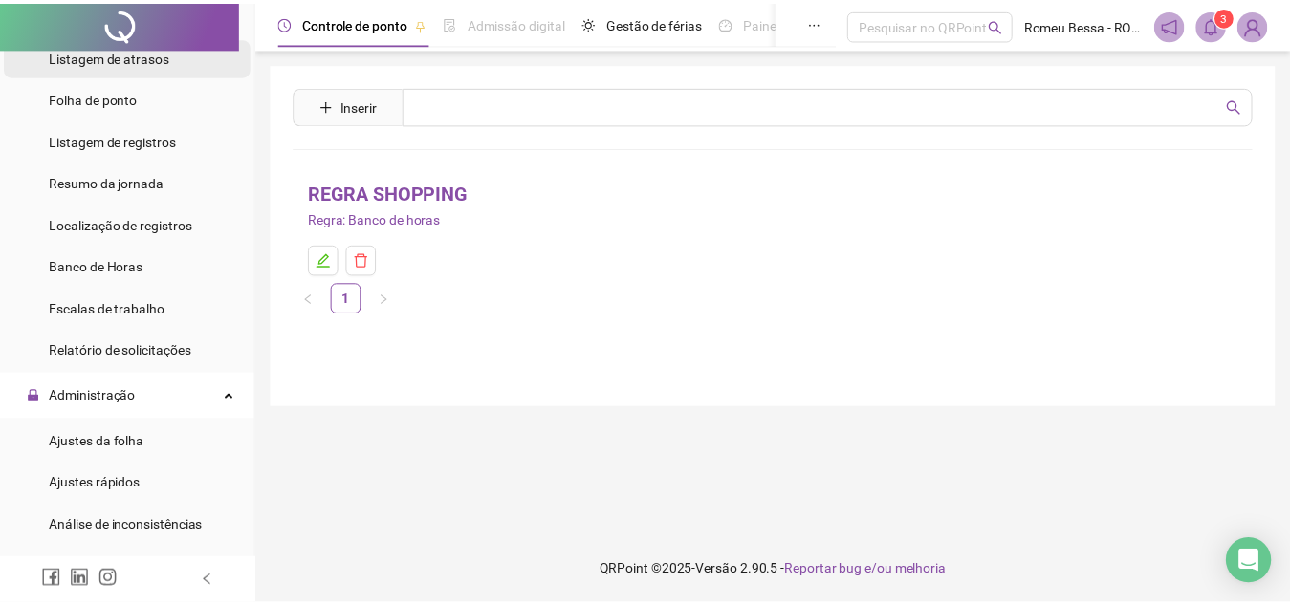
scroll to position [488, 0]
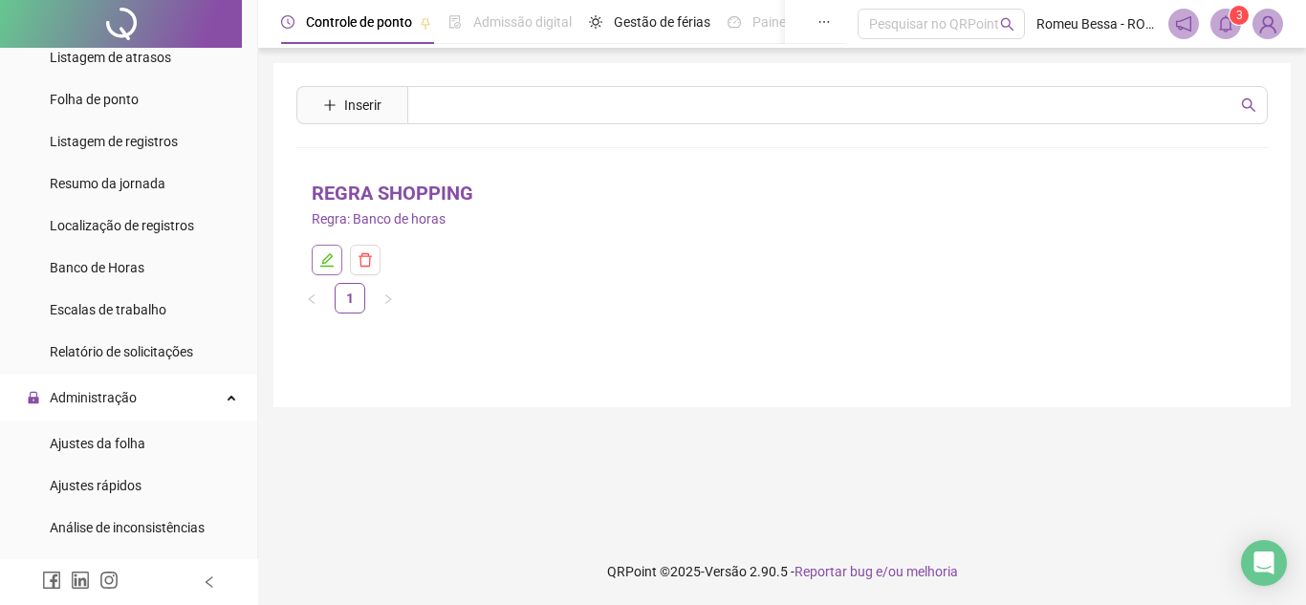
click at [337, 246] on button "button" at bounding box center [327, 260] width 31 height 31
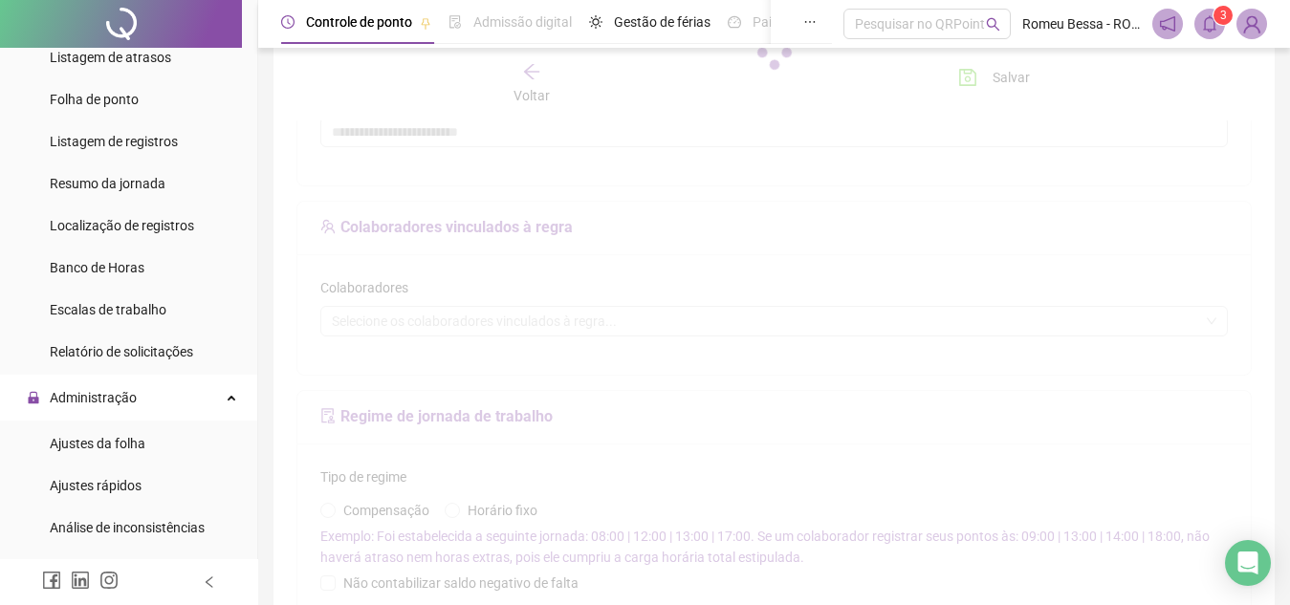
type input "**********"
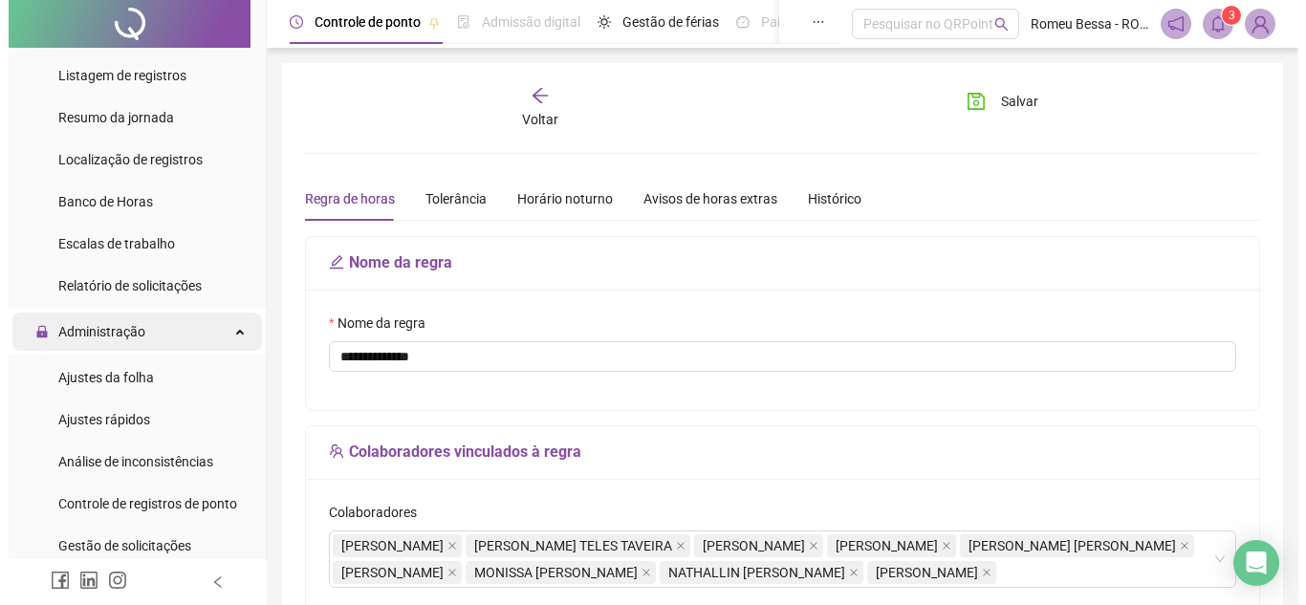
scroll to position [554, 0]
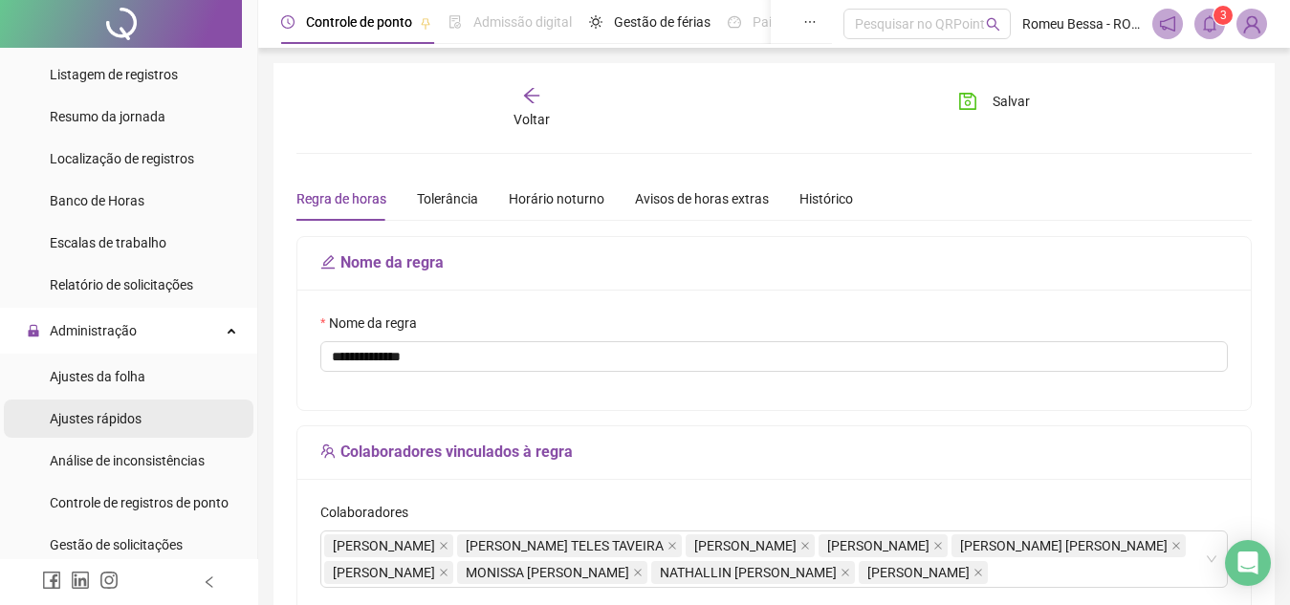
click at [141, 424] on li "Ajustes rápidos" at bounding box center [129, 419] width 250 height 38
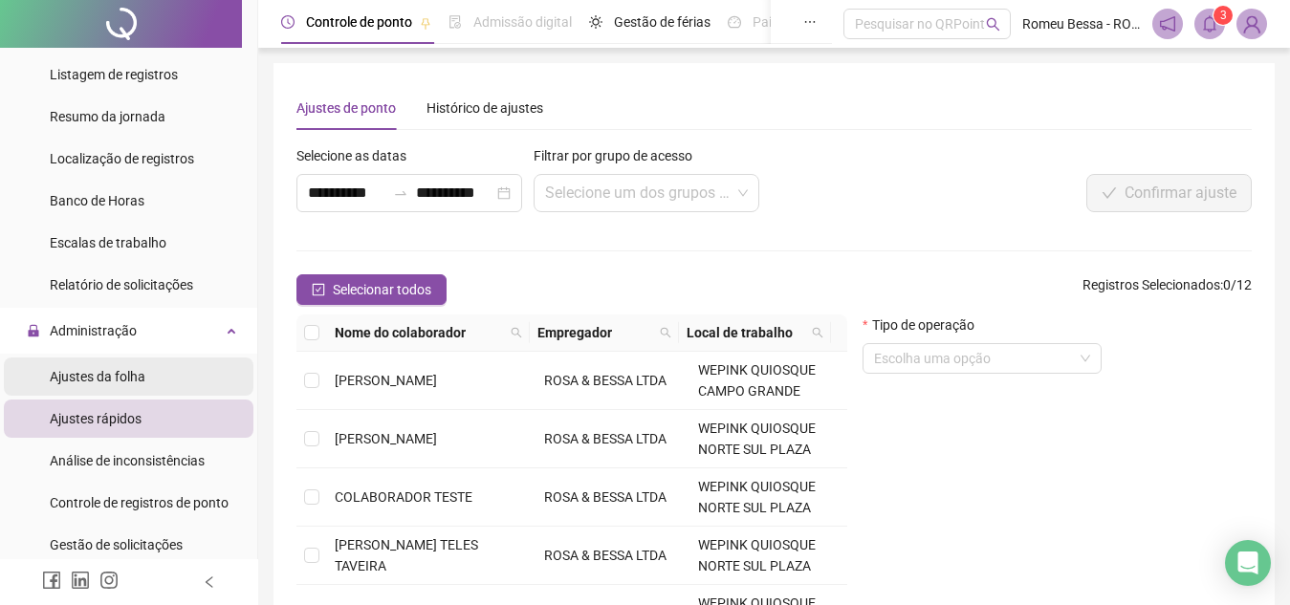
click at [125, 376] on span "Ajustes da folha" at bounding box center [98, 376] width 96 height 15
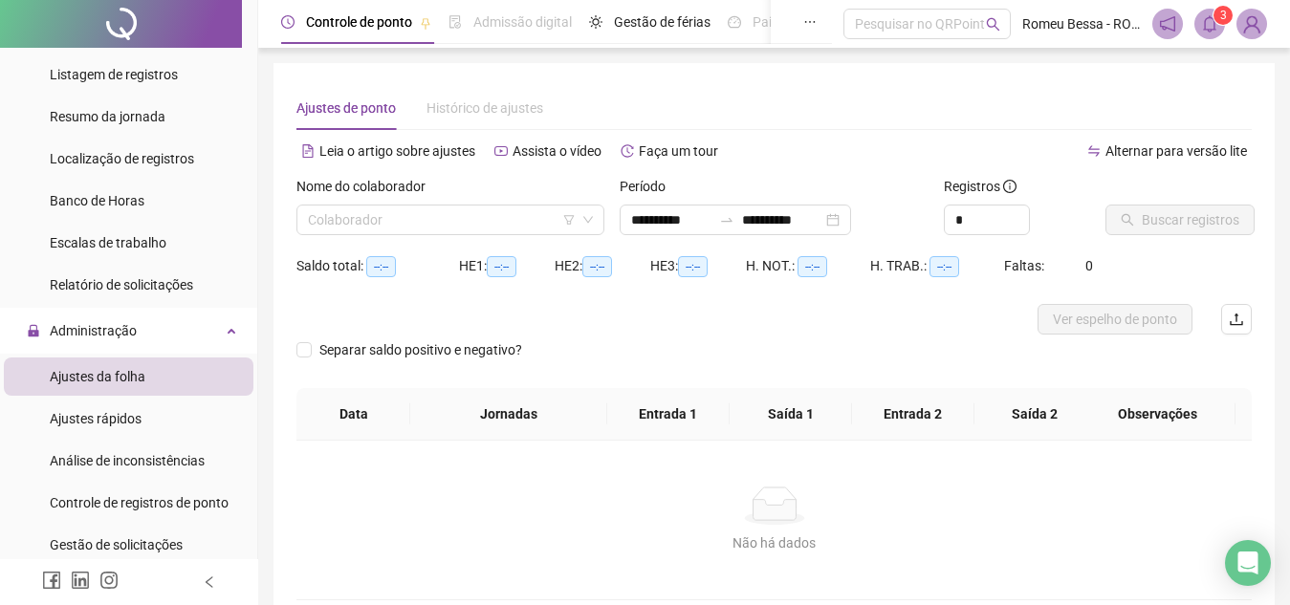
type input "**********"
click at [1249, 12] on img at bounding box center [1251, 24] width 29 height 29
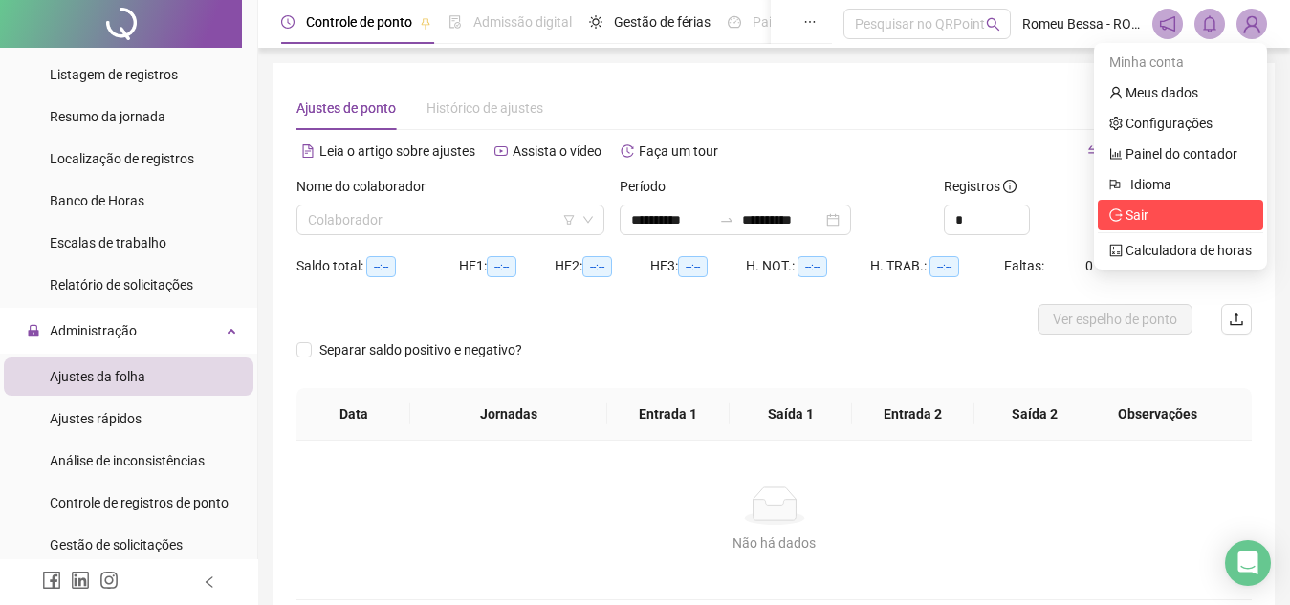
click at [1173, 219] on span "Sair" at bounding box center [1180, 215] width 142 height 21
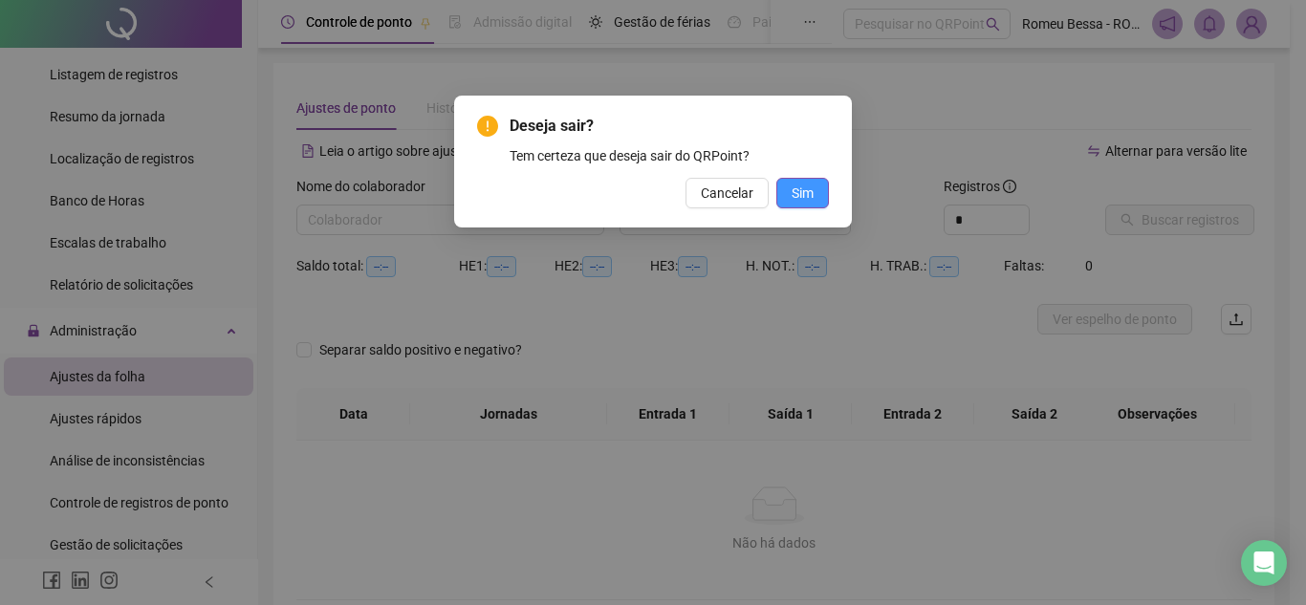
click at [785, 195] on button "Sim" at bounding box center [802, 193] width 53 height 31
